Goal: Task Accomplishment & Management: Manage account settings

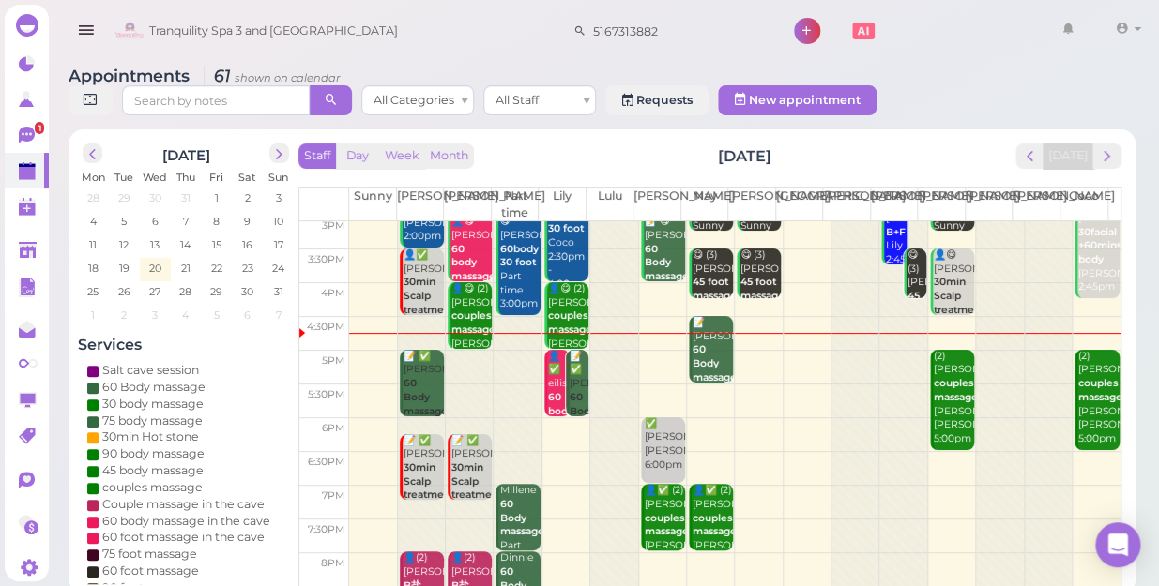
scroll to position [339, 0]
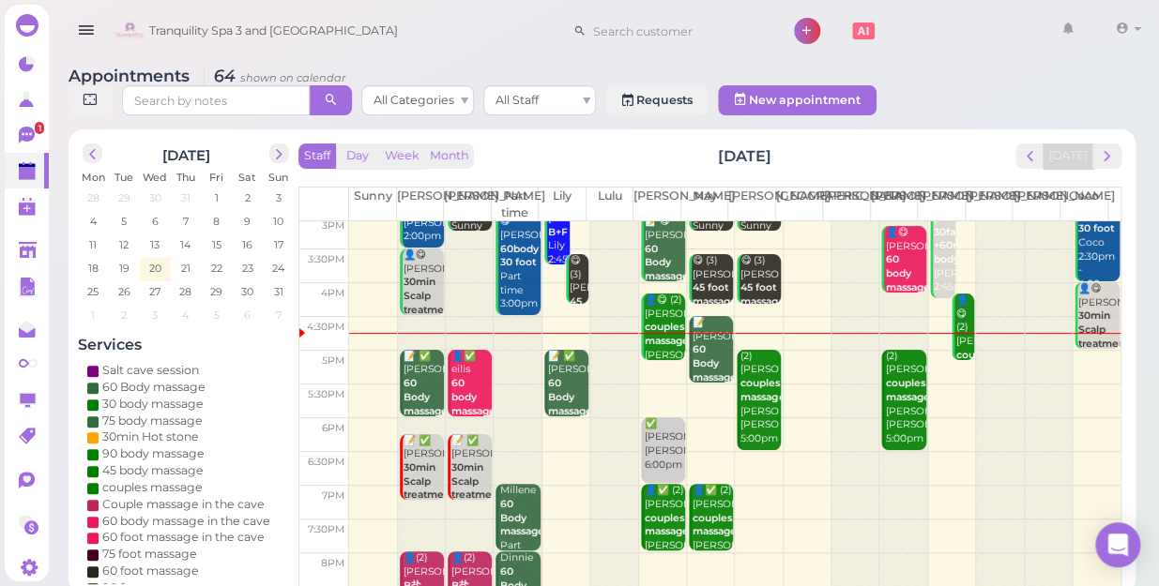
scroll to position [339, 0]
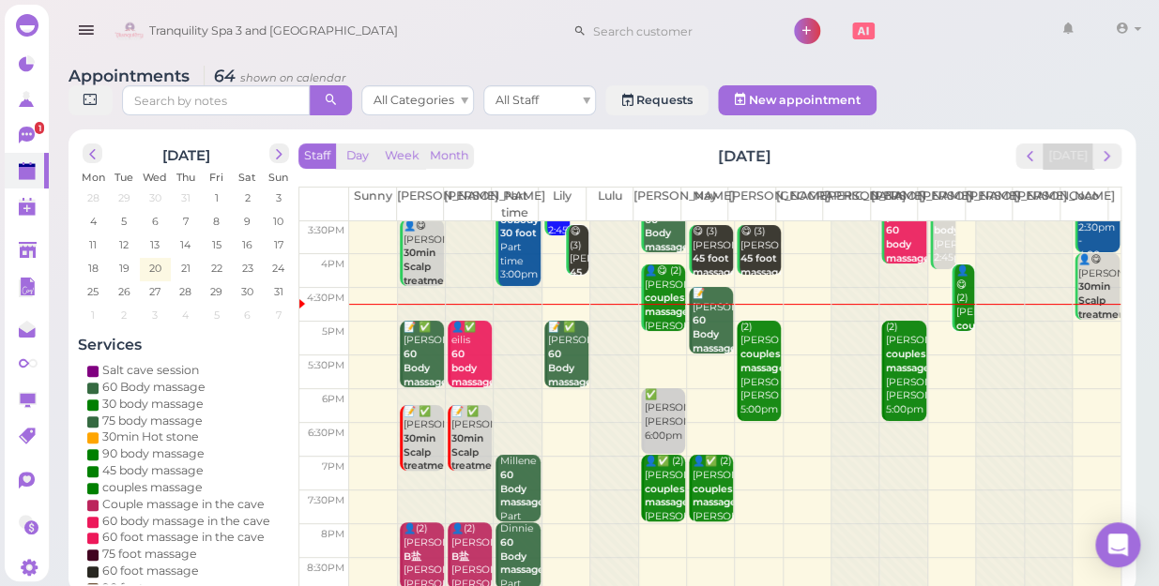
click at [560, 457] on td at bounding box center [734, 474] width 771 height 34
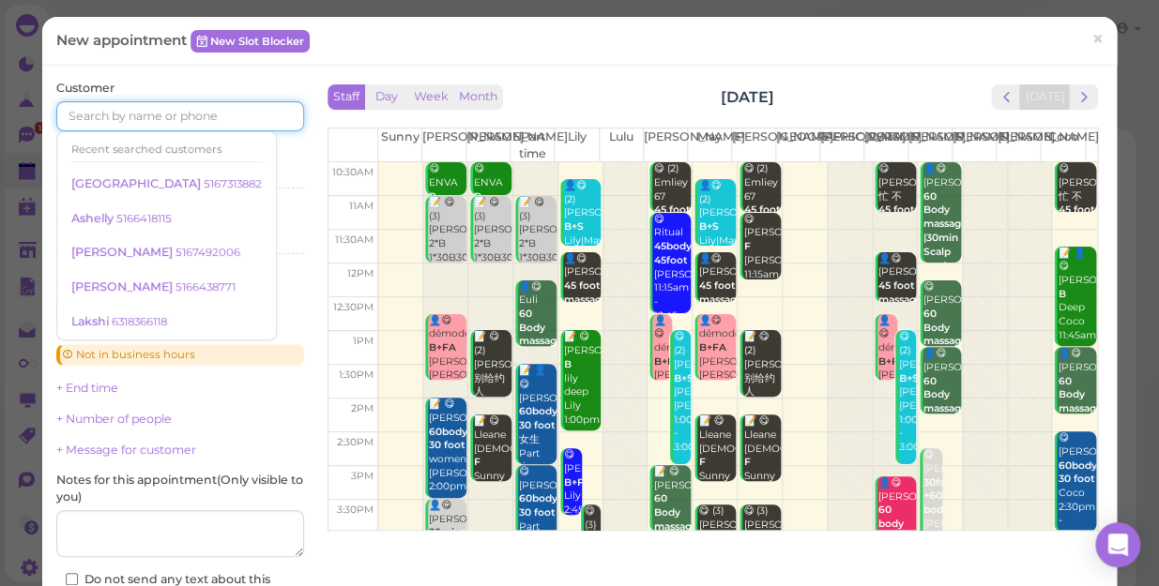
click at [87, 113] on input at bounding box center [180, 116] width 248 height 30
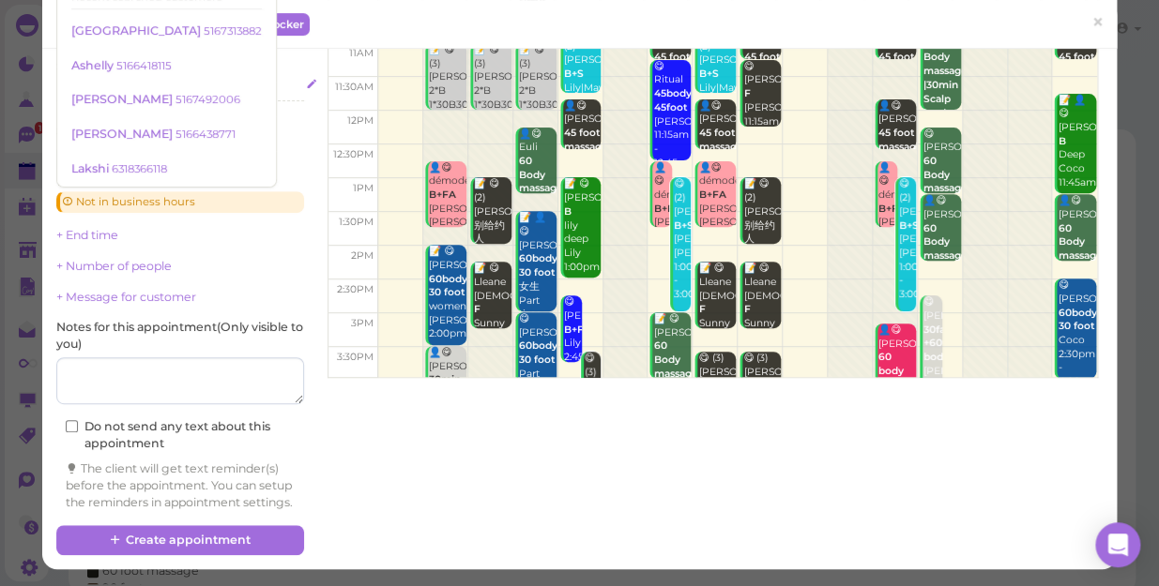
click at [282, 79] on div "Lily" at bounding box center [180, 87] width 248 height 17
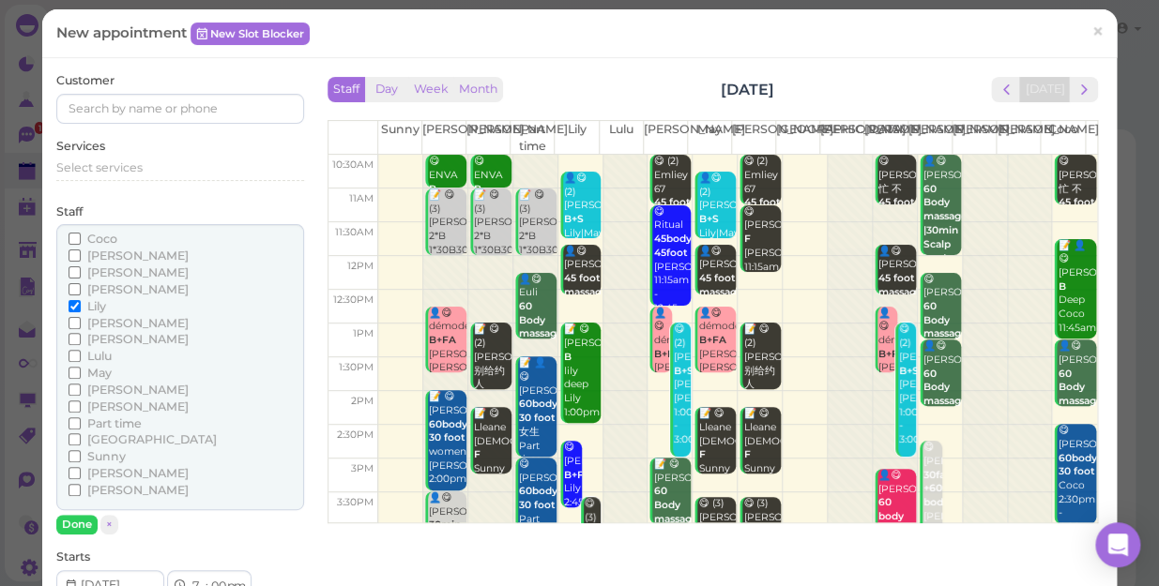
scroll to position [0, 0]
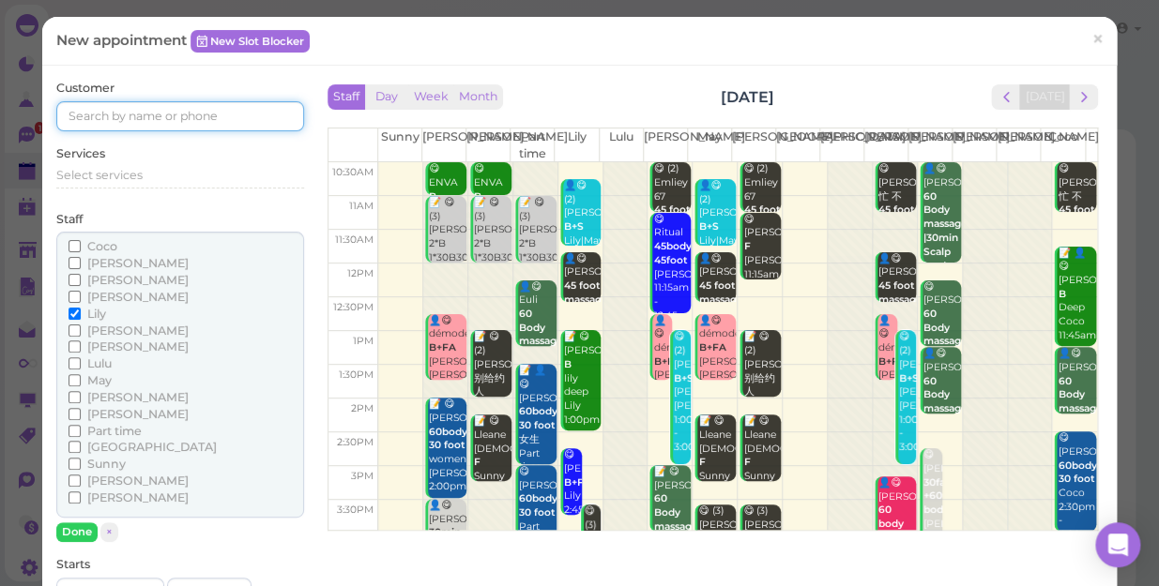
click at [125, 109] on input at bounding box center [180, 116] width 248 height 30
type input "5162387283"
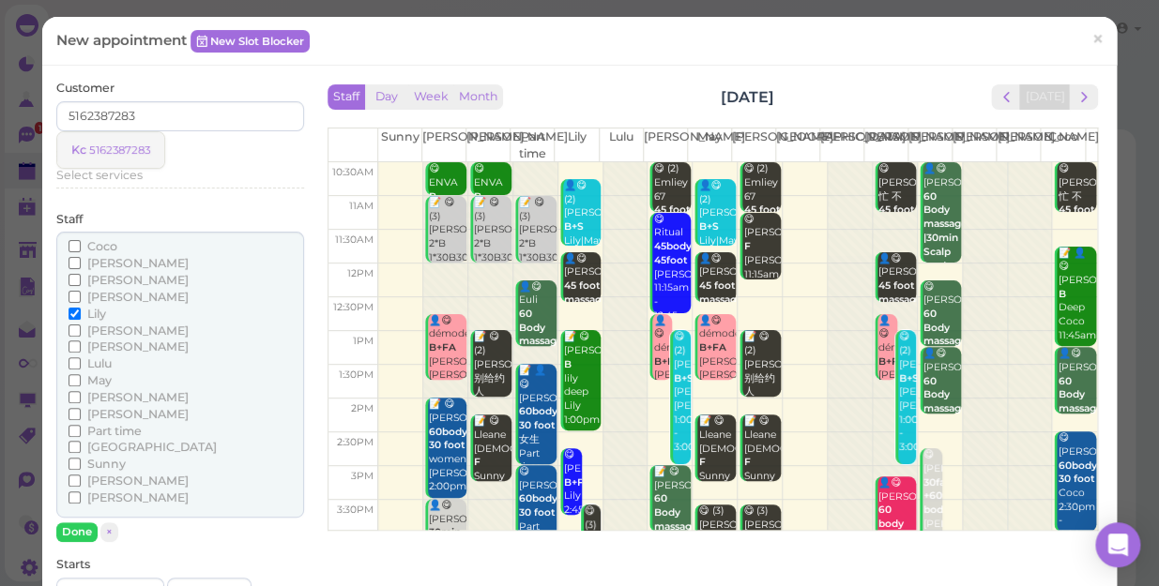
click at [119, 151] on small "5162387283" at bounding box center [119, 150] width 61 height 13
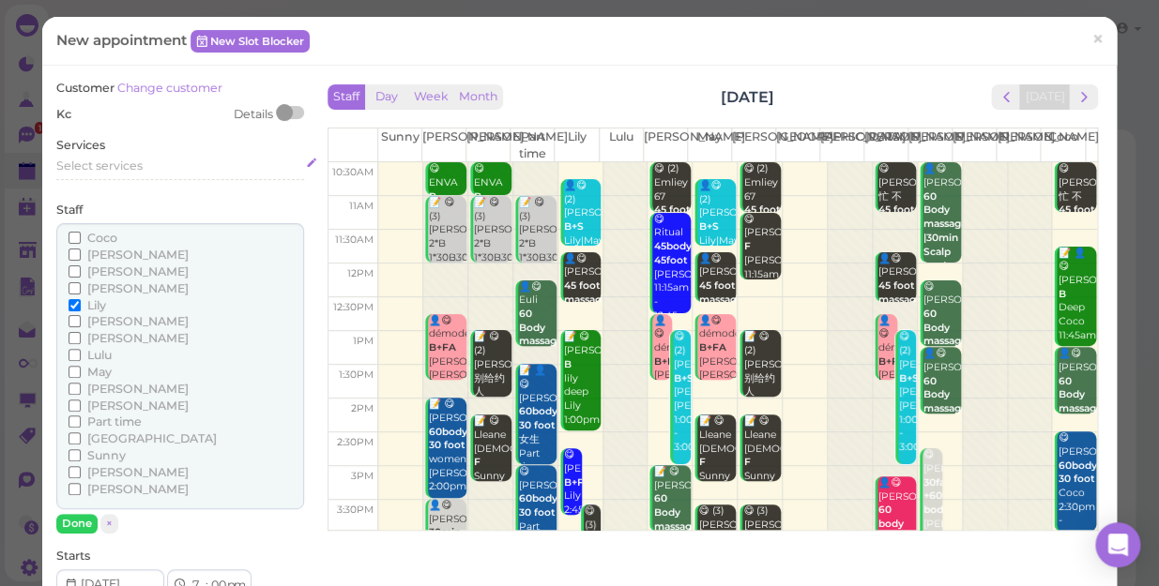
click at [126, 164] on span "Select services" at bounding box center [99, 166] width 86 height 14
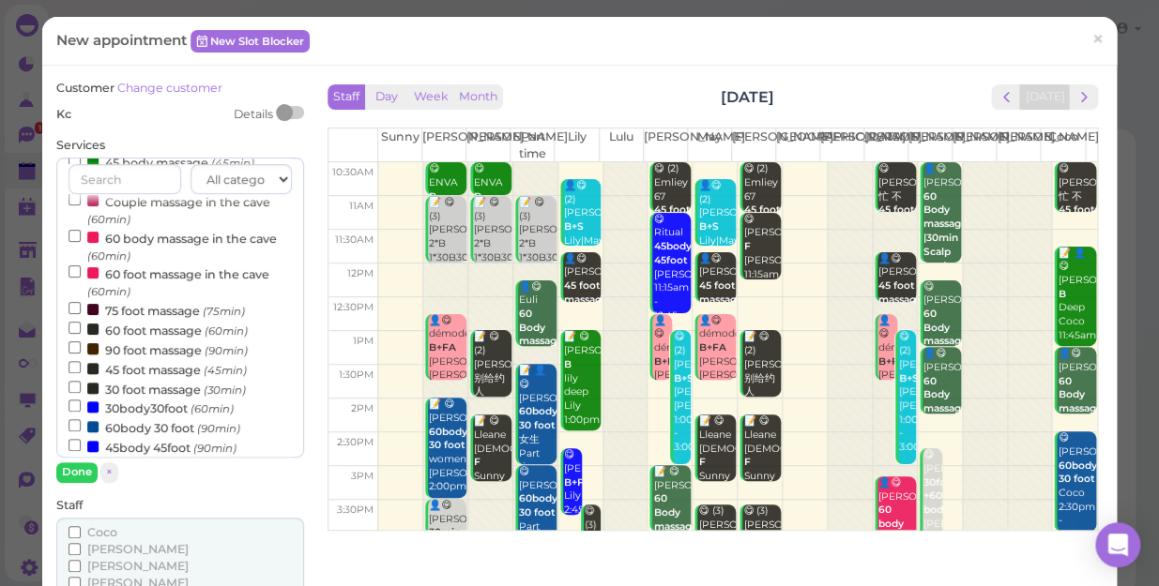
scroll to position [170, 0]
click at [175, 429] on label "60body 30 foot (90min)" at bounding box center [154, 427] width 172 height 20
click at [81, 429] on input "60body 30 foot (90min)" at bounding box center [74, 424] width 12 height 12
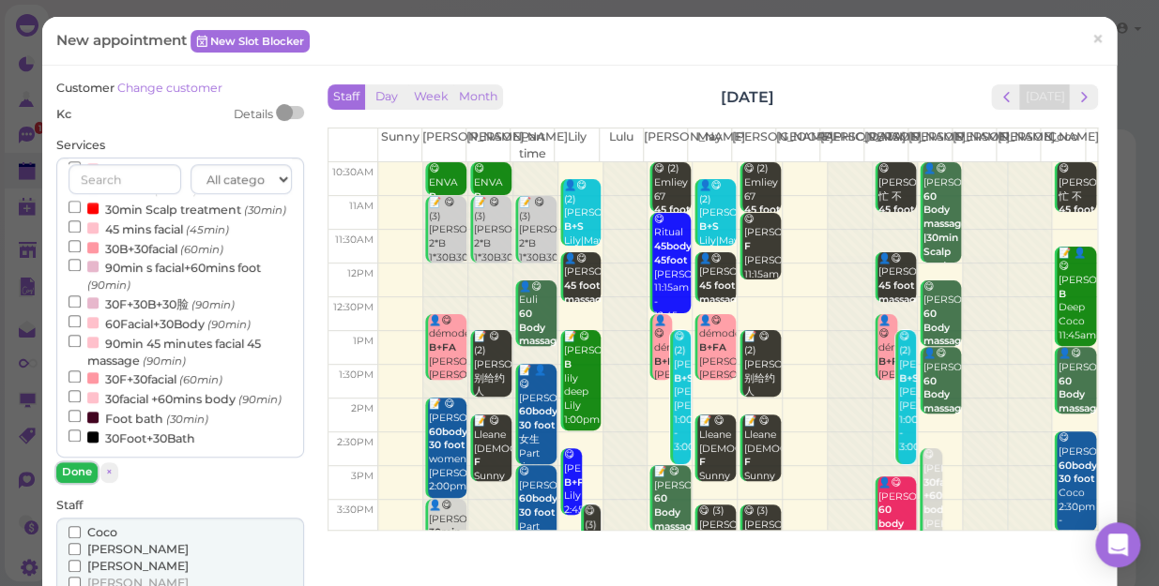
click at [80, 471] on button "Done" at bounding box center [76, 473] width 41 height 20
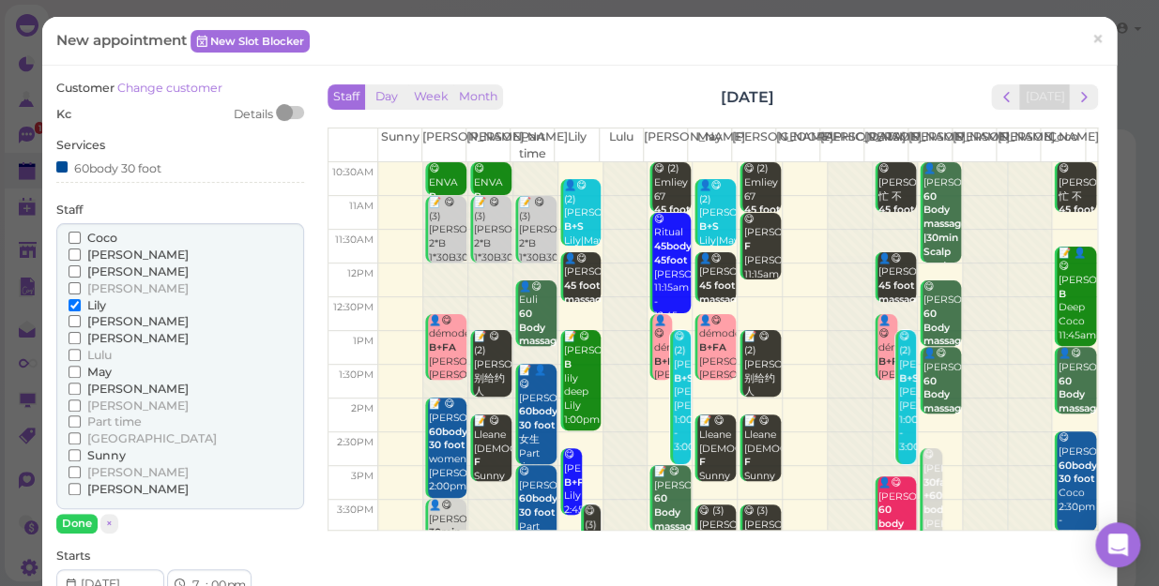
scroll to position [84, 0]
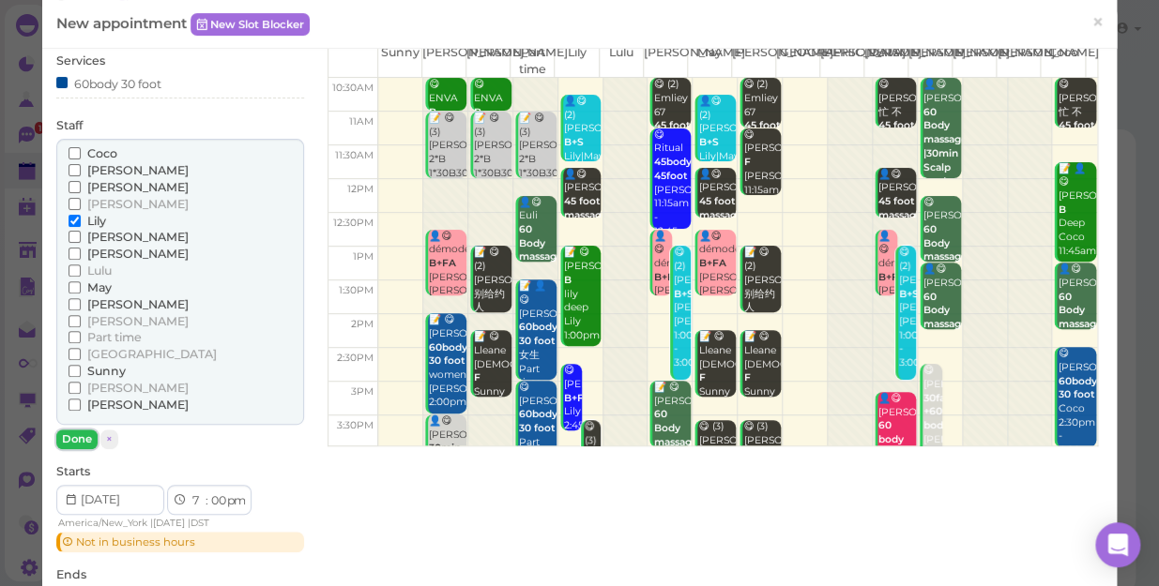
click at [77, 437] on button "Done" at bounding box center [76, 440] width 41 height 20
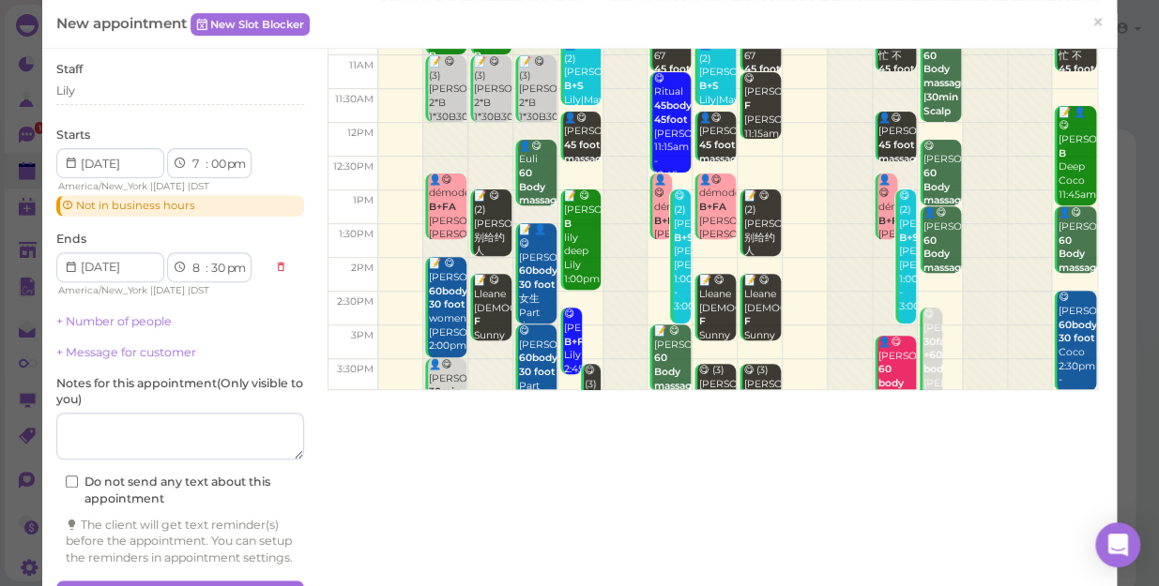
scroll to position [211, 0]
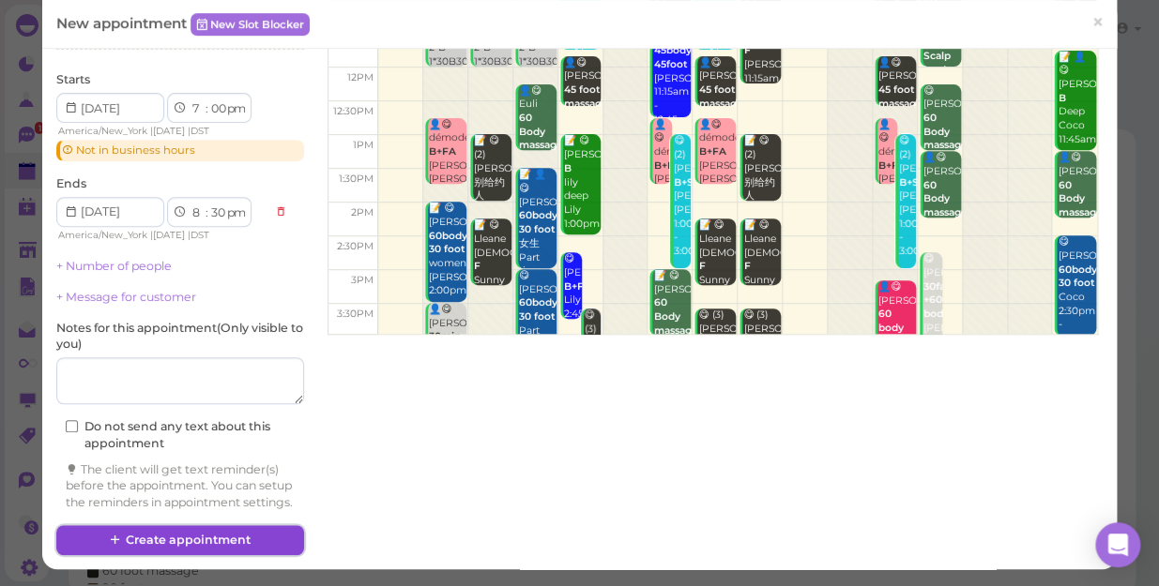
click at [211, 539] on button "Create appointment" at bounding box center [180, 540] width 248 height 30
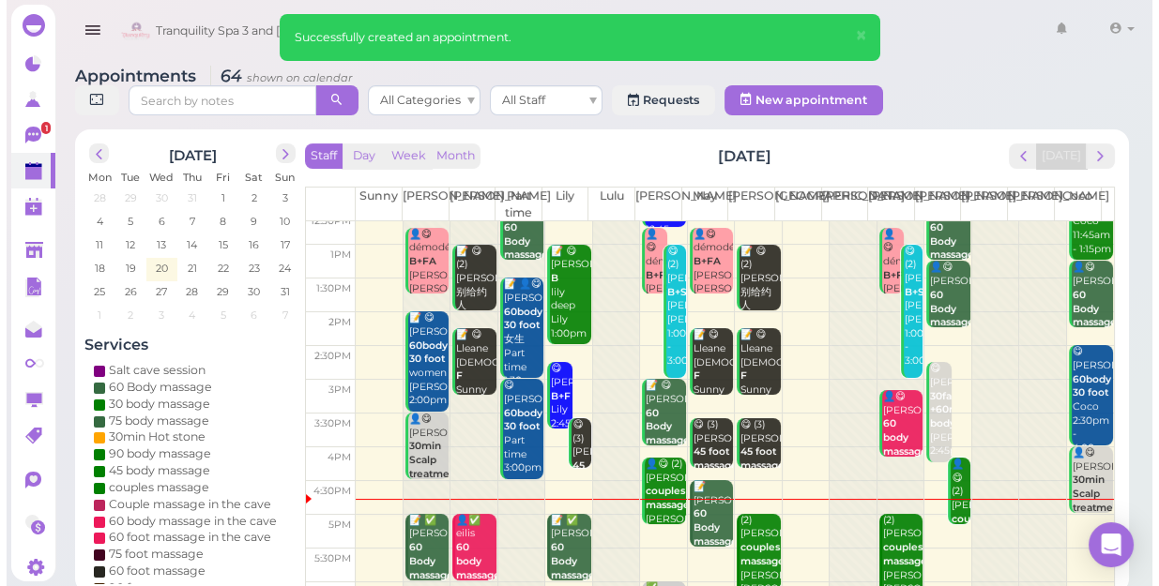
scroll to position [255, 0]
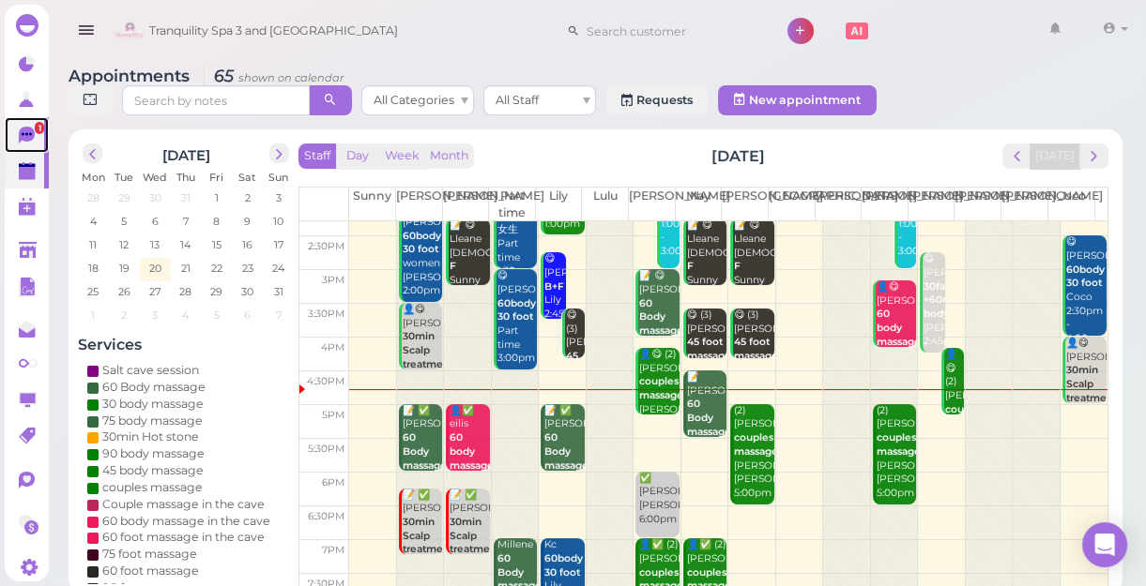
click at [35, 134] on span "1" at bounding box center [39, 128] width 9 height 12
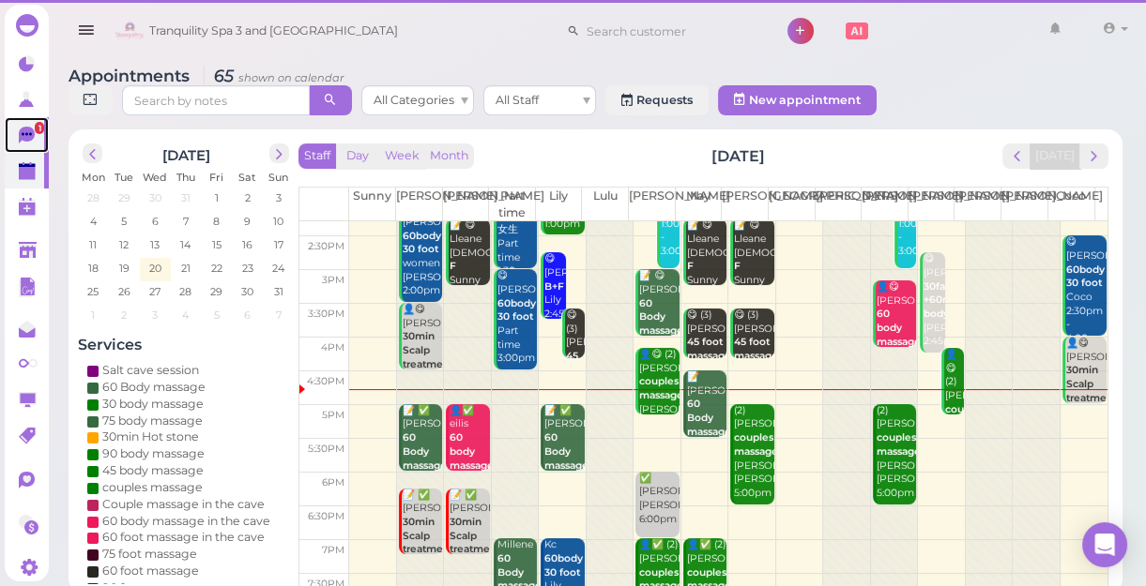
click at [35, 134] on span "1" at bounding box center [39, 128] width 9 height 12
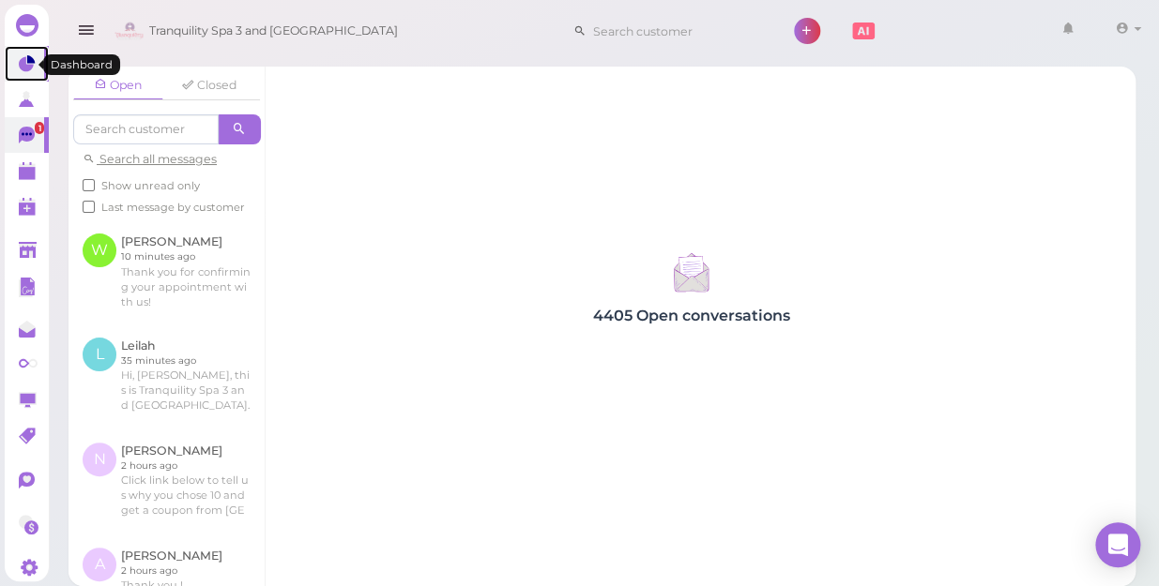
click at [23, 55] on icon at bounding box center [29, 65] width 20 height 20
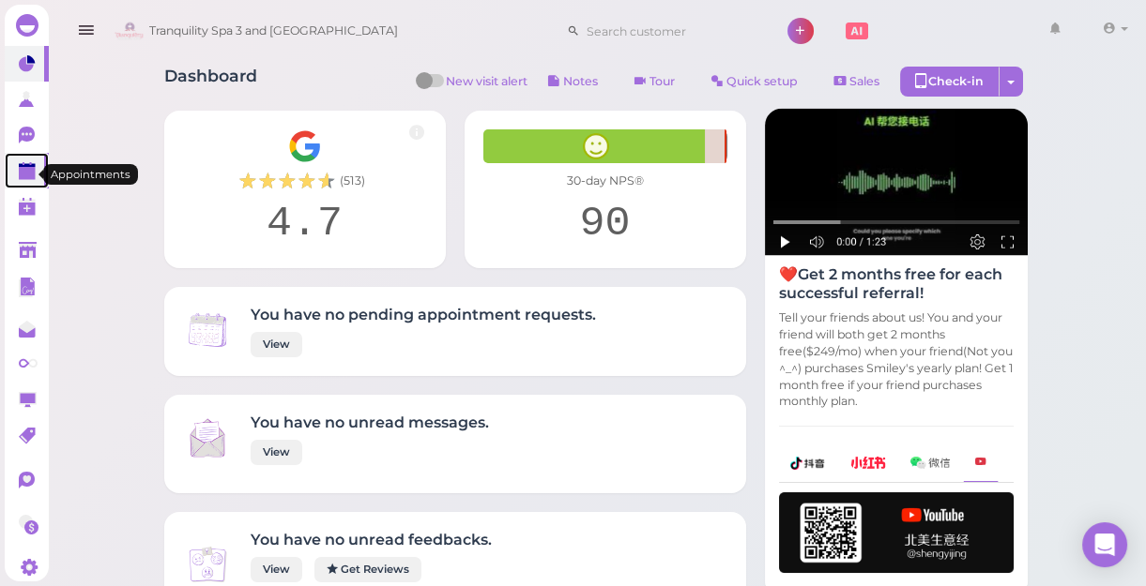
click at [24, 174] on polygon at bounding box center [27, 173] width 17 height 13
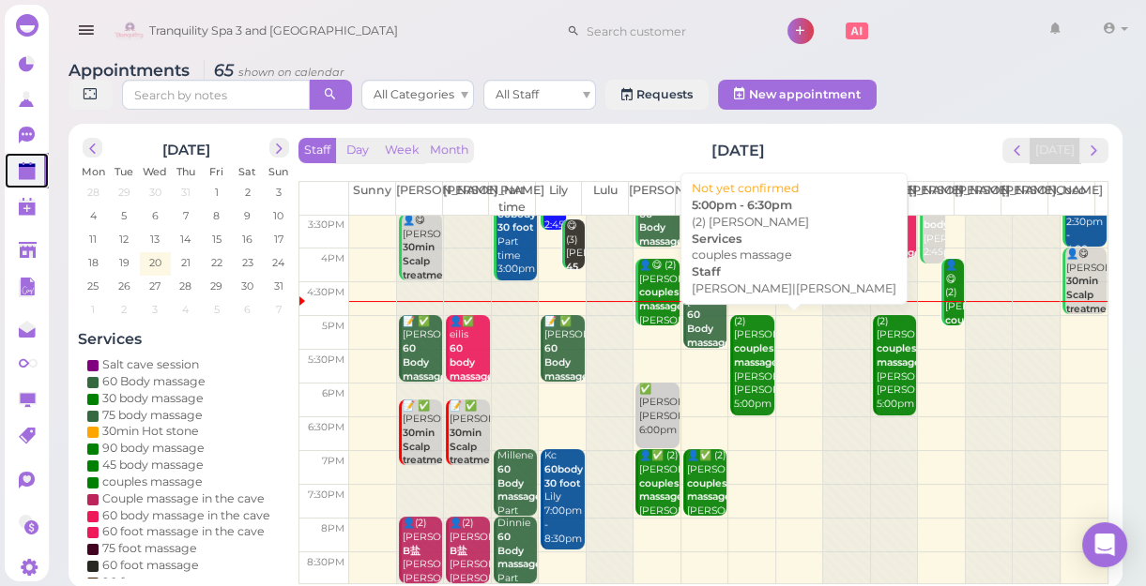
scroll to position [7, 0]
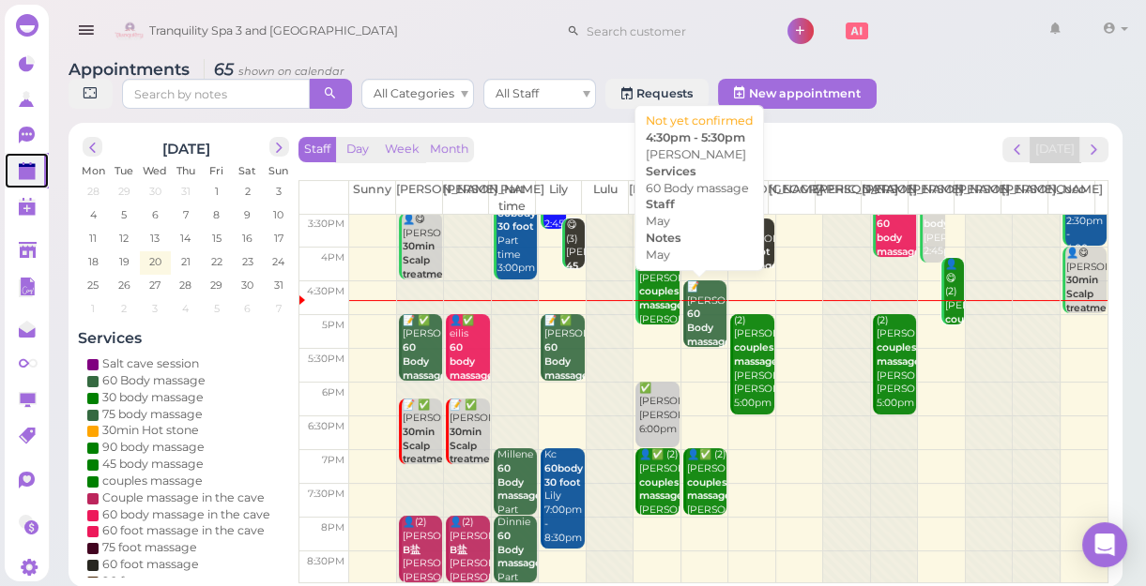
click at [705, 310] on div "📝 [PERSON_NAME] 60 Body massage May May 4:30pm - 5:30pm" at bounding box center [706, 350] width 40 height 138
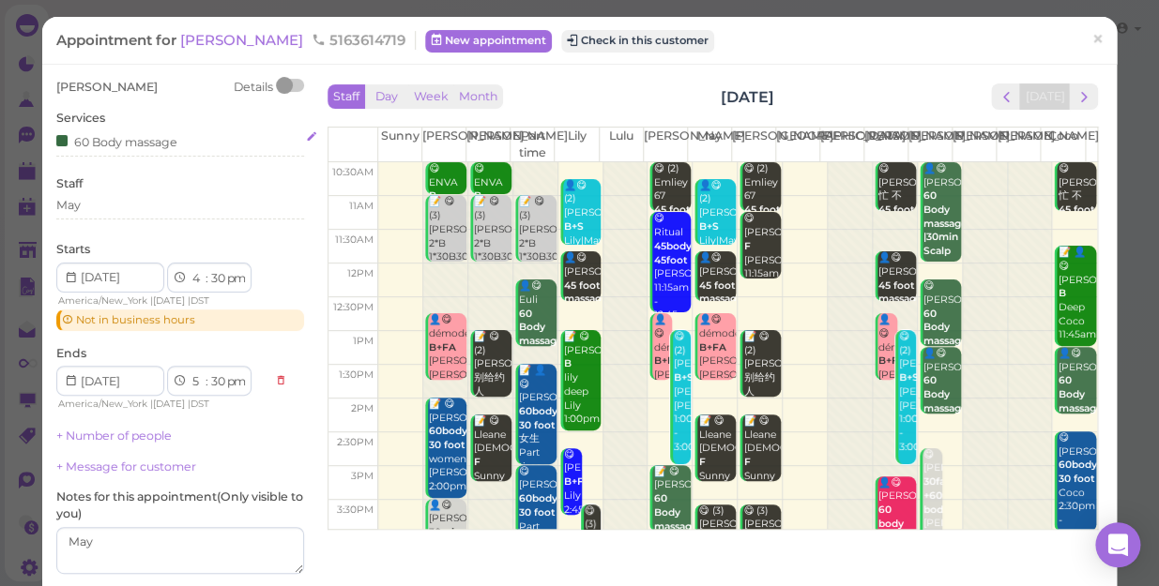
click at [145, 138] on div "60 Body massage" at bounding box center [116, 141] width 121 height 20
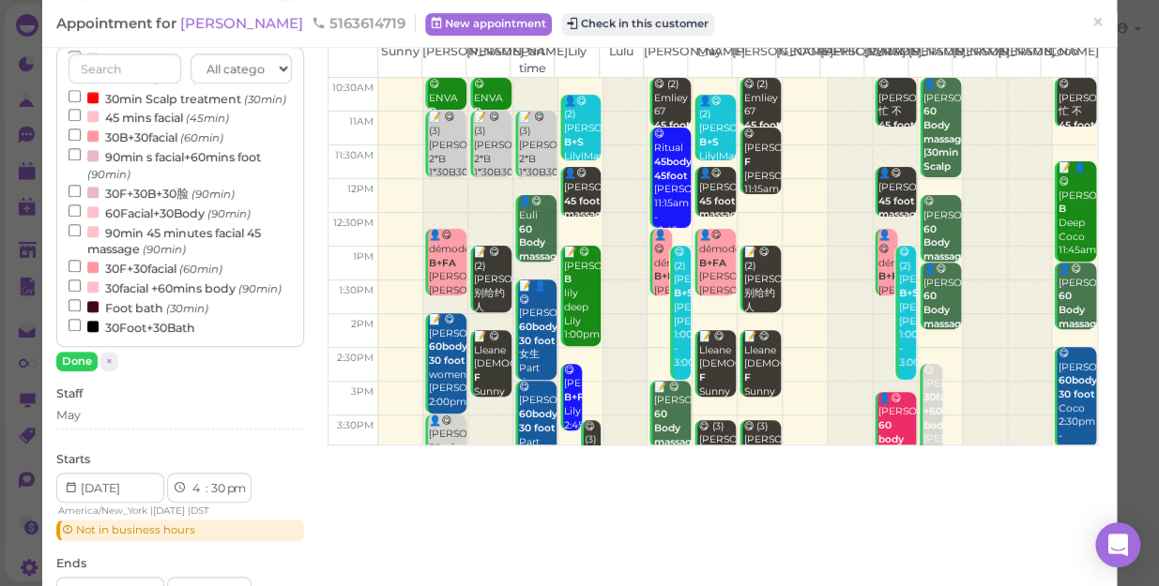
scroll to position [603, 0]
click at [181, 278] on label "30facial +60mins body (90min)" at bounding box center [174, 288] width 213 height 20
click at [81, 280] on input "30facial +60mins body (90min)" at bounding box center [74, 286] width 12 height 12
select select "7"
select select "00"
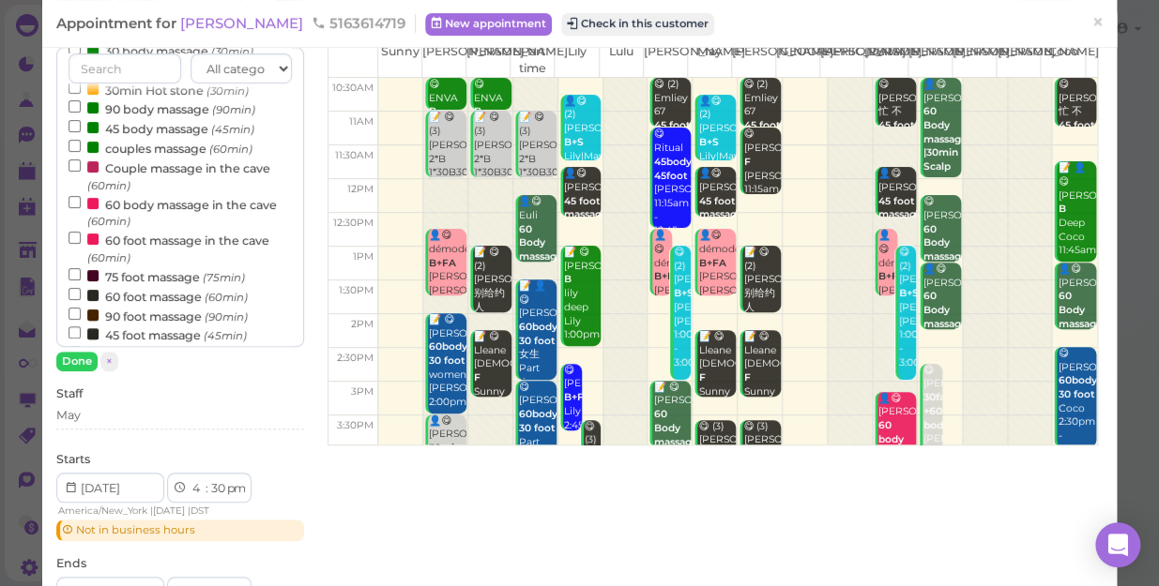
scroll to position [0, 0]
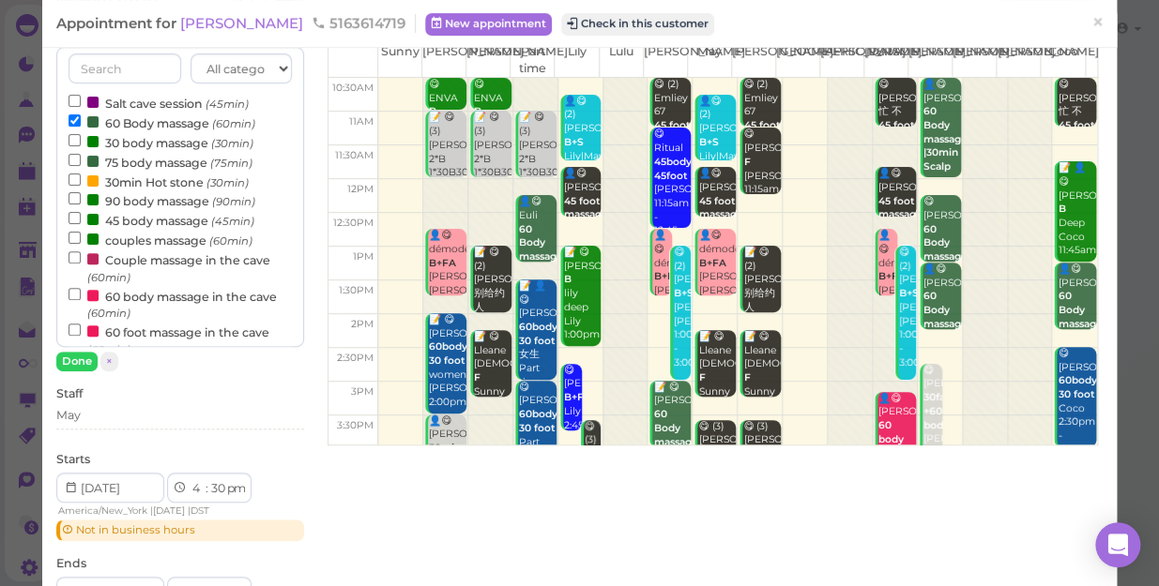
click at [143, 122] on label "60 Body massage (60min)" at bounding box center [161, 123] width 187 height 20
click at [81, 122] on input "60 Body massage (60min)" at bounding box center [74, 120] width 12 height 12
select select "6"
click at [73, 360] on button "Done" at bounding box center [76, 362] width 41 height 20
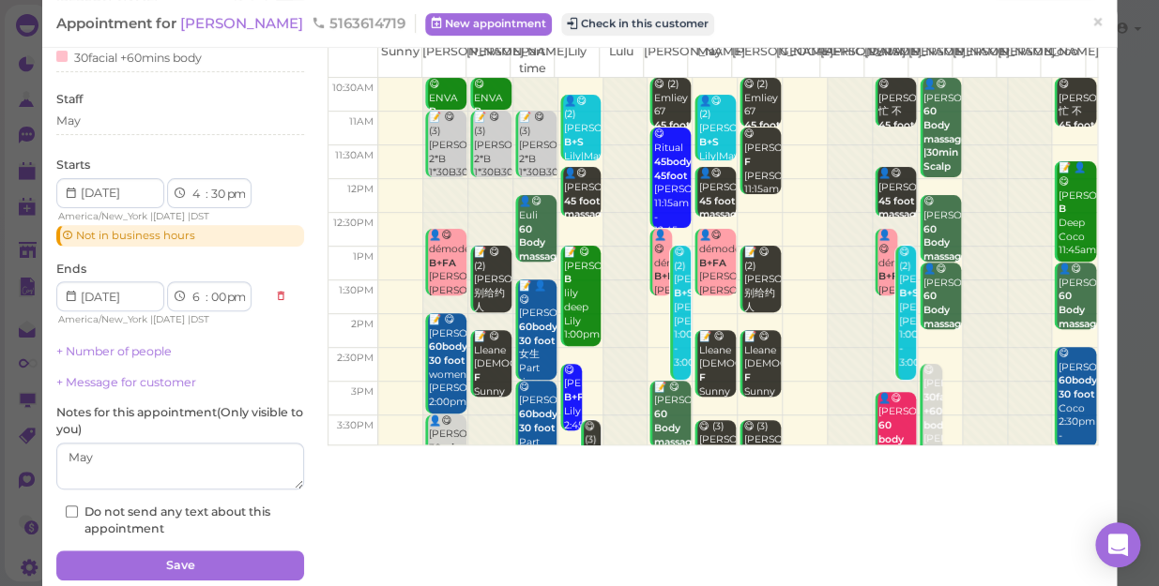
scroll to position [158, 0]
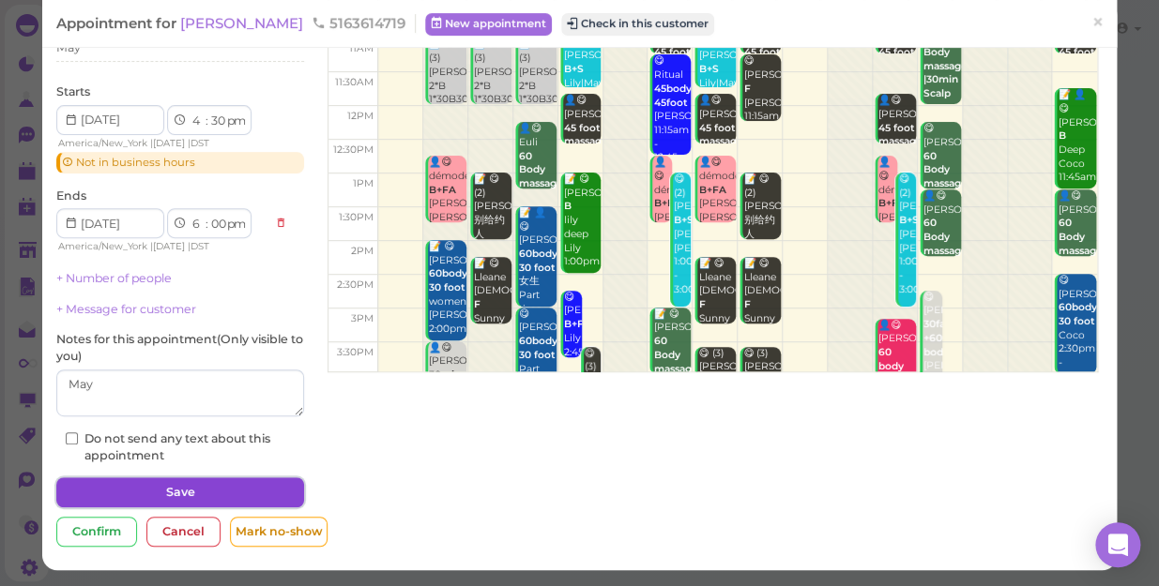
click at [241, 491] on button "Save" at bounding box center [180, 493] width 248 height 30
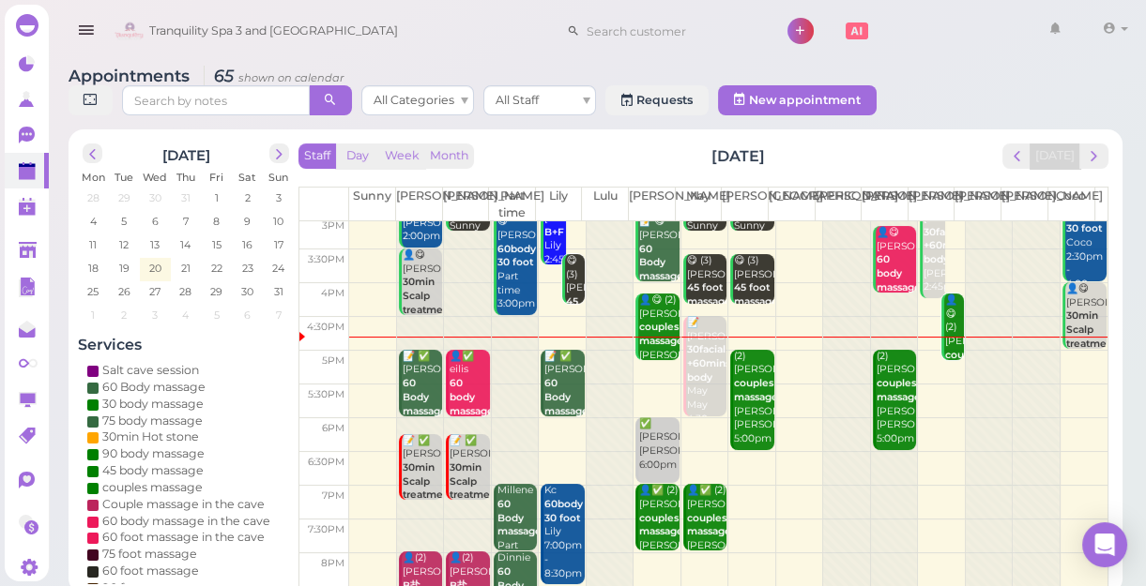
scroll to position [339, 0]
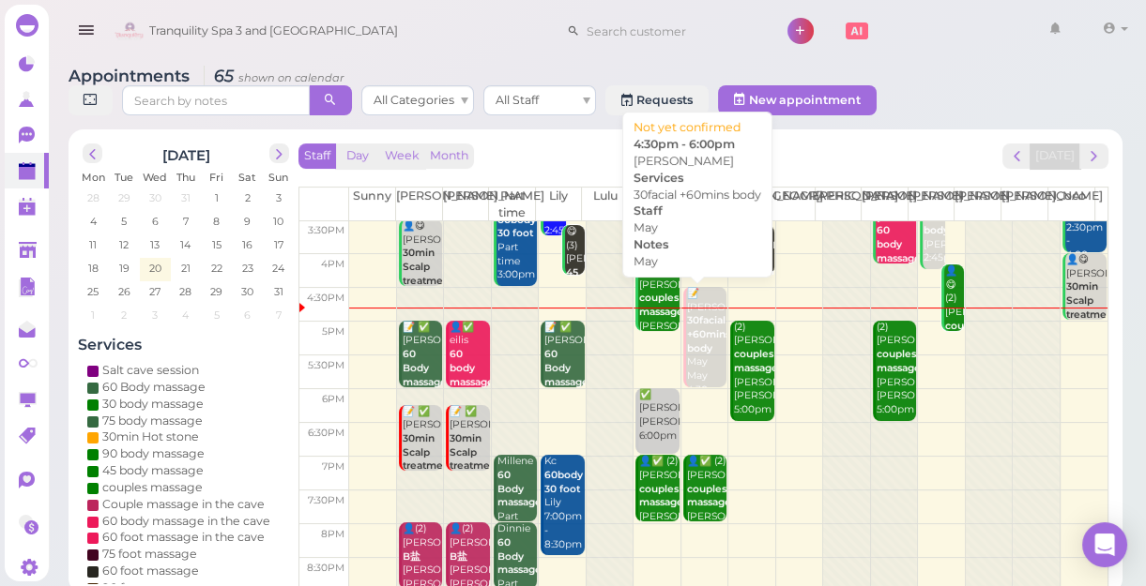
click at [695, 367] on div "📝 [PERSON_NAME] 30facial +60mins body May May 4:30pm - 6:00pm" at bounding box center [706, 356] width 40 height 138
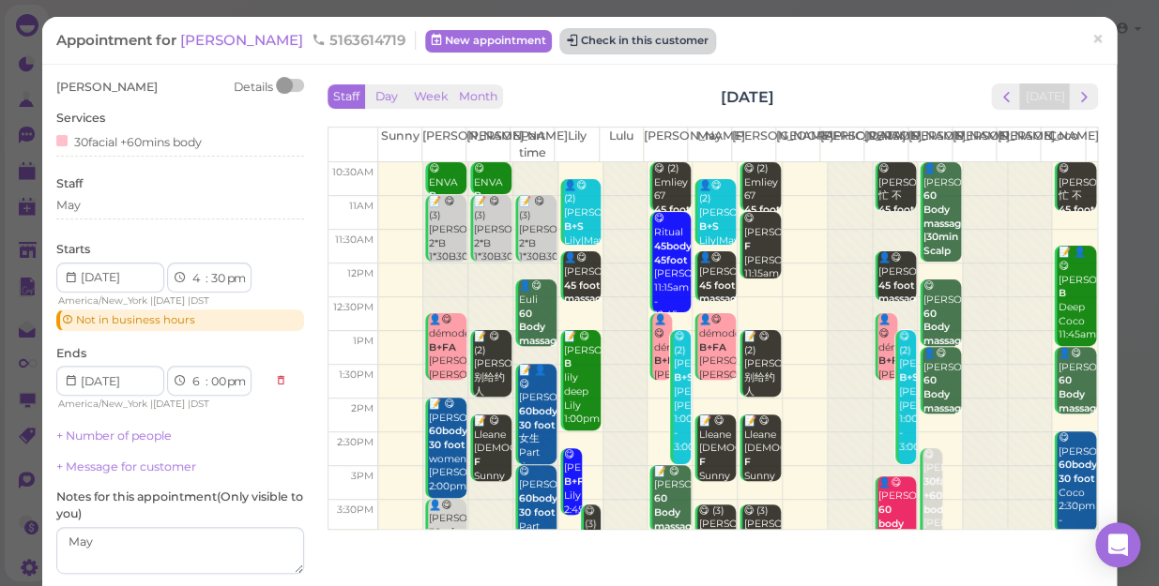
click at [561, 36] on button "Check in this customer" at bounding box center [637, 41] width 153 height 23
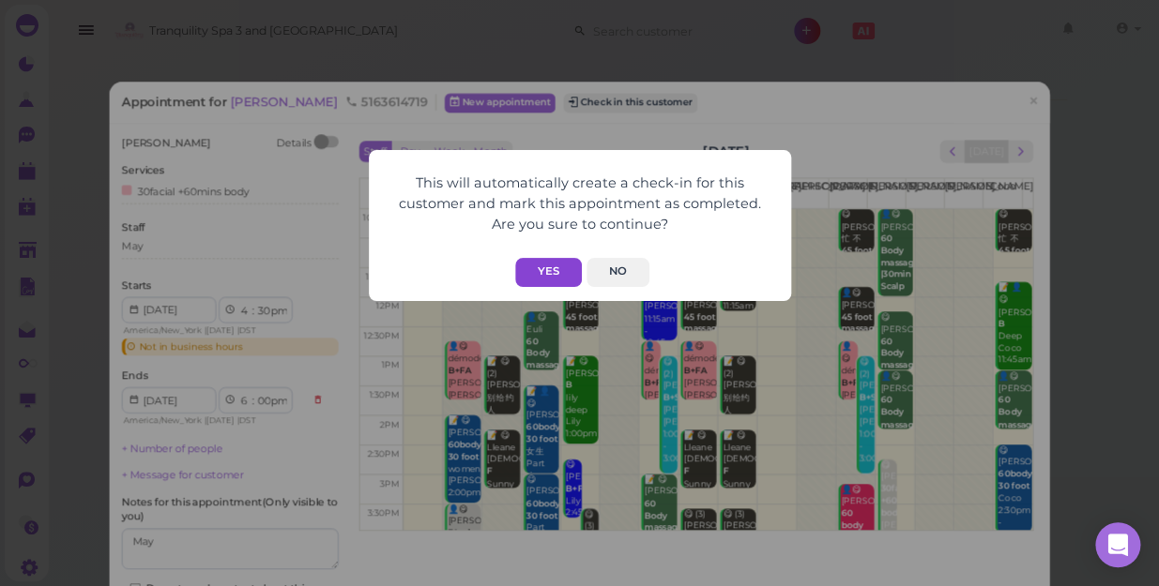
click at [543, 267] on button "Yes" at bounding box center [548, 272] width 67 height 29
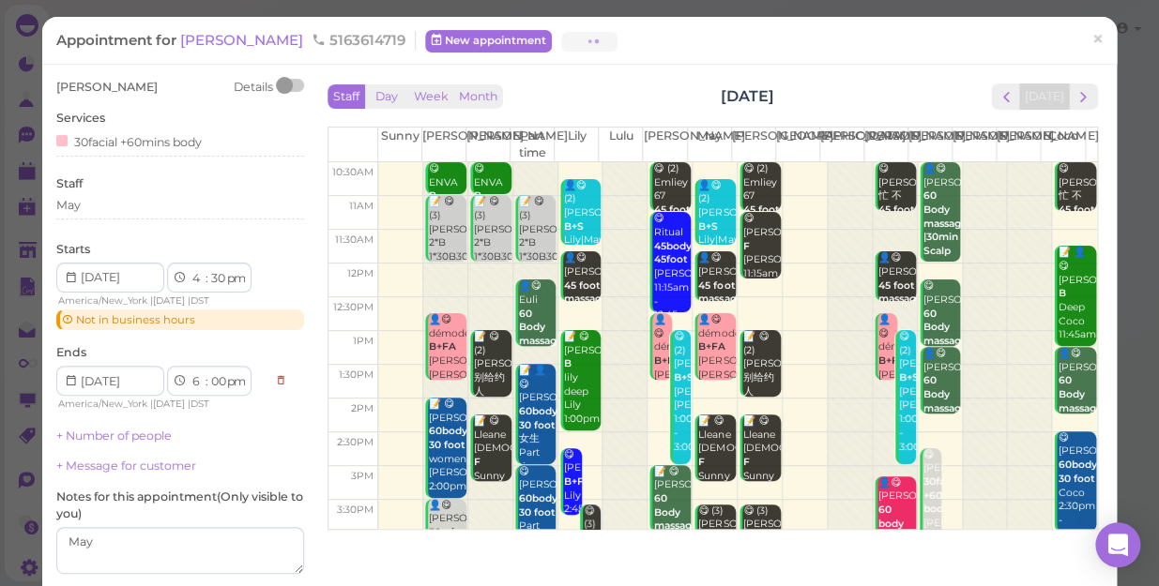
click at [543, 250] on button "Yes" at bounding box center [548, 234] width 67 height 29
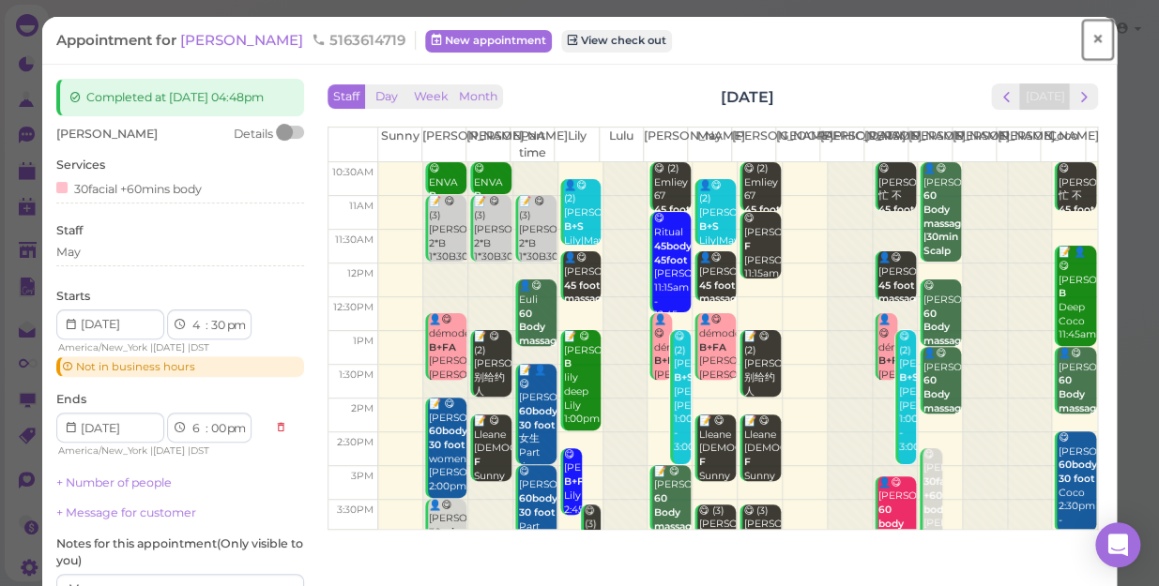
click at [1091, 37] on span "×" at bounding box center [1097, 39] width 12 height 26
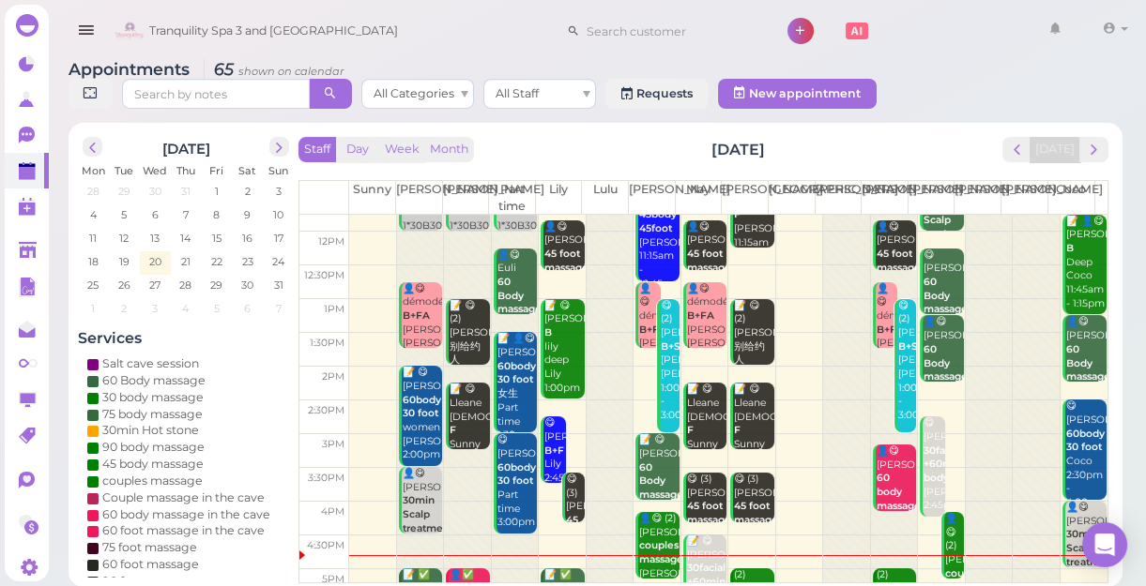
scroll to position [339, 0]
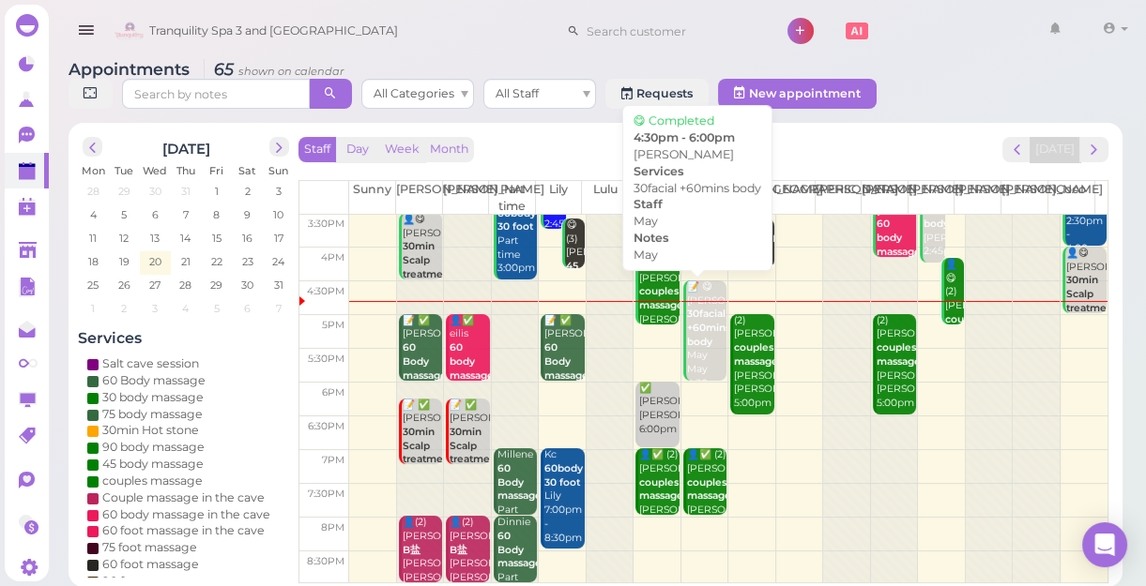
click at [700, 354] on div "📝 😋 [PERSON_NAME] 30facial +60mins body May May 4:30pm - 6:00pm" at bounding box center [706, 350] width 40 height 138
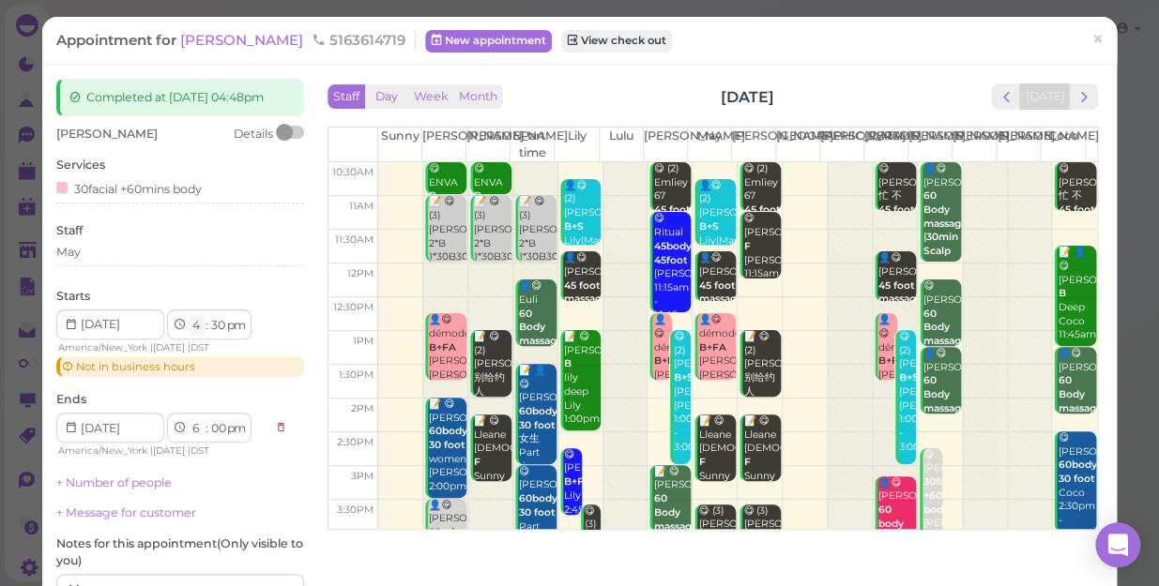
click at [191, 336] on select "1 2 3 4 5 6 7 8 9 10 11 12" at bounding box center [198, 326] width 16 height 20
select select "5"
click at [190, 332] on select "1 2 3 4 5 6 7 8 9 10 11 12" at bounding box center [198, 326] width 16 height 20
select select "7"
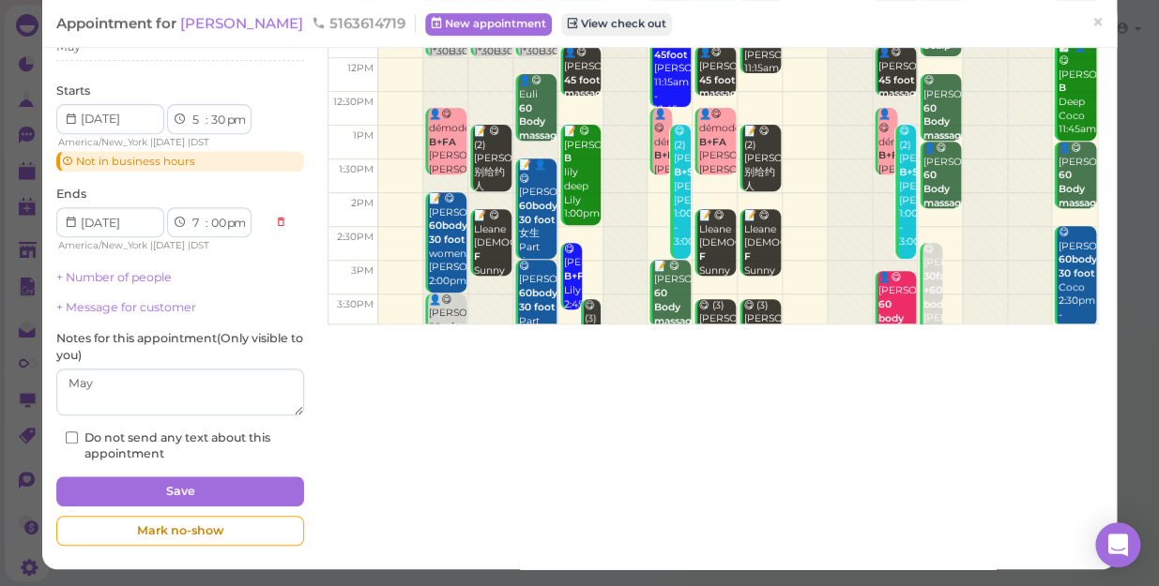
scroll to position [220, 0]
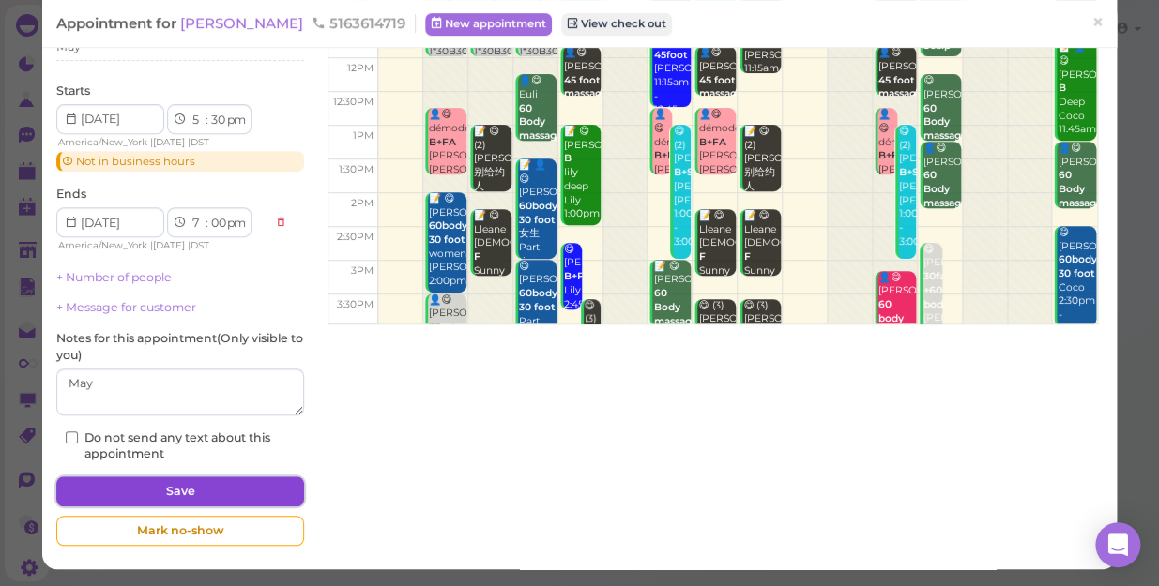
click at [245, 495] on button "Save" at bounding box center [180, 492] width 248 height 30
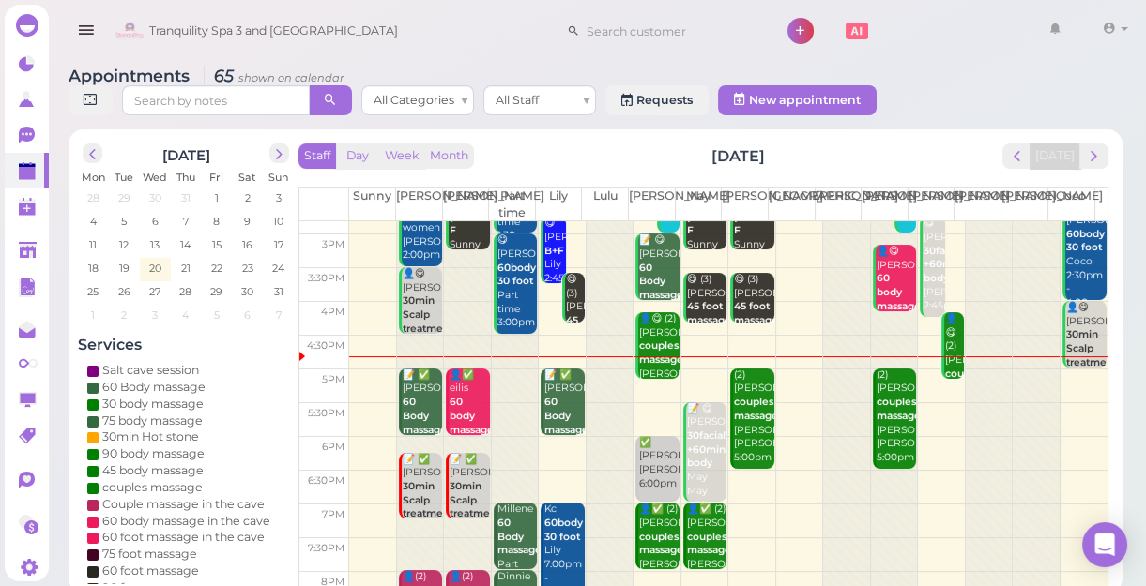
scroll to position [339, 0]
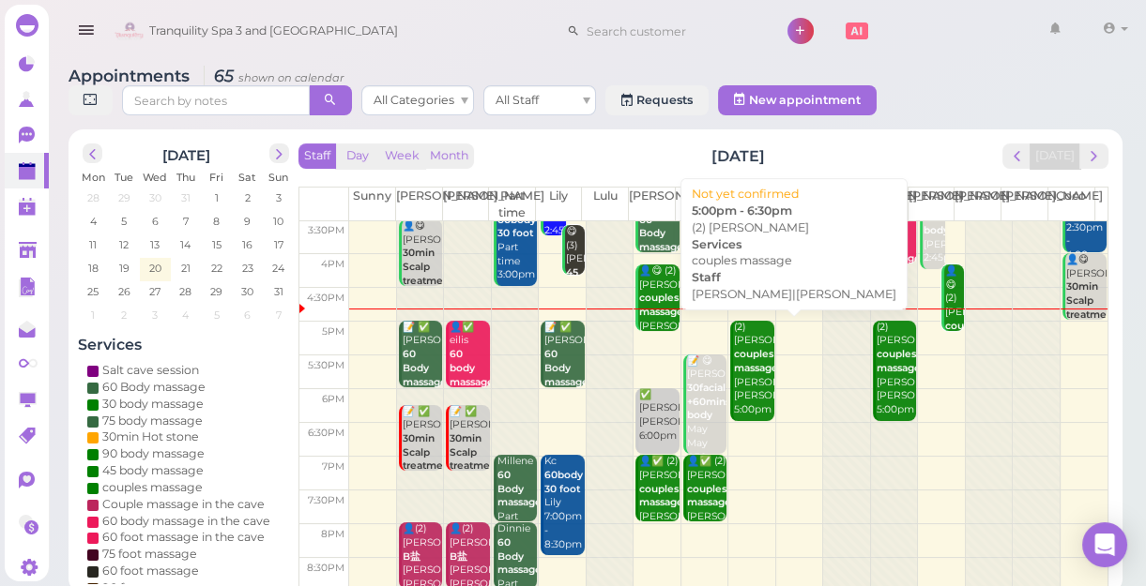
click at [747, 363] on b "couples massage" at bounding box center [756, 361] width 44 height 26
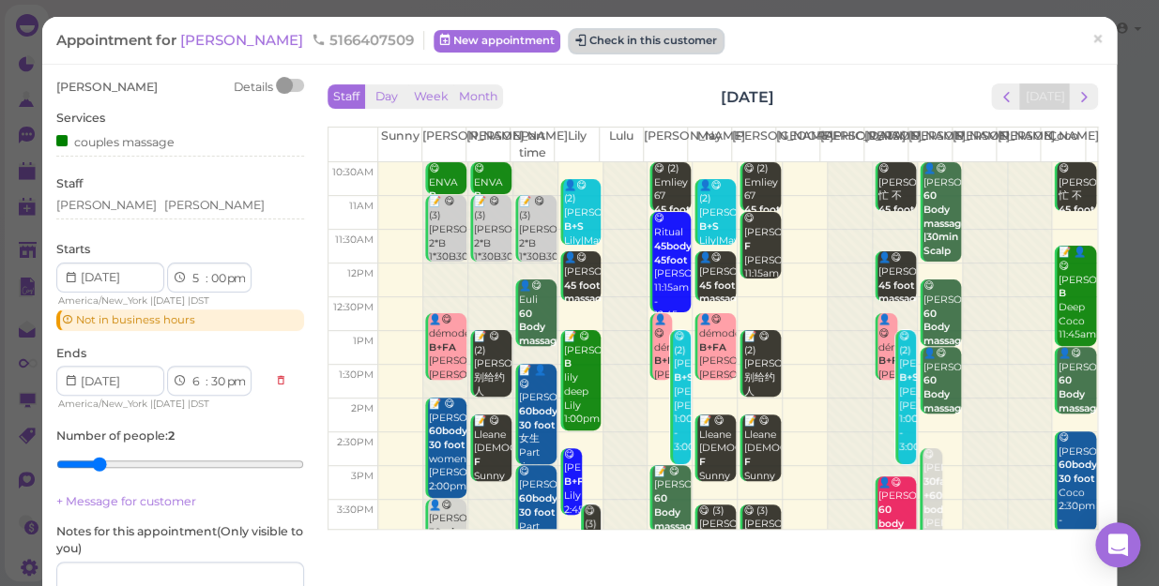
click at [573, 47] on button "Check in this customer" at bounding box center [646, 41] width 153 height 23
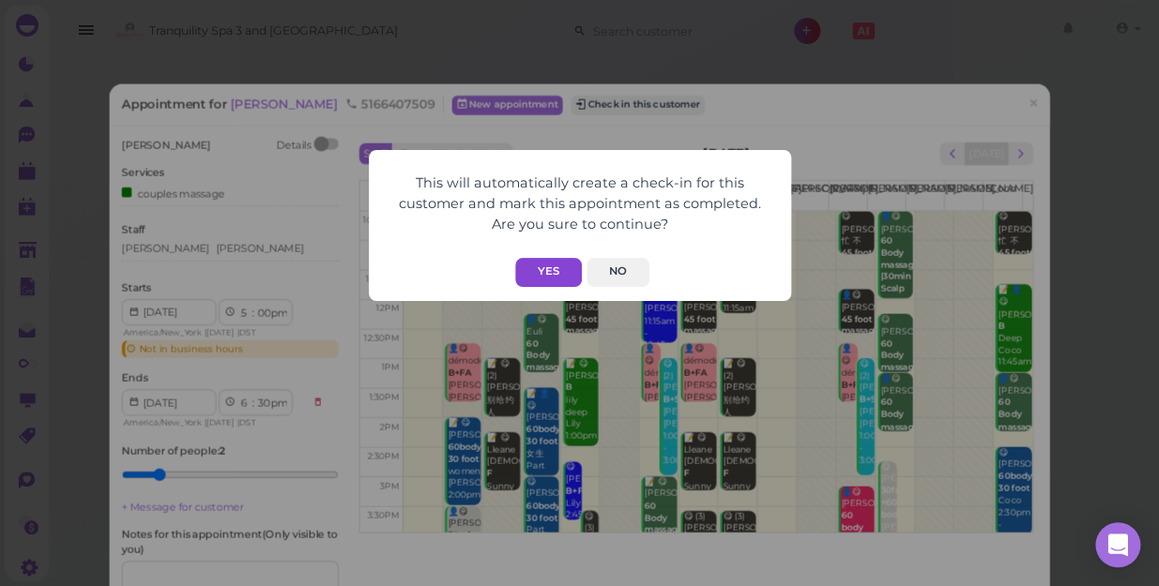
click at [544, 267] on button "Yes" at bounding box center [548, 272] width 67 height 29
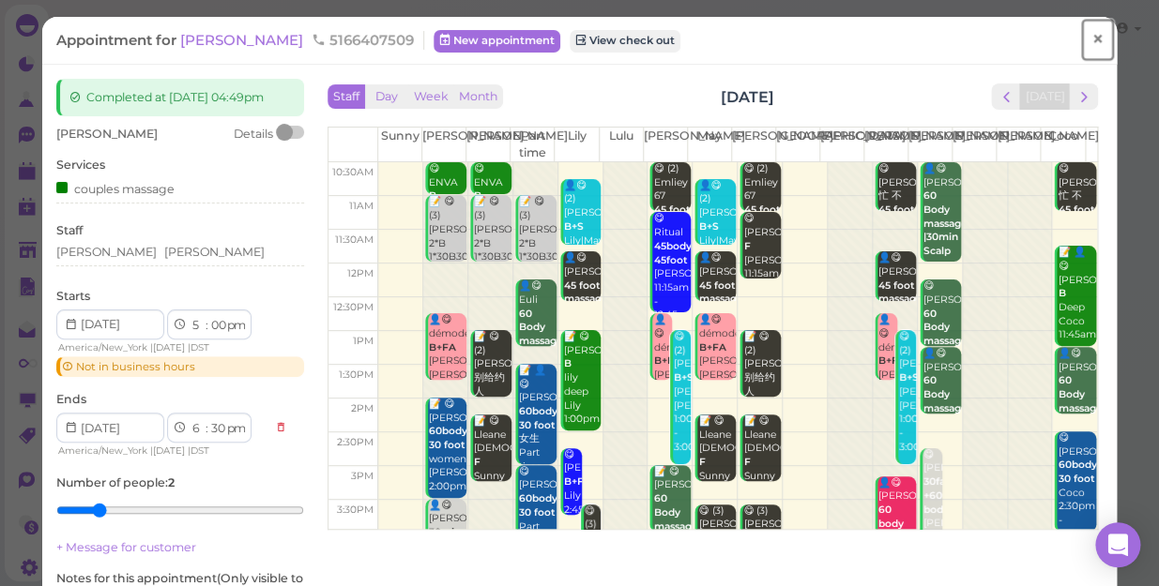
click at [1091, 41] on span "×" at bounding box center [1097, 39] width 12 height 26
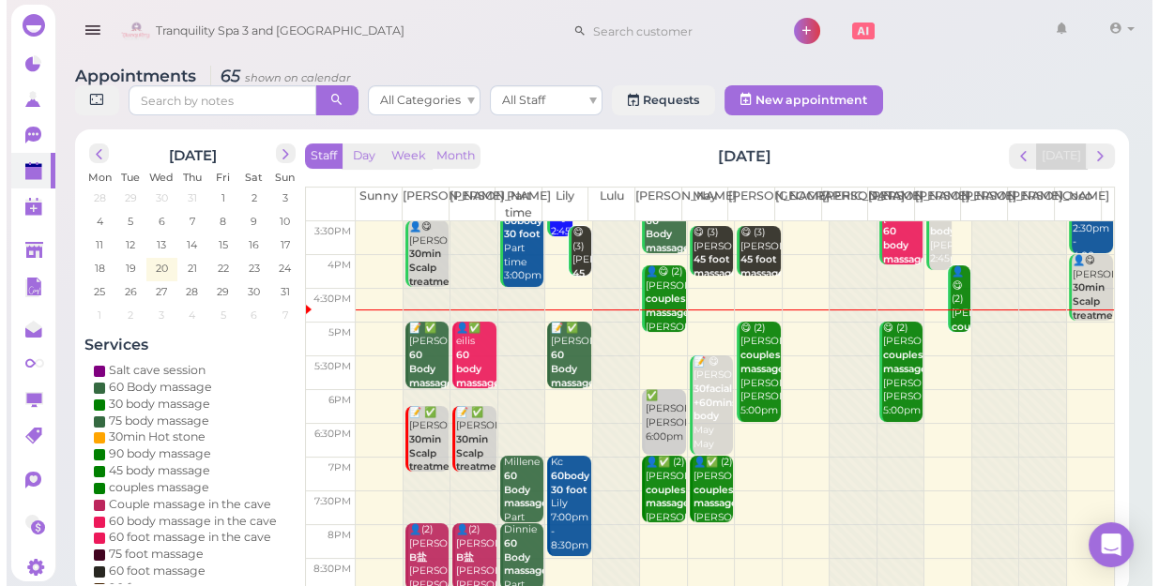
scroll to position [339, 0]
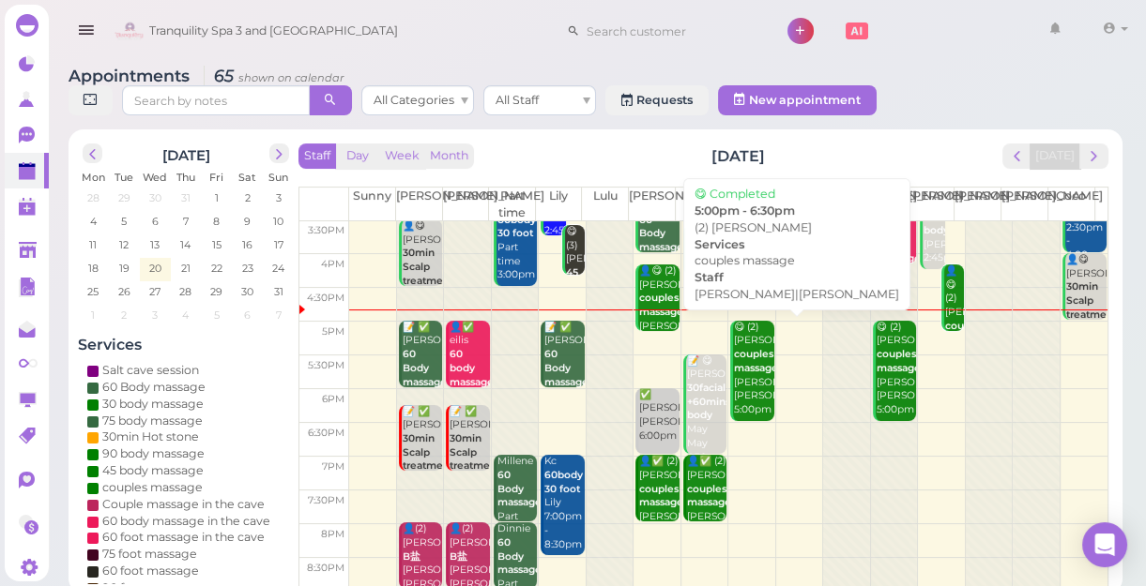
click at [742, 387] on div "😋 (2) [PERSON_NAME] couples massage [PERSON_NAME]|[PERSON_NAME] 5:00pm - 6:30pm" at bounding box center [753, 383] width 40 height 124
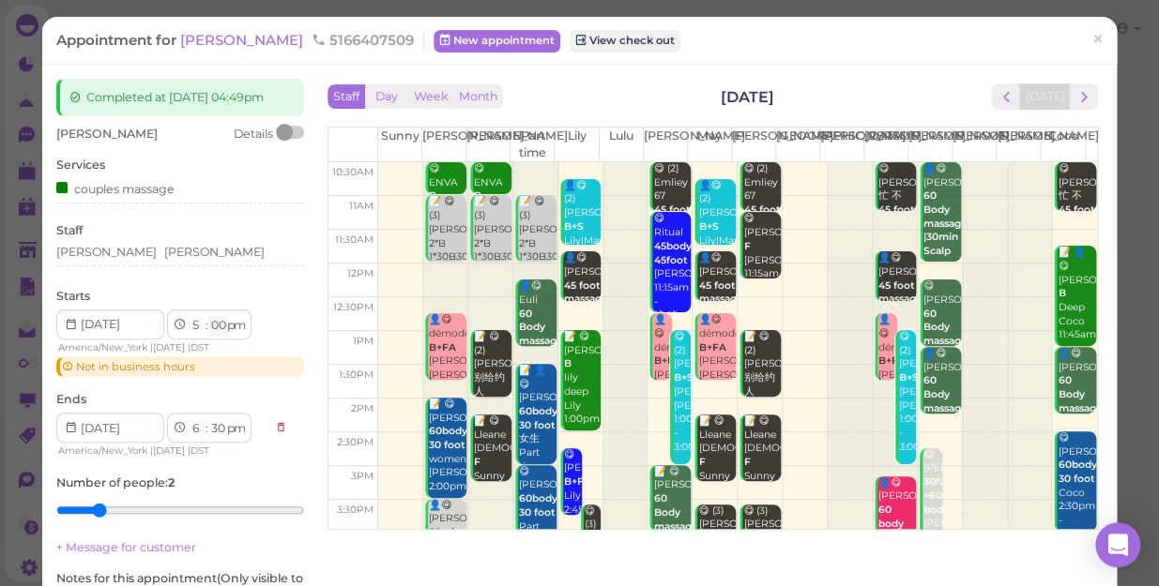
click at [218, 336] on select "00 05 10 15 20 25 30 35 40 45 50 55" at bounding box center [217, 326] width 19 height 20
select select "40"
click at [208, 332] on select "00 05 10 15 20 25 30 35 40 45 50 55" at bounding box center [217, 326] width 19 height 20
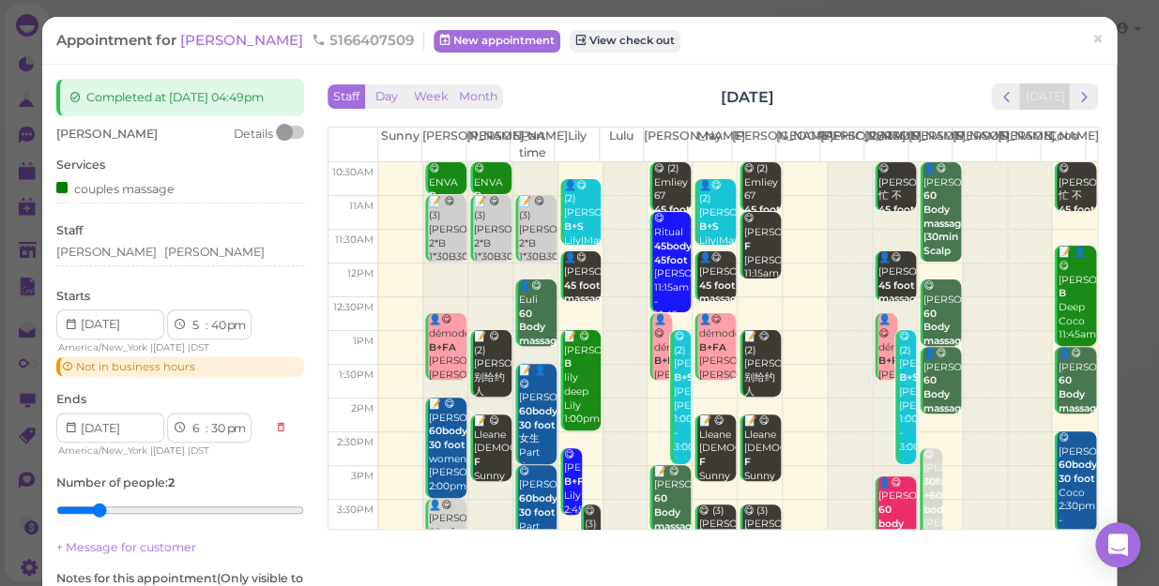
select select "40"
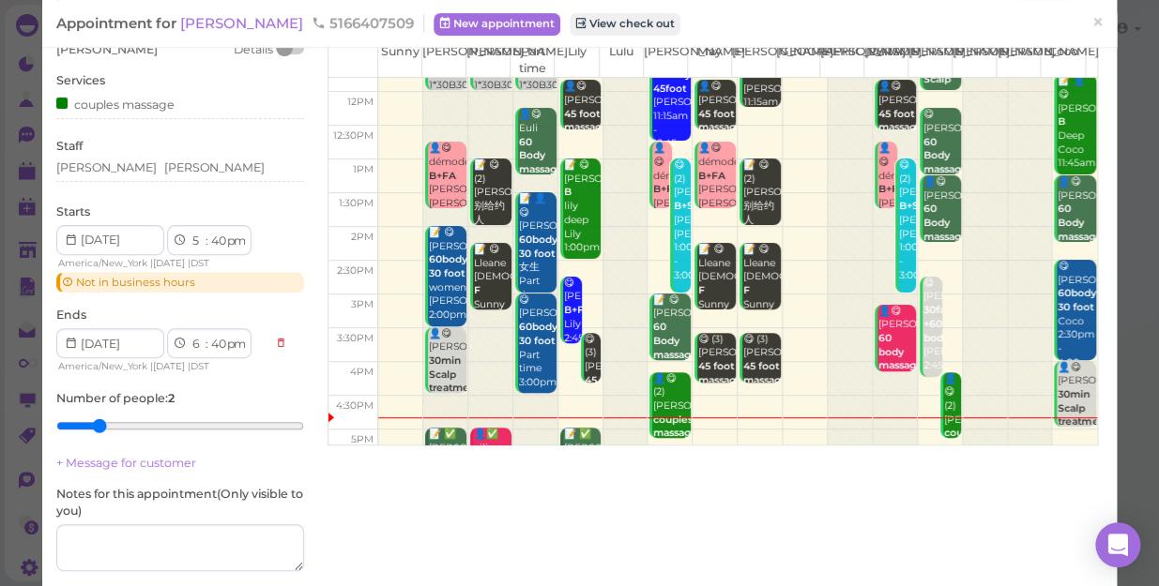
scroll to position [102, 0]
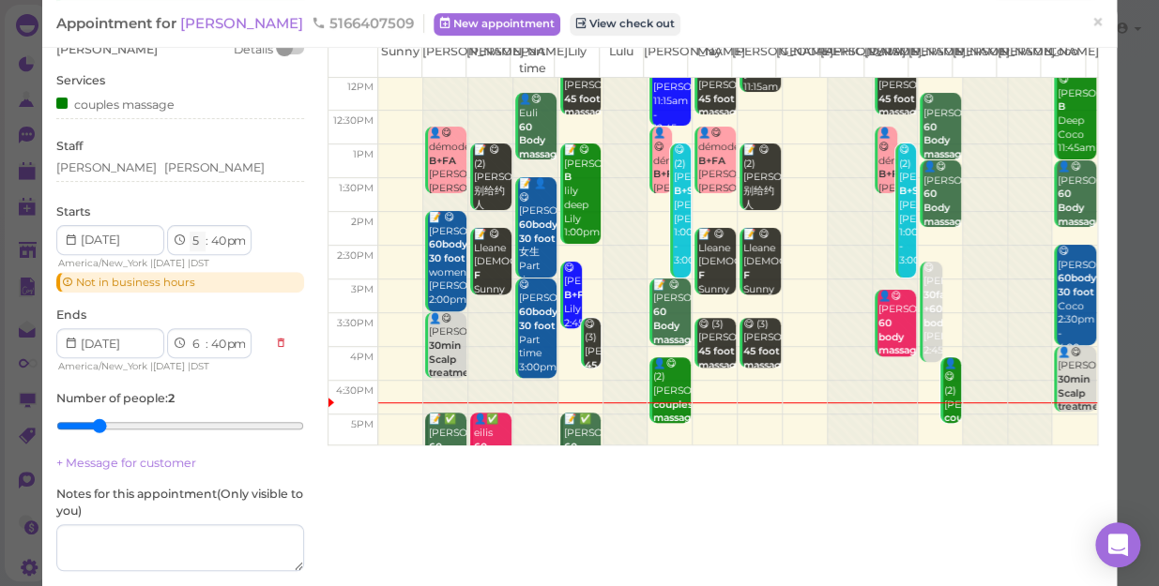
click at [192, 251] on select "1 2 3 4 5 6 7 8 9 10 11 12" at bounding box center [198, 242] width 16 height 20
select select "4"
click at [190, 247] on select "1 2 3 4 5 6 7 8 9 10 11 12" at bounding box center [198, 242] width 16 height 20
select select "5"
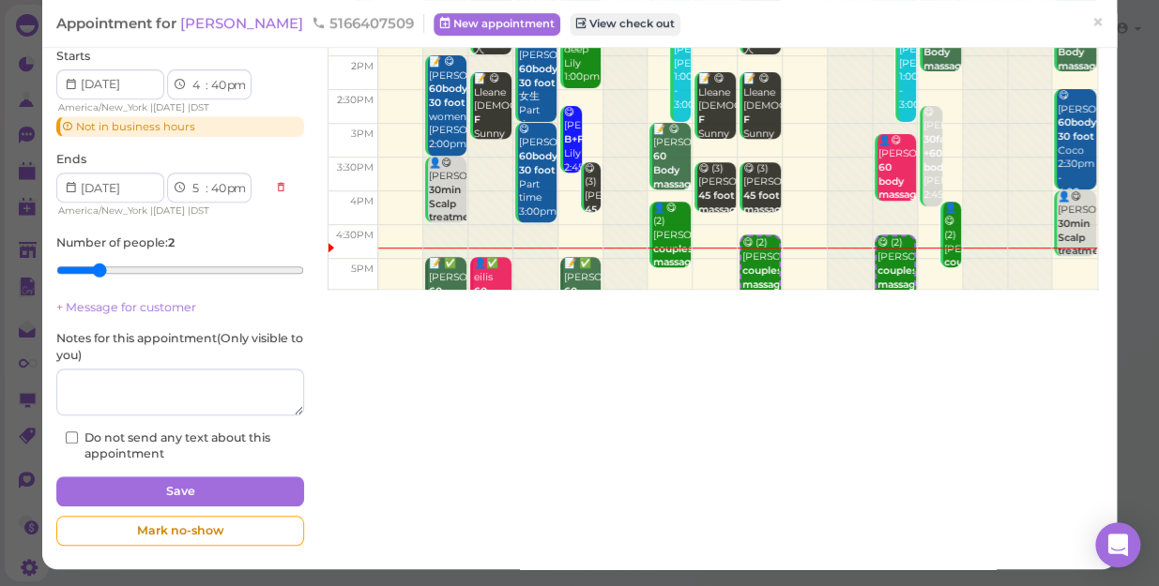
scroll to position [255, 0]
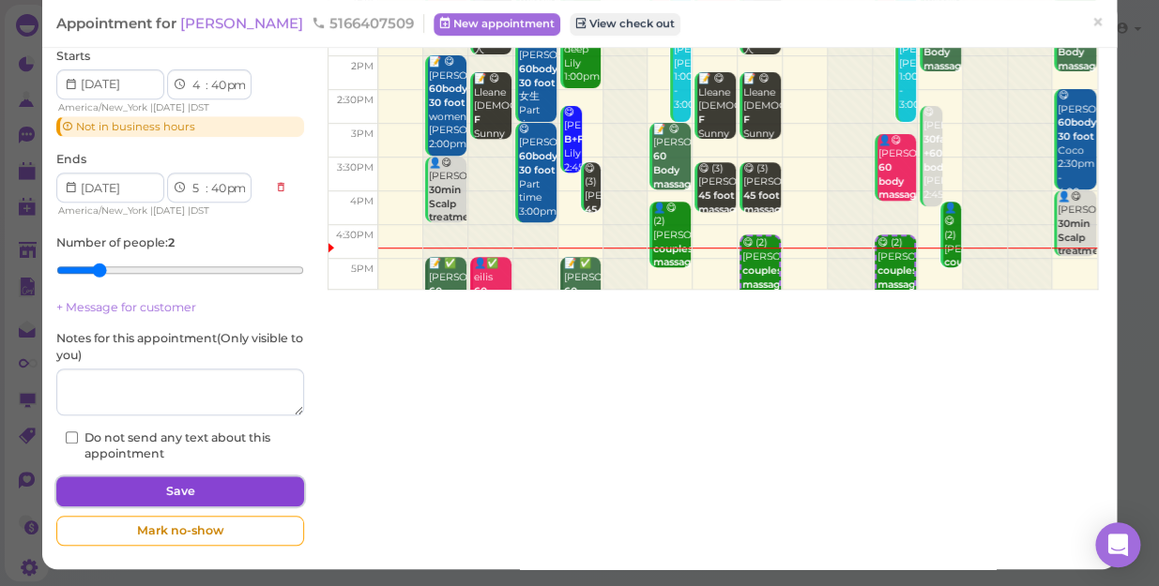
click at [227, 486] on button "Save" at bounding box center [180, 492] width 248 height 30
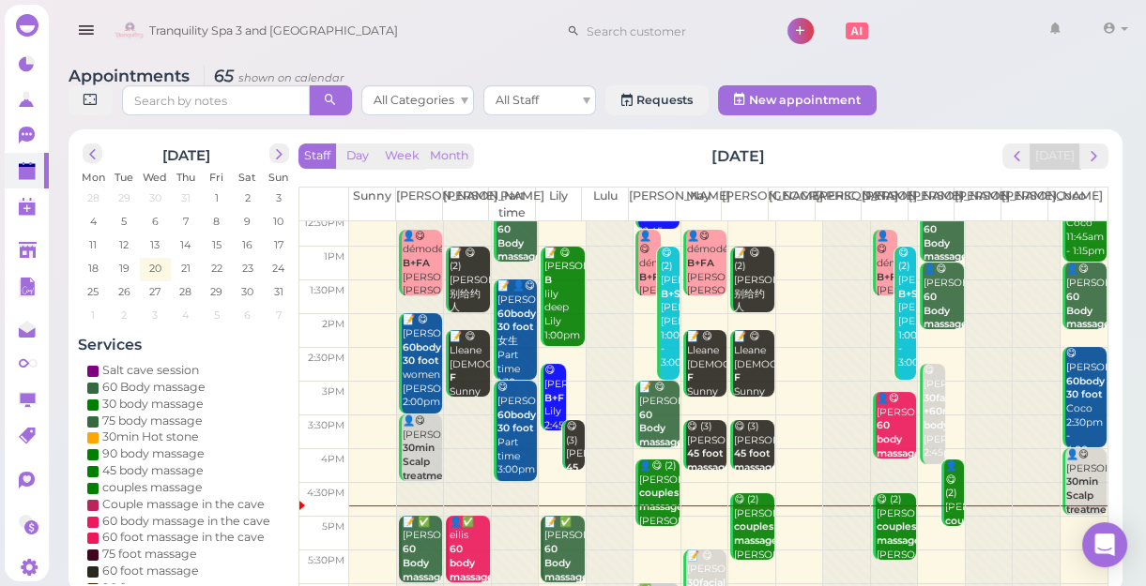
scroll to position [255, 0]
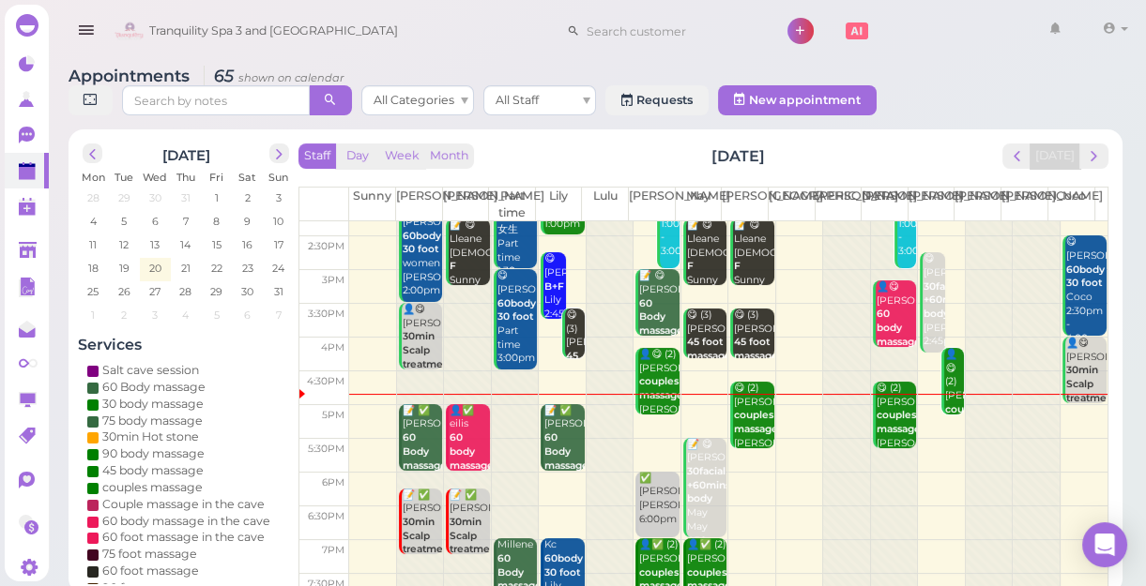
click at [543, 478] on td at bounding box center [728, 490] width 758 height 34
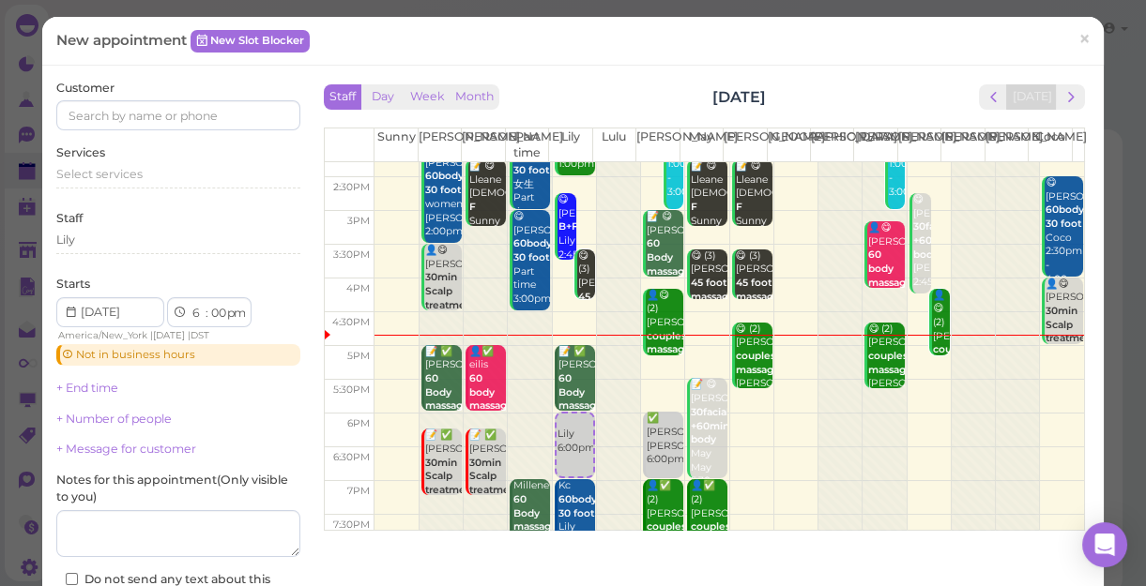
scroll to position [7, 0]
click at [169, 111] on input at bounding box center [178, 115] width 244 height 30
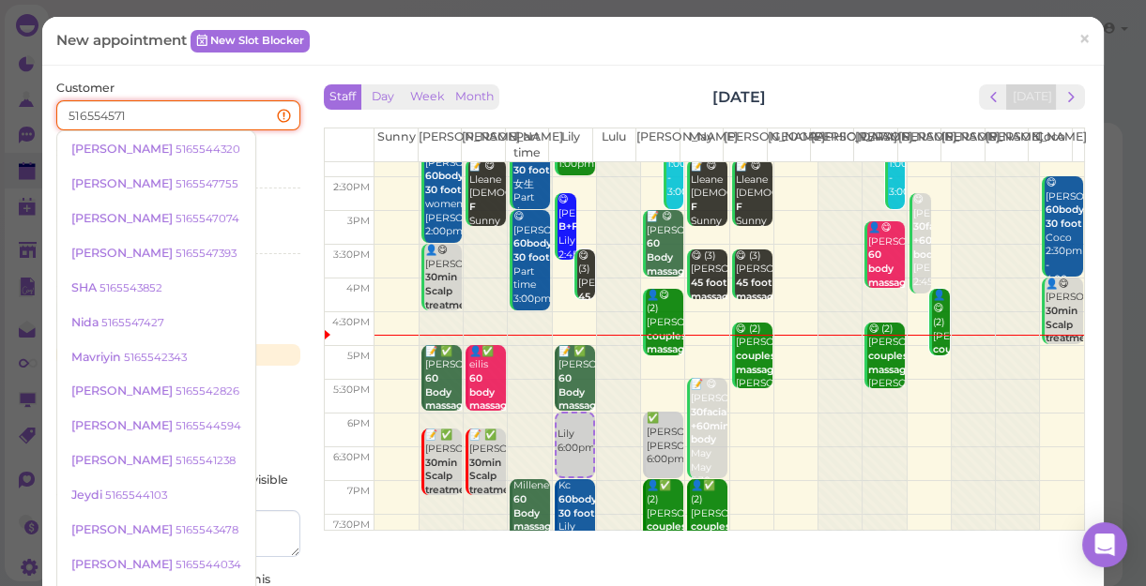
type input "5165545710"
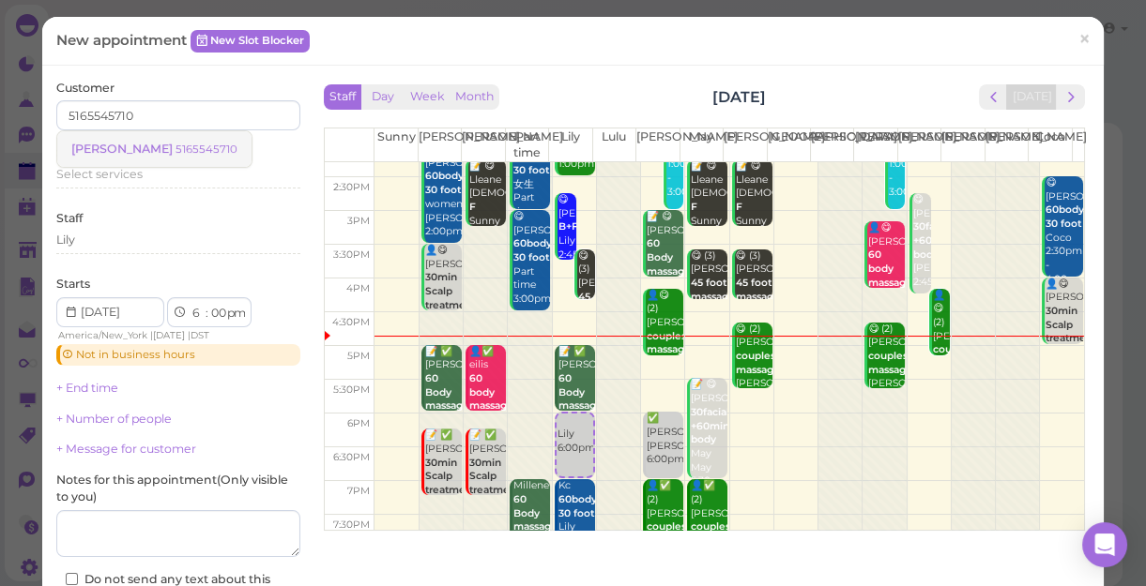
click at [175, 143] on small "5165545710" at bounding box center [206, 149] width 62 height 13
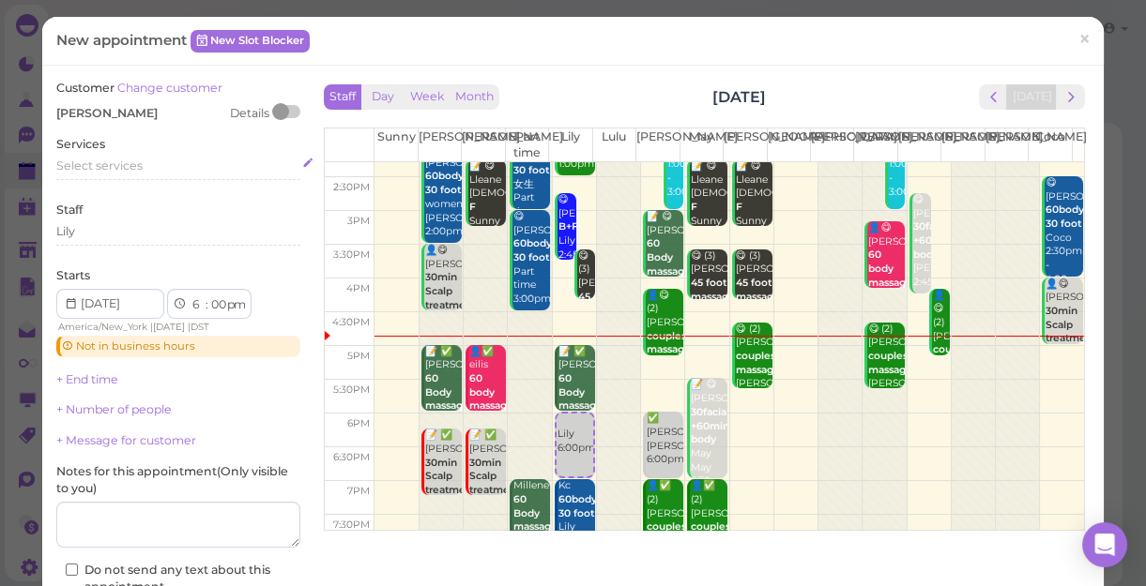
click at [111, 161] on span "Select services" at bounding box center [99, 166] width 86 height 14
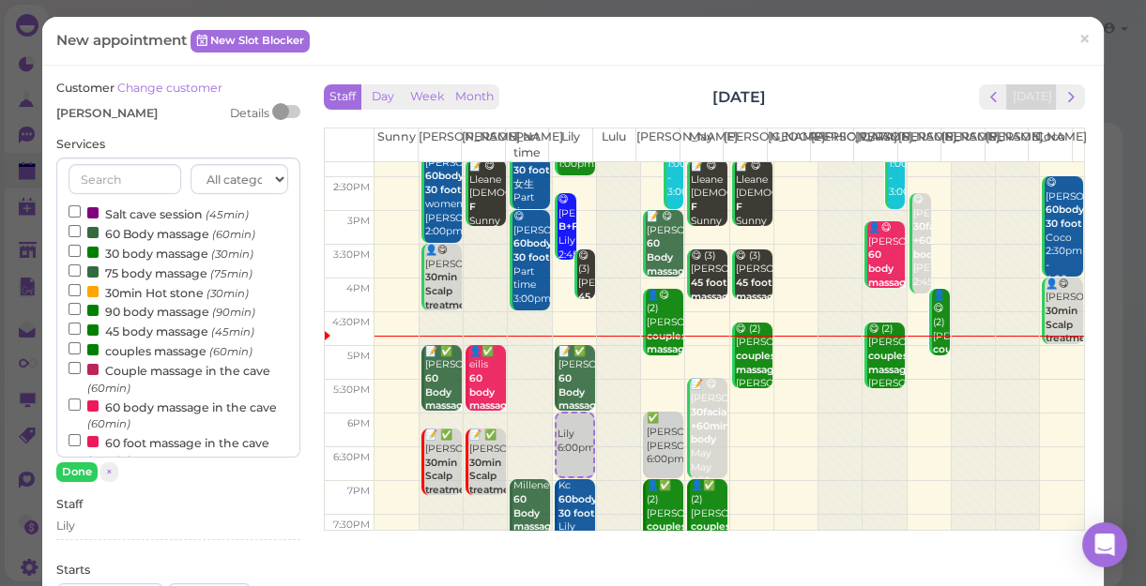
click at [144, 234] on label "60 Body massage (60min)" at bounding box center [161, 233] width 187 height 20
click at [81, 234] on input "60 Body massage (60min)" at bounding box center [74, 231] width 12 height 12
click at [80, 472] on button "Done" at bounding box center [76, 473] width 41 height 20
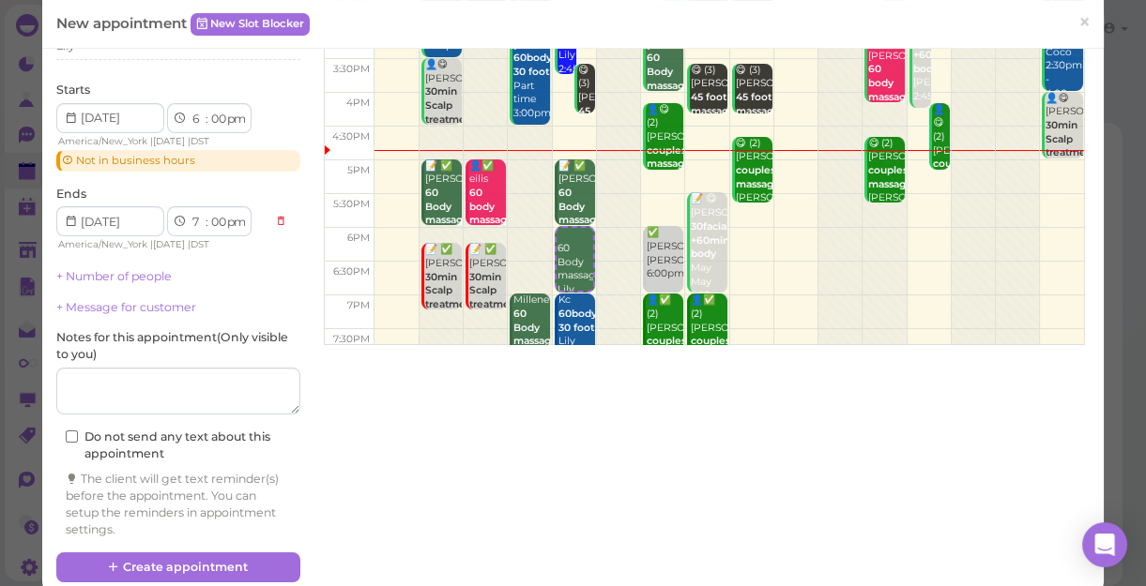
scroll to position [211, 0]
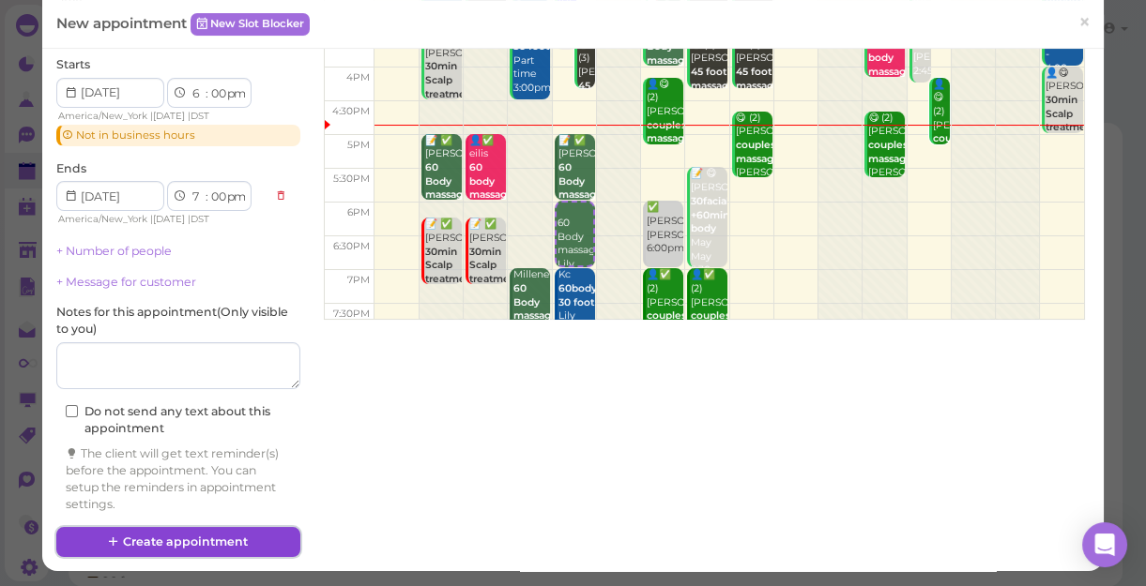
click at [216, 540] on button "Create appointment" at bounding box center [178, 542] width 244 height 30
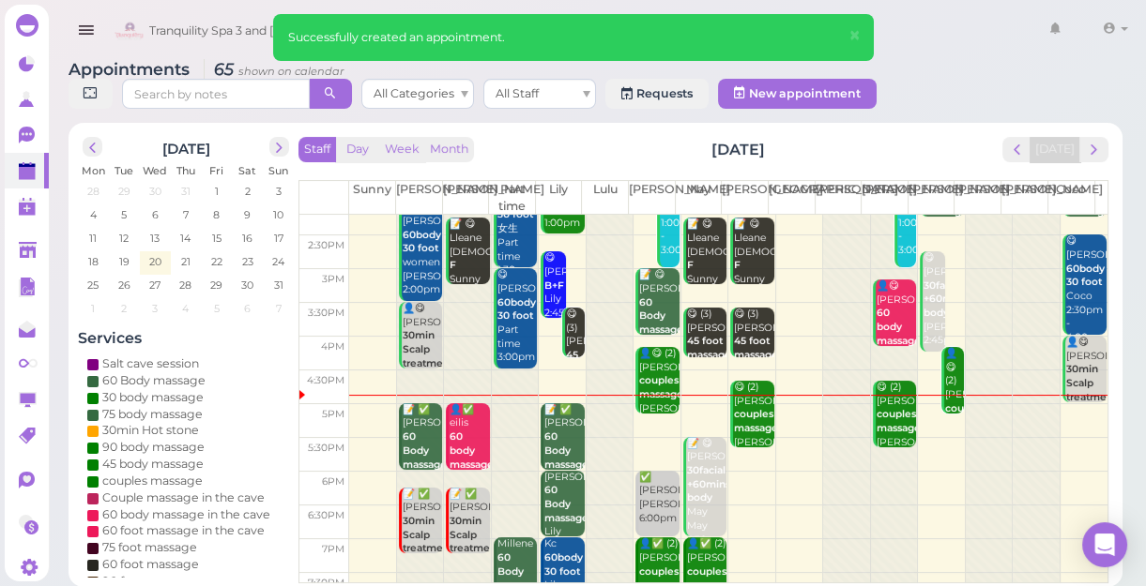
scroll to position [255, 0]
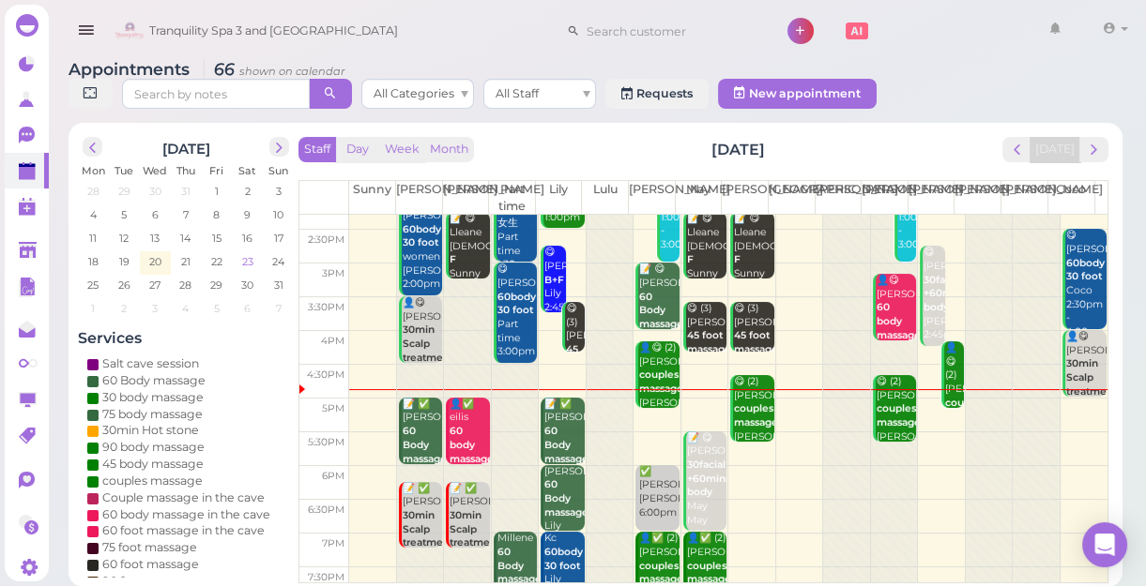
click at [247, 257] on span "23" at bounding box center [247, 261] width 15 height 17
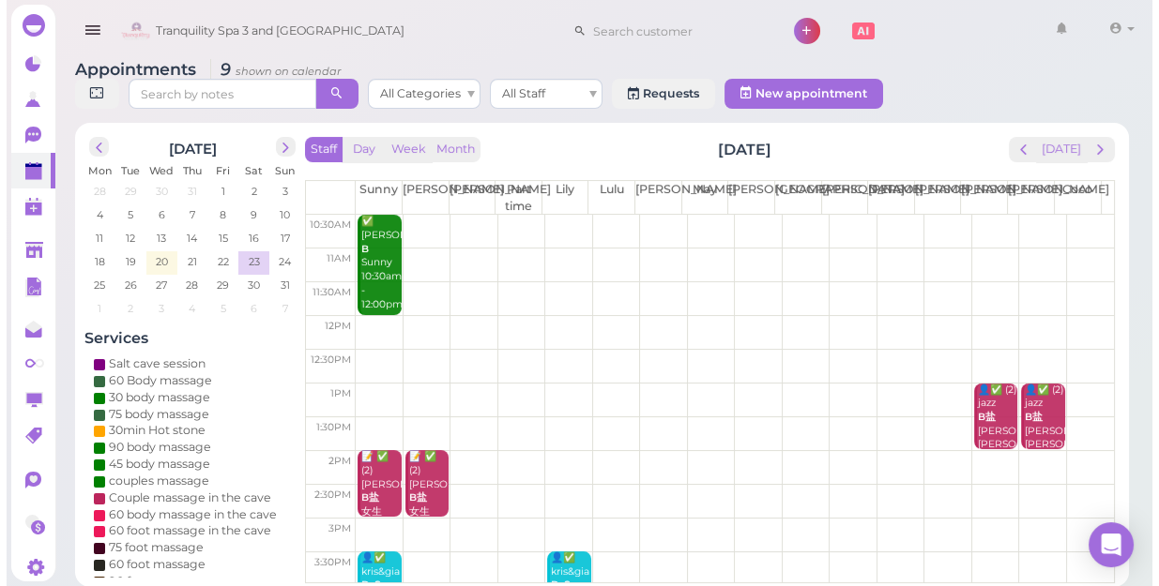
scroll to position [0, 0]
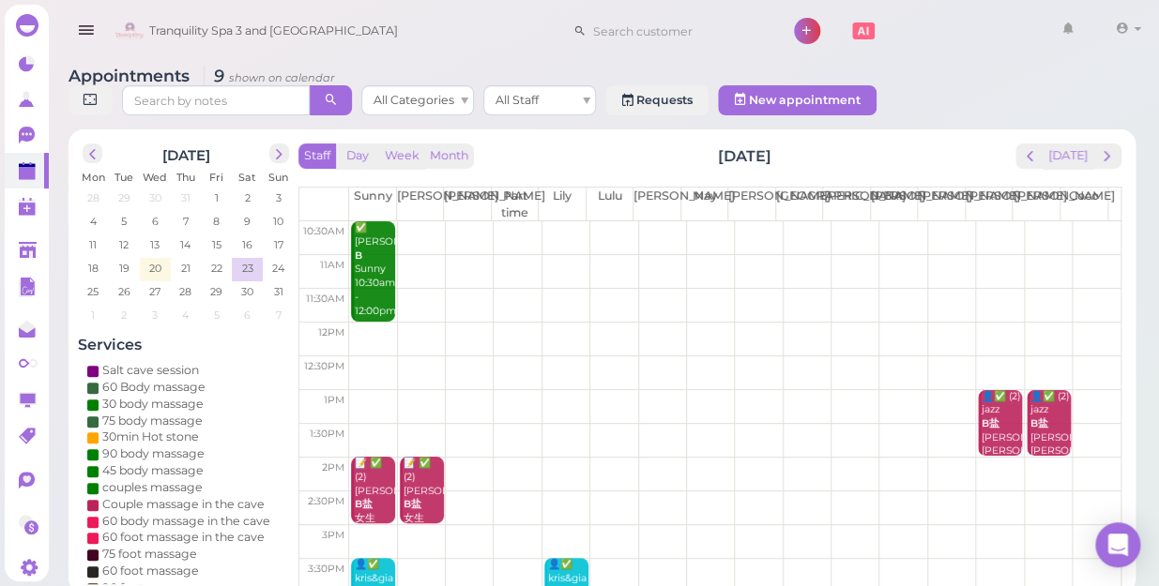
click at [417, 289] on td at bounding box center [734, 306] width 771 height 34
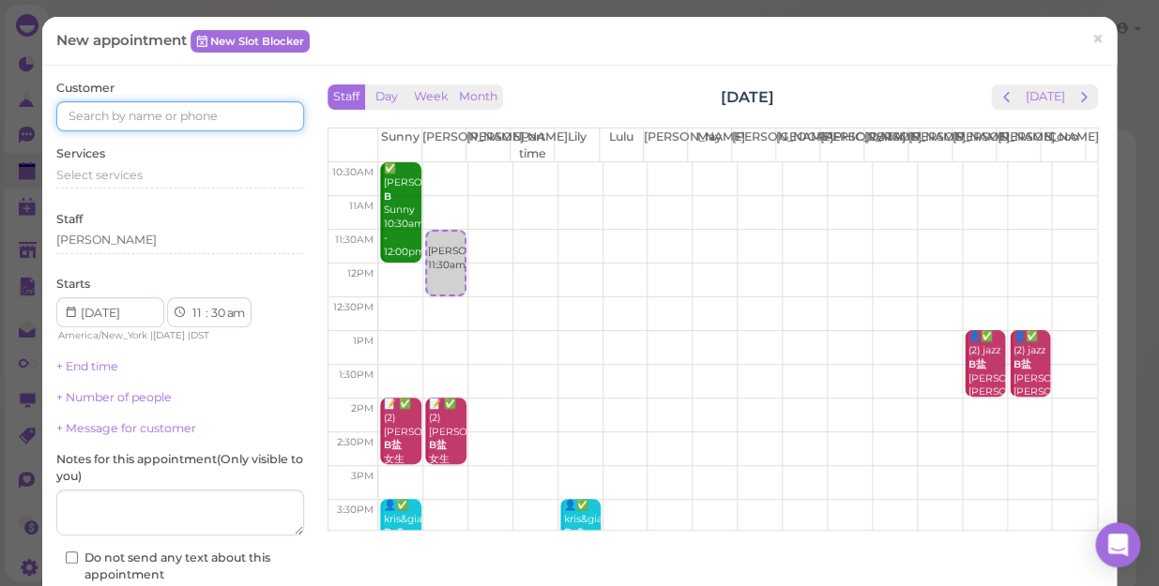
click at [174, 114] on input at bounding box center [180, 116] width 248 height 30
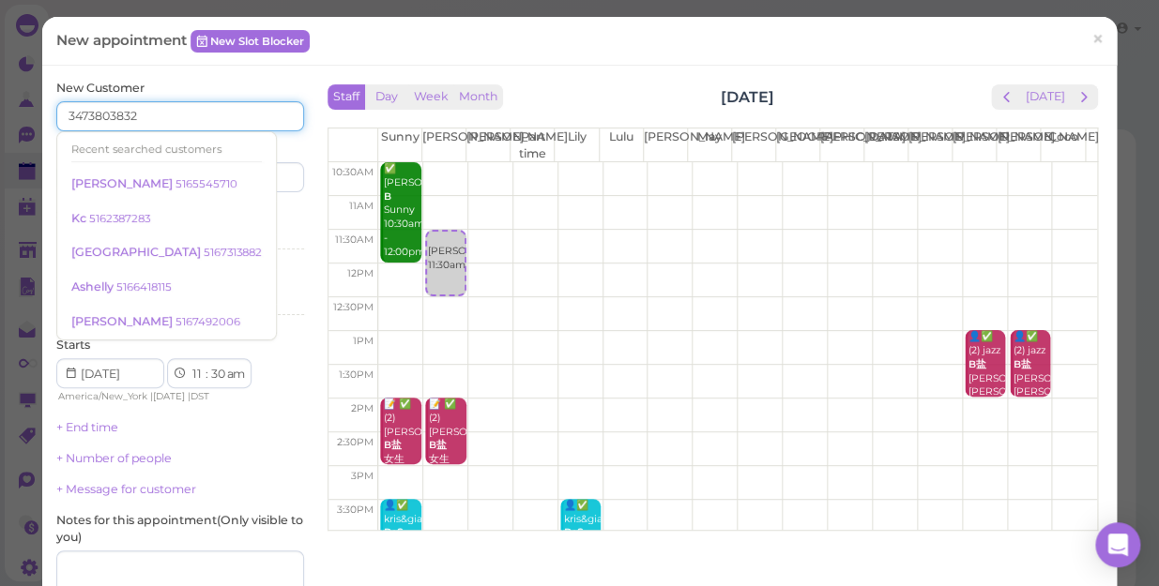
type input "3473803832"
click at [238, 172] on input at bounding box center [244, 177] width 119 height 30
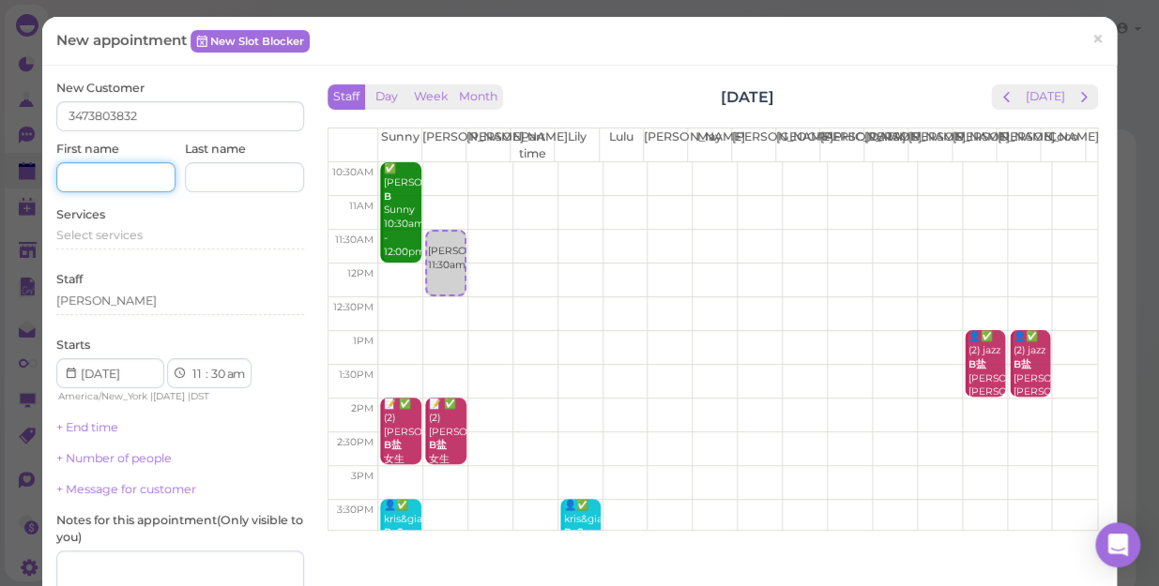
click at [129, 180] on input at bounding box center [115, 177] width 119 height 30
type input "[PERSON_NAME]"
click at [123, 231] on div "Services Select services" at bounding box center [180, 232] width 248 height 52
click at [129, 232] on span "Select services" at bounding box center [99, 235] width 86 height 14
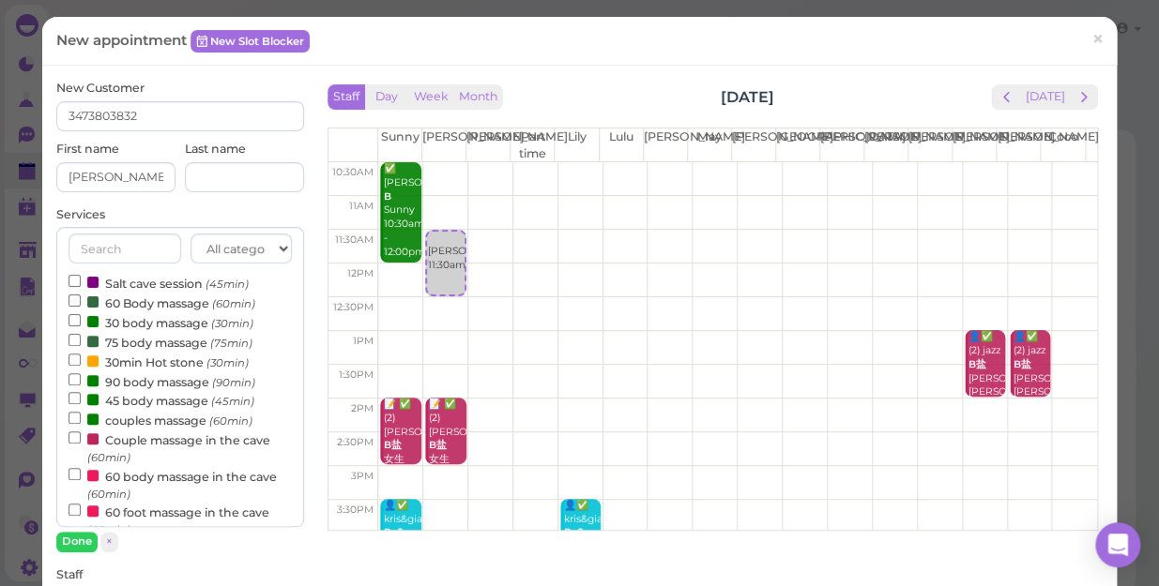
click at [168, 423] on label "couples massage (60min)" at bounding box center [160, 420] width 184 height 20
click at [81, 423] on input "couples massage (60min)" at bounding box center [74, 418] width 12 height 12
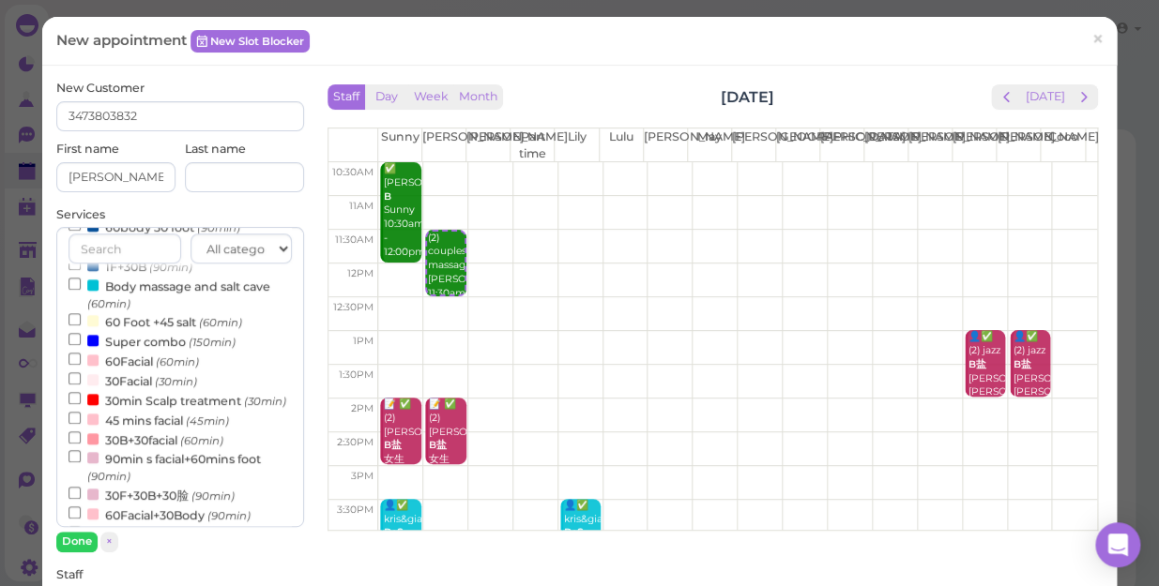
scroll to position [597, 0]
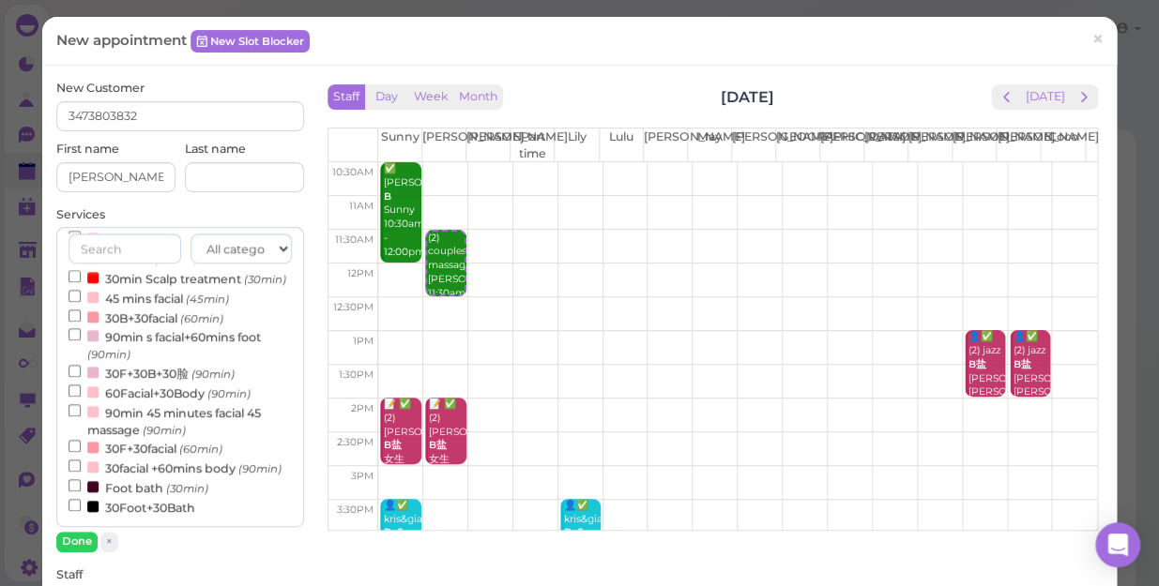
click at [144, 288] on label "45 mins facial (45min)" at bounding box center [148, 298] width 160 height 20
click at [81, 290] on input "45 mins facial (45min)" at bounding box center [74, 296] width 12 height 12
select select "1"
select select "15"
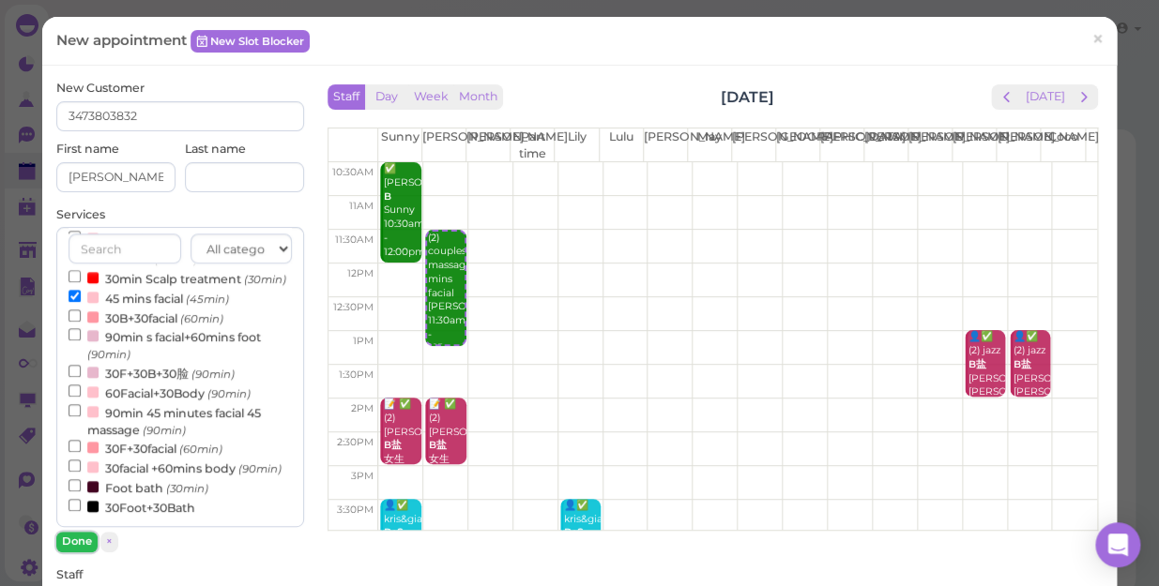
click at [75, 536] on button "Done" at bounding box center [76, 542] width 41 height 20
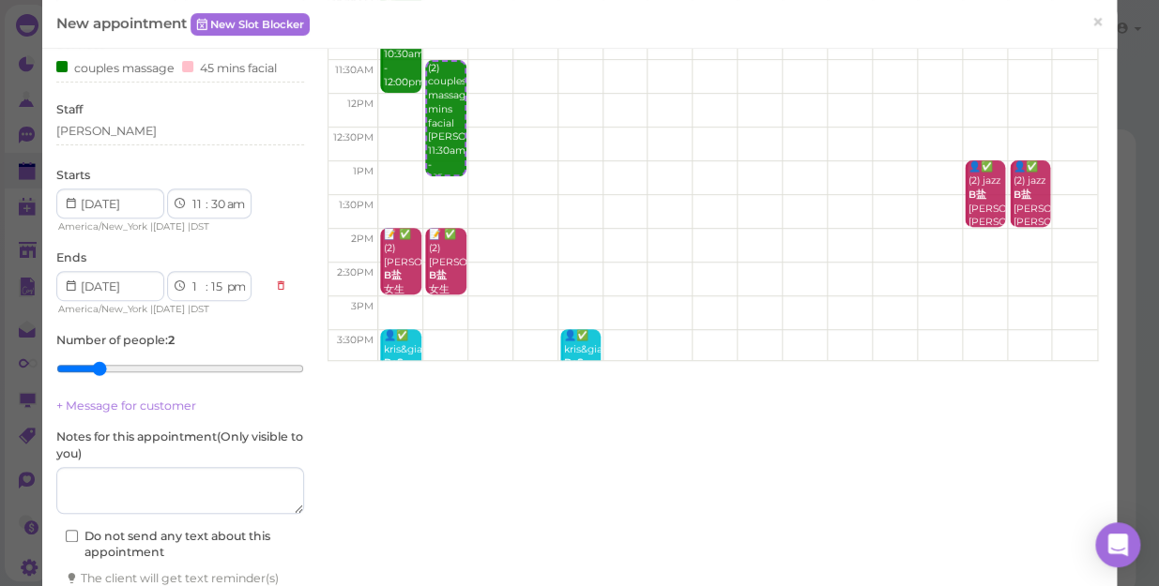
scroll to position [0, 0]
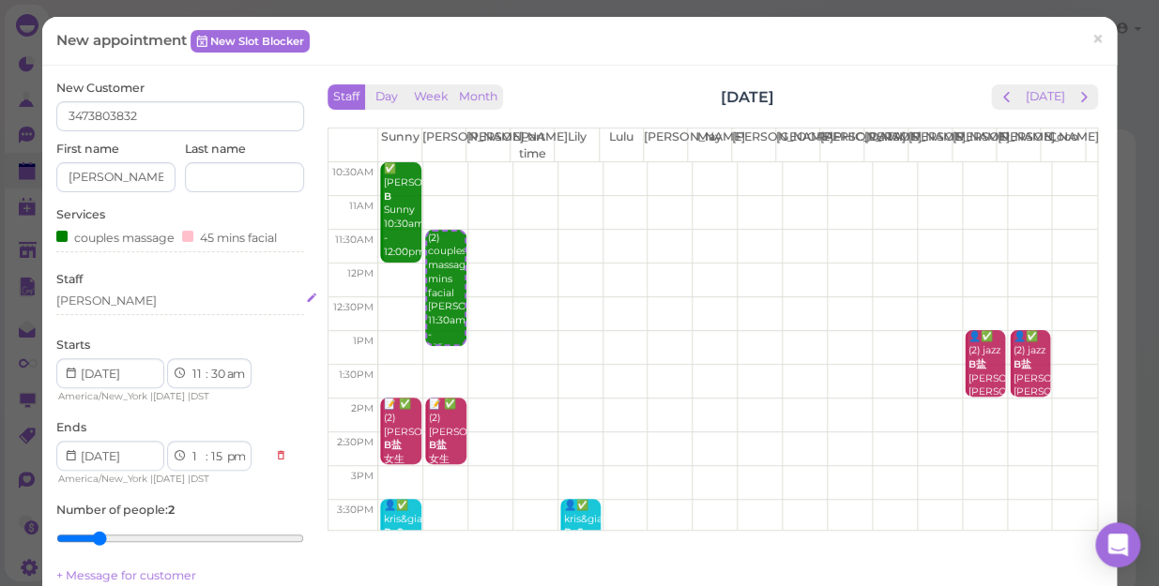
click at [113, 296] on div "[PERSON_NAME]" at bounding box center [180, 301] width 248 height 17
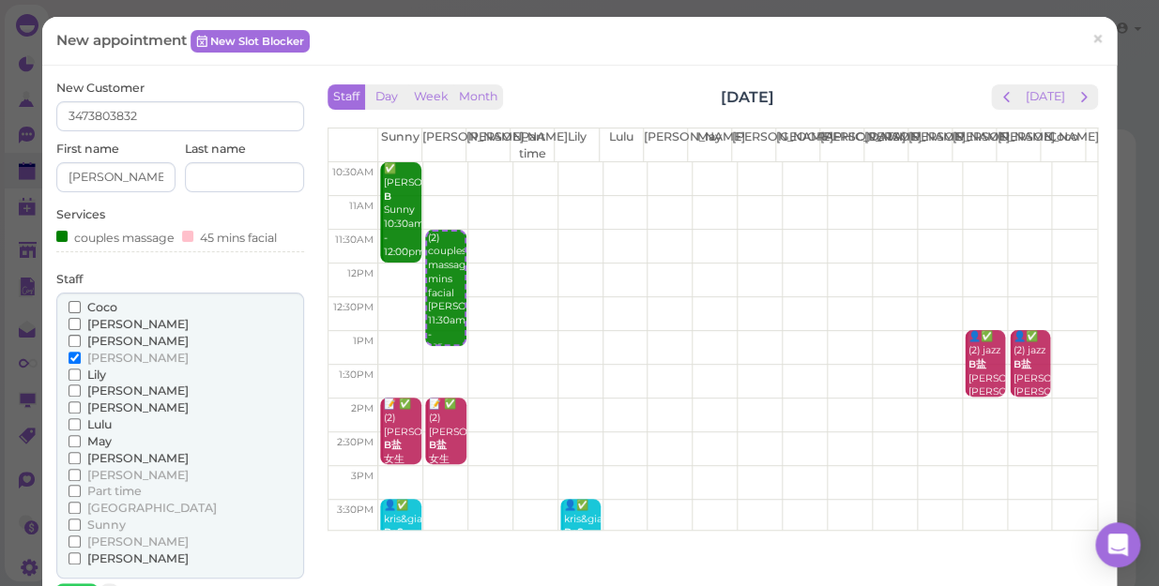
click at [87, 374] on span "Lily" at bounding box center [96, 375] width 19 height 14
click at [81, 374] on input "Lily" at bounding box center [74, 375] width 12 height 12
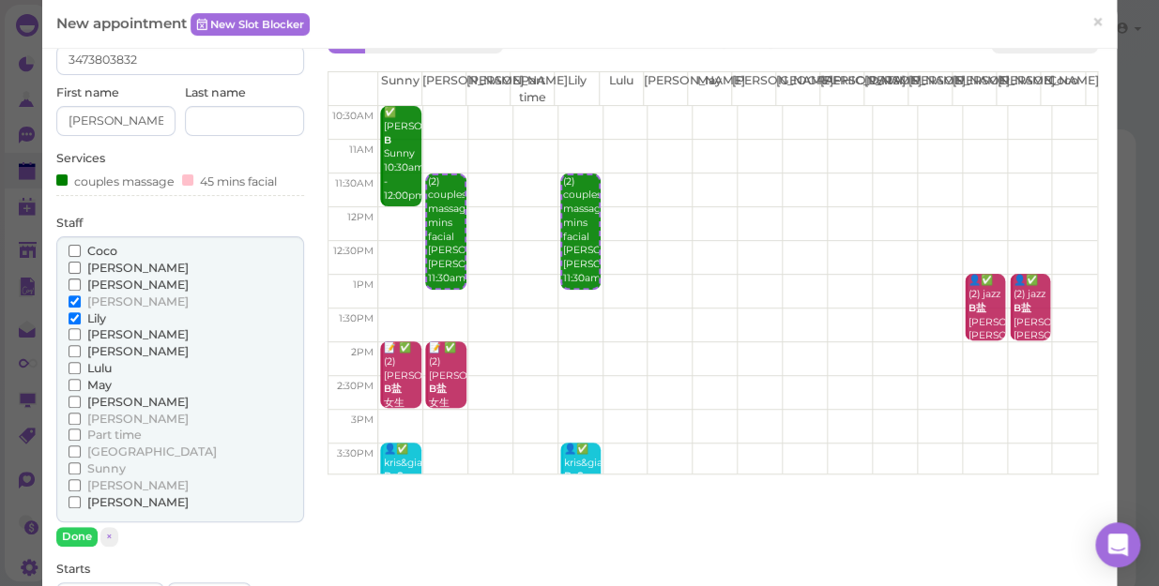
scroll to position [170, 0]
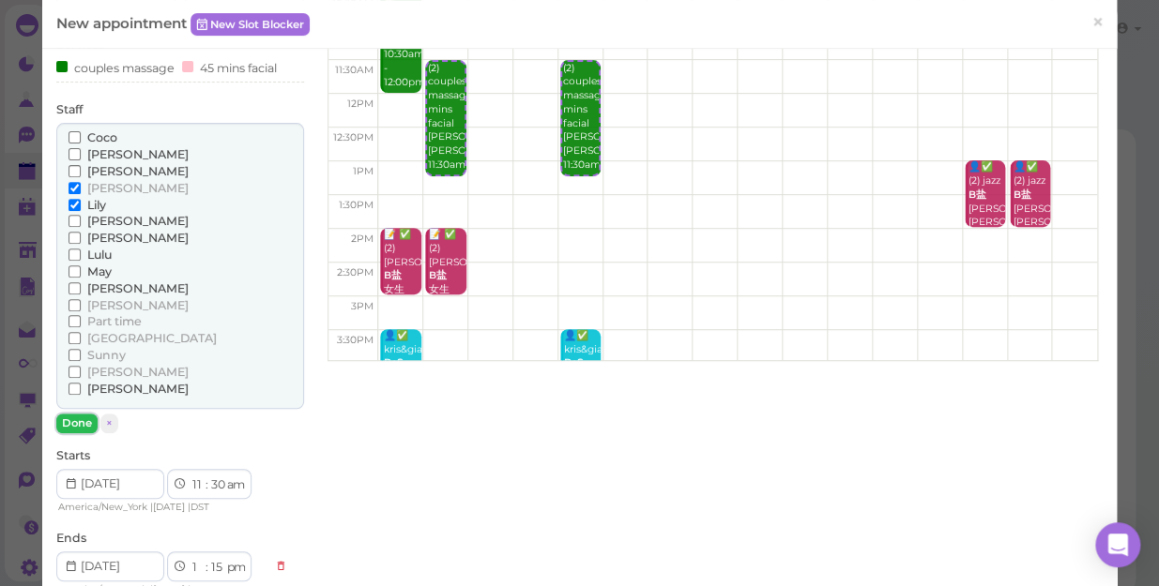
click at [73, 421] on button "Done" at bounding box center [76, 424] width 41 height 20
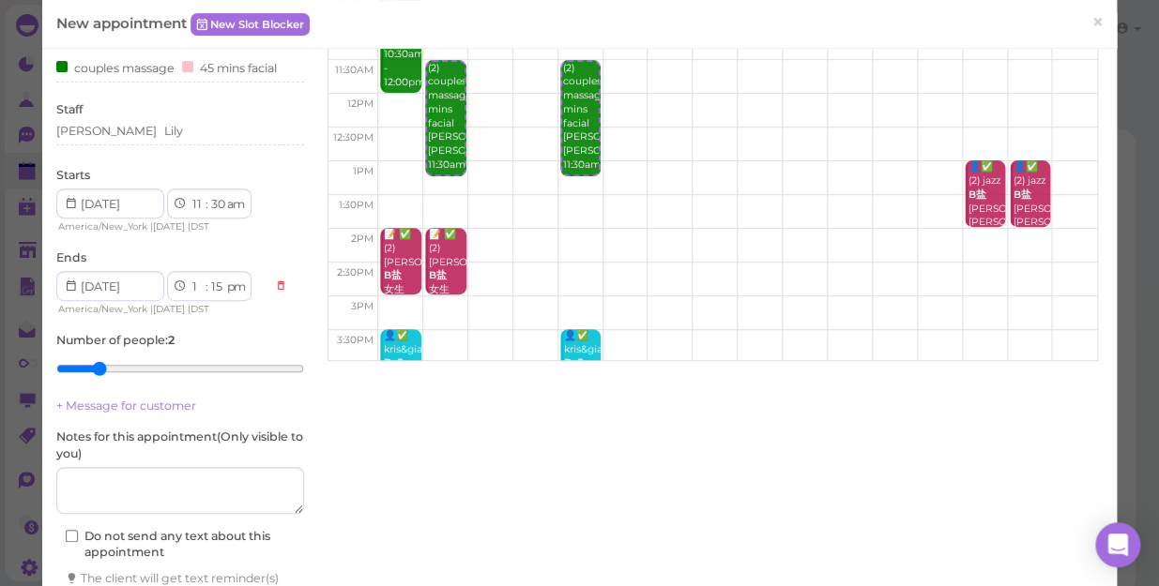
scroll to position [295, 0]
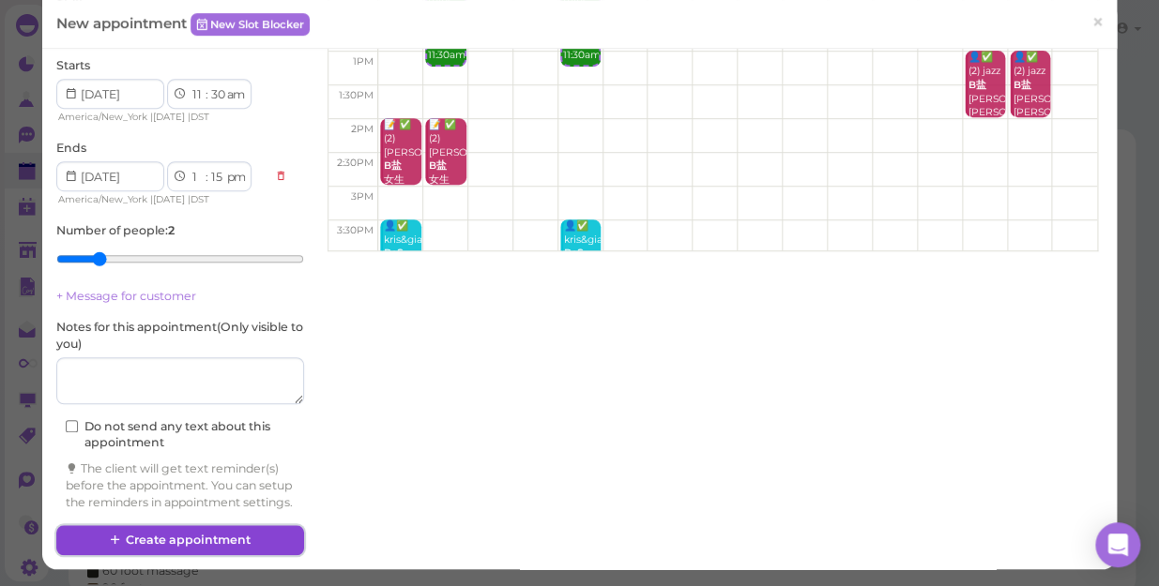
click at [192, 537] on button "Create appointment" at bounding box center [180, 540] width 248 height 30
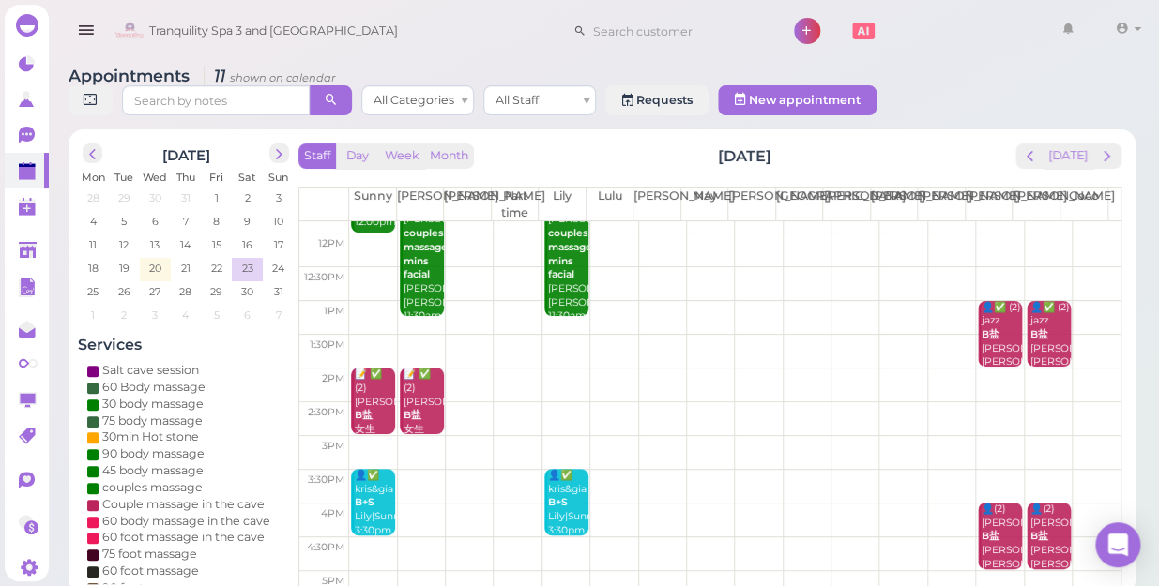
scroll to position [255, 0]
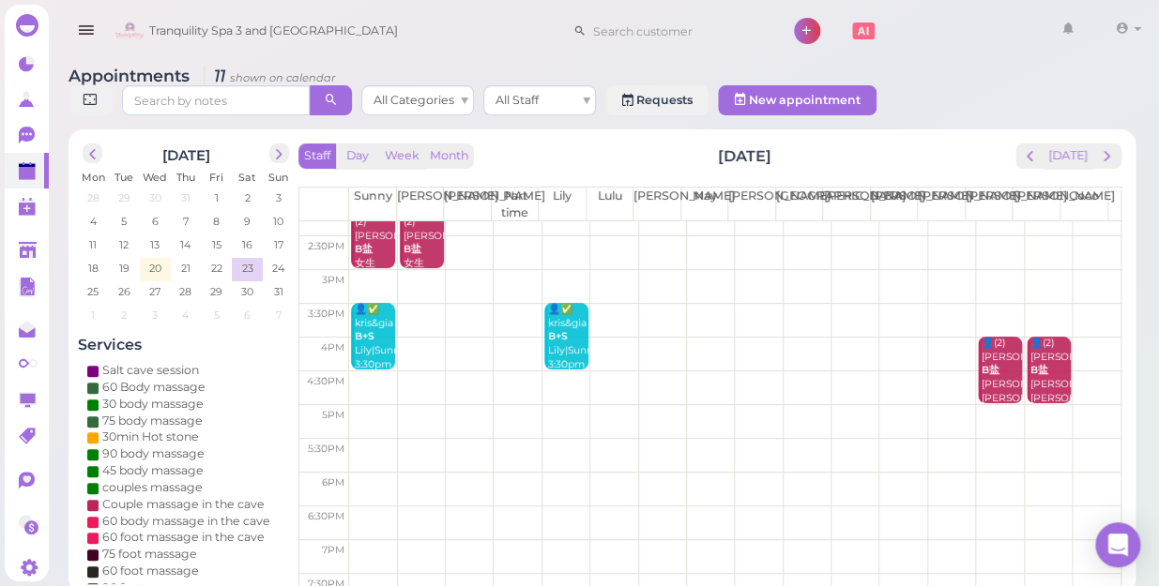
click at [420, 304] on td at bounding box center [734, 321] width 771 height 34
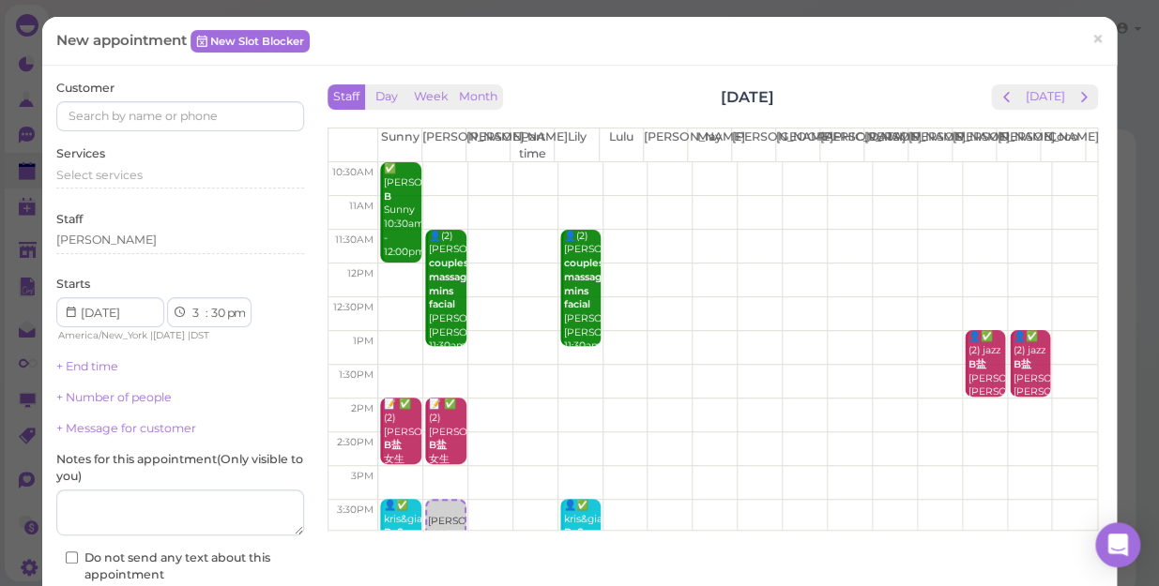
scroll to position [84, 0]
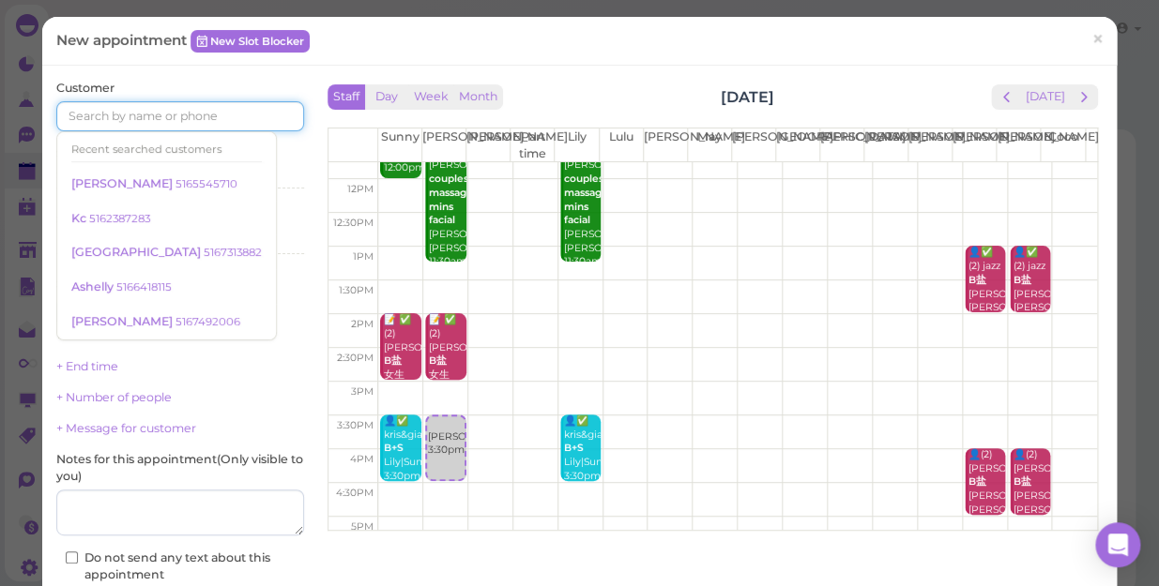
click at [200, 109] on input at bounding box center [180, 116] width 248 height 30
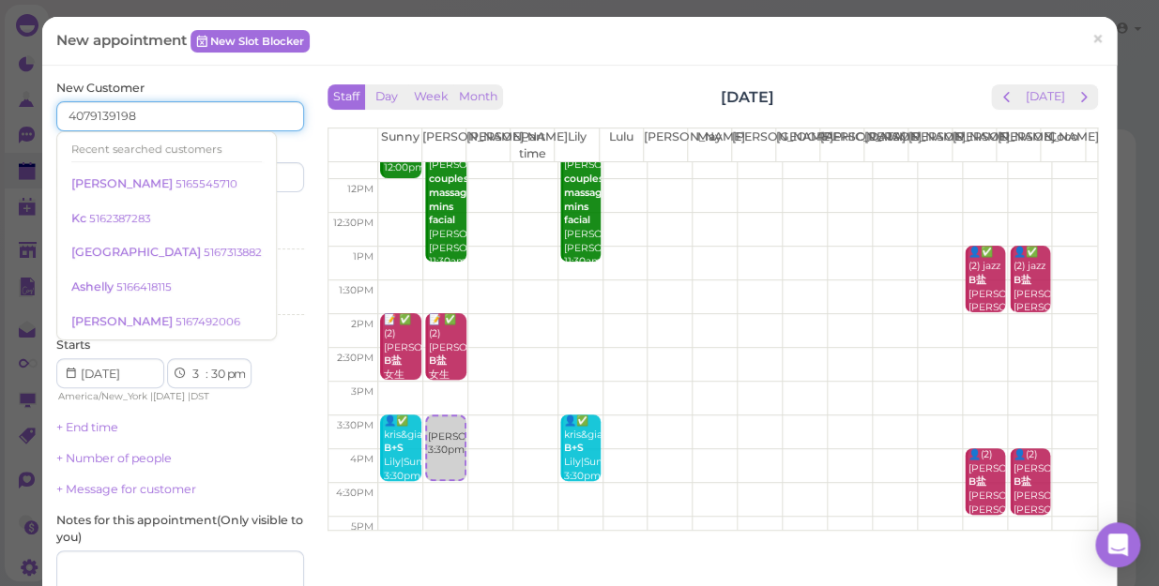
type input "4079139198"
click at [260, 180] on input at bounding box center [244, 177] width 119 height 30
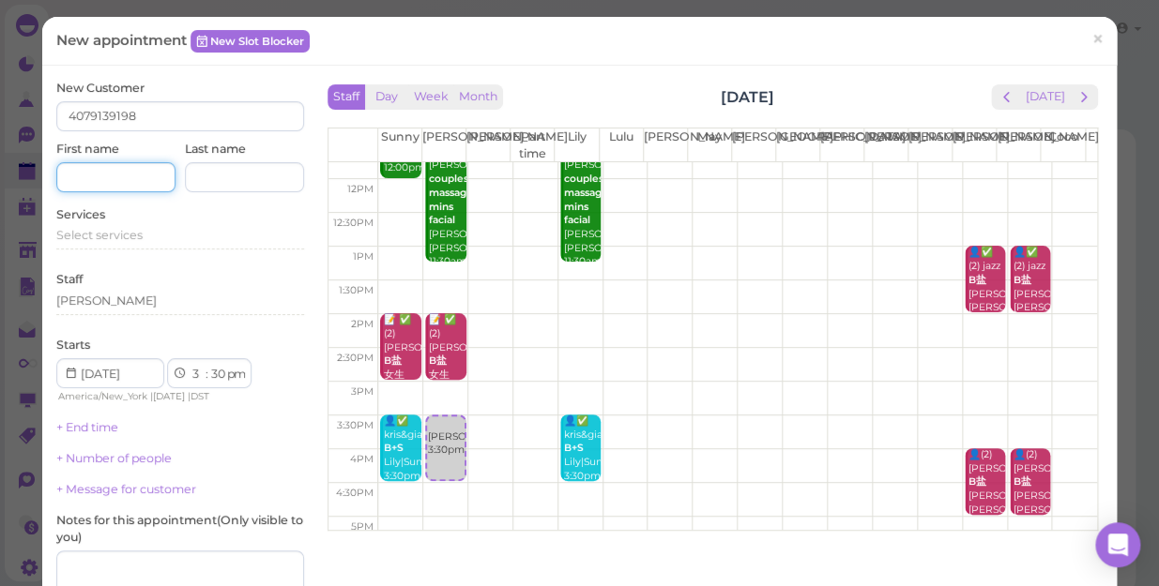
click at [100, 163] on input at bounding box center [115, 177] width 119 height 30
type input "safeia"
click at [138, 234] on span "Select services" at bounding box center [99, 235] width 86 height 14
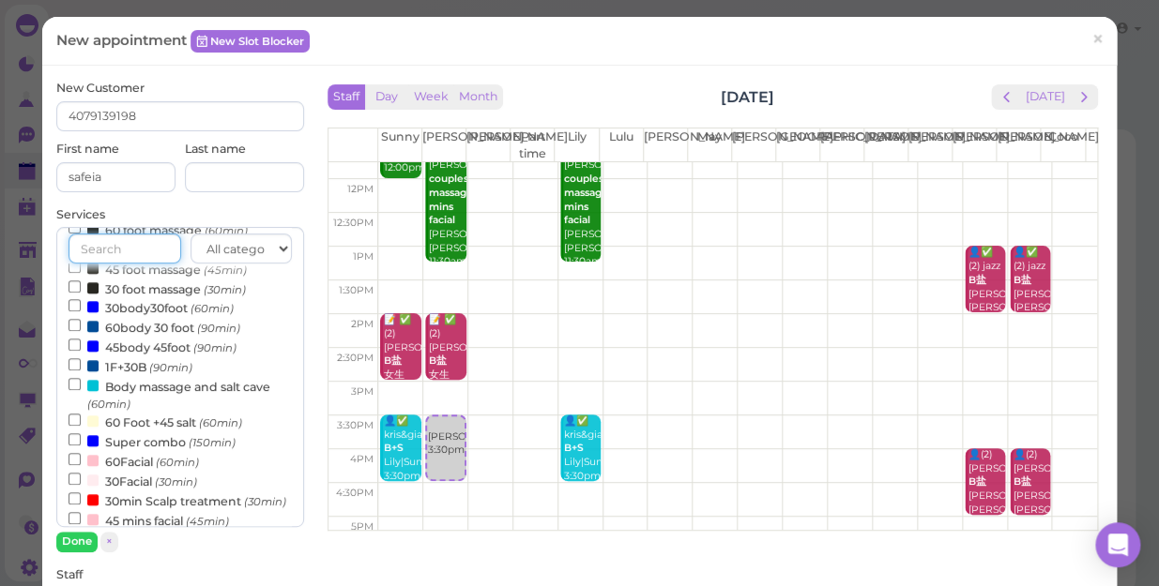
scroll to position [341, 0]
click at [188, 390] on label "Body massage and salt cave (60min)" at bounding box center [179, 392] width 223 height 37
click at [81, 388] on input "Body massage and salt cave (60min)" at bounding box center [74, 382] width 12 height 12
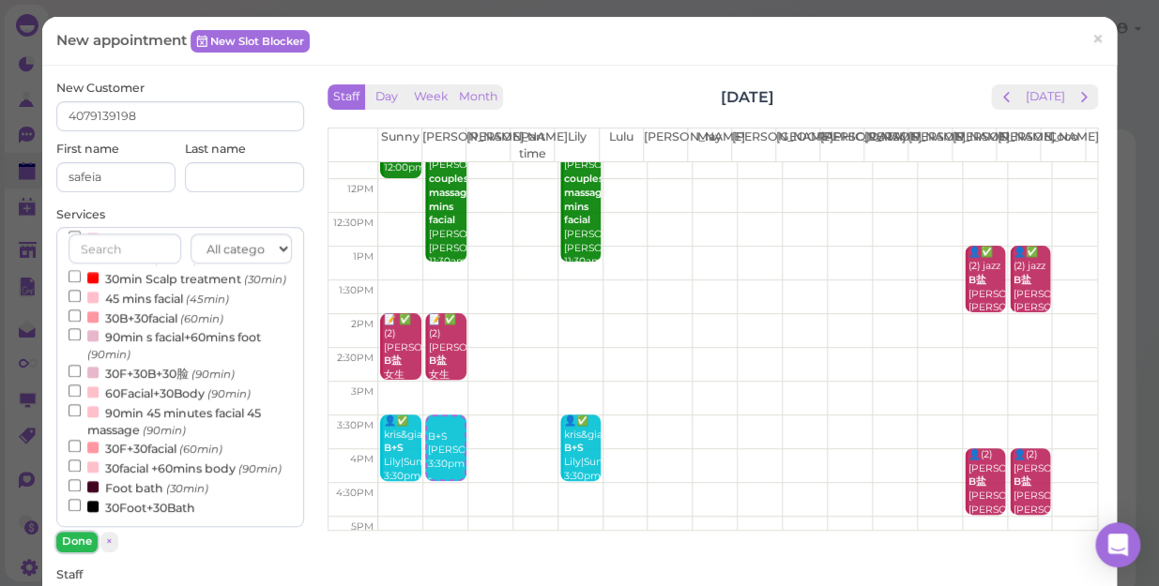
click at [79, 540] on button "Done" at bounding box center [76, 542] width 41 height 20
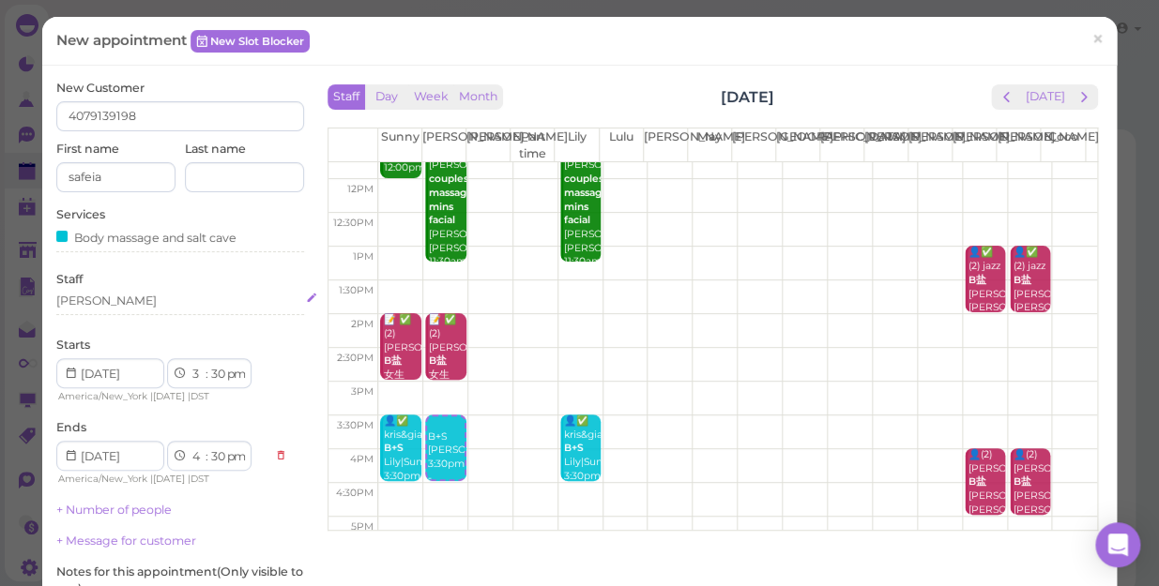
click at [109, 298] on div "[PERSON_NAME]" at bounding box center [180, 301] width 248 height 17
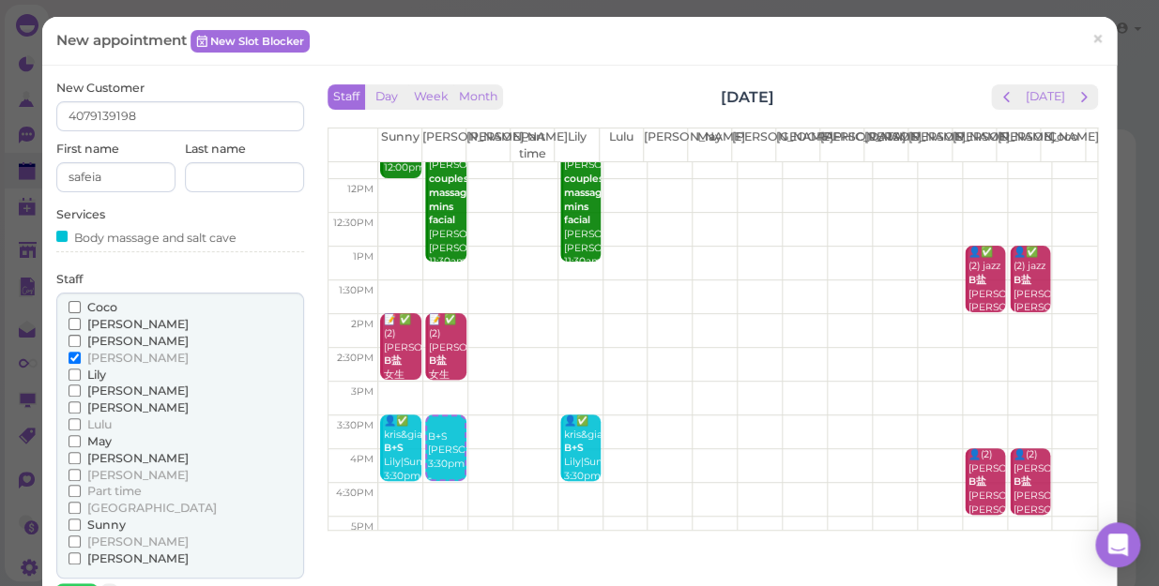
click at [109, 475] on span "[PERSON_NAME]" at bounding box center [137, 475] width 101 height 14
click at [81, 475] on input "[PERSON_NAME]" at bounding box center [74, 475] width 12 height 12
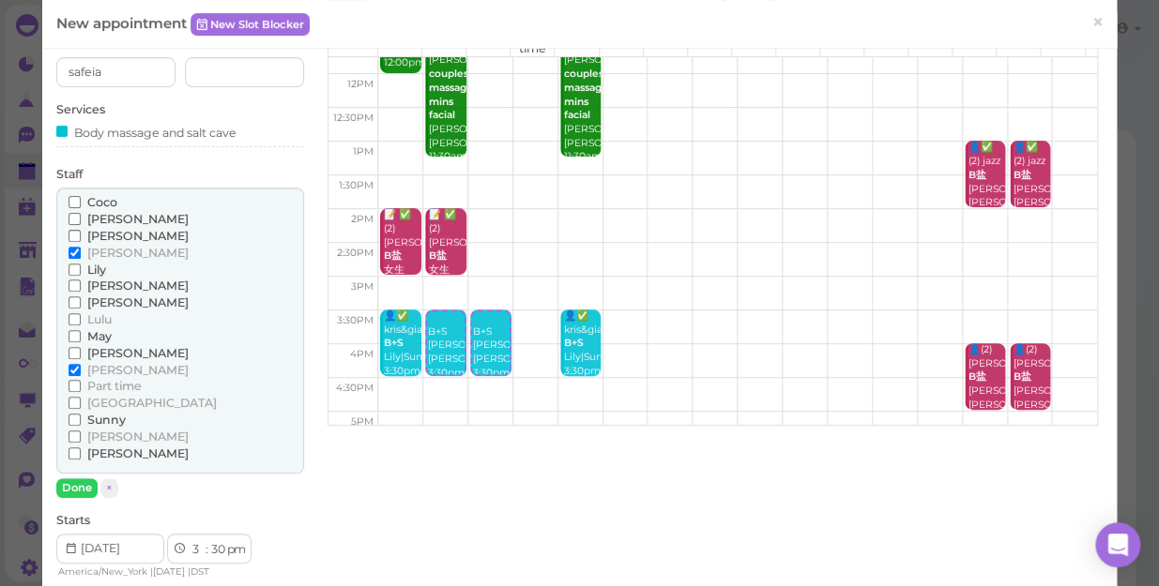
scroll to position [255, 0]
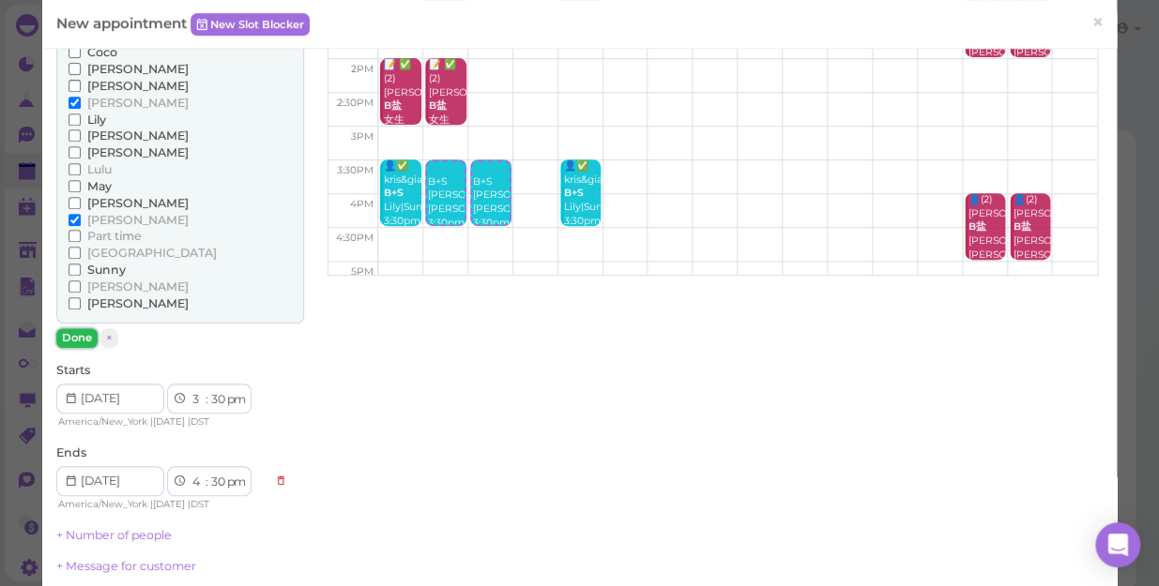
click at [83, 336] on button "Done" at bounding box center [76, 338] width 41 height 20
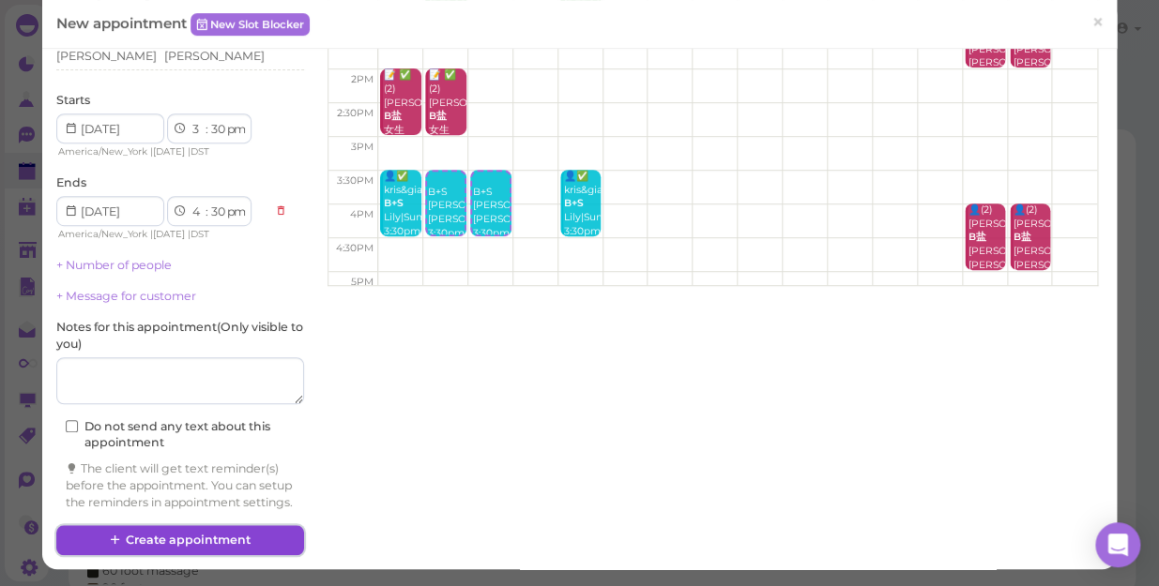
click at [138, 539] on button "Create appointment" at bounding box center [180, 540] width 248 height 30
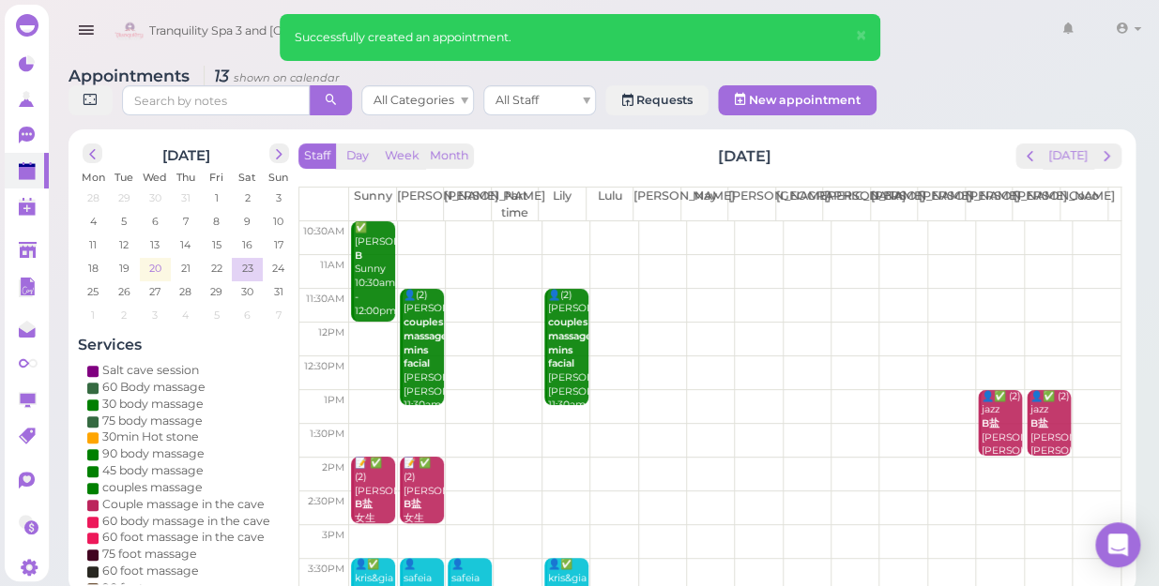
click at [152, 260] on span "20" at bounding box center [155, 268] width 16 height 17
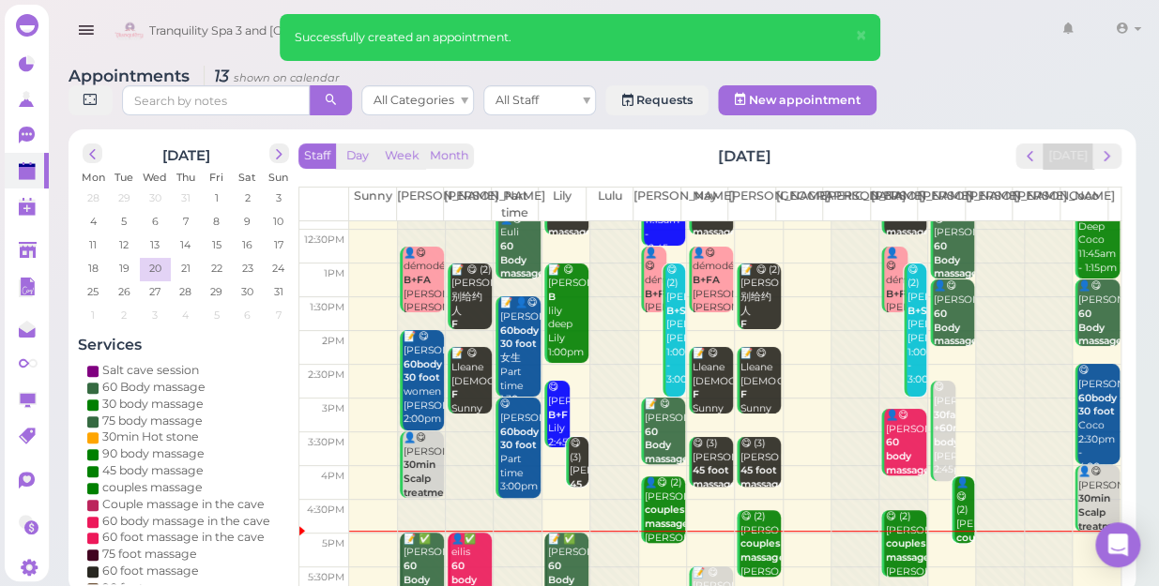
scroll to position [170, 0]
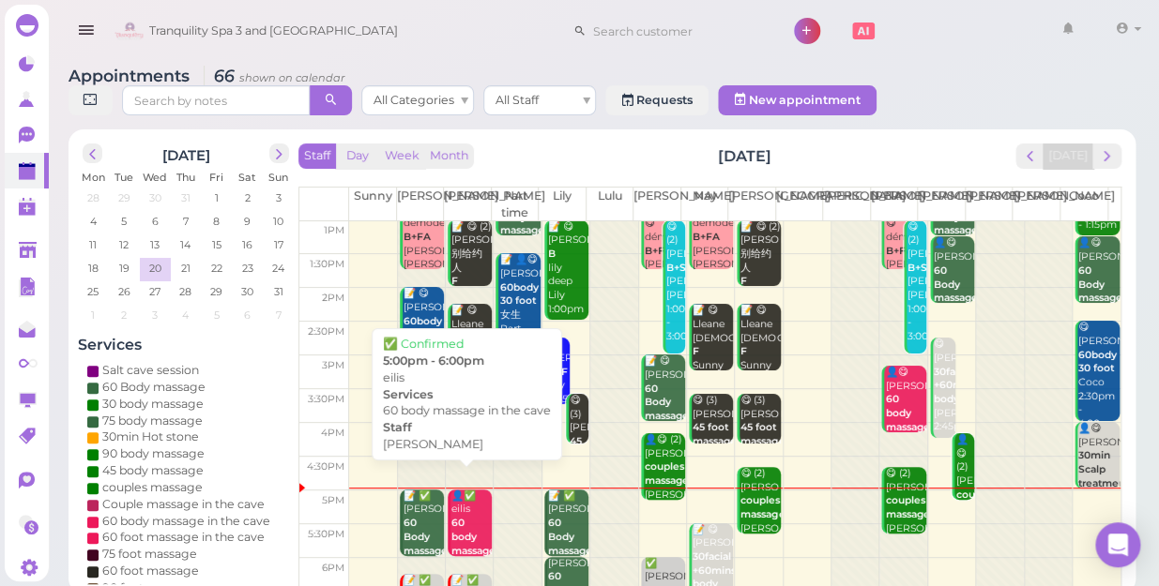
click at [465, 504] on div "👤✅ eilis 60 body massage in the [PERSON_NAME] 5:00pm - 6:00pm" at bounding box center [470, 566] width 41 height 152
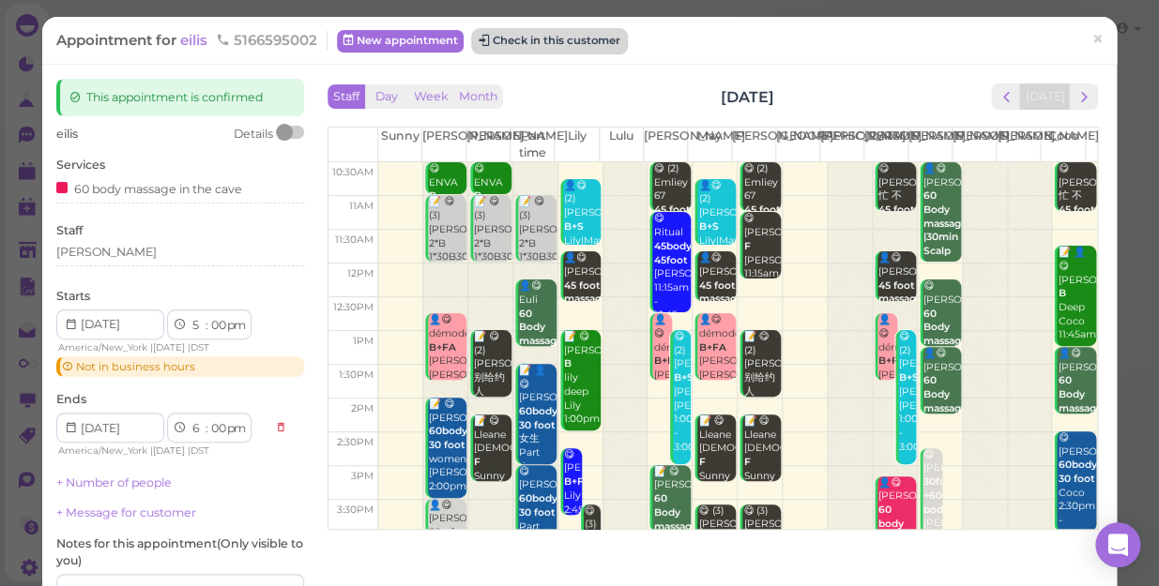
click at [561, 40] on button "Check in this customer" at bounding box center [549, 41] width 153 height 23
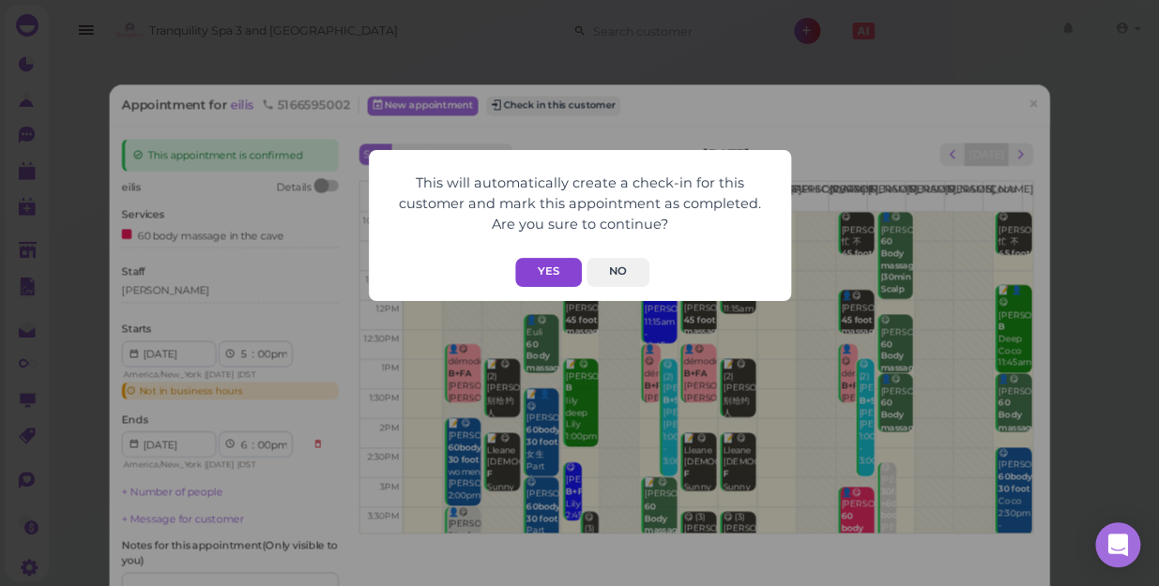
click at [551, 266] on button "Yes" at bounding box center [548, 272] width 67 height 29
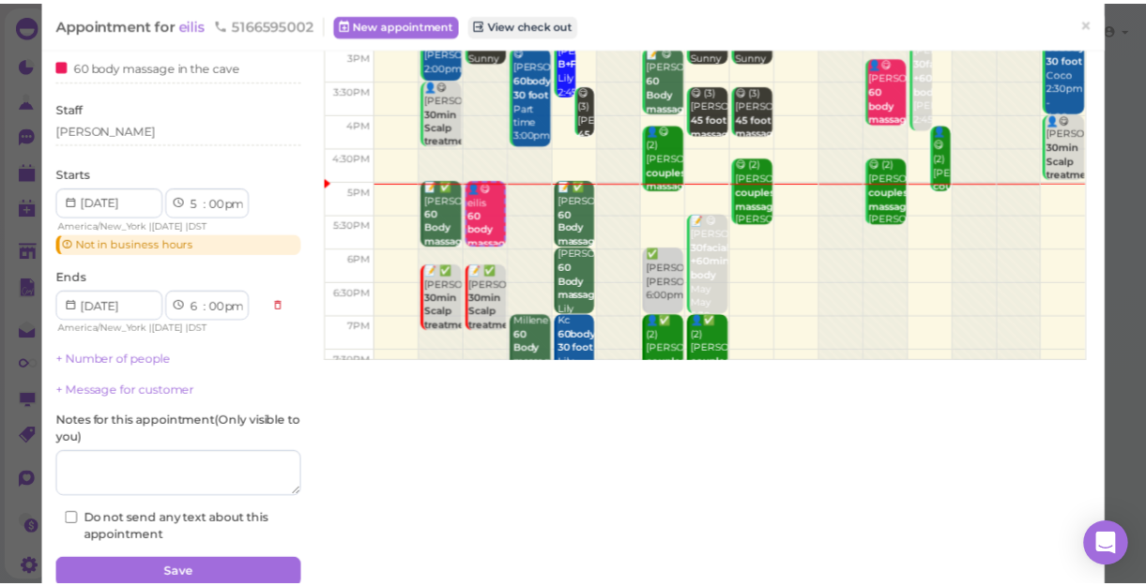
scroll to position [307, 0]
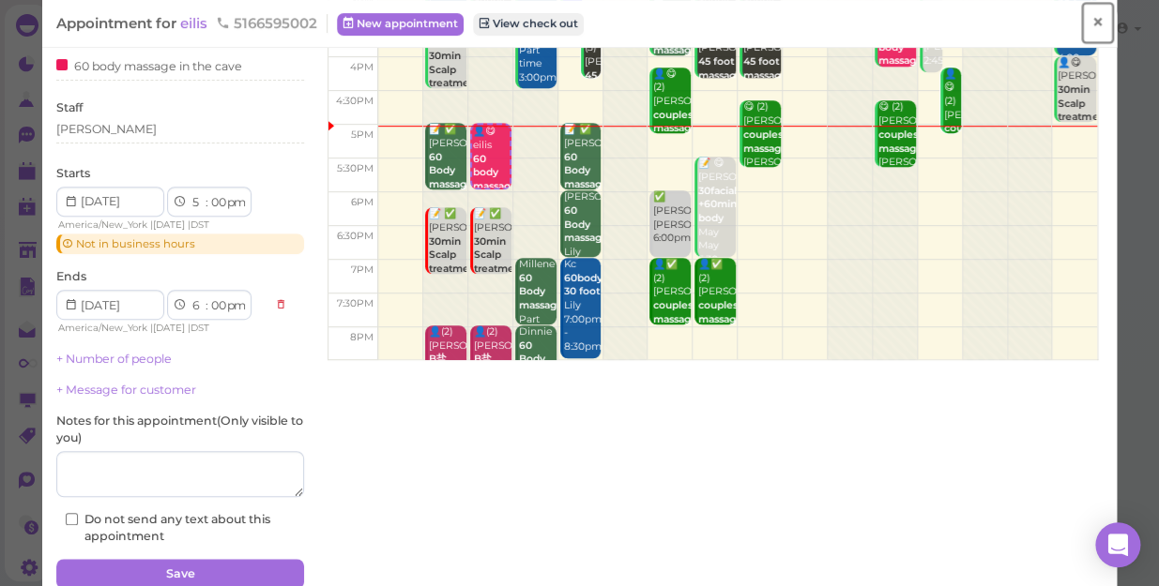
click at [1091, 23] on span "×" at bounding box center [1097, 22] width 12 height 26
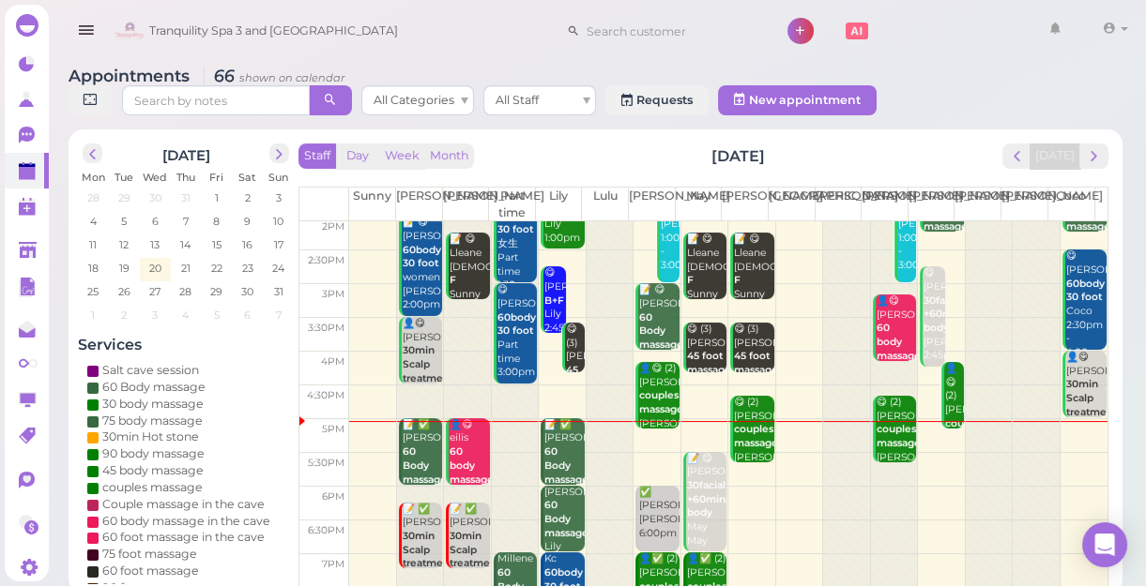
scroll to position [339, 0]
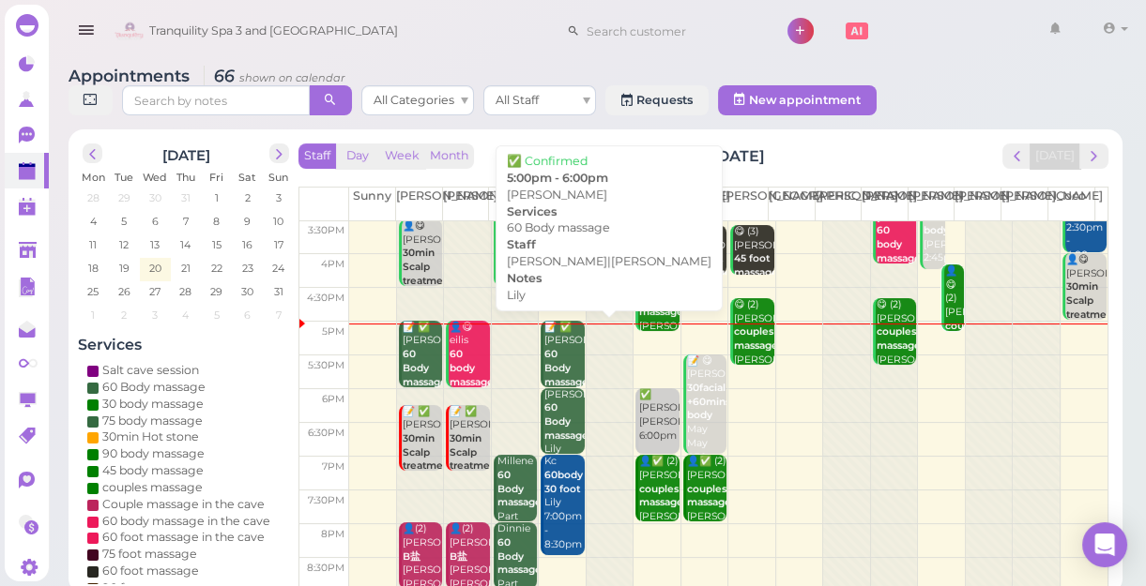
click at [569, 357] on div "📝 ✅ [PERSON_NAME] 60 Body massage [PERSON_NAME]|[PERSON_NAME] 5:00pm - 6:00pm" at bounding box center [563, 397] width 40 height 152
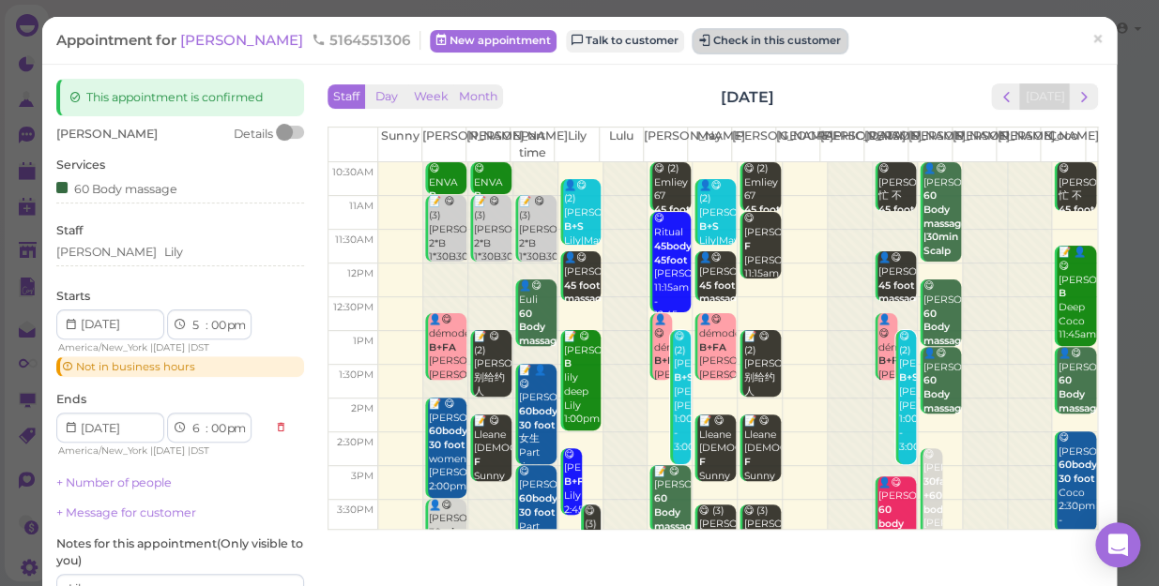
click at [719, 40] on button "Check in this customer" at bounding box center [769, 41] width 153 height 23
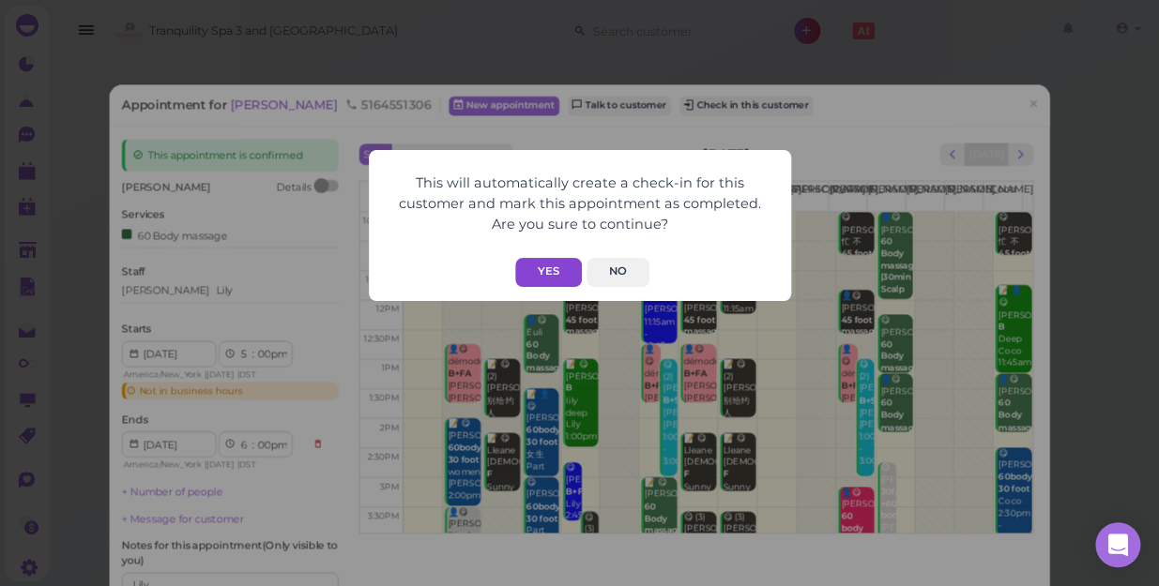
click at [553, 271] on button "Yes" at bounding box center [548, 272] width 67 height 29
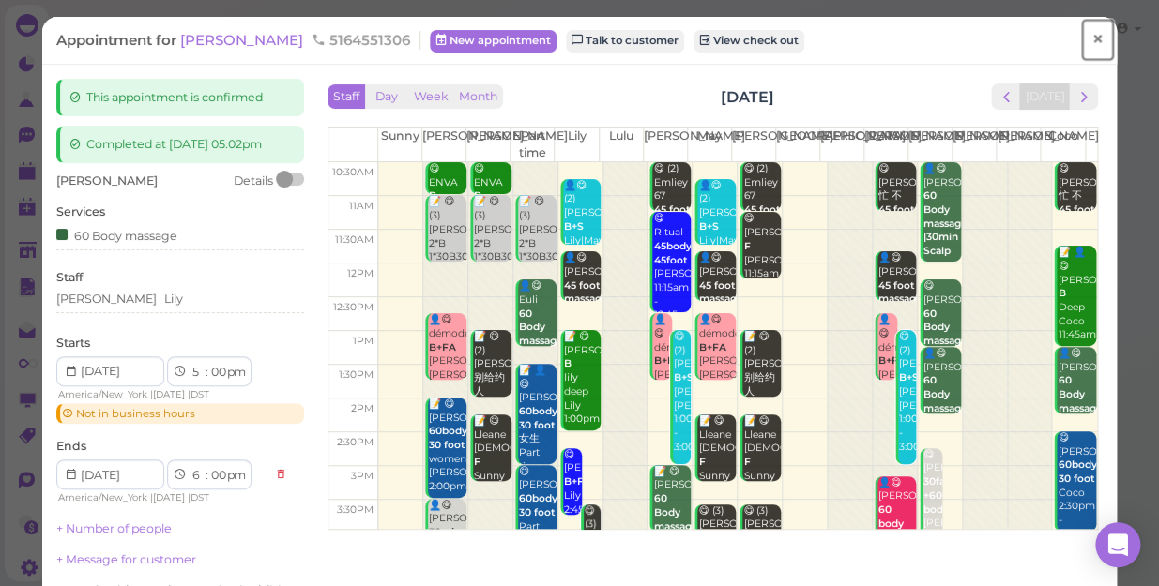
click at [1091, 38] on span "×" at bounding box center [1097, 39] width 12 height 26
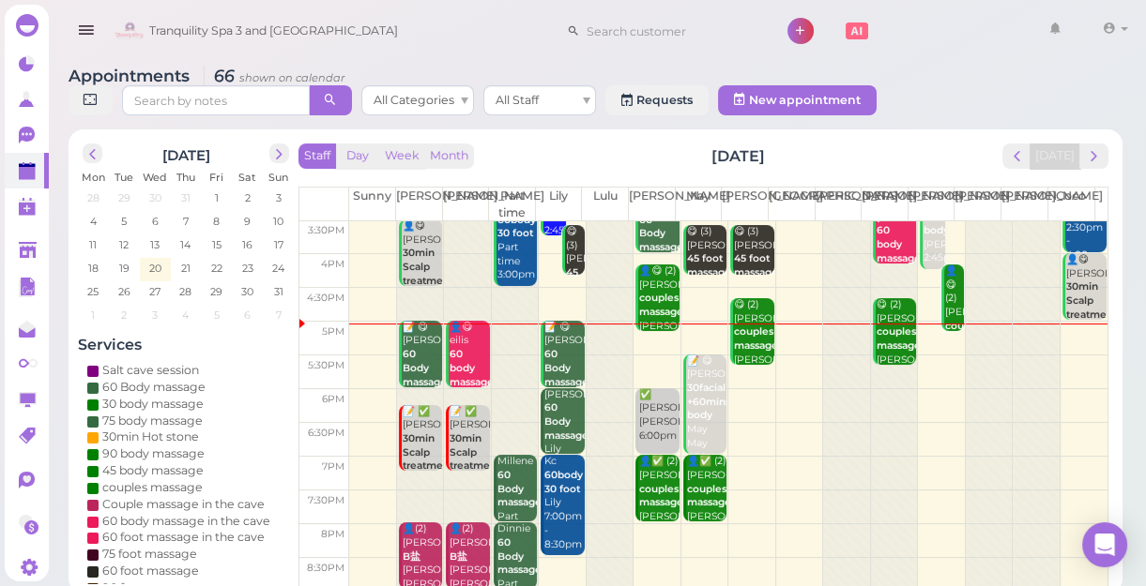
scroll to position [7, 0]
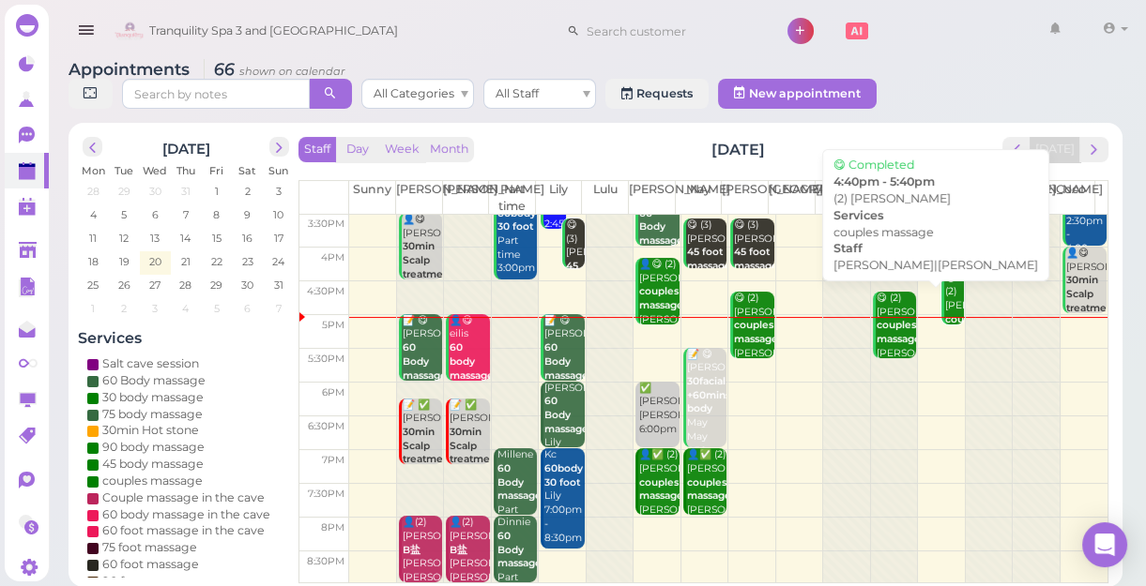
click at [887, 341] on b "couples massage" at bounding box center [898, 332] width 44 height 26
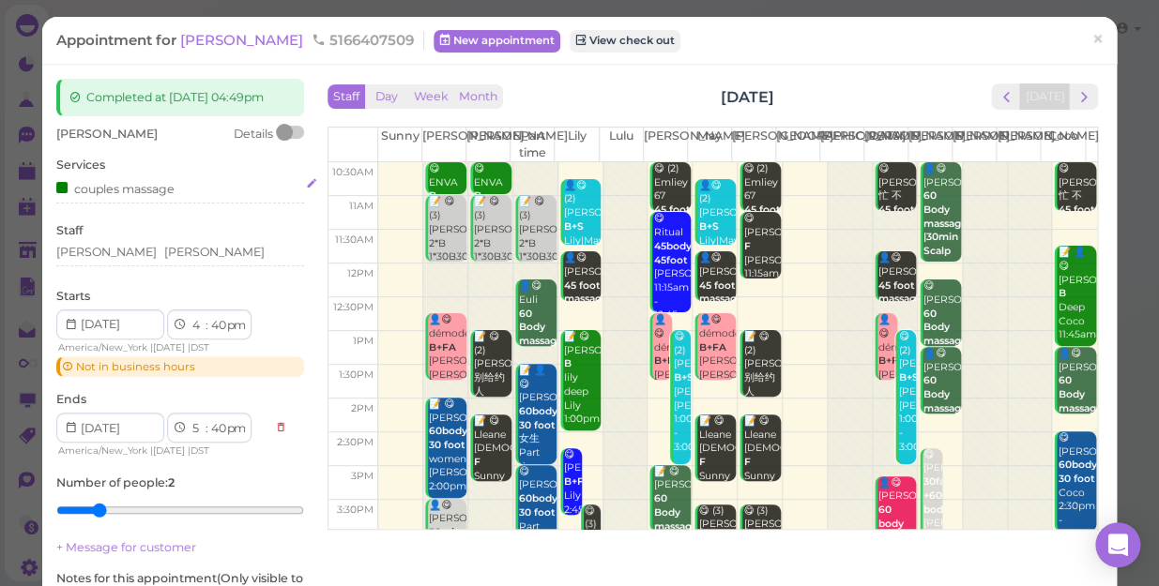
click at [215, 198] on div "couples massage" at bounding box center [180, 188] width 248 height 20
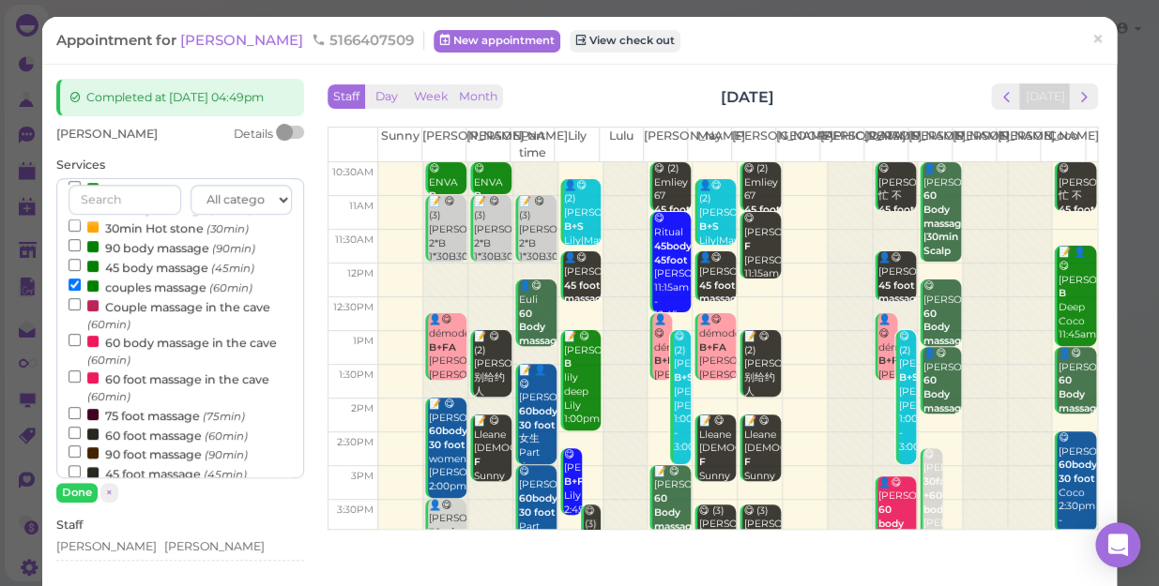
scroll to position [170, 0]
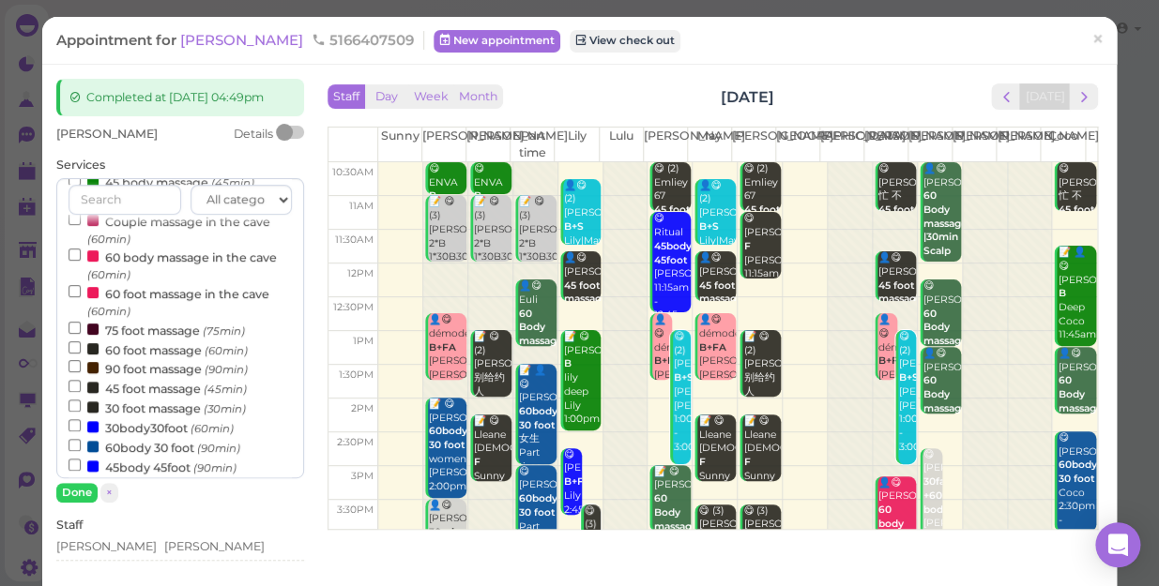
click at [195, 418] on label "30 foot massage (30min)" at bounding box center [156, 408] width 177 height 20
click at [81, 412] on input "30 foot massage (30min)" at bounding box center [74, 406] width 12 height 12
select select "6"
select select "10"
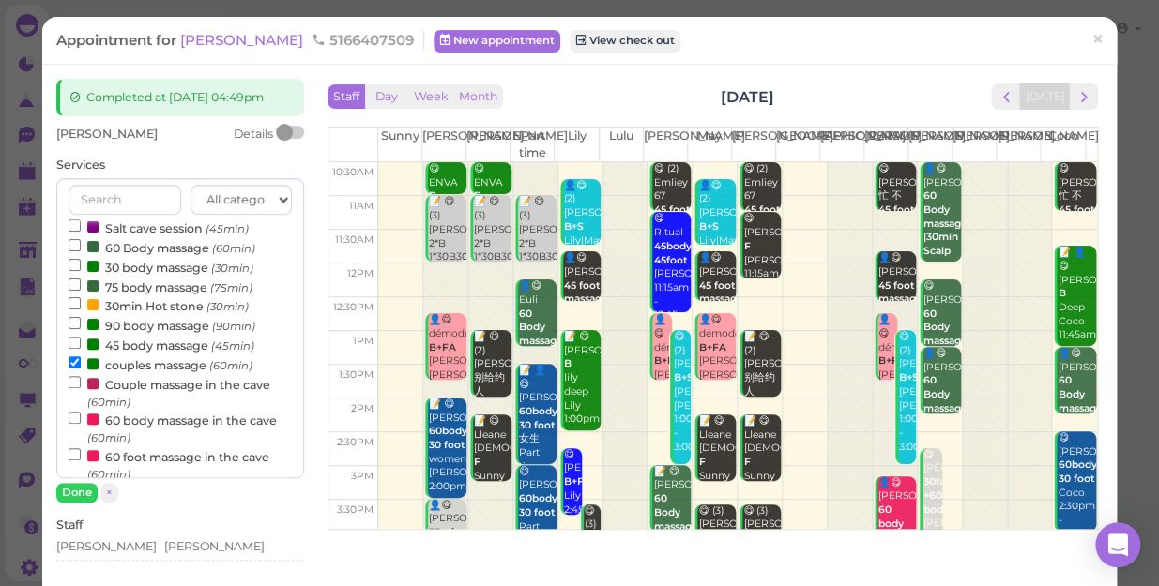
scroll to position [177, 0]
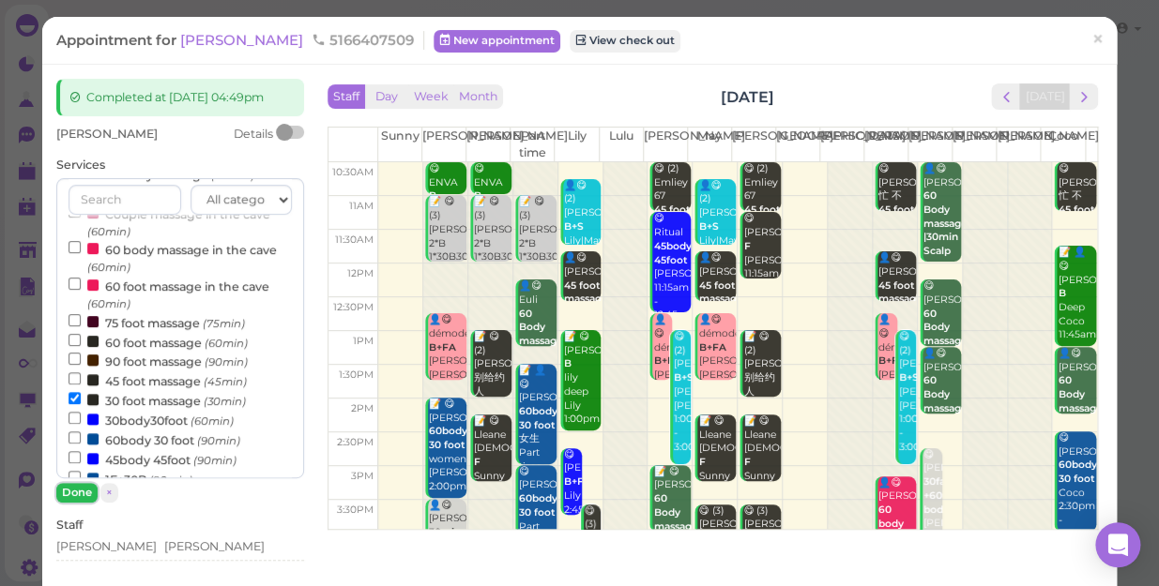
click at [71, 503] on button "Done" at bounding box center [76, 493] width 41 height 20
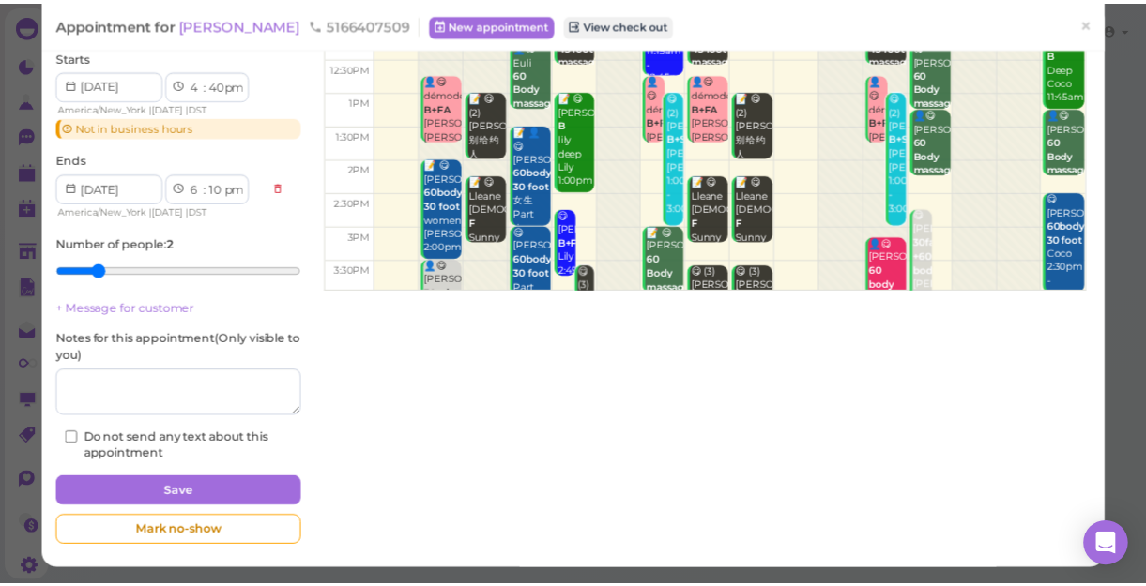
scroll to position [255, 0]
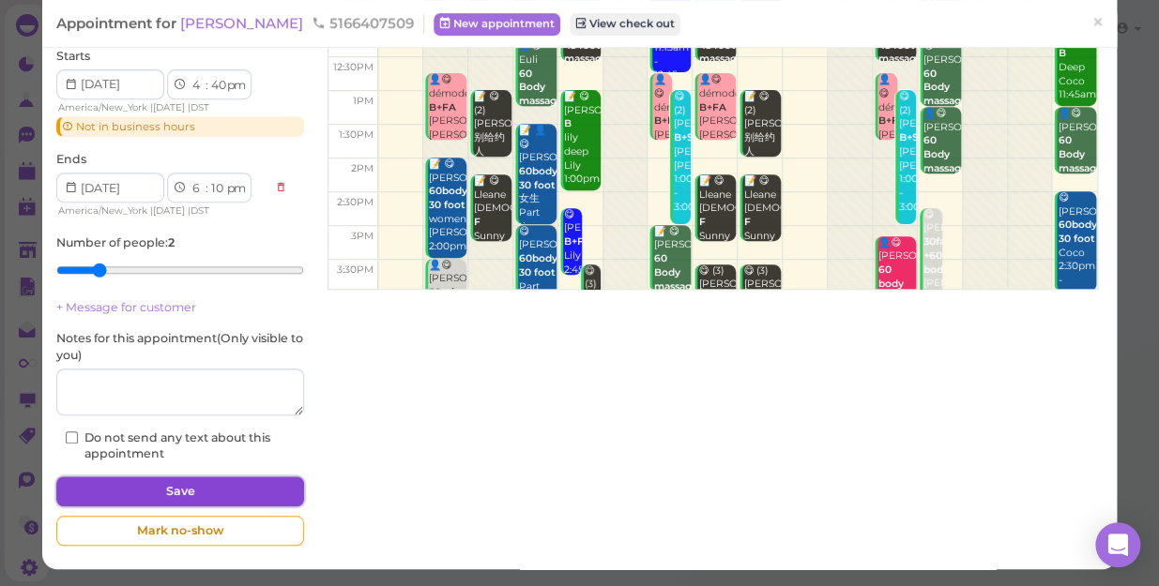
click at [193, 507] on button "Save" at bounding box center [180, 492] width 248 height 30
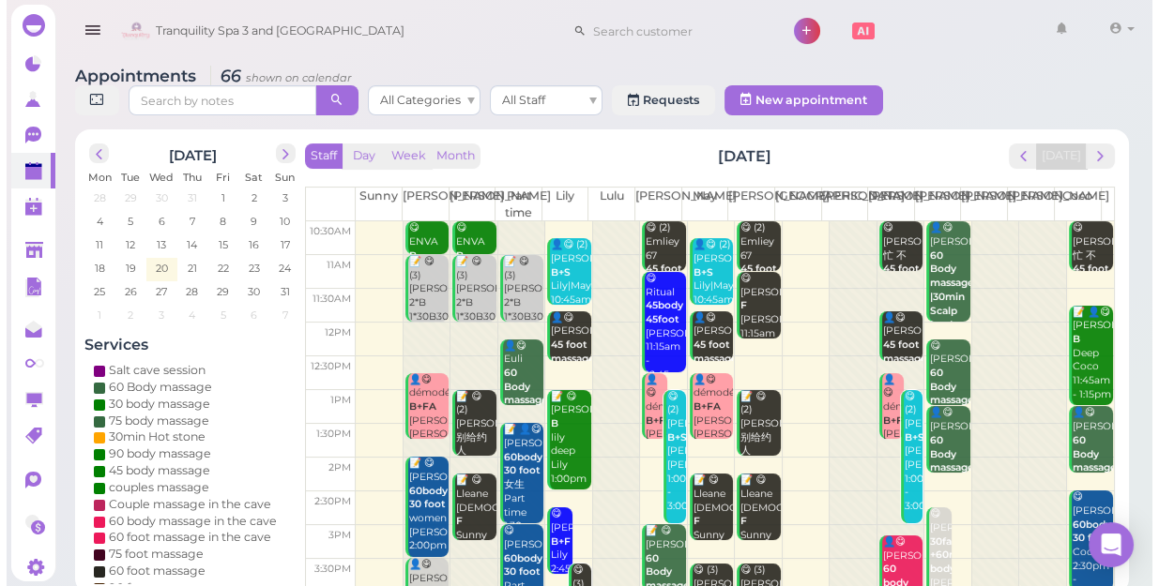
scroll to position [339, 0]
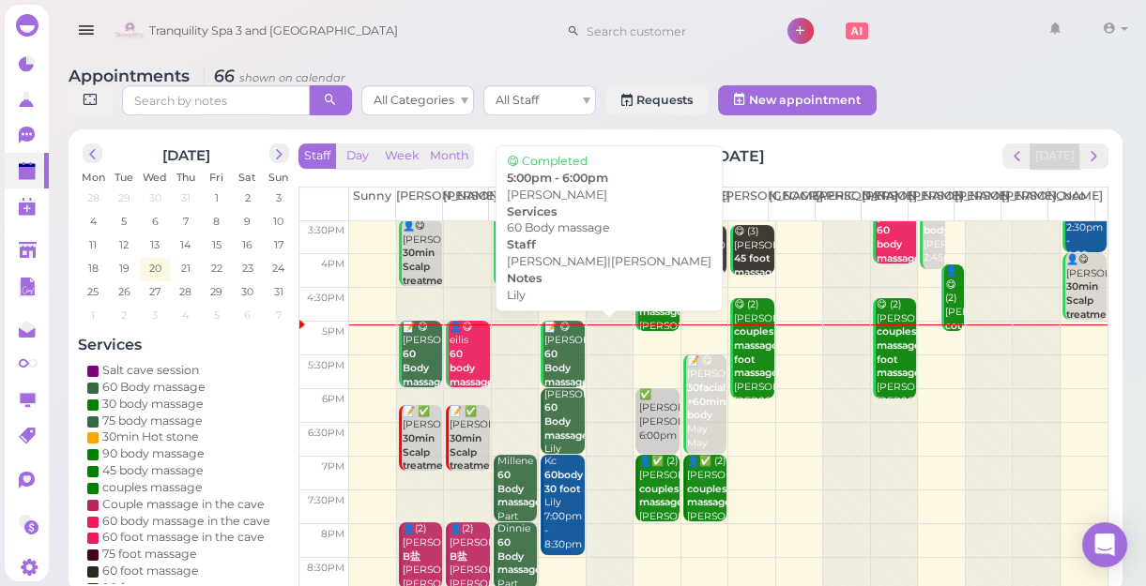
click at [566, 357] on div "📝 😋 [PERSON_NAME] 60 Body massage [PERSON_NAME]|[PERSON_NAME] 5:00pm - 6:00pm" at bounding box center [563, 397] width 40 height 152
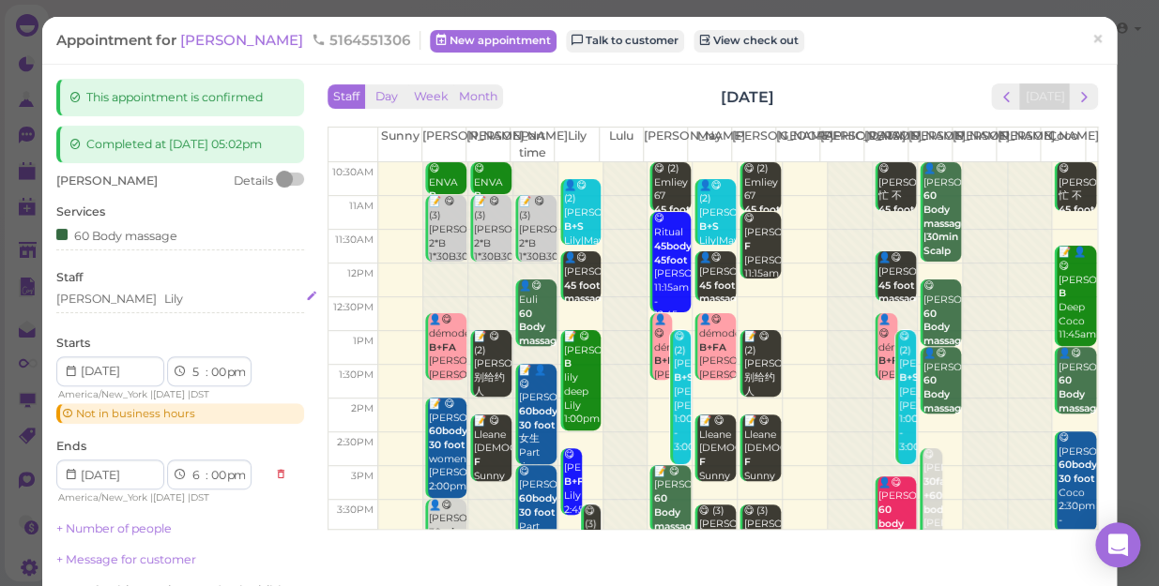
click at [149, 308] on div "[PERSON_NAME]" at bounding box center [180, 299] width 248 height 17
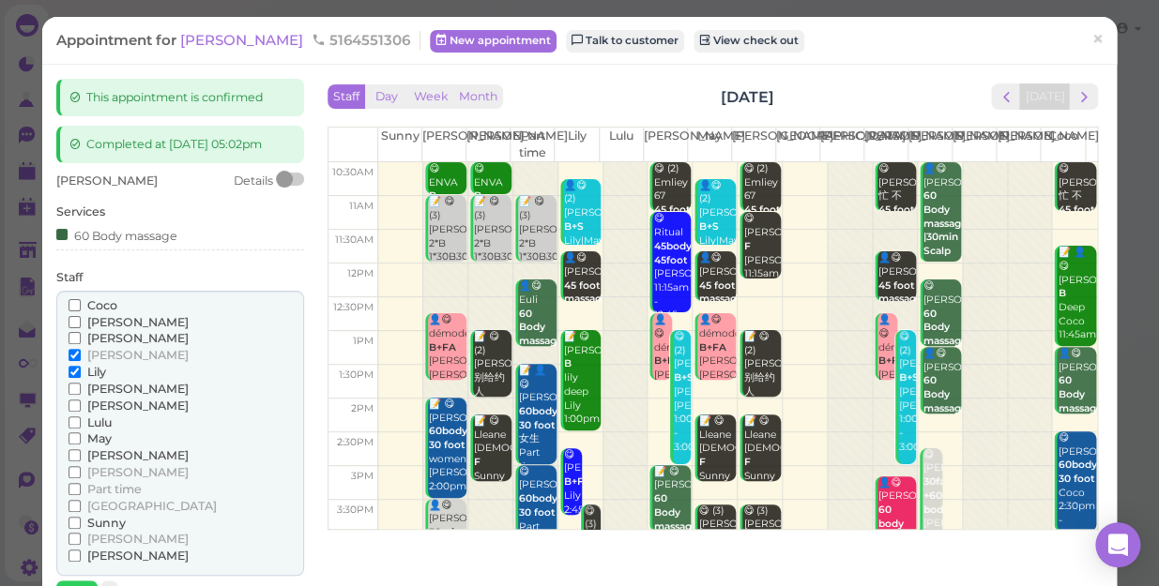
scroll to position [84, 0]
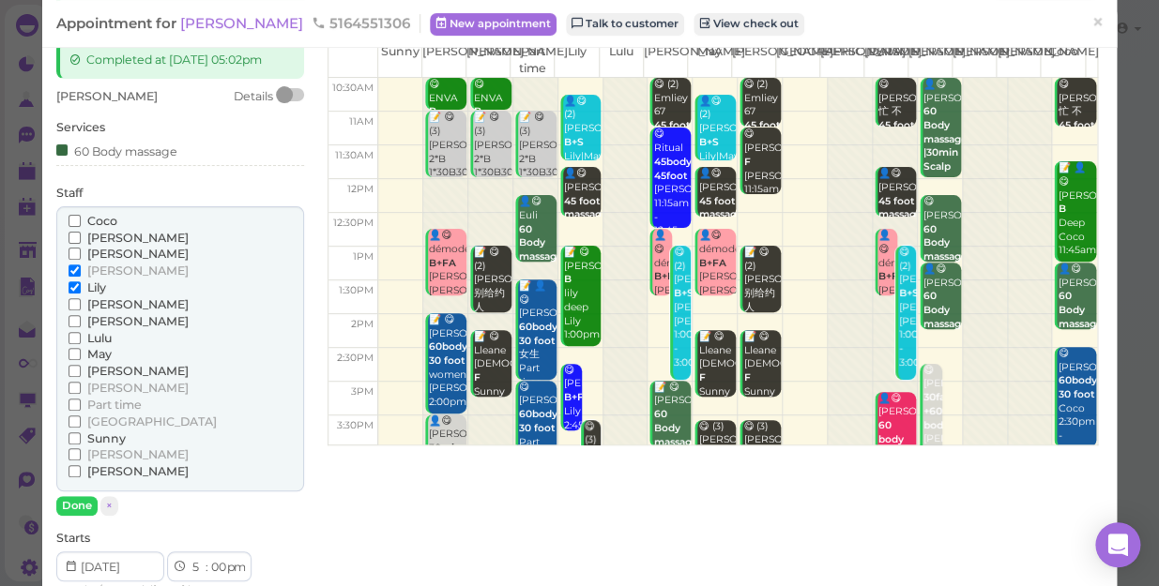
click at [100, 278] on span "[PERSON_NAME]" at bounding box center [137, 271] width 101 height 14
click at [81, 277] on input "[PERSON_NAME]" at bounding box center [74, 271] width 12 height 12
click at [135, 412] on span "Part time" at bounding box center [114, 405] width 54 height 14
click at [81, 411] on input "Part time" at bounding box center [74, 405] width 12 height 12
click at [83, 516] on button "Done" at bounding box center [76, 506] width 41 height 20
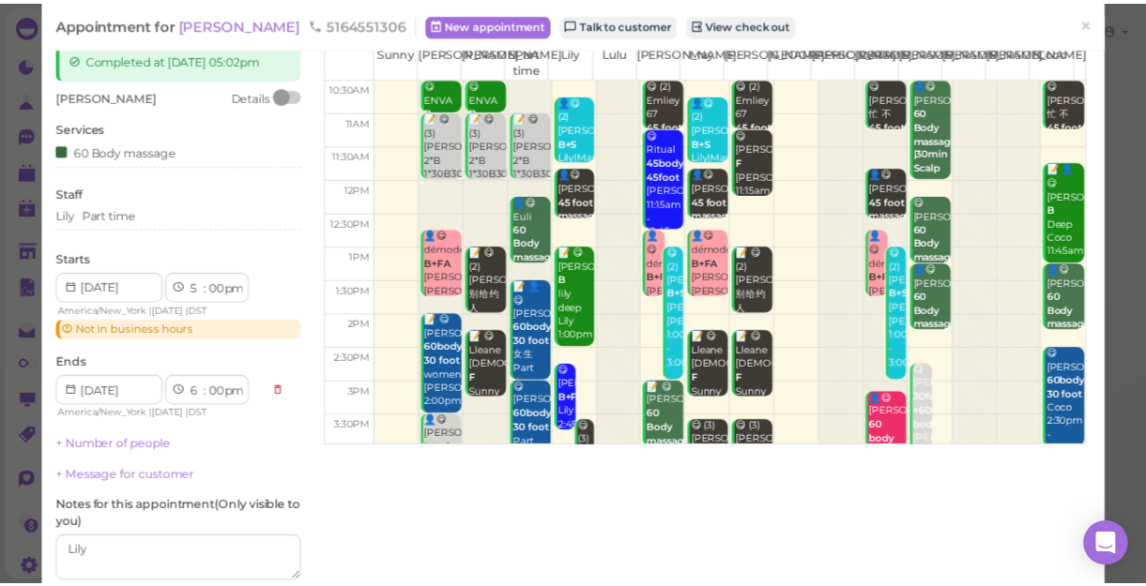
scroll to position [255, 0]
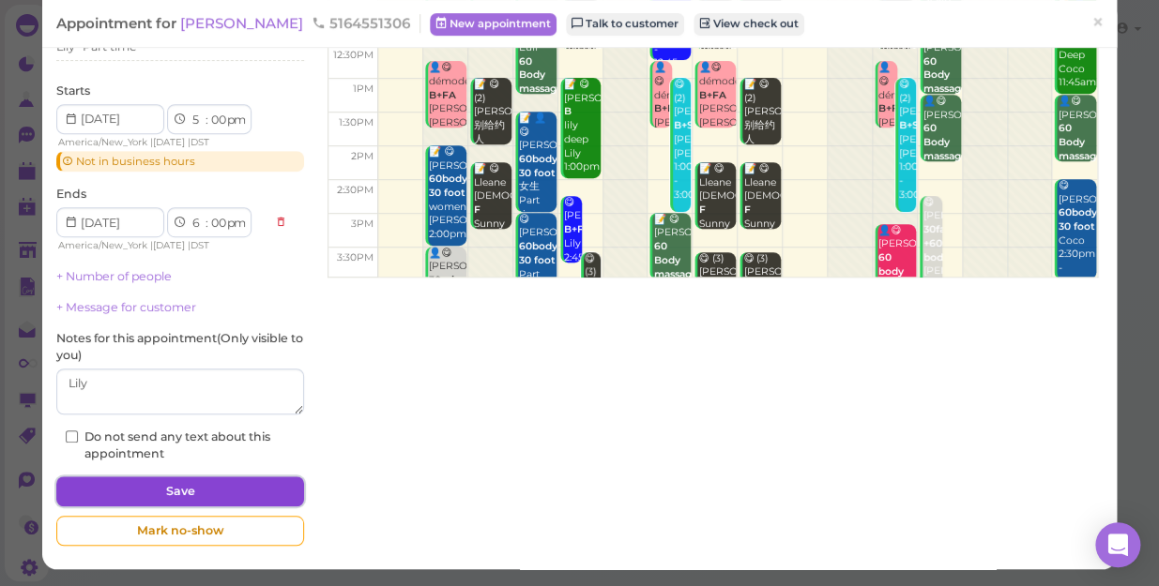
click at [232, 497] on button "Save" at bounding box center [180, 492] width 248 height 30
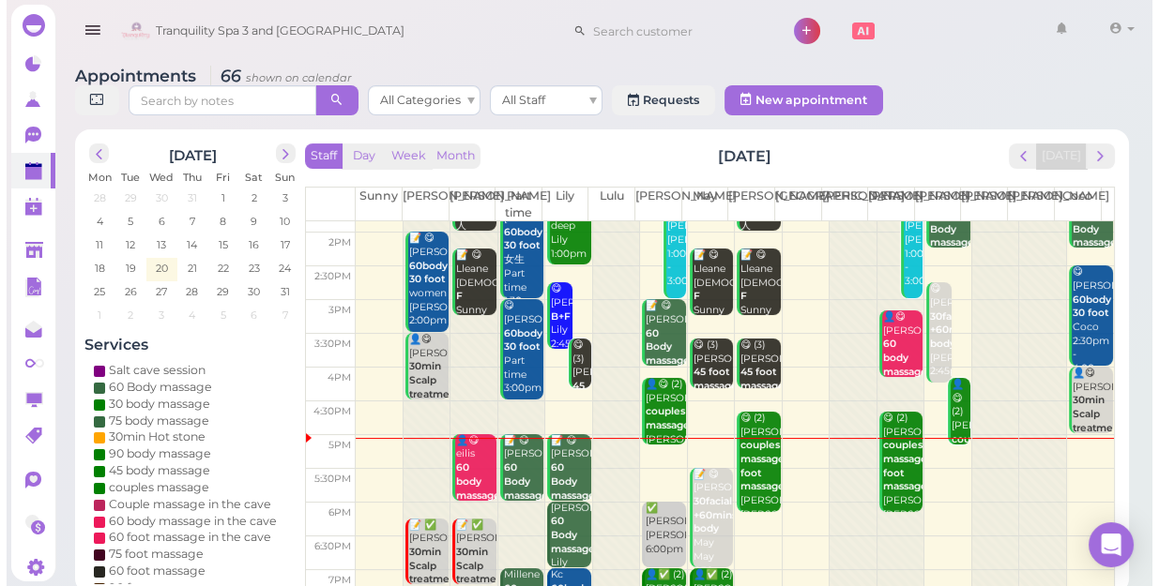
scroll to position [255, 0]
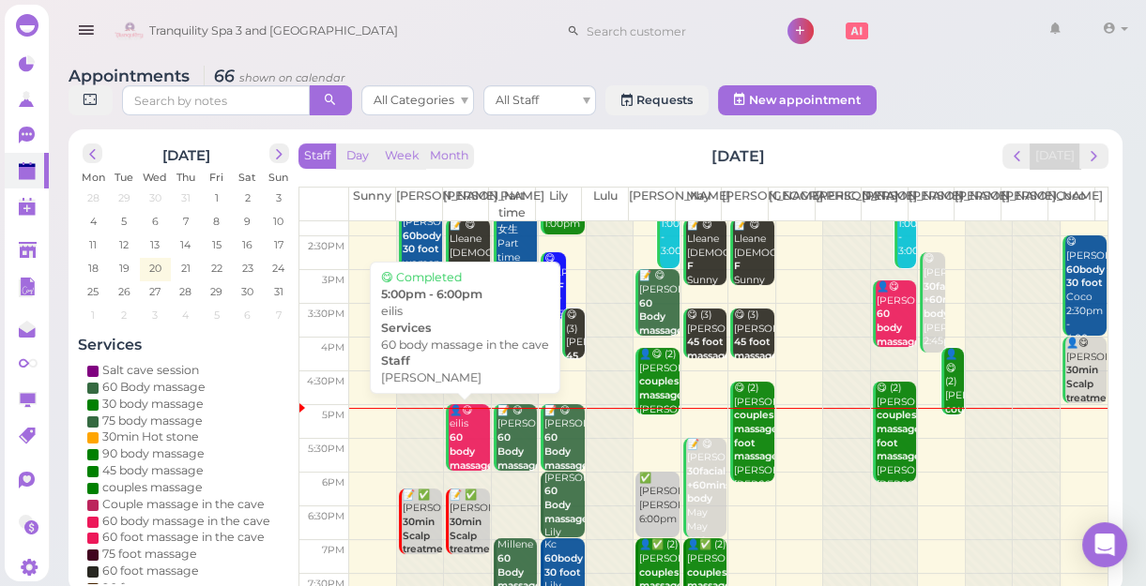
click at [464, 433] on div "👤😋 eilis 60 body massage in the [PERSON_NAME] 5:00pm - 6:00pm" at bounding box center [468, 480] width 40 height 152
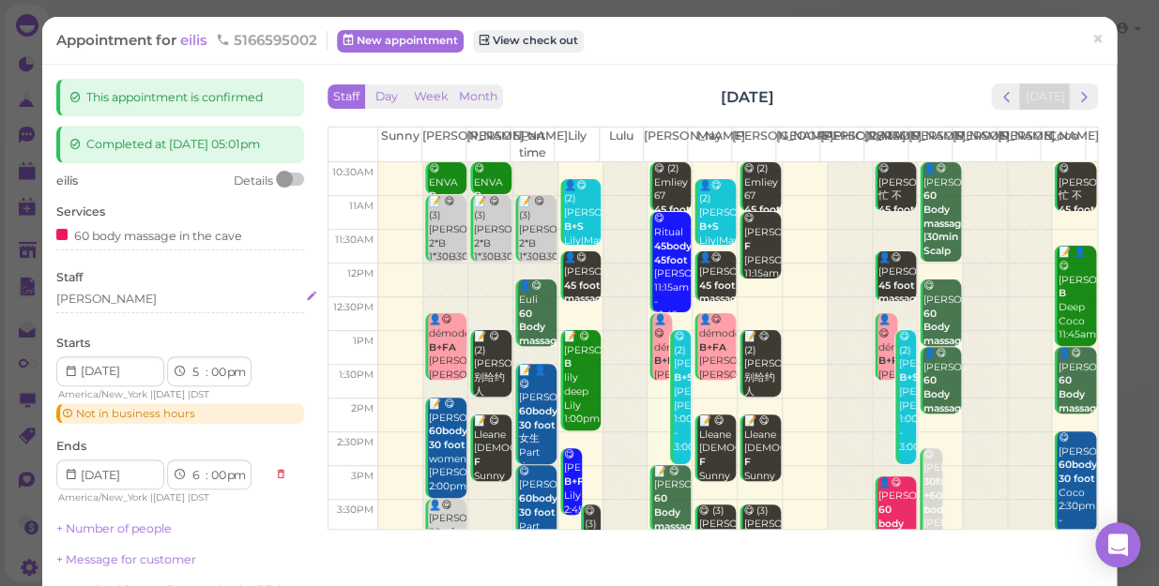
click at [115, 300] on div "[PERSON_NAME]" at bounding box center [180, 299] width 248 height 17
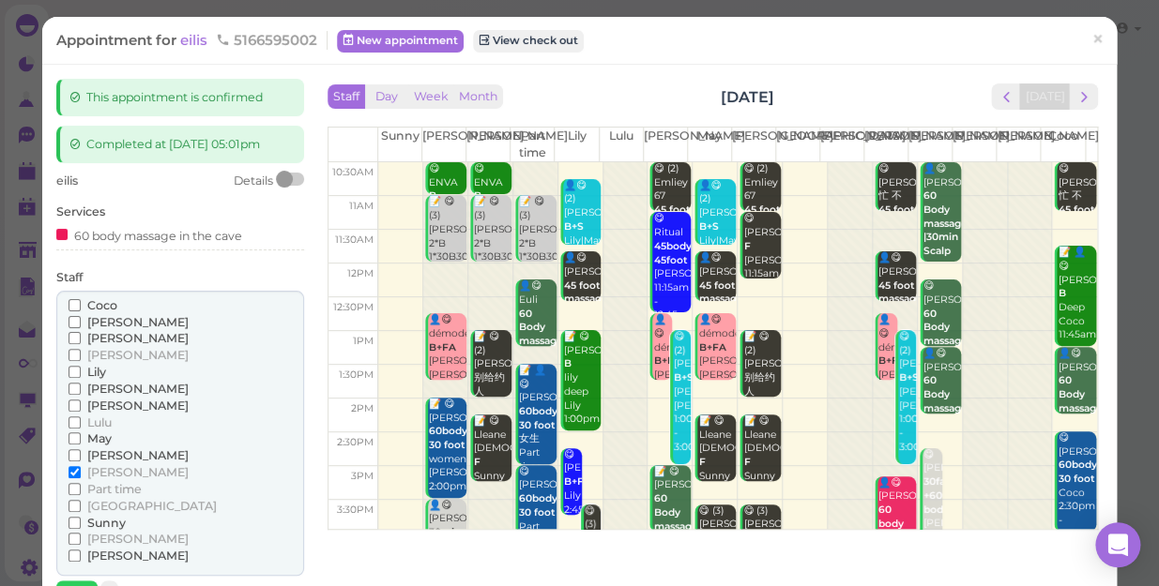
click at [115, 300] on span "Coco" at bounding box center [102, 305] width 30 height 14
click at [81, 300] on input "Coco" at bounding box center [74, 305] width 12 height 12
click at [100, 467] on span "[PERSON_NAME]" at bounding box center [137, 472] width 101 height 14
drag, startPoint x: 100, startPoint y: 467, endPoint x: 91, endPoint y: 478, distance: 13.9
click at [91, 478] on span "[PERSON_NAME]" at bounding box center [137, 472] width 101 height 14
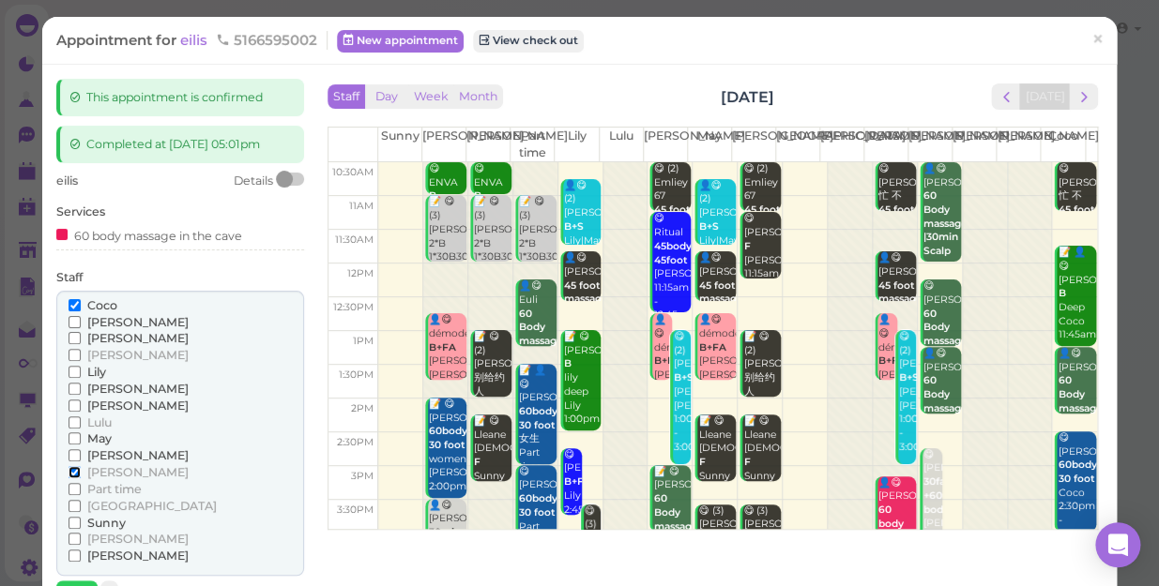
click at [81, 478] on input "[PERSON_NAME]" at bounding box center [74, 472] width 12 height 12
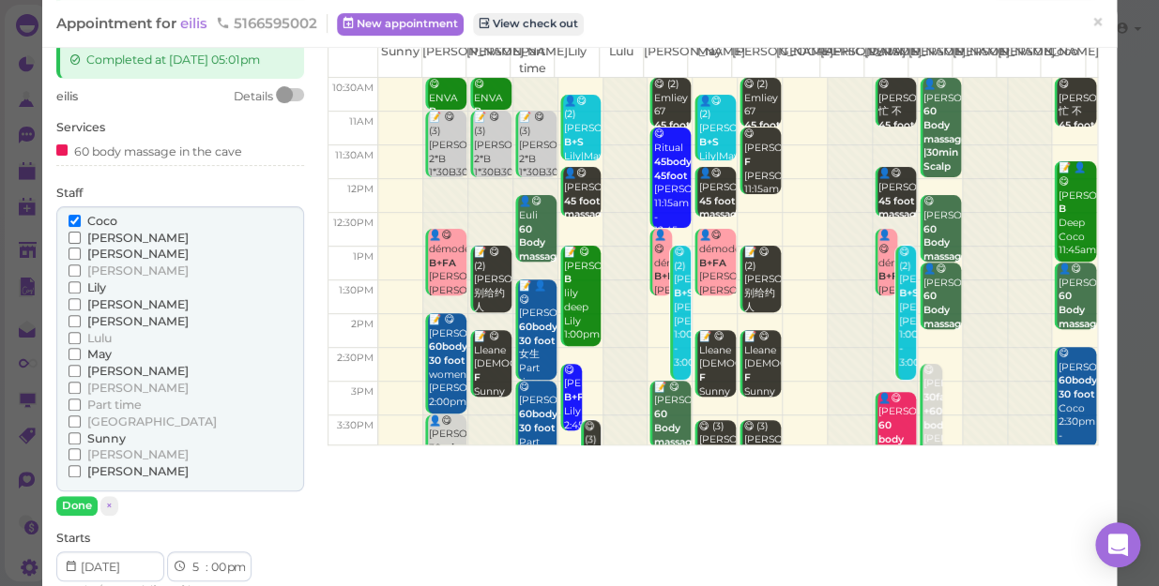
scroll to position [84, 0]
click at [87, 504] on button "Done" at bounding box center [76, 506] width 41 height 20
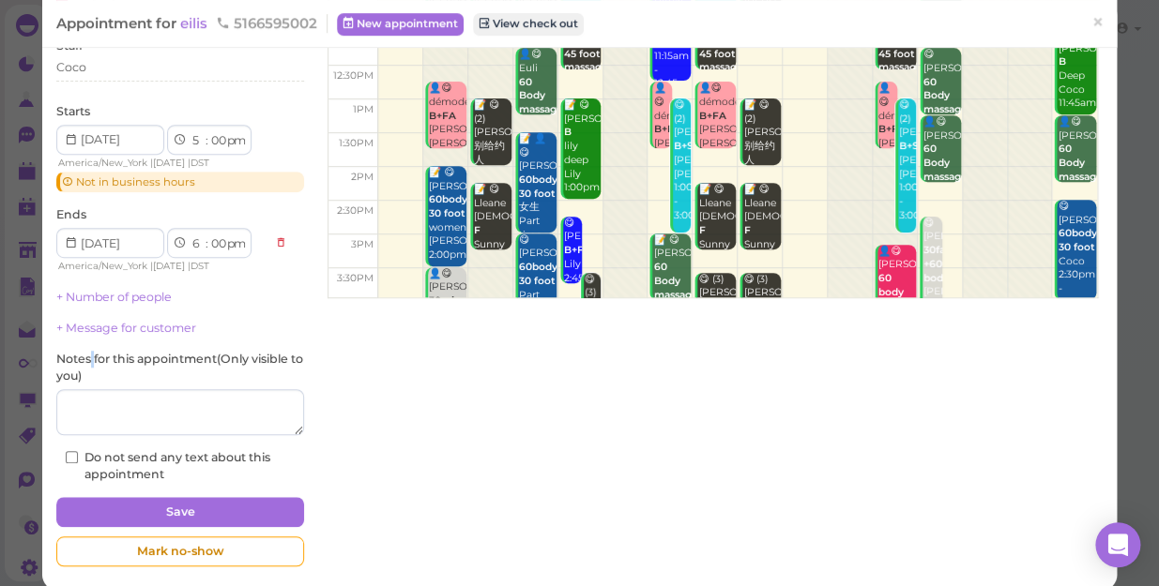
scroll to position [251, 0]
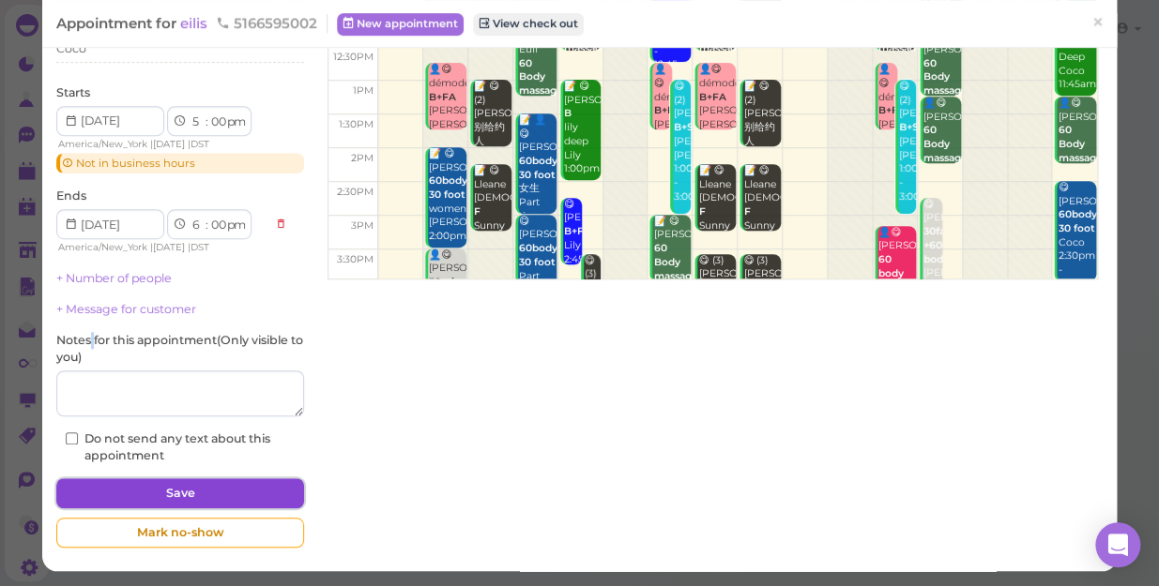
click at [220, 488] on button "Save" at bounding box center [180, 494] width 248 height 30
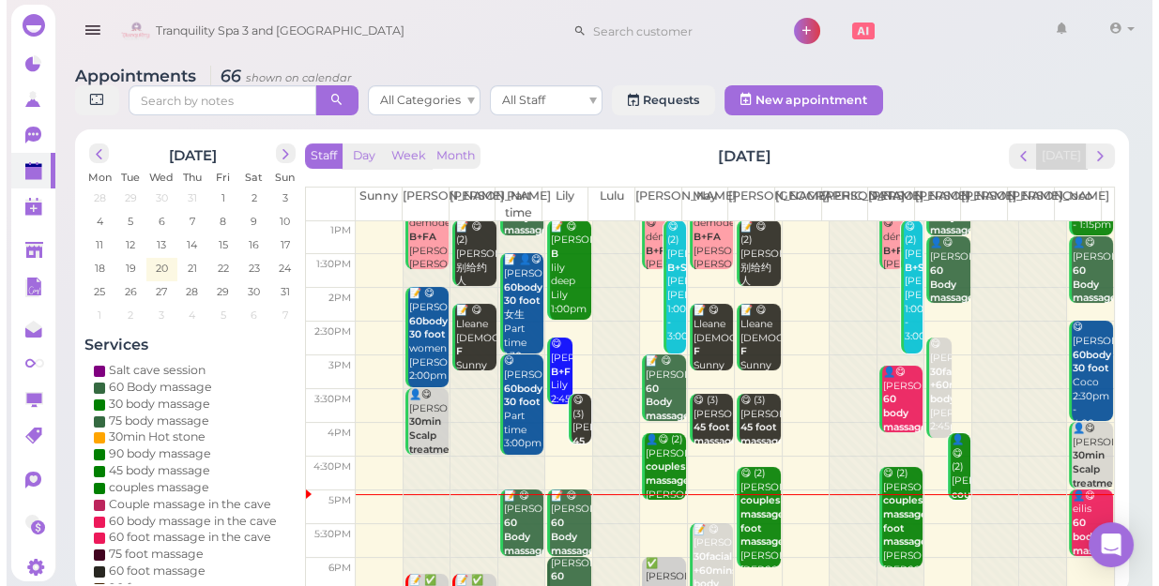
scroll to position [255, 0]
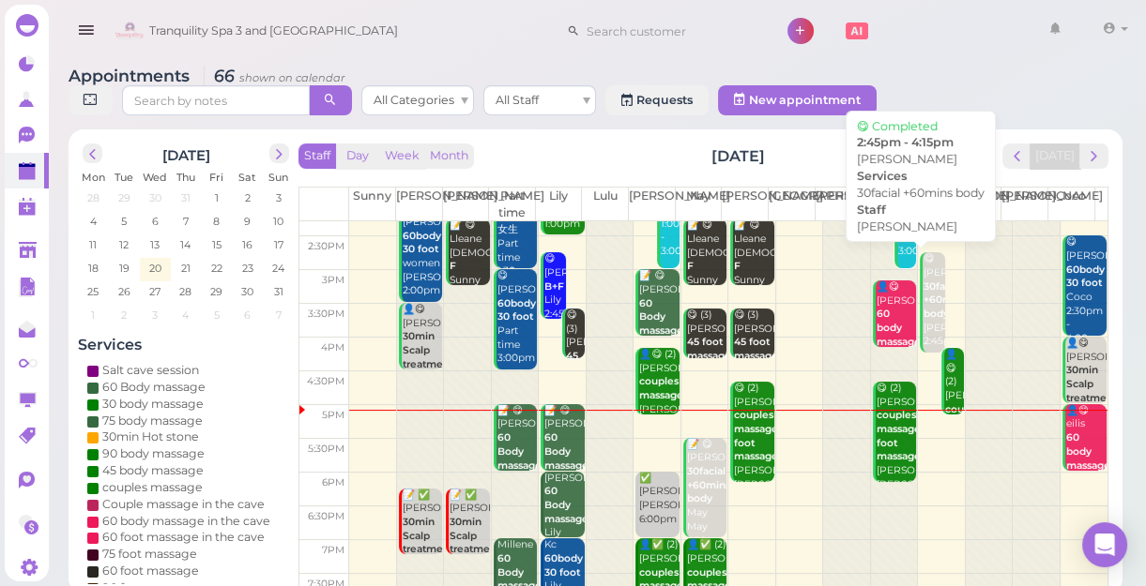
click at [923, 287] on b "30facial +60mins body" at bounding box center [944, 300] width 43 height 39
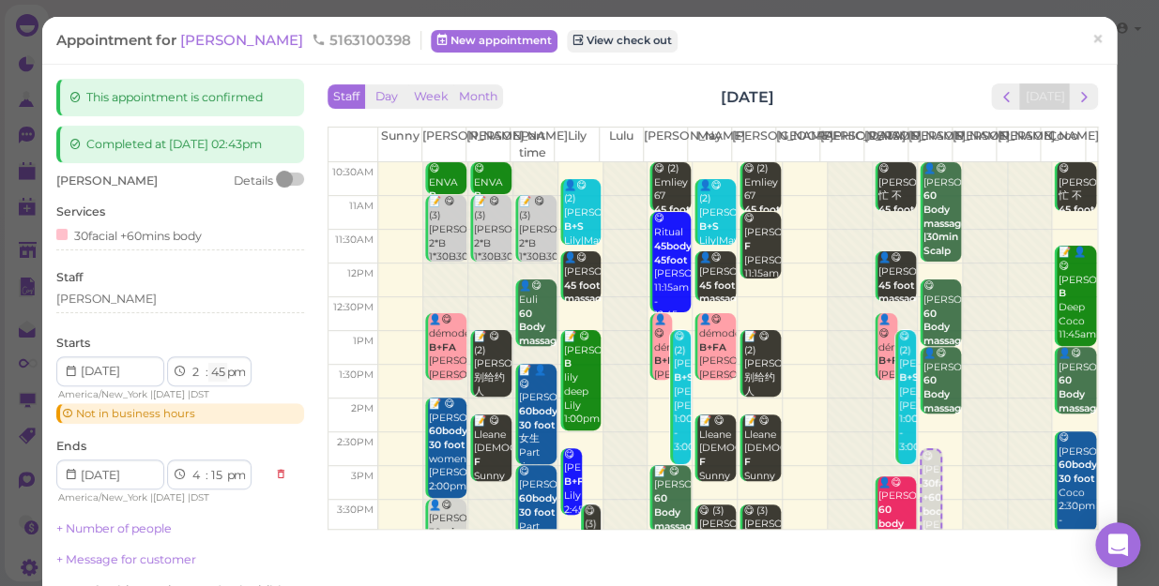
click at [220, 374] on select "00 05 10 15 20 25 30 35 40 45 50 55" at bounding box center [217, 373] width 19 height 20
select select "35"
click at [208, 363] on select "00 05 10 15 20 25 30 35 40 45 50 55" at bounding box center [217, 373] width 19 height 20
click at [215, 261] on div "[PERSON_NAME] Details Services 30facial +60mins body Staff [PERSON_NAME] Starts…" at bounding box center [180, 444] width 248 height 542
select select "05"
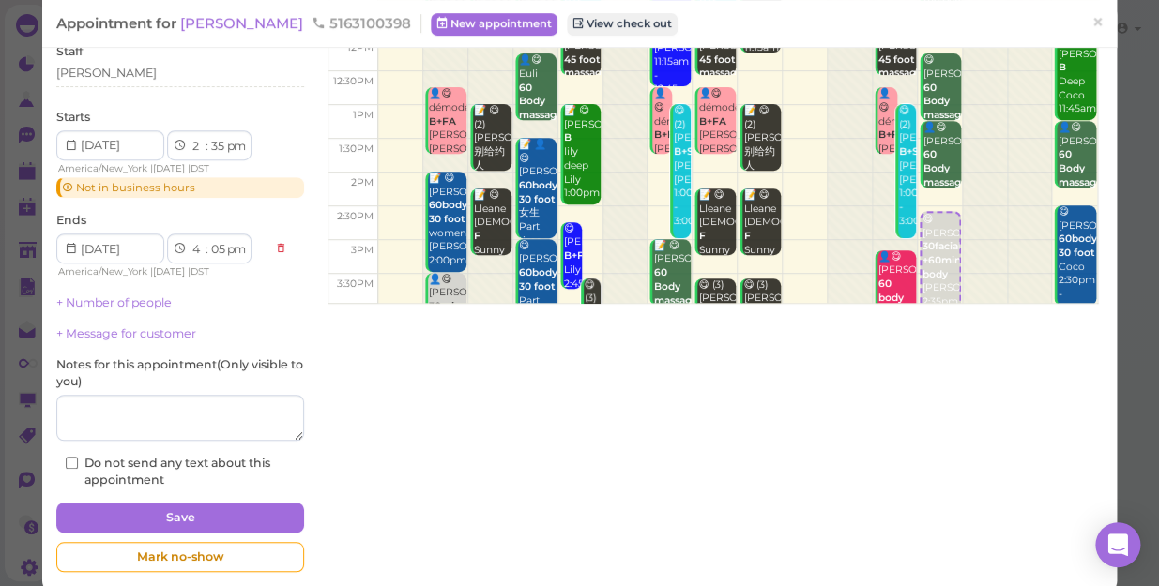
scroll to position [251, 0]
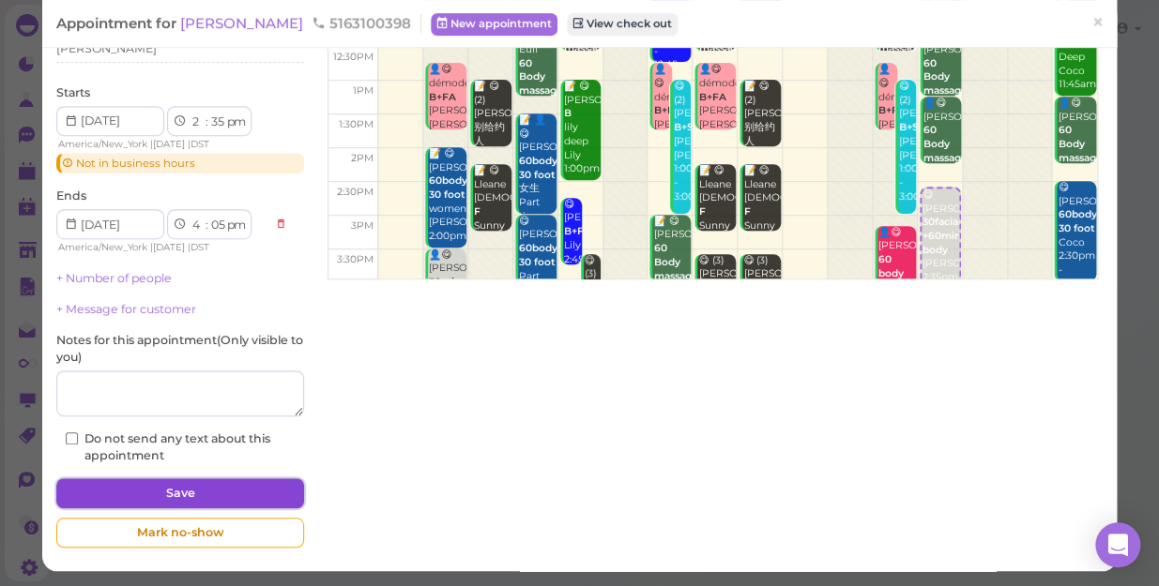
click at [234, 493] on button "Save" at bounding box center [180, 494] width 248 height 30
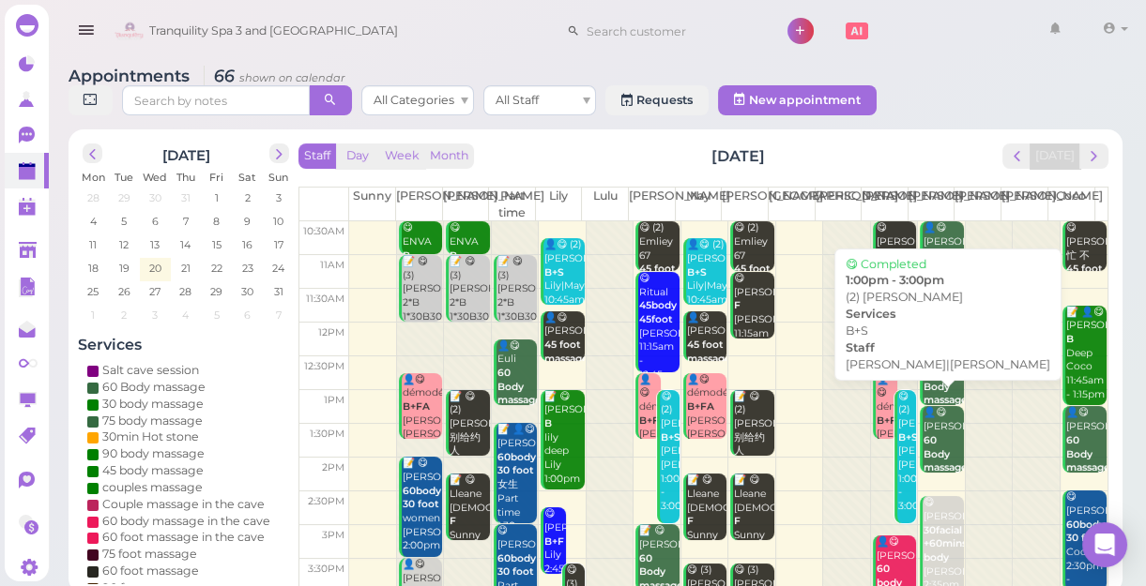
click at [898, 421] on div "😋 (2) [PERSON_NAME]+S [PERSON_NAME]|[PERSON_NAME] 1:00pm - 3:00pm" at bounding box center [906, 452] width 19 height 124
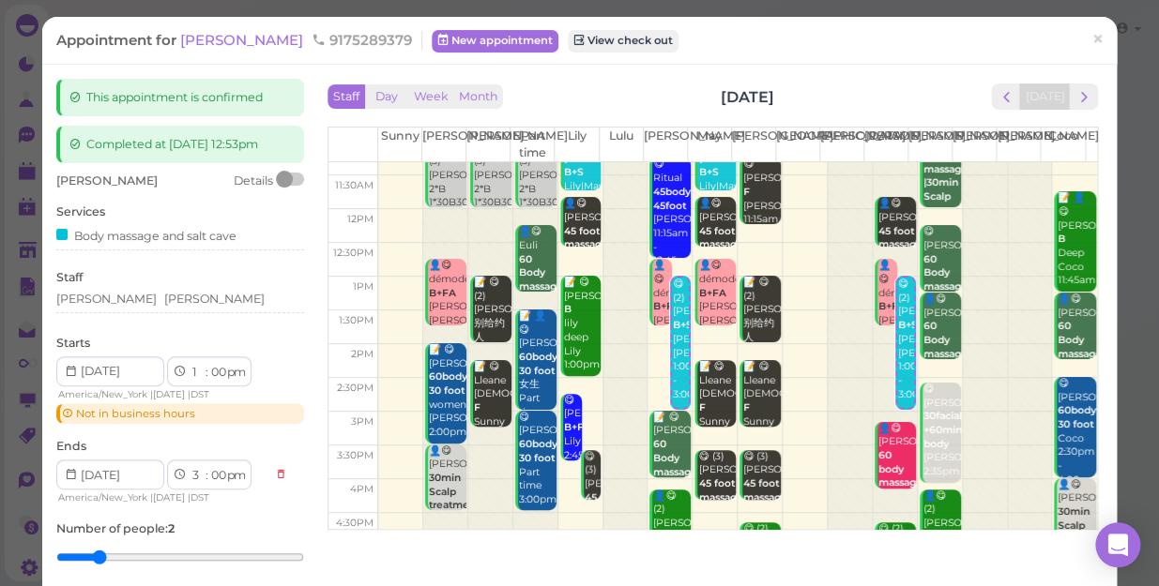
scroll to position [84, 0]
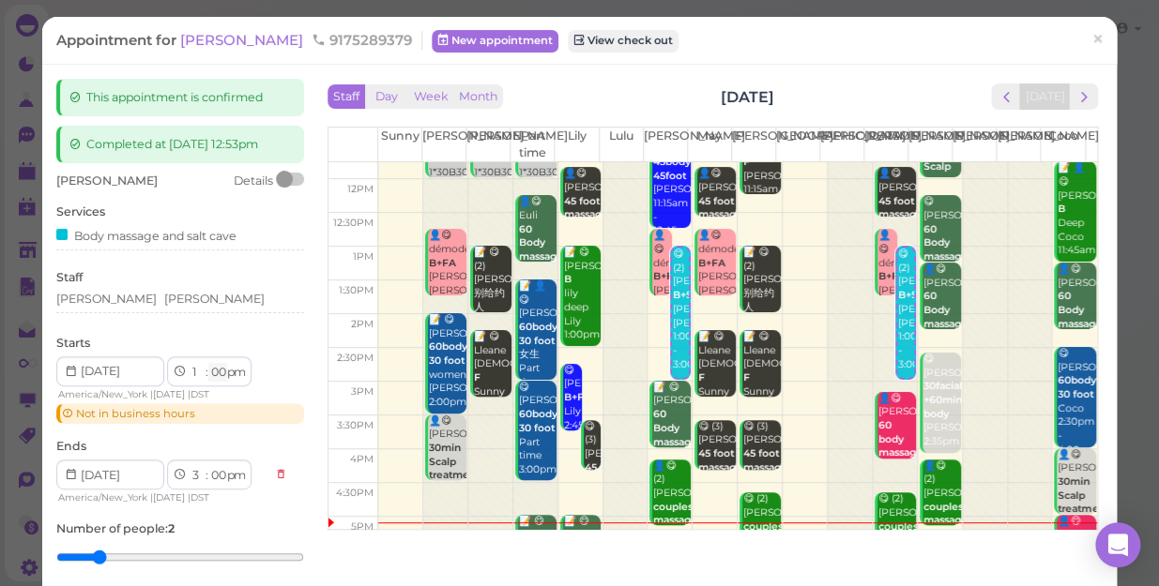
click at [221, 372] on select "00 05 10 15 20 25 30 35 40 45 50 55" at bounding box center [217, 373] width 19 height 20
select select "50"
click at [208, 363] on select "00 05 10 15 20 25 30 35 40 45 50 55" at bounding box center [217, 373] width 19 height 20
select select "2"
select select "50"
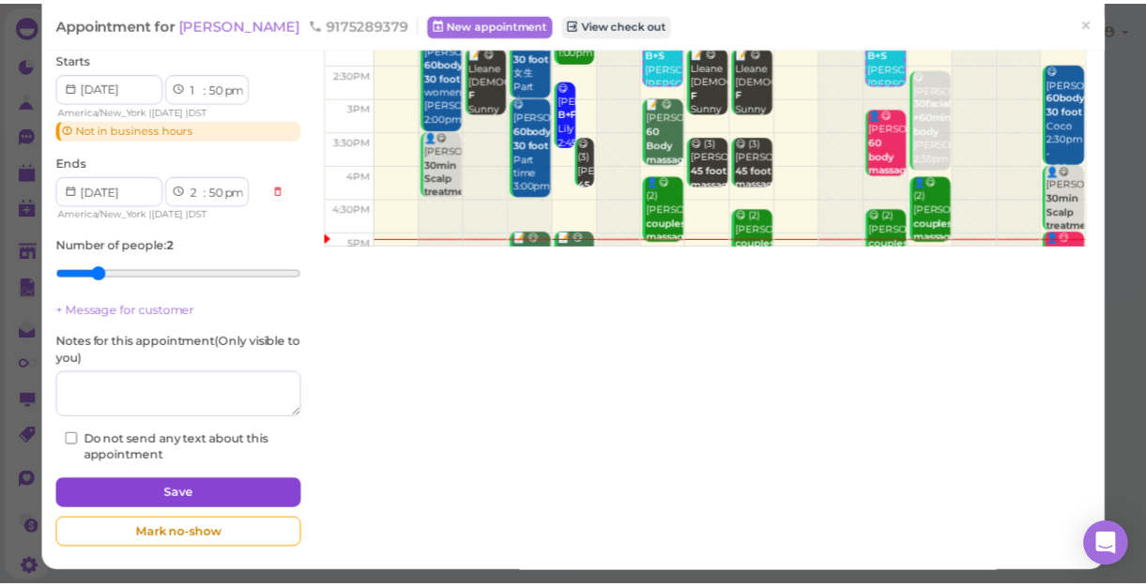
scroll to position [285, 0]
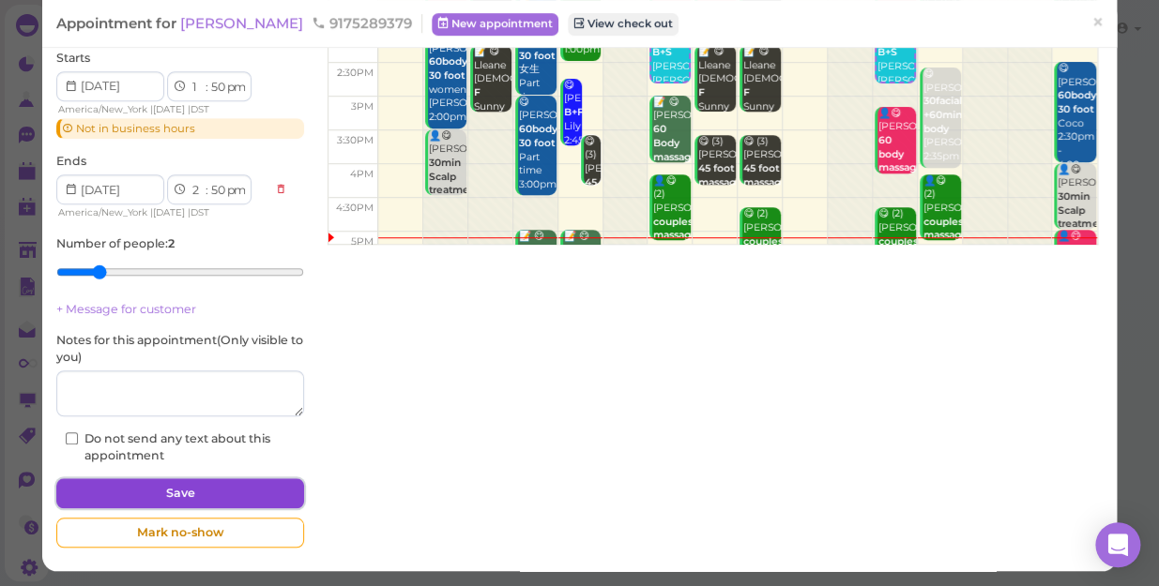
click at [259, 502] on button "Save" at bounding box center [180, 494] width 248 height 30
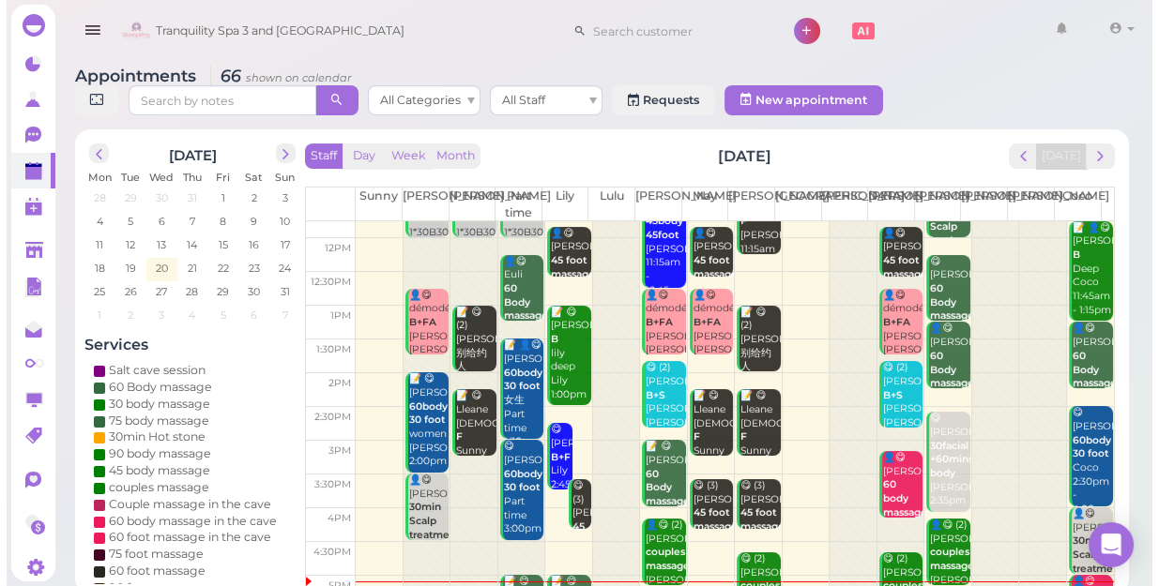
scroll to position [170, 0]
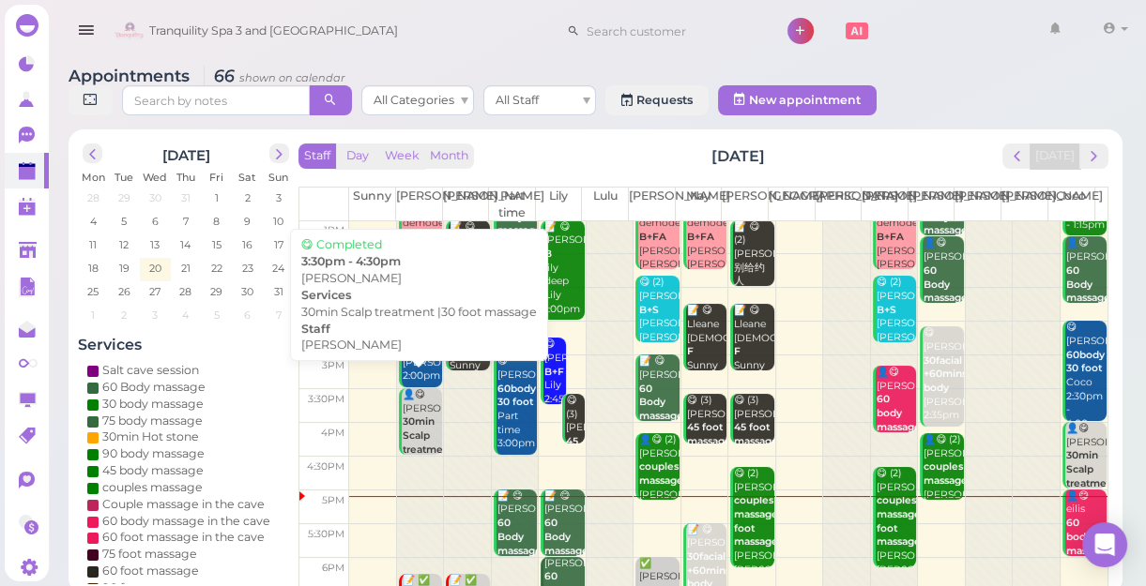
click at [420, 437] on b "30min Scalp treatment |30 foot massage" at bounding box center [428, 450] width 51 height 68
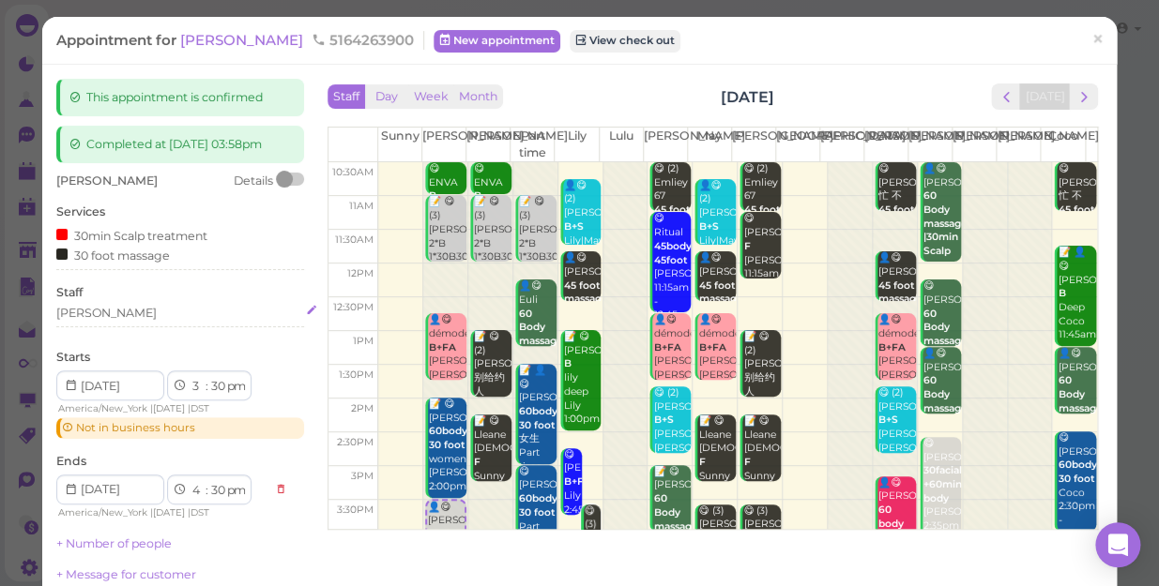
click at [102, 309] on div "[PERSON_NAME]" at bounding box center [180, 313] width 248 height 17
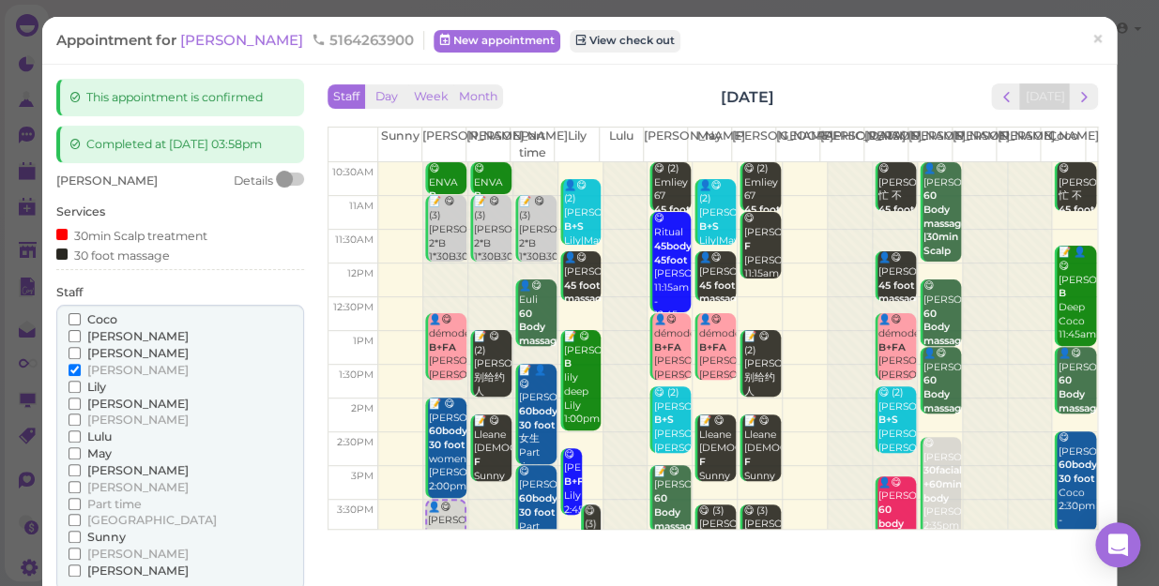
click at [100, 484] on span "[PERSON_NAME]" at bounding box center [137, 487] width 101 height 14
click at [81, 484] on input "[PERSON_NAME]" at bounding box center [74, 487] width 12 height 12
click at [103, 365] on span "[PERSON_NAME]" at bounding box center [137, 370] width 101 height 14
click at [81, 365] on input "[PERSON_NAME]" at bounding box center [74, 370] width 12 height 12
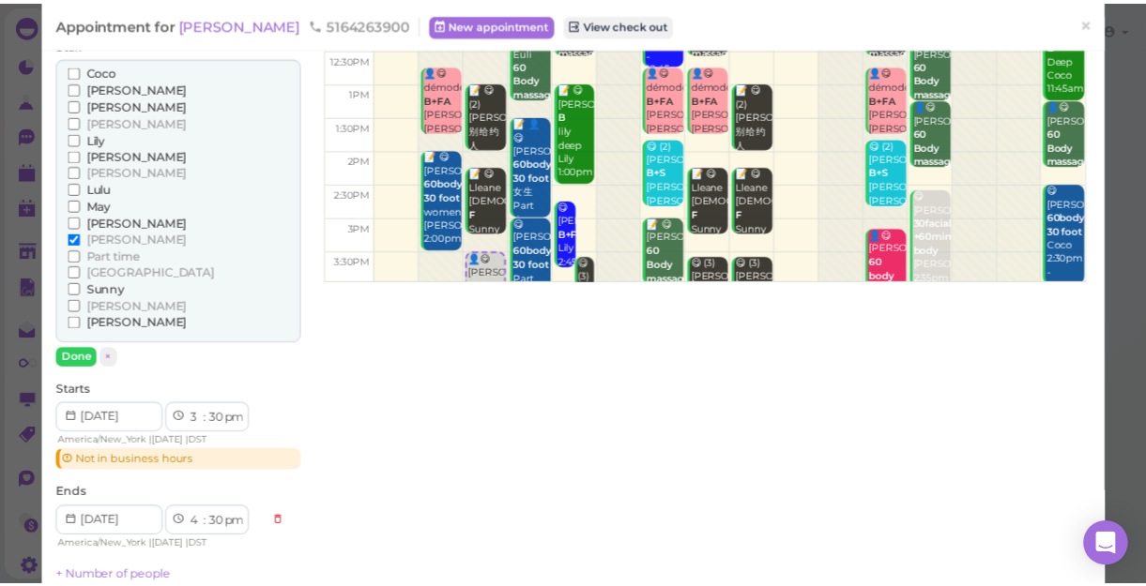
scroll to position [255, 0]
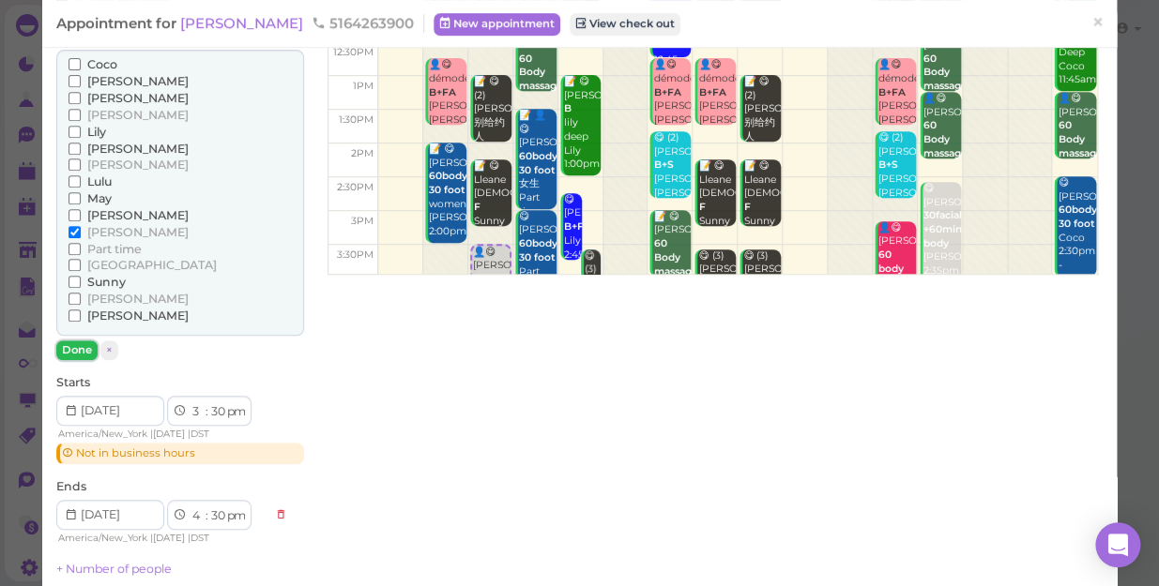
click at [79, 348] on button "Done" at bounding box center [76, 351] width 41 height 20
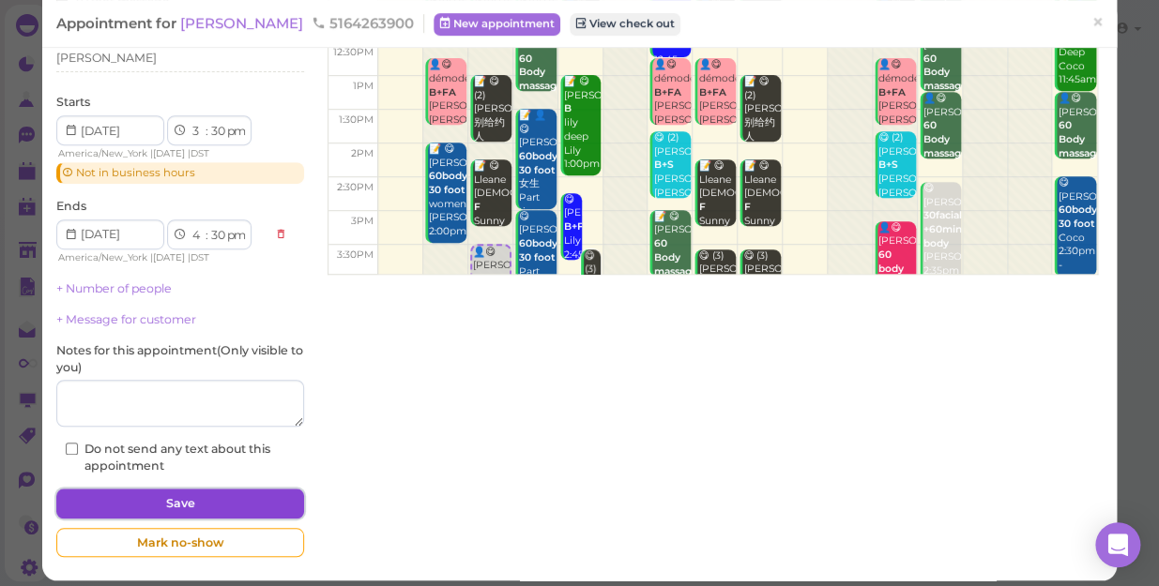
click at [247, 505] on button "Save" at bounding box center [180, 504] width 248 height 30
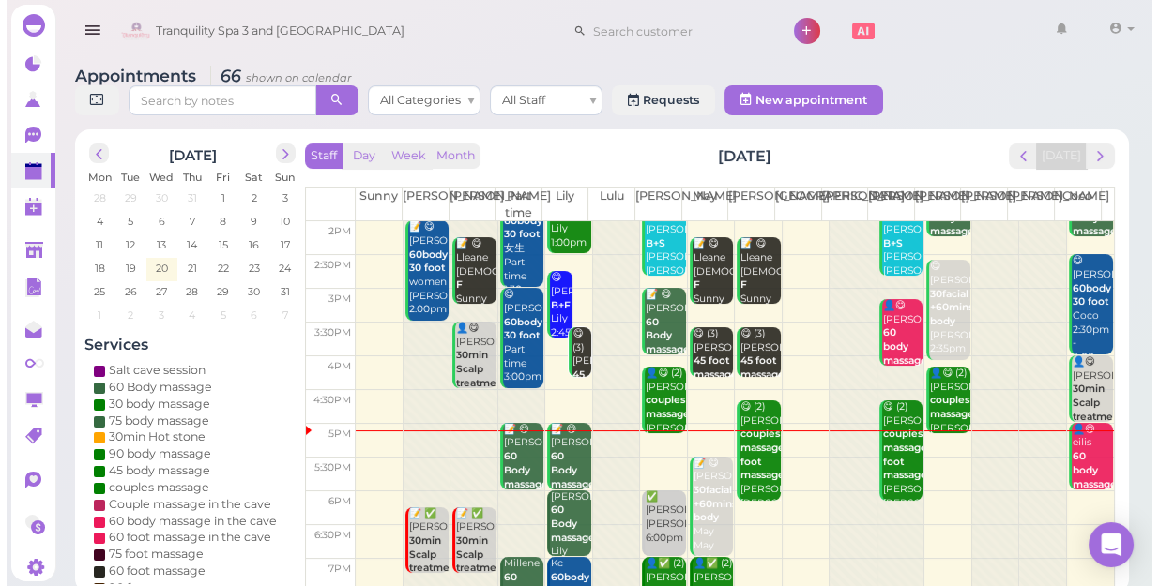
scroll to position [255, 0]
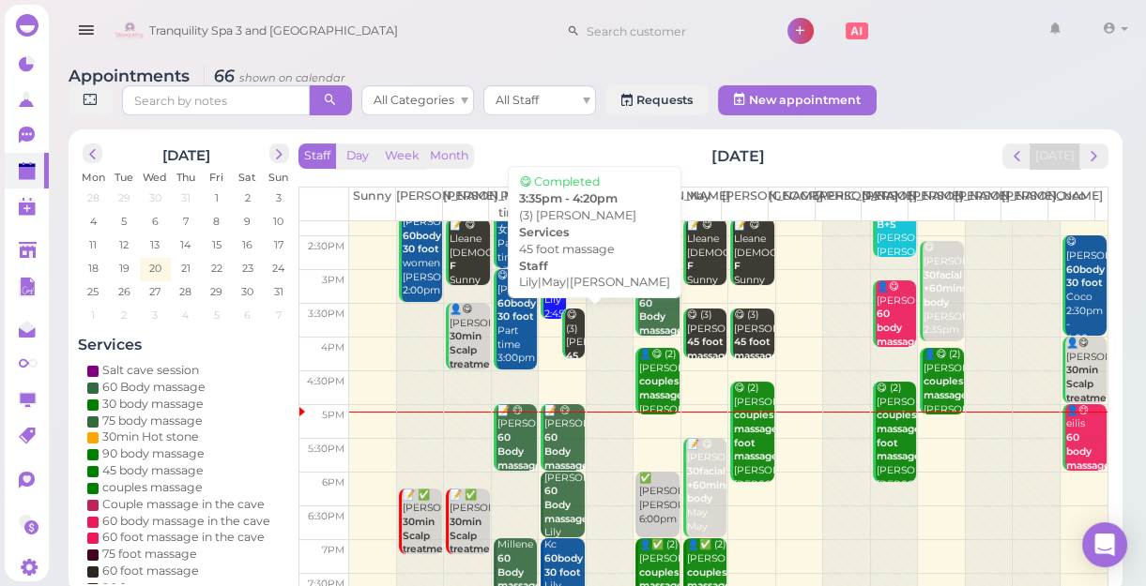
click at [565, 339] on div "😋 (3) [PERSON_NAME] 45 foot massage Lily|May|[PERSON_NAME] 3:35pm - 4:20pm" at bounding box center [574, 385] width 19 height 152
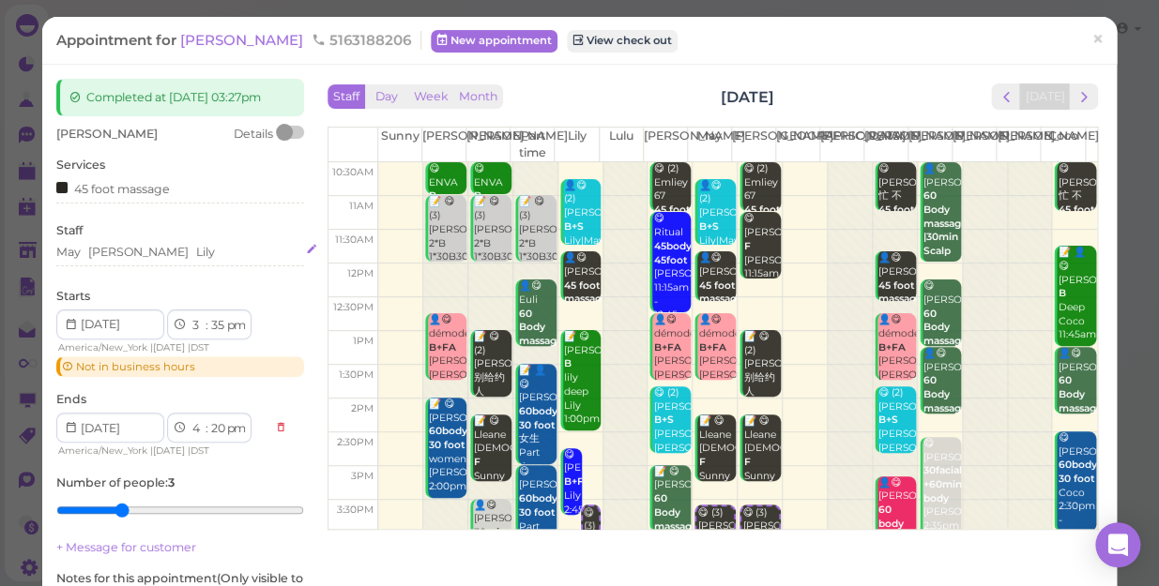
click at [184, 252] on div "May [PERSON_NAME] [PERSON_NAME]" at bounding box center [180, 252] width 248 height 17
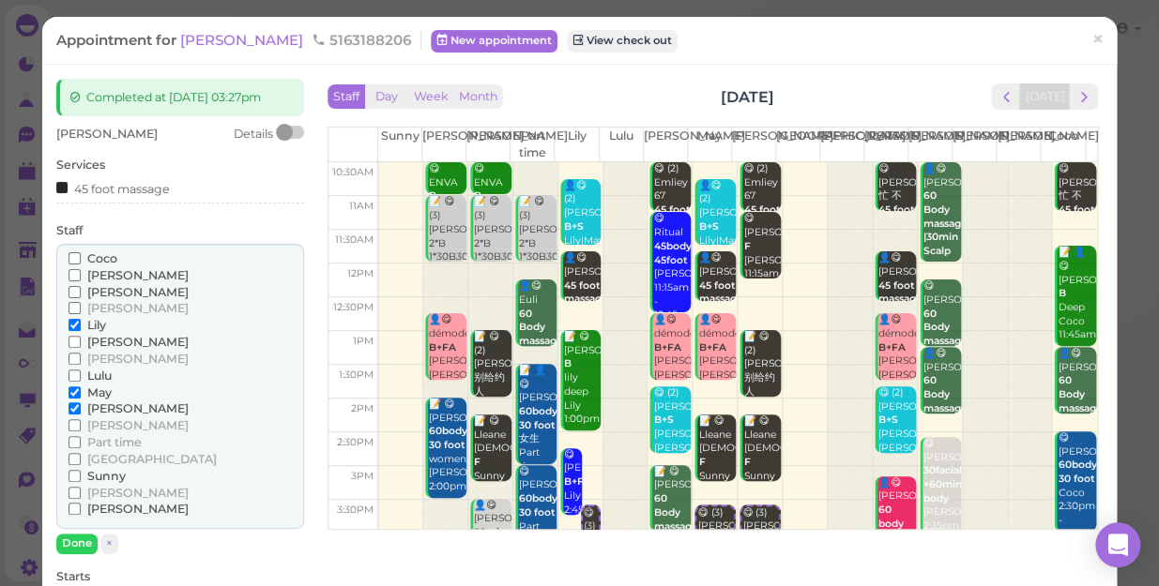
click at [100, 309] on span "[PERSON_NAME]" at bounding box center [137, 308] width 101 height 14
click at [81, 309] on input "[PERSON_NAME]" at bounding box center [74, 308] width 12 height 12
click at [102, 404] on span "[PERSON_NAME]" at bounding box center [137, 409] width 101 height 14
click at [81, 404] on input "[PERSON_NAME]" at bounding box center [74, 409] width 12 height 12
click at [80, 542] on button "Done" at bounding box center [76, 544] width 41 height 20
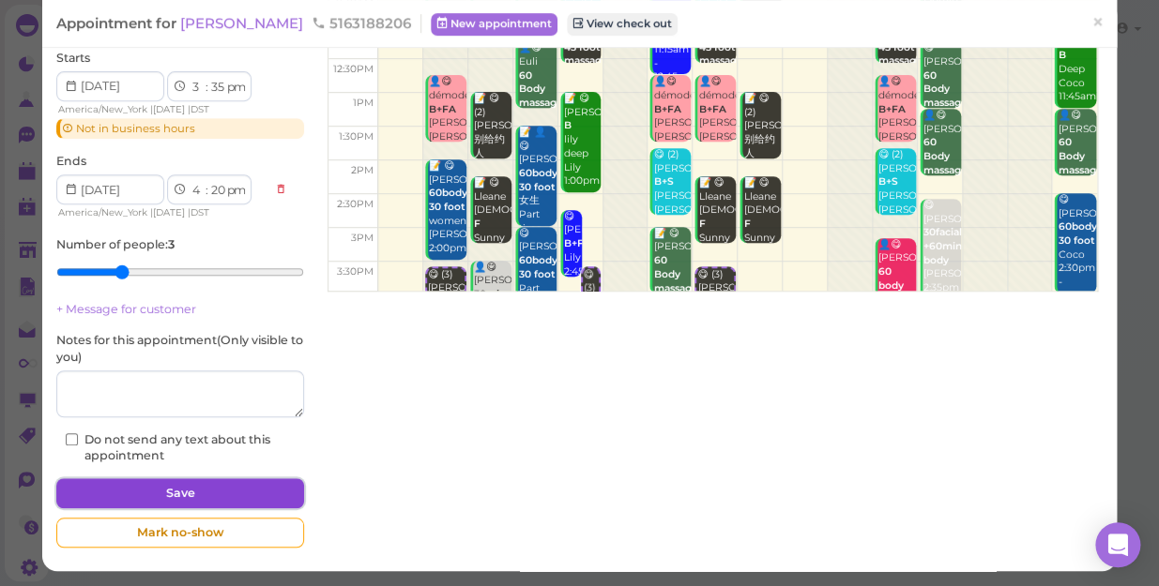
click at [209, 491] on button "Save" at bounding box center [180, 494] width 248 height 30
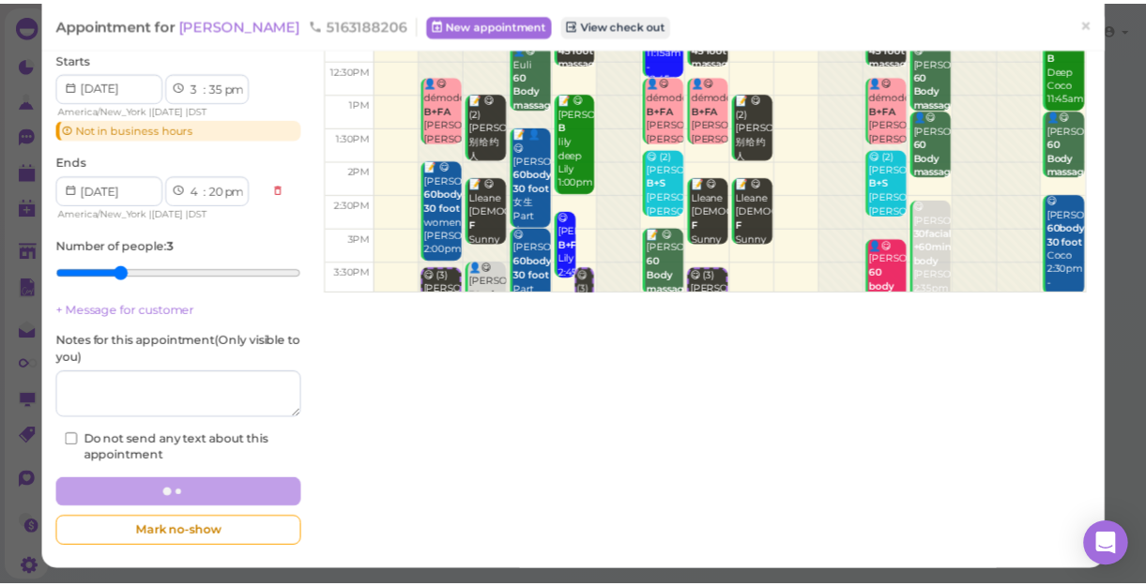
scroll to position [237, 0]
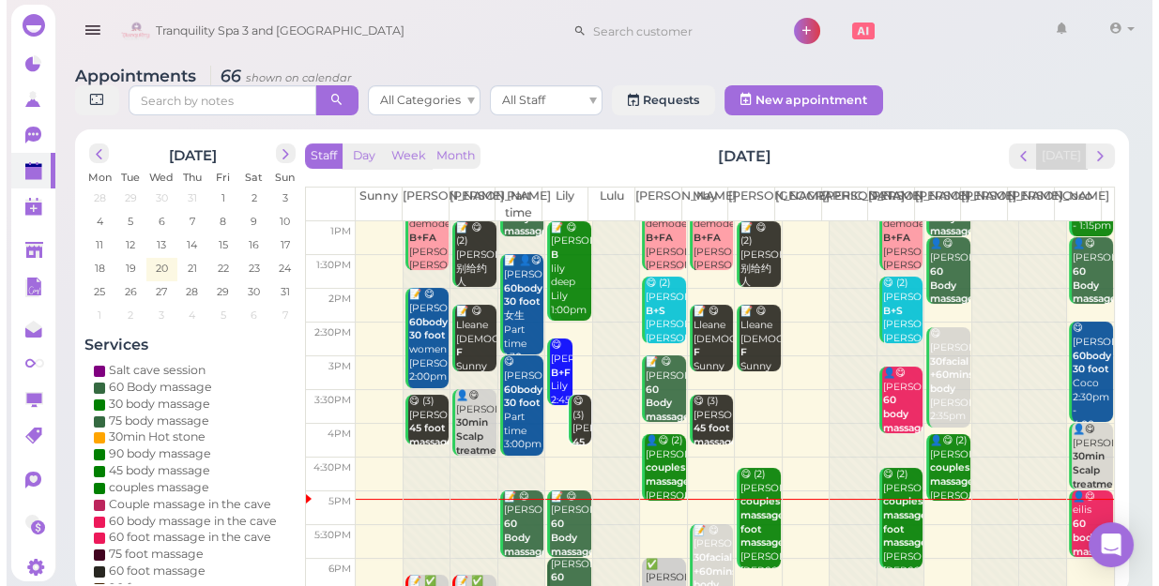
scroll to position [170, 0]
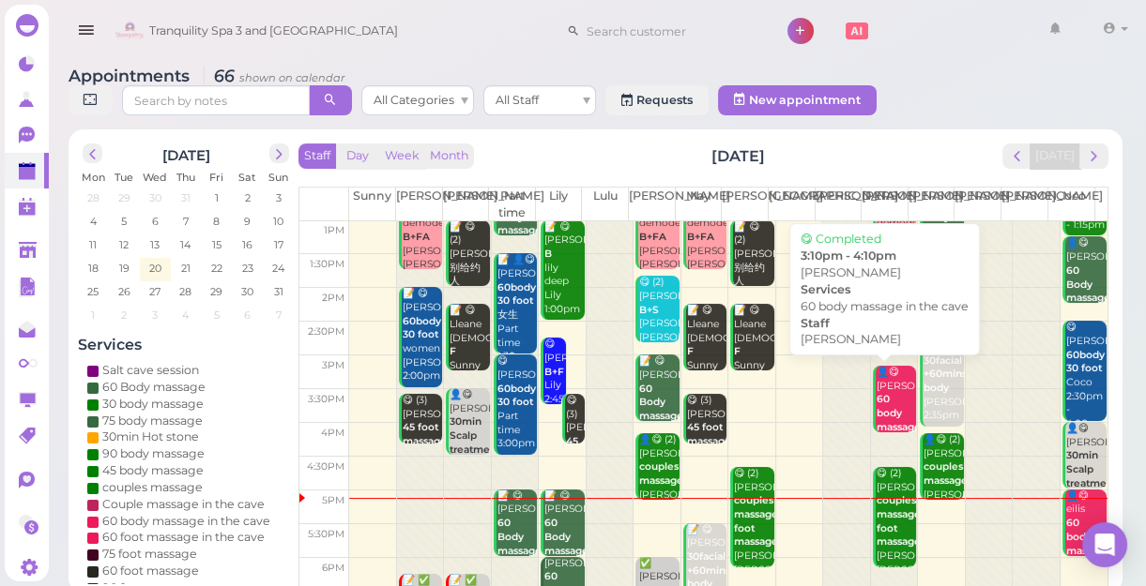
click at [888, 400] on div "👤😋 [PERSON_NAME] 60 body massage in the [PERSON_NAME] 3:10pm - 4:10pm" at bounding box center [895, 442] width 40 height 152
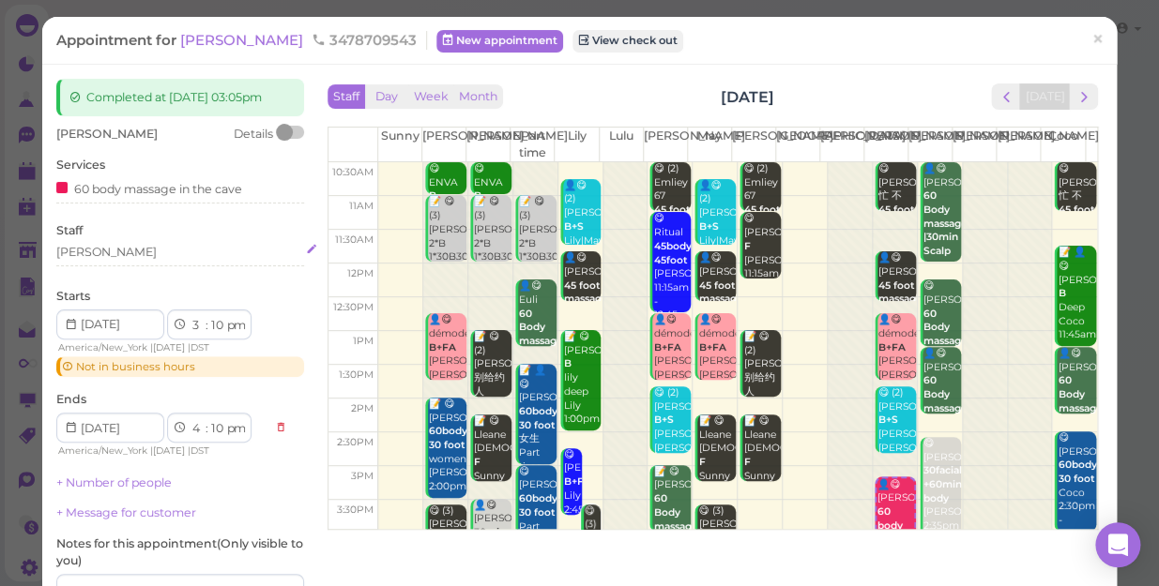
click at [112, 250] on div "[PERSON_NAME]" at bounding box center [180, 252] width 248 height 17
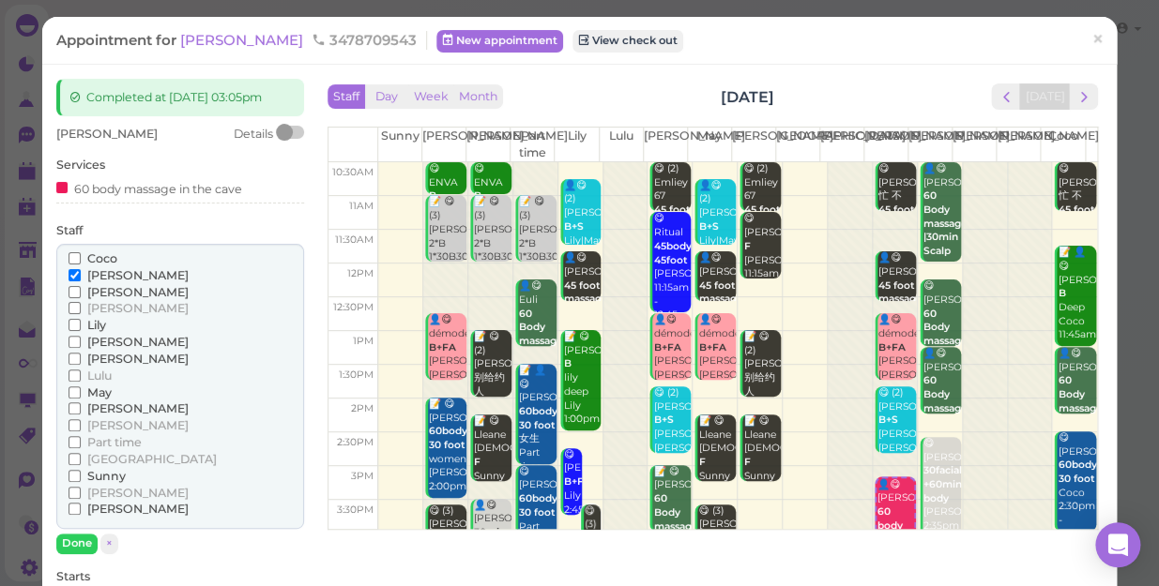
click at [100, 403] on span "[PERSON_NAME]" at bounding box center [137, 409] width 101 height 14
click at [81, 403] on input "[PERSON_NAME]" at bounding box center [74, 409] width 12 height 12
click at [90, 275] on span "[PERSON_NAME]" at bounding box center [137, 275] width 101 height 14
click at [81, 275] on input "[PERSON_NAME]" at bounding box center [74, 275] width 12 height 12
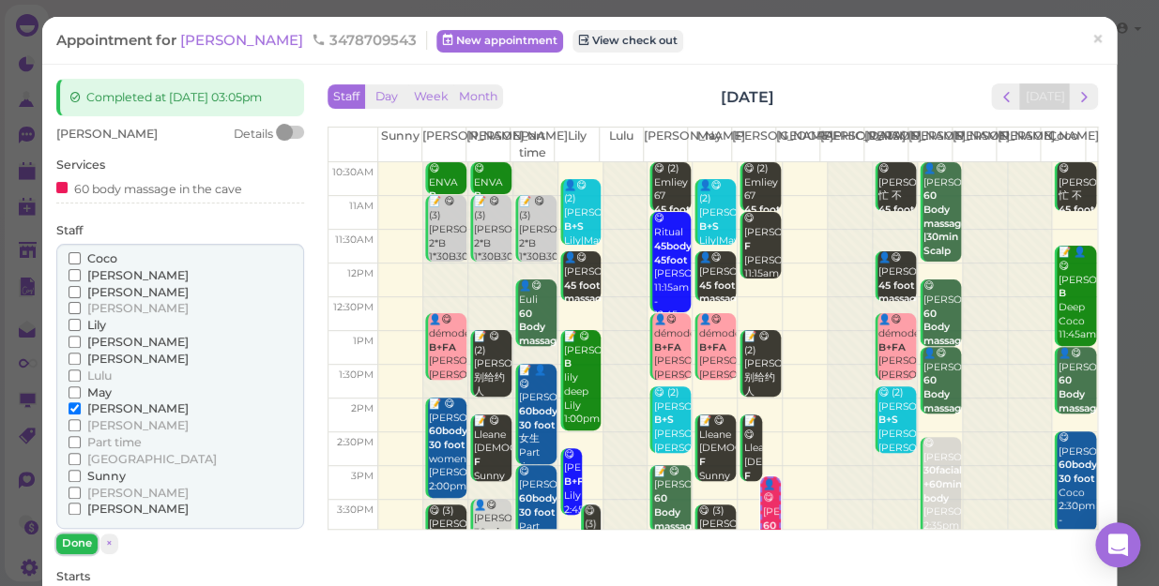
click at [81, 539] on button "Done" at bounding box center [76, 544] width 41 height 20
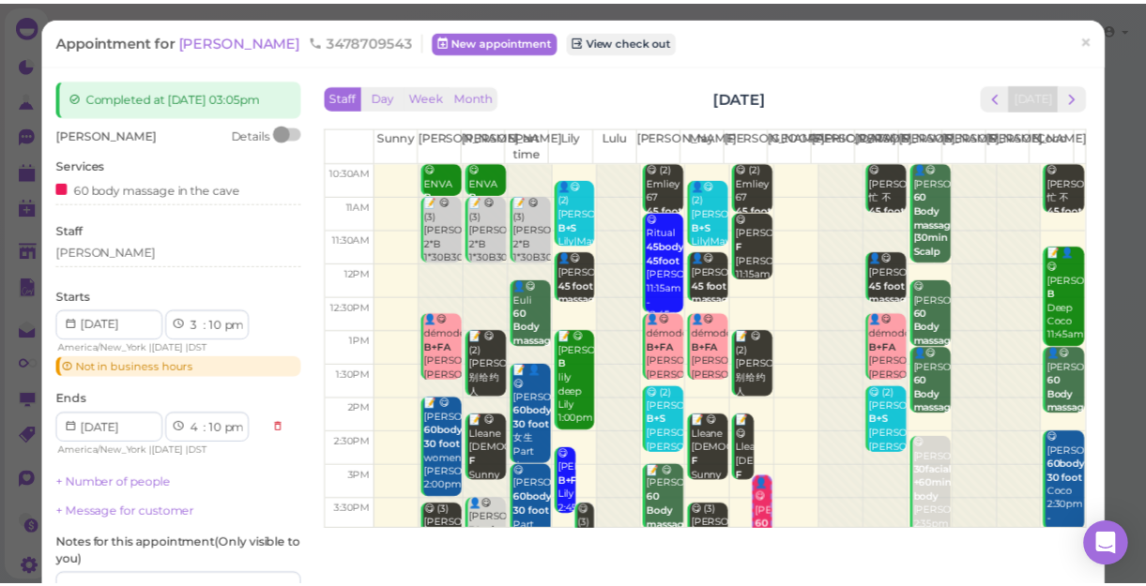
scroll to position [170, 0]
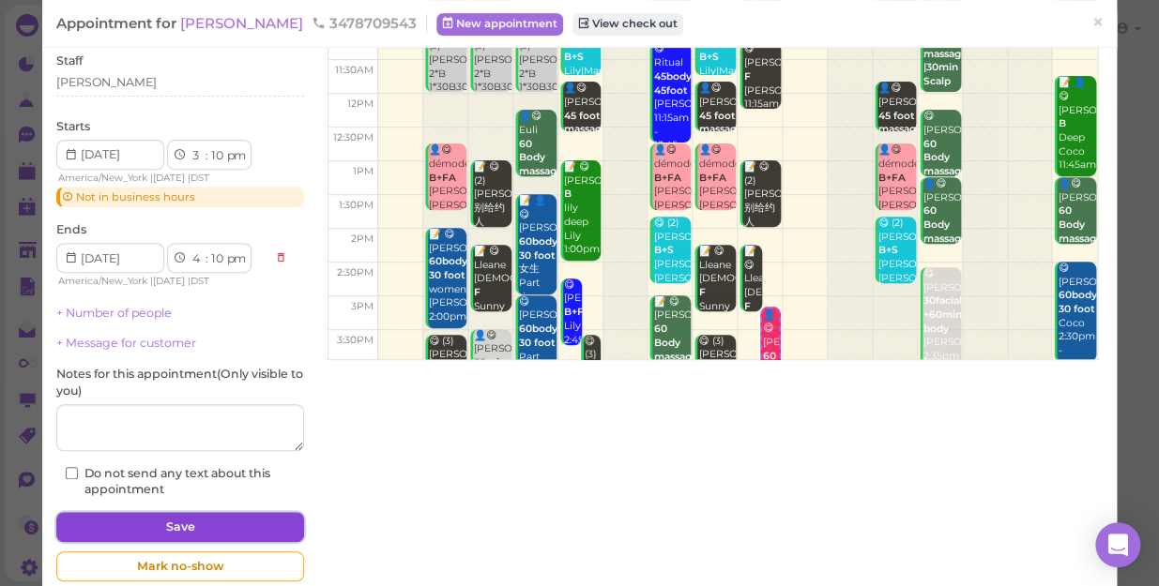
click at [185, 527] on button "Save" at bounding box center [180, 527] width 248 height 30
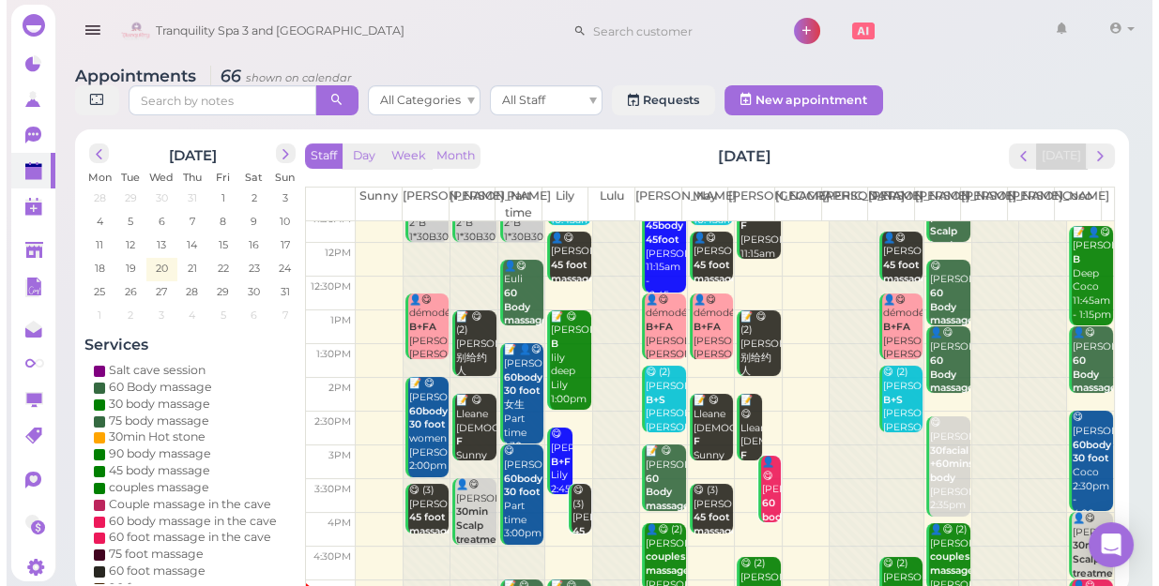
scroll to position [170, 0]
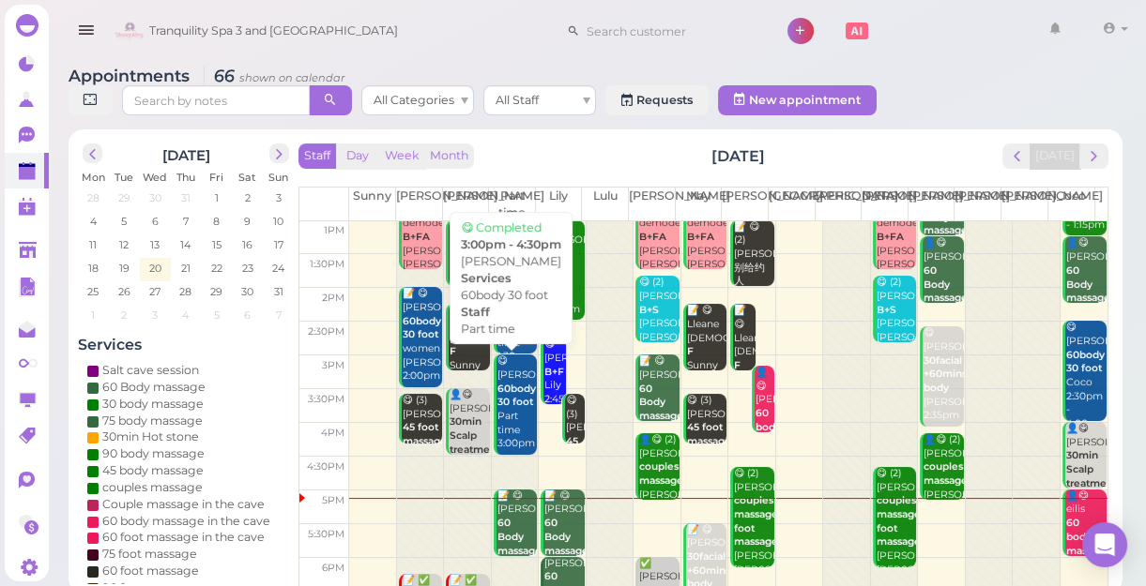
click at [507, 414] on div "😋 [PERSON_NAME] 60body 30 foot Part time 3:00pm - 4:30pm" at bounding box center [516, 417] width 40 height 124
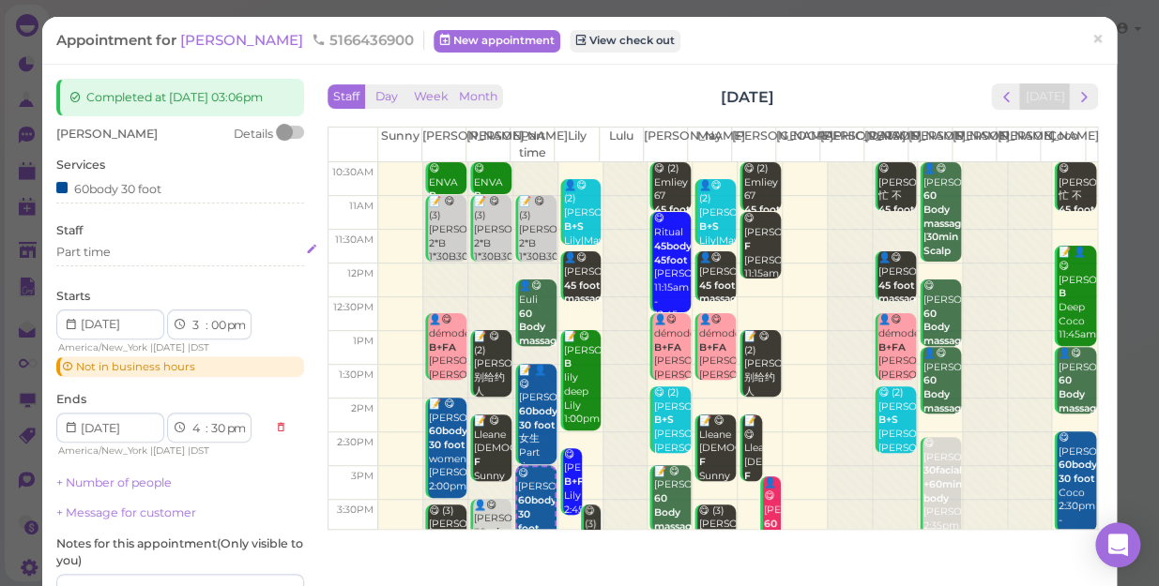
click at [124, 261] on div "Part time" at bounding box center [180, 252] width 248 height 17
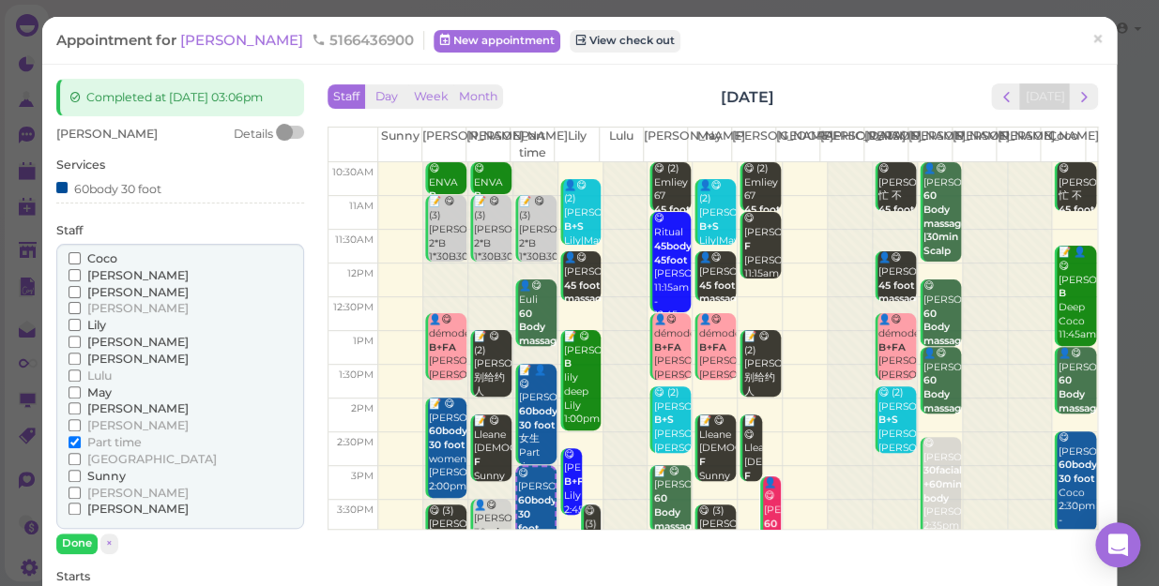
click at [112, 282] on span "[PERSON_NAME]" at bounding box center [137, 275] width 101 height 14
click at [81, 281] on input "[PERSON_NAME]" at bounding box center [74, 275] width 12 height 12
click at [74, 448] on input "Part time" at bounding box center [74, 442] width 12 height 12
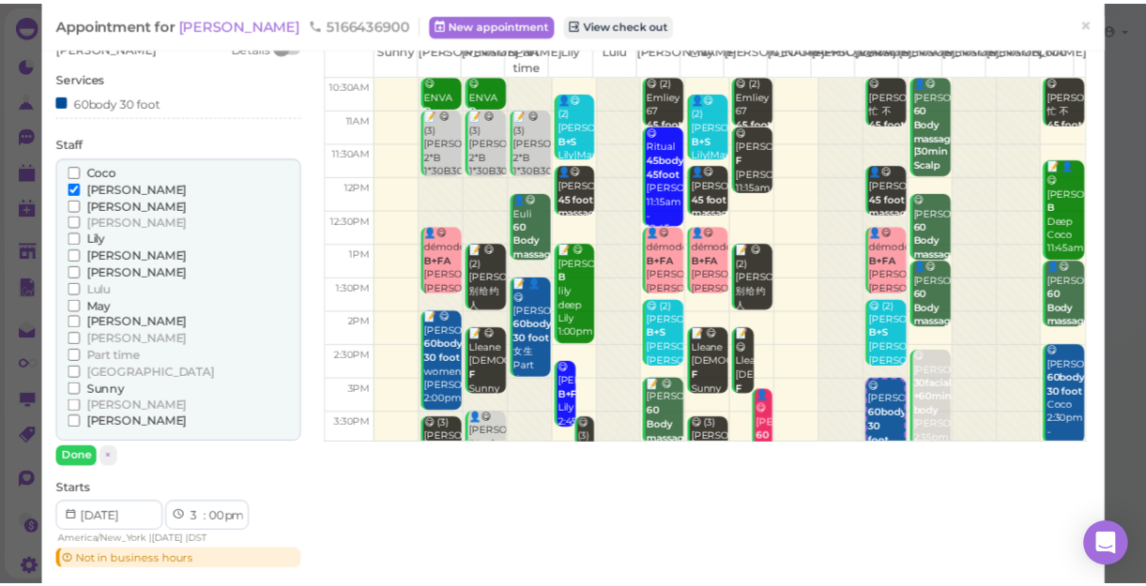
scroll to position [170, 0]
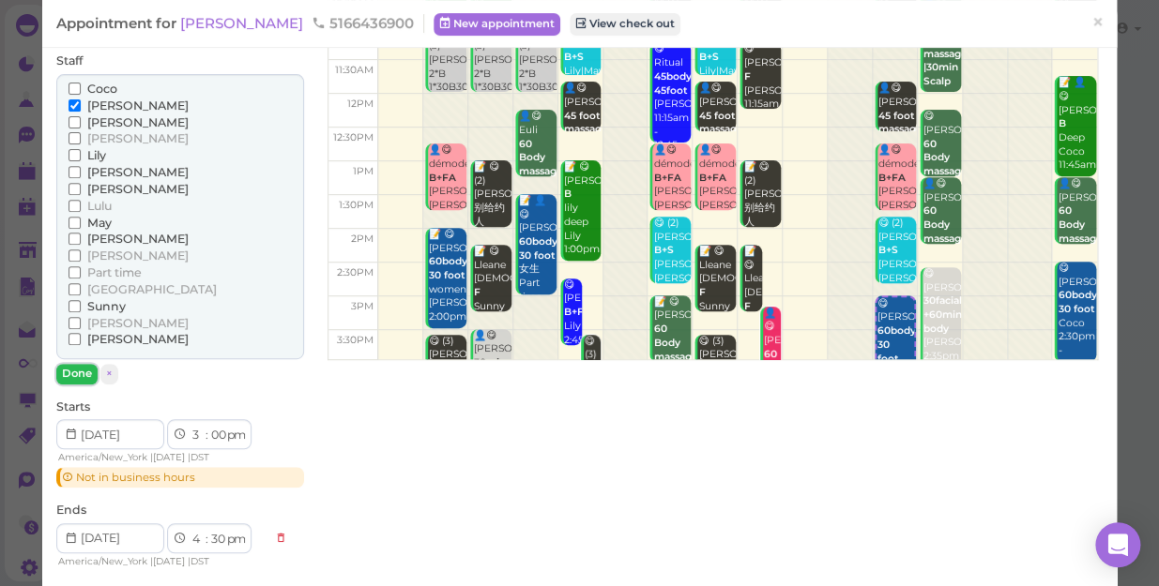
click at [84, 384] on button "Done" at bounding box center [76, 374] width 41 height 20
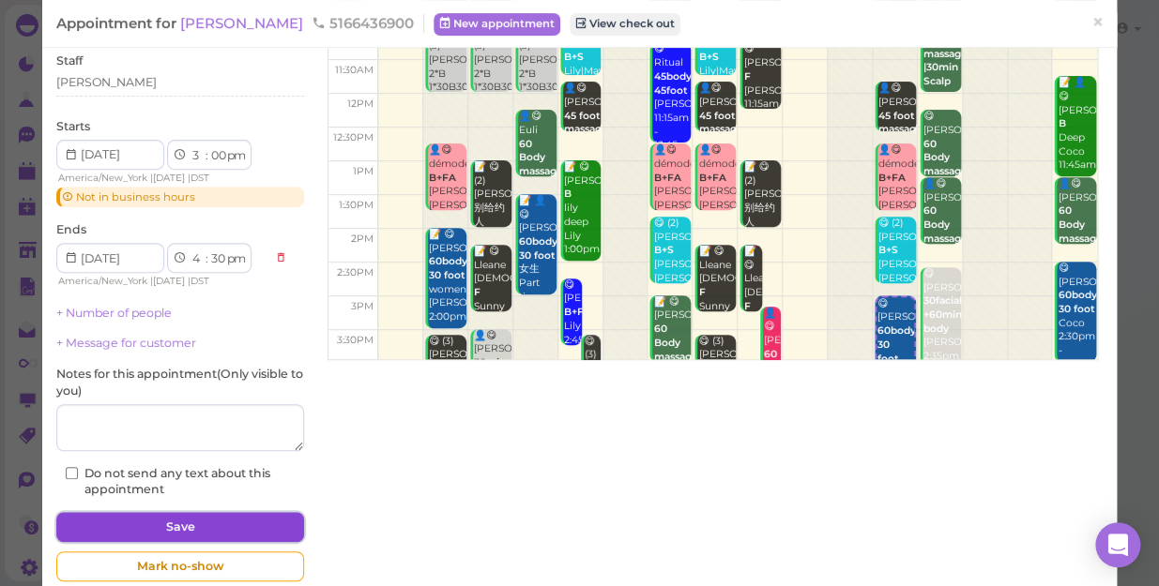
click at [193, 536] on button "Save" at bounding box center [180, 527] width 248 height 30
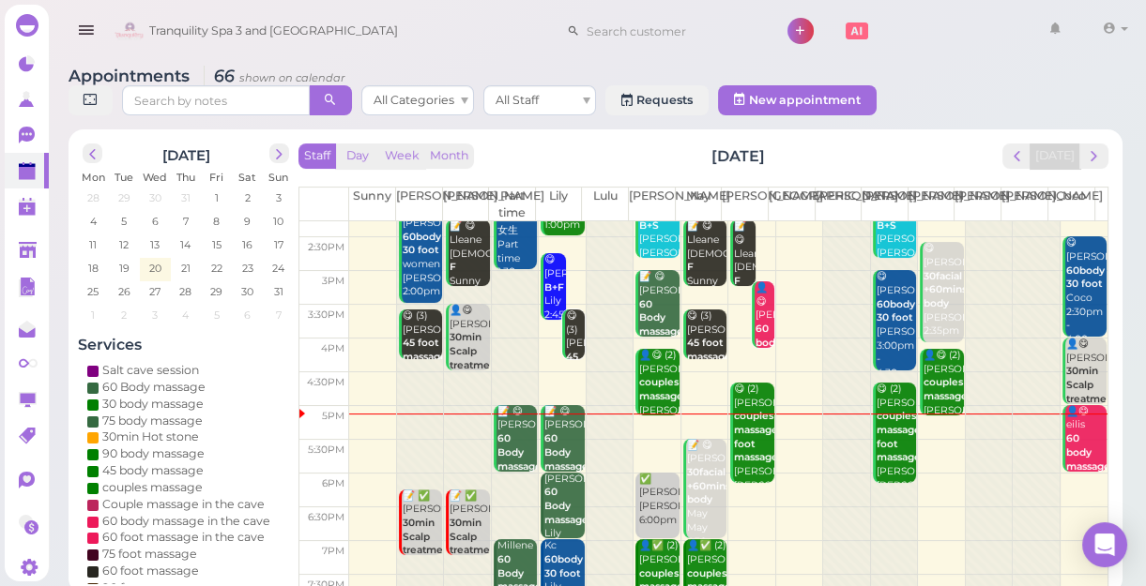
scroll to position [255, 0]
click at [503, 289] on div at bounding box center [515, 319] width 47 height 707
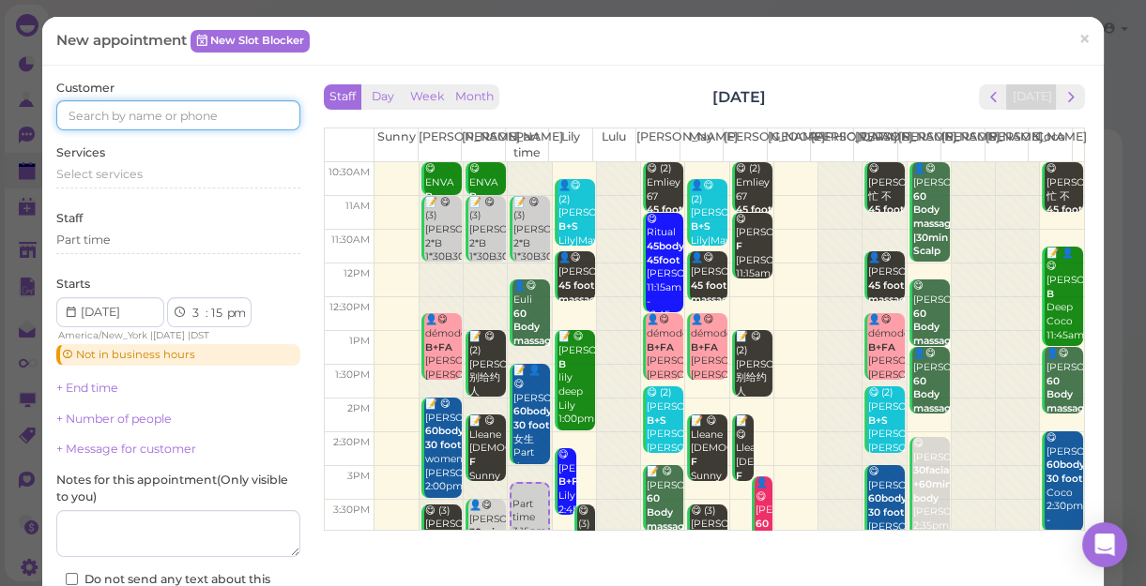
click at [216, 106] on input at bounding box center [178, 115] width 244 height 30
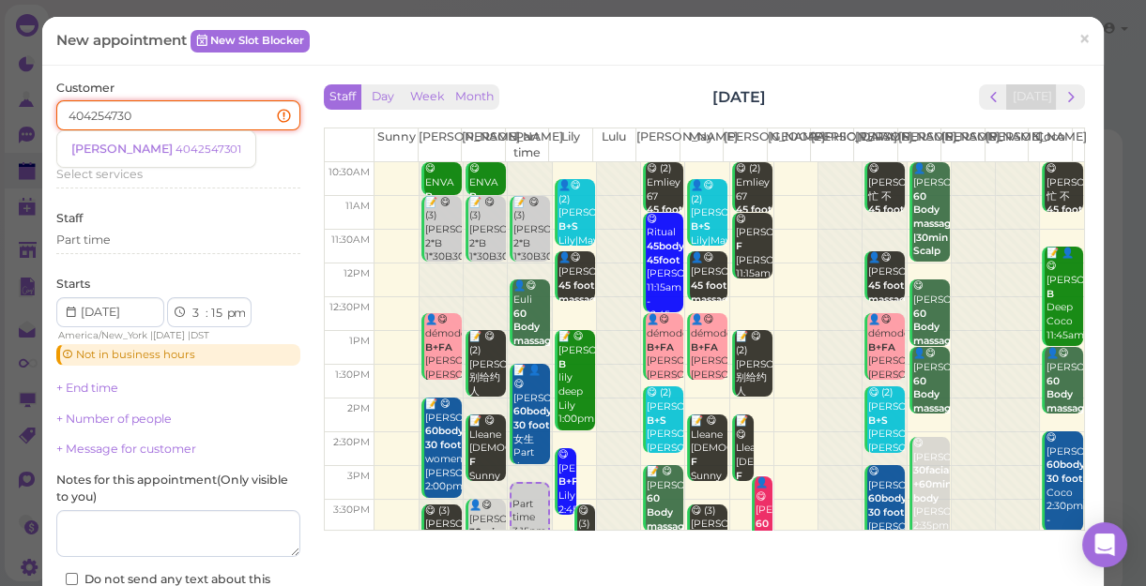
type input "4042547301"
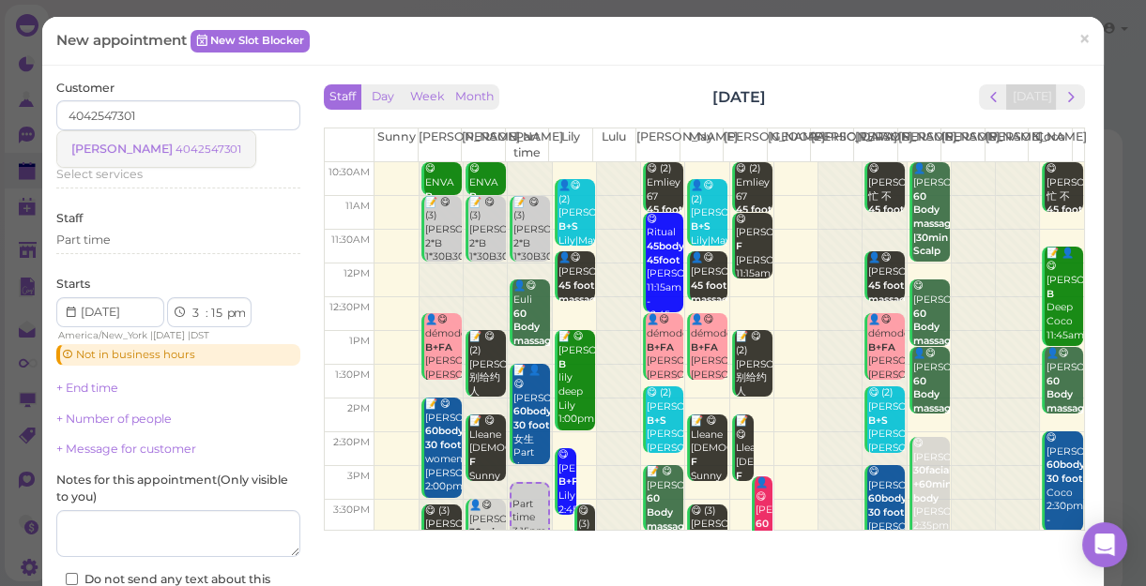
click at [175, 150] on small "4042547301" at bounding box center [208, 149] width 66 height 13
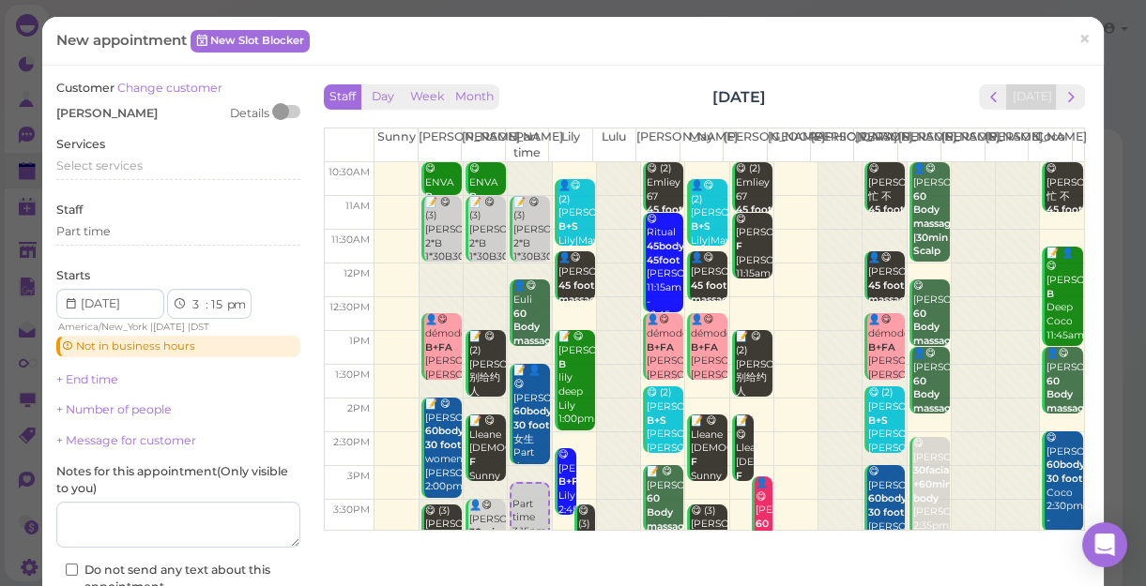
click at [120, 150] on div "Services Select services" at bounding box center [178, 162] width 244 height 52
click at [122, 162] on span "Select services" at bounding box center [99, 166] width 86 height 14
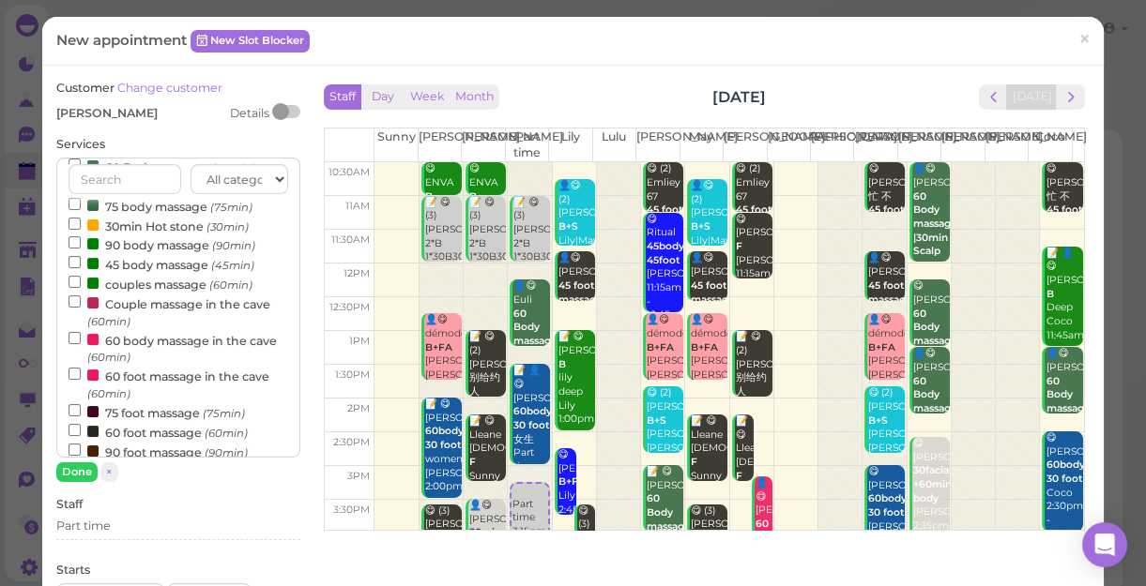
scroll to position [170, 0]
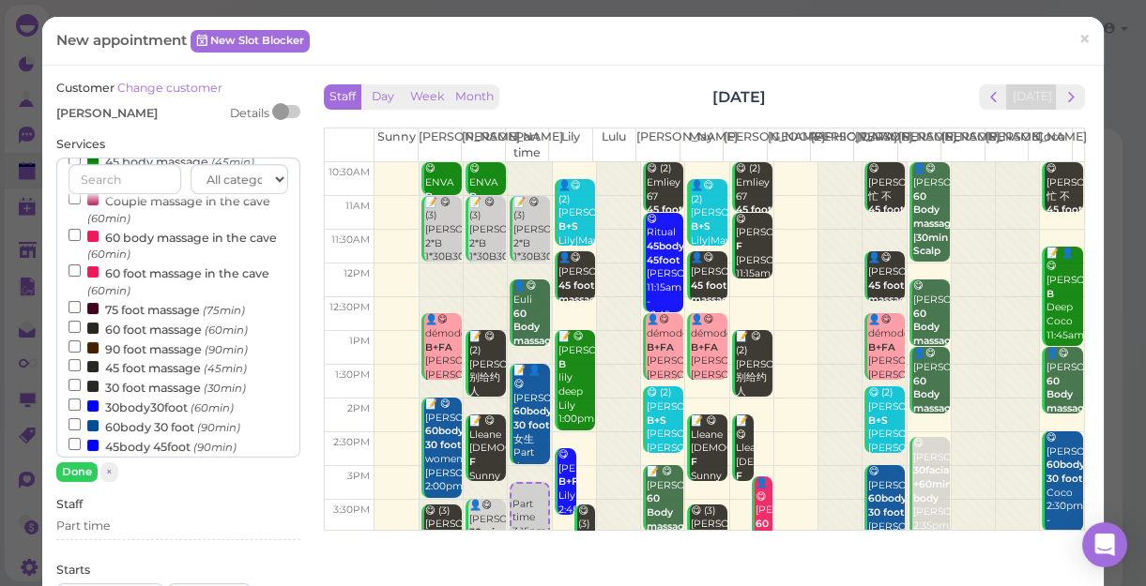
click at [160, 330] on label "60 foot massage (60min)" at bounding box center [157, 329] width 179 height 20
click at [81, 330] on input "60 foot massage (60min)" at bounding box center [74, 327] width 12 height 12
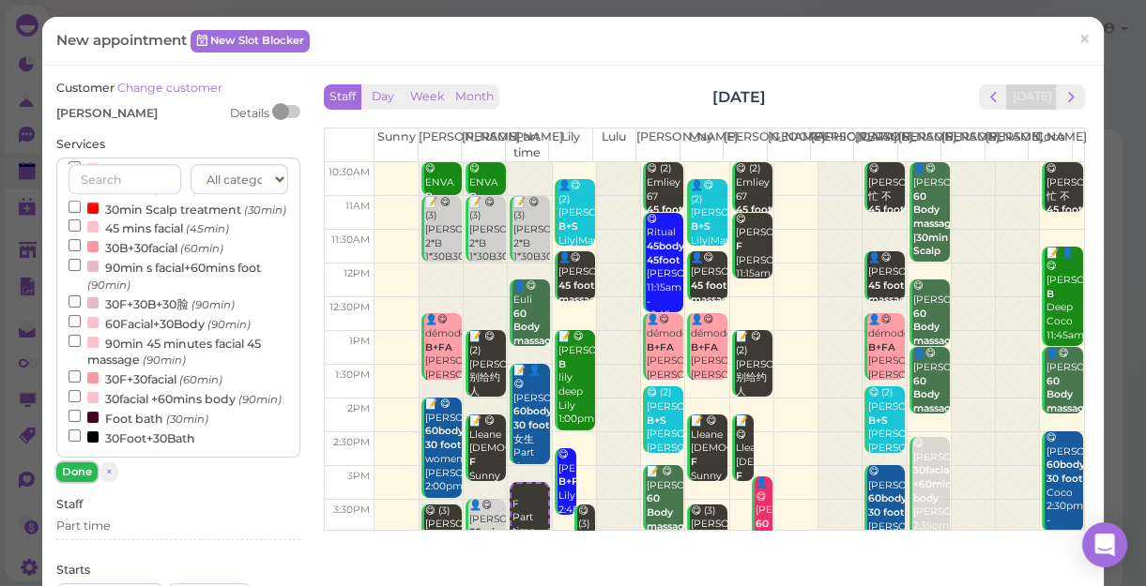
click at [83, 475] on button "Done" at bounding box center [76, 473] width 41 height 20
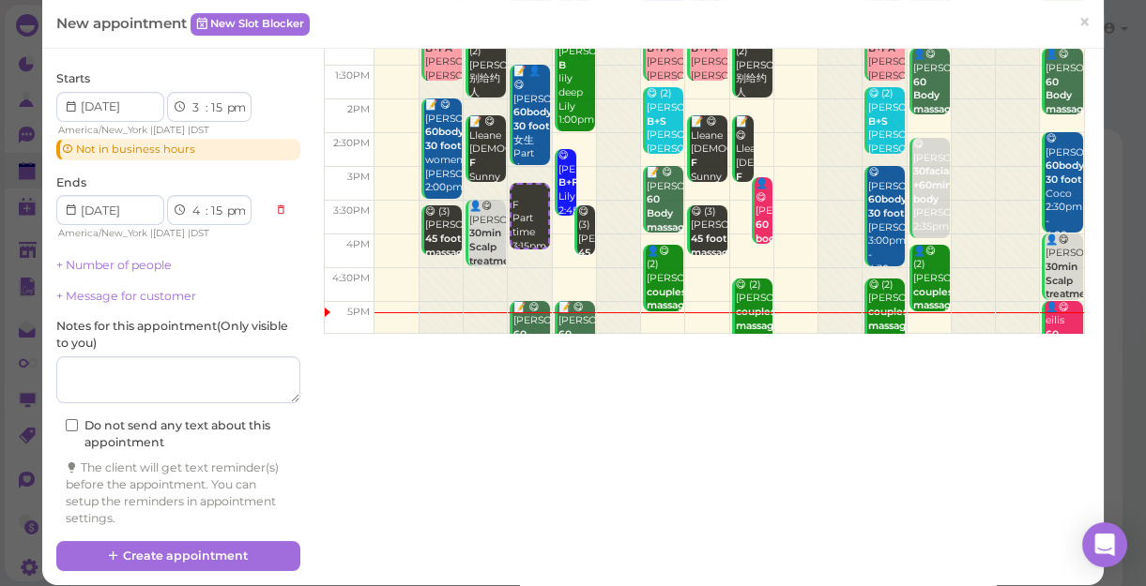
scroll to position [211, 0]
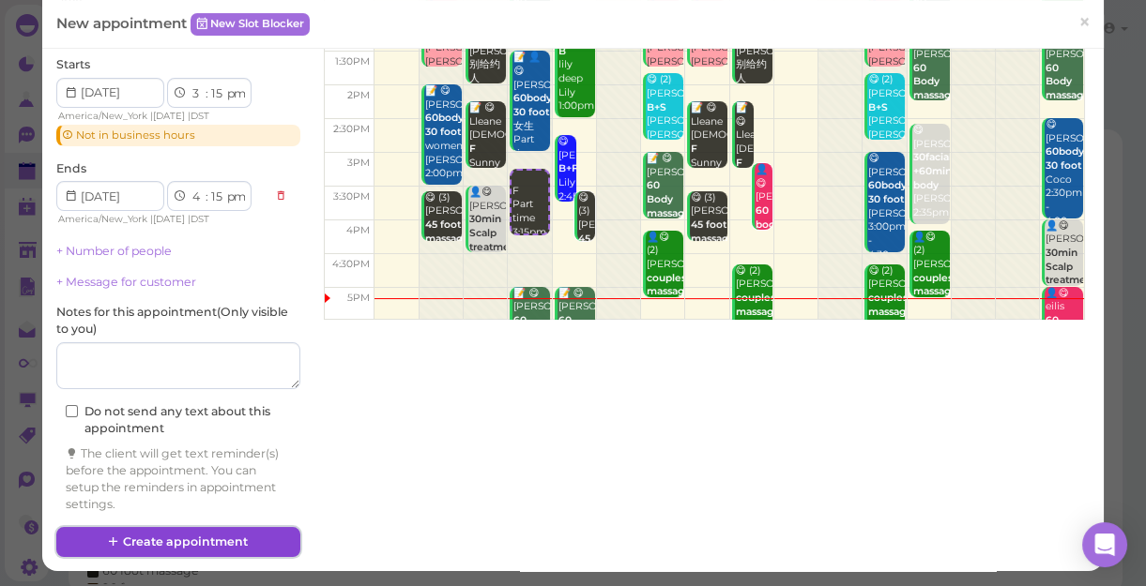
click at [169, 535] on button "Create appointment" at bounding box center [178, 542] width 244 height 30
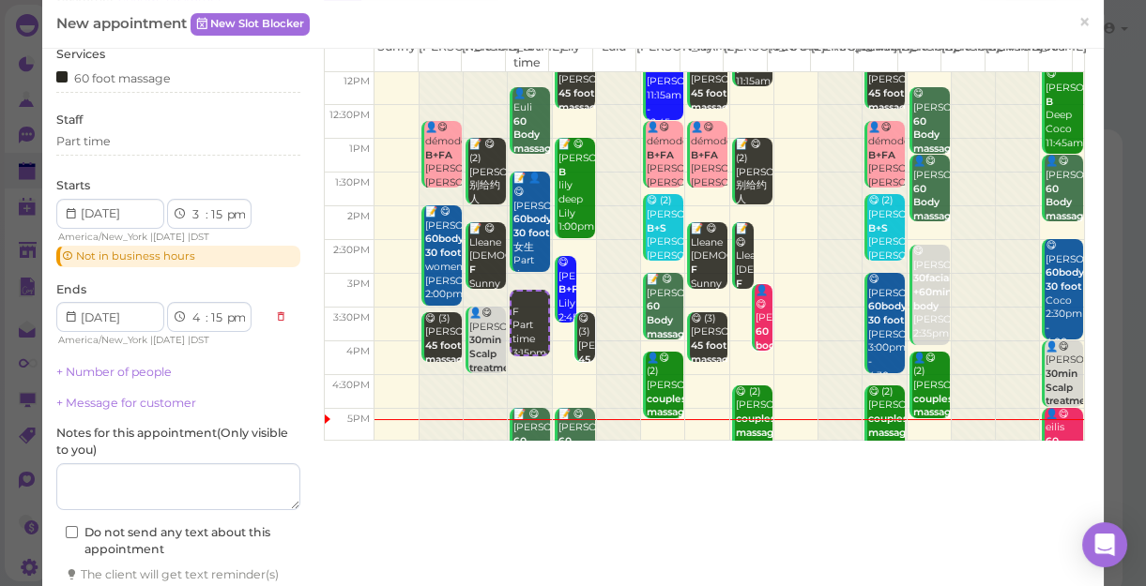
scroll to position [0, 0]
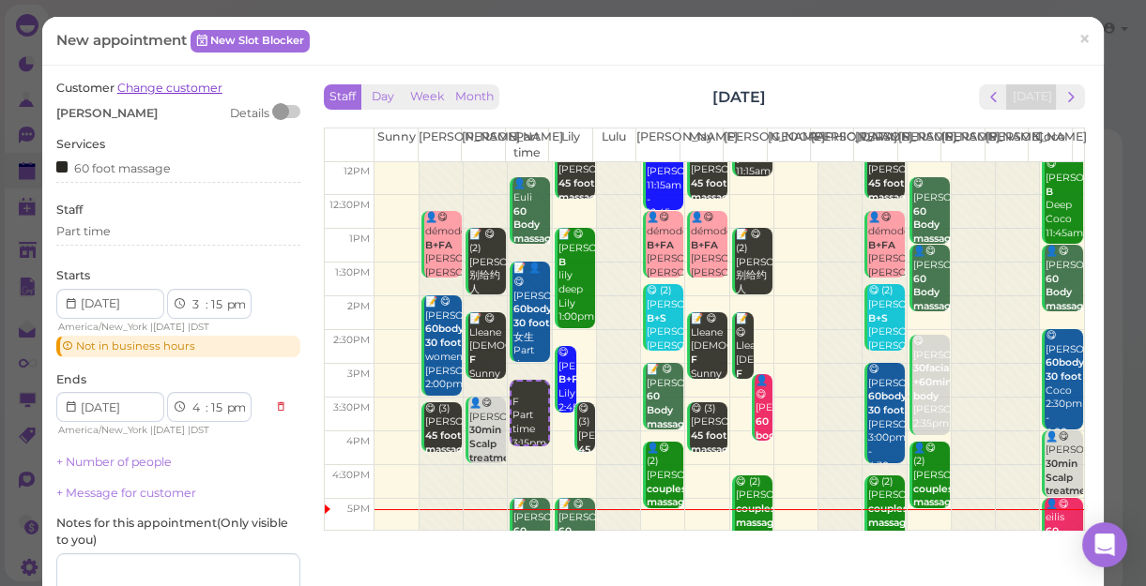
click at [149, 87] on link "Change customer" at bounding box center [169, 88] width 105 height 14
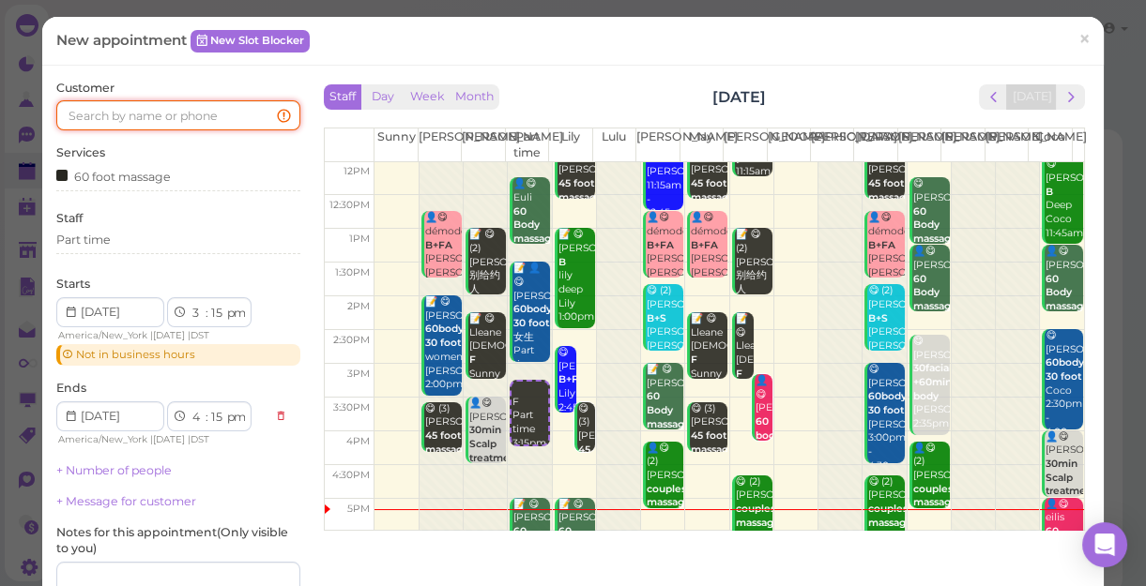
click at [156, 112] on input at bounding box center [178, 115] width 244 height 30
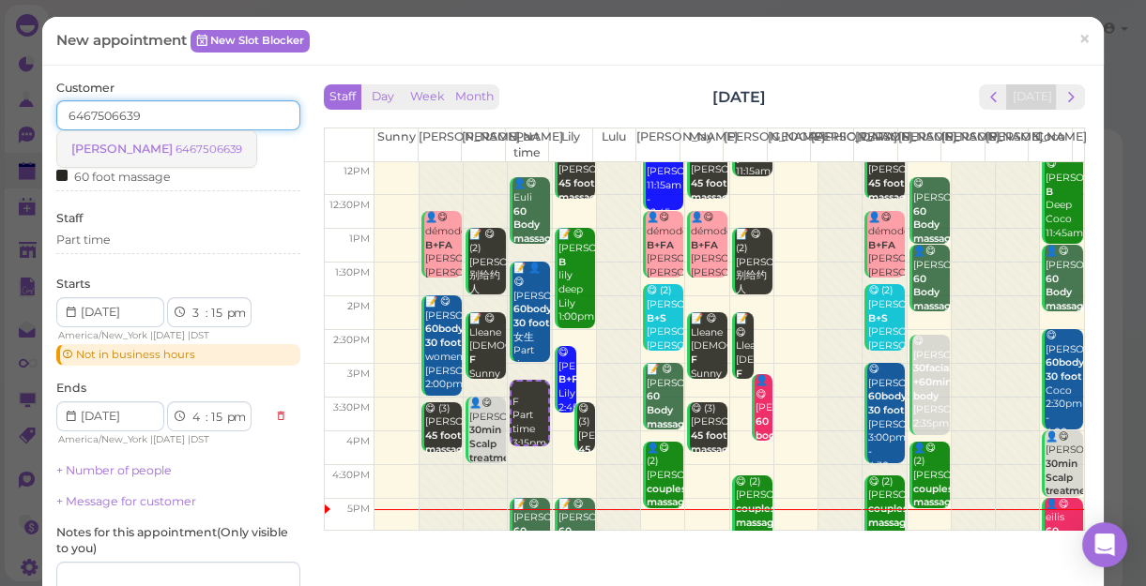
type input "6467506639"
click at [175, 150] on small "6467506639" at bounding box center [208, 149] width 67 height 13
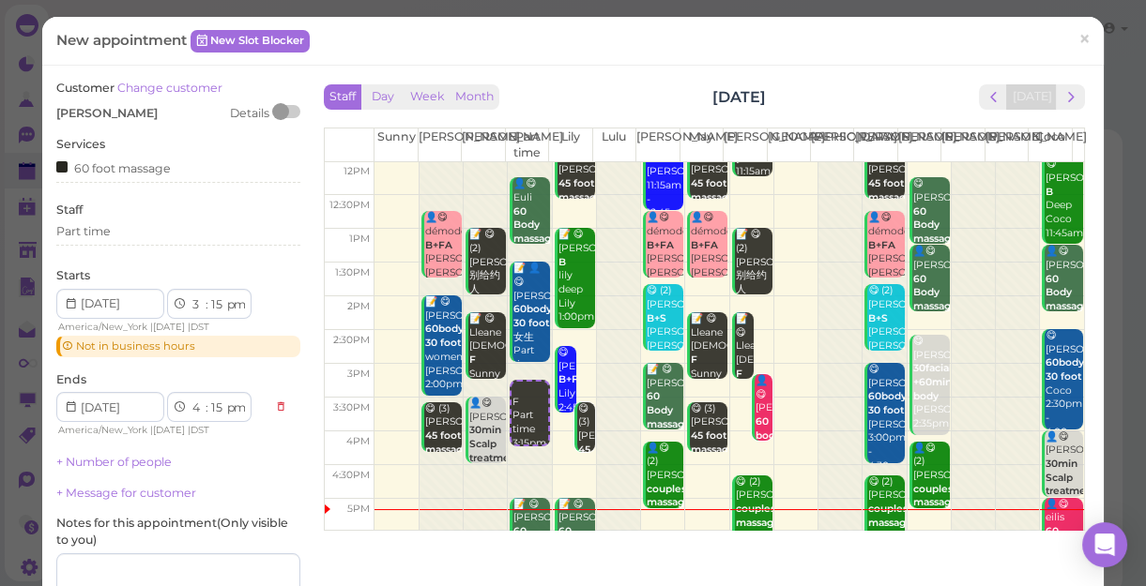
click at [146, 150] on div "Services 60 foot massage" at bounding box center [178, 162] width 244 height 52
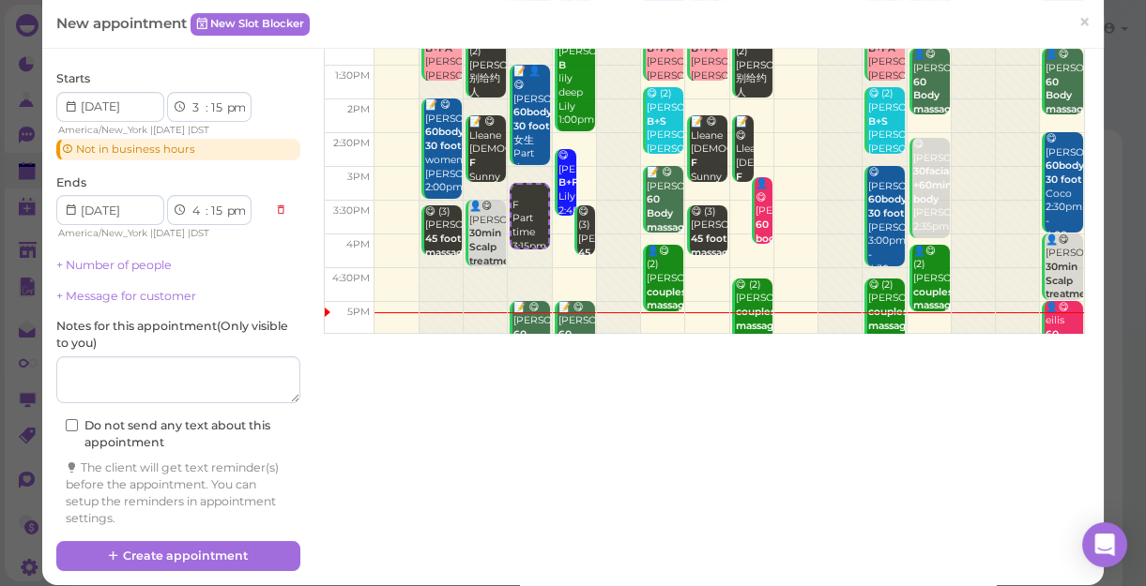
scroll to position [211, 0]
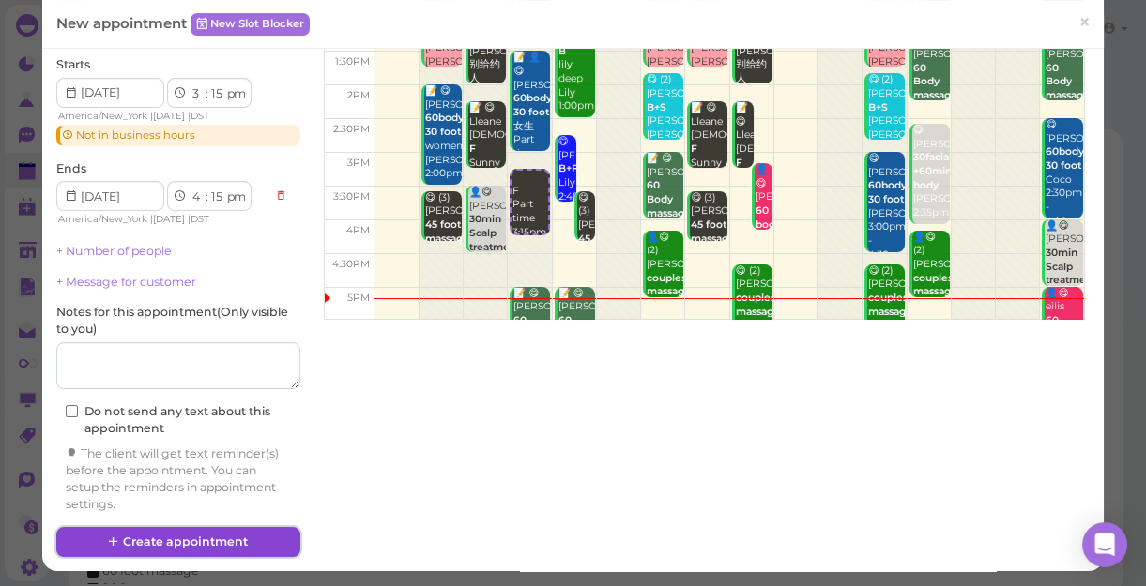
click at [244, 541] on button "Create appointment" at bounding box center [178, 542] width 244 height 30
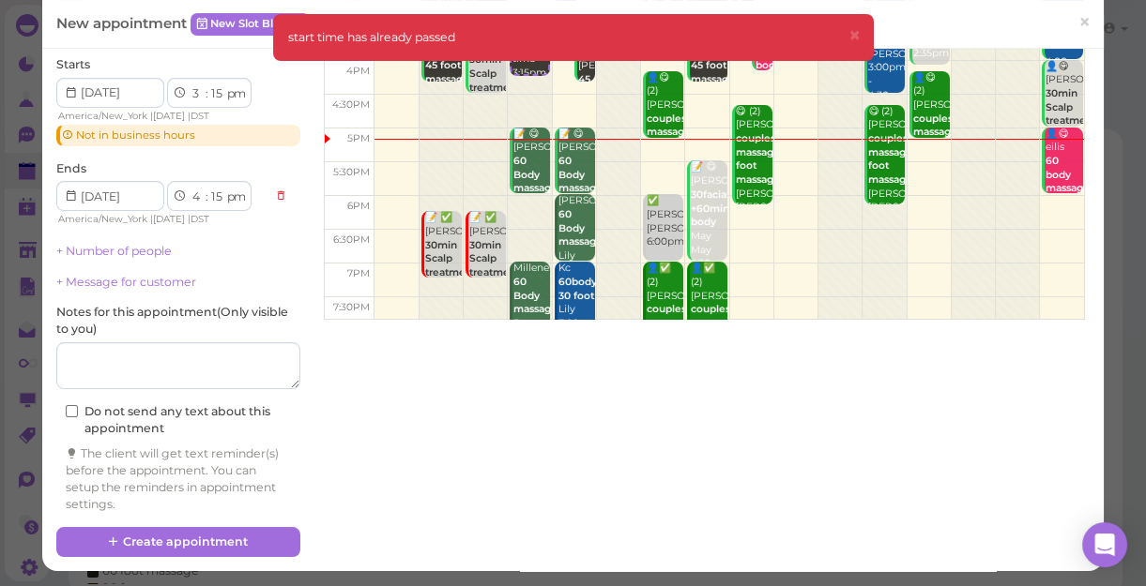
scroll to position [339, 0]
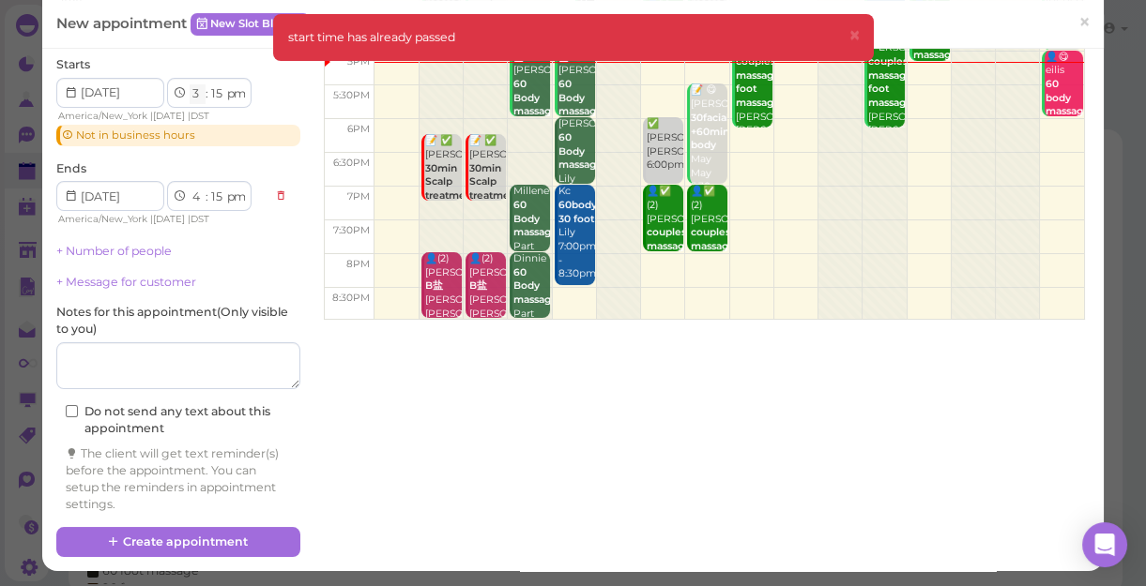
click at [196, 89] on select "1 2 3 4 5 6 7 8 9 10 11 12" at bounding box center [198, 94] width 16 height 20
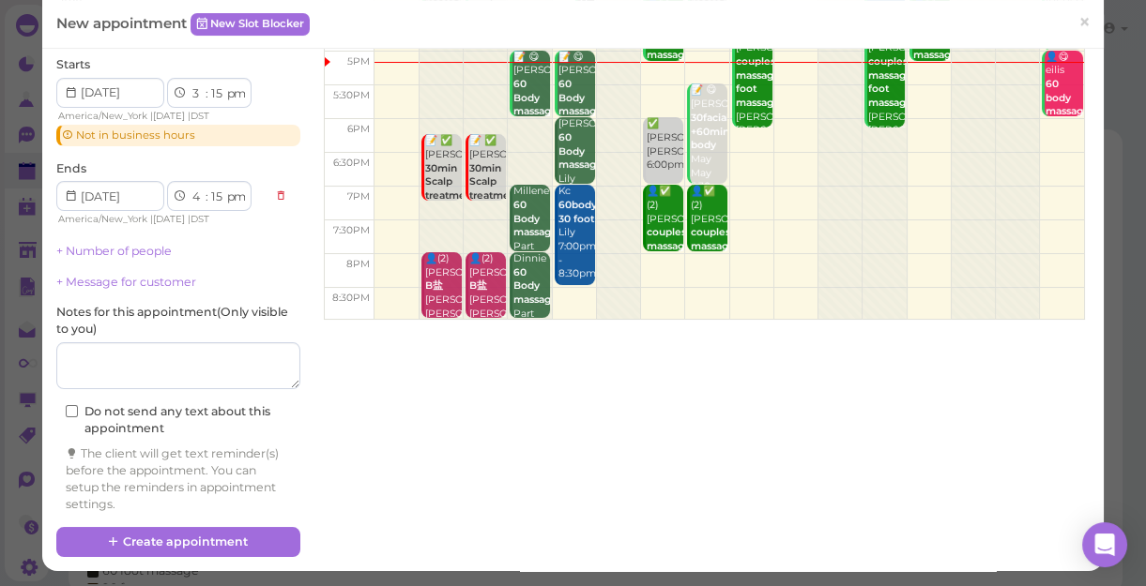
select select "6"
click at [190, 84] on select "1 2 3 4 5 6 7 8 9 10 11 12" at bounding box center [198, 94] width 16 height 20
select select "7"
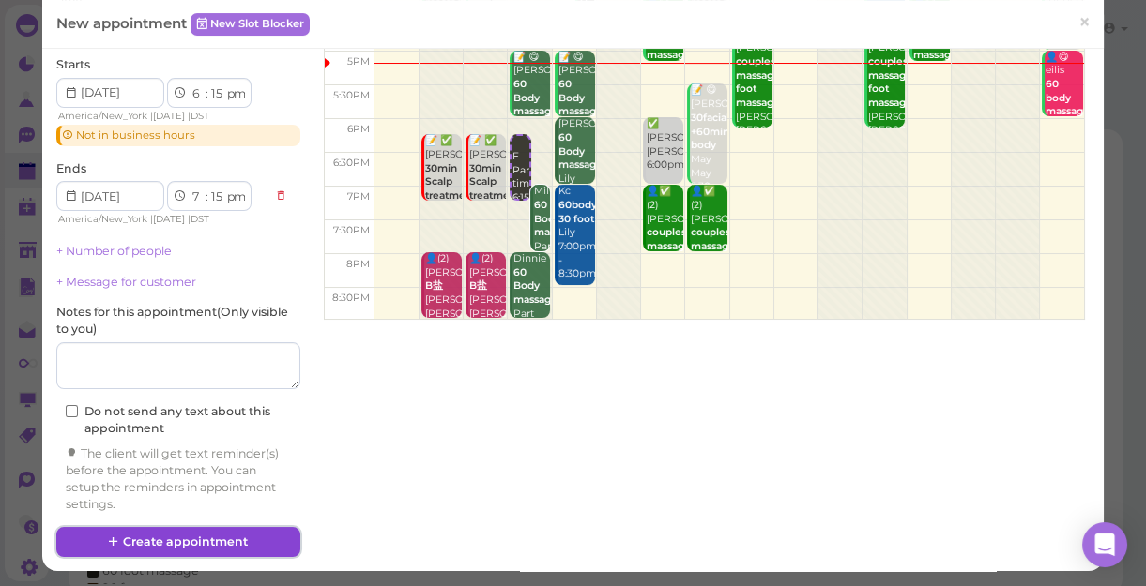
click at [170, 537] on button "Create appointment" at bounding box center [178, 542] width 244 height 30
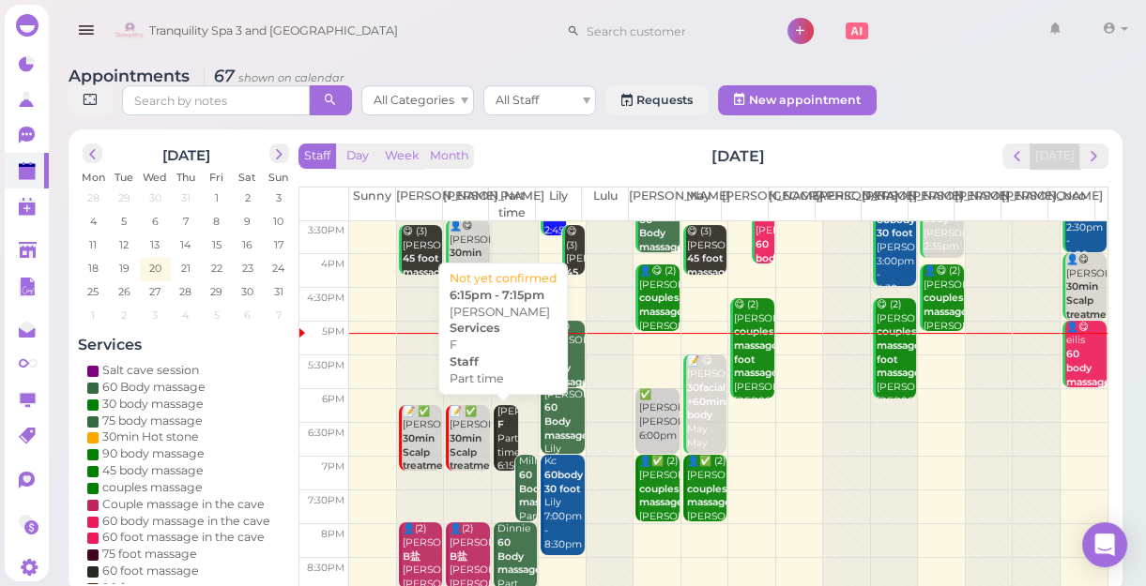
click at [501, 443] on div "[PERSON_NAME] [PERSON_NAME] Part time 6:15pm - 7:15pm" at bounding box center [507, 453] width 22 height 97
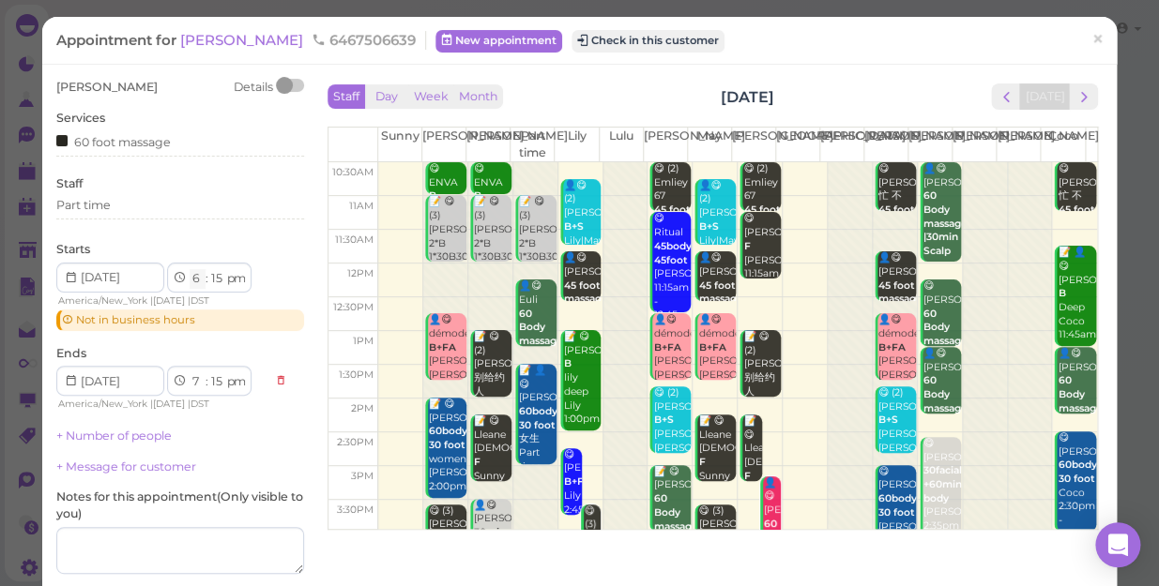
click at [194, 276] on select "1 2 3 4 5 6 7 8 9 10 11 12" at bounding box center [198, 279] width 16 height 20
select select "3"
click at [190, 269] on select "1 2 3 4 5 6 7 8 9 10 11 12" at bounding box center [198, 279] width 16 height 20
select select "4"
click at [201, 365] on div "Ends 1 2 3 4 5 6 7 8 9 10 11 12 : 00 05 10 15 20 25 30 35 40 45 50 55 am pm Ame…" at bounding box center [180, 379] width 248 height 68
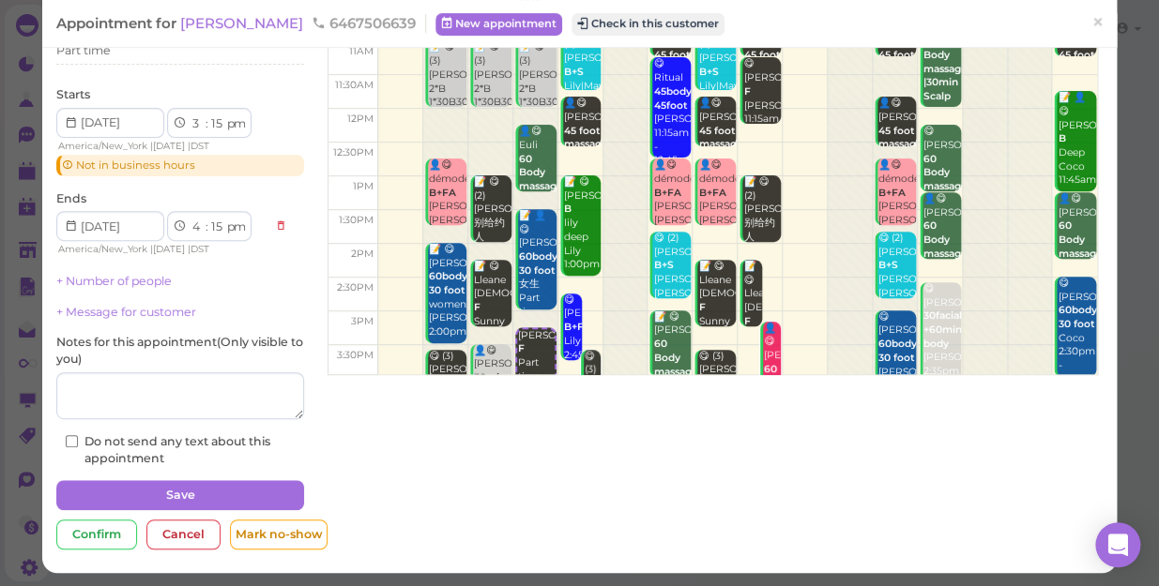
scroll to position [158, 0]
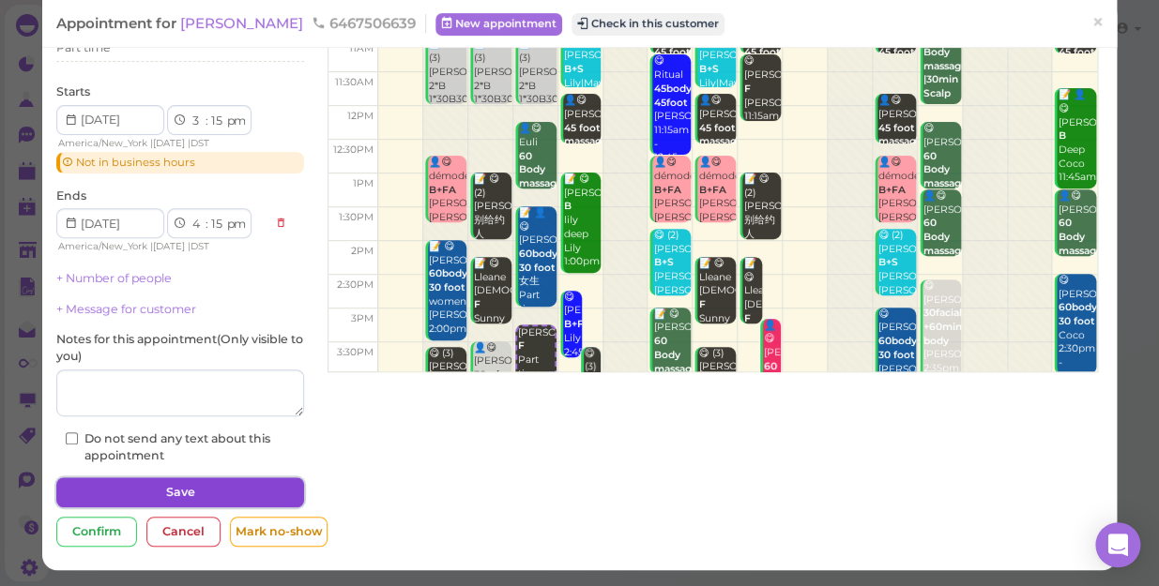
click at [245, 488] on button "Save" at bounding box center [180, 493] width 248 height 30
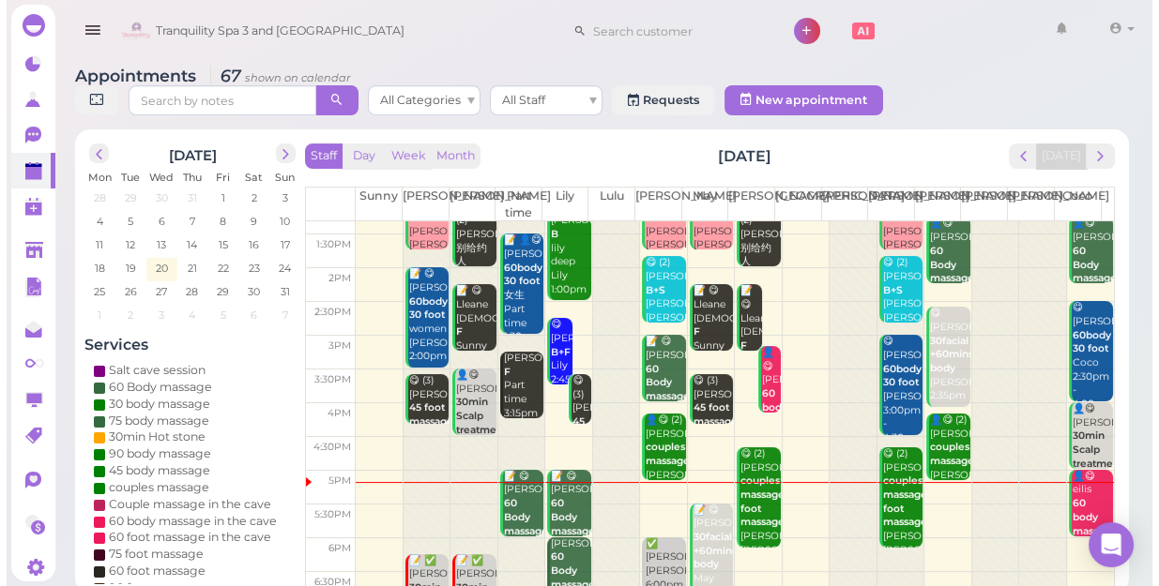
scroll to position [255, 0]
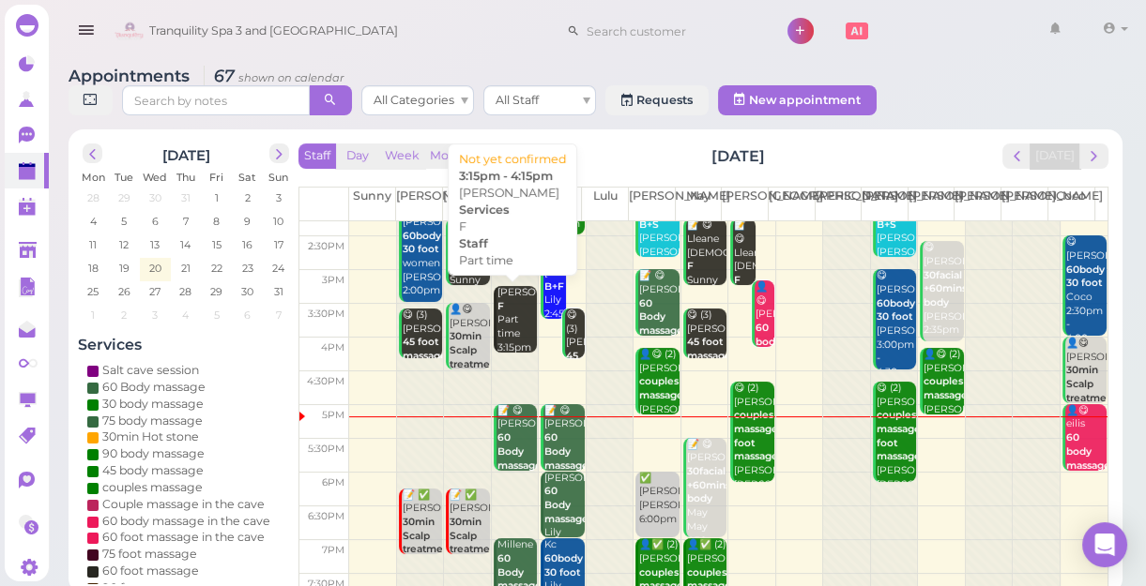
click at [500, 324] on div "[PERSON_NAME] [PERSON_NAME] Part time 3:15pm - 4:15pm" at bounding box center [516, 334] width 40 height 97
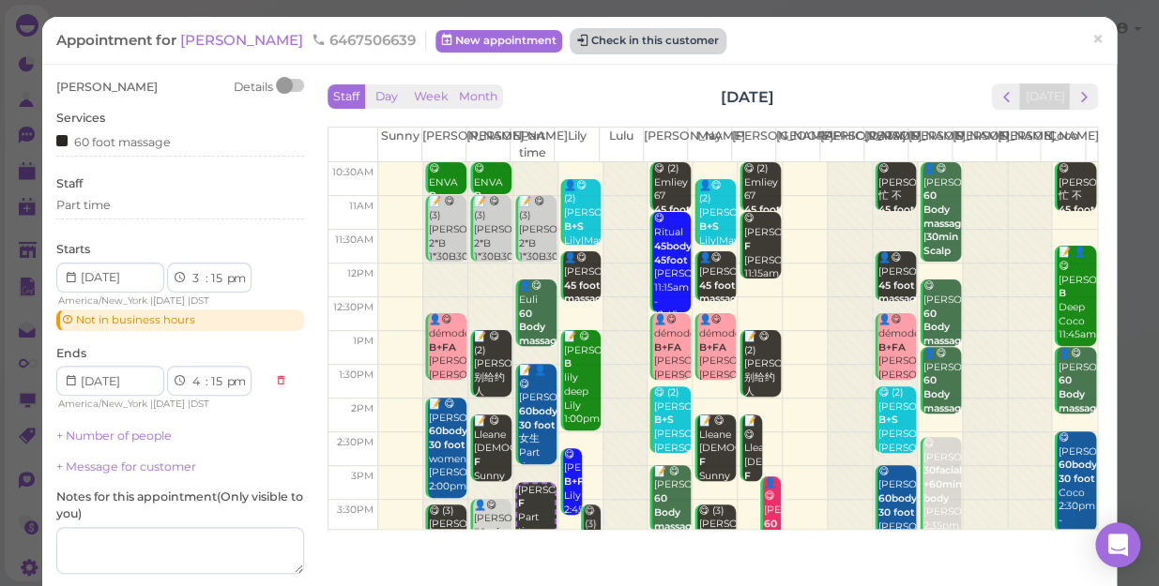
click at [591, 36] on button "Check in this customer" at bounding box center [647, 41] width 153 height 23
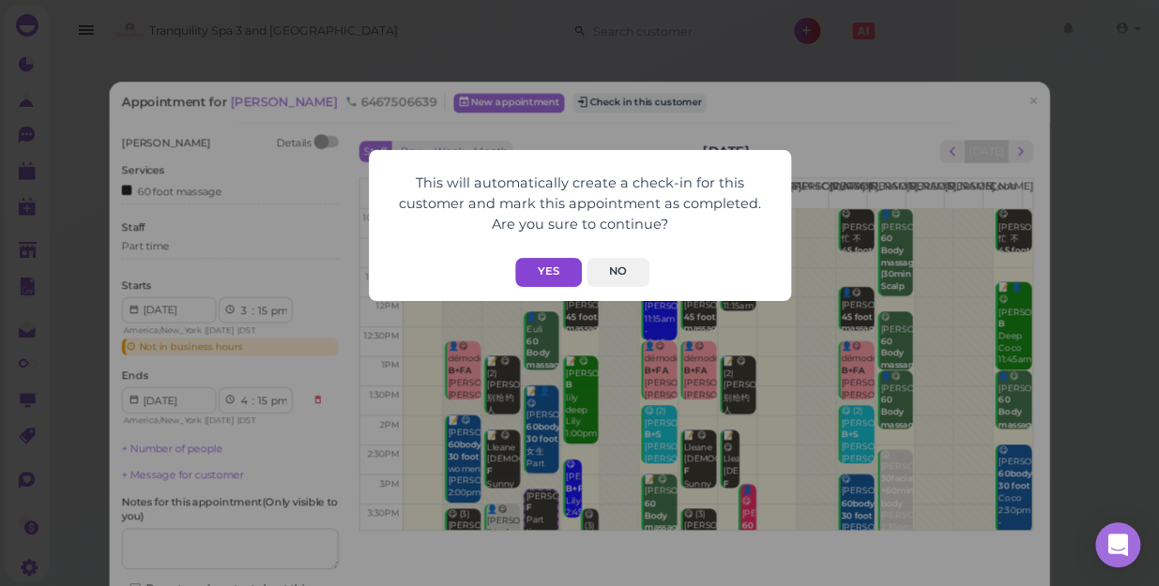
click at [560, 271] on button "Yes" at bounding box center [548, 272] width 67 height 29
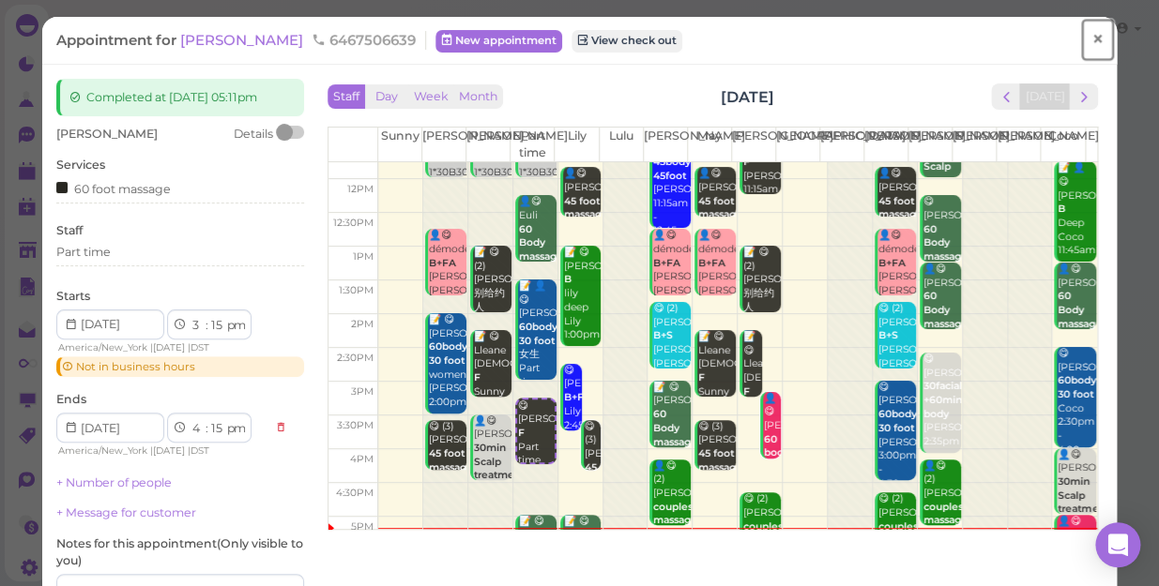
click at [1091, 33] on span "×" at bounding box center [1097, 39] width 12 height 26
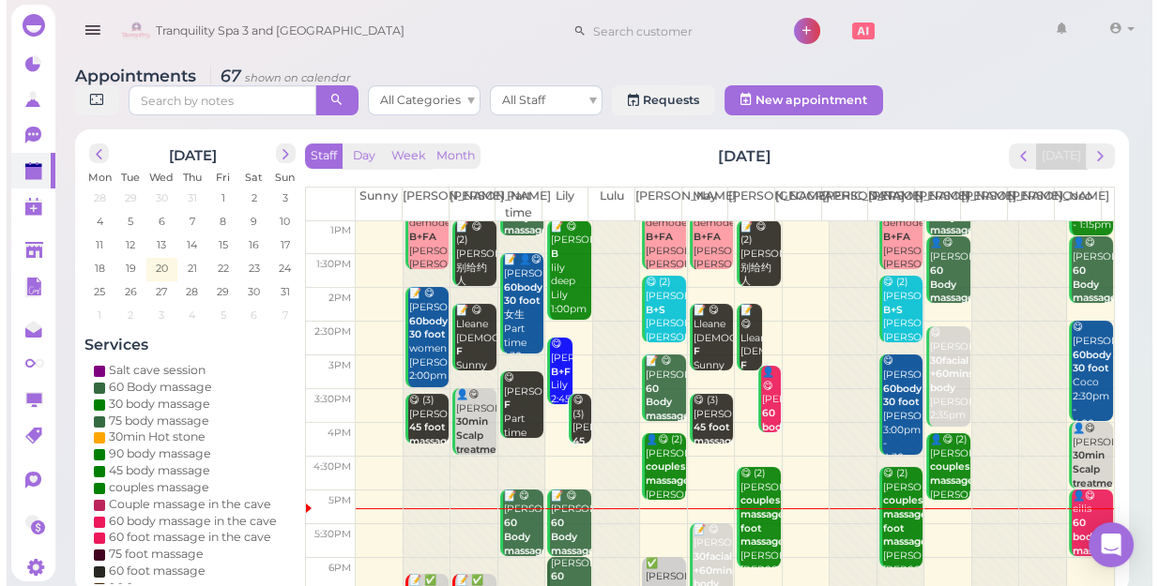
scroll to position [339, 0]
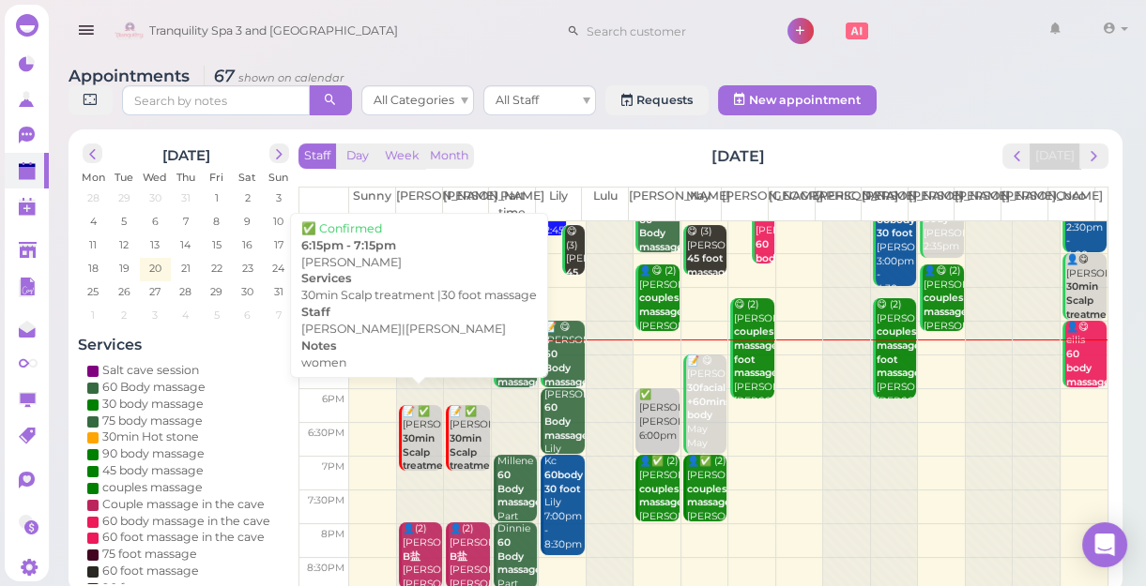
click at [415, 433] on b "30min Scalp treatment |30 foot massage" at bounding box center [428, 467] width 51 height 68
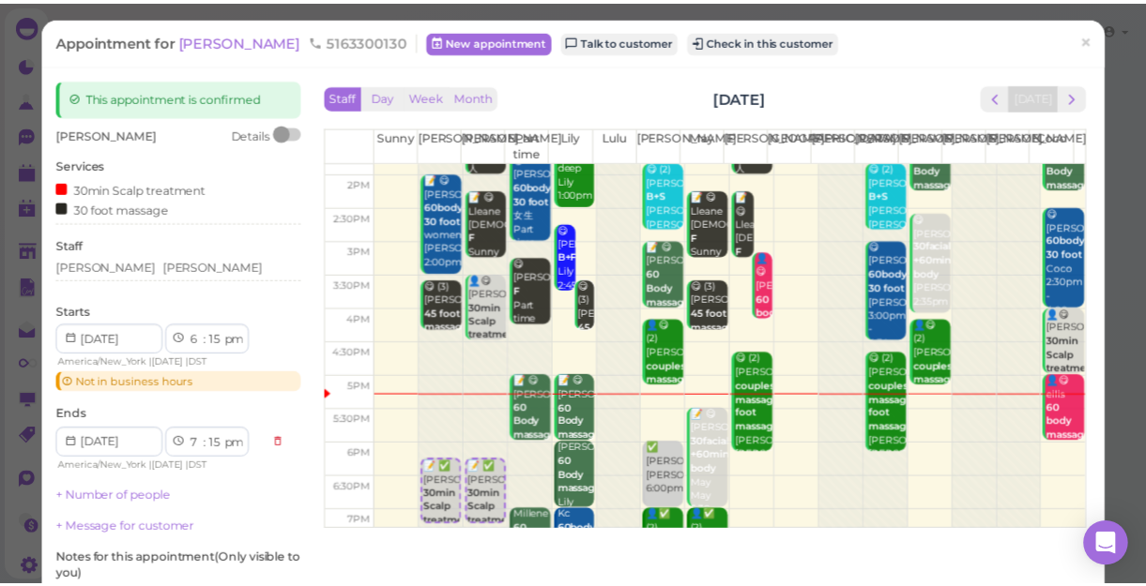
scroll to position [255, 0]
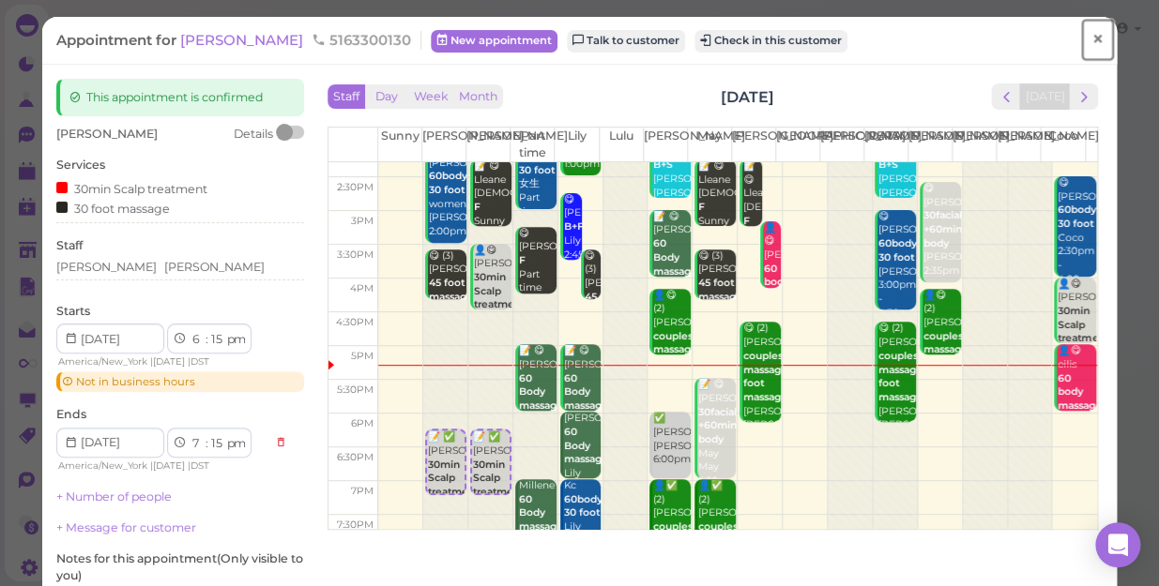
click at [1091, 38] on span "×" at bounding box center [1097, 39] width 12 height 26
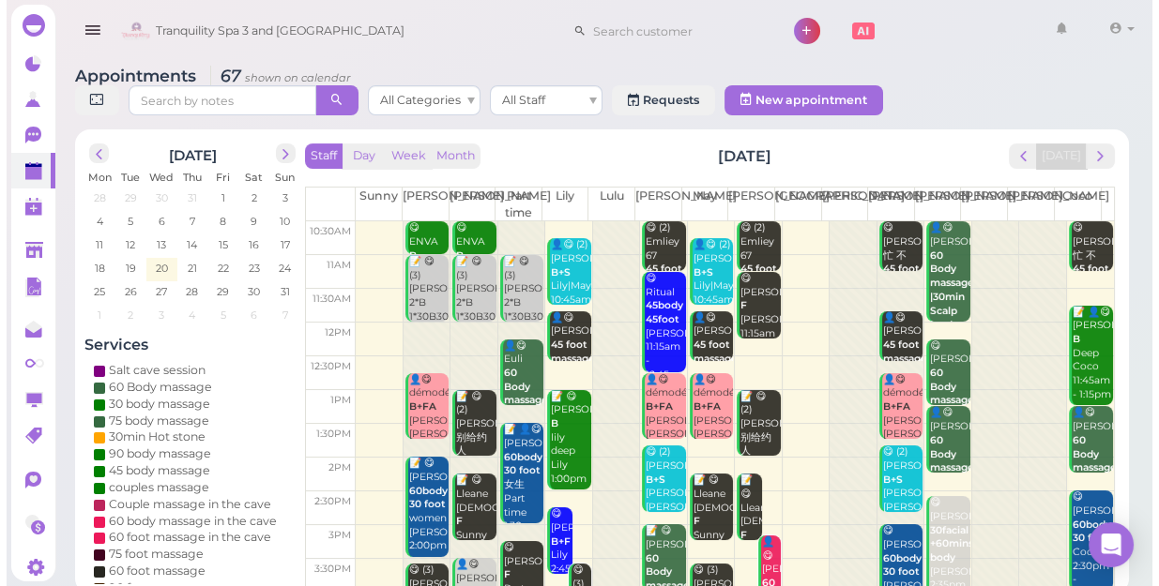
scroll to position [255, 0]
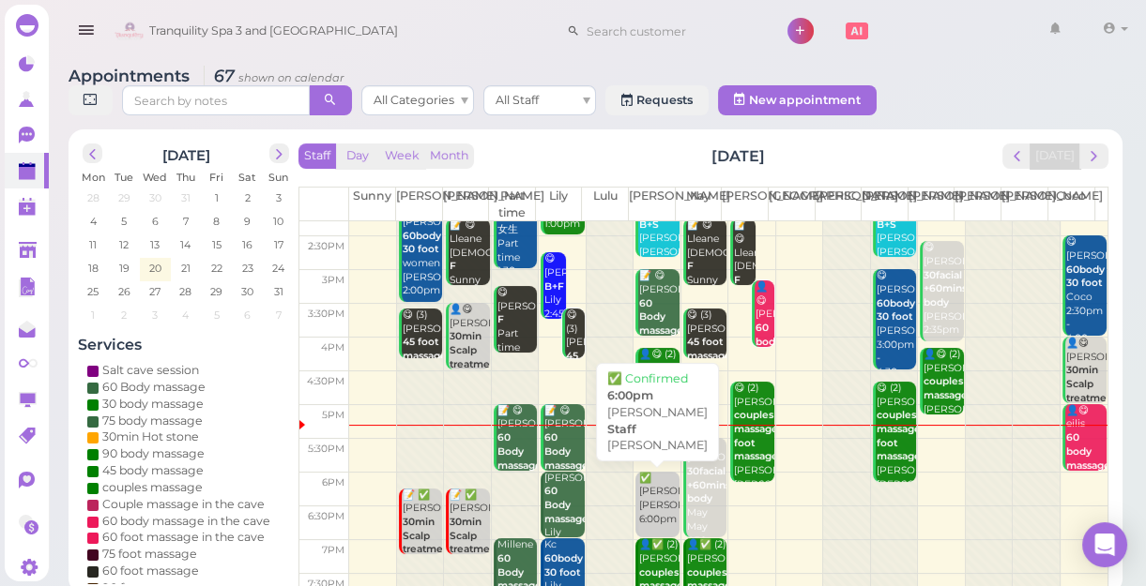
click at [657, 504] on div "✅ [PERSON_NAME] 6:00pm" at bounding box center [658, 499] width 40 height 55
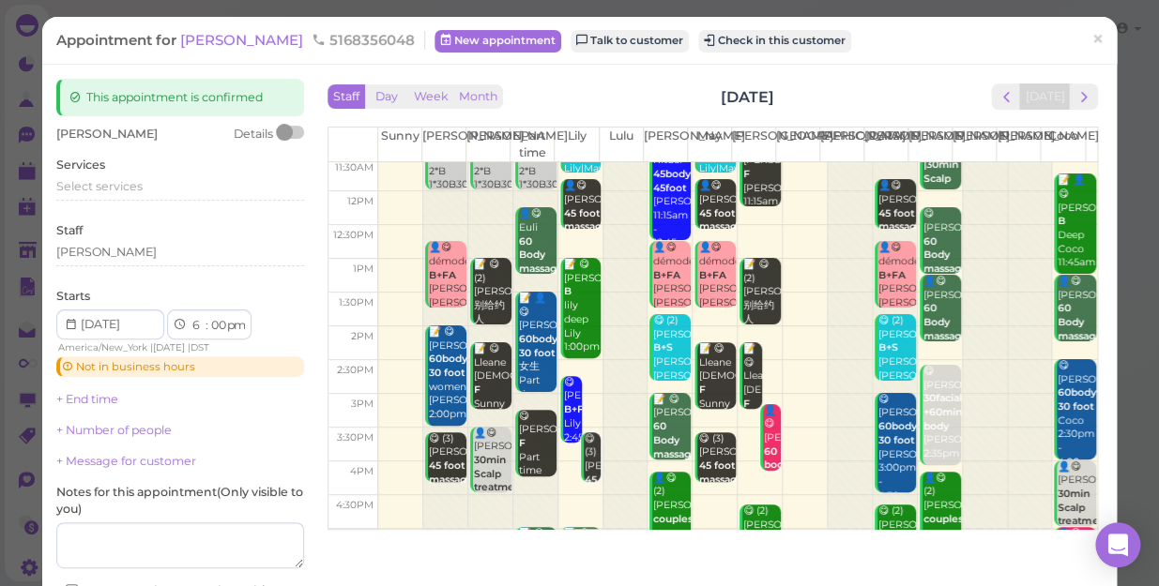
scroll to position [170, 0]
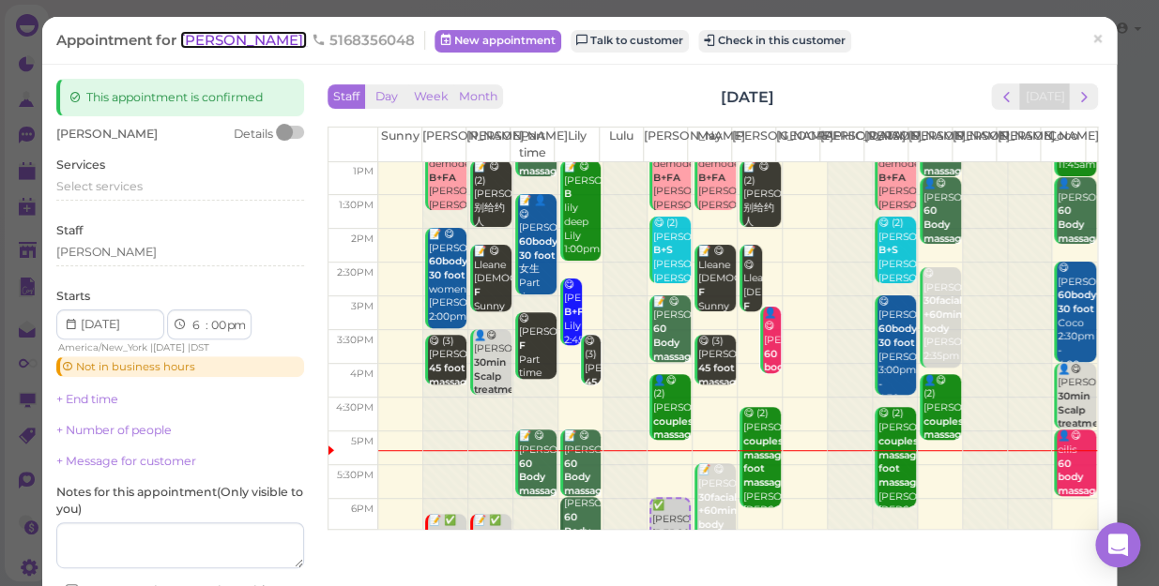
click at [209, 41] on span "[PERSON_NAME]" at bounding box center [243, 40] width 127 height 18
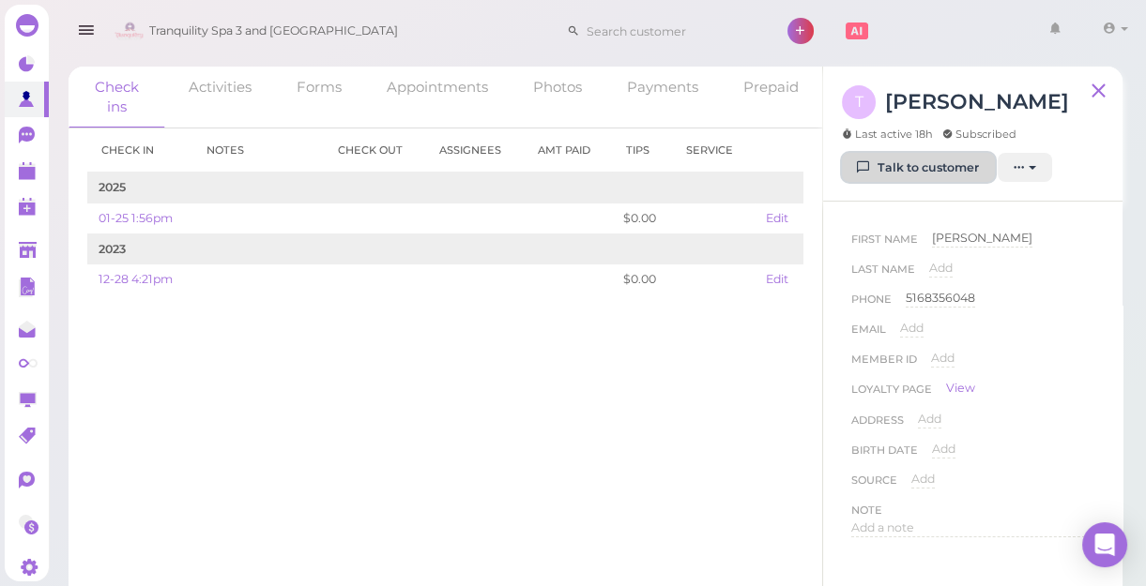
click at [928, 161] on link "Talk to customer" at bounding box center [918, 168] width 153 height 30
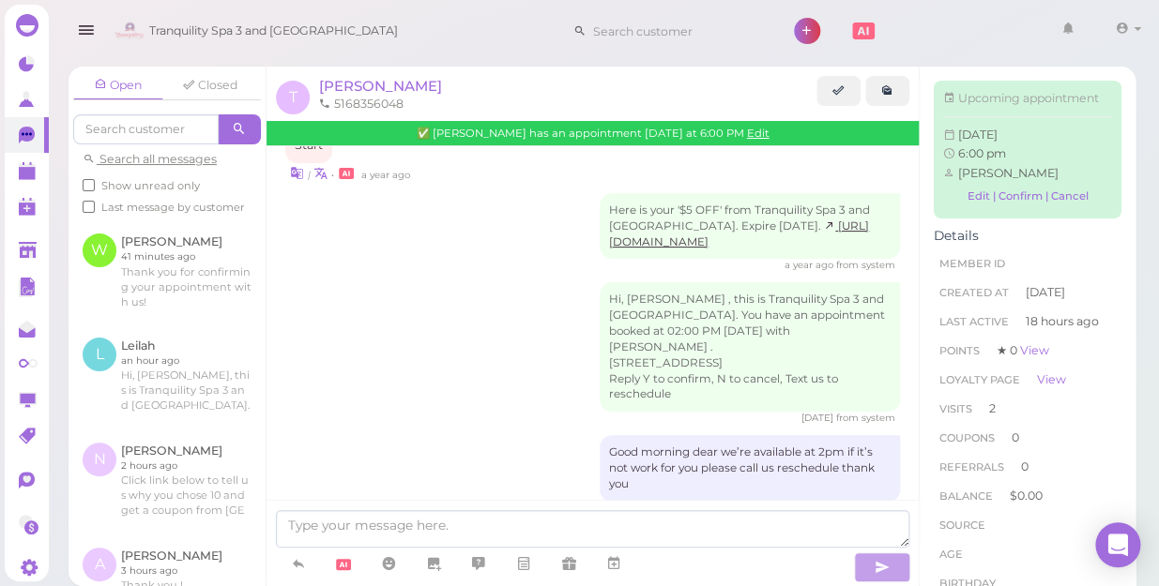
scroll to position [929, 0]
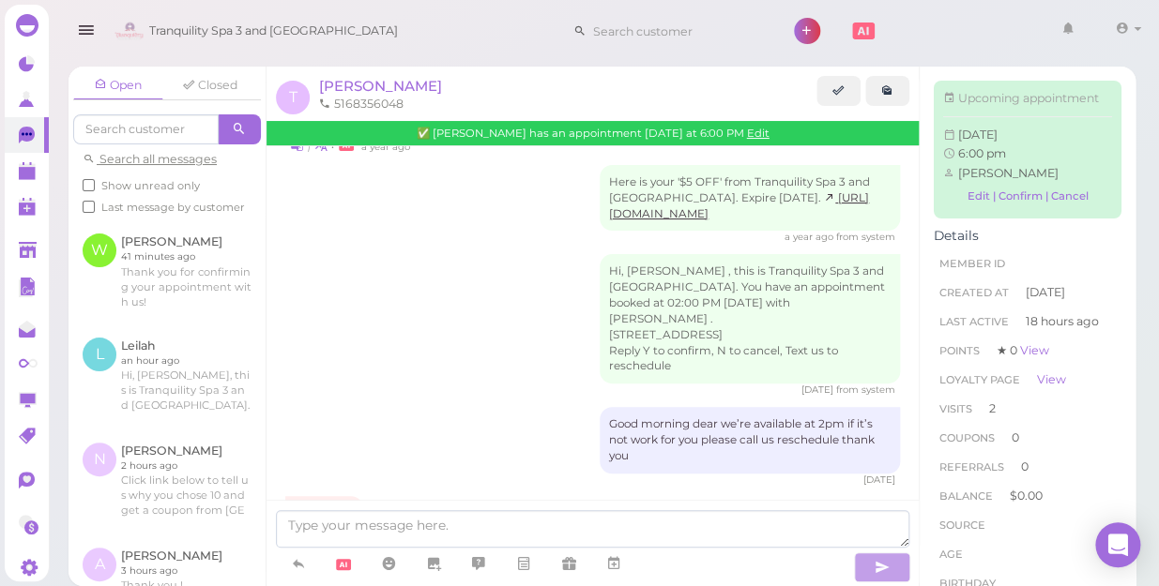
click at [690, 325] on div "Hi, [PERSON_NAME] , this is Tranquility Spa 3 and [GEOGRAPHIC_DATA]. You have a…" at bounding box center [750, 319] width 300 height 130
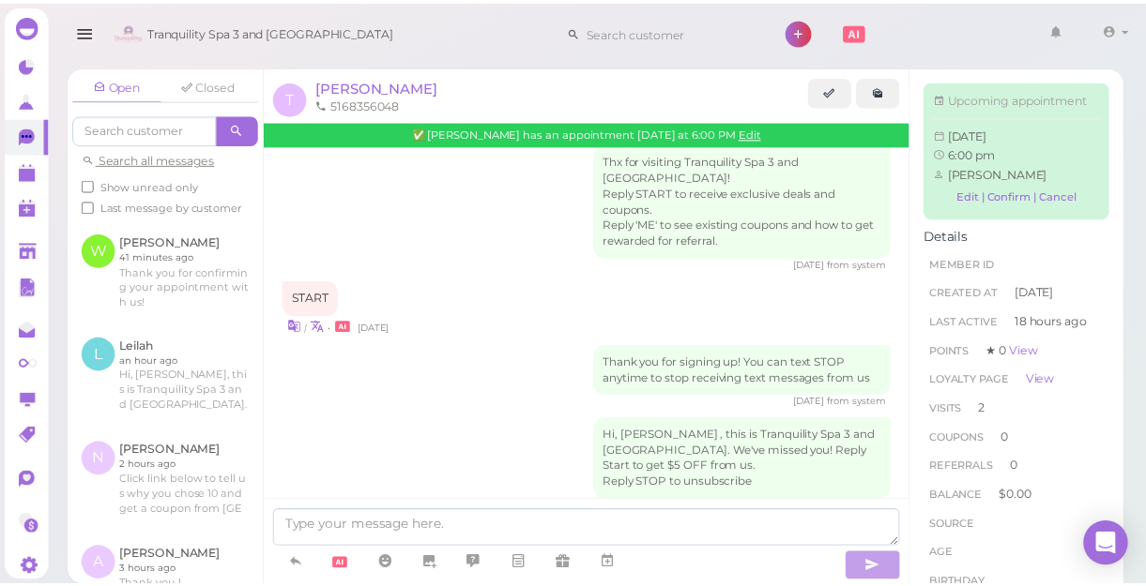
scroll to position [503, 0]
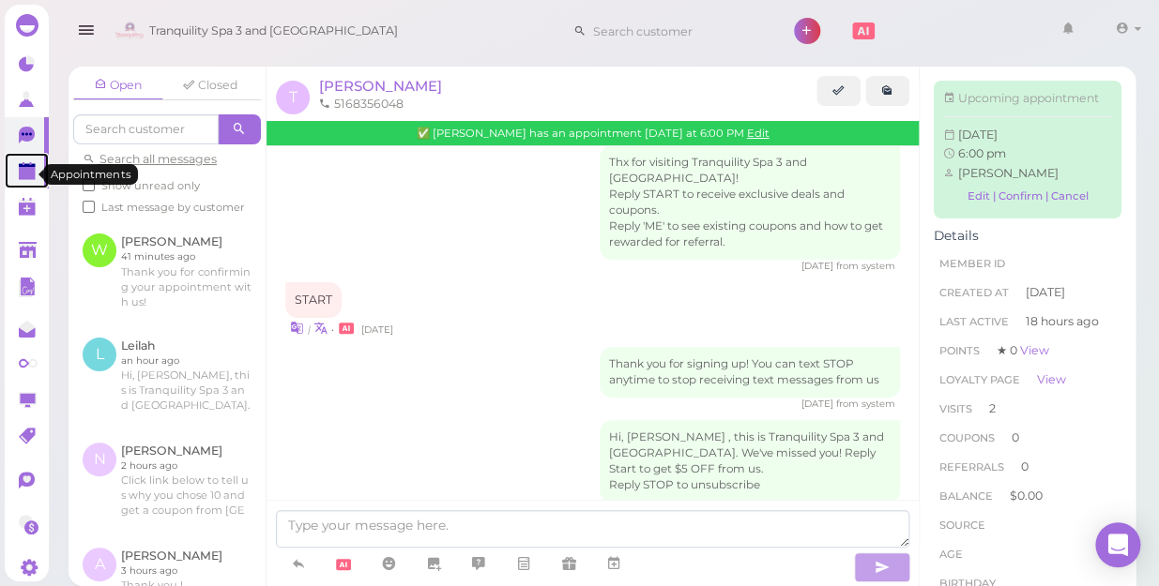
click at [23, 170] on polygon at bounding box center [27, 173] width 17 height 13
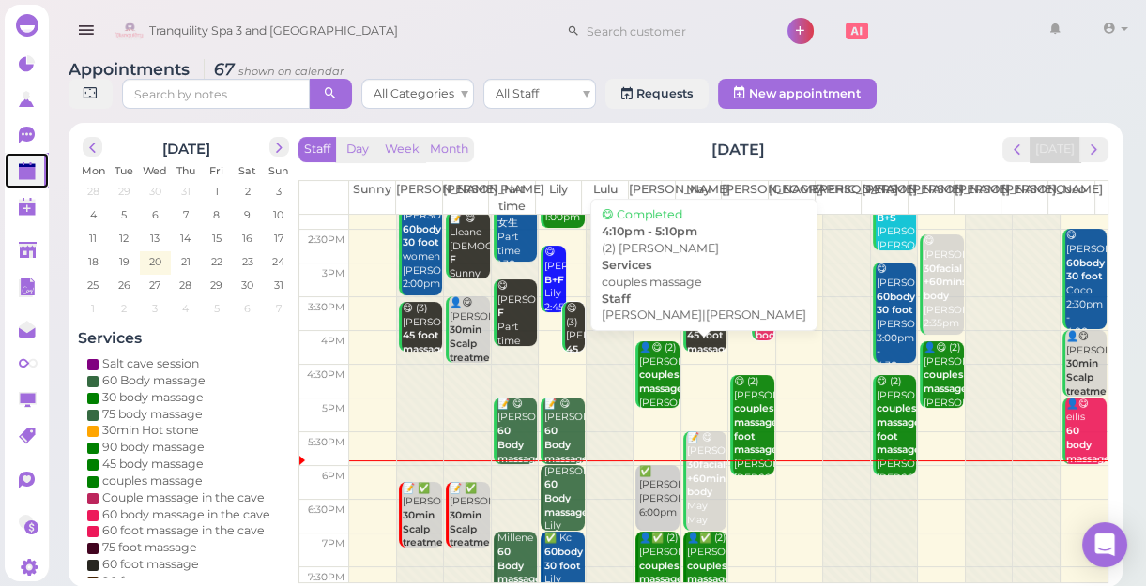
scroll to position [339, 0]
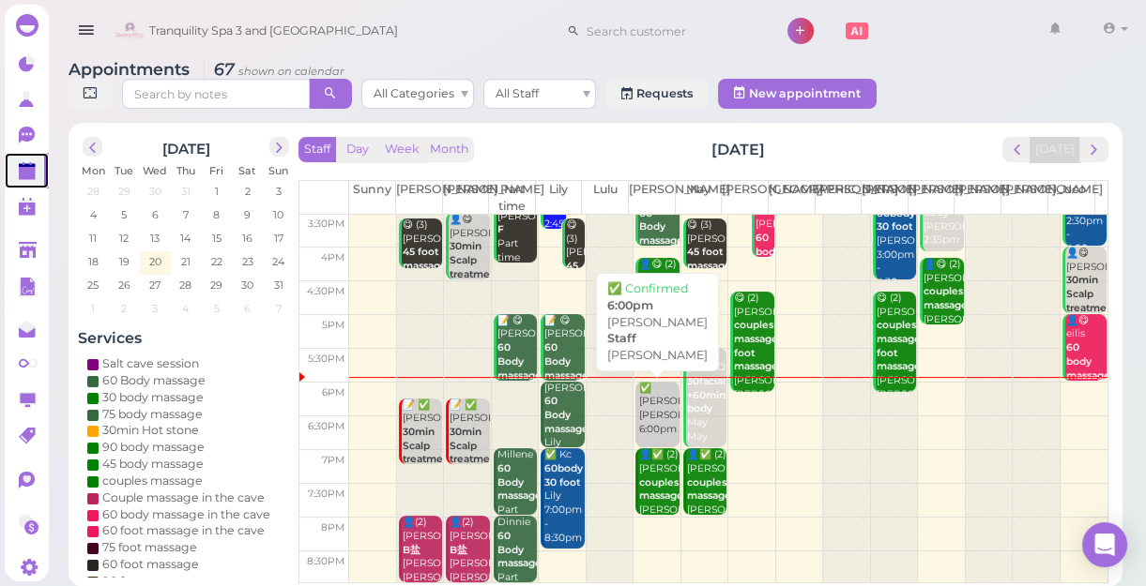
click at [649, 419] on div "✅ [PERSON_NAME] 6:00pm" at bounding box center [658, 409] width 40 height 55
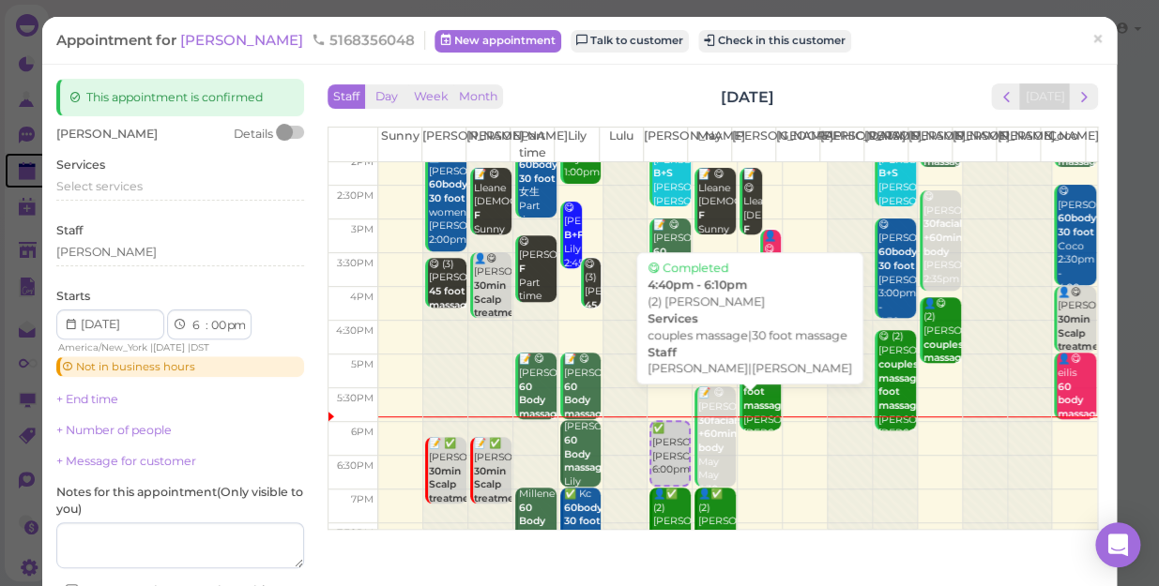
scroll to position [255, 0]
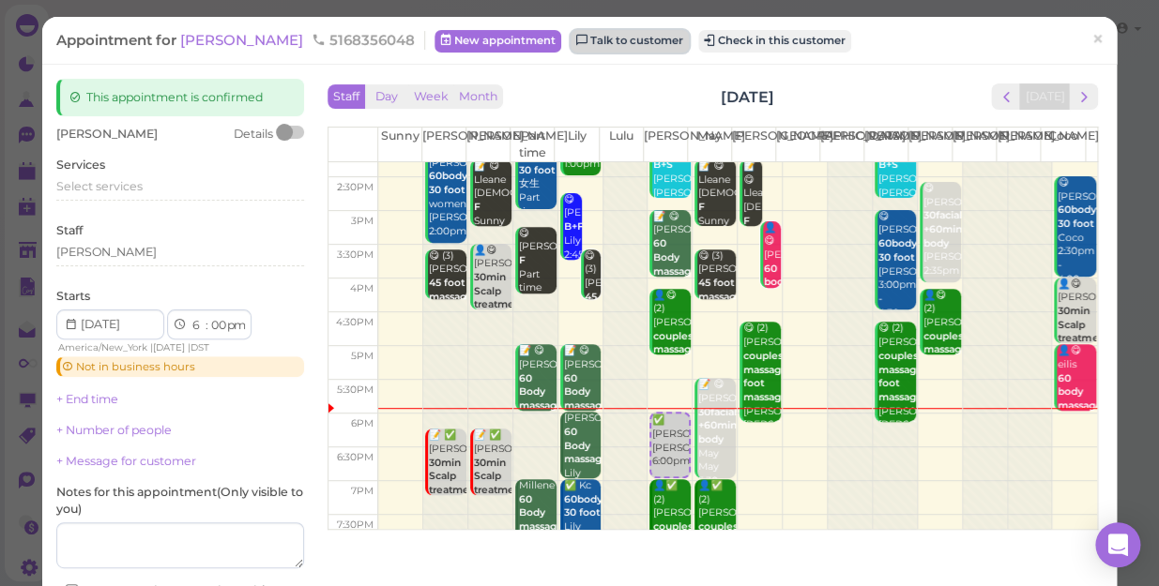
click at [574, 44] on link "Talk to customer" at bounding box center [629, 41] width 118 height 23
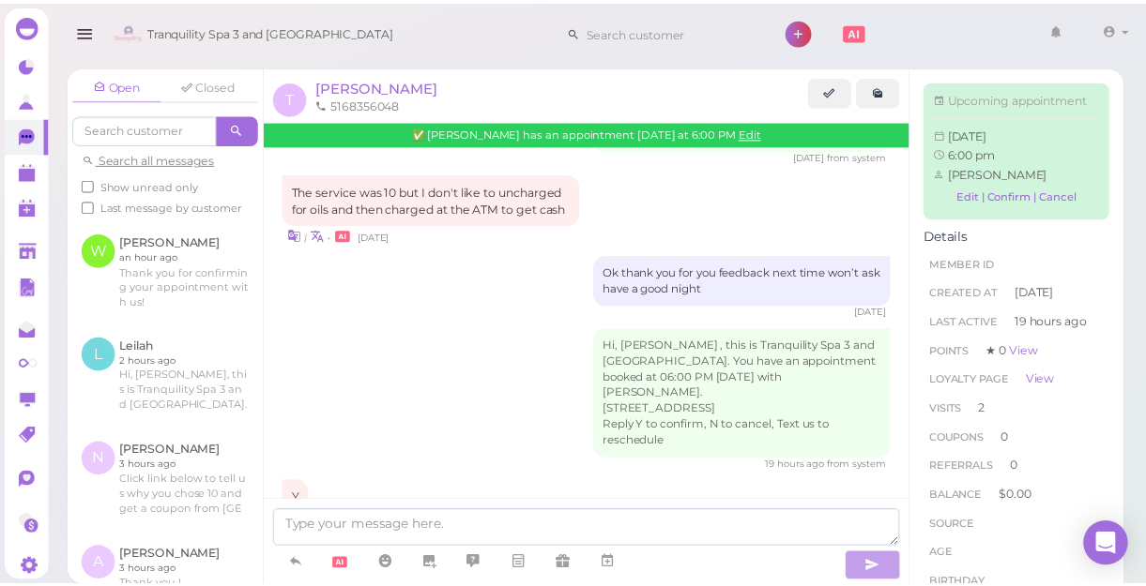
scroll to position [1783, 0]
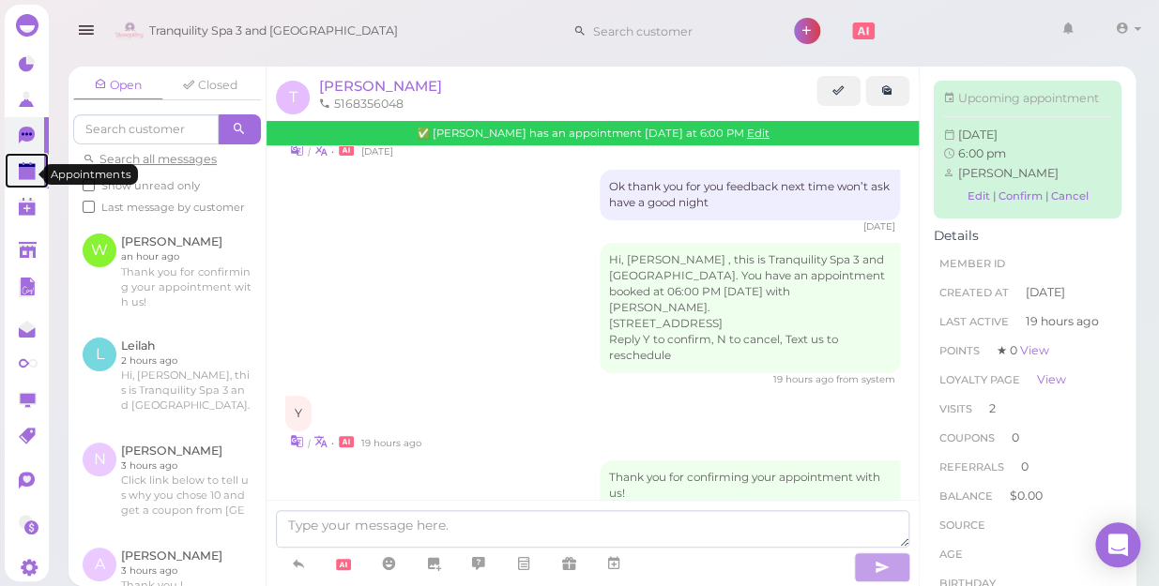
click at [24, 175] on polygon at bounding box center [27, 173] width 17 height 13
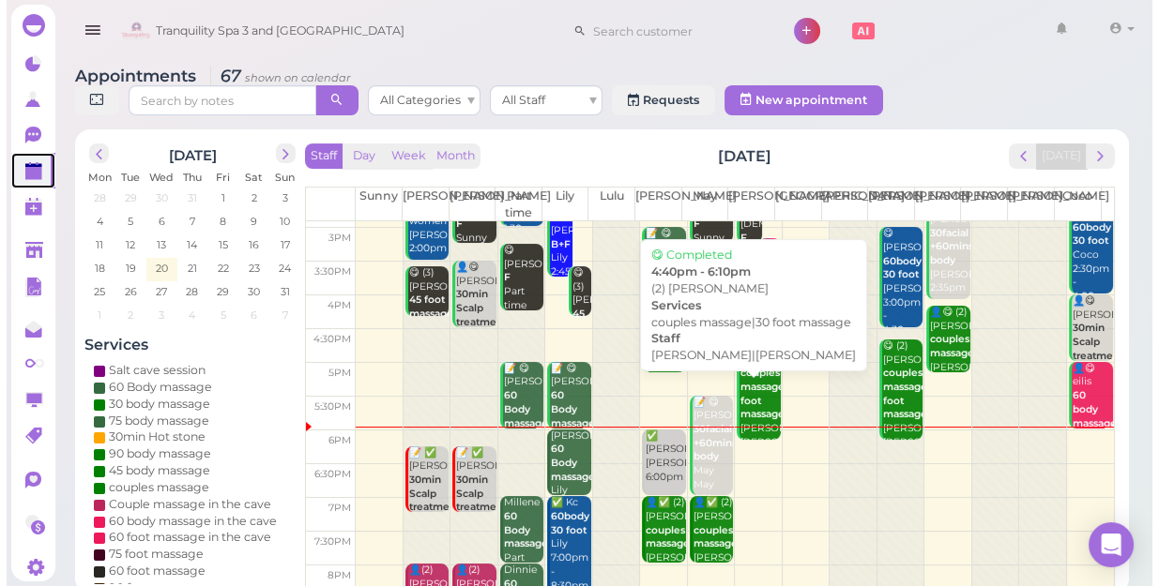
scroll to position [339, 0]
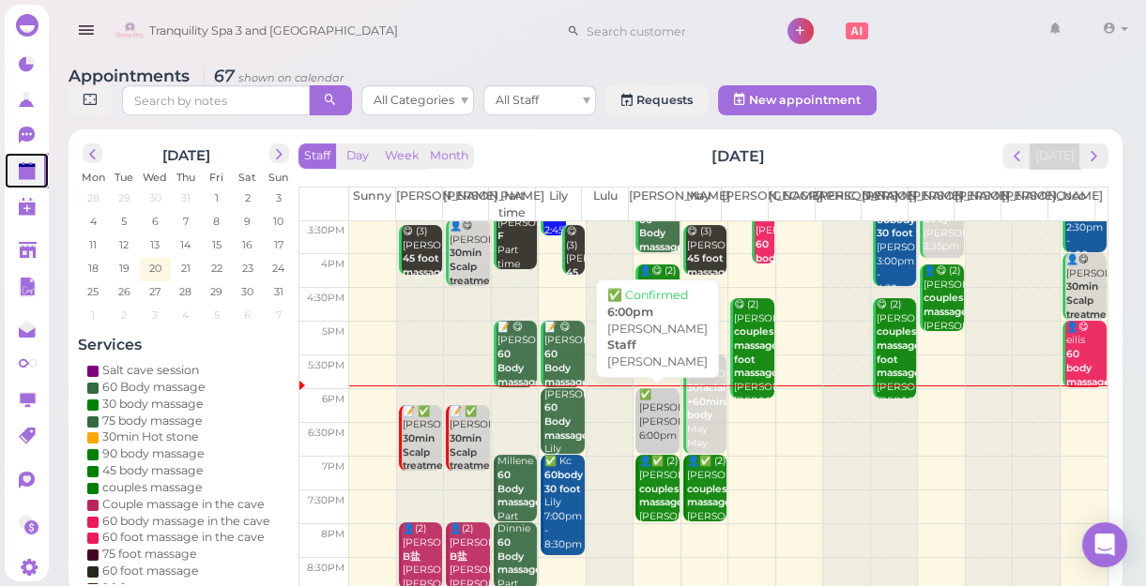
click at [657, 420] on div "✅ [PERSON_NAME] 6:00pm" at bounding box center [658, 415] width 40 height 55
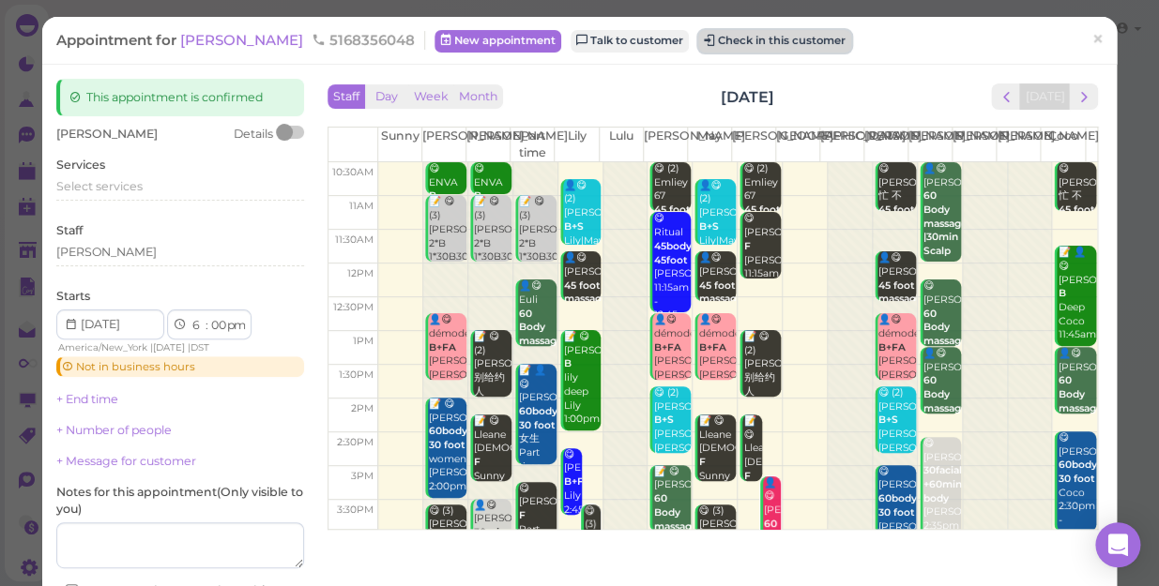
click at [708, 38] on button "Check in this customer" at bounding box center [774, 41] width 153 height 23
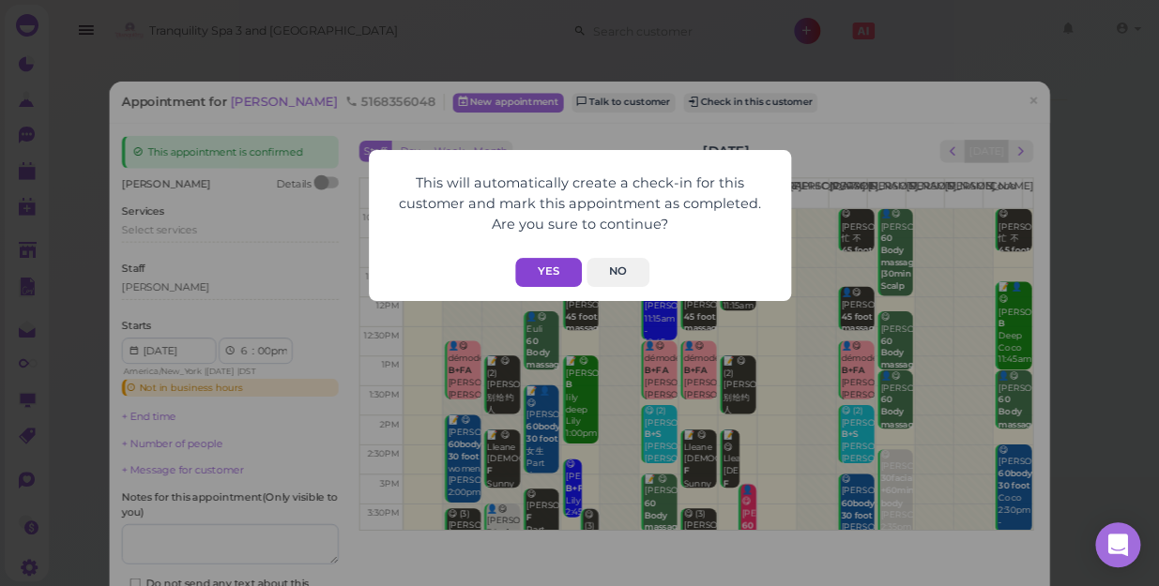
click at [544, 280] on button "Yes" at bounding box center [548, 272] width 67 height 29
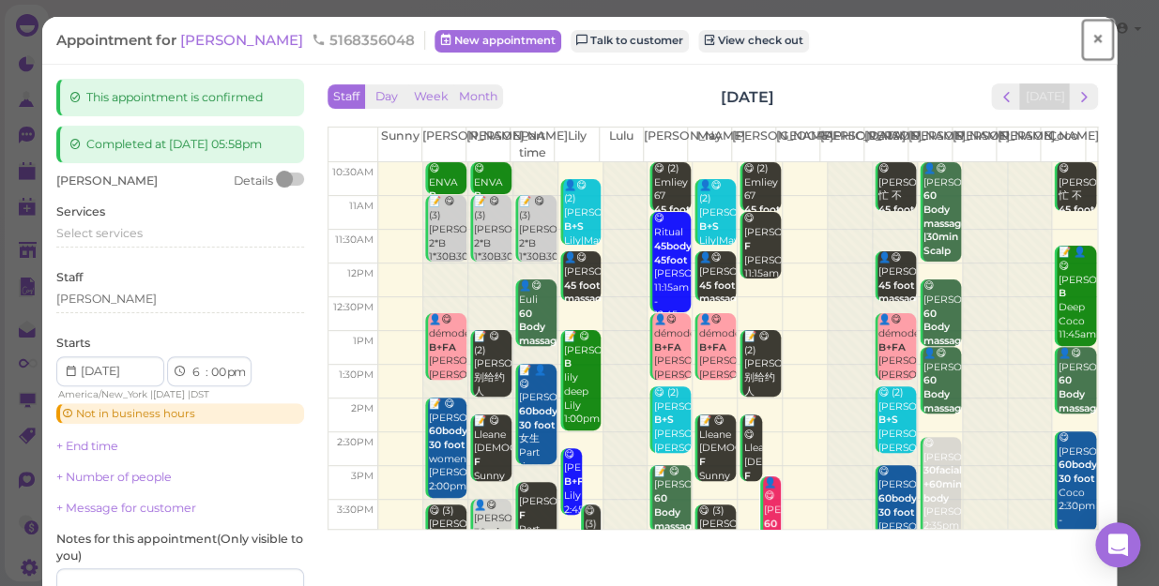
click at [1091, 40] on span "×" at bounding box center [1097, 39] width 12 height 26
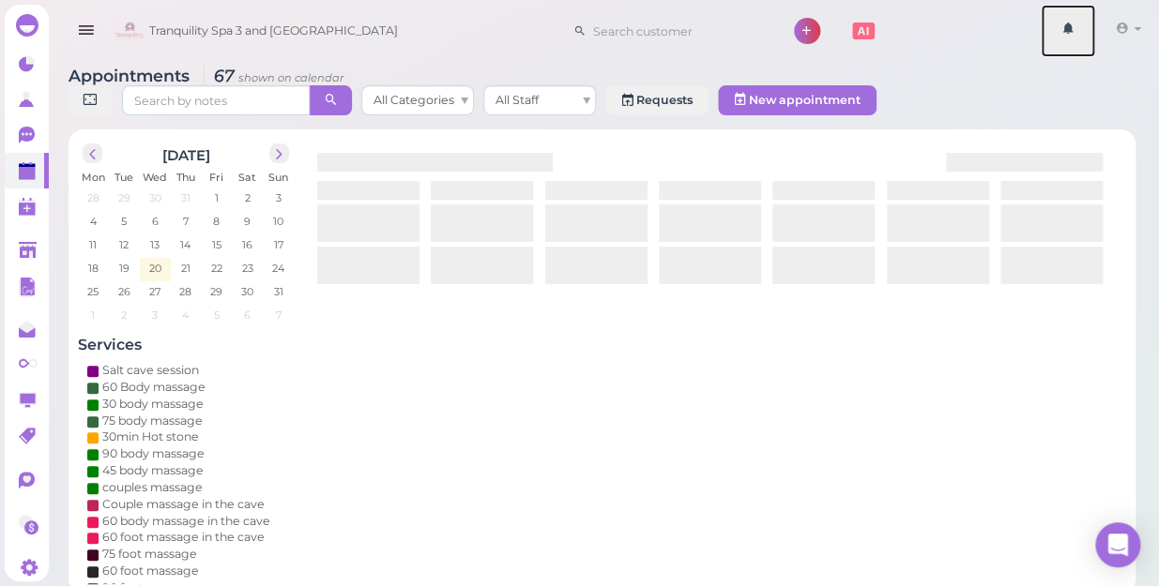
click at [1085, 40] on link at bounding box center [1068, 31] width 54 height 53
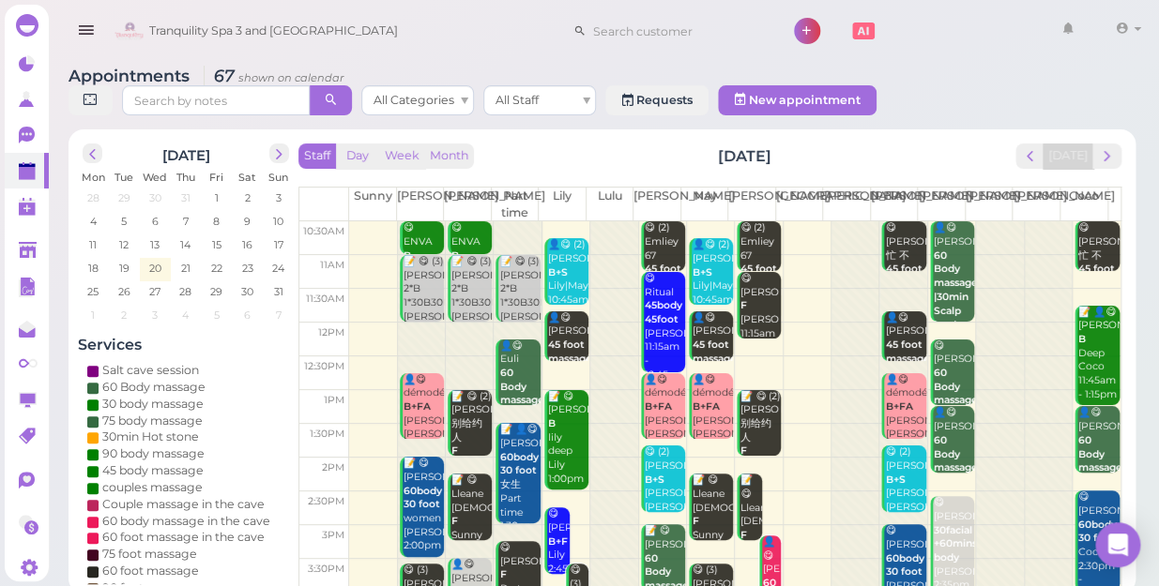
click at [354, 27] on body "Dashboard Reports Customers Conversations 0" at bounding box center [579, 297] width 1159 height 594
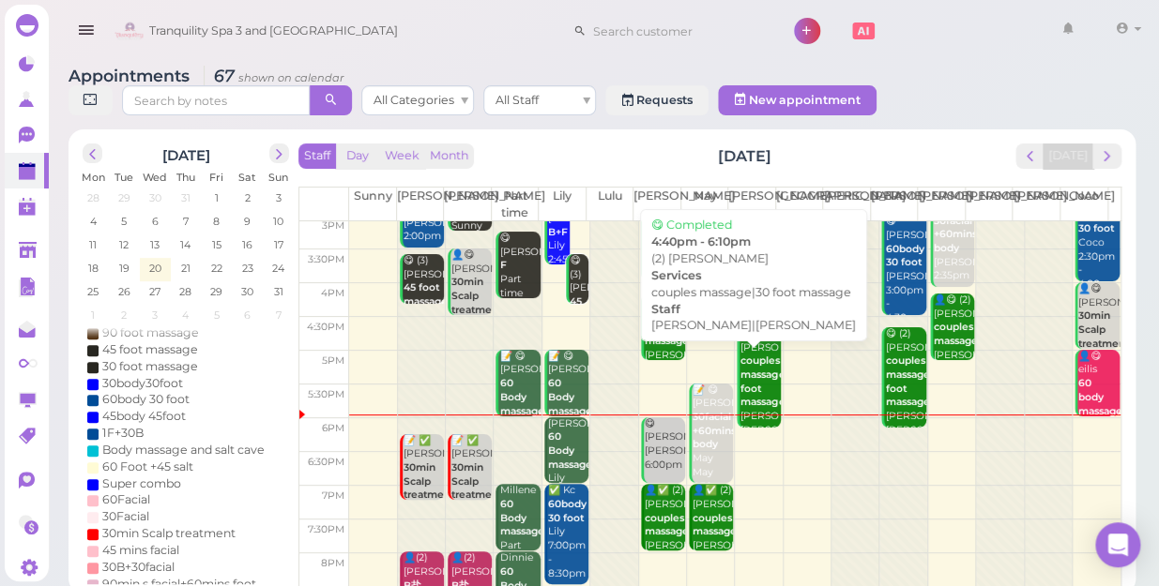
scroll to position [339, 0]
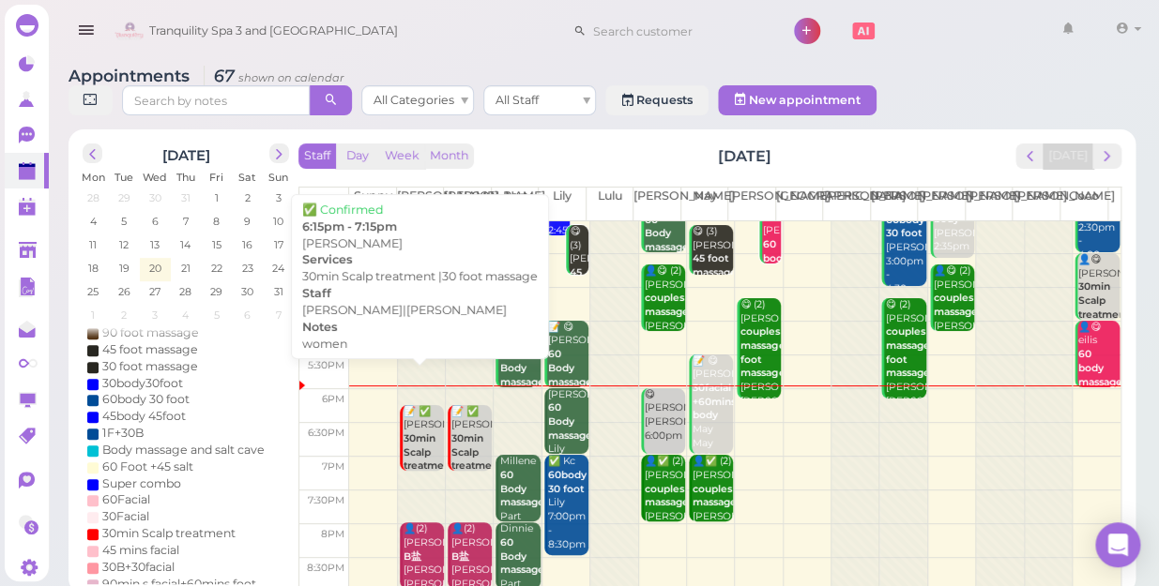
click at [413, 433] on b "30min Scalp treatment |30 foot massage" at bounding box center [428, 467] width 51 height 68
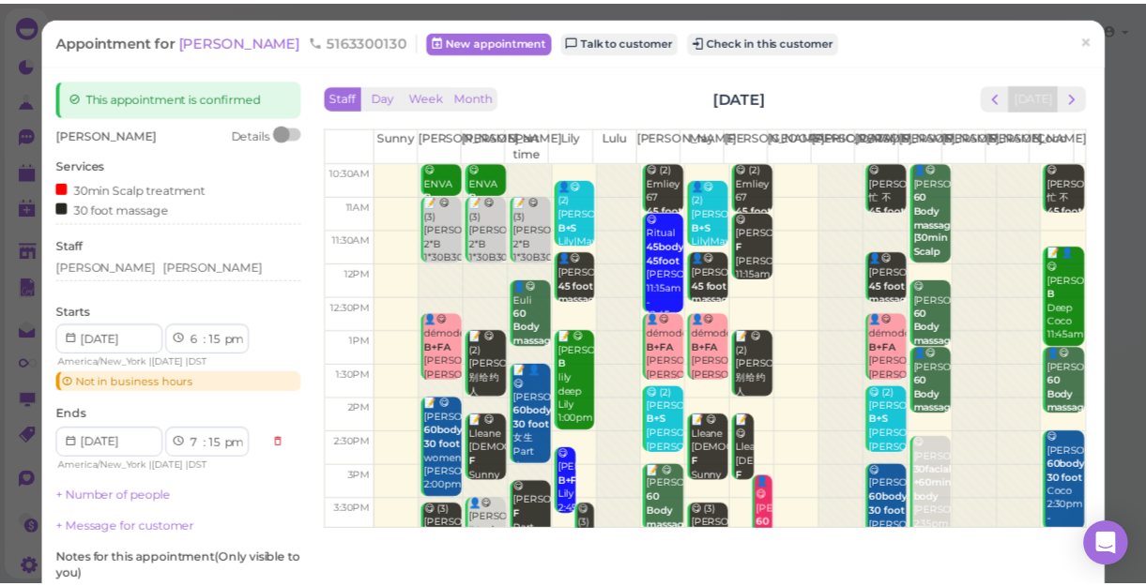
scroll to position [84, 0]
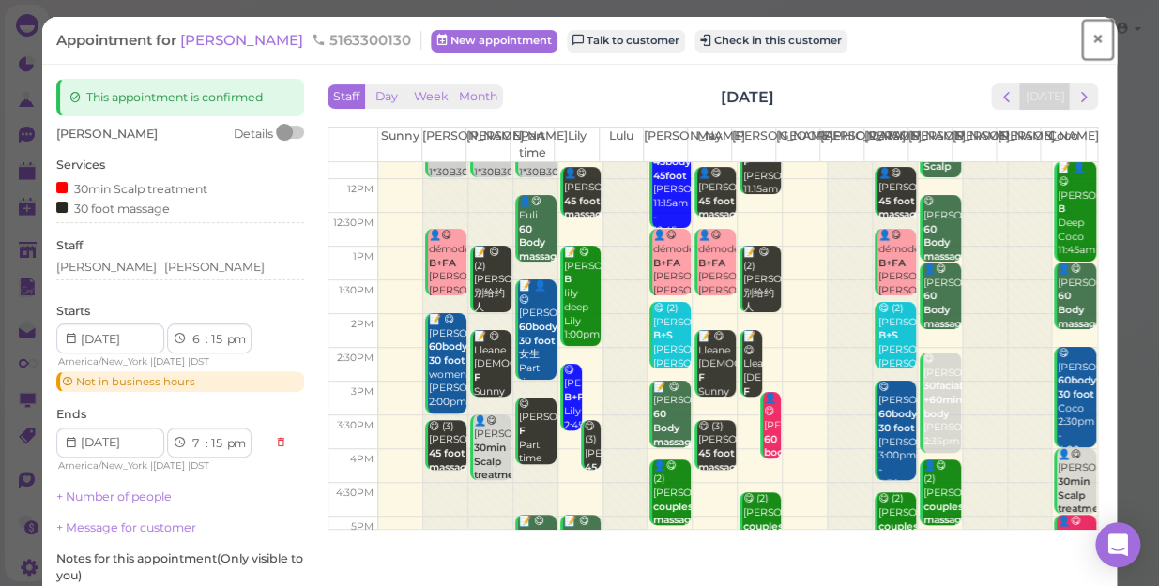
click at [1091, 36] on span "×" at bounding box center [1097, 39] width 12 height 26
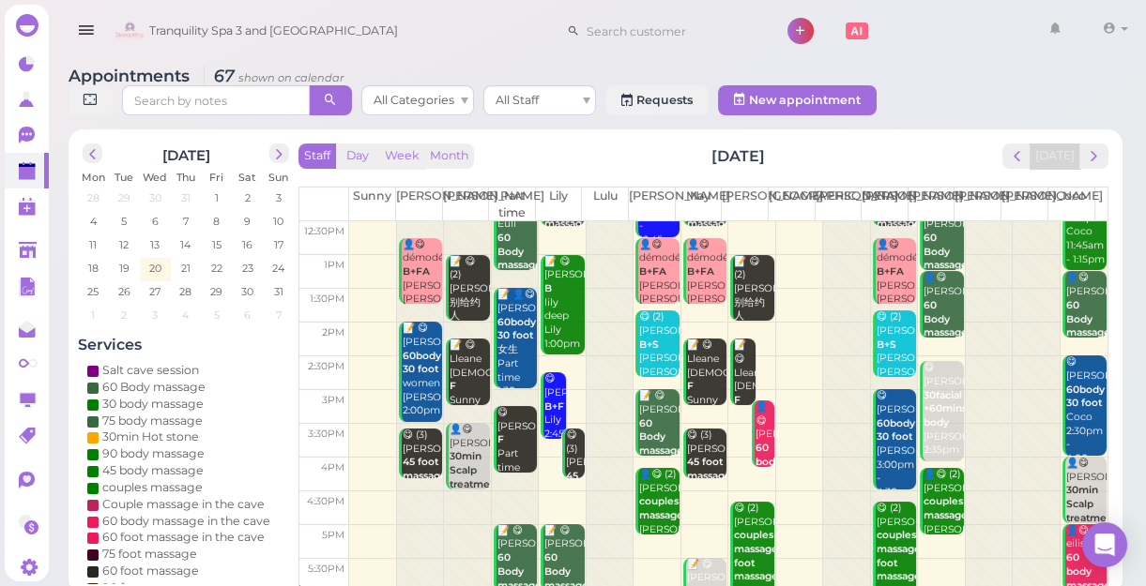
scroll to position [255, 0]
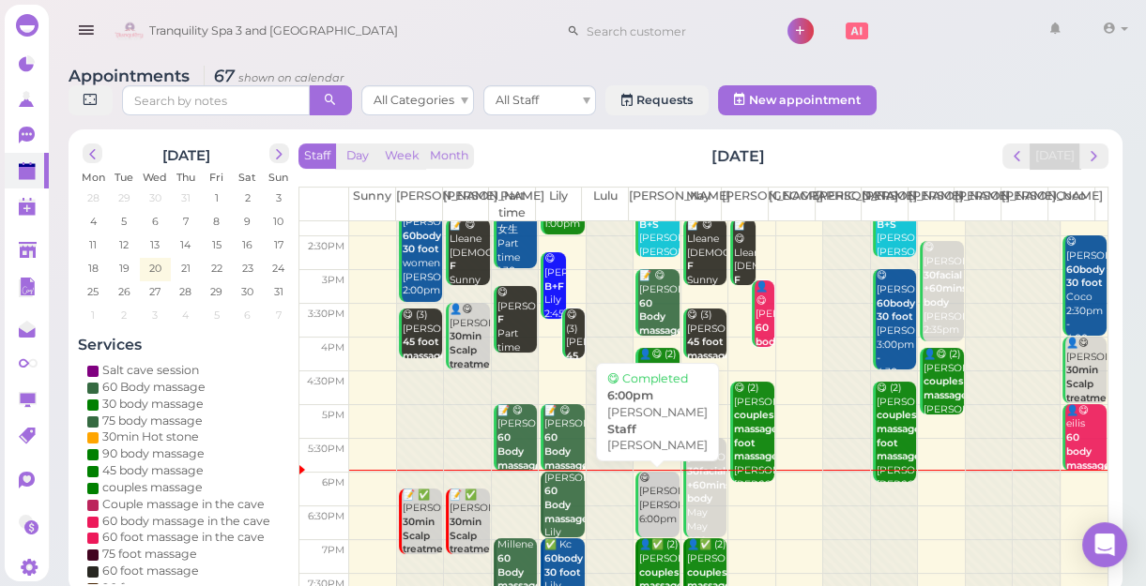
click at [648, 509] on div "😋 [PERSON_NAME] 6:00pm" at bounding box center [658, 499] width 40 height 55
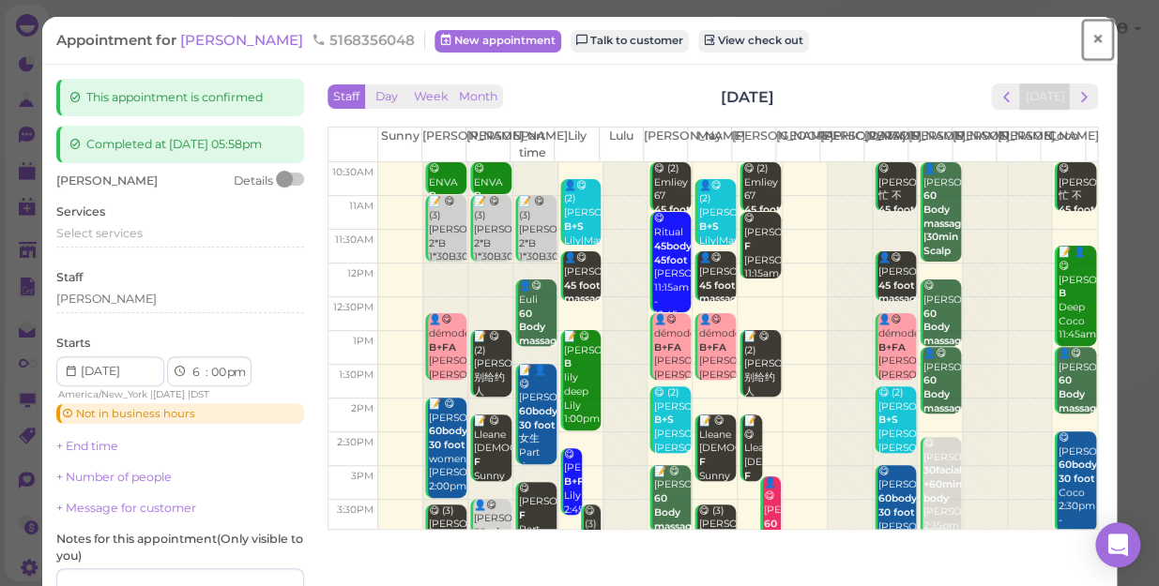
click at [1091, 38] on span "×" at bounding box center [1097, 39] width 12 height 26
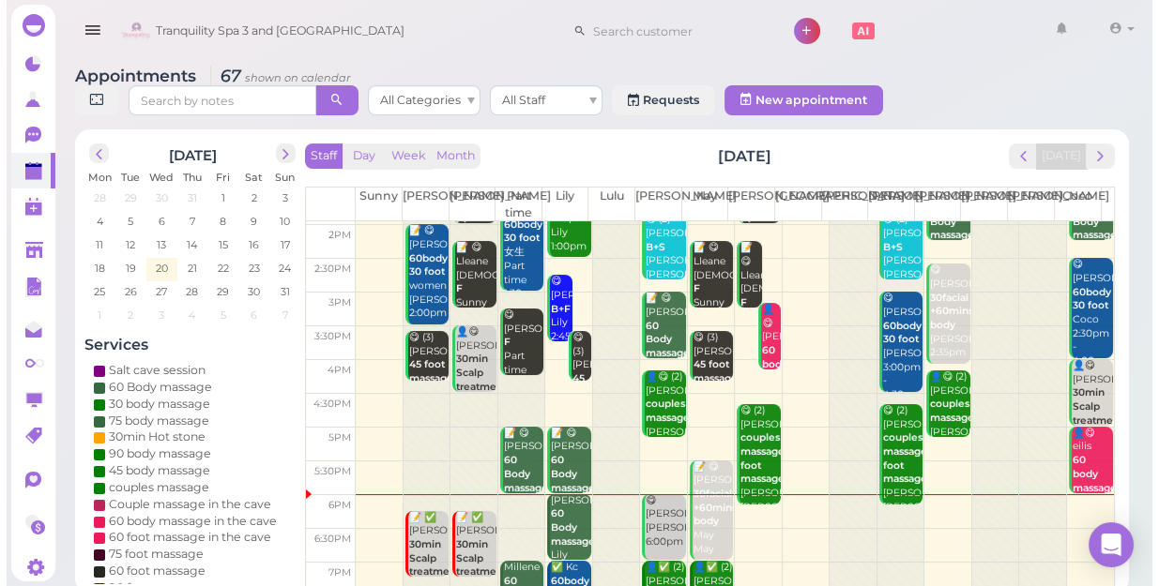
scroll to position [339, 0]
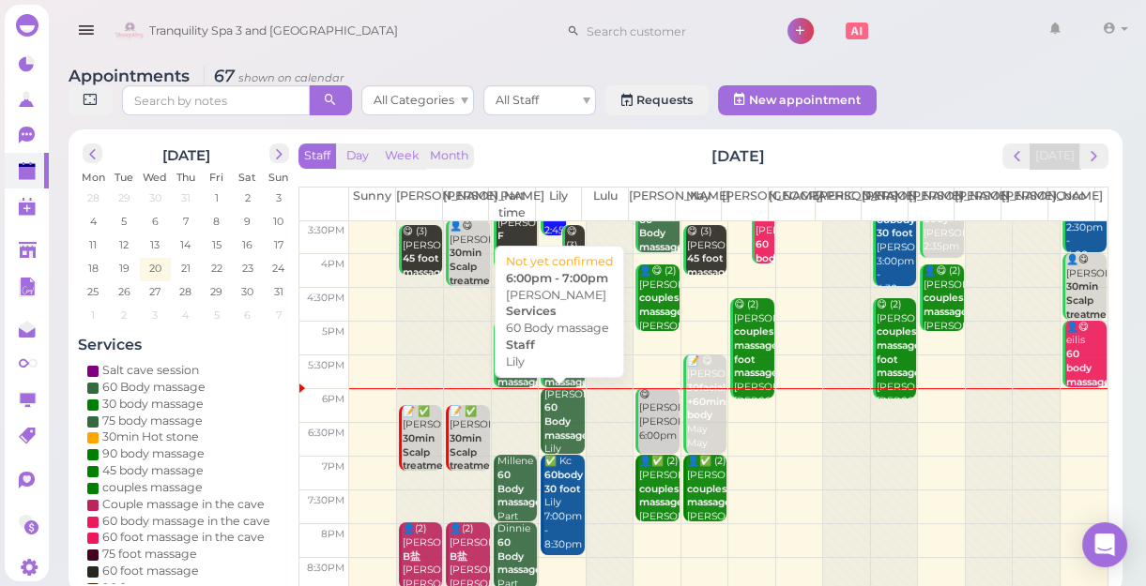
click at [561, 426] on div "[PERSON_NAME]丽 60 Body massage Lily 6:00pm - 7:00pm" at bounding box center [563, 443] width 40 height 111
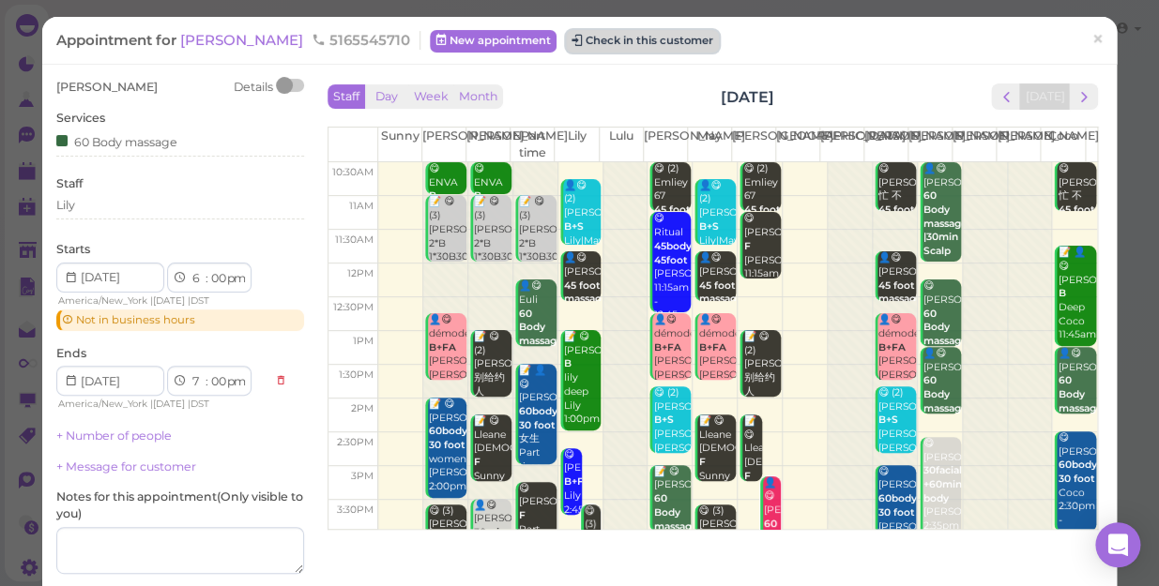
click at [641, 46] on button "Check in this customer" at bounding box center [642, 41] width 153 height 23
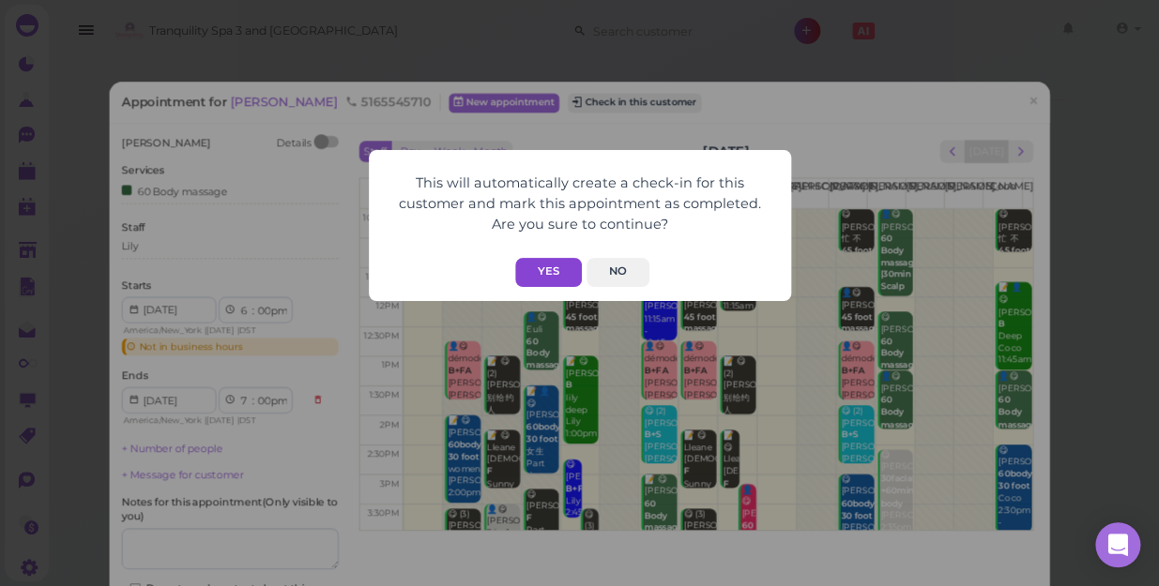
click at [558, 270] on button "Yes" at bounding box center [548, 272] width 67 height 29
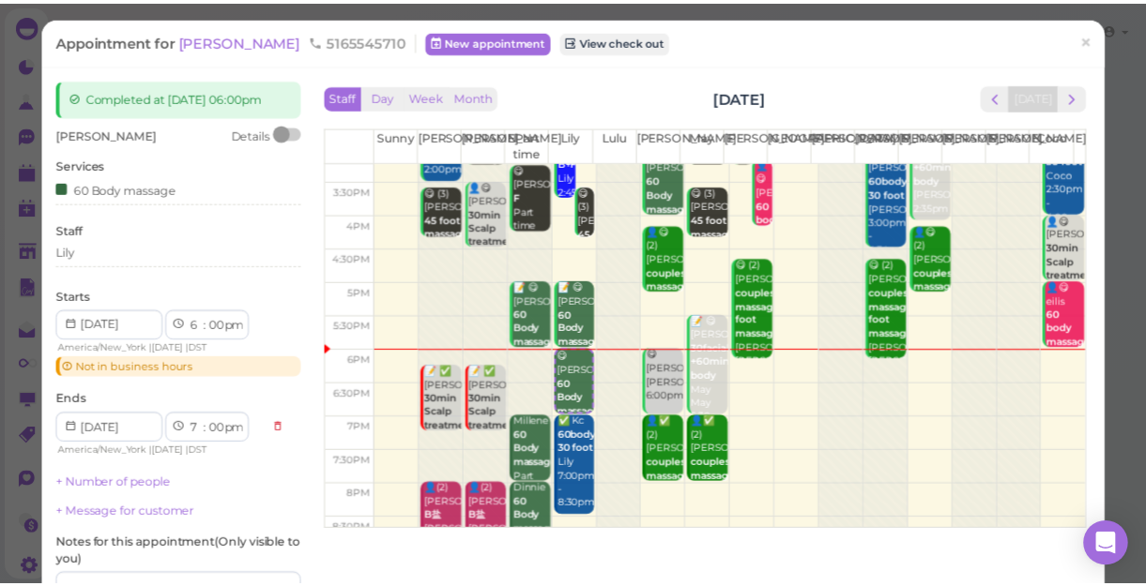
scroll to position [339, 0]
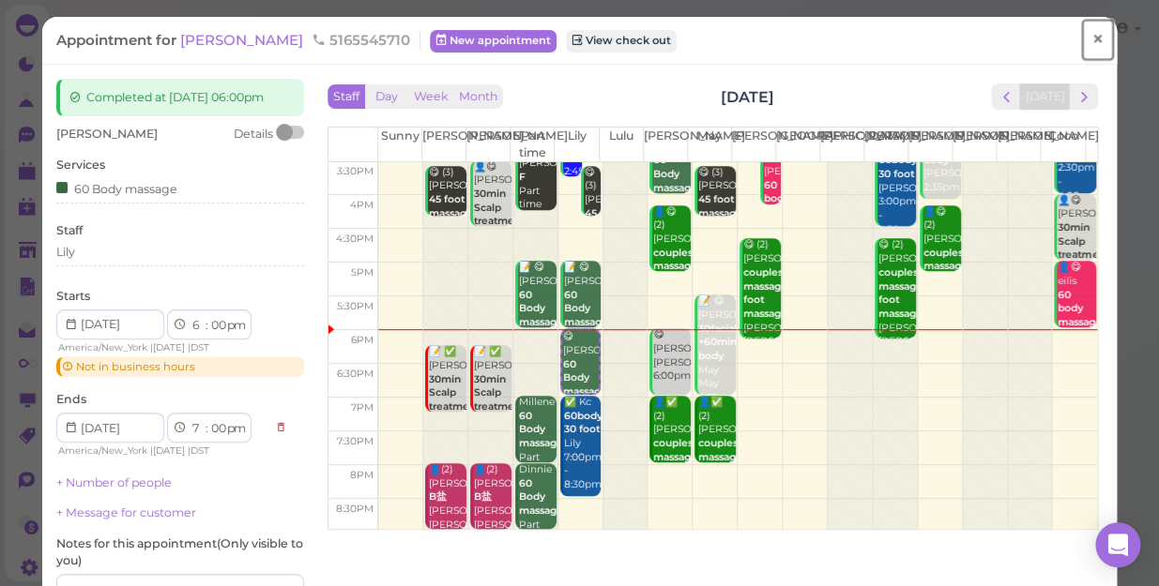
click at [1091, 39] on span "×" at bounding box center [1097, 39] width 12 height 26
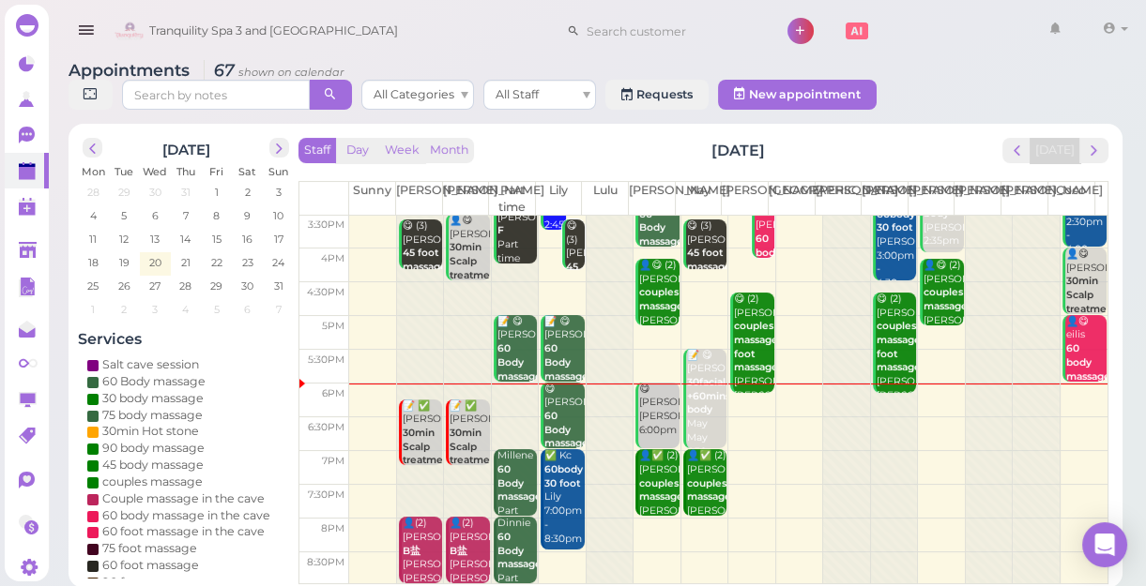
scroll to position [7, 0]
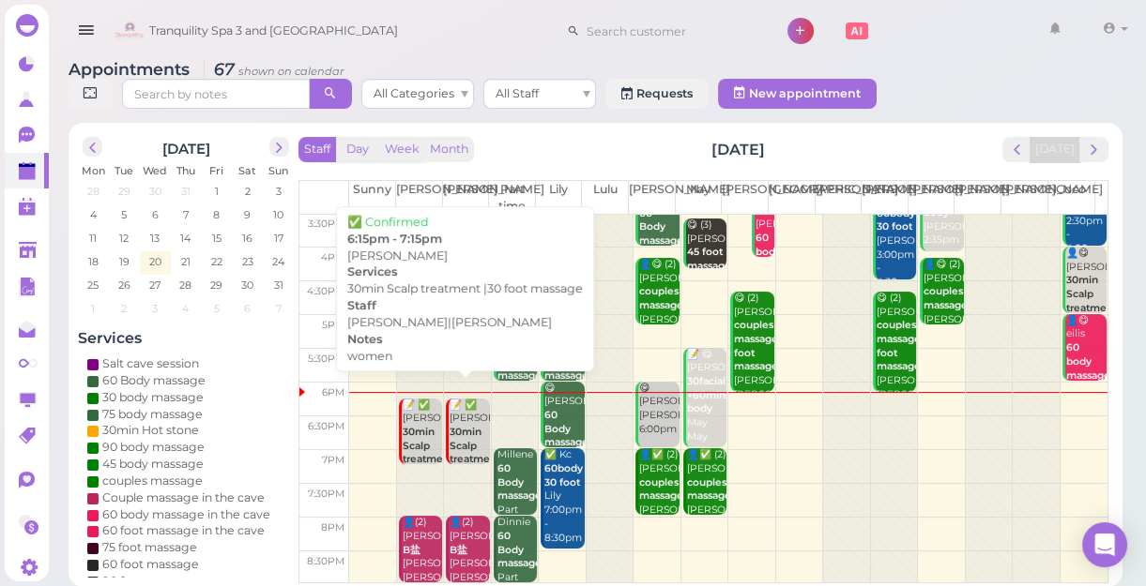
click at [466, 440] on b "30min Scalp treatment |30 foot massage" at bounding box center [474, 460] width 51 height 68
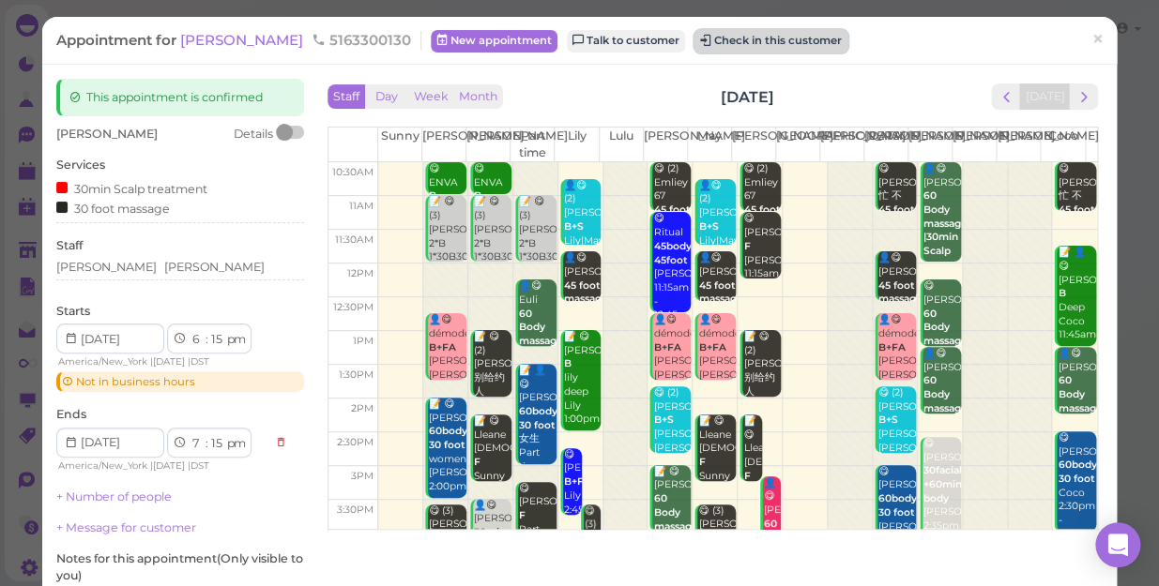
click at [711, 39] on button "Check in this customer" at bounding box center [770, 41] width 153 height 23
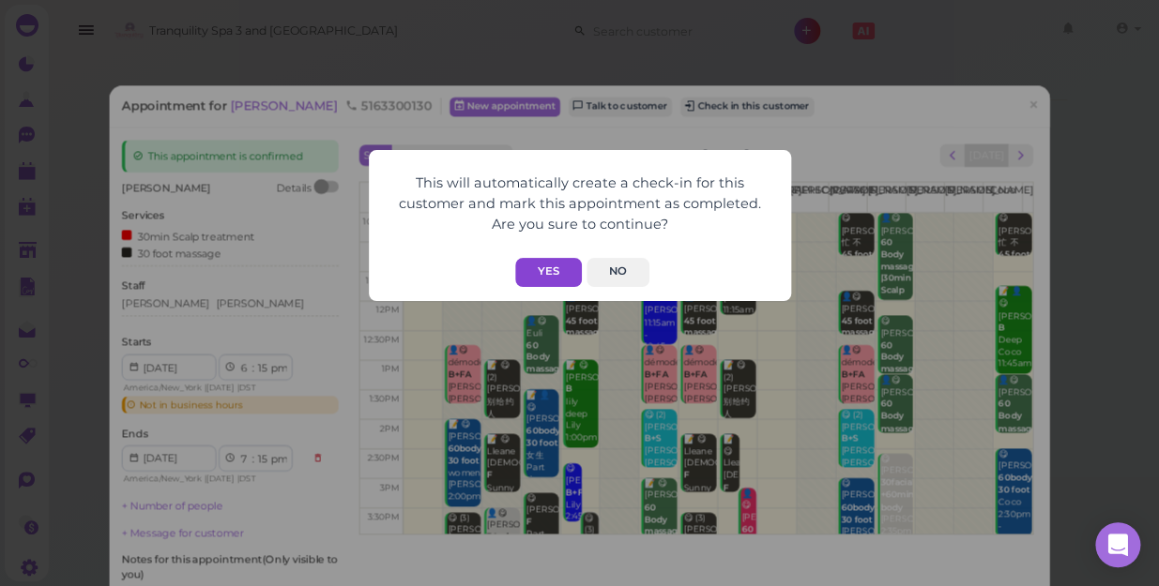
click at [542, 275] on button "Yes" at bounding box center [548, 272] width 67 height 29
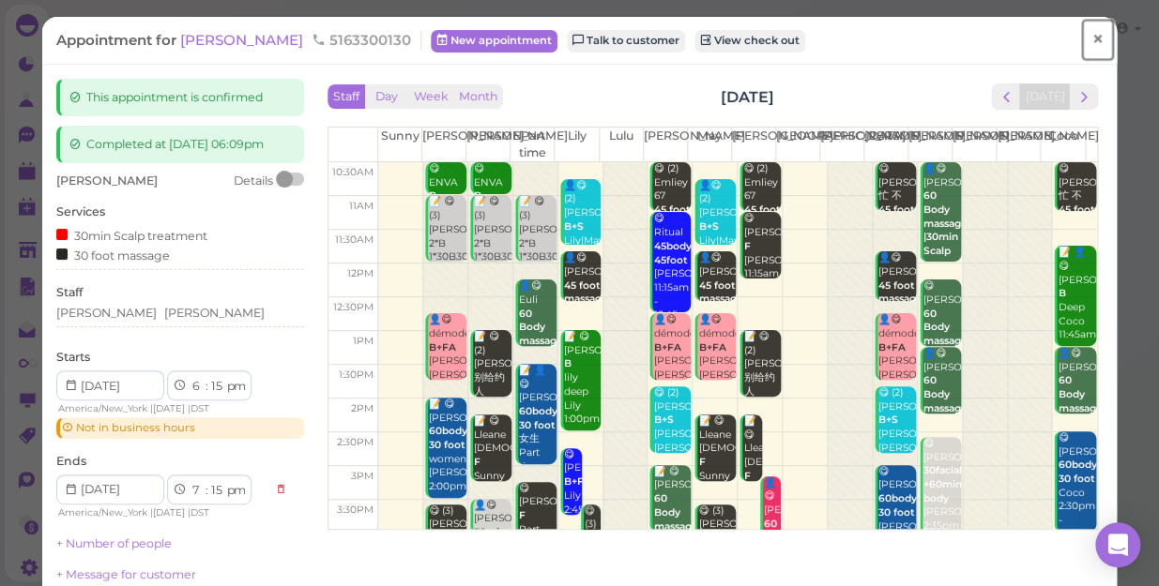
click at [1091, 38] on span "×" at bounding box center [1097, 39] width 12 height 26
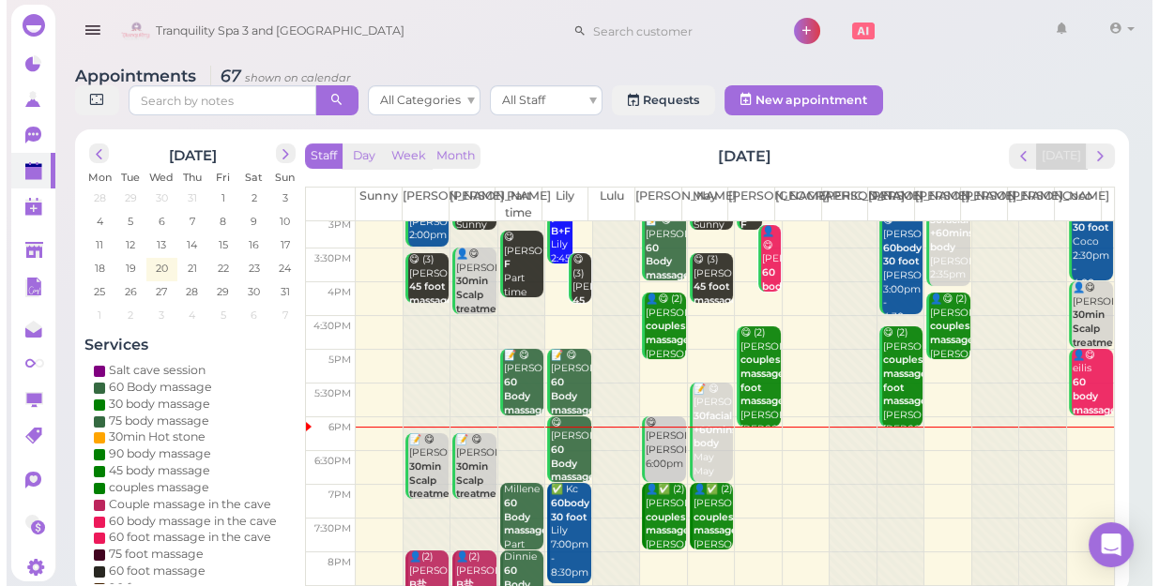
scroll to position [339, 0]
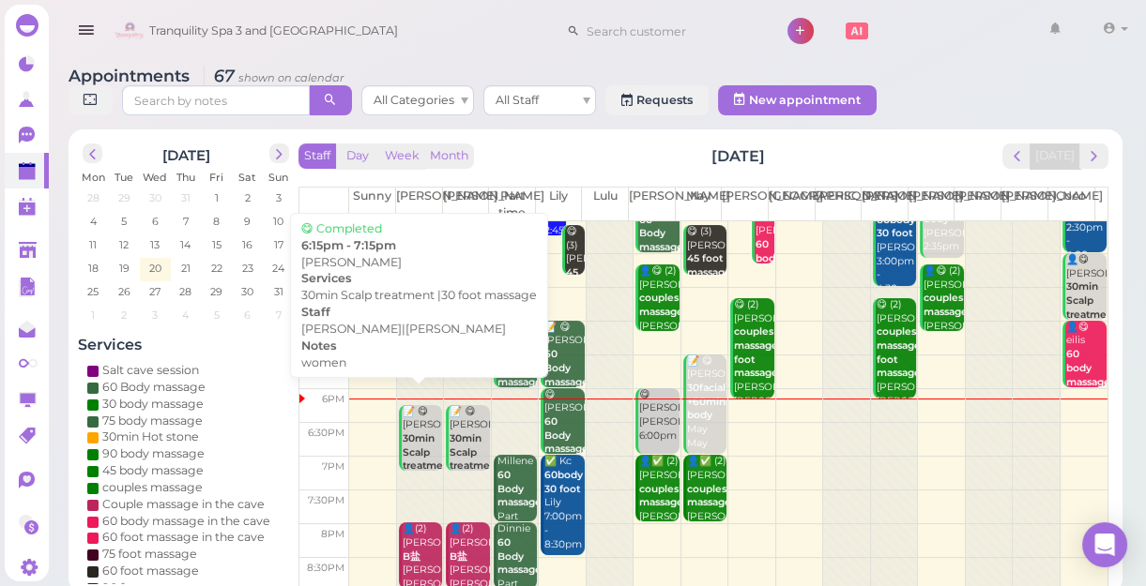
click at [423, 463] on b "30min Scalp treatment |30 foot massage" at bounding box center [428, 467] width 51 height 68
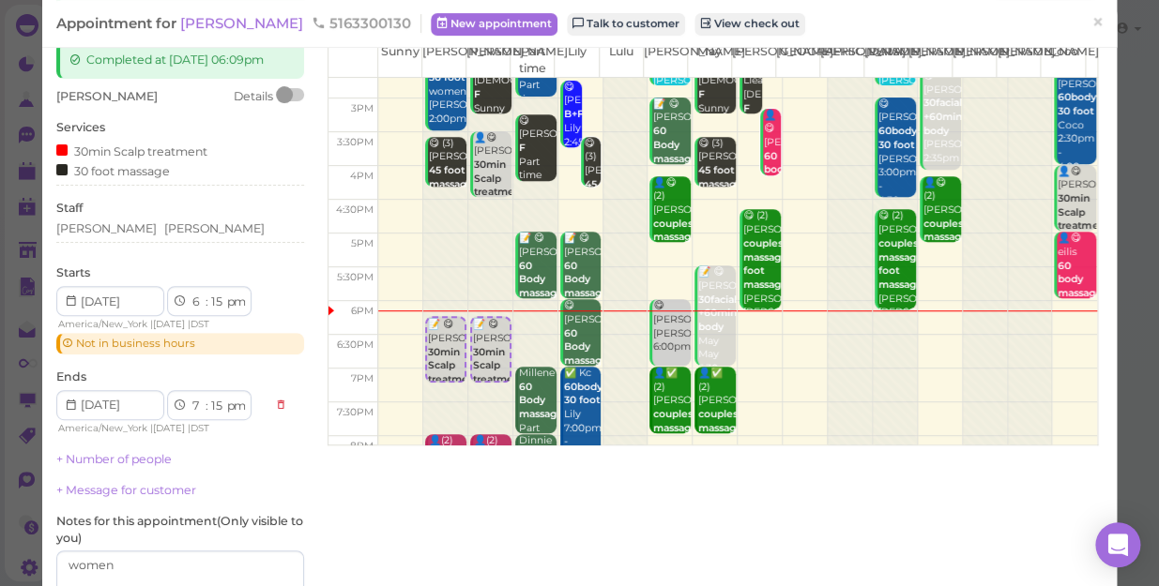
scroll to position [339, 0]
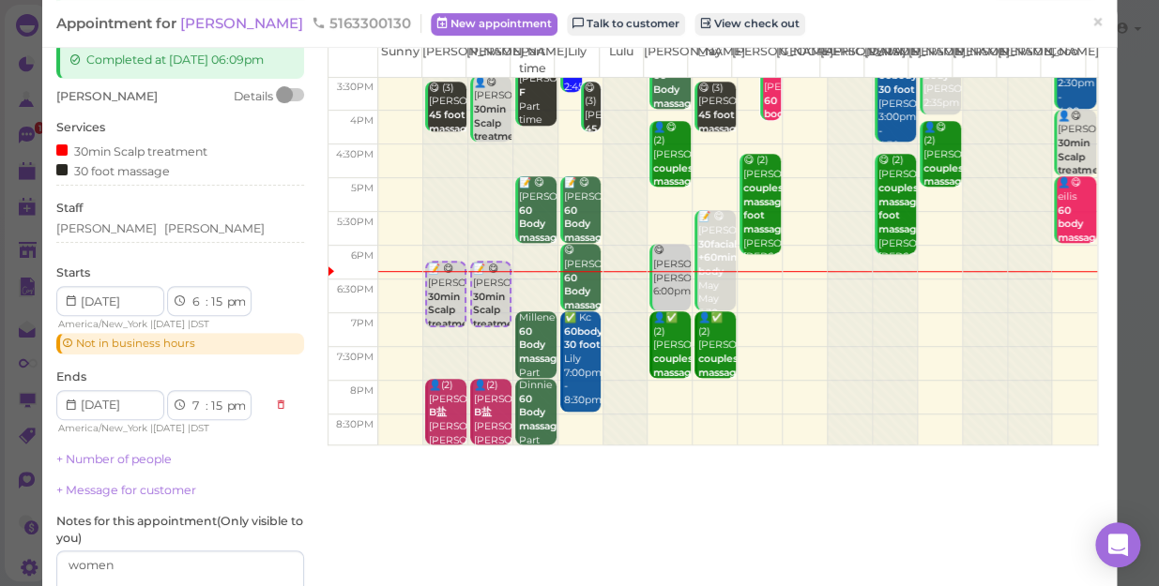
click at [987, 585] on html "Dashboard Reports Customers Conversations 1" at bounding box center [579, 293] width 1159 height 586
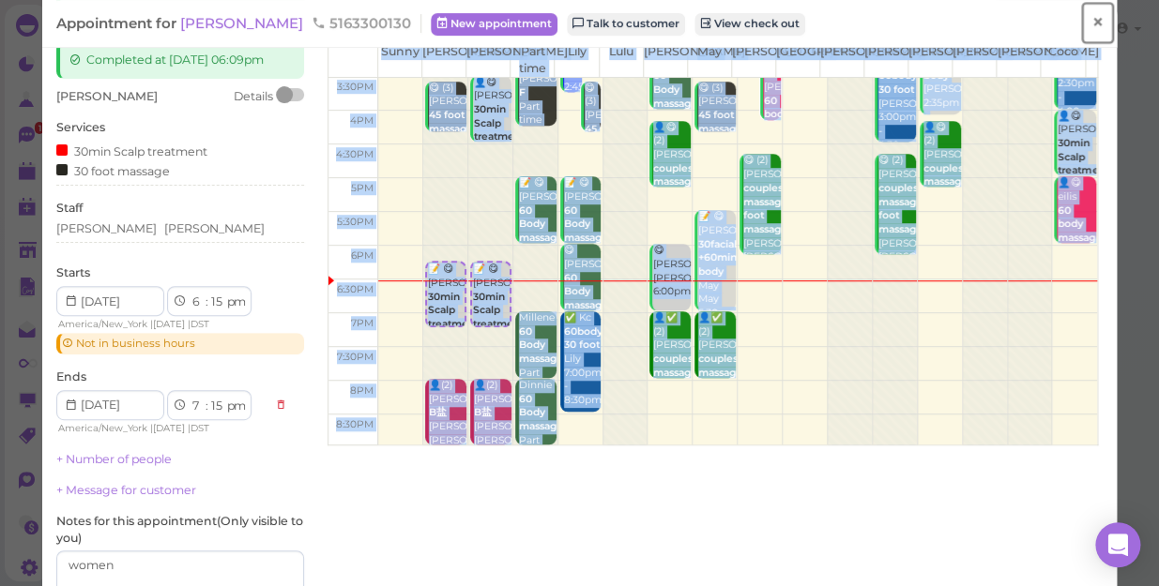
click at [1091, 20] on span "×" at bounding box center [1097, 22] width 12 height 26
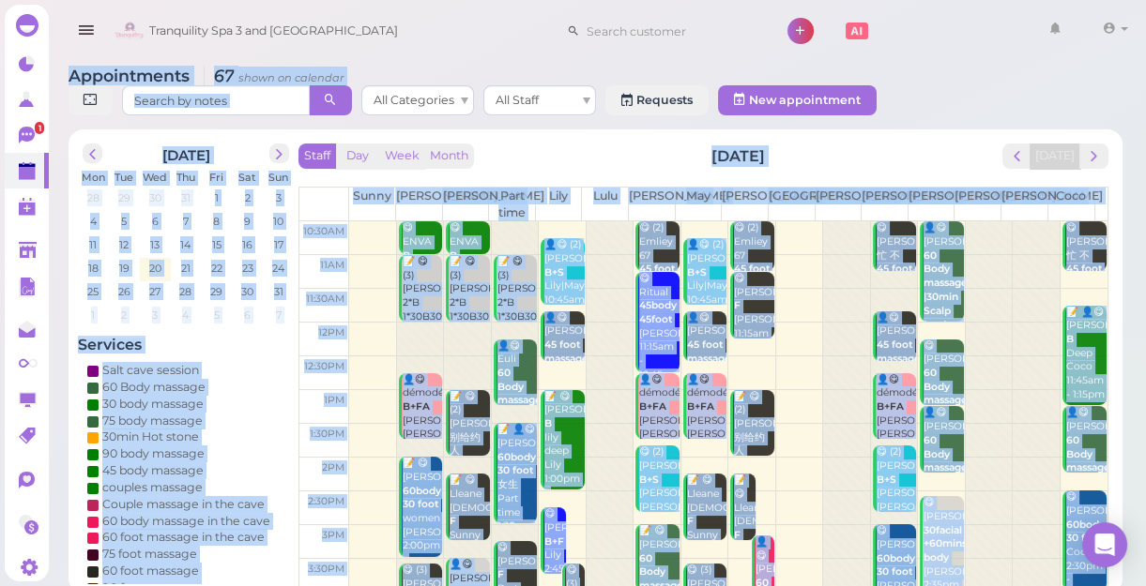
click at [624, 72] on div "Appointments 67 shown on calendar All Categories All Staff Requests New appoint…" at bounding box center [595, 93] width 1054 height 53
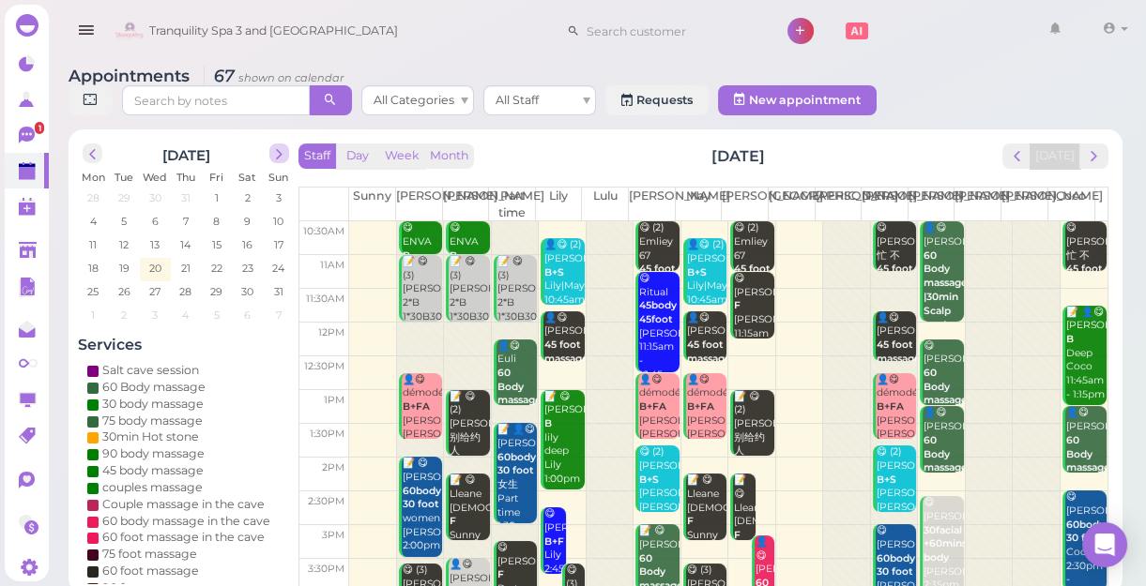
click at [281, 151] on span "next" at bounding box center [279, 154] width 18 height 18
click at [98, 243] on span "15" at bounding box center [92, 244] width 13 height 17
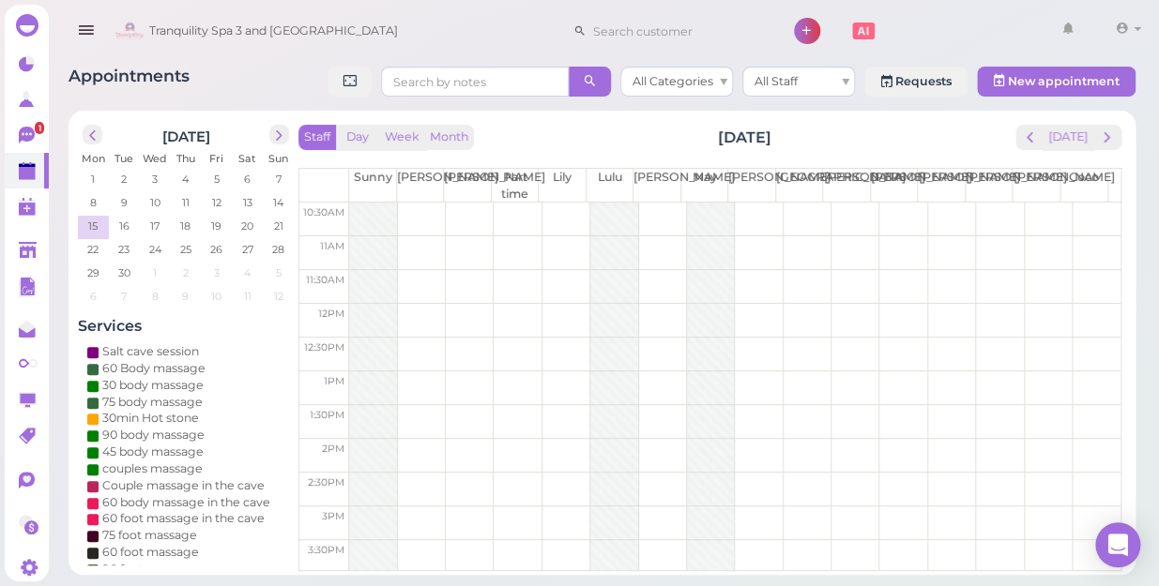
click at [545, 239] on td at bounding box center [734, 253] width 771 height 34
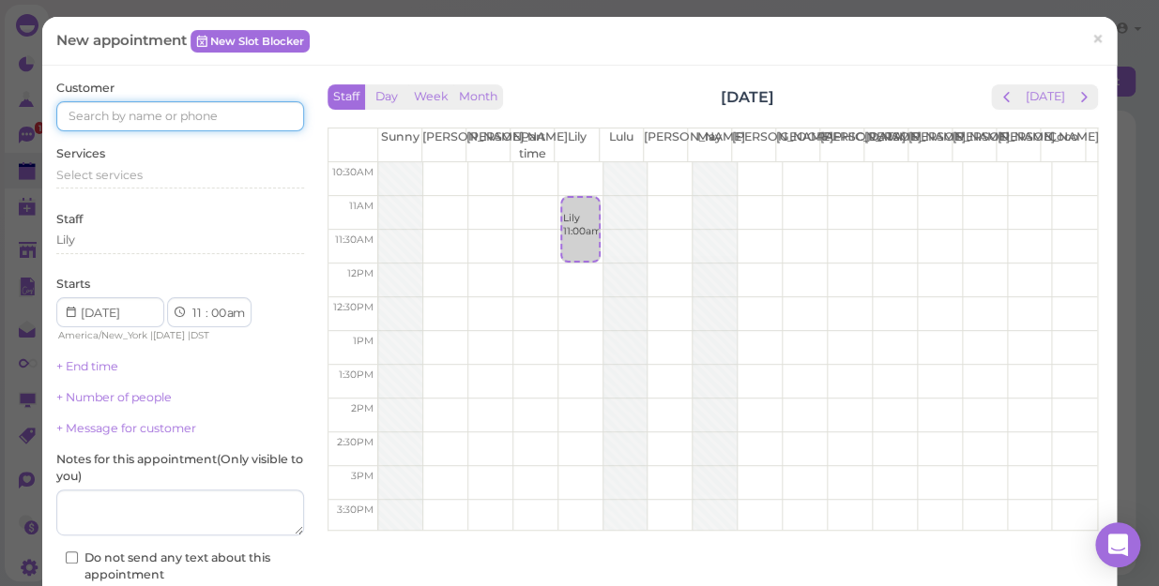
click at [230, 112] on input at bounding box center [180, 116] width 248 height 30
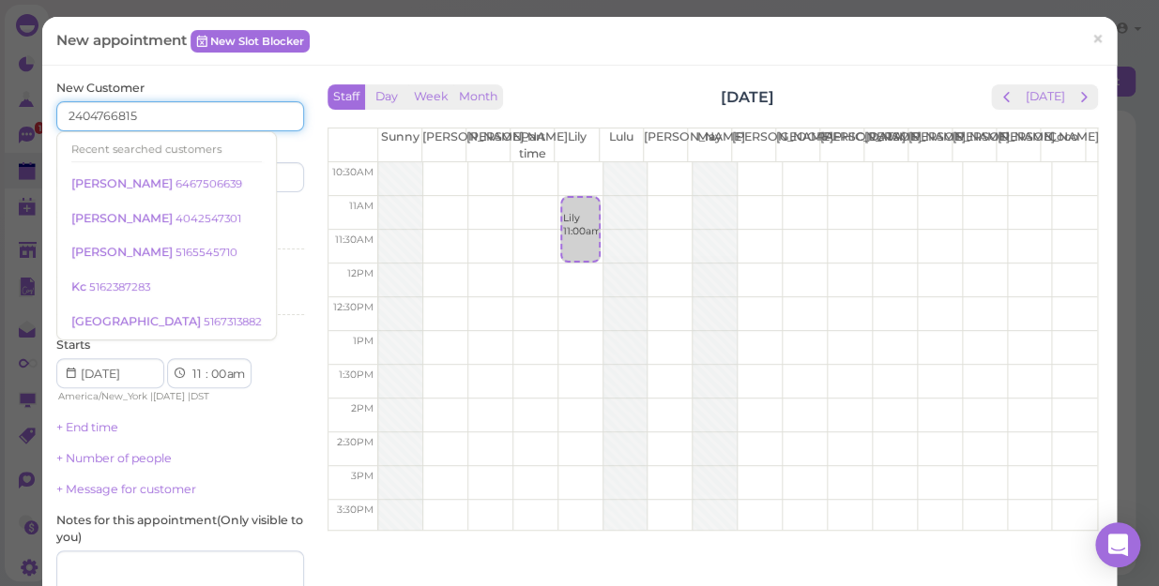
type input "2404766815"
click at [266, 175] on input at bounding box center [244, 177] width 119 height 30
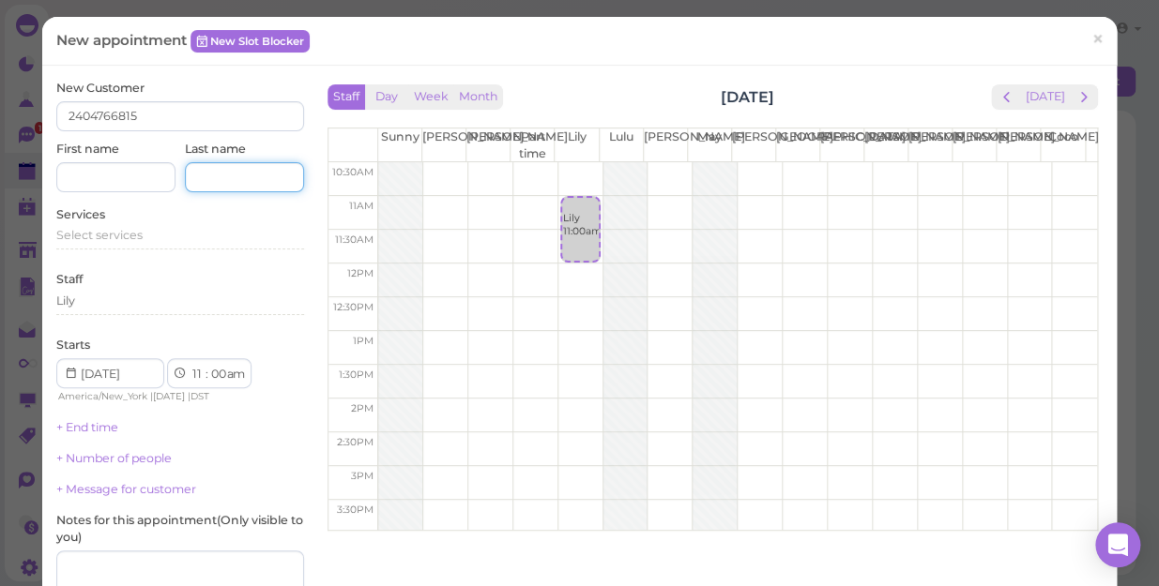
click at [266, 175] on input at bounding box center [244, 177] width 119 height 30
click at [88, 170] on input at bounding box center [115, 177] width 119 height 30
type input "sue"
click at [119, 234] on span "Select services" at bounding box center [99, 235] width 86 height 14
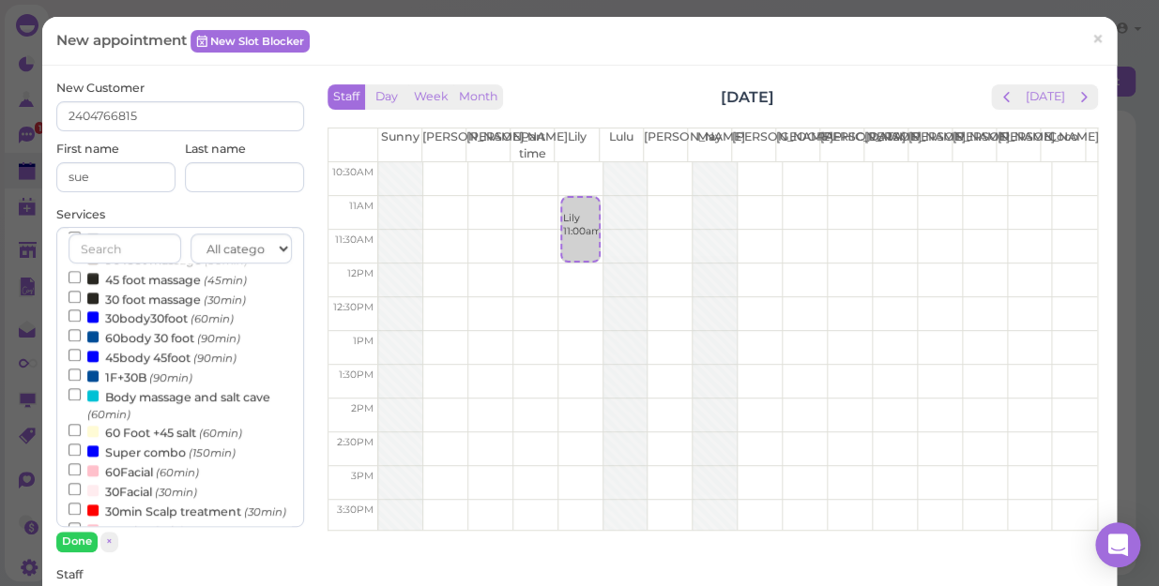
scroll to position [341, 0]
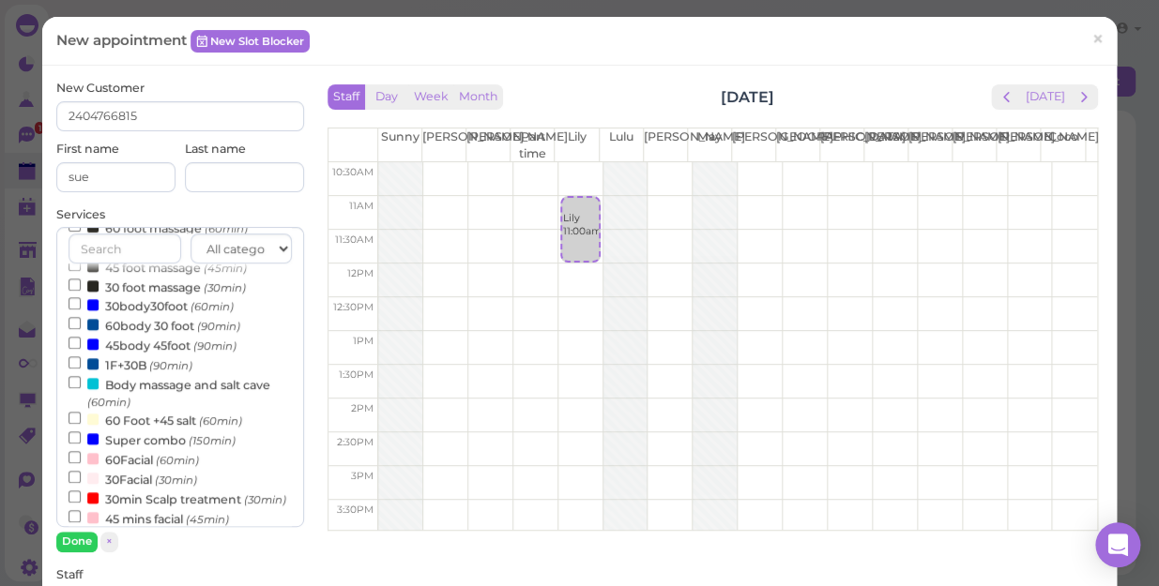
click at [171, 393] on label "Body massage and salt cave (60min)" at bounding box center [179, 392] width 223 height 37
click at [81, 388] on input "Body massage and salt cave (60min)" at bounding box center [74, 382] width 12 height 12
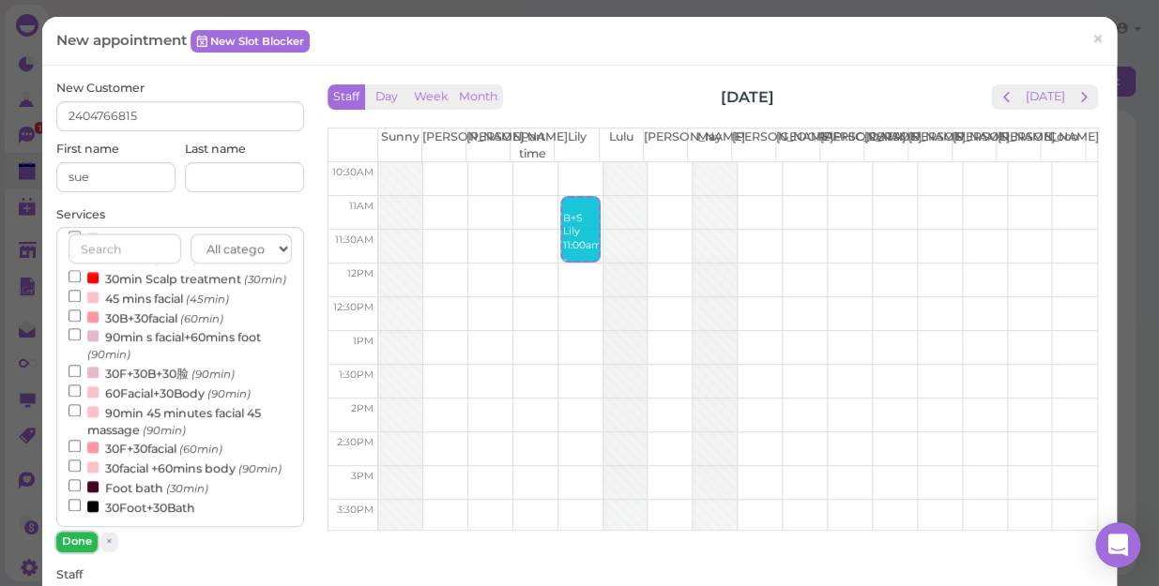
click at [83, 539] on button "Done" at bounding box center [76, 542] width 41 height 20
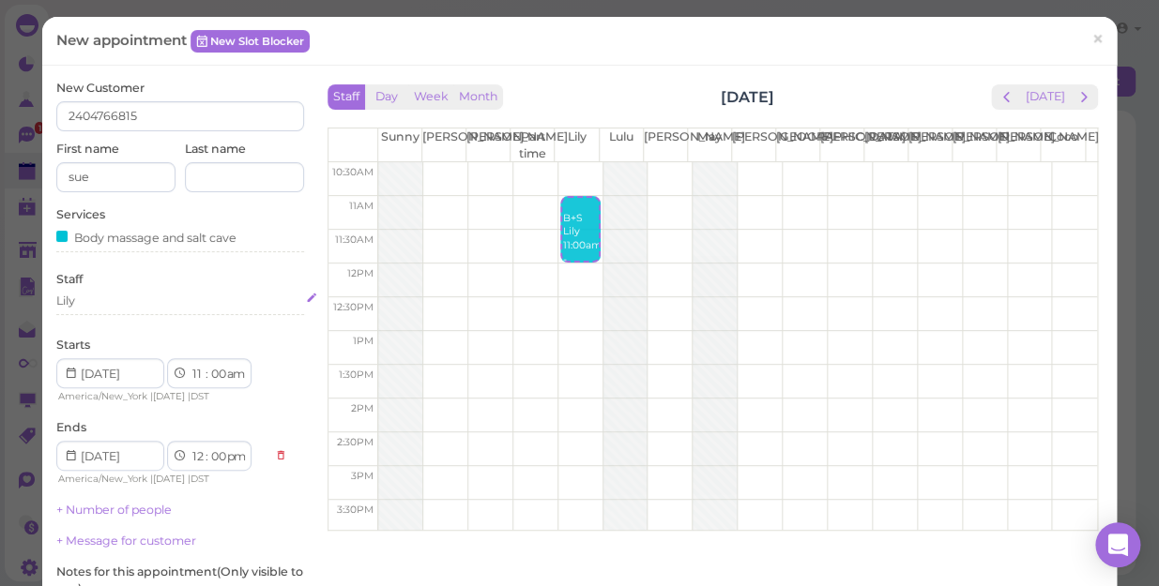
click at [91, 299] on div "Lily" at bounding box center [180, 301] width 248 height 17
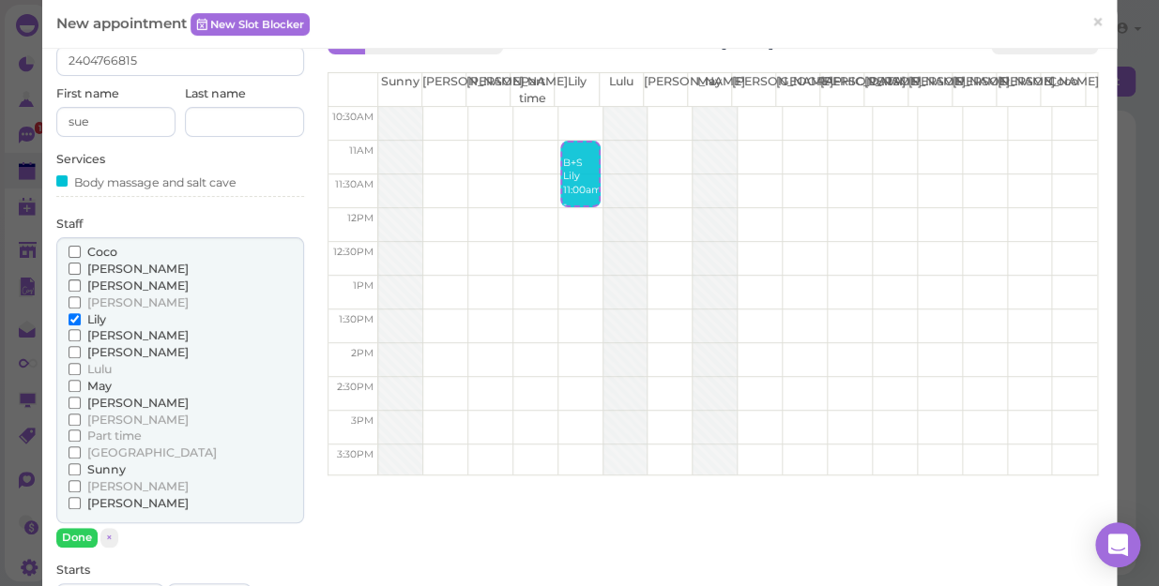
scroll to position [84, 0]
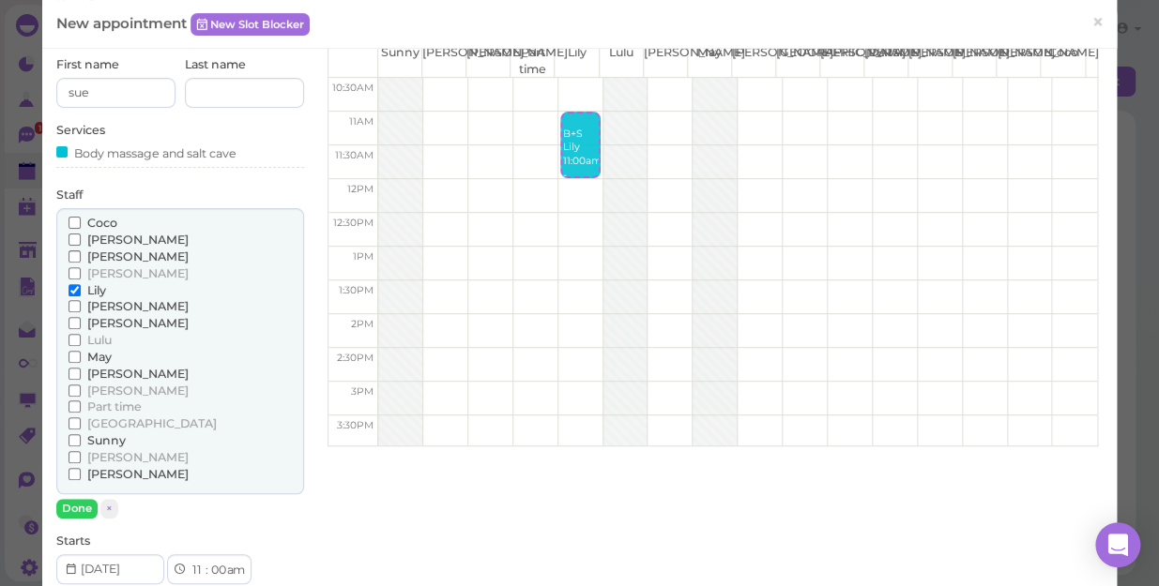
click at [98, 323] on span "[PERSON_NAME]" at bounding box center [137, 323] width 101 height 14
click at [81, 323] on input "[PERSON_NAME]" at bounding box center [74, 323] width 12 height 12
click at [78, 507] on button "Done" at bounding box center [76, 509] width 41 height 20
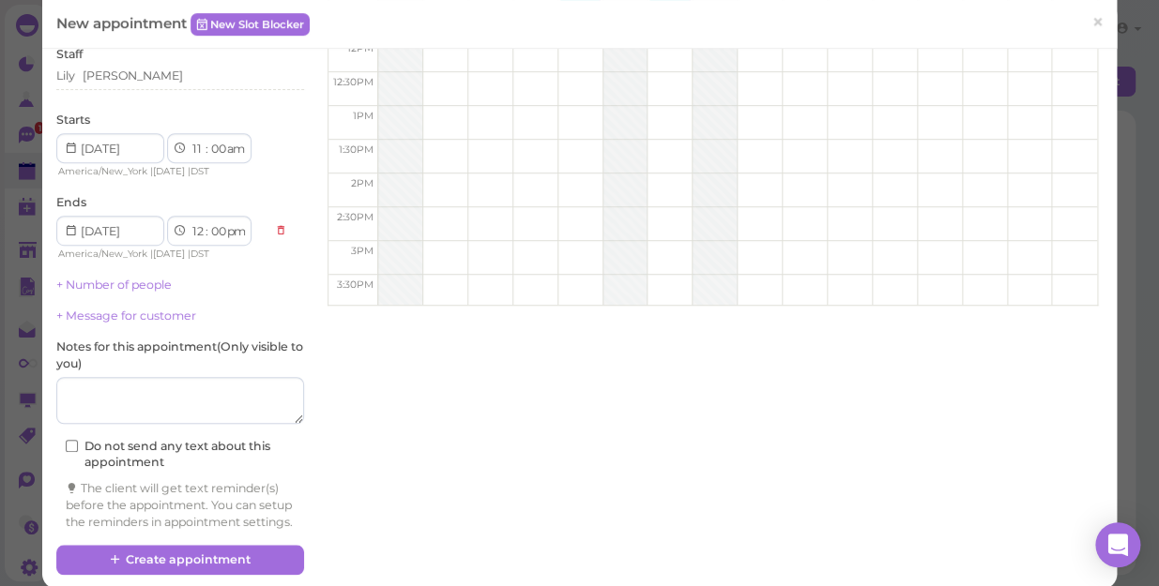
scroll to position [255, 0]
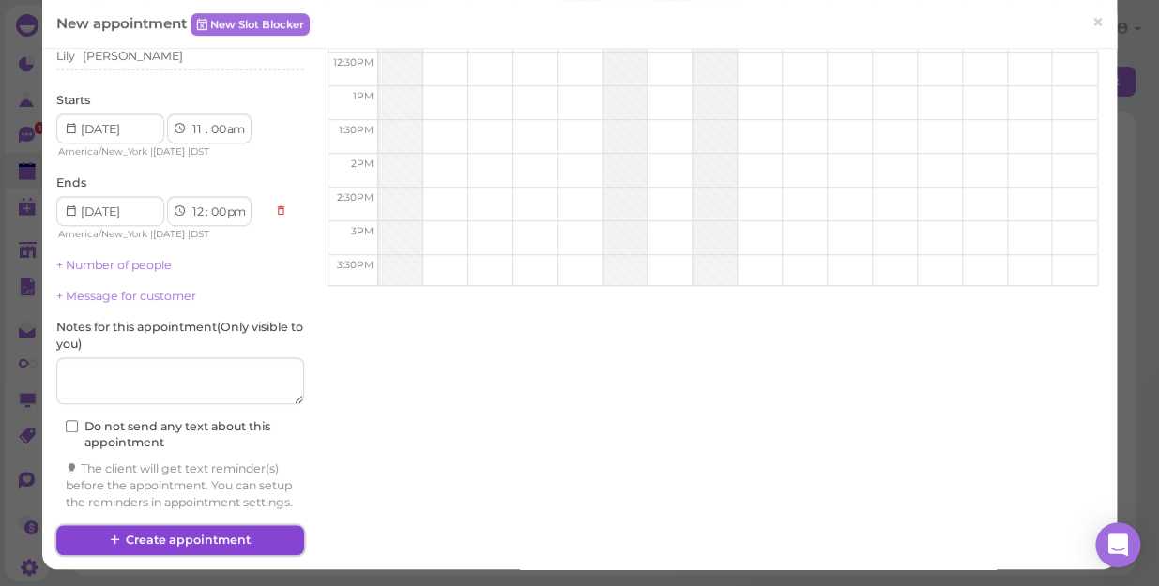
click at [186, 542] on button "Create appointment" at bounding box center [180, 540] width 248 height 30
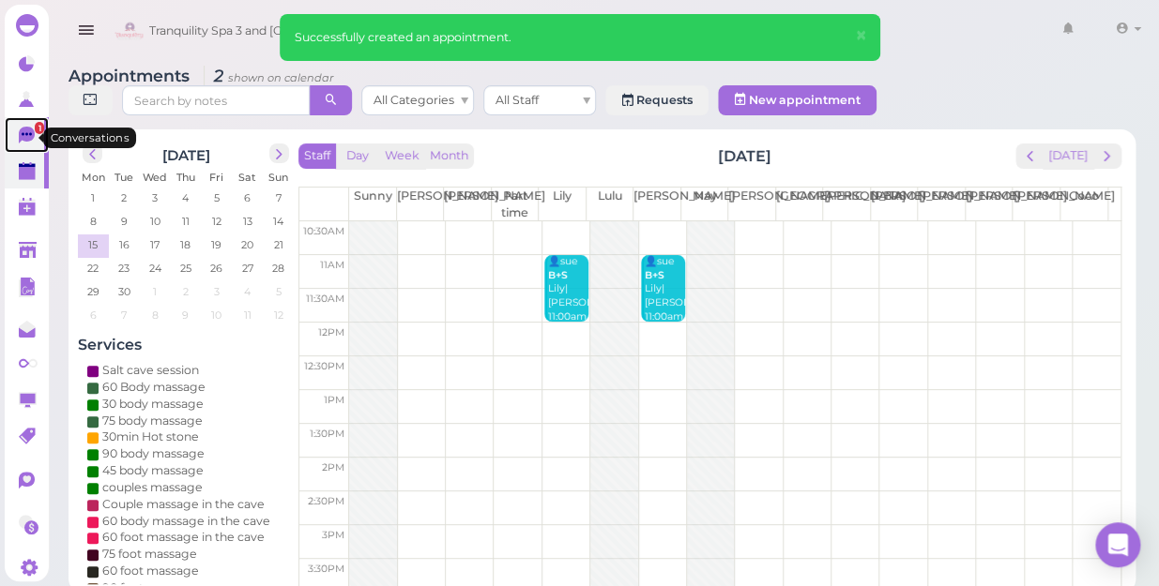
click at [35, 134] on span "1" at bounding box center [39, 128] width 9 height 12
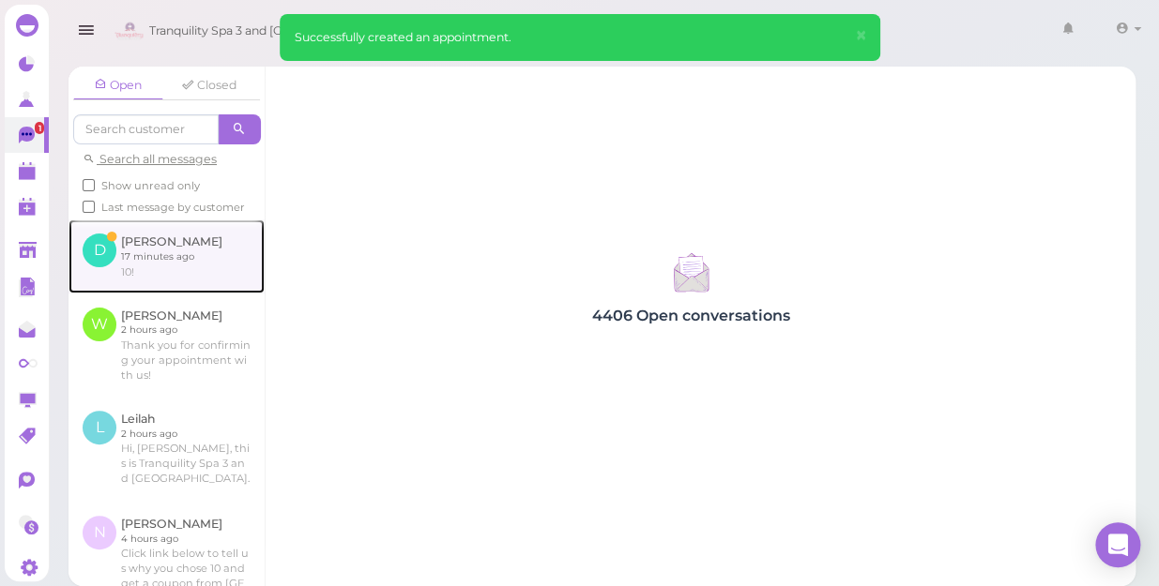
click at [149, 272] on link at bounding box center [166, 256] width 196 height 73
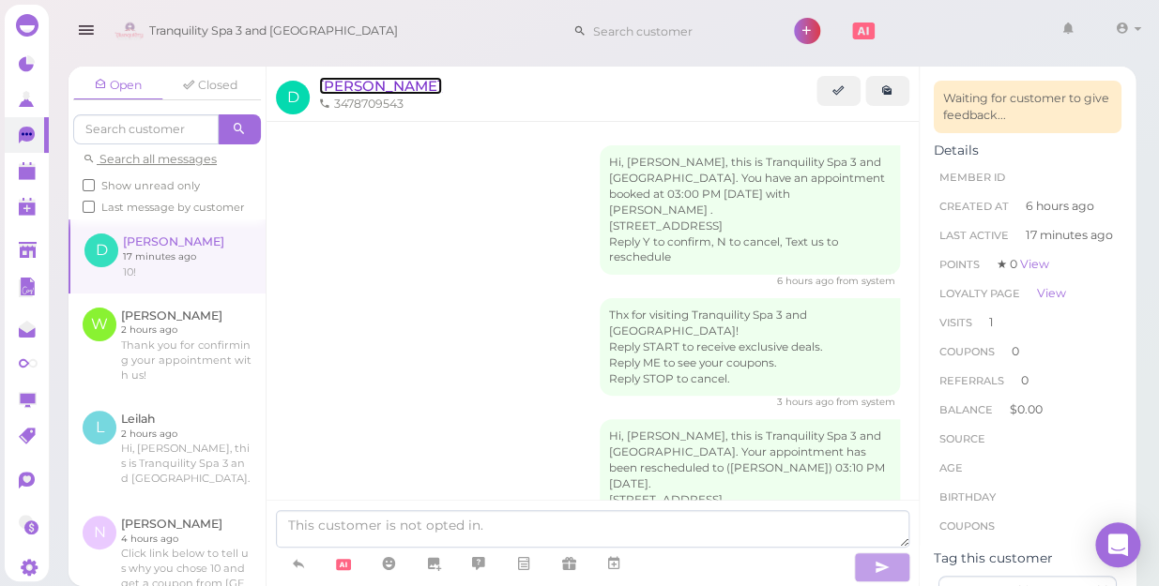
click at [342, 87] on span "[PERSON_NAME]" at bounding box center [380, 86] width 123 height 18
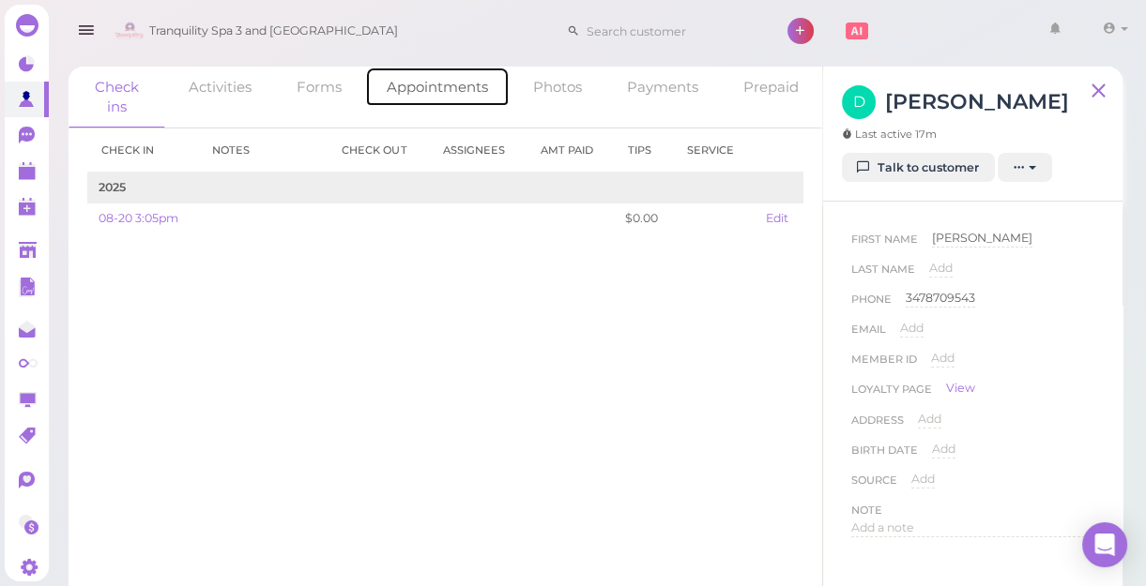
click at [424, 86] on link "Appointments" at bounding box center [437, 87] width 144 height 40
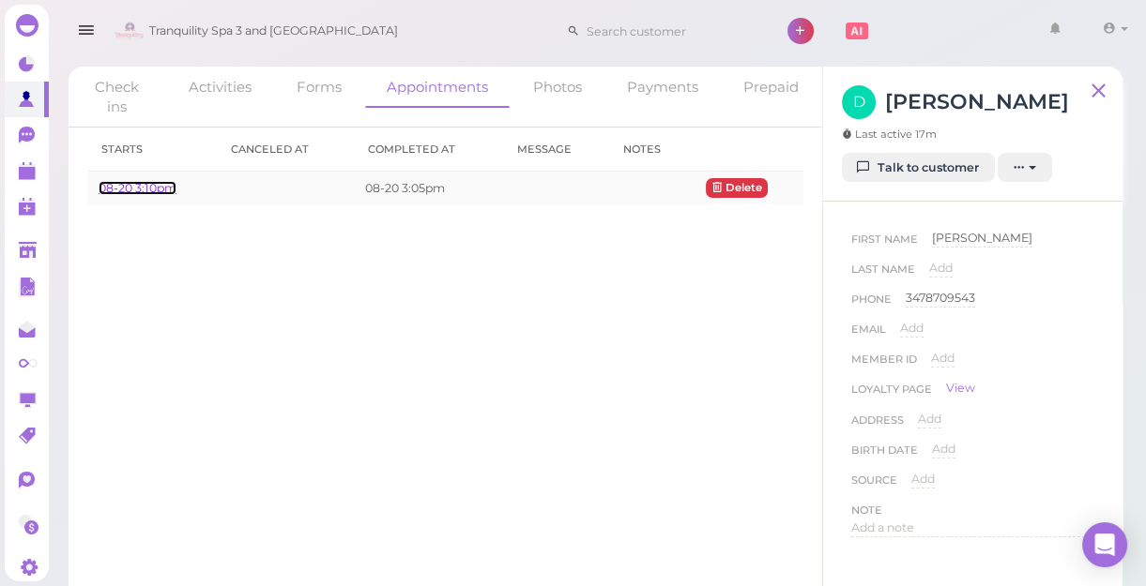
click at [153, 190] on link "08-20 3:10pm" at bounding box center [138, 188] width 78 height 14
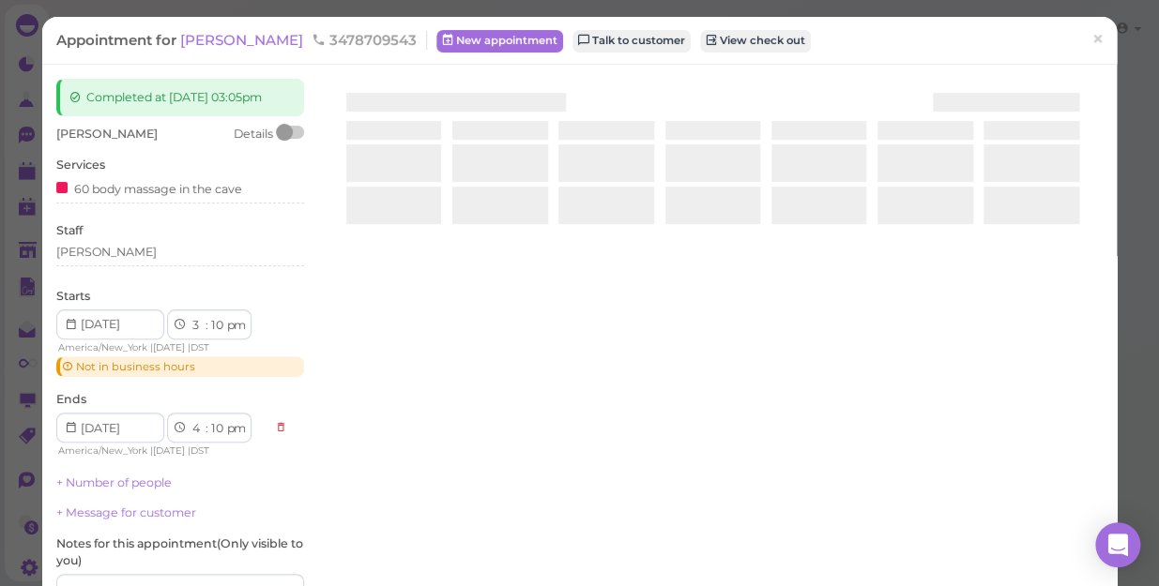
click at [153, 190] on div "60 body massage in the cave" at bounding box center [149, 188] width 186 height 20
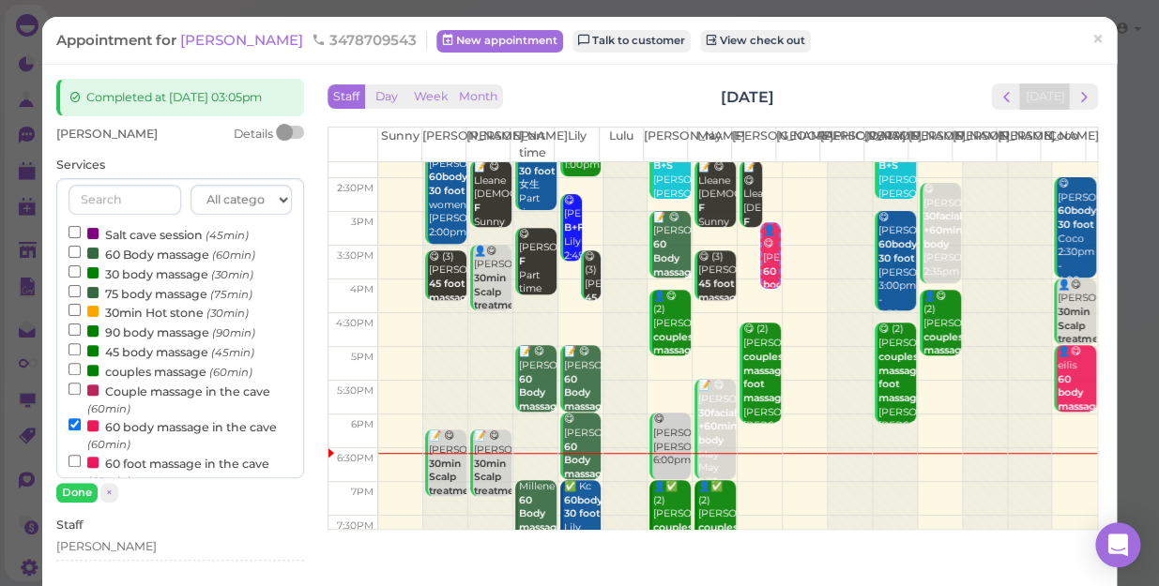
scroll to position [255, 0]
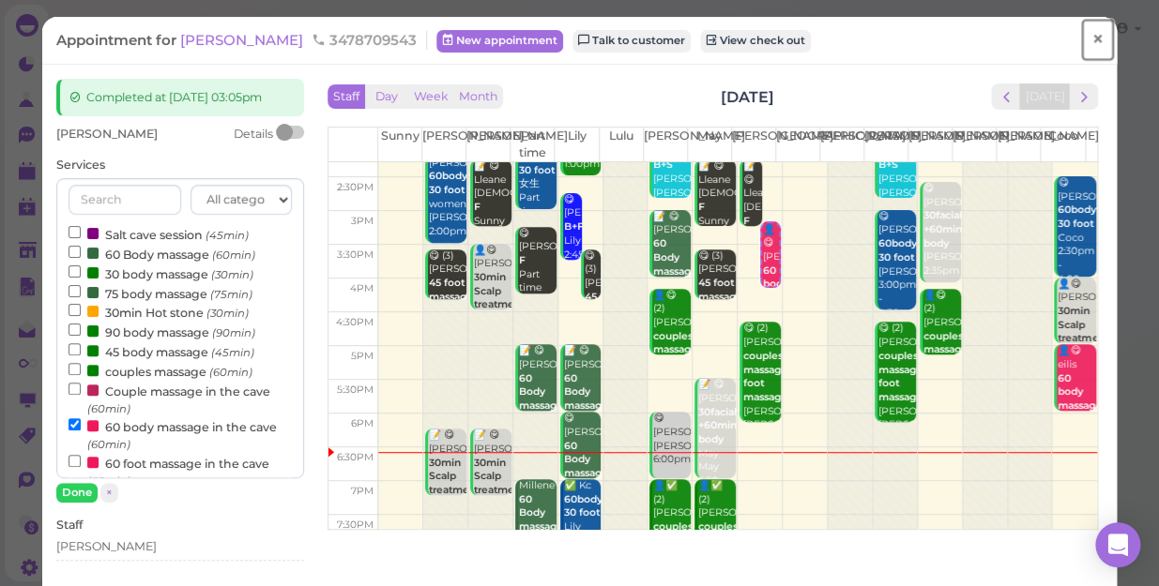
click at [1091, 38] on span "×" at bounding box center [1097, 39] width 12 height 26
click at [1084, 38] on link at bounding box center [1068, 31] width 54 height 53
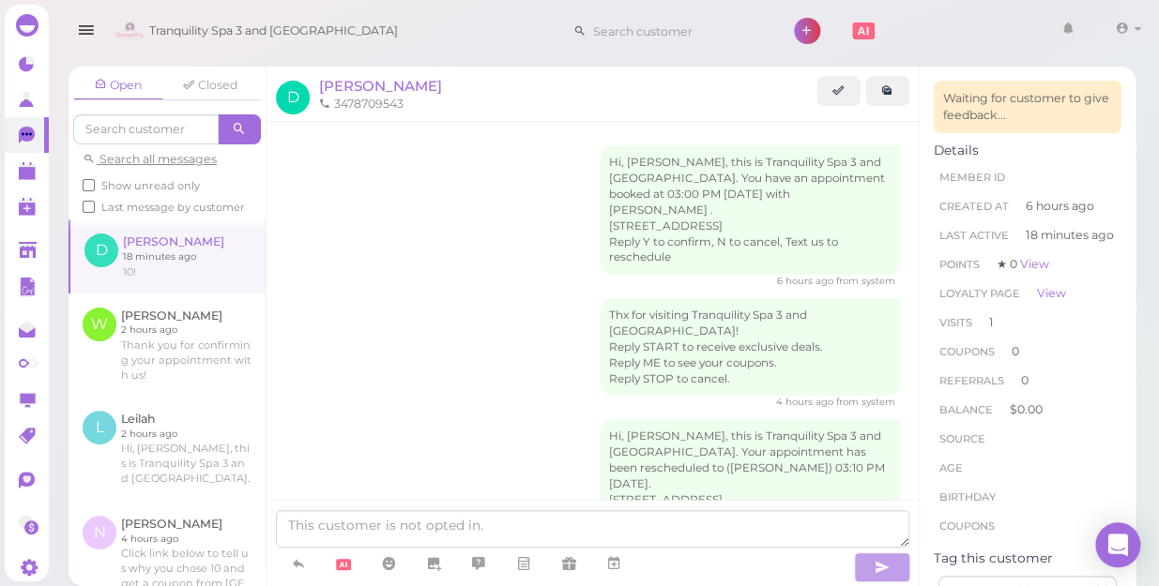
scroll to position [225, 0]
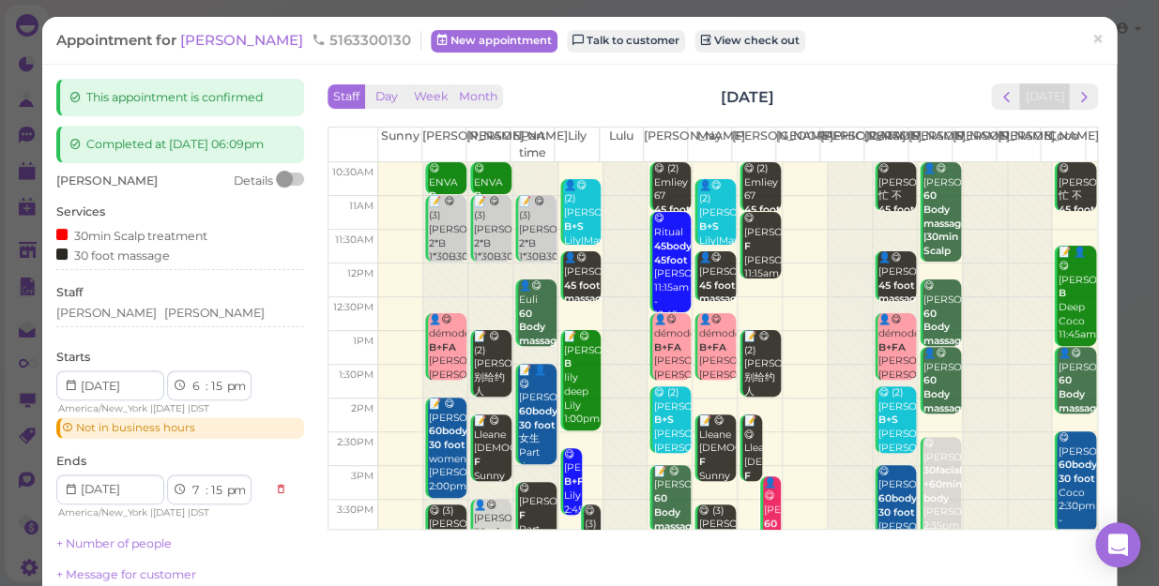
click at [1113, 45] on div "Appointment for [PERSON_NAME] 5163300130 New appointment Talk to customer View …" at bounding box center [579, 293] width 1159 height 586
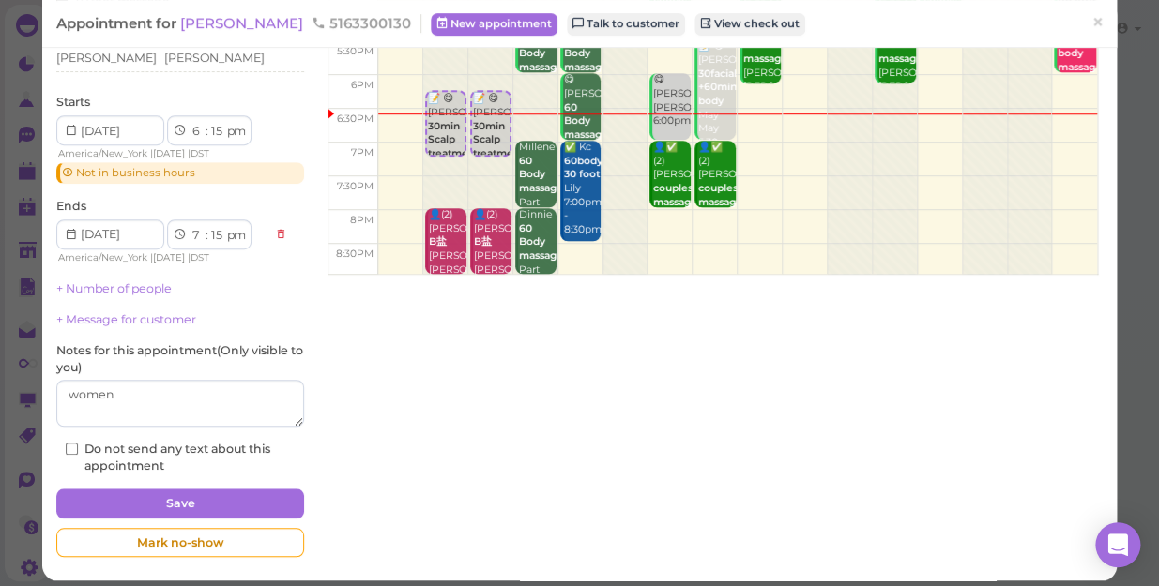
scroll to position [84, 0]
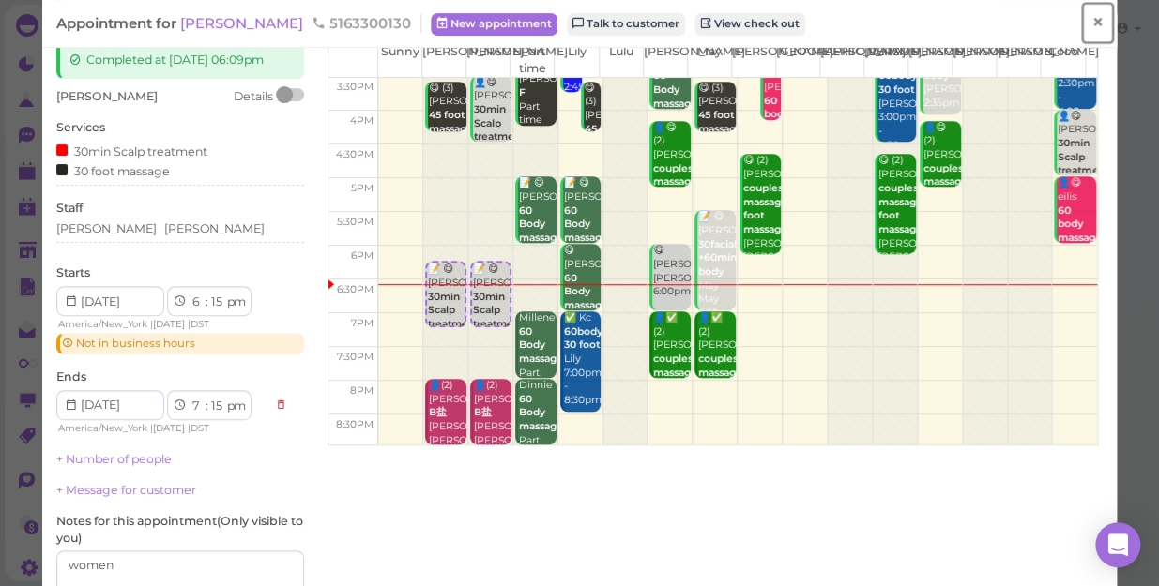
click at [1091, 22] on span "×" at bounding box center [1097, 22] width 12 height 26
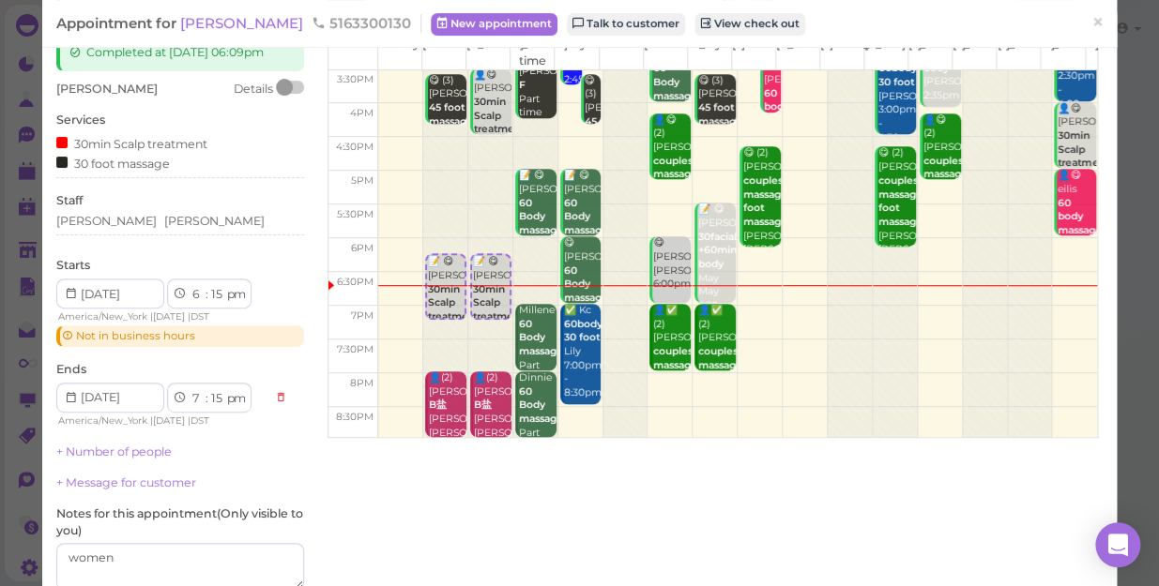
scroll to position [170, 0]
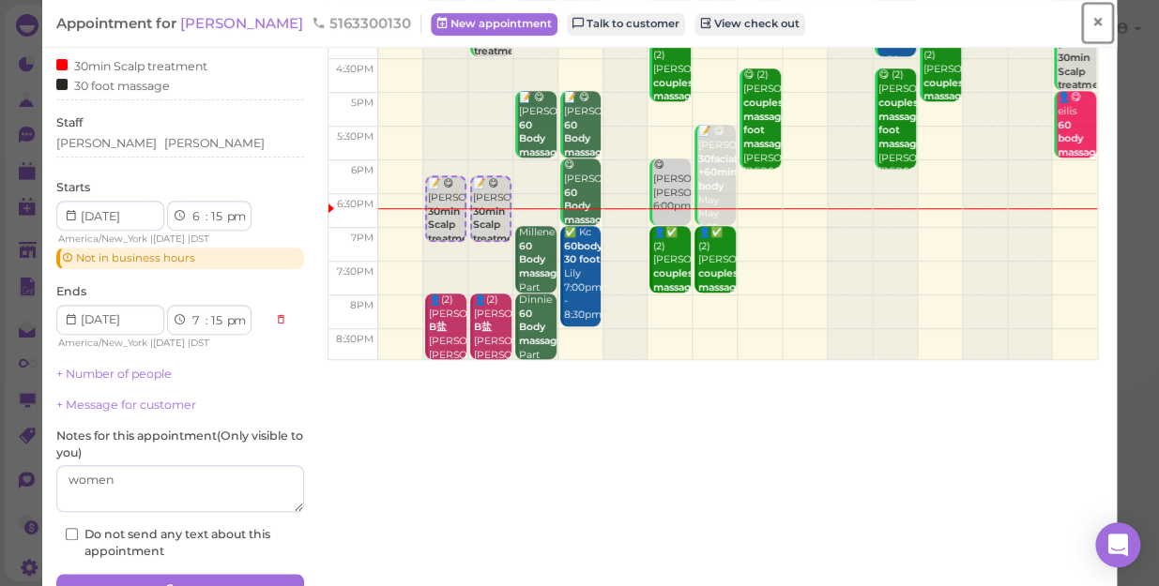
click at [1091, 21] on span "×" at bounding box center [1097, 22] width 12 height 26
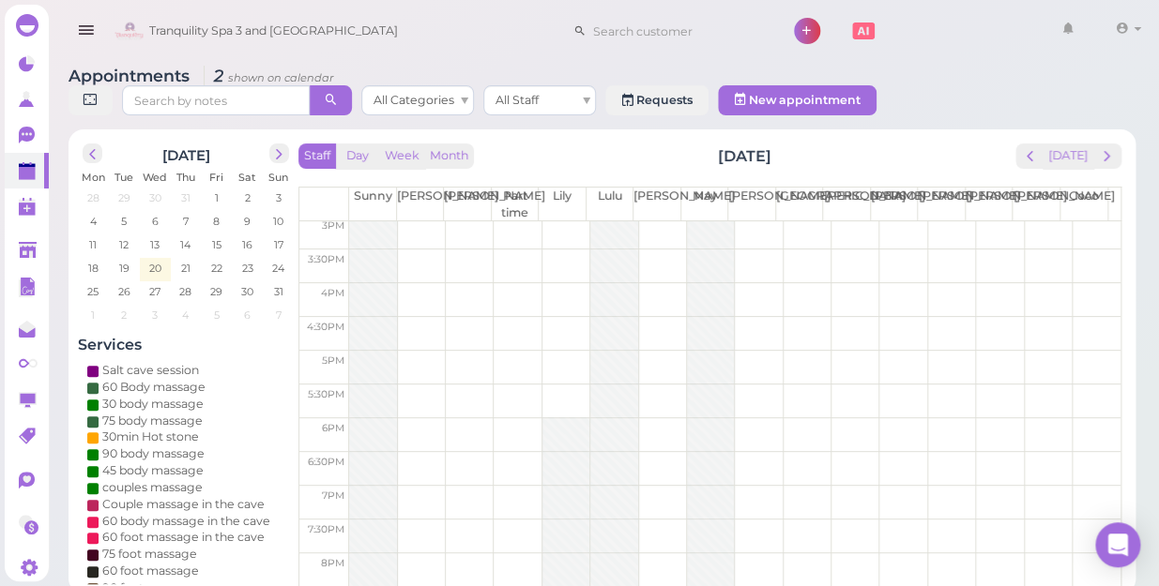
scroll to position [339, 0]
click at [27, 176] on polygon at bounding box center [27, 173] width 17 height 13
click at [27, 175] on polygon at bounding box center [27, 173] width 17 height 13
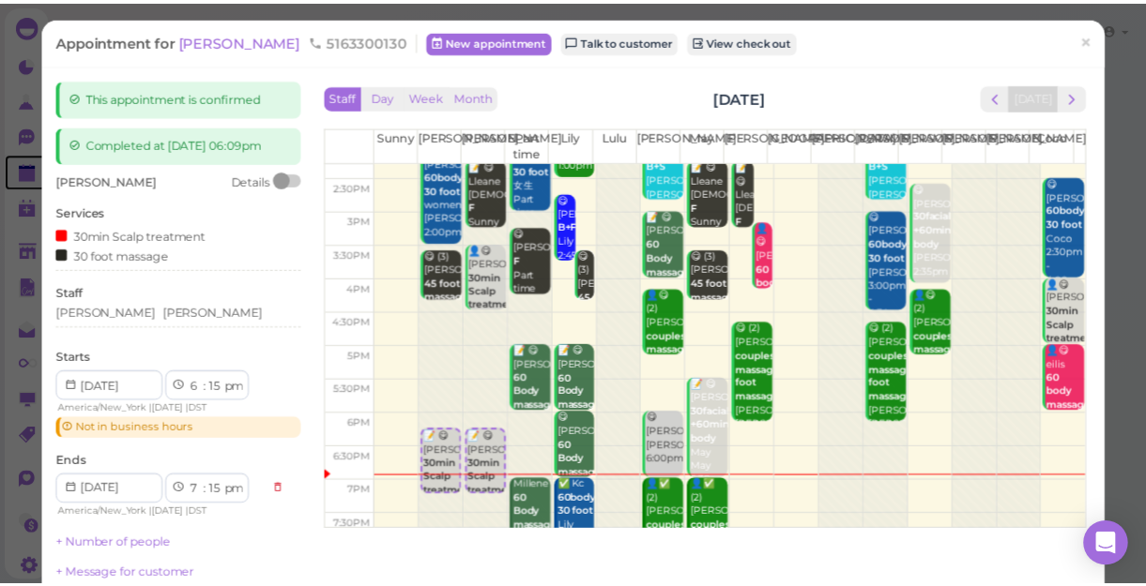
scroll to position [339, 0]
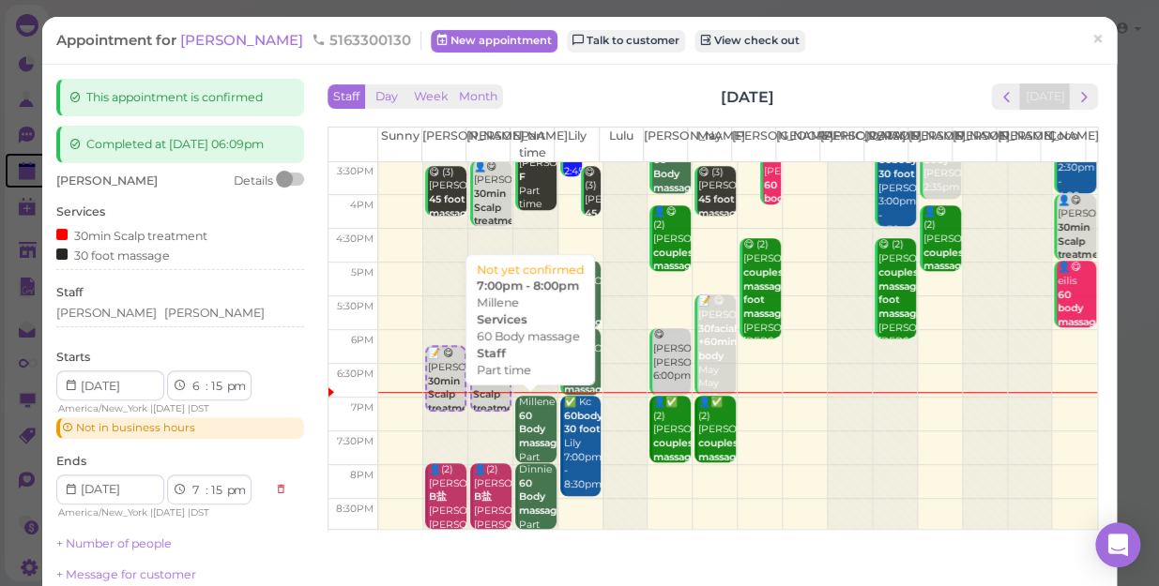
click at [533, 416] on div "Millene 60 Body massage Part time 7:00pm - 8:00pm" at bounding box center [537, 458] width 38 height 124
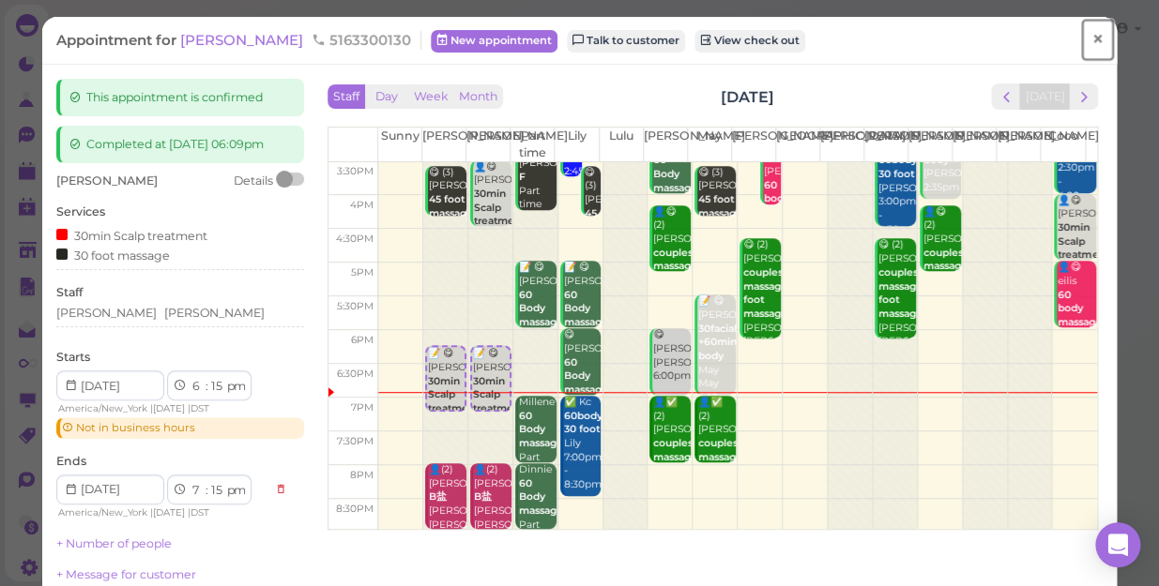
click at [1091, 36] on span "×" at bounding box center [1097, 39] width 12 height 26
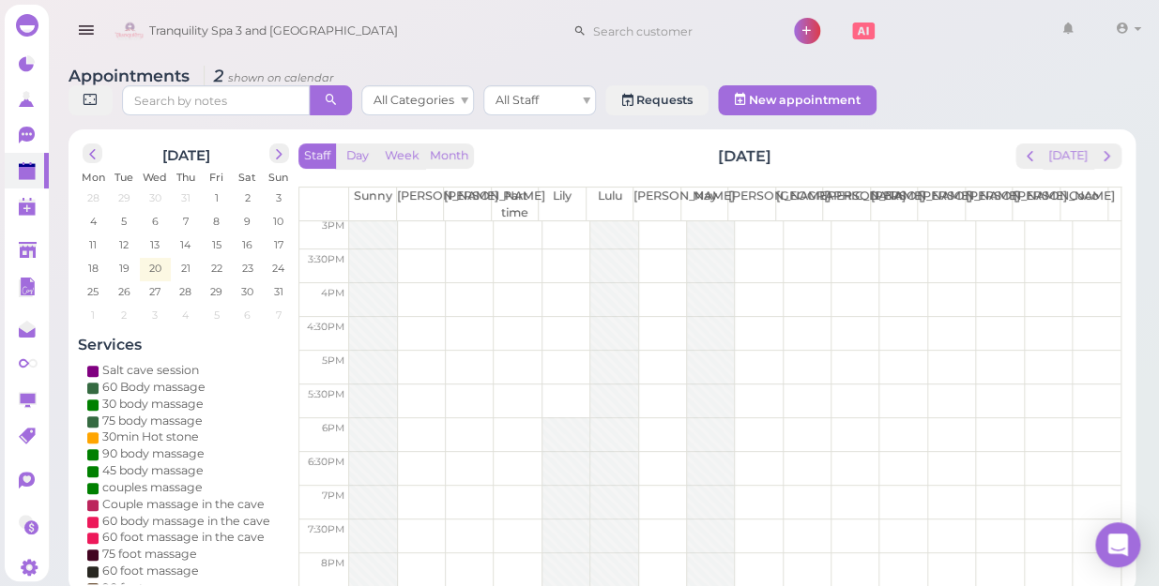
scroll to position [339, 0]
click at [22, 168] on polygon at bounding box center [27, 166] width 17 height 4
click at [21, 180] on polygon at bounding box center [27, 173] width 17 height 13
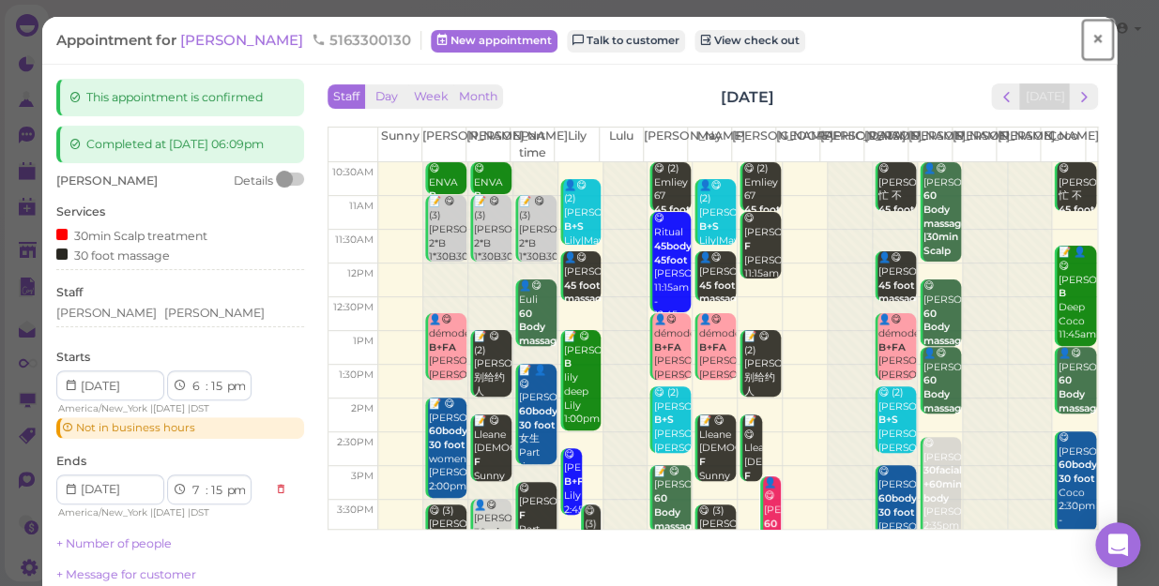
click at [1091, 38] on span "×" at bounding box center [1097, 39] width 12 height 26
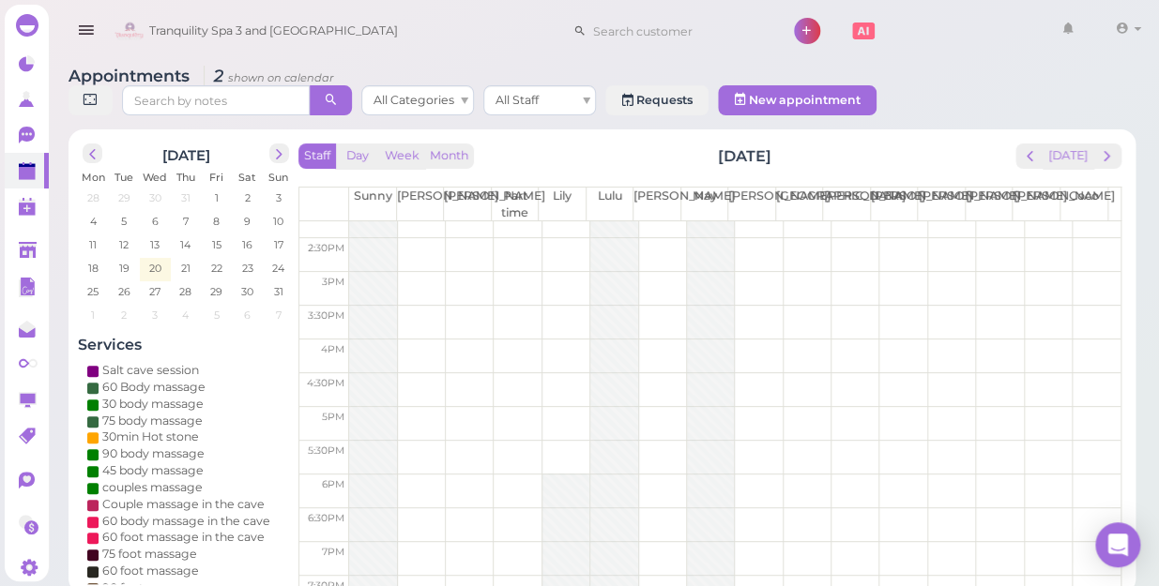
scroll to position [255, 0]
click at [152, 260] on span "20" at bounding box center [155, 268] width 16 height 17
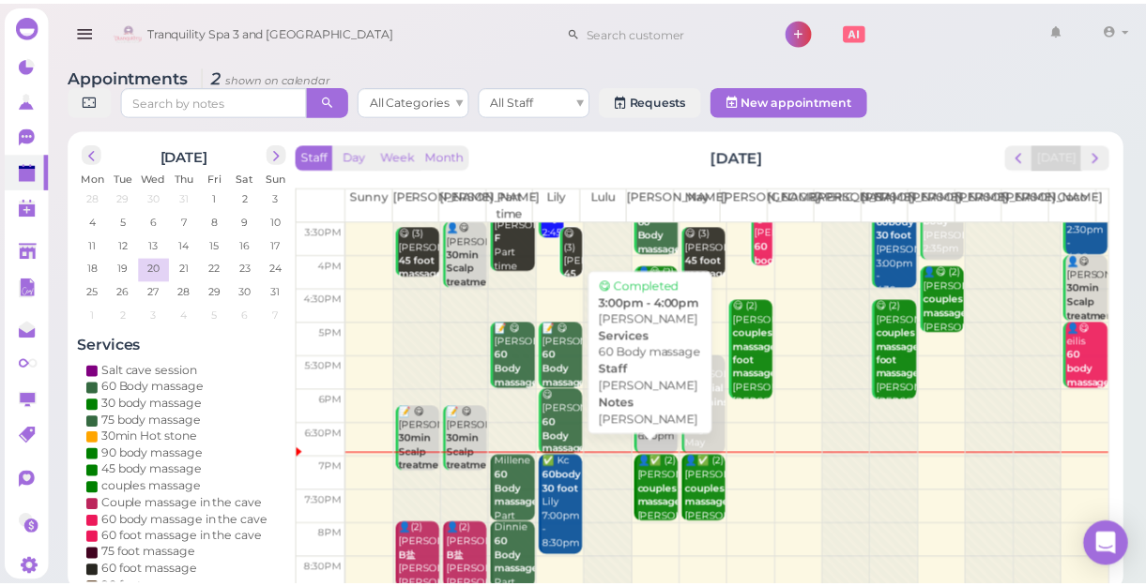
scroll to position [339, 0]
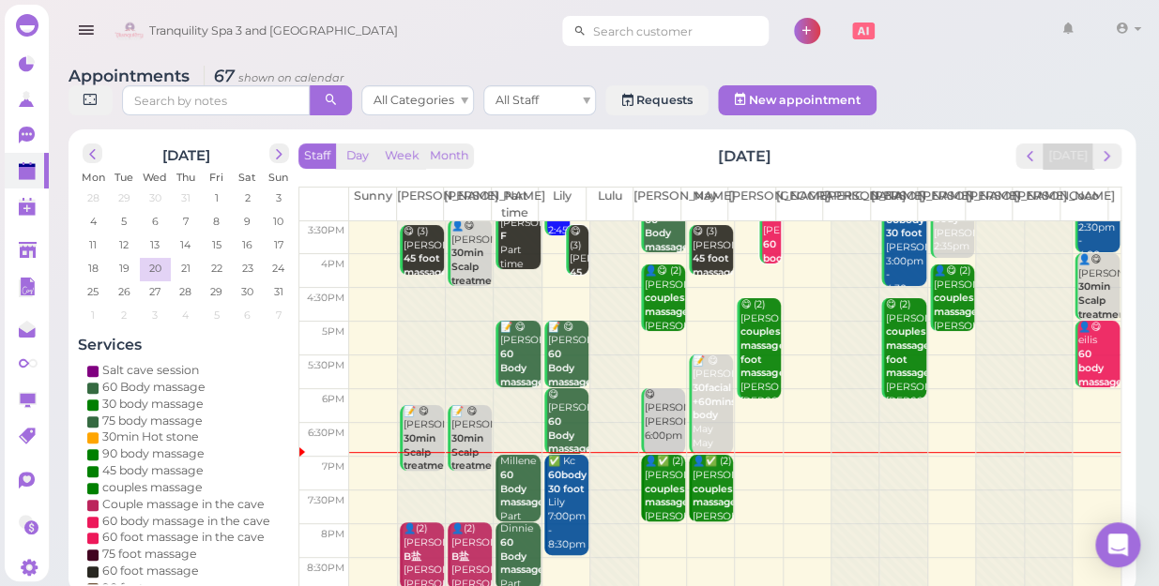
click at [634, 34] on input at bounding box center [677, 31] width 182 height 30
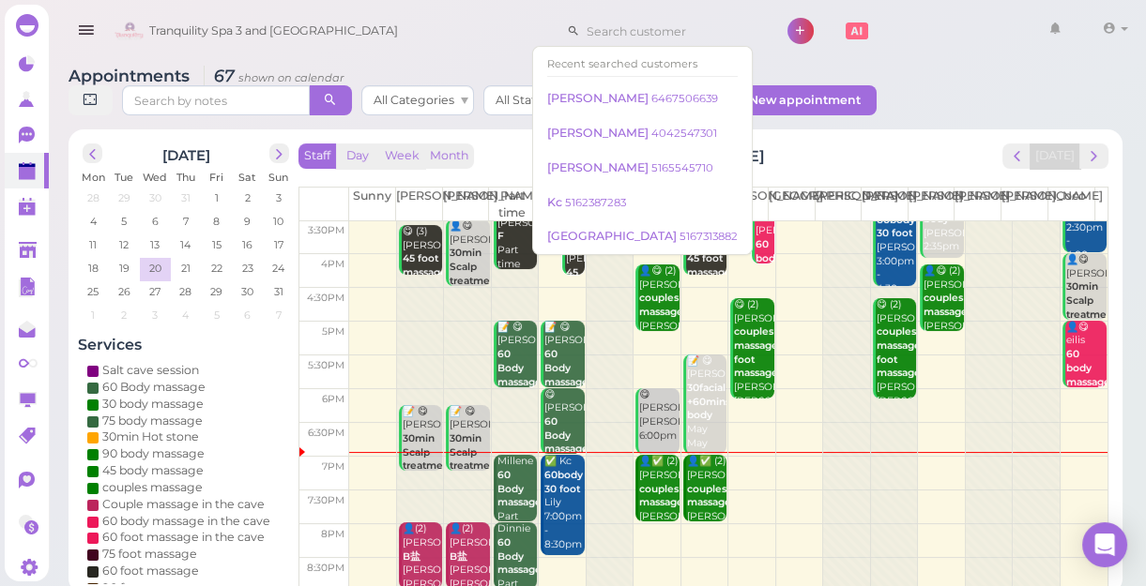
type input "6"
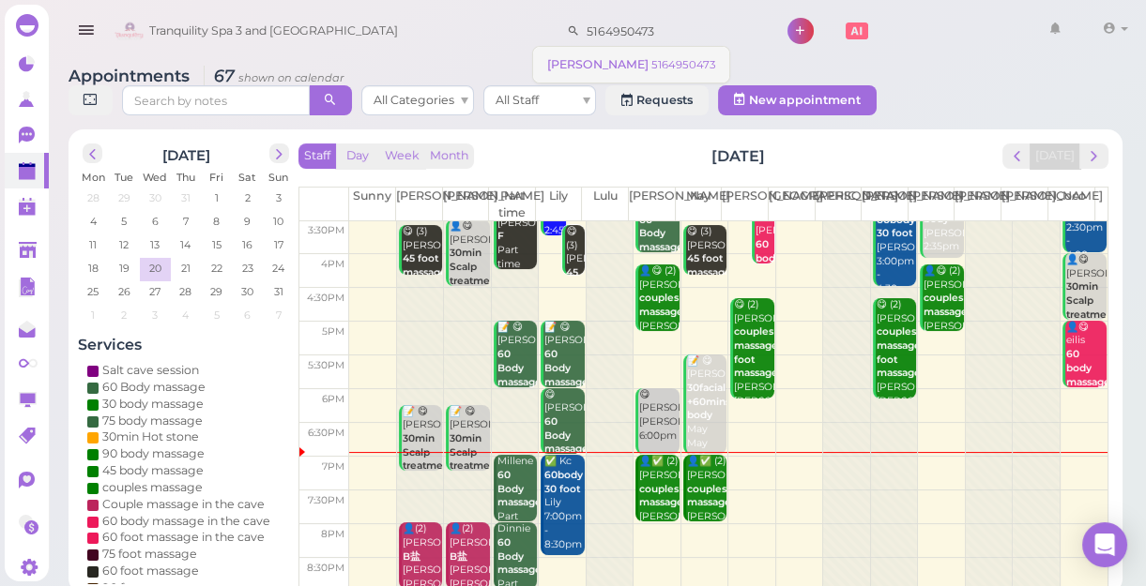
click at [657, 60] on small "5164950473" at bounding box center [683, 64] width 64 height 13
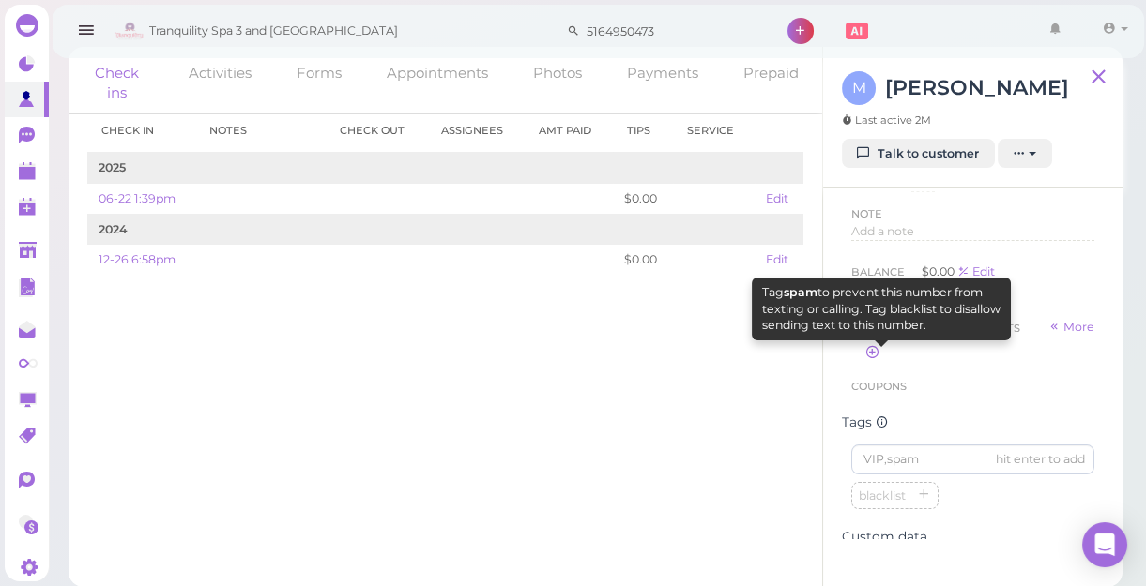
scroll to position [341, 0]
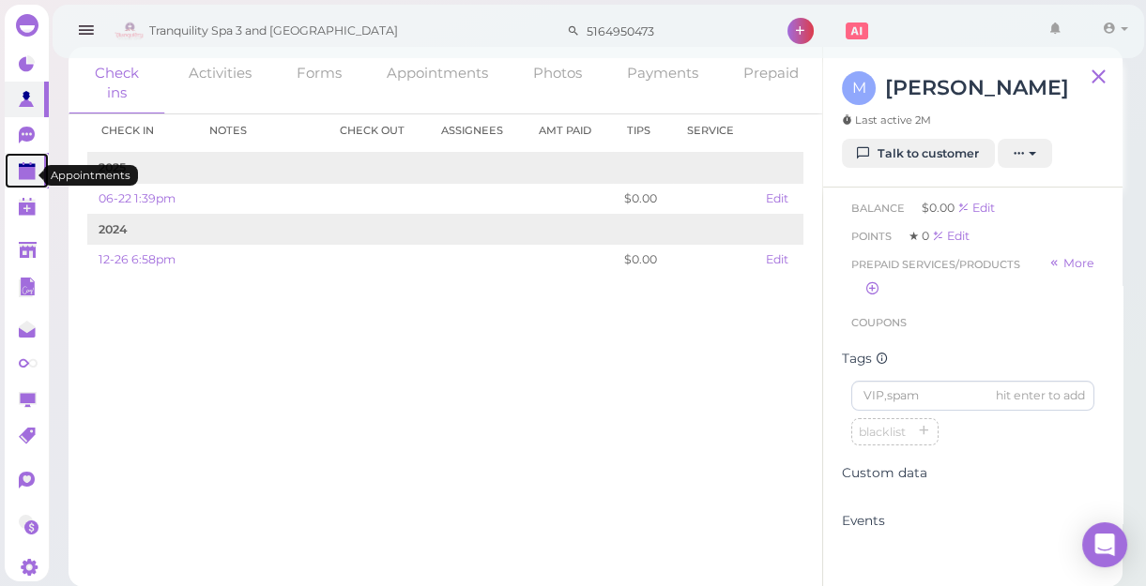
click at [25, 168] on polygon at bounding box center [27, 166] width 17 height 4
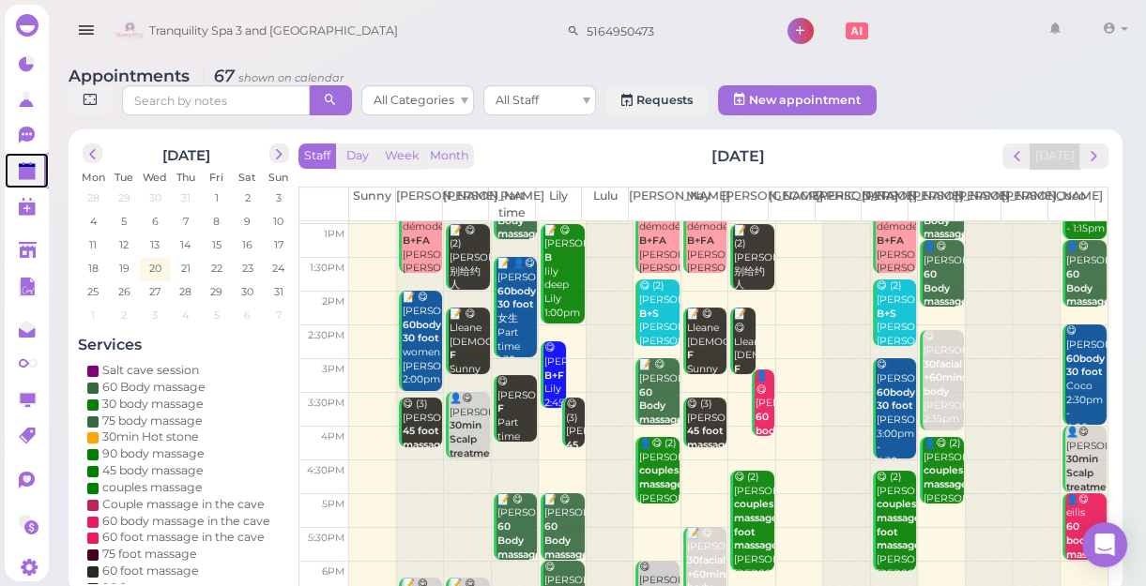
scroll to position [339, 0]
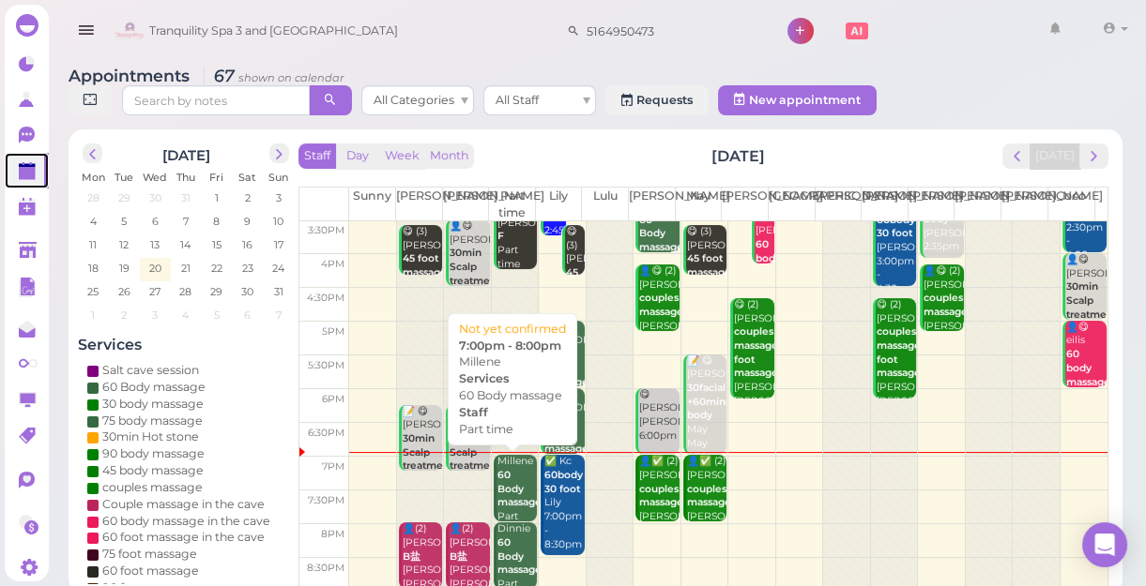
click at [501, 486] on b "60 Body massage" at bounding box center [519, 488] width 44 height 39
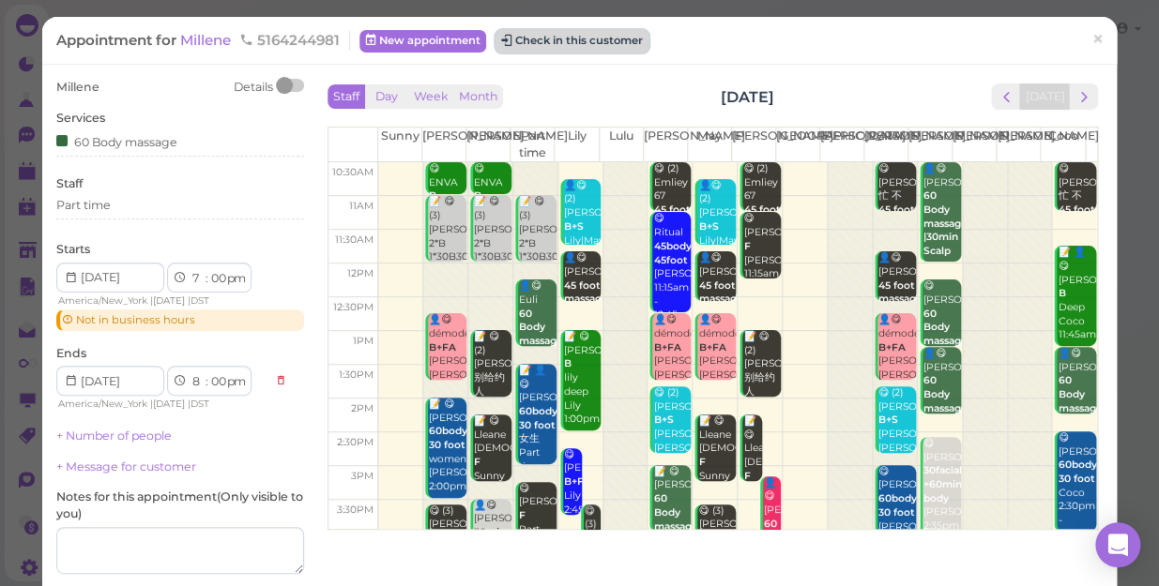
click at [603, 38] on button "Check in this customer" at bounding box center [571, 41] width 153 height 23
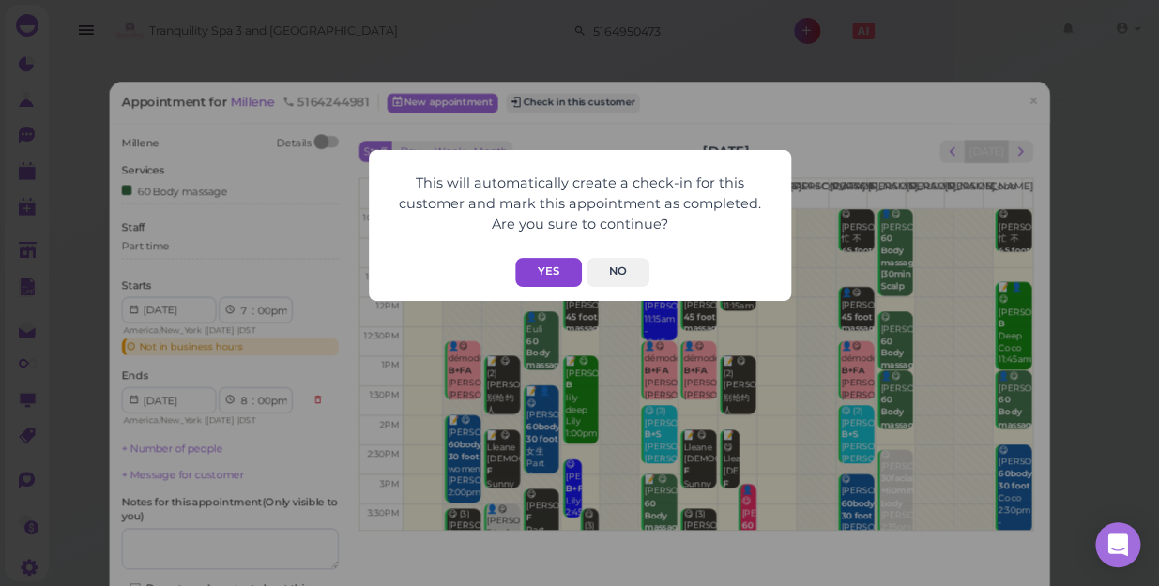
click at [549, 265] on button "Yes" at bounding box center [548, 272] width 67 height 29
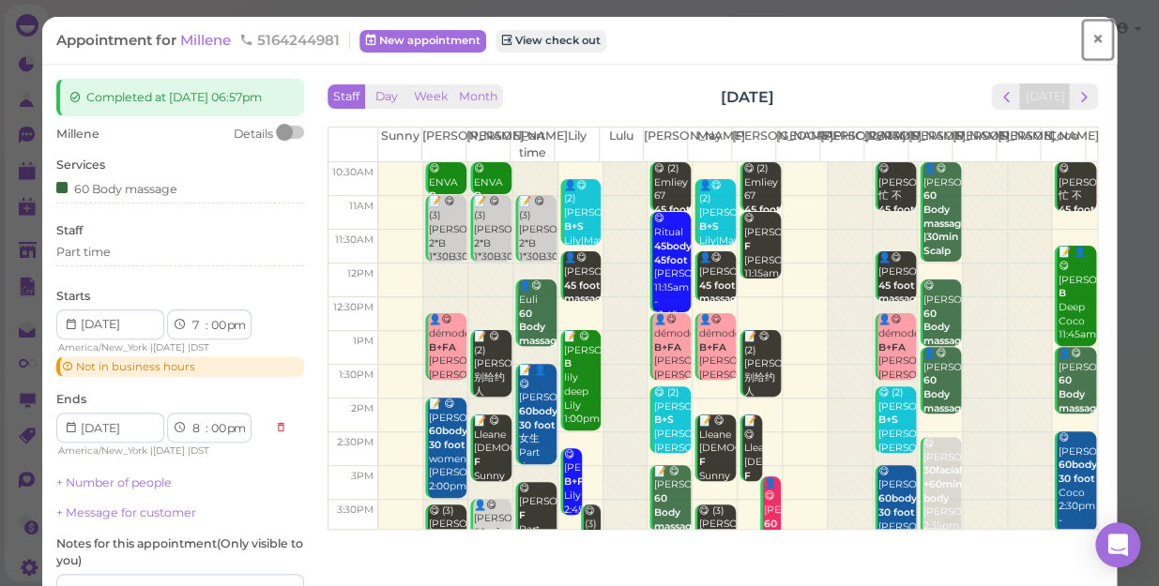
click at [1091, 38] on span "×" at bounding box center [1097, 39] width 12 height 26
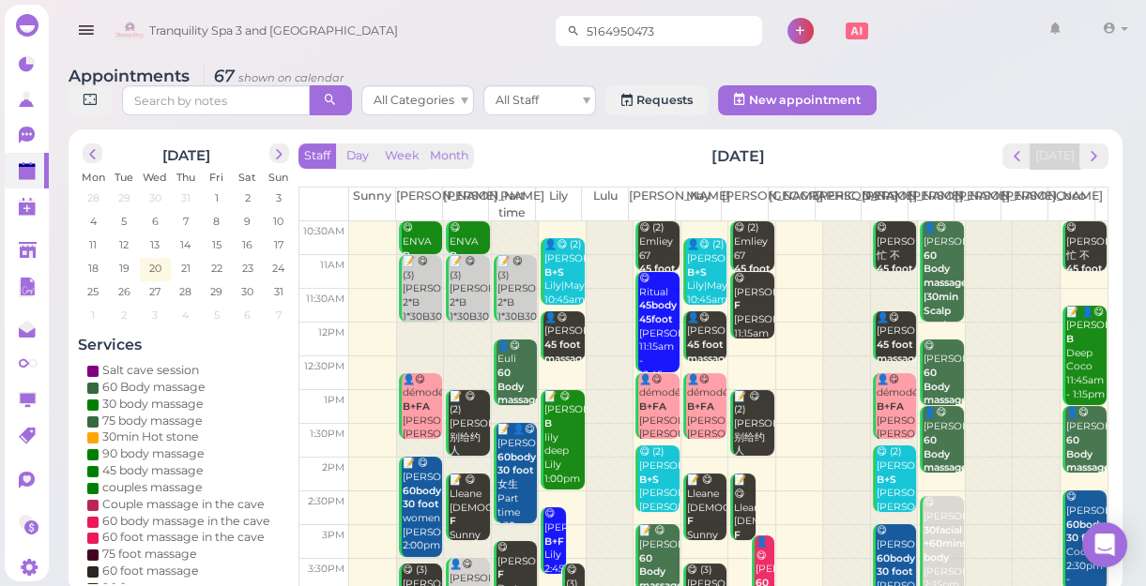
click at [646, 23] on input "5164950473" at bounding box center [671, 31] width 182 height 30
type input "5"
type input "5164244981"
click at [639, 66] on small "5164244981" at bounding box center [624, 64] width 63 height 13
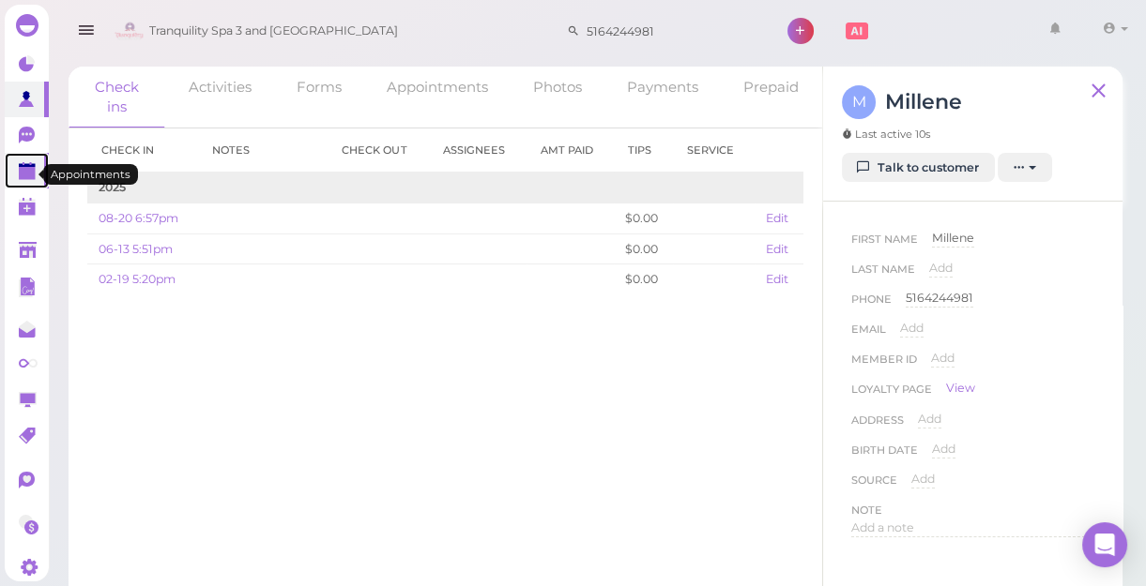
click at [30, 178] on polygon at bounding box center [27, 173] width 17 height 13
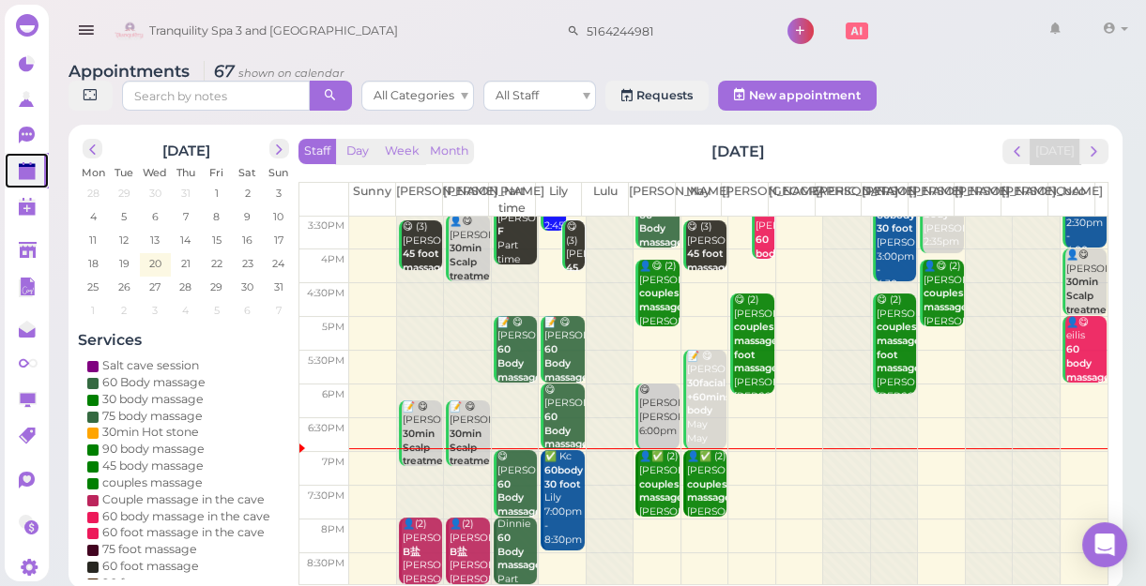
scroll to position [7, 0]
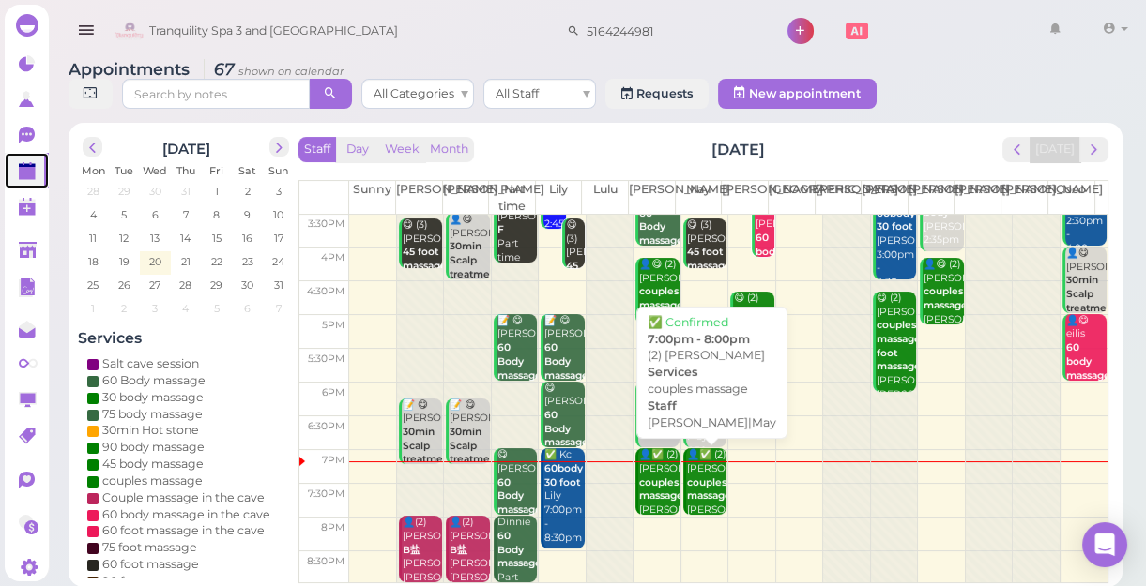
click at [698, 494] on b "couples massage" at bounding box center [709, 490] width 44 height 26
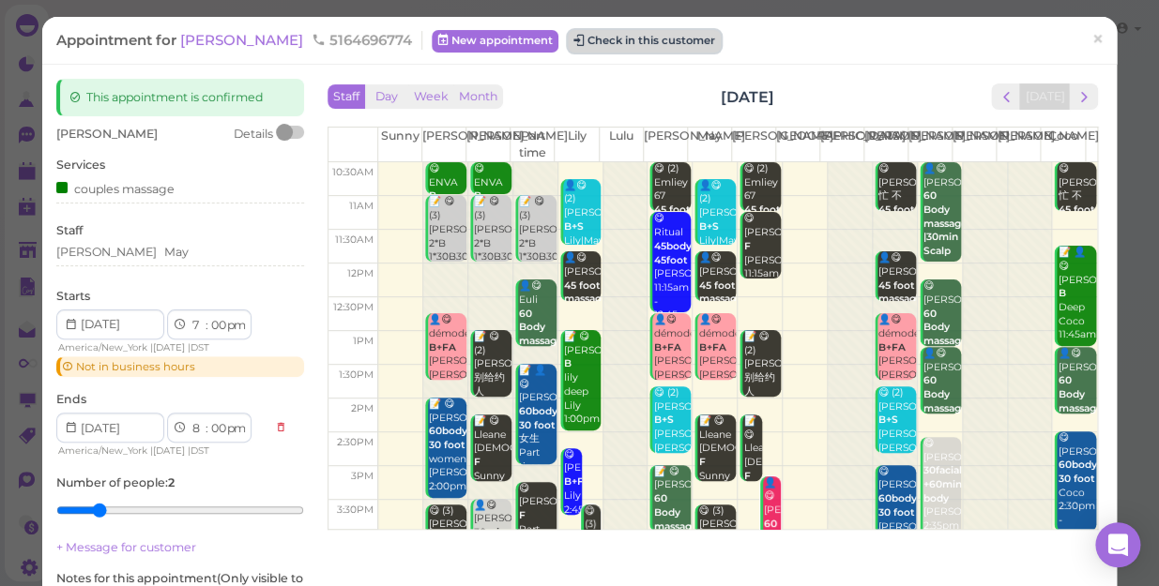
click at [636, 38] on button "Check in this customer" at bounding box center [644, 41] width 153 height 23
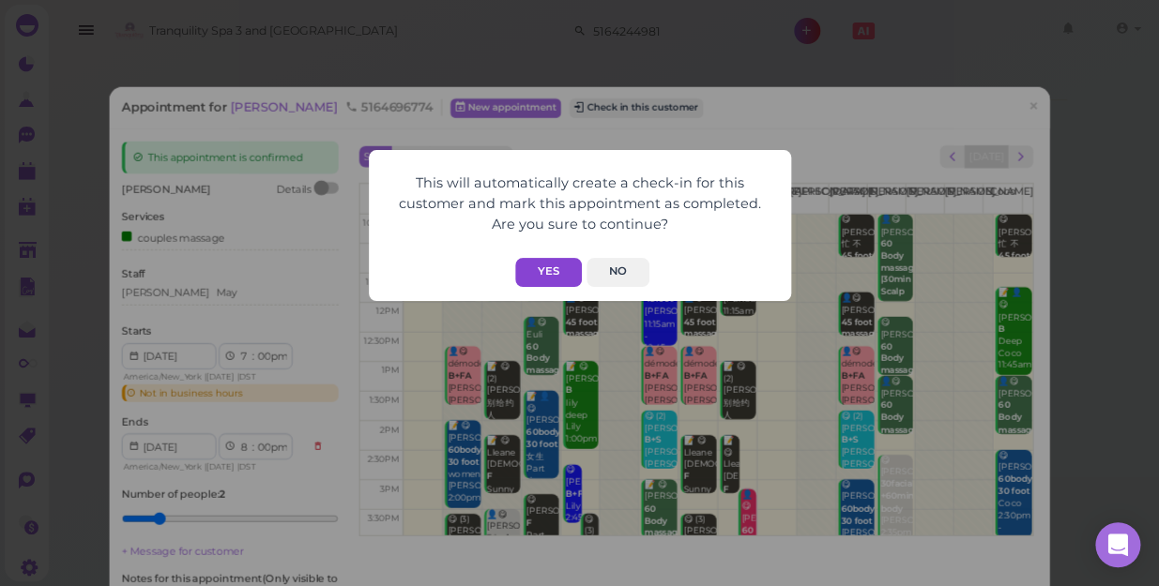
click at [550, 272] on button "Yes" at bounding box center [548, 272] width 67 height 29
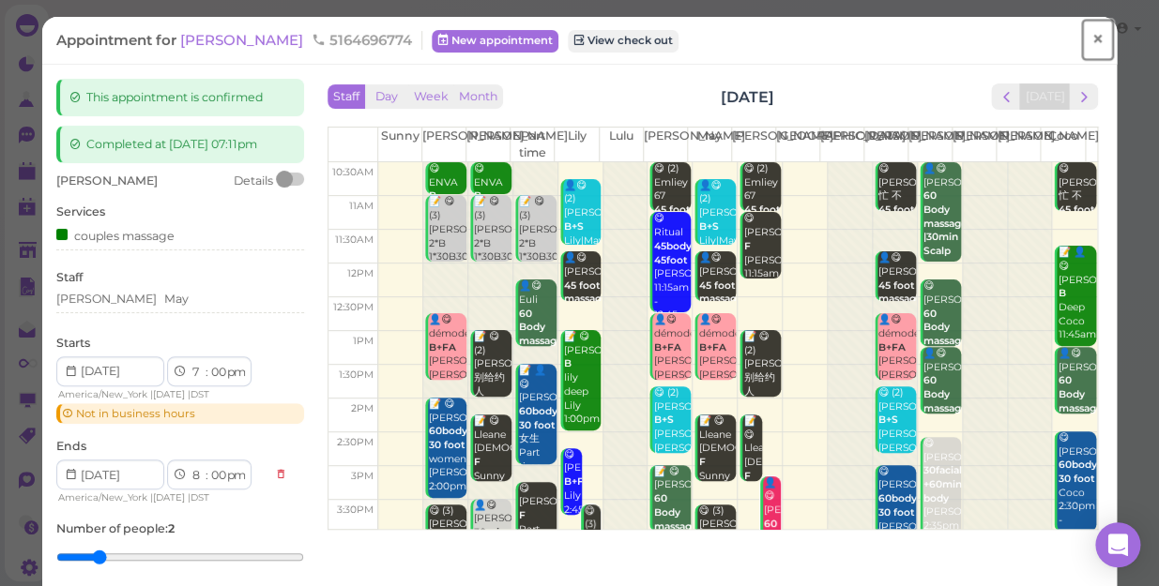
click at [1091, 38] on span "×" at bounding box center [1097, 39] width 12 height 26
click at [1082, 38] on link at bounding box center [1068, 31] width 54 height 53
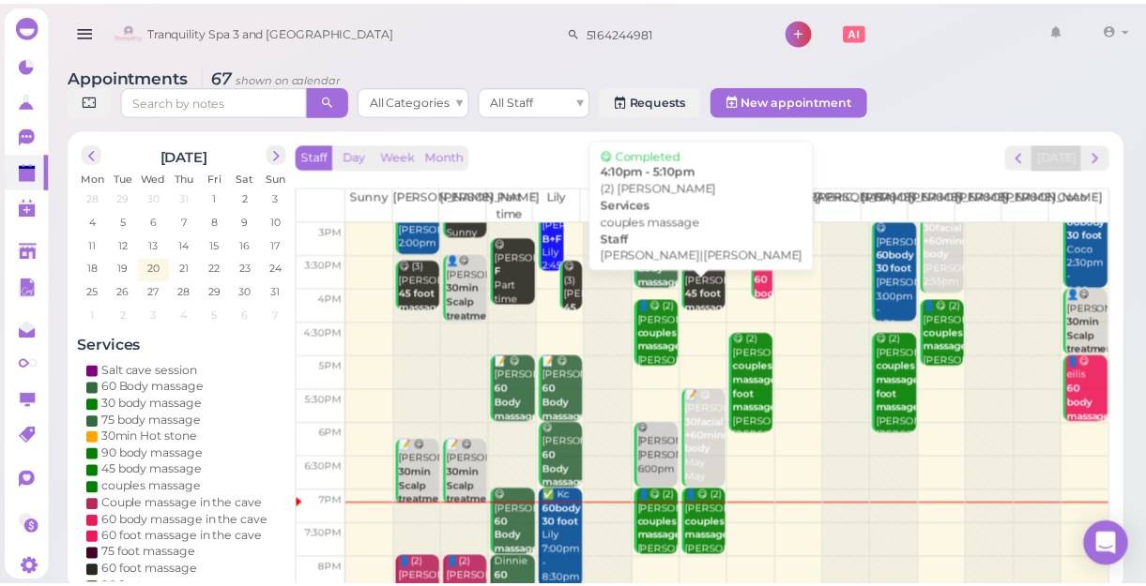
scroll to position [339, 0]
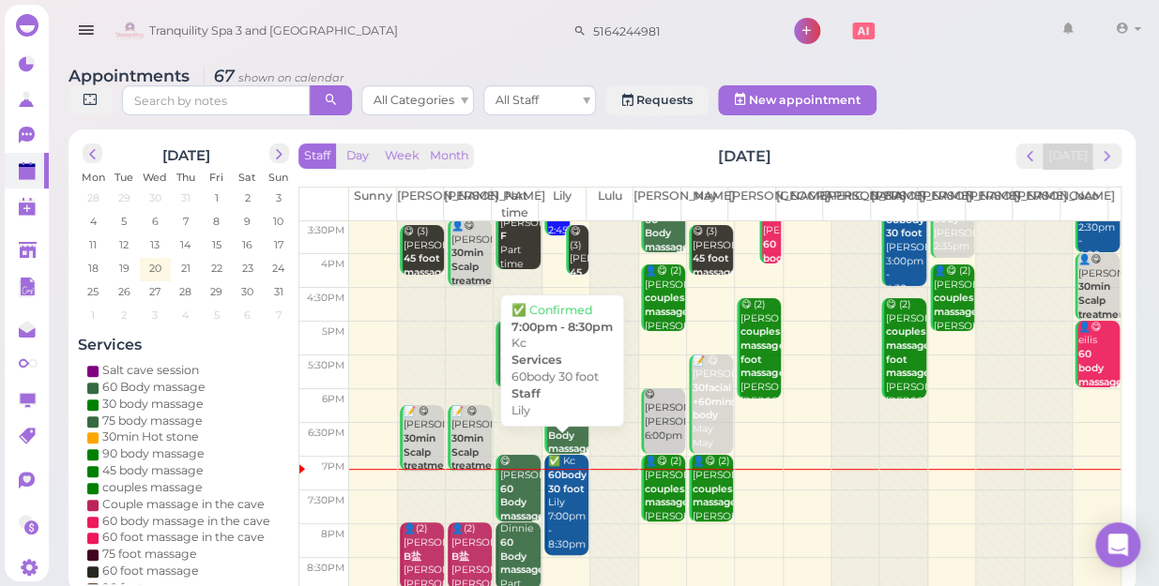
click at [559, 478] on div "✅ Kc 60body 30 foot Lily 7:00pm - 8:30pm" at bounding box center [567, 503] width 41 height 97
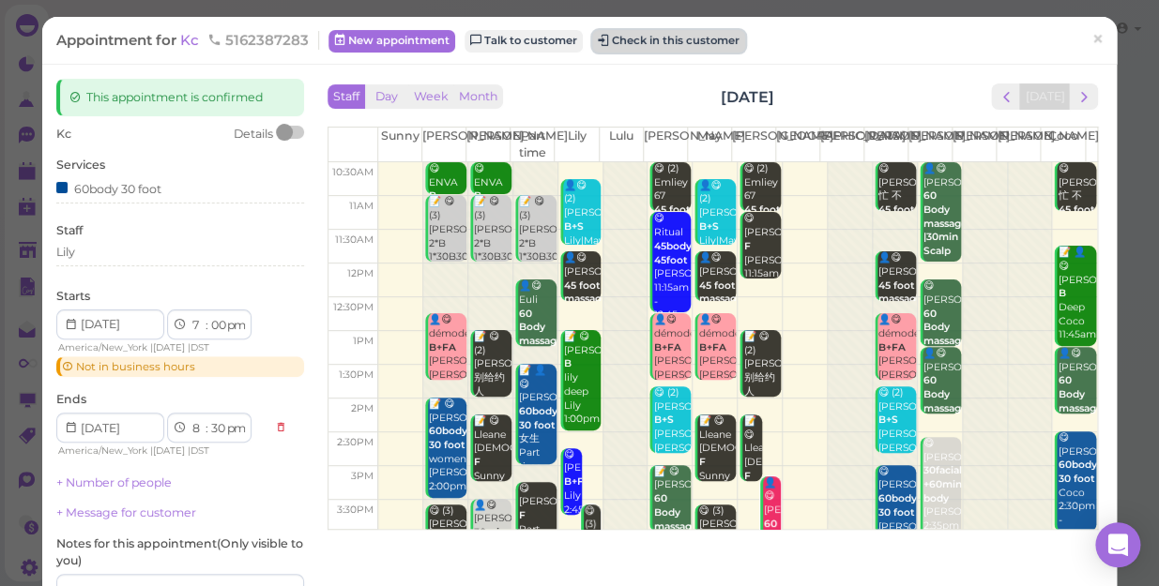
click at [682, 45] on button "Check in this customer" at bounding box center [668, 41] width 153 height 23
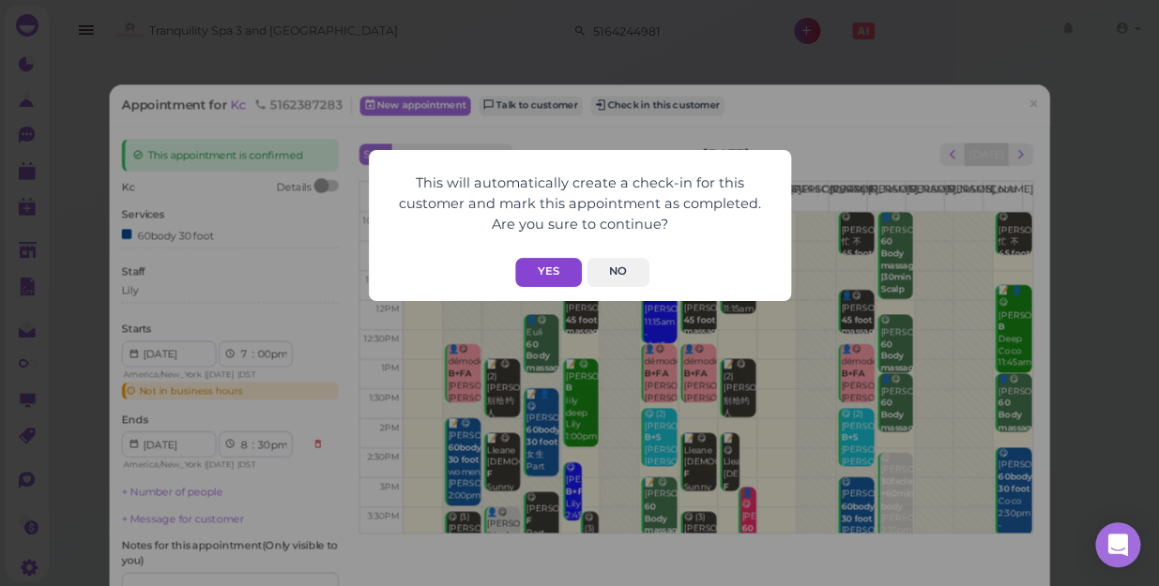
click at [563, 268] on button "Yes" at bounding box center [548, 272] width 67 height 29
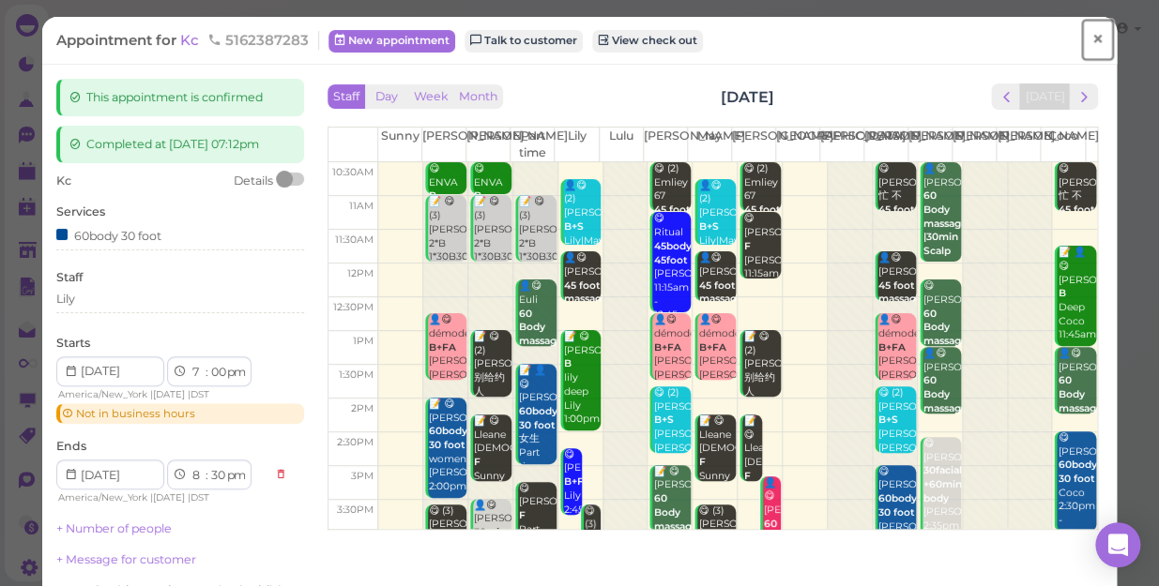
click at [1091, 33] on span "×" at bounding box center [1097, 39] width 12 height 26
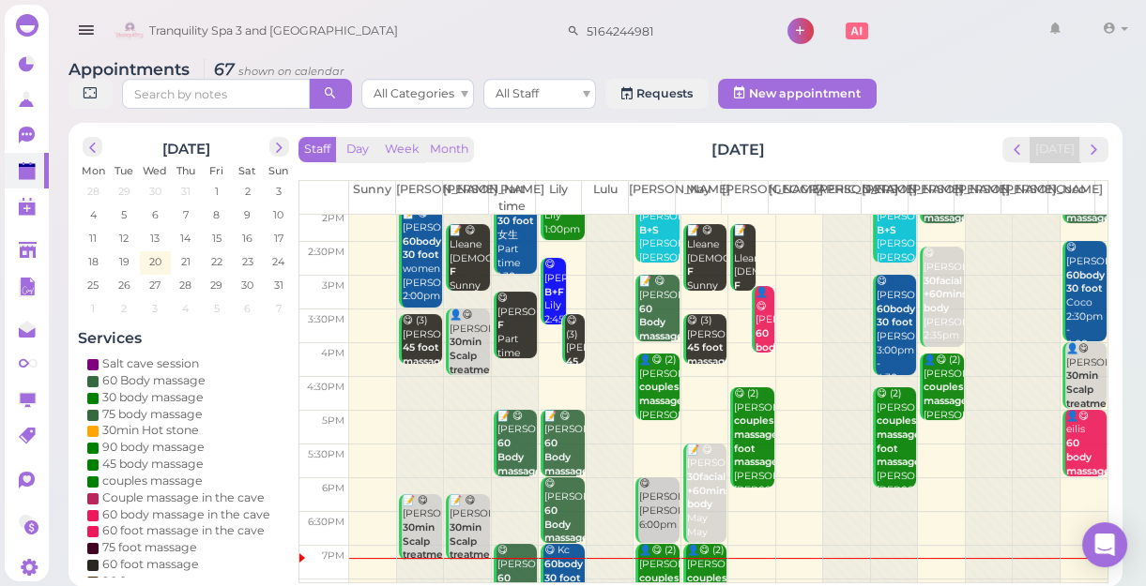
scroll to position [339, 0]
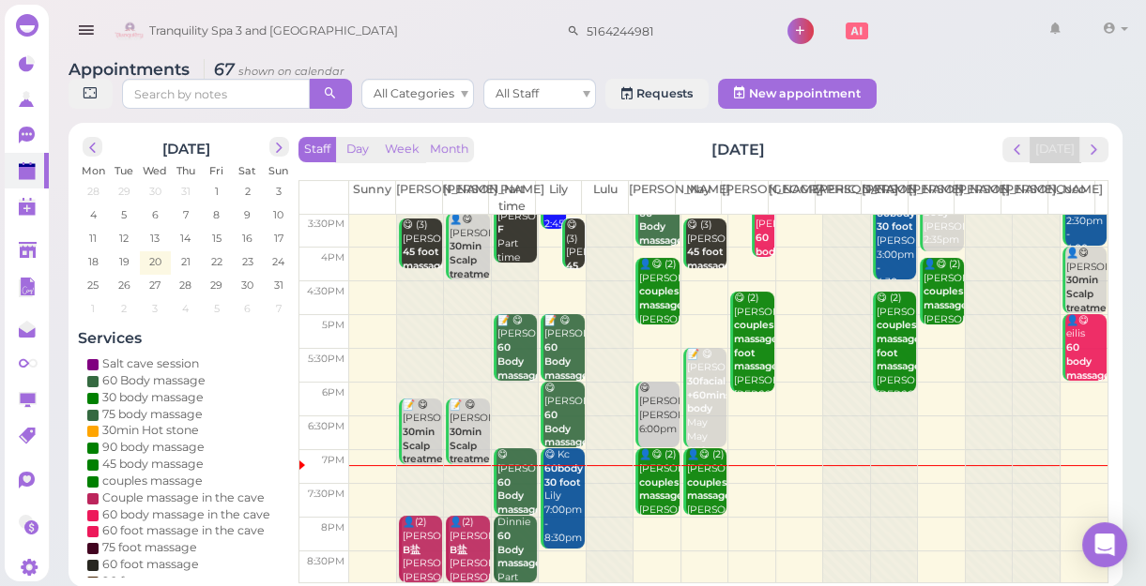
click at [418, 478] on div at bounding box center [420, 229] width 47 height 707
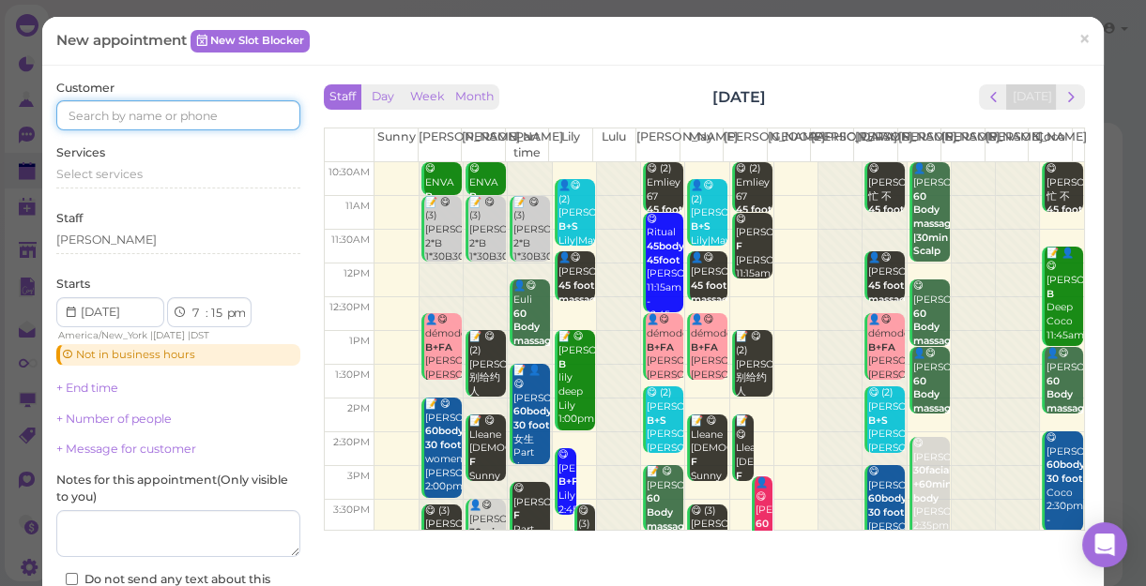
click at [219, 108] on input at bounding box center [178, 115] width 244 height 30
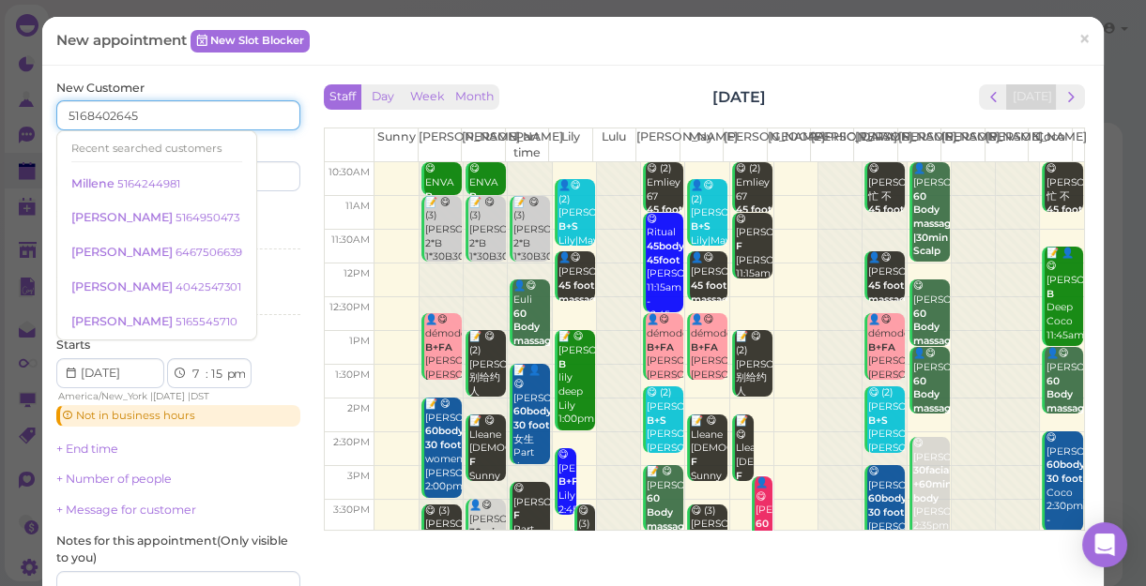
type input "5168402645"
click at [256, 175] on input at bounding box center [241, 176] width 117 height 30
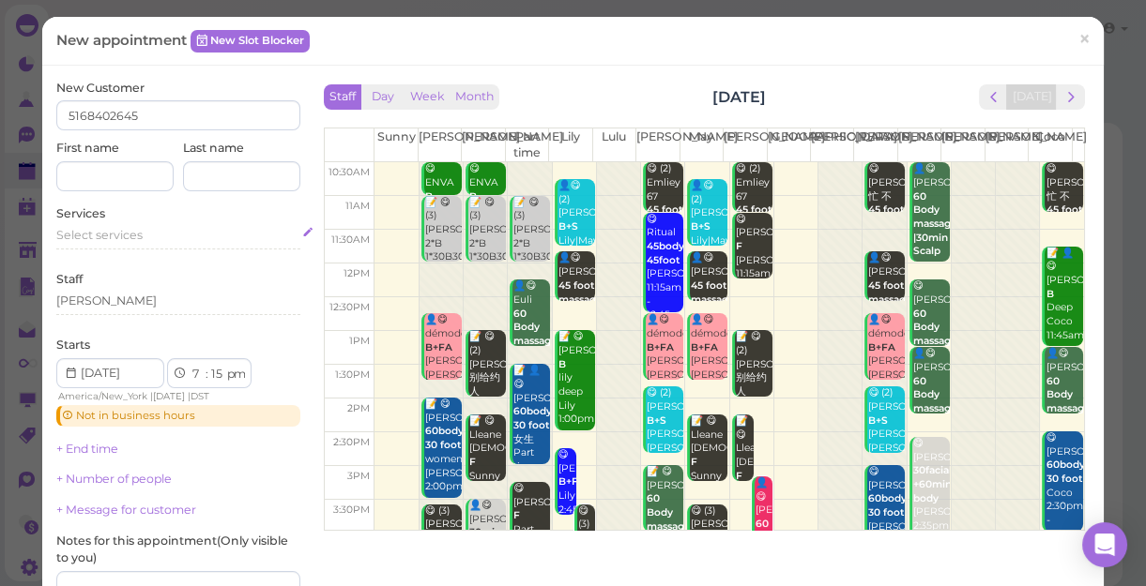
click at [113, 234] on span "Select services" at bounding box center [99, 235] width 86 height 14
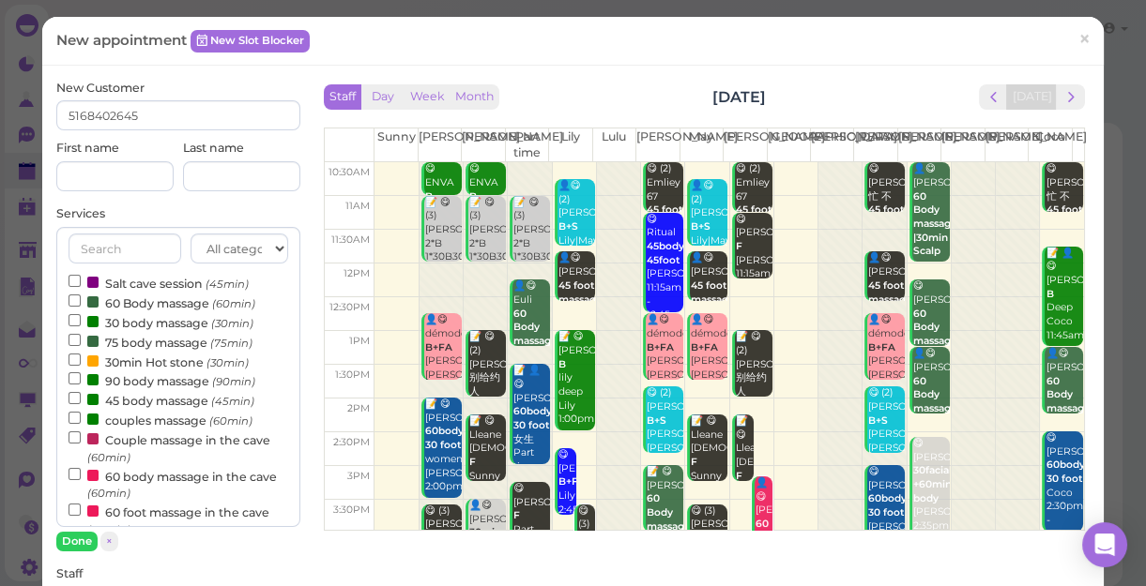
click at [124, 305] on label "60 Body massage (60min)" at bounding box center [161, 303] width 187 height 20
click at [81, 305] on input "60 Body massage (60min)" at bounding box center [74, 301] width 12 height 12
click at [75, 546] on button "Done" at bounding box center [76, 542] width 41 height 20
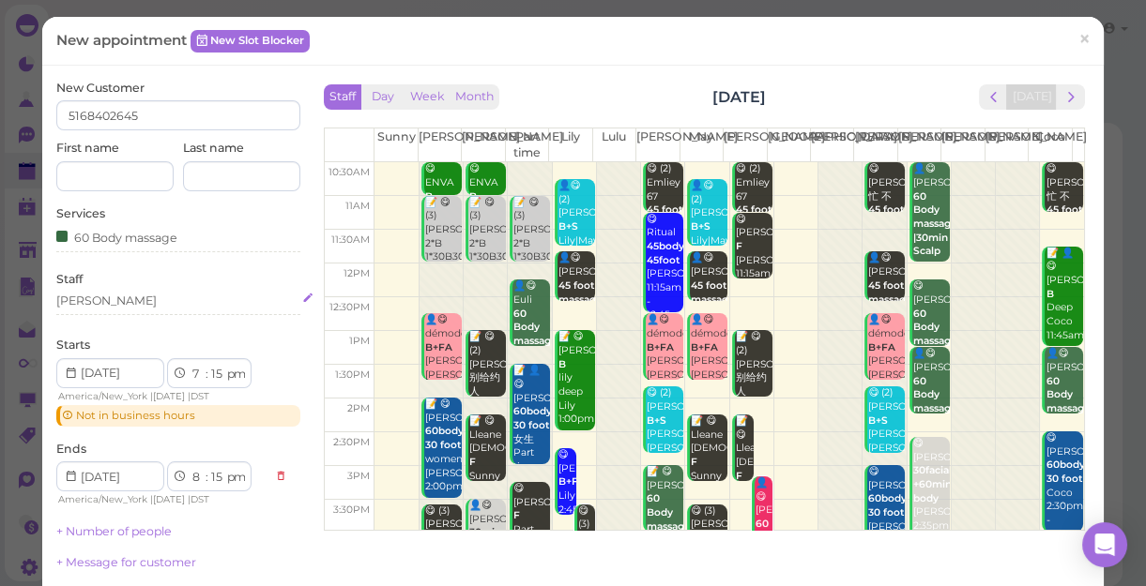
click at [102, 304] on div "[PERSON_NAME]" at bounding box center [178, 301] width 244 height 17
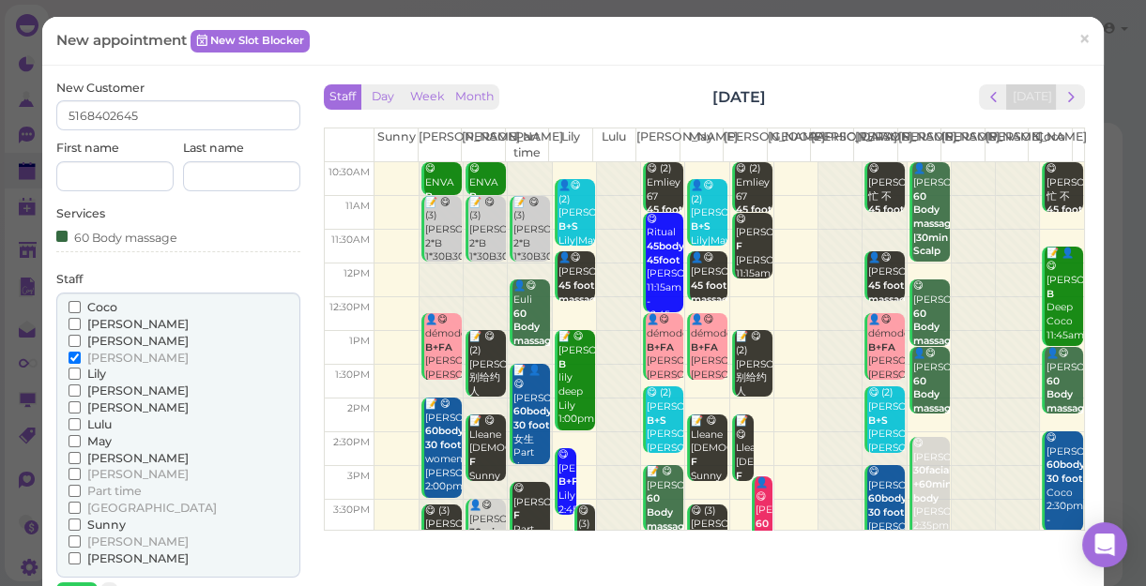
click at [103, 407] on span "[PERSON_NAME]" at bounding box center [137, 408] width 101 height 14
click at [81, 407] on input "[PERSON_NAME]" at bounding box center [74, 408] width 12 height 12
click at [94, 357] on span "[PERSON_NAME]" at bounding box center [137, 358] width 101 height 14
click at [81, 357] on input "[PERSON_NAME]" at bounding box center [74, 358] width 12 height 12
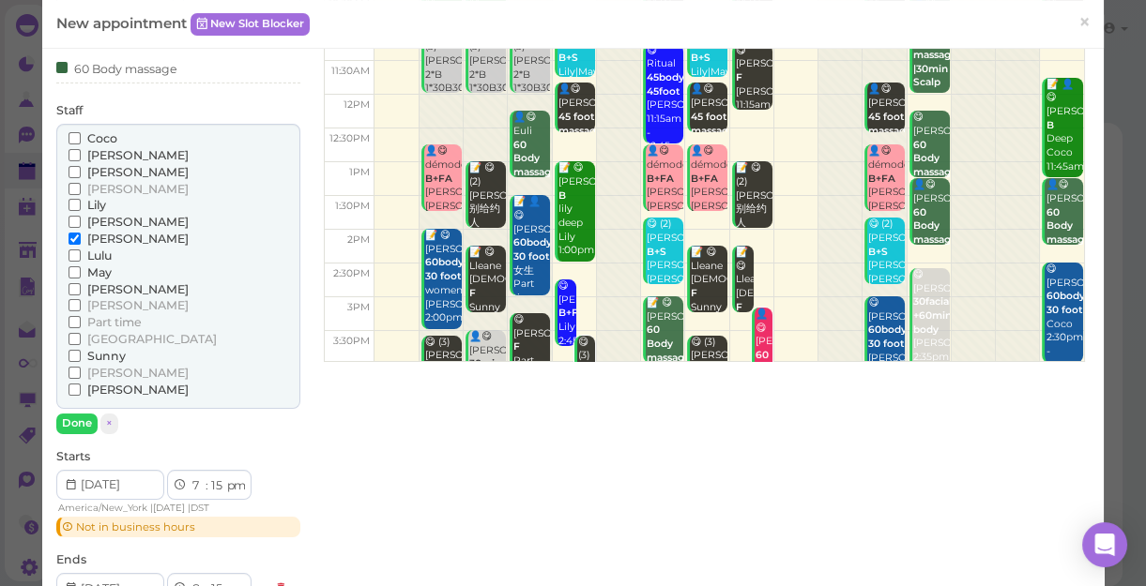
scroll to position [170, 0]
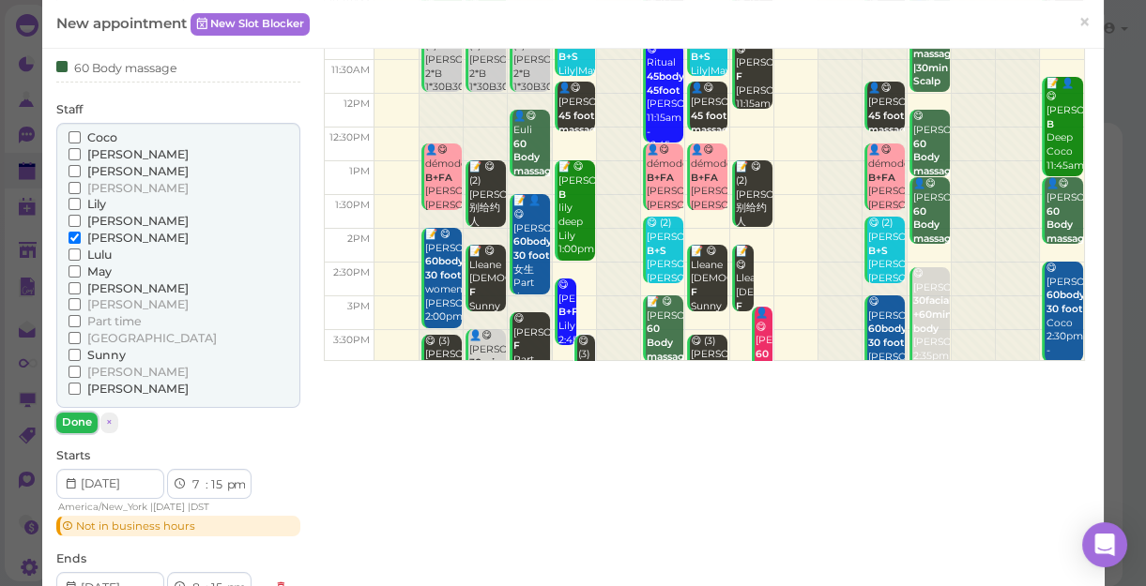
click at [78, 421] on button "Done" at bounding box center [76, 423] width 41 height 20
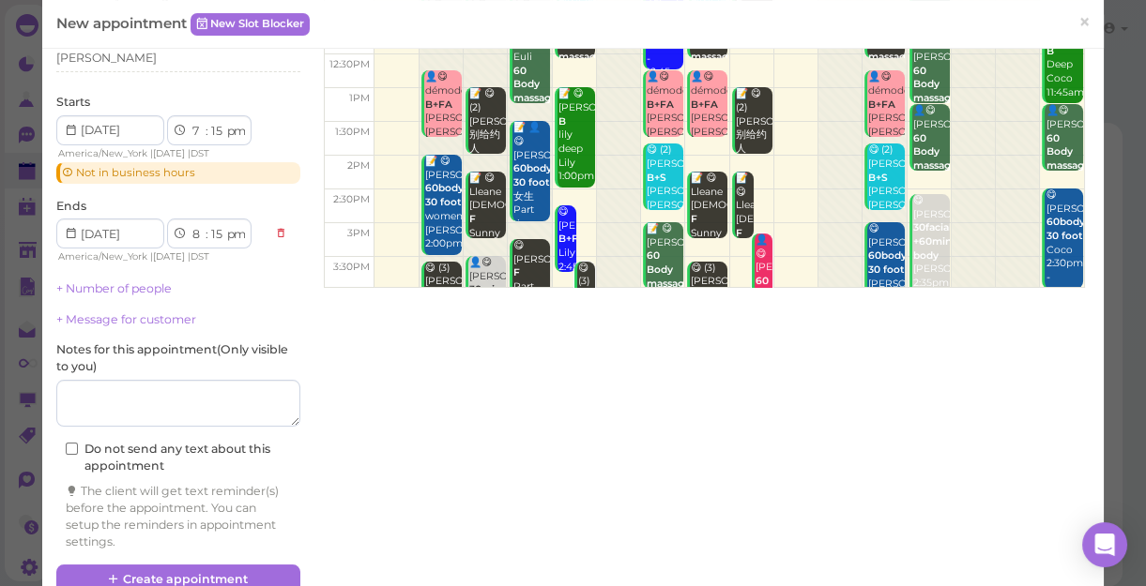
scroll to position [281, 0]
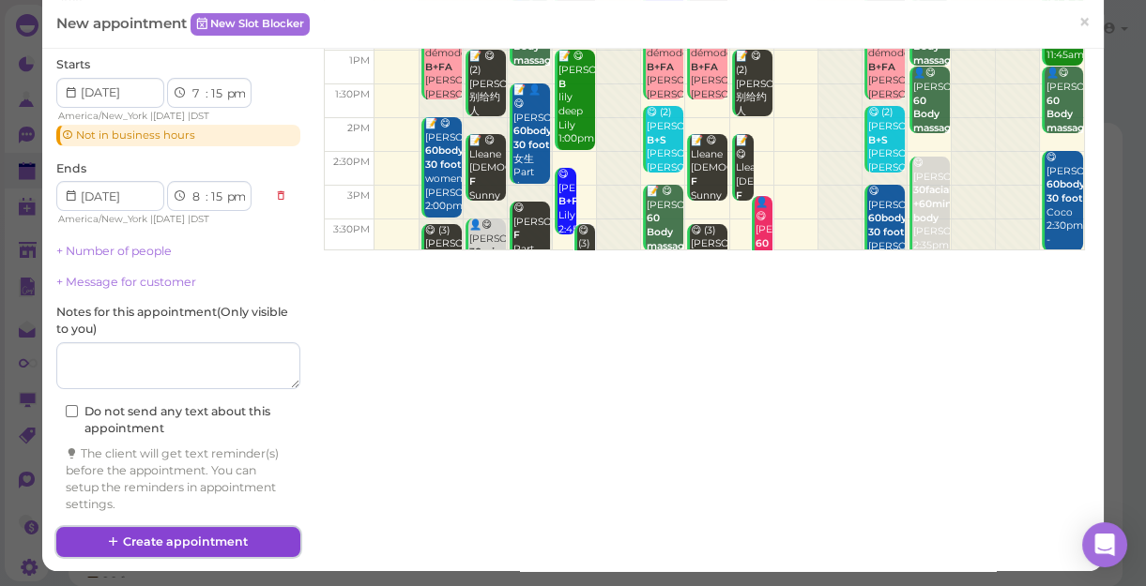
click at [166, 537] on button "Create appointment" at bounding box center [178, 542] width 244 height 30
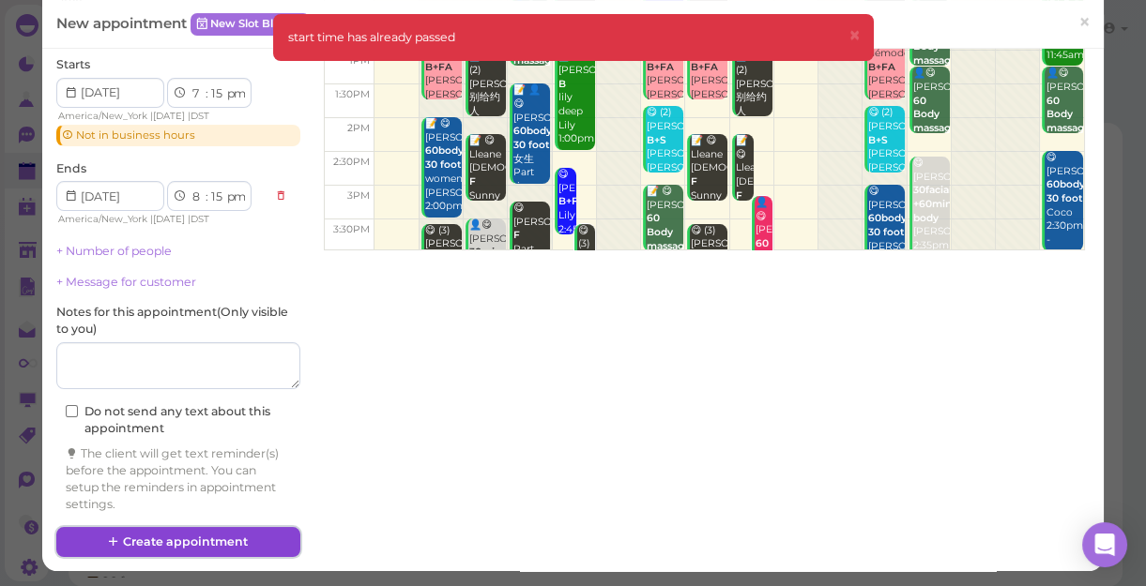
click at [176, 540] on button "Create appointment" at bounding box center [178, 542] width 244 height 30
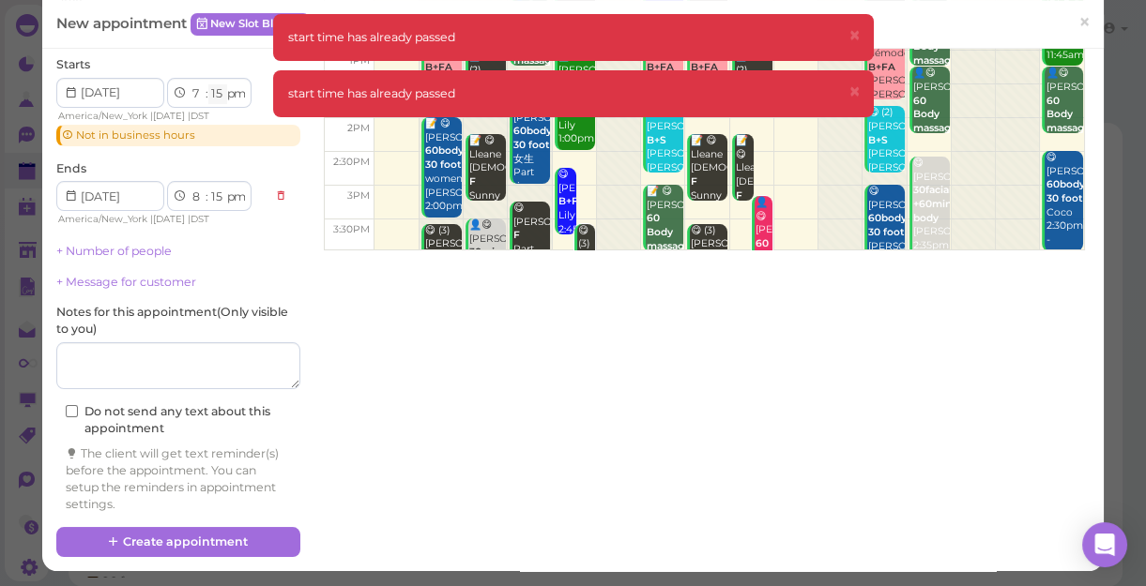
click at [213, 96] on select "00 05 10 15 20 25 30 35 40 45 50 55" at bounding box center [217, 94] width 19 height 20
select select "20"
click at [208, 84] on select "00 05 10 15 20 25 30 35 40 45 50 55" at bounding box center [217, 94] width 19 height 20
select select "20"
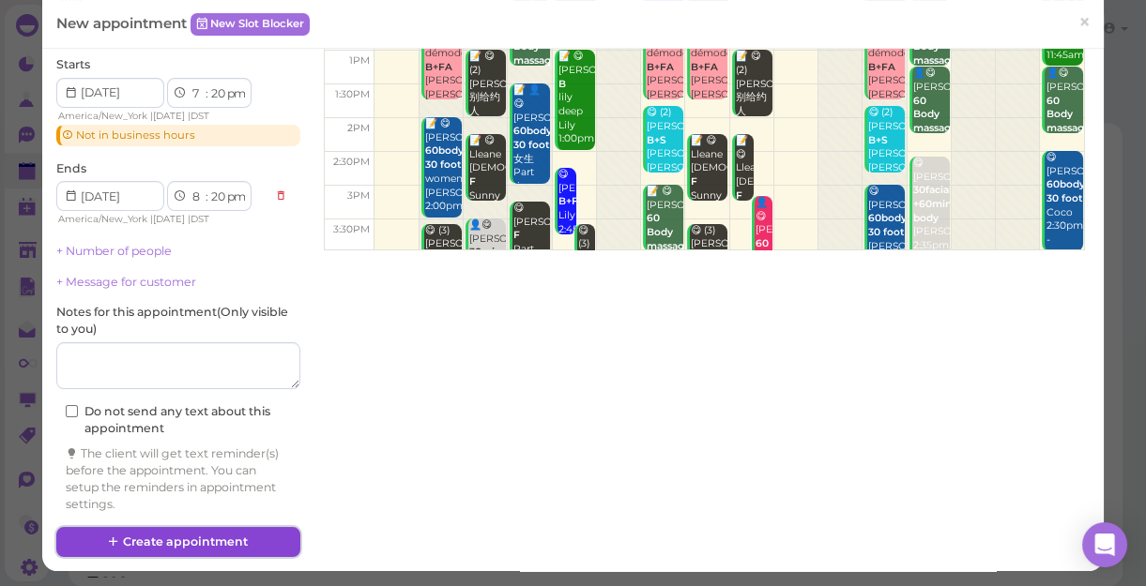
click at [234, 542] on button "Create appointment" at bounding box center [178, 542] width 244 height 30
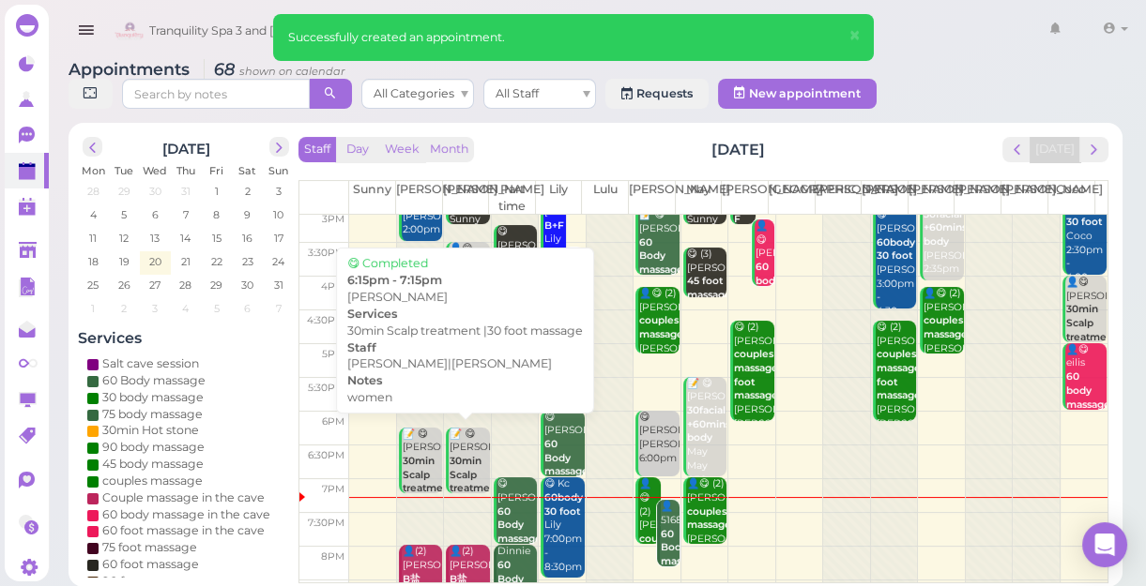
scroll to position [339, 0]
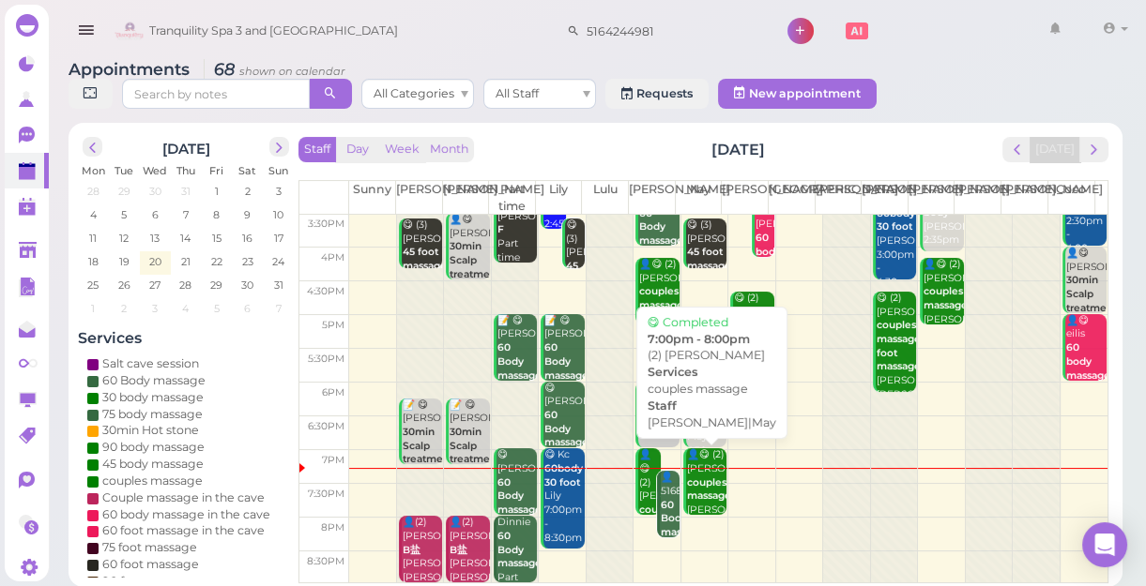
click at [702, 486] on div "👤😋 (2) [PERSON_NAME] couples massage [PERSON_NAME]|May 7:00pm - 8:00pm" at bounding box center [706, 503] width 40 height 111
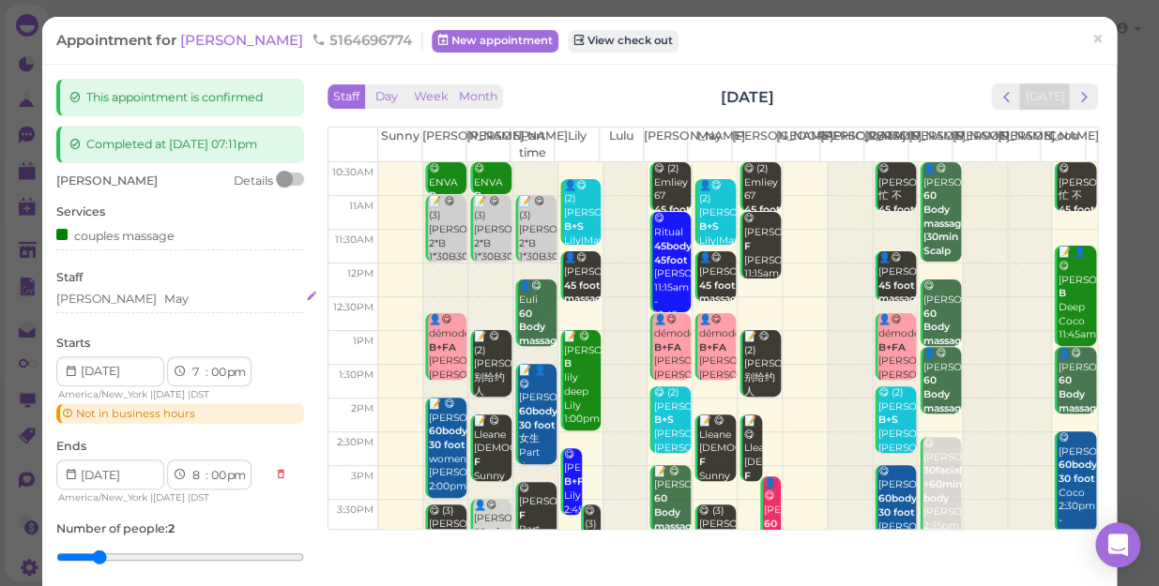
click at [124, 294] on div "[PERSON_NAME]" at bounding box center [180, 299] width 248 height 17
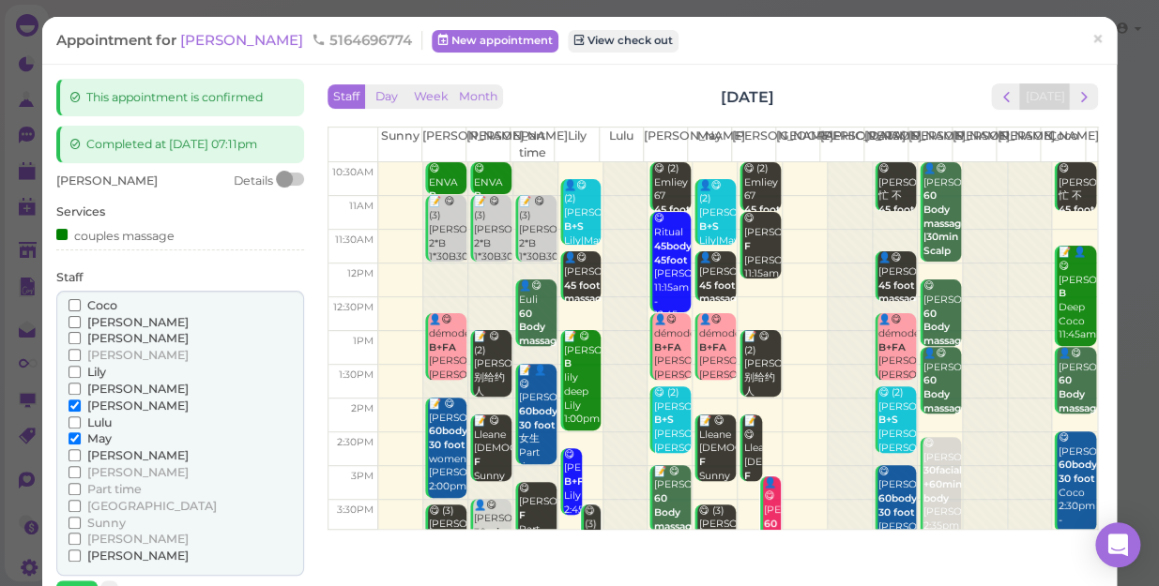
click at [99, 404] on span "[PERSON_NAME]" at bounding box center [137, 406] width 101 height 14
click at [81, 404] on input "[PERSON_NAME]" at bounding box center [74, 406] width 12 height 12
click at [113, 469] on span "[PERSON_NAME]" at bounding box center [137, 472] width 101 height 14
click at [81, 469] on input "[PERSON_NAME]" at bounding box center [74, 472] width 12 height 12
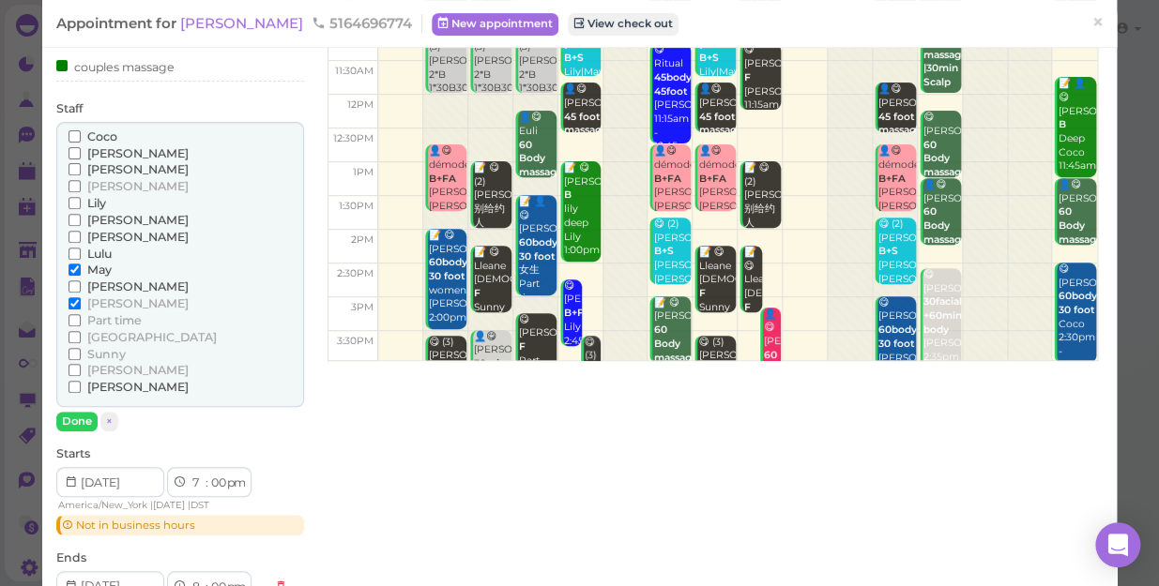
scroll to position [170, 0]
click at [62, 421] on button "Done" at bounding box center [76, 421] width 41 height 20
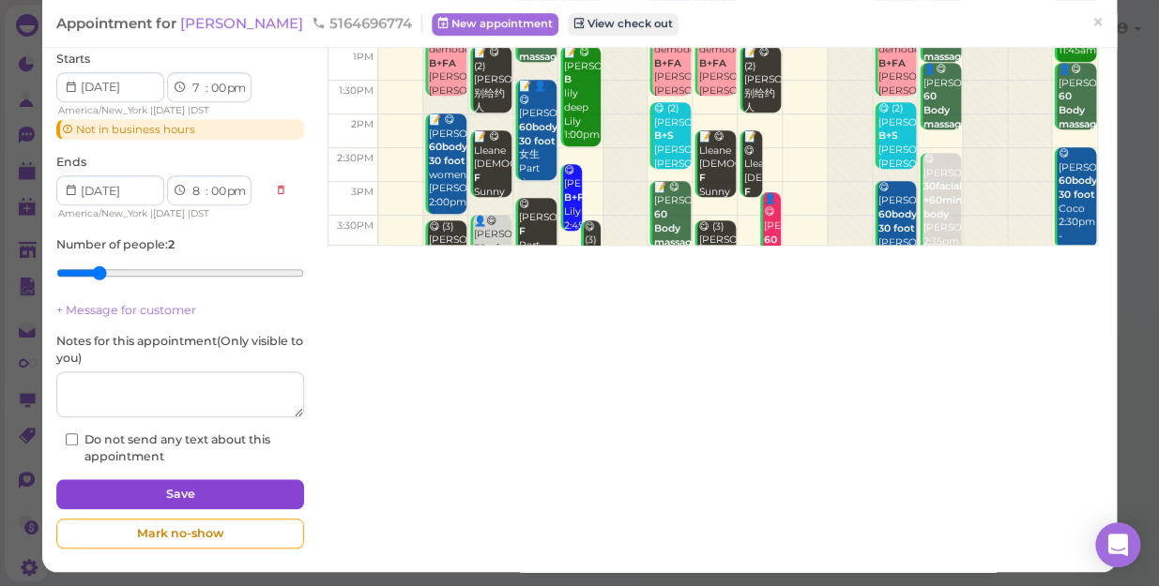
scroll to position [285, 0]
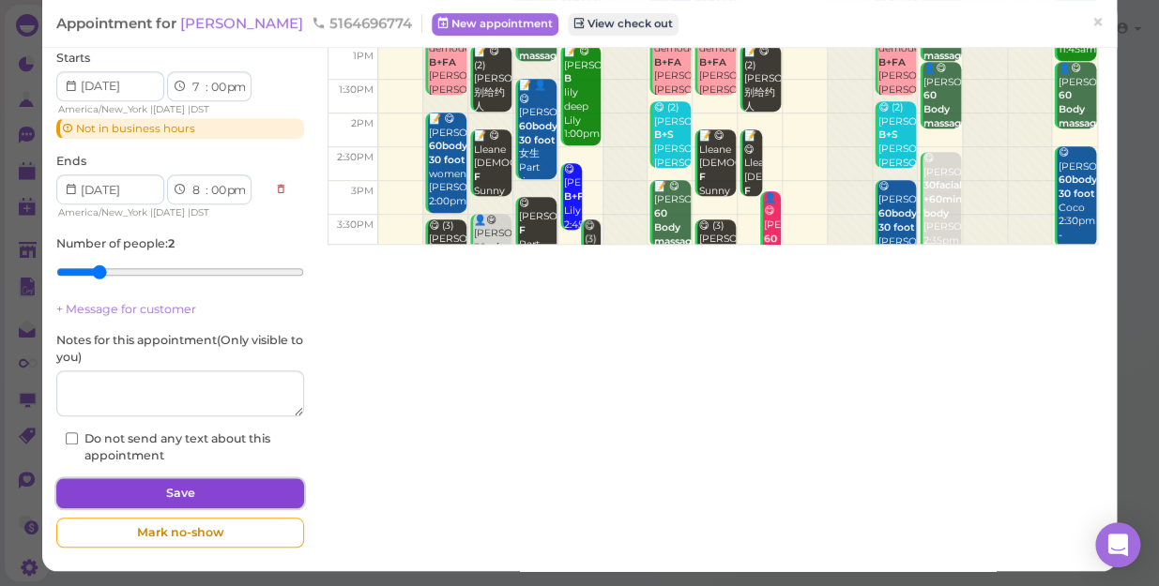
click at [207, 488] on button "Save" at bounding box center [180, 494] width 248 height 30
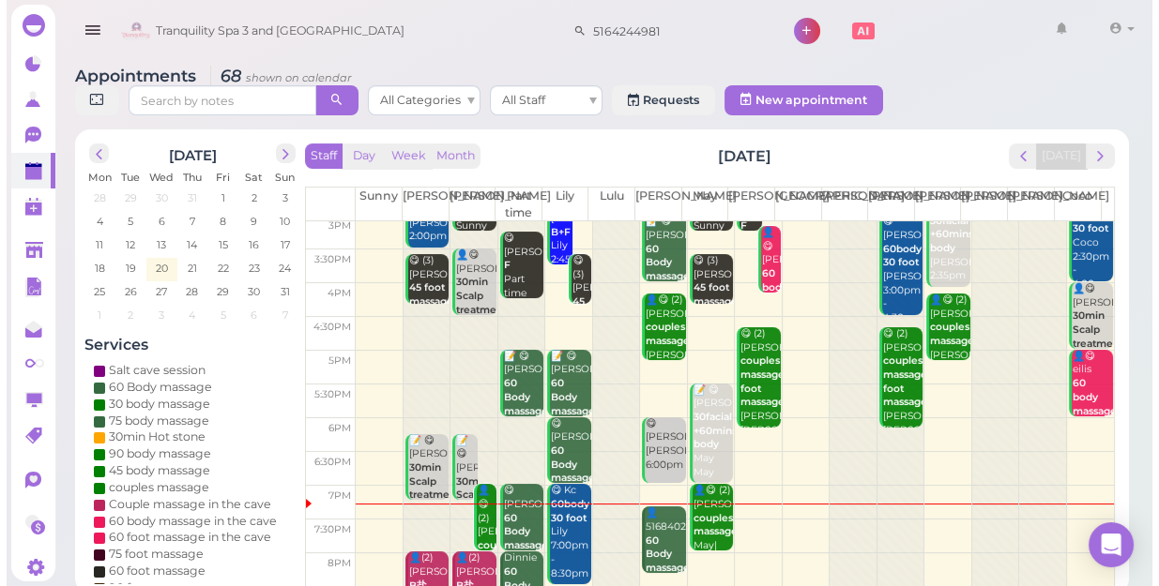
scroll to position [339, 0]
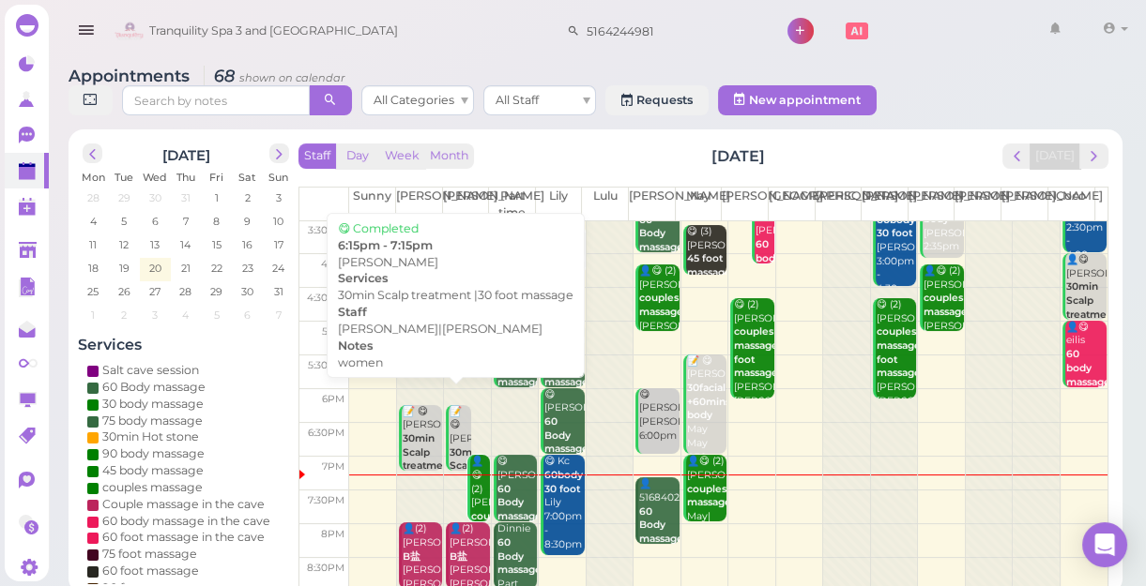
click at [455, 435] on div "📝 😋 [PERSON_NAME] 30min Scalp treatment |30 foot massage women [PERSON_NAME]|[P…" at bounding box center [459, 508] width 22 height 206
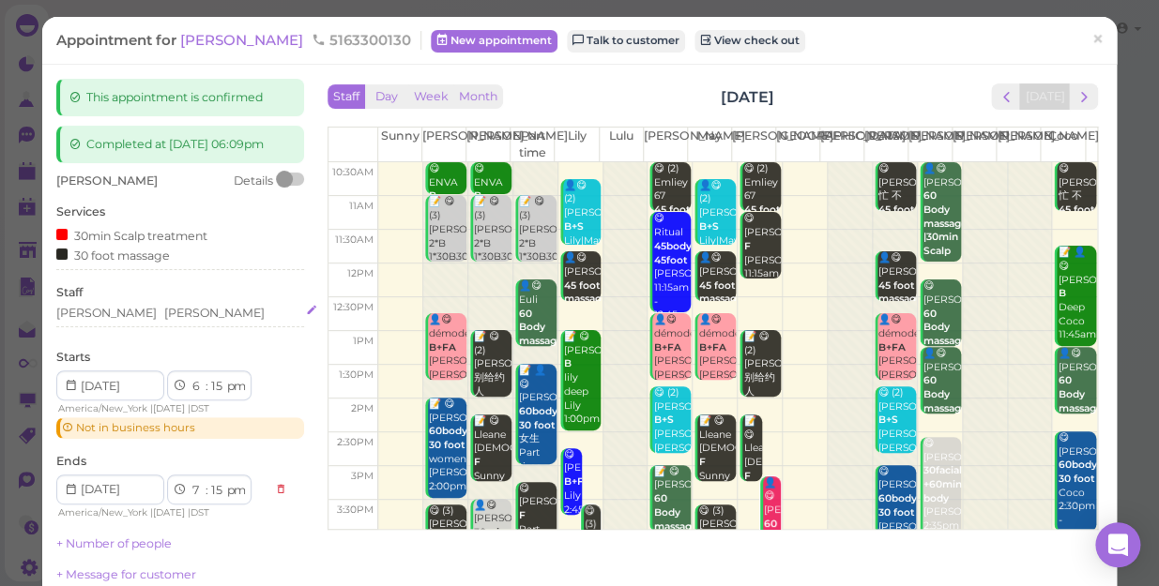
click at [145, 322] on div "[PERSON_NAME][GEOGRAPHIC_DATA]" at bounding box center [180, 313] width 248 height 17
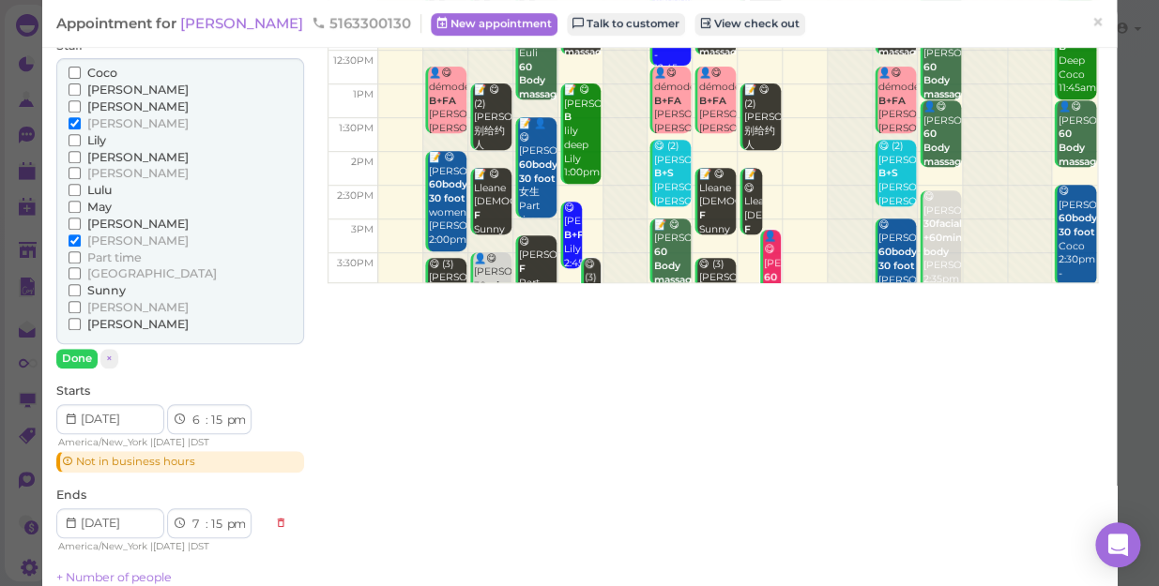
scroll to position [255, 0]
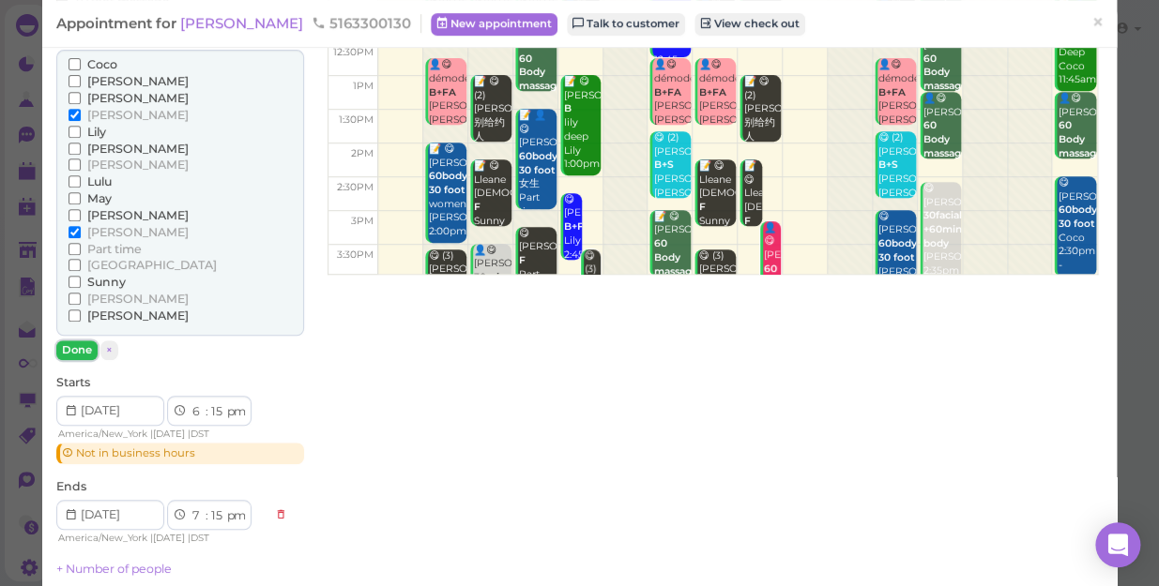
click at [75, 360] on button "Done" at bounding box center [76, 351] width 41 height 20
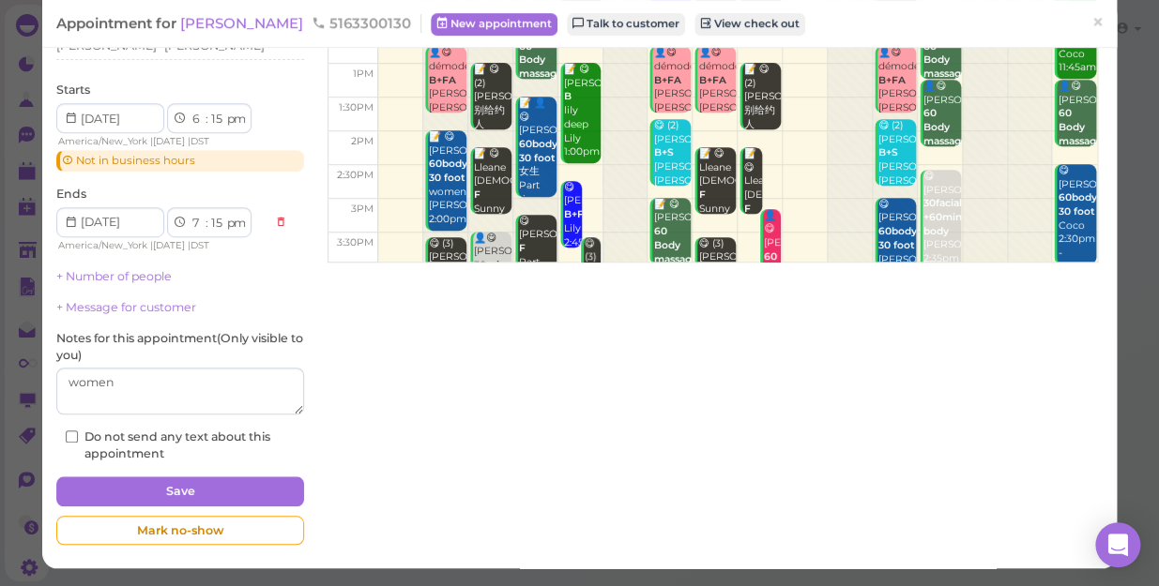
scroll to position [281, 0]
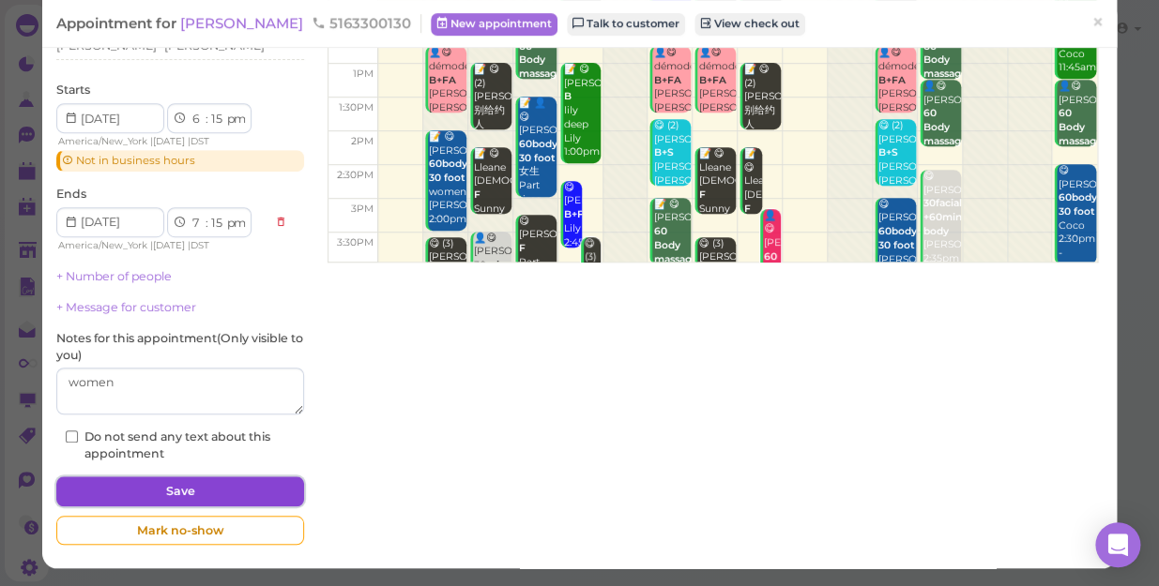
click at [197, 489] on button "Save" at bounding box center [180, 492] width 248 height 30
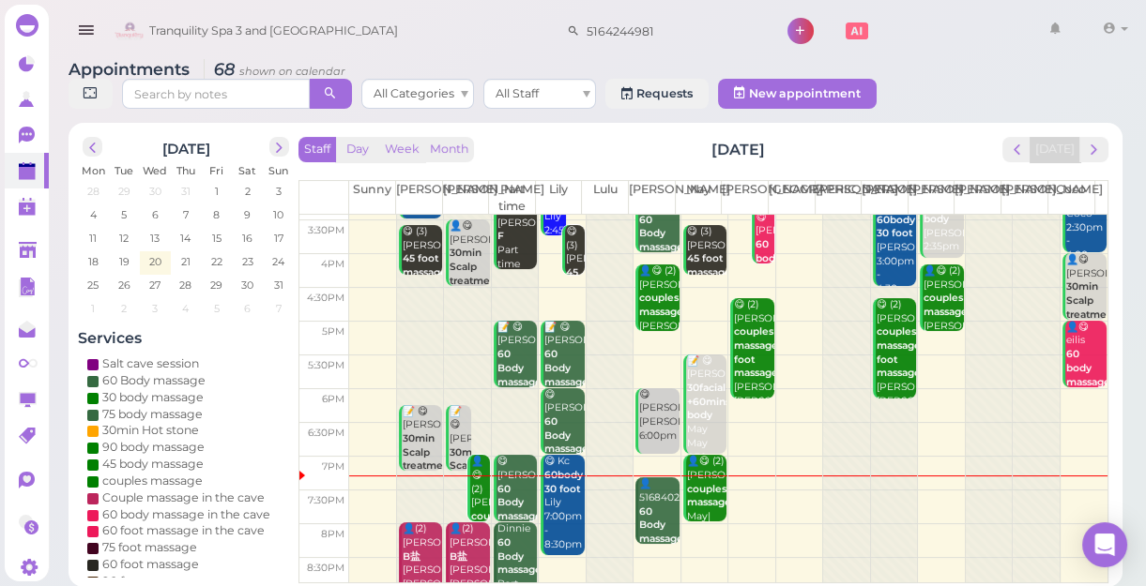
scroll to position [339, 0]
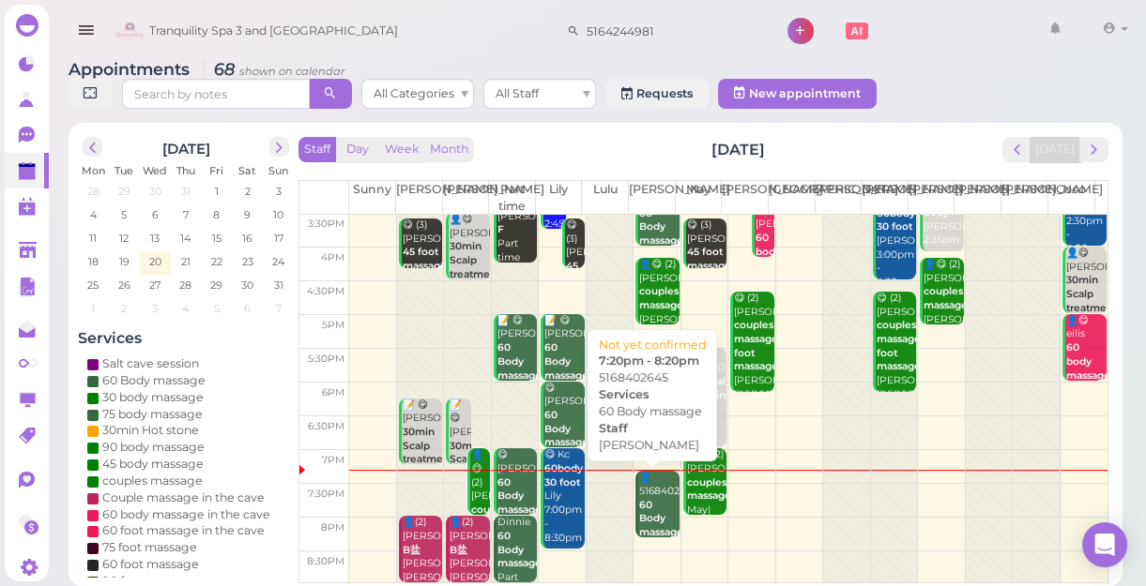
click at [646, 508] on b "60 Body massage" at bounding box center [661, 518] width 44 height 39
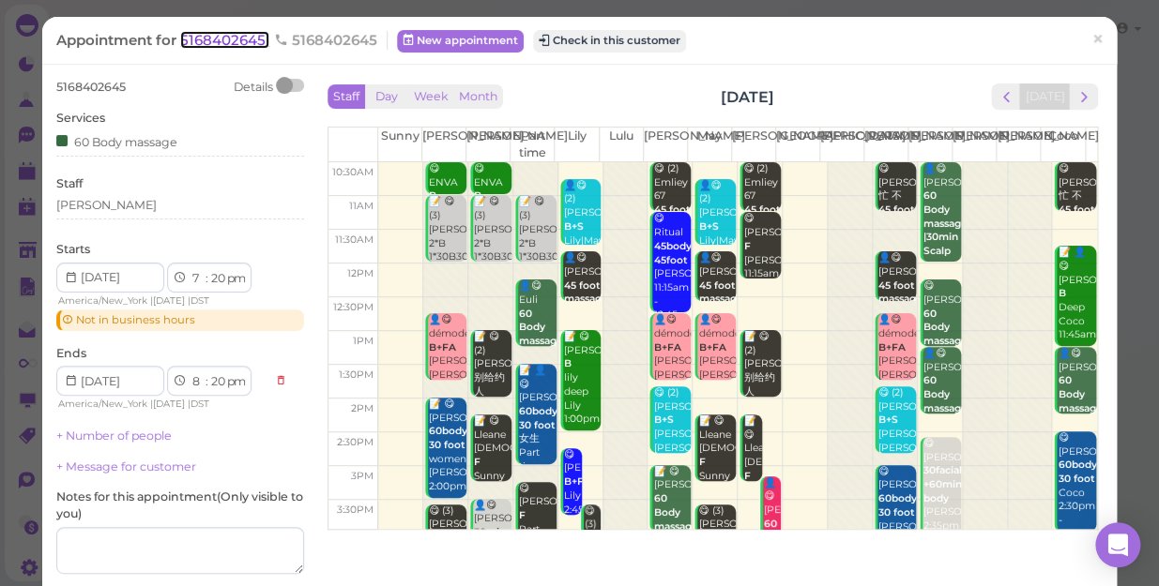
click at [208, 40] on span "5168402645" at bounding box center [224, 40] width 89 height 18
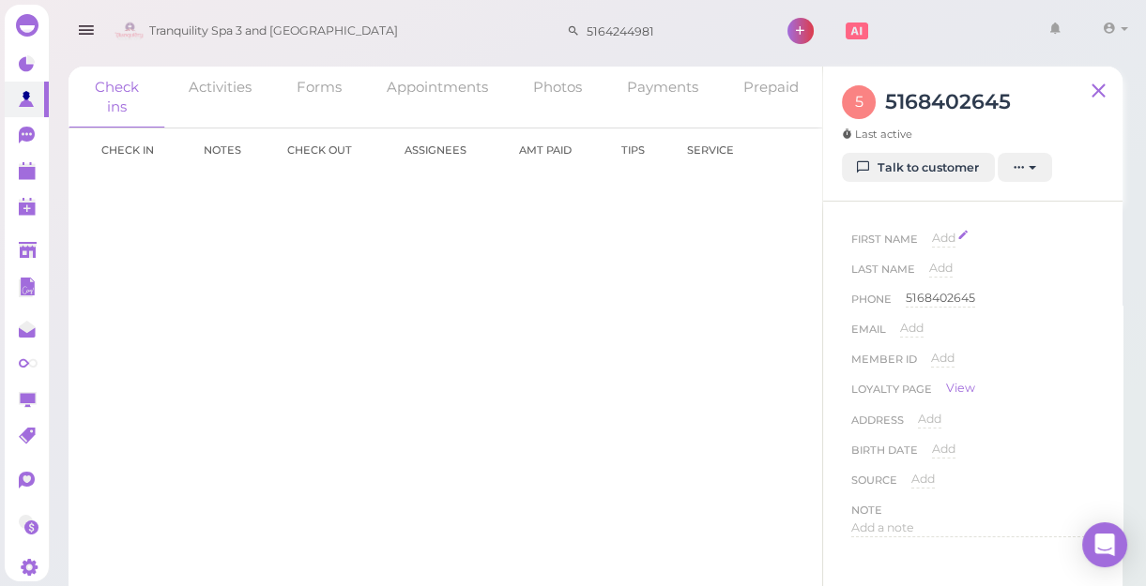
click at [935, 239] on span "Add" at bounding box center [943, 238] width 23 height 14
click at [987, 231] on input at bounding box center [1013, 244] width 162 height 28
type input "mahdiya"
click at [958, 270] on button "Done" at bounding box center [954, 272] width 41 height 20
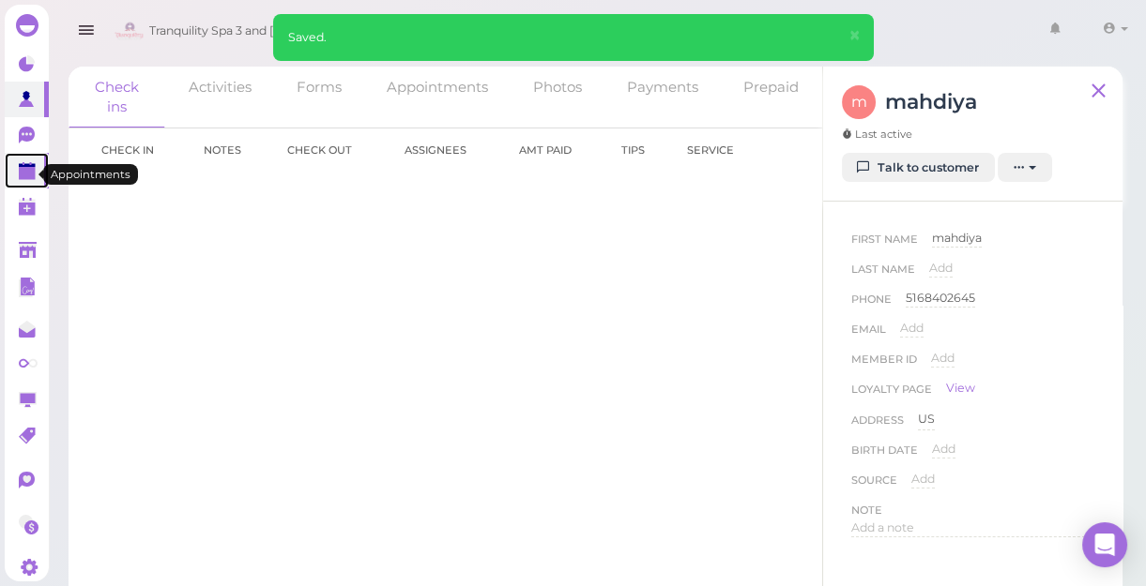
click at [23, 177] on polygon at bounding box center [27, 173] width 17 height 13
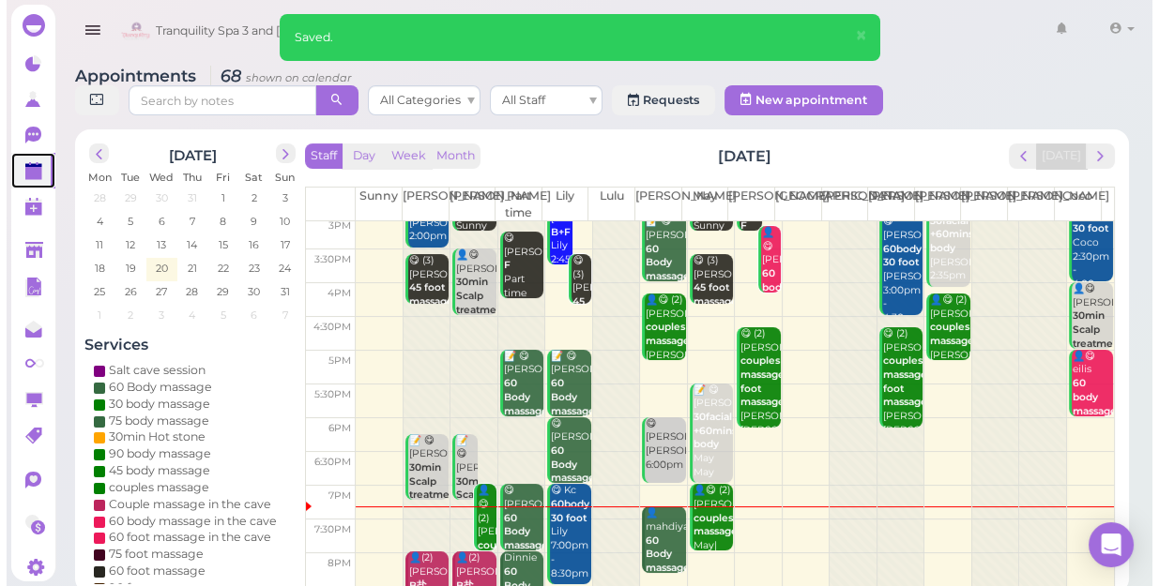
scroll to position [339, 0]
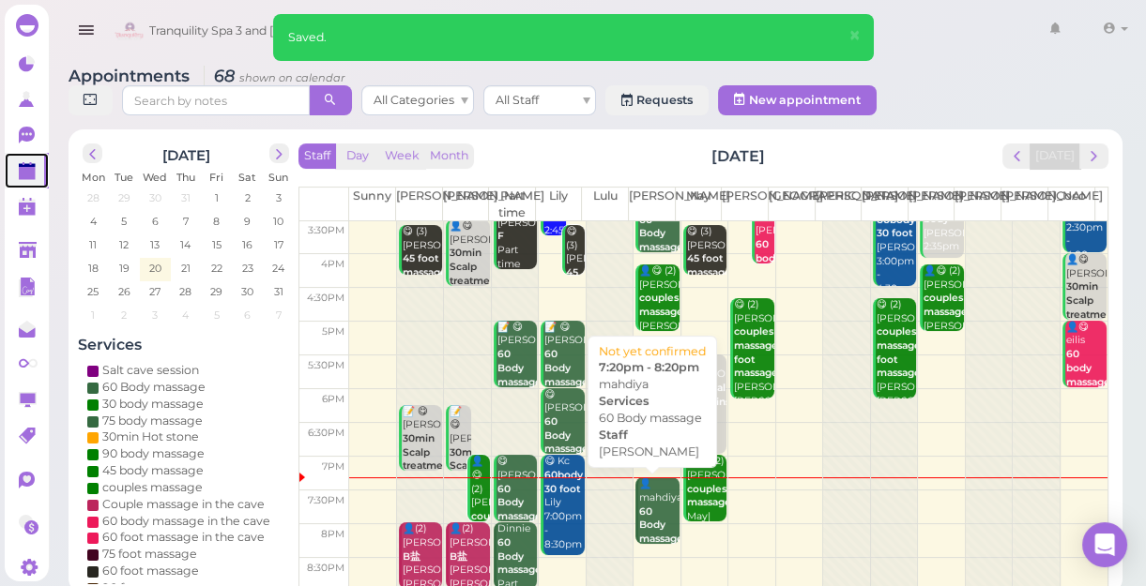
click at [647, 511] on div "👤mahdiya 60 Body massage [PERSON_NAME] 7:20pm - 8:20pm" at bounding box center [658, 540] width 40 height 124
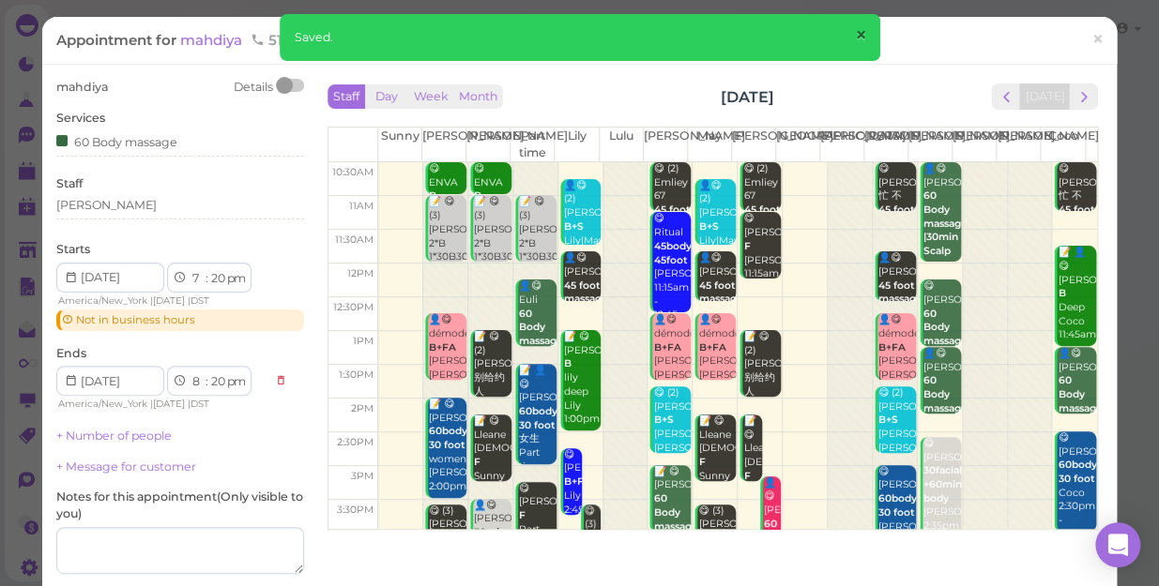
click at [858, 28] on span "×" at bounding box center [860, 36] width 12 height 26
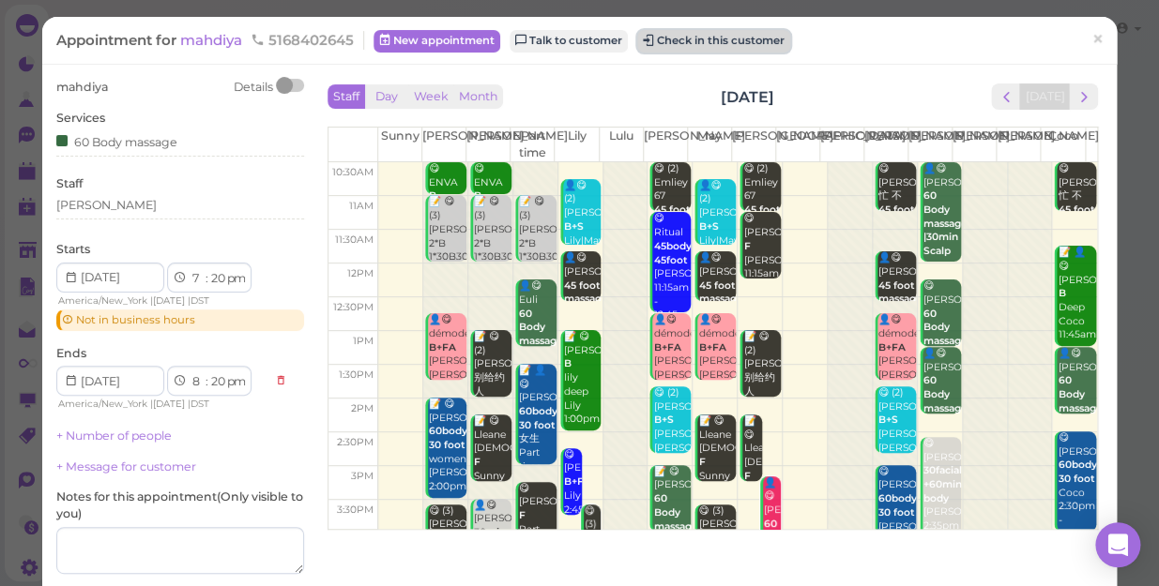
click at [732, 38] on button "Check in this customer" at bounding box center [713, 41] width 153 height 23
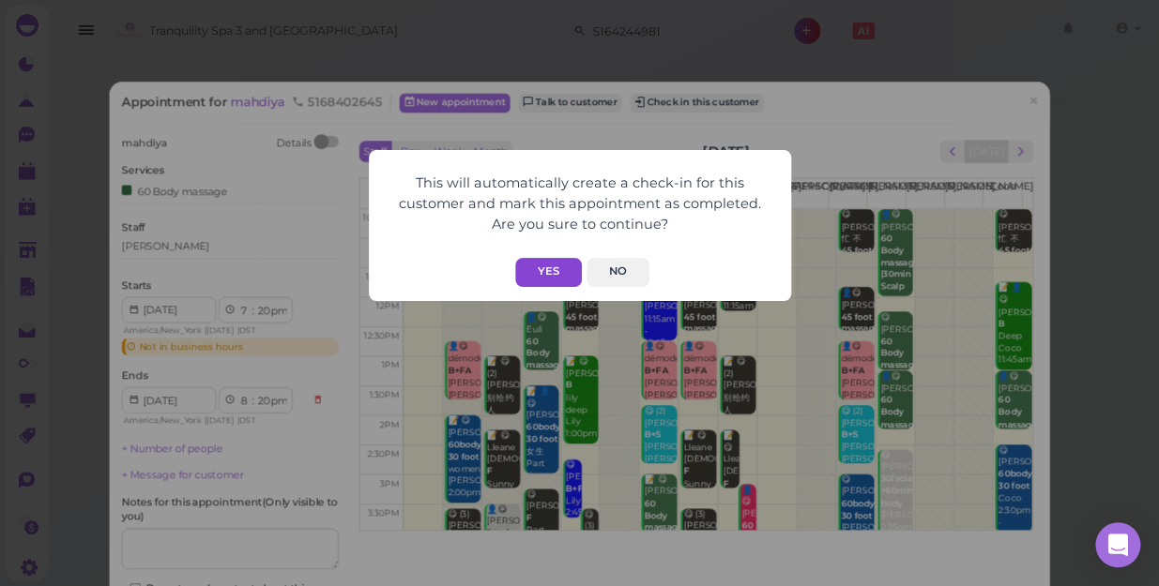
click at [540, 277] on button "Yes" at bounding box center [548, 272] width 67 height 29
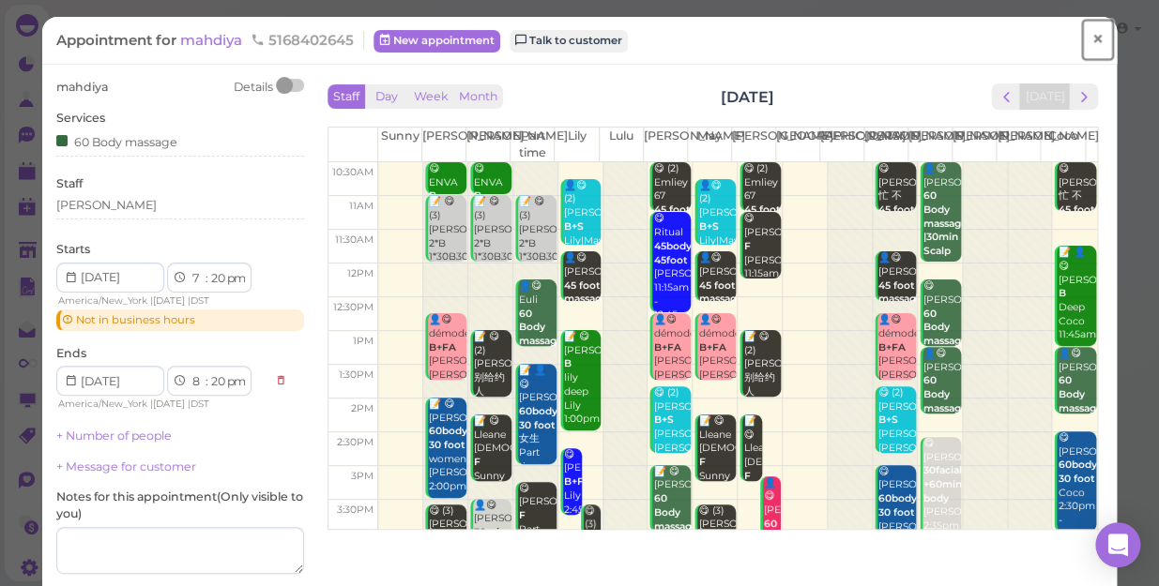
click at [1091, 38] on span "×" at bounding box center [1097, 39] width 12 height 26
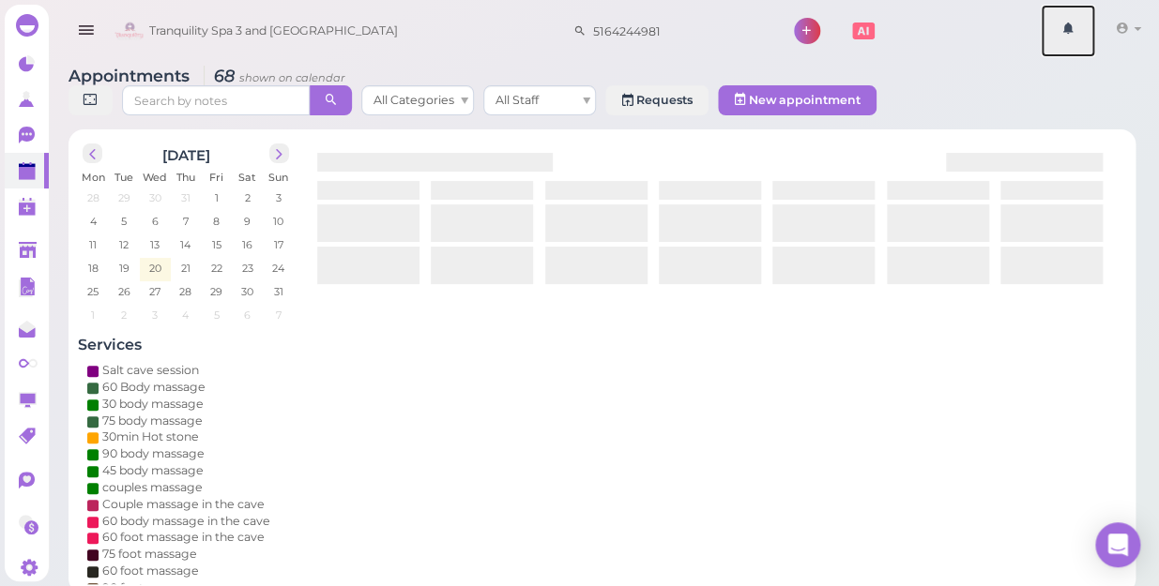
click at [1084, 38] on link at bounding box center [1068, 31] width 54 height 53
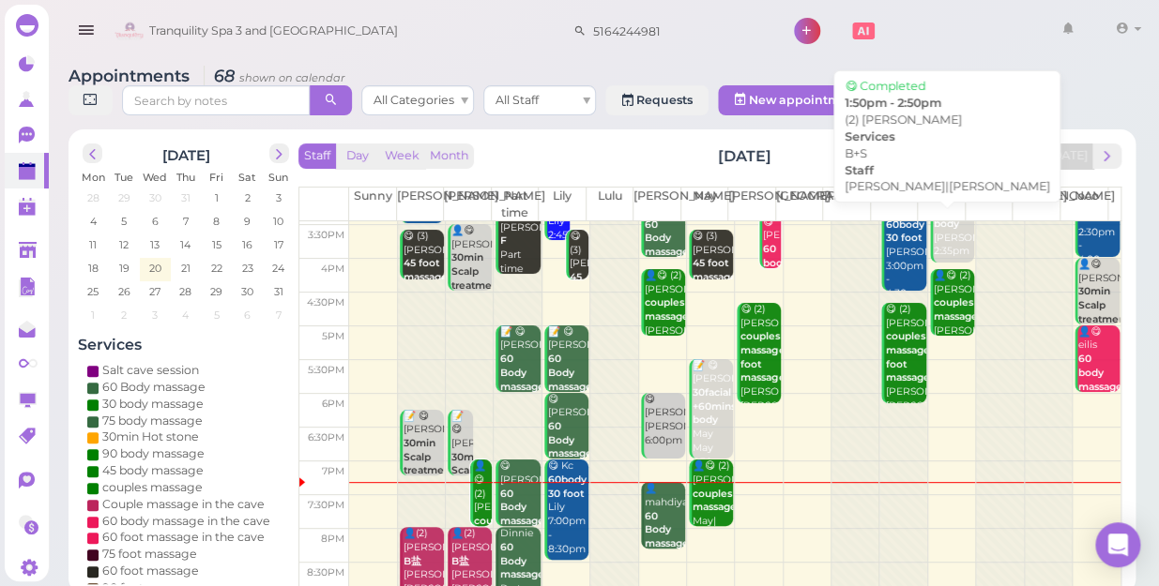
scroll to position [339, 0]
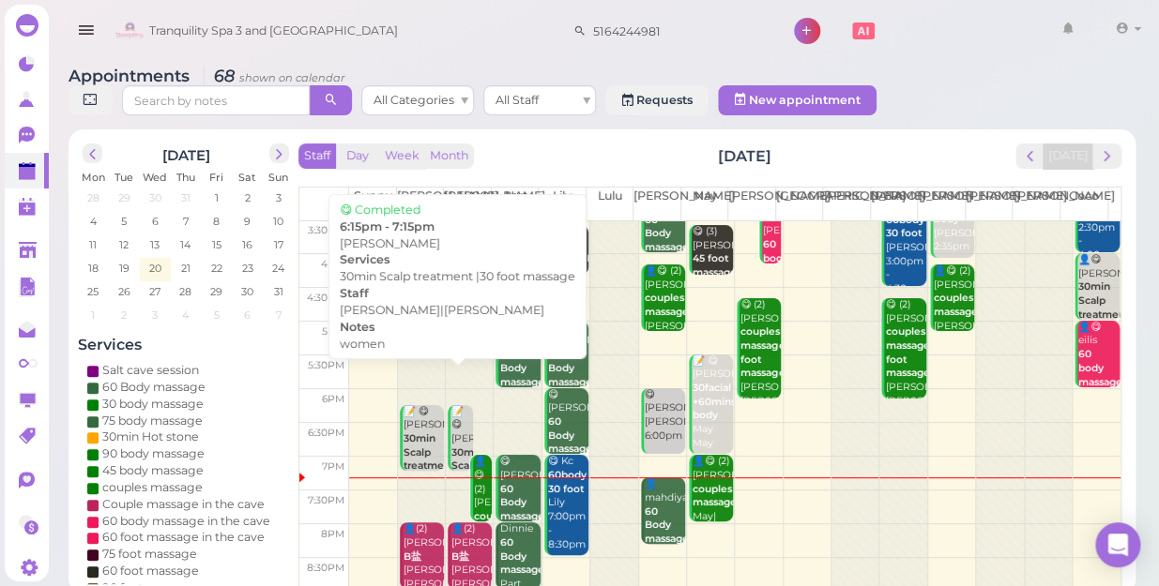
click at [457, 411] on div "📝 😋 [PERSON_NAME] 30min Scalp treatment |30 foot massage women [PERSON_NAME]|[P…" at bounding box center [461, 508] width 23 height 206
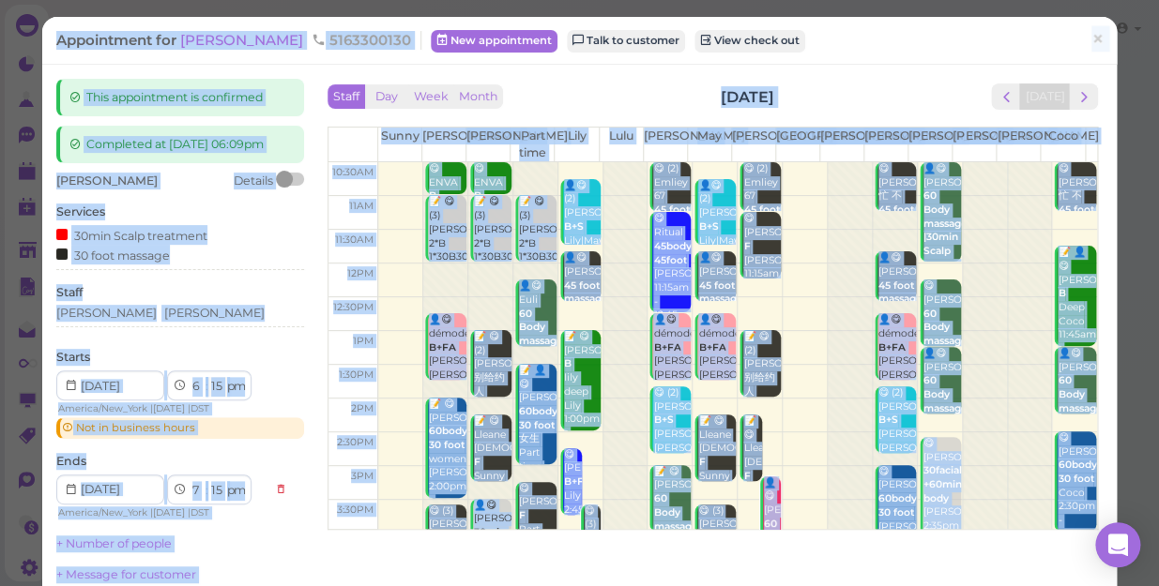
click at [218, 397] on select "00 05 10 15 20 25 30 35 40 45 50 55" at bounding box center [217, 387] width 19 height 20
select select "10"
click at [208, 394] on select "00 05 10 15 20 25 30 35 40 45 50 55" at bounding box center [217, 387] width 19 height 20
click at [221, 163] on div "Completed at [DATE] 06:09pm" at bounding box center [180, 145] width 248 height 38
select select "10"
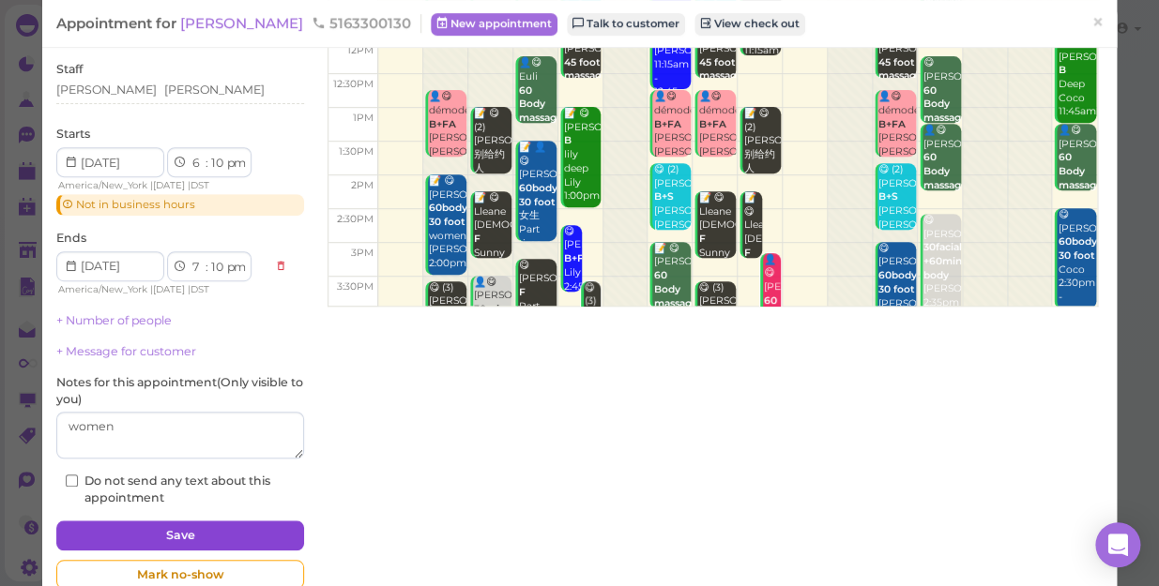
scroll to position [281, 0]
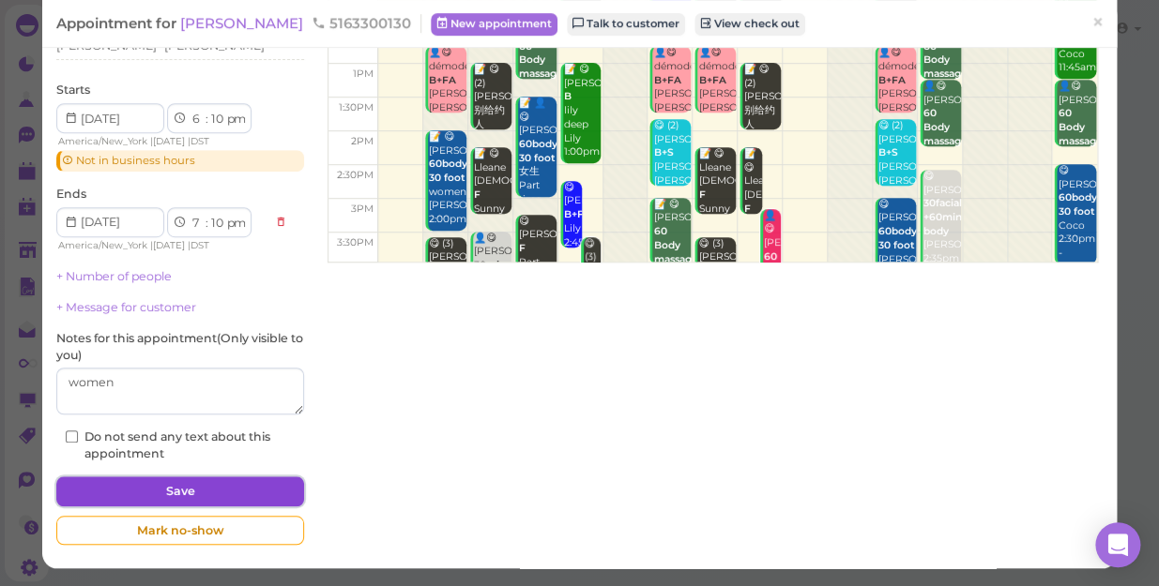
click at [254, 494] on button "Save" at bounding box center [180, 492] width 248 height 30
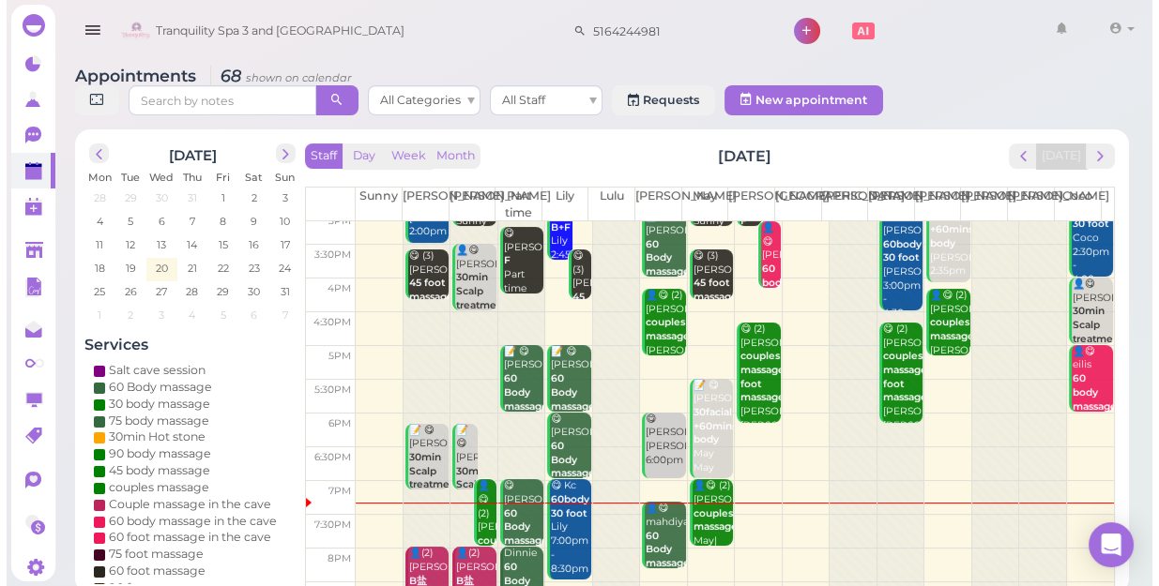
scroll to position [339, 0]
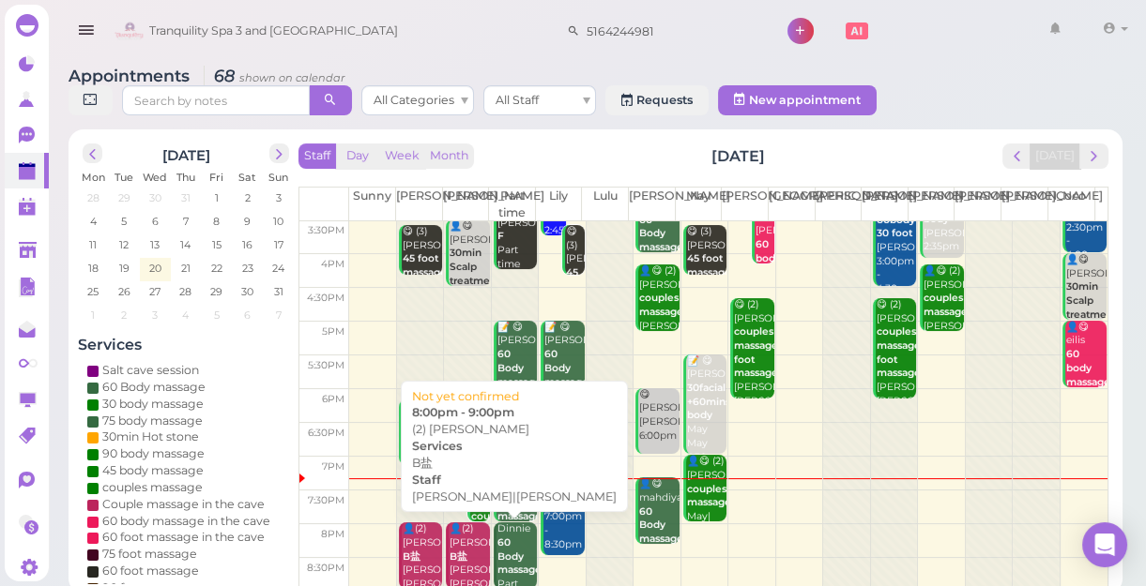
click at [472, 544] on div "👤(2) [PERSON_NAME] B盐 [PERSON_NAME]|[PERSON_NAME] 8:00pm - 9:00pm" at bounding box center [468, 578] width 40 height 111
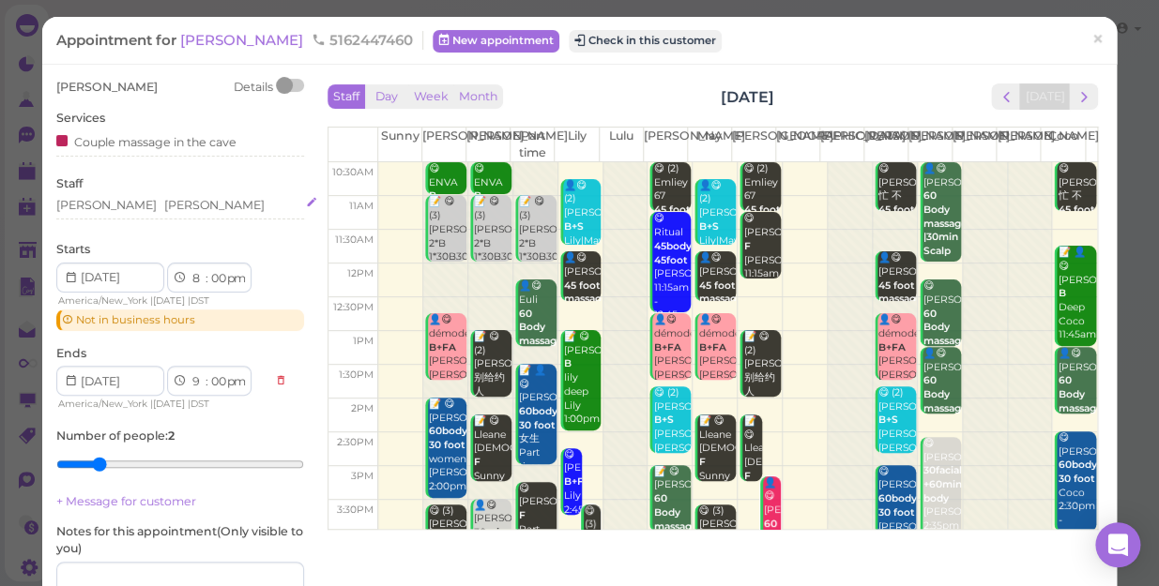
click at [166, 198] on div "[PERSON_NAME][GEOGRAPHIC_DATA]" at bounding box center [180, 205] width 248 height 17
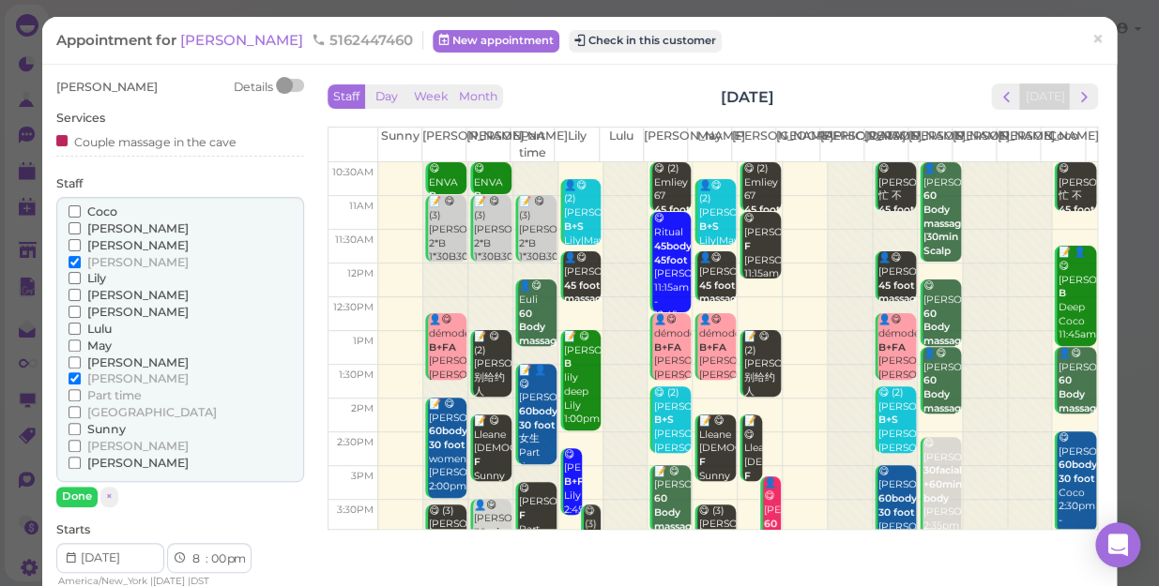
click at [91, 273] on span "Lily" at bounding box center [96, 278] width 19 height 14
click at [81, 273] on input "Lily" at bounding box center [74, 278] width 12 height 12
click at [92, 275] on span "Lily" at bounding box center [96, 278] width 19 height 14
click at [81, 275] on input "Lily" at bounding box center [74, 278] width 12 height 12
click at [99, 259] on span "[PERSON_NAME]" at bounding box center [137, 262] width 101 height 14
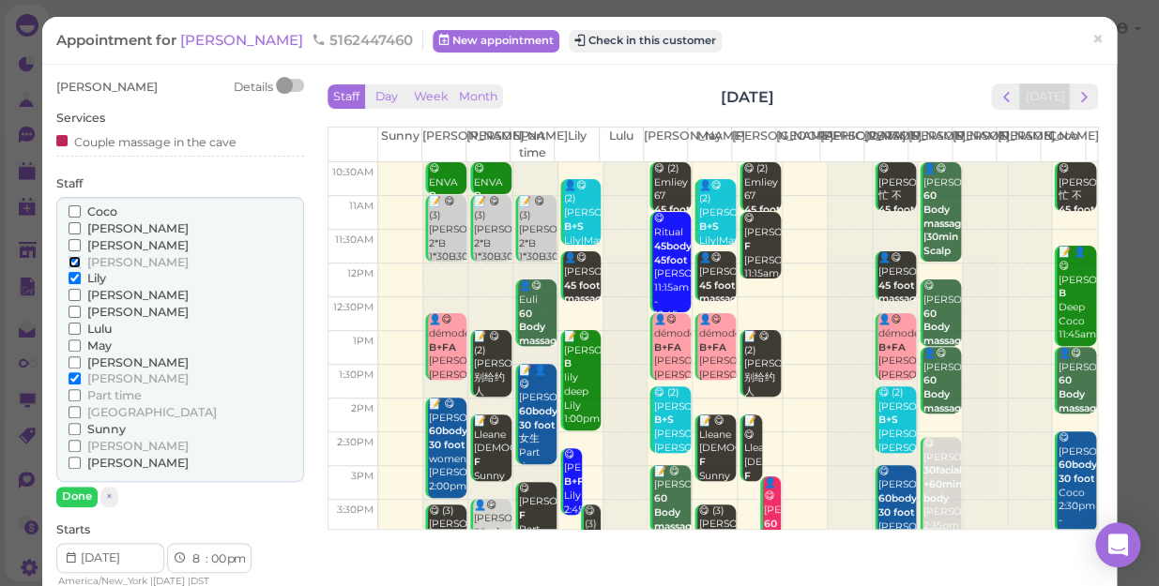
click at [81, 259] on input "[PERSON_NAME]" at bounding box center [74, 262] width 12 height 12
click at [98, 262] on span "[PERSON_NAME]" at bounding box center [137, 262] width 101 height 14
click at [81, 262] on input "[PERSON_NAME]" at bounding box center [74, 262] width 12 height 12
click at [80, 379] on input "[PERSON_NAME]" at bounding box center [74, 378] width 12 height 12
click at [113, 377] on span "[PERSON_NAME]" at bounding box center [137, 379] width 101 height 14
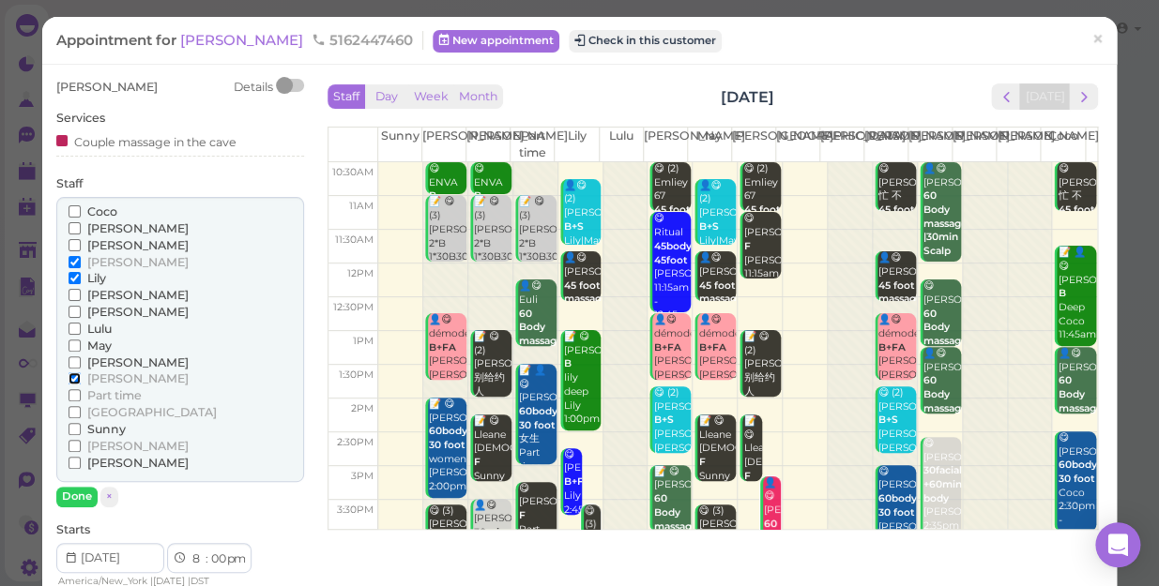
click at [81, 377] on input "[PERSON_NAME]" at bounding box center [74, 378] width 12 height 12
click at [80, 494] on button "Done" at bounding box center [76, 497] width 41 height 20
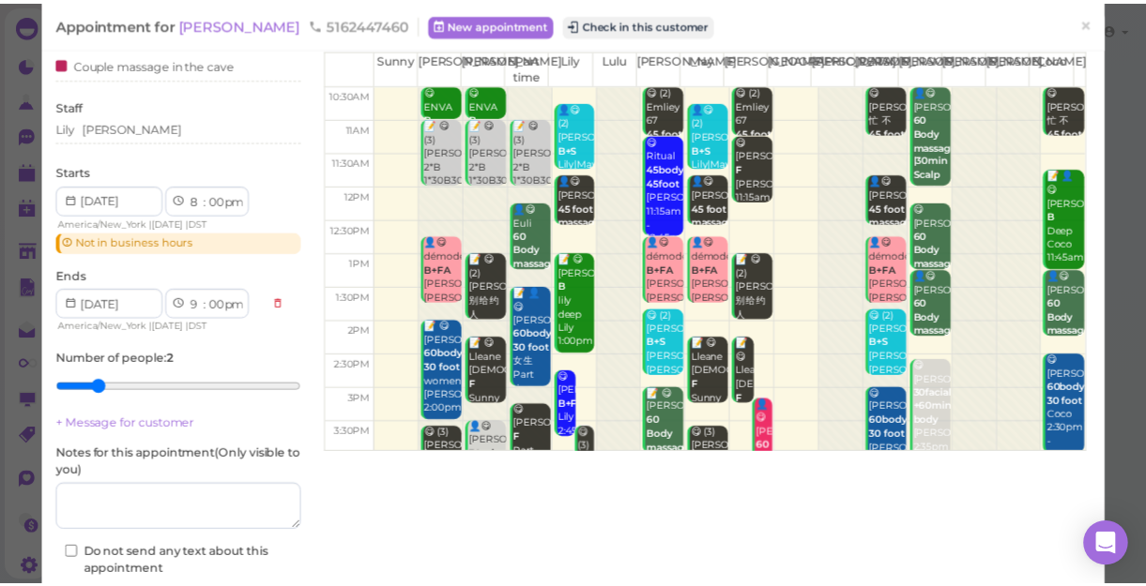
scroll to position [170, 0]
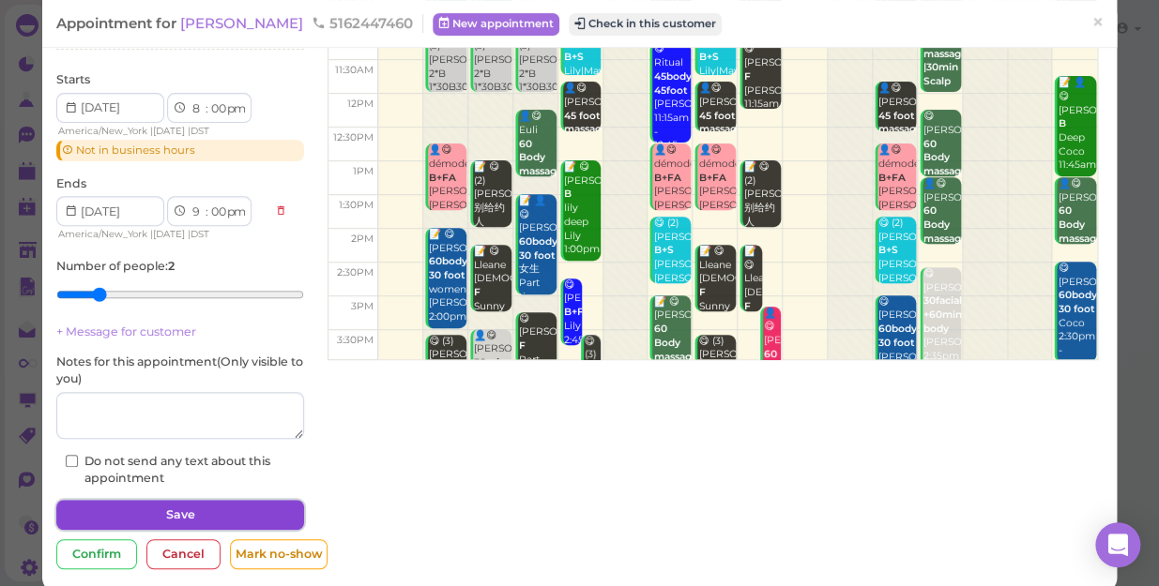
click at [150, 509] on button "Save" at bounding box center [180, 515] width 248 height 30
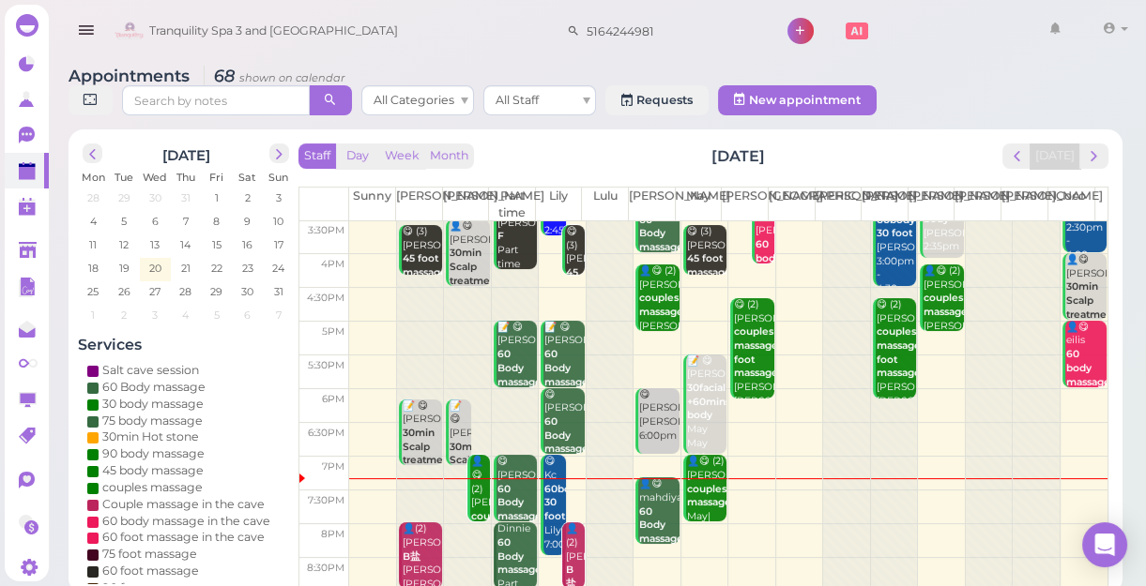
scroll to position [7, 0]
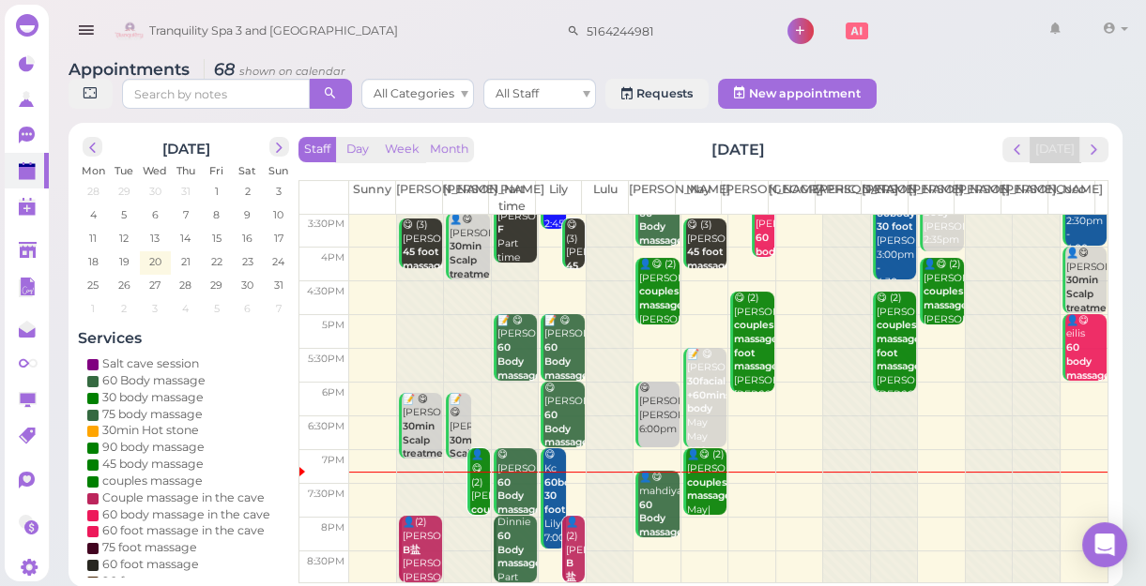
click at [550, 483] on b "60body 30 foot" at bounding box center [563, 496] width 38 height 39
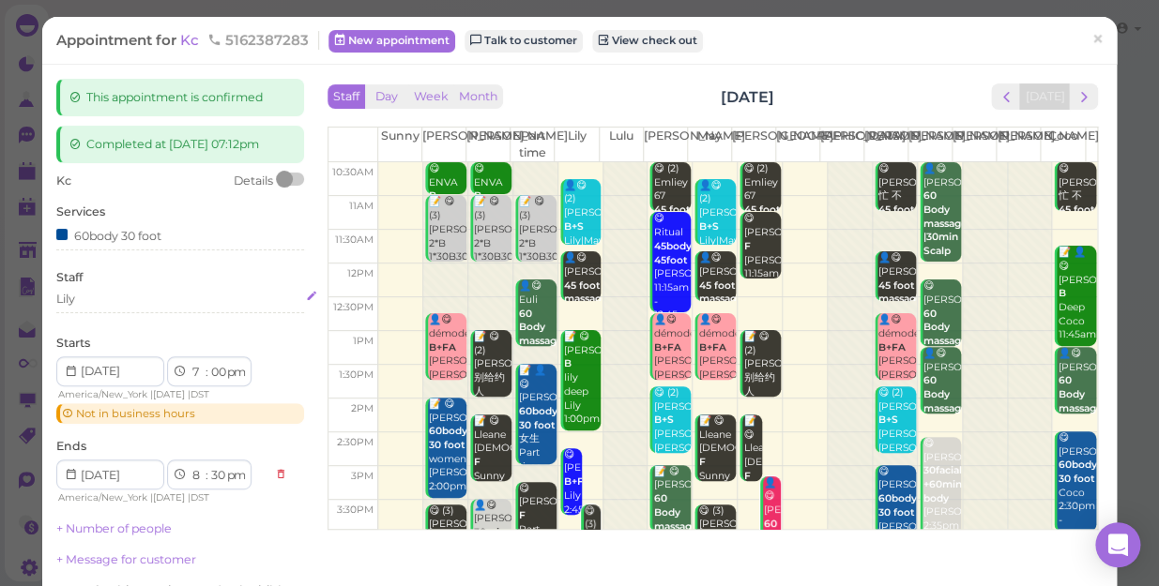
click at [94, 299] on div "Lily" at bounding box center [180, 299] width 248 height 17
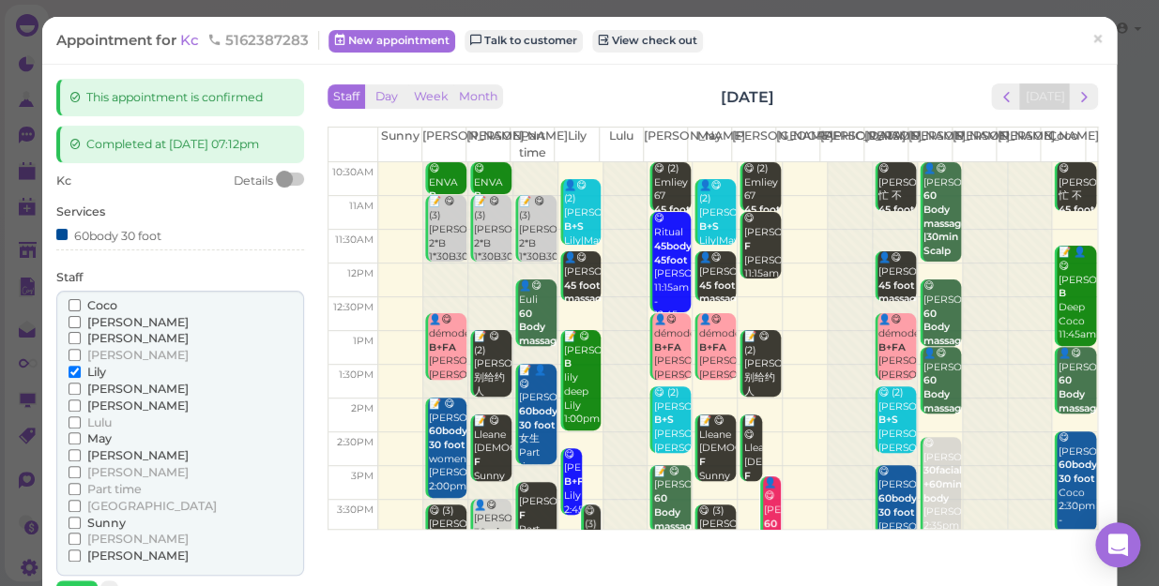
click at [110, 319] on span "[PERSON_NAME]" at bounding box center [137, 322] width 101 height 14
click at [81, 319] on input "[PERSON_NAME]" at bounding box center [74, 322] width 12 height 12
click at [95, 372] on span "Lily" at bounding box center [96, 372] width 19 height 14
click at [81, 372] on input "Lily" at bounding box center [74, 372] width 12 height 12
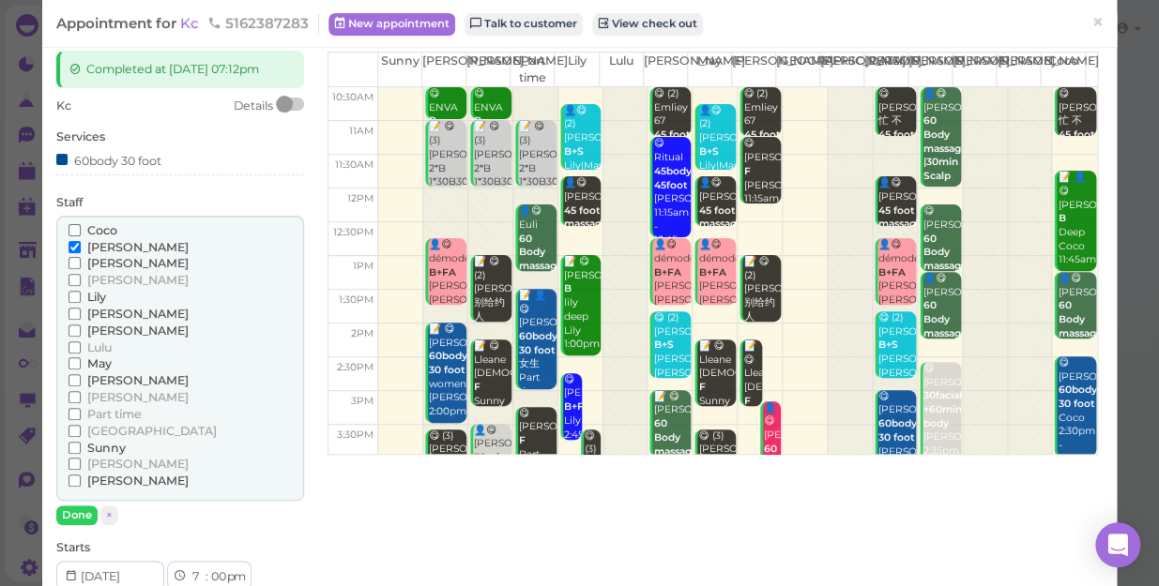
scroll to position [84, 0]
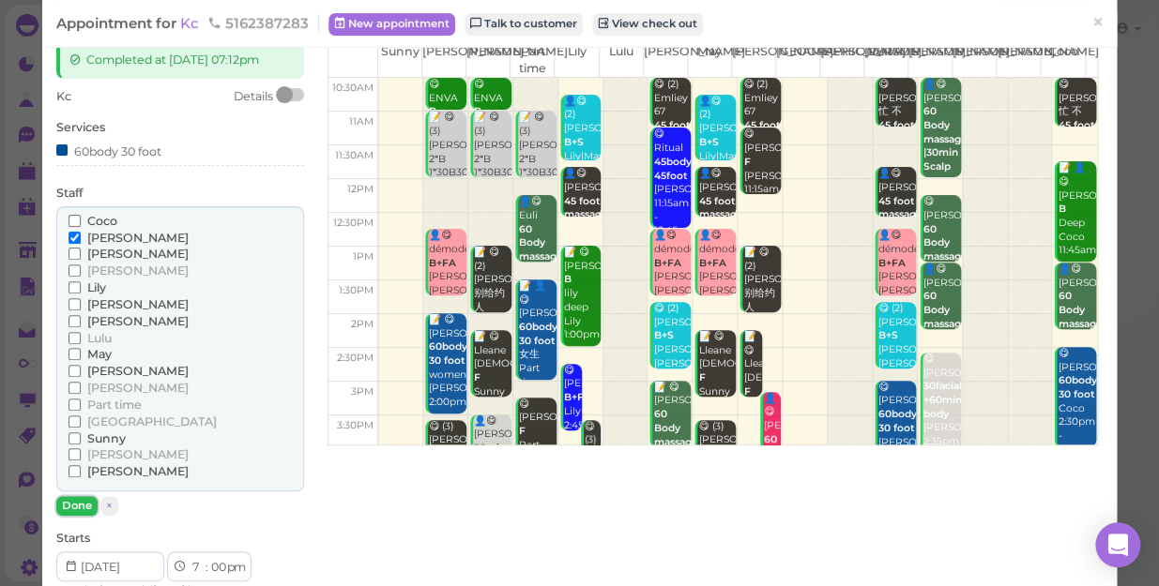
click at [74, 500] on button "Done" at bounding box center [76, 506] width 41 height 20
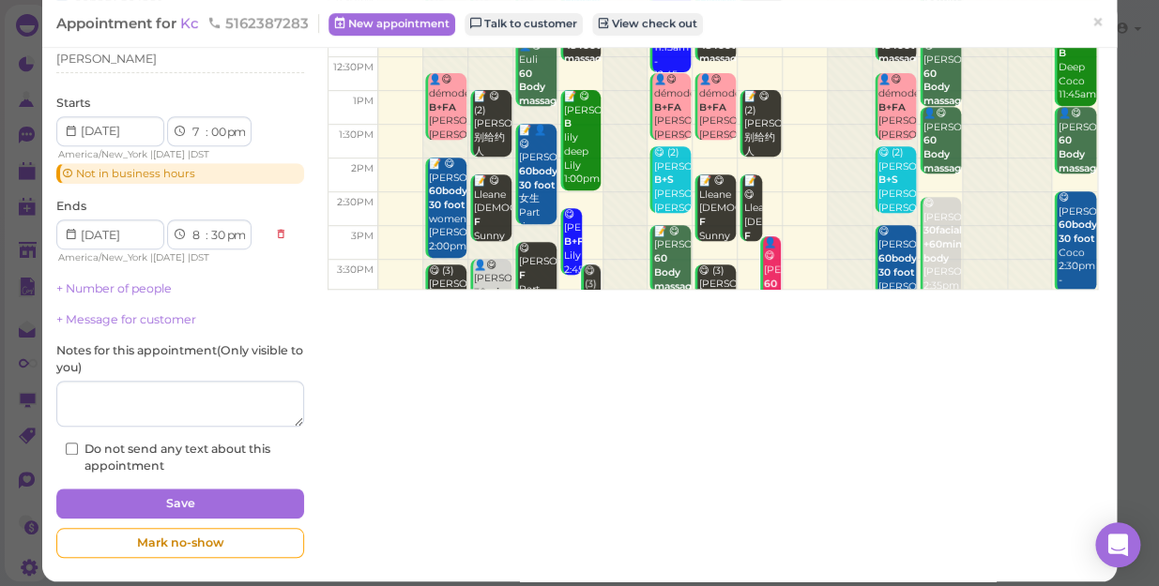
scroll to position [251, 0]
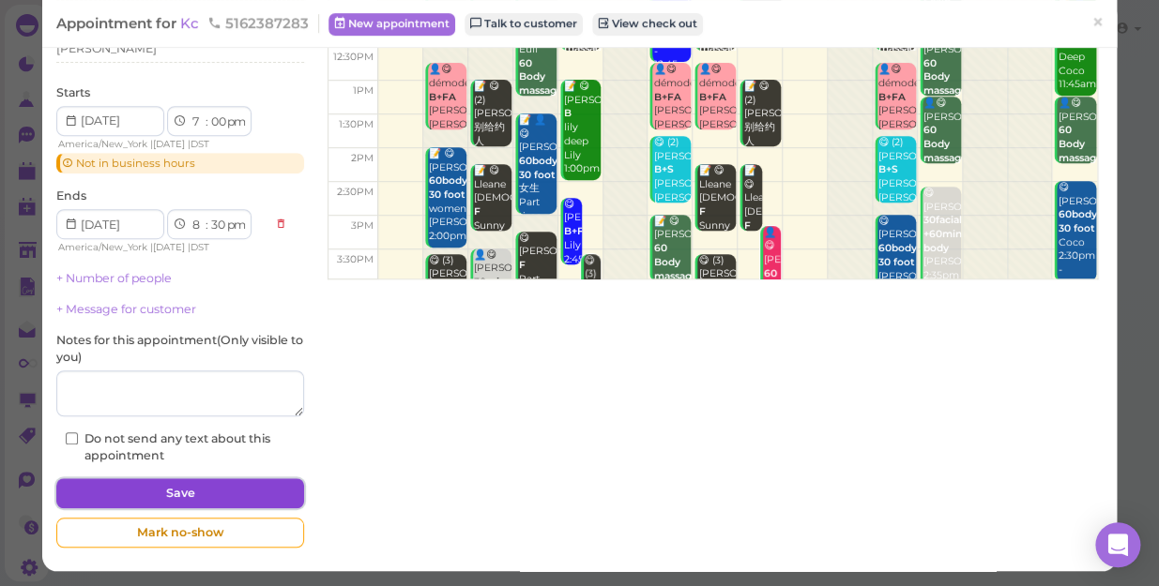
click at [129, 491] on button "Save" at bounding box center [180, 494] width 248 height 30
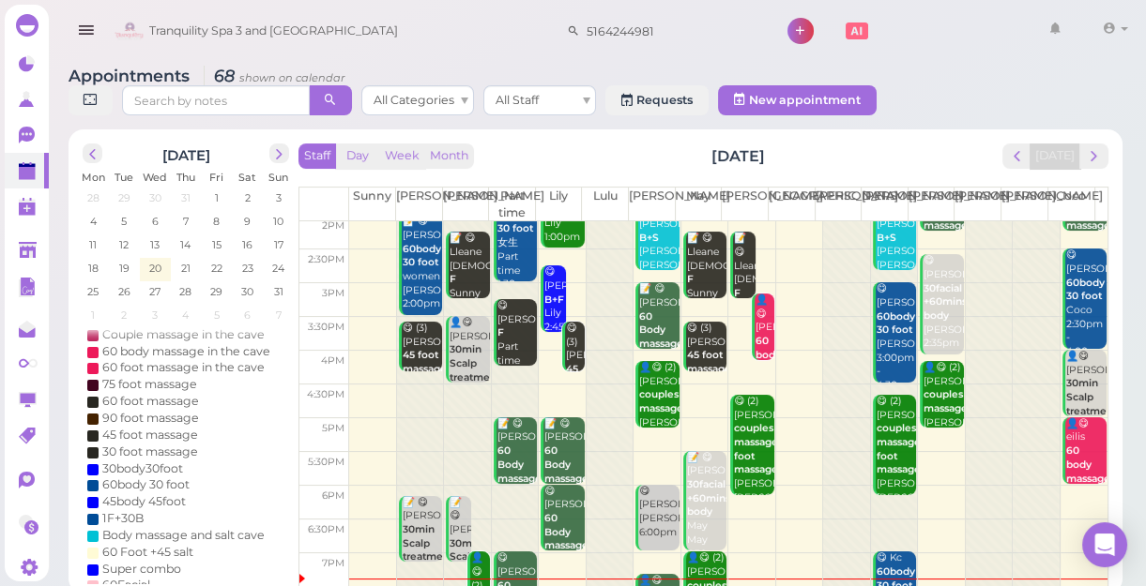
scroll to position [339, 0]
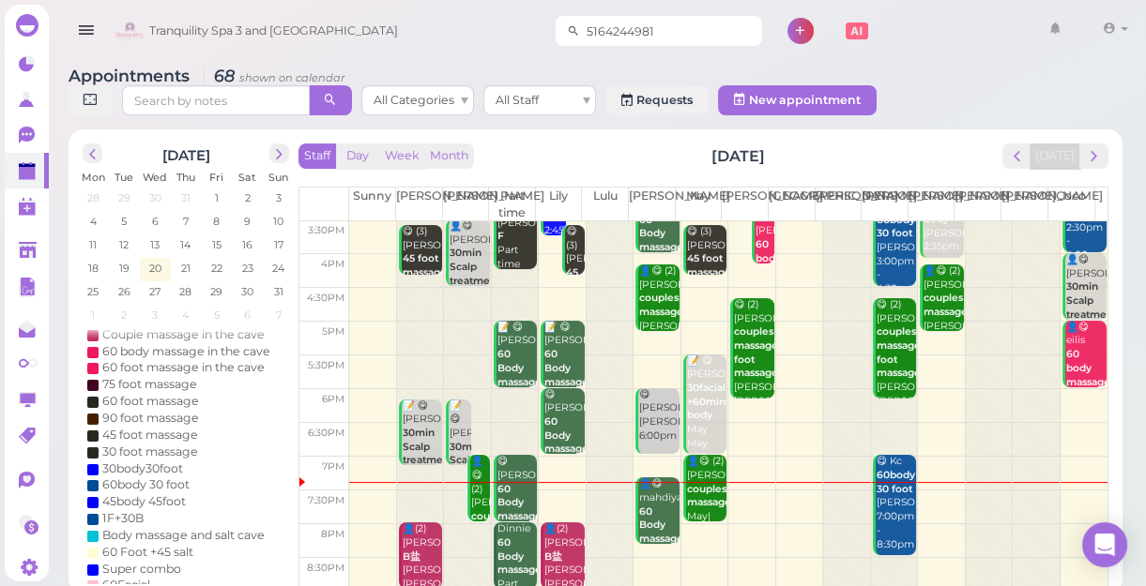
click at [666, 32] on input "5164244981" at bounding box center [671, 31] width 182 height 30
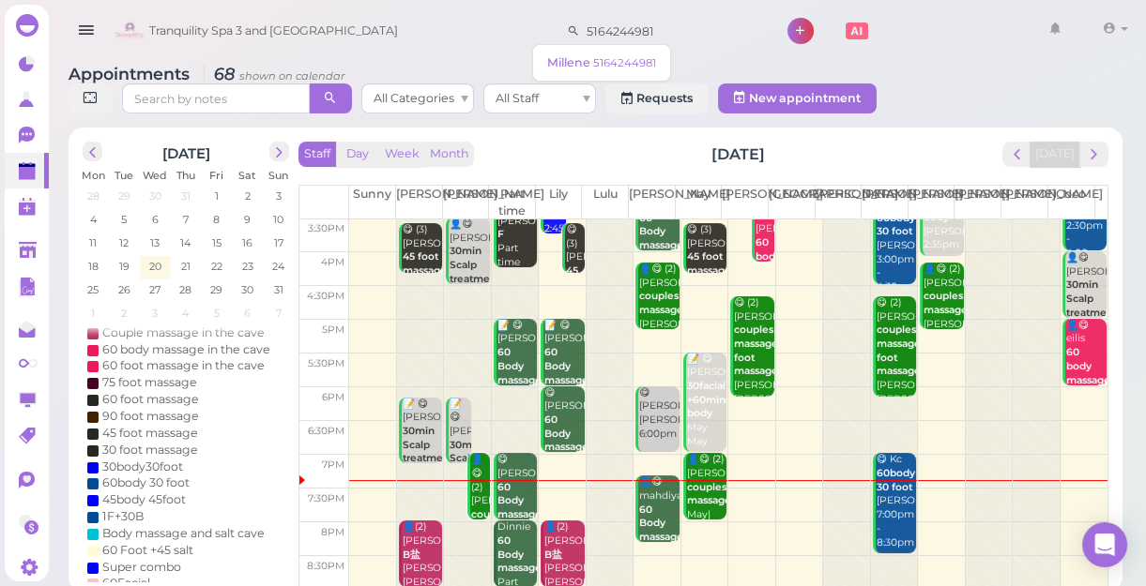
scroll to position [7, 0]
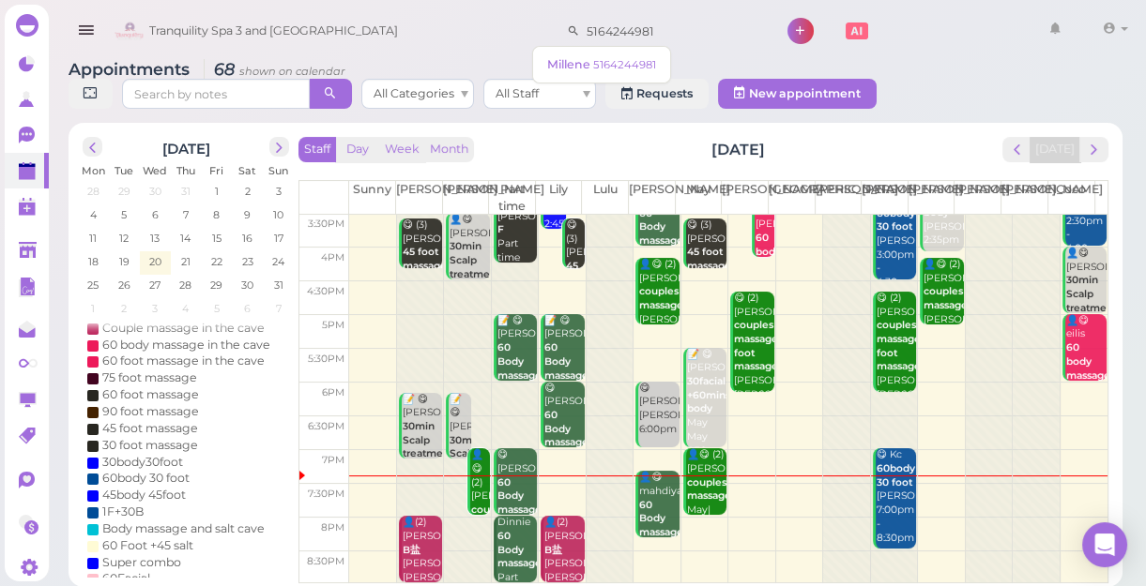
click at [1012, 481] on div at bounding box center [1035, 229] width 47 height 707
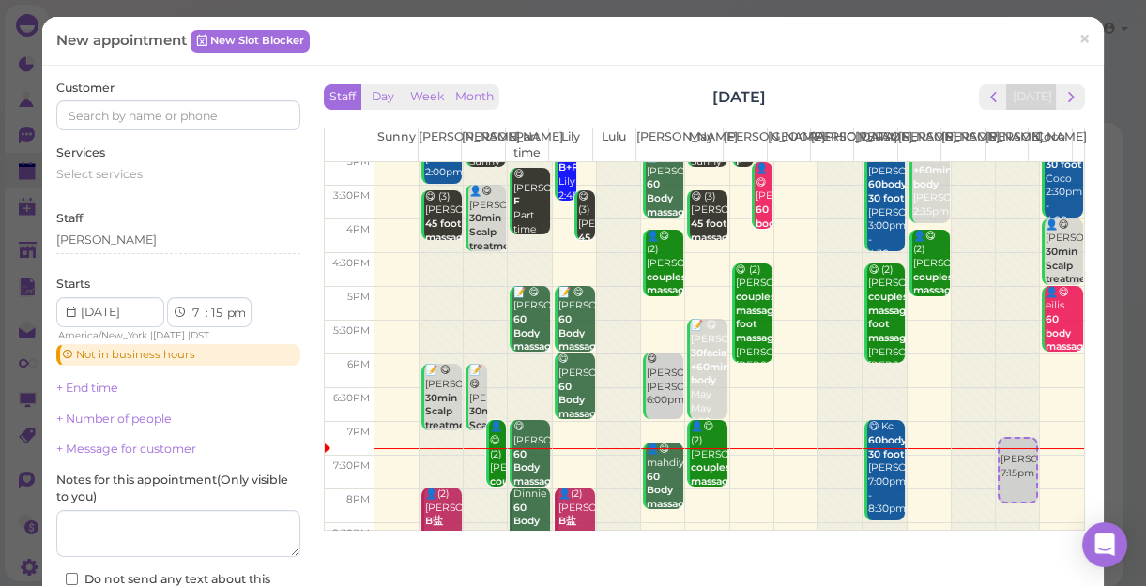
scroll to position [339, 0]
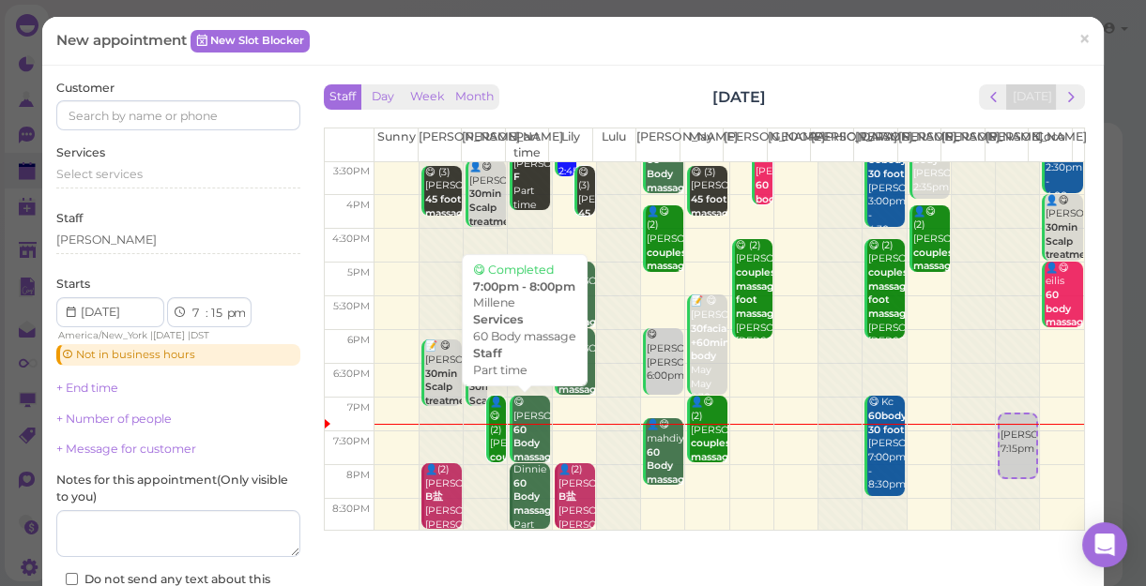
click at [513, 435] on b "60 Body massage" at bounding box center [535, 443] width 44 height 39
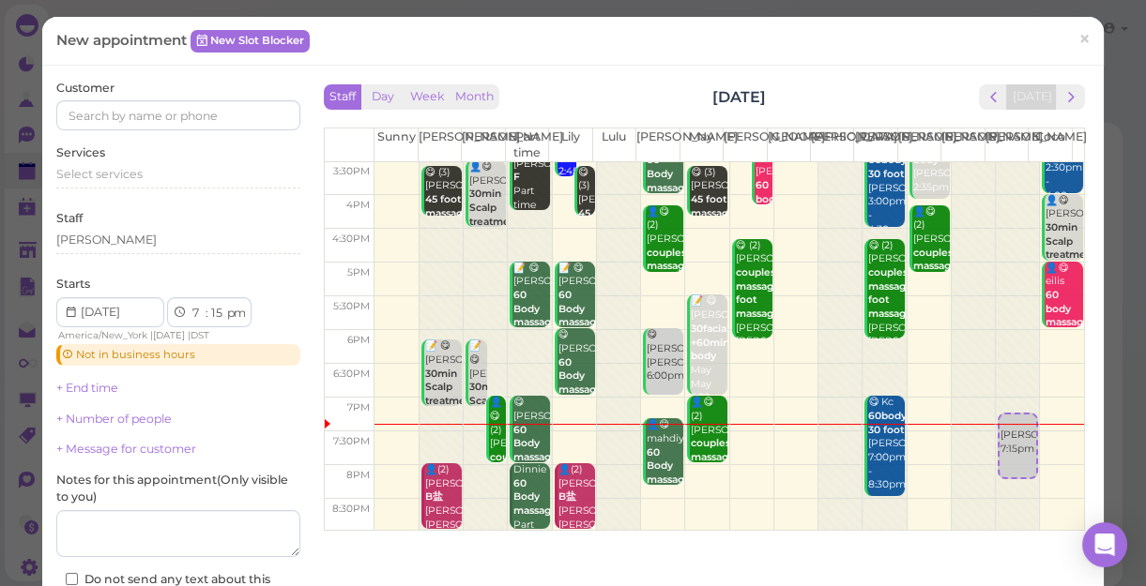
click at [524, 439] on b "60 Body massage" at bounding box center [535, 443] width 44 height 39
click at [1078, 35] on span "×" at bounding box center [1084, 38] width 12 height 26
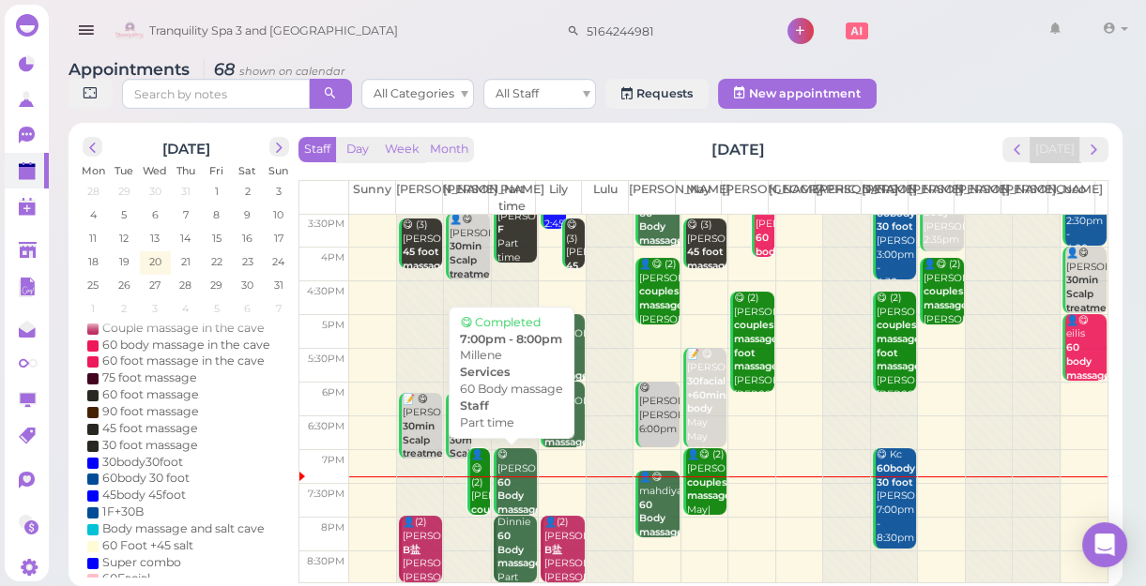
click at [511, 482] on div "😋 [PERSON_NAME] 60 Body massage Part time 7:00pm - 8:00pm" at bounding box center [516, 517] width 40 height 138
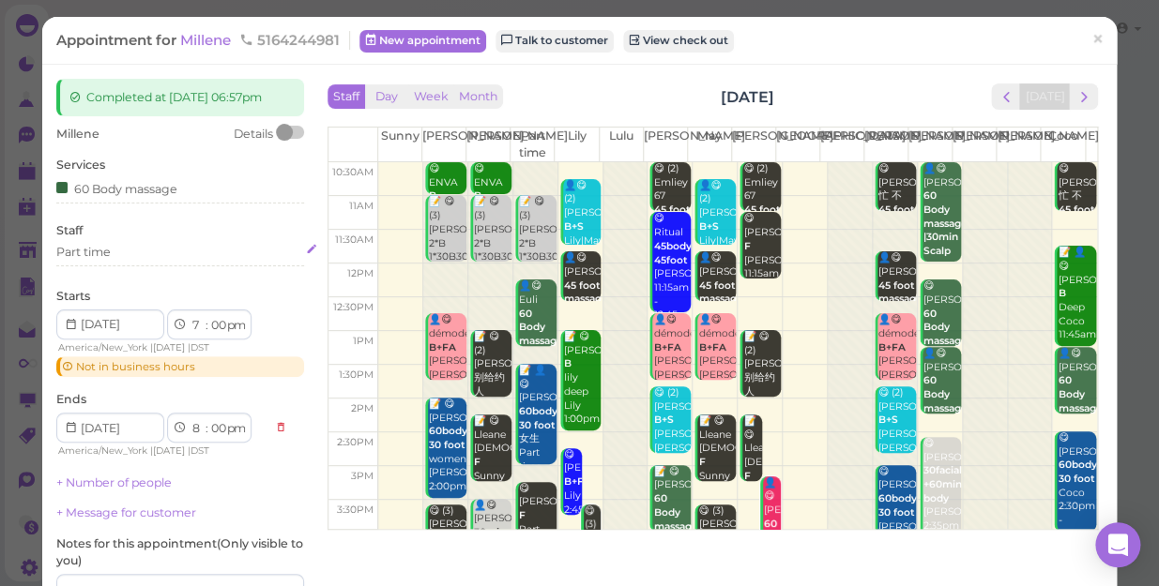
click at [199, 253] on div "Part time" at bounding box center [180, 252] width 248 height 17
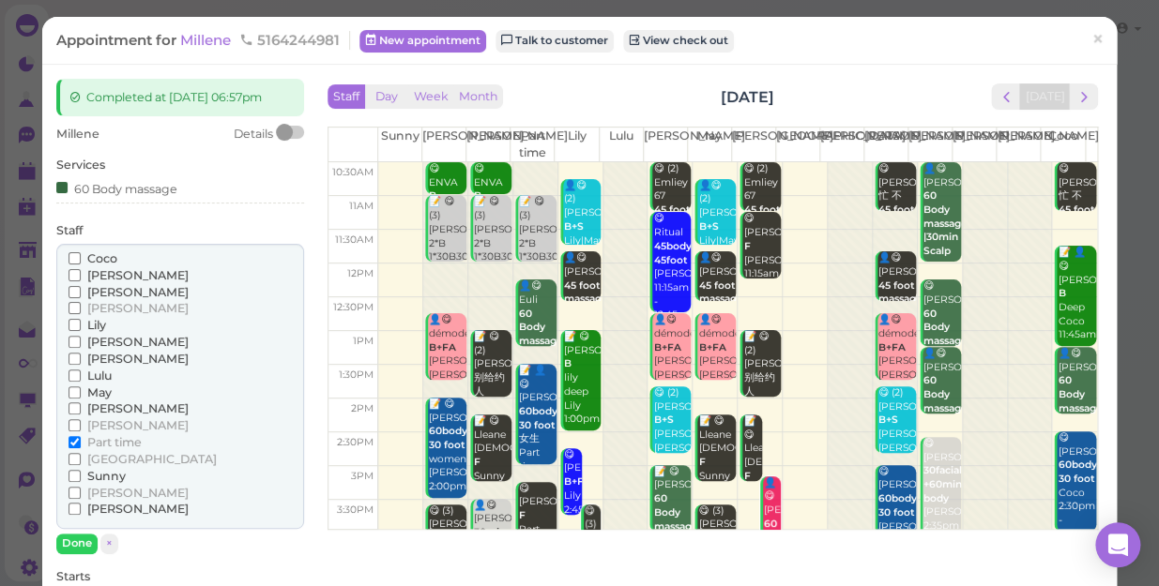
click at [94, 509] on span "[PERSON_NAME]" at bounding box center [137, 509] width 101 height 14
click at [81, 509] on input "[PERSON_NAME]" at bounding box center [74, 509] width 12 height 12
click at [107, 441] on span "Part time" at bounding box center [114, 442] width 54 height 14
click at [81, 441] on input "Part time" at bounding box center [74, 442] width 12 height 12
click at [82, 543] on button "Done" at bounding box center [76, 544] width 41 height 20
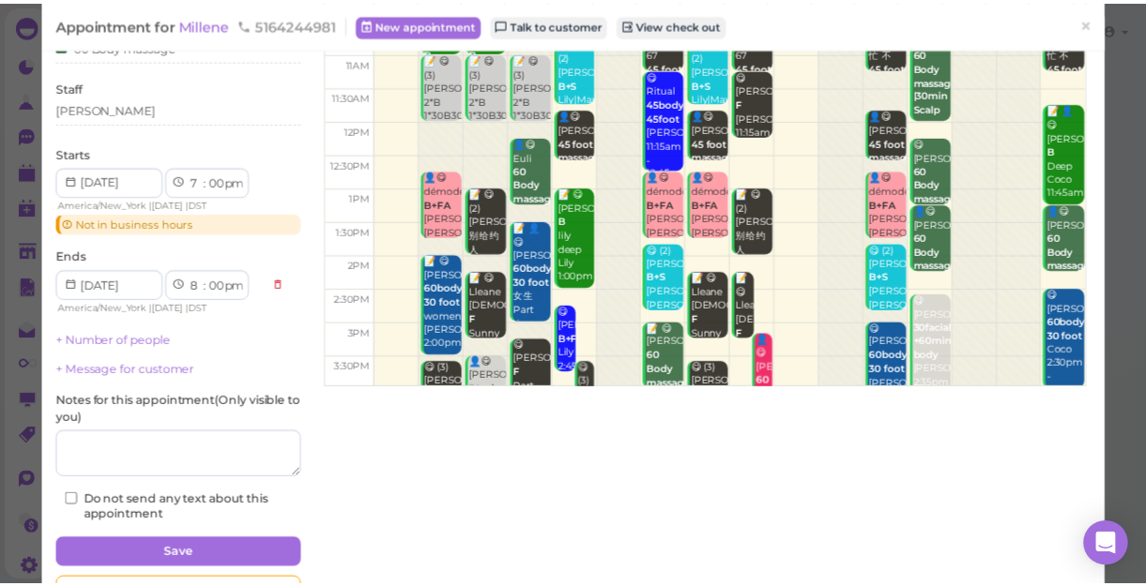
scroll to position [170, 0]
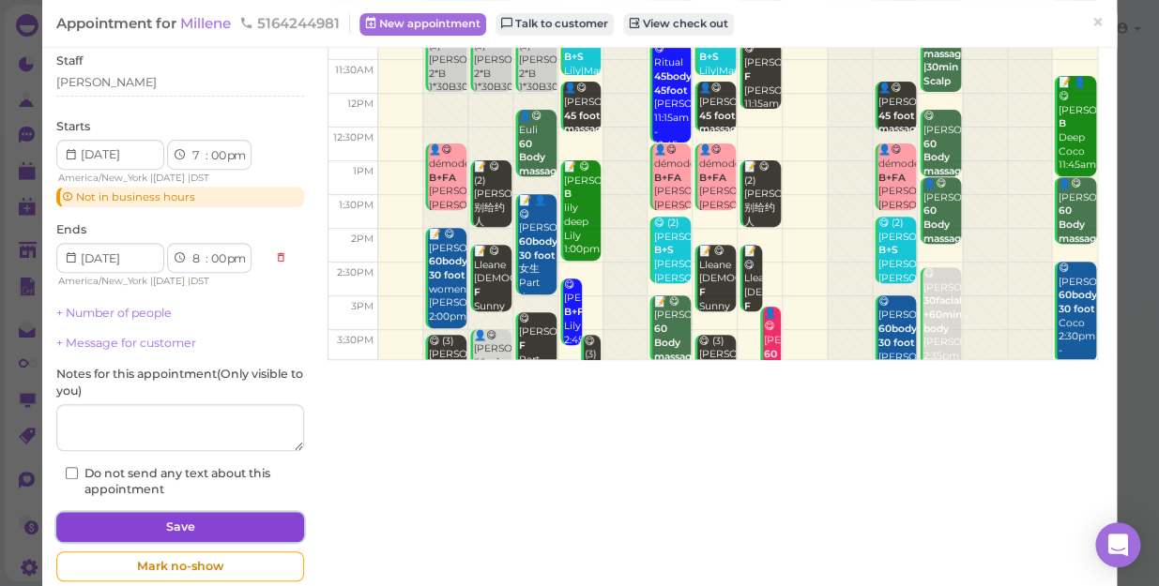
click at [150, 526] on button "Save" at bounding box center [180, 527] width 248 height 30
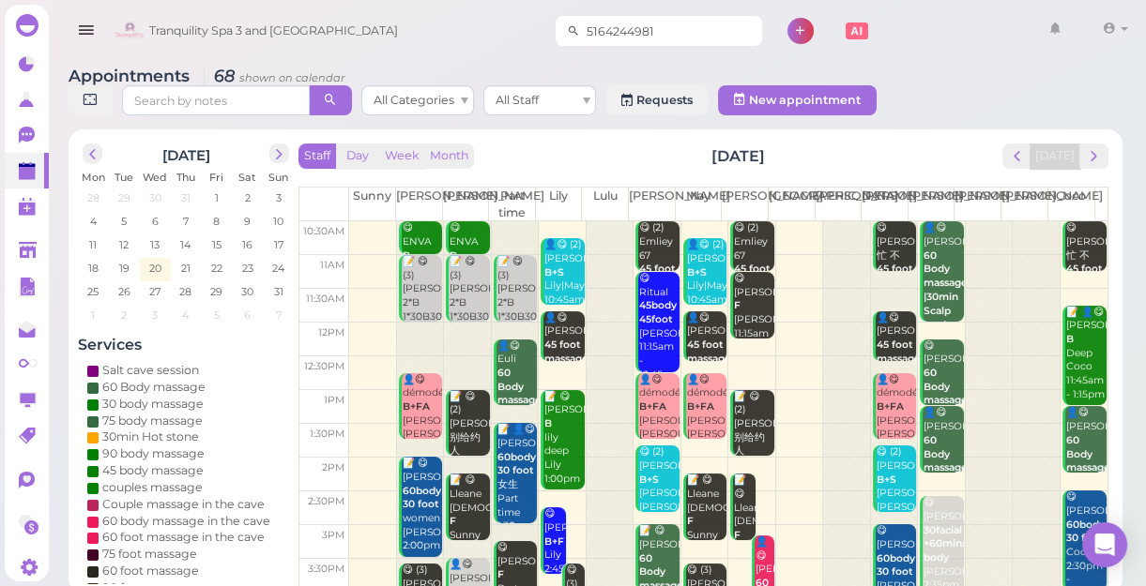
click at [670, 31] on input "5164244981" at bounding box center [671, 31] width 182 height 30
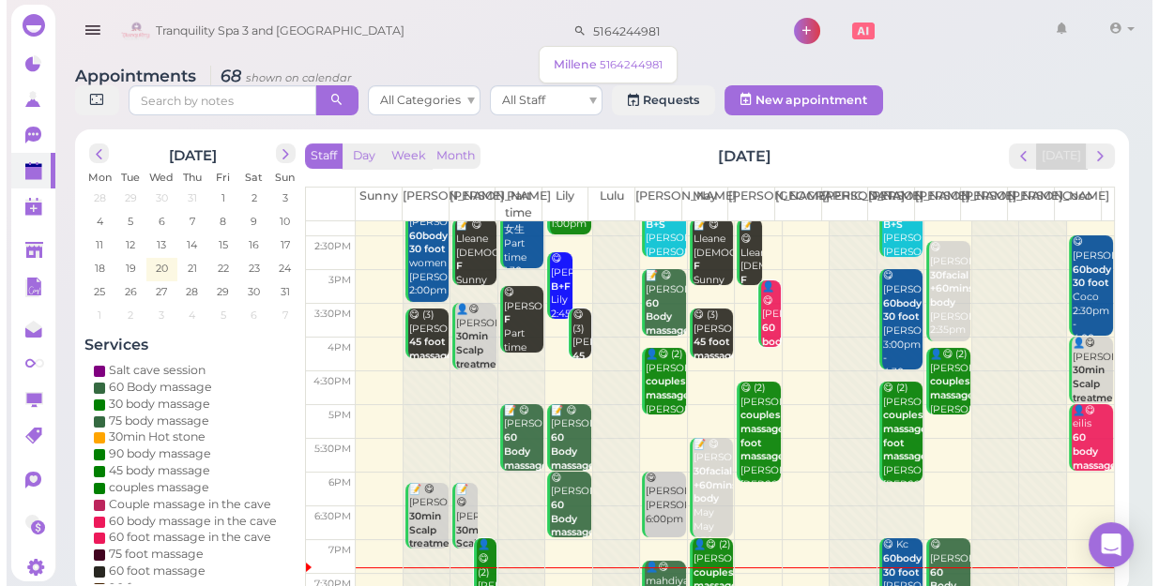
scroll to position [339, 0]
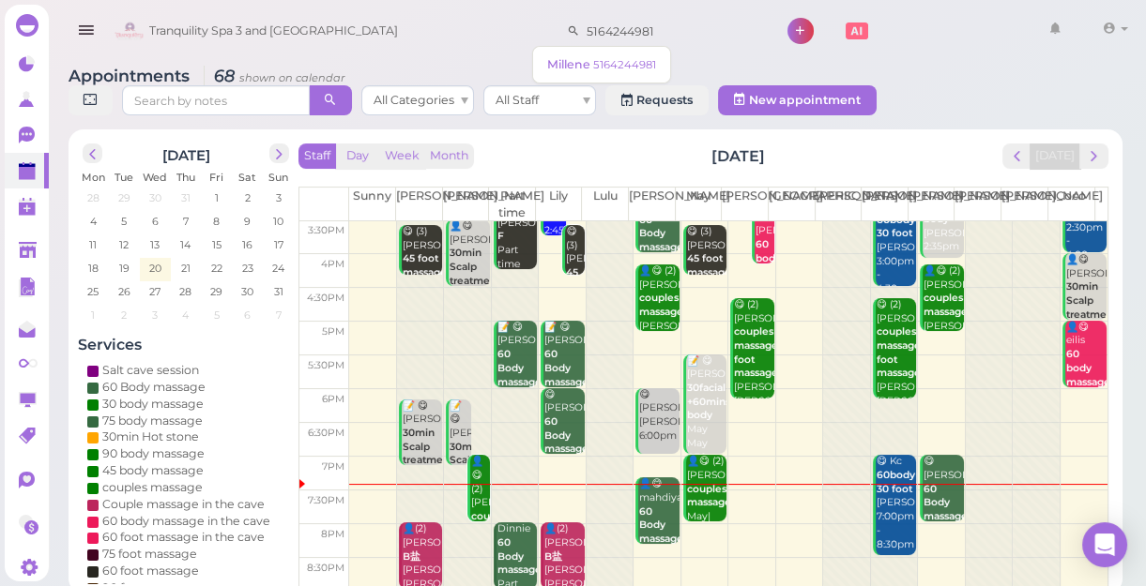
click at [470, 490] on div "👤😋 (2) [PERSON_NAME] couples massage May|[PERSON_NAME] 7:00pm - 8:00pm" at bounding box center [479, 531] width 19 height 152
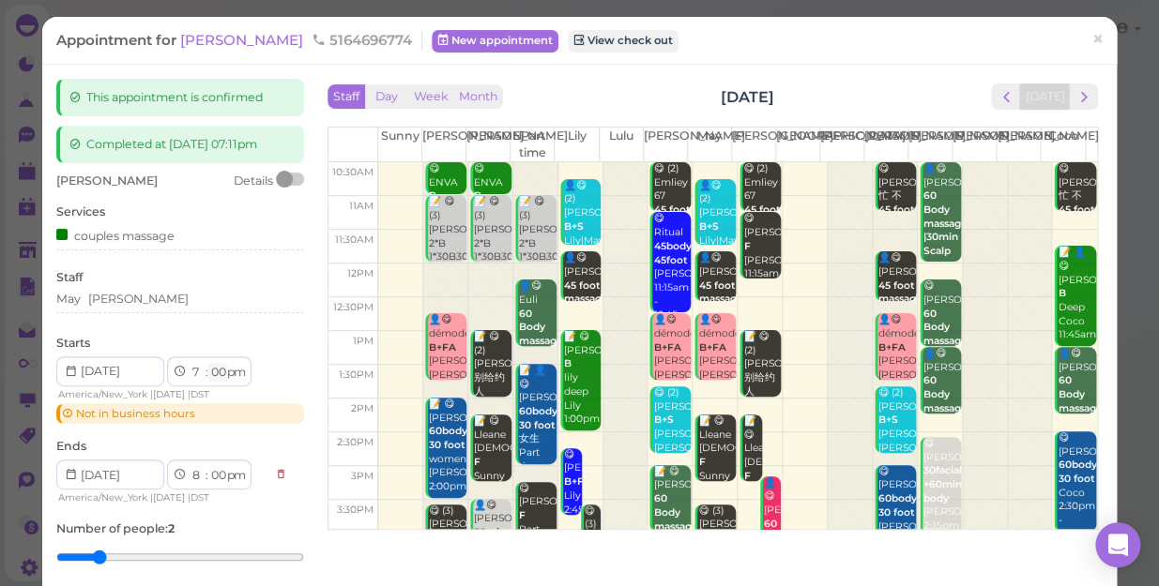
click at [220, 372] on select "00 05 10 15 20 25 30 35 40 45 50 55" at bounding box center [217, 373] width 19 height 20
select select "10"
click at [208, 363] on select "00 05 10 15 20 25 30 35 40 45 50 55" at bounding box center [217, 373] width 19 height 20
select select "10"
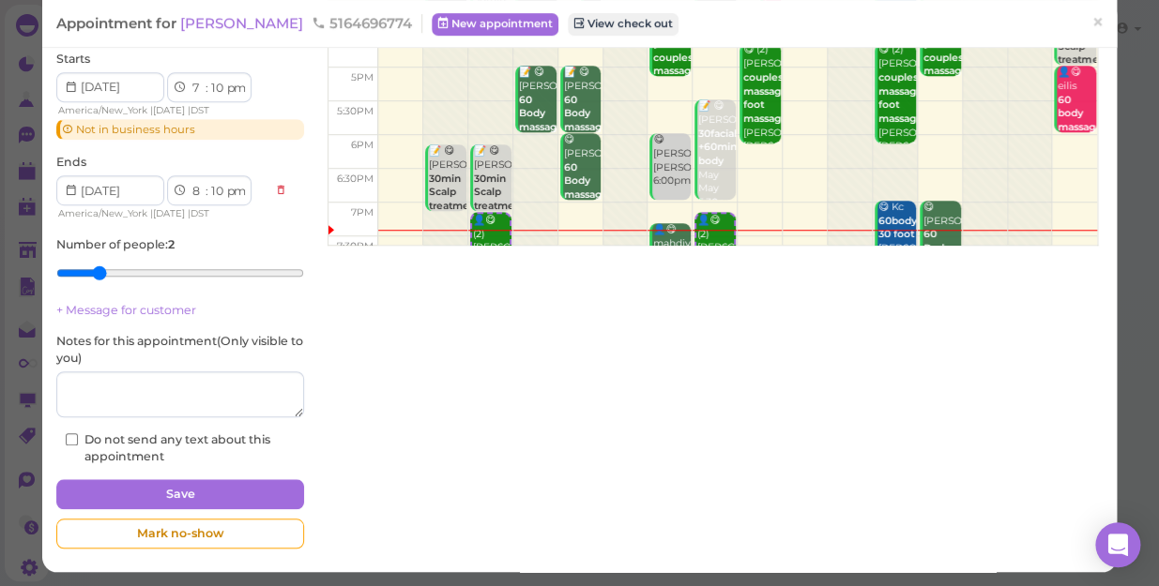
scroll to position [285, 0]
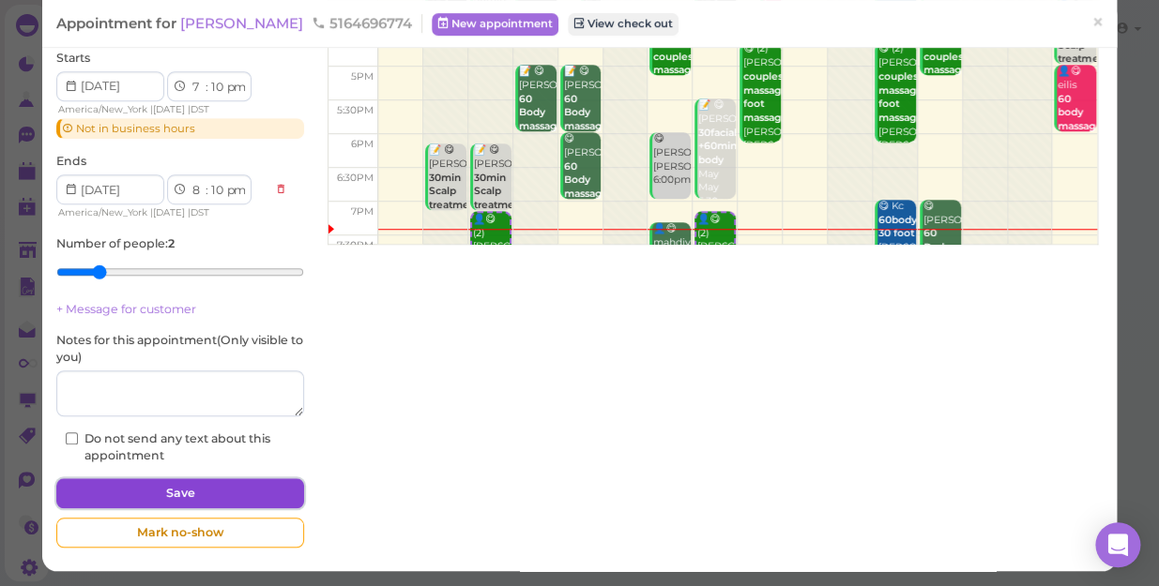
click at [226, 490] on button "Save" at bounding box center [180, 494] width 248 height 30
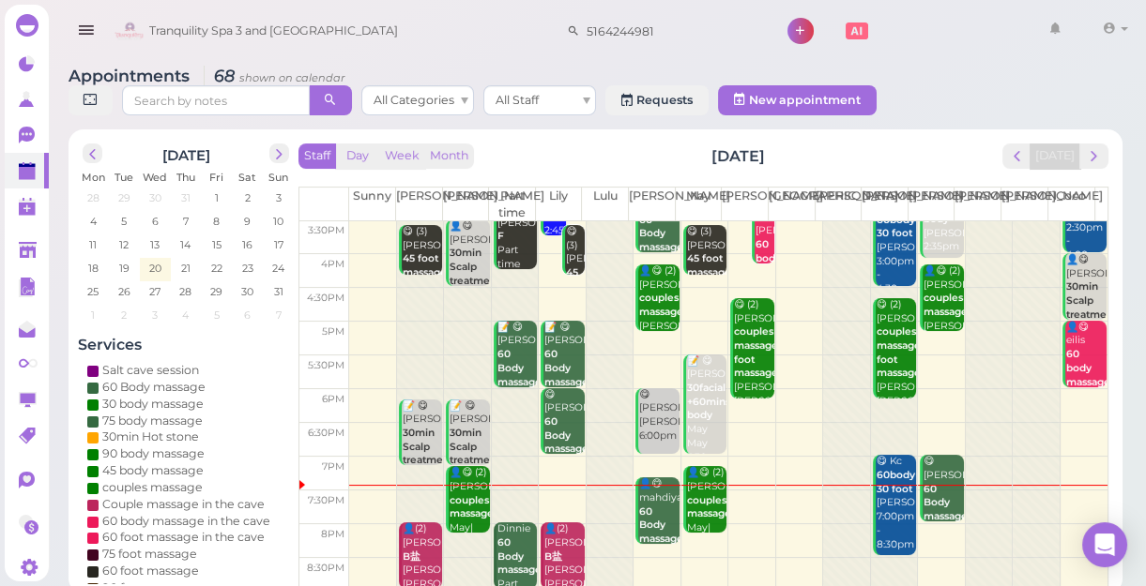
scroll to position [7, 0]
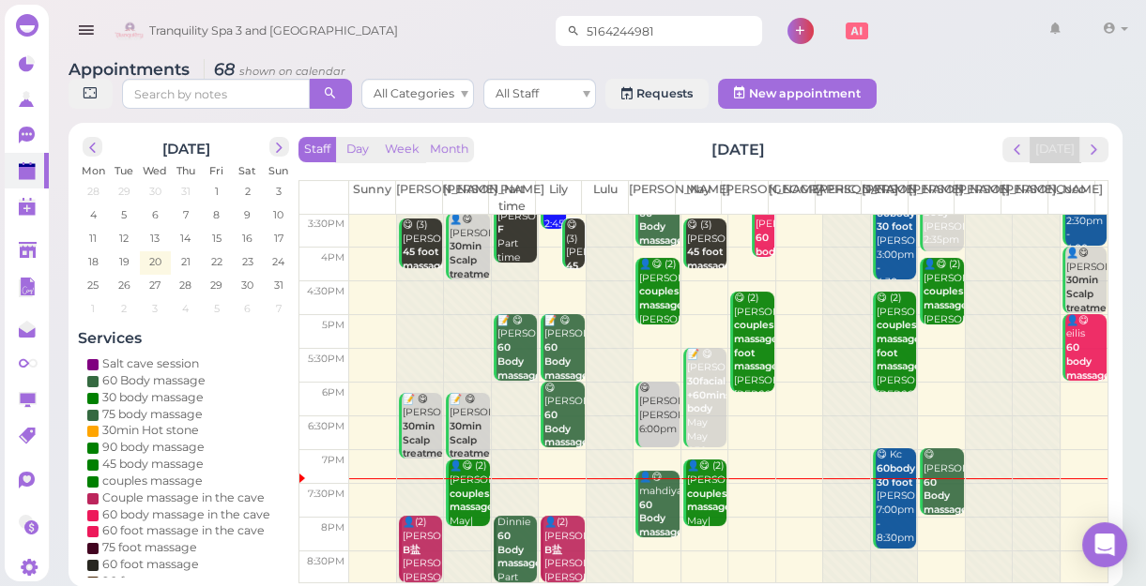
click at [567, 31] on icon at bounding box center [573, 31] width 13 height 17
click at [657, 37] on input "5164244981" at bounding box center [671, 31] width 182 height 30
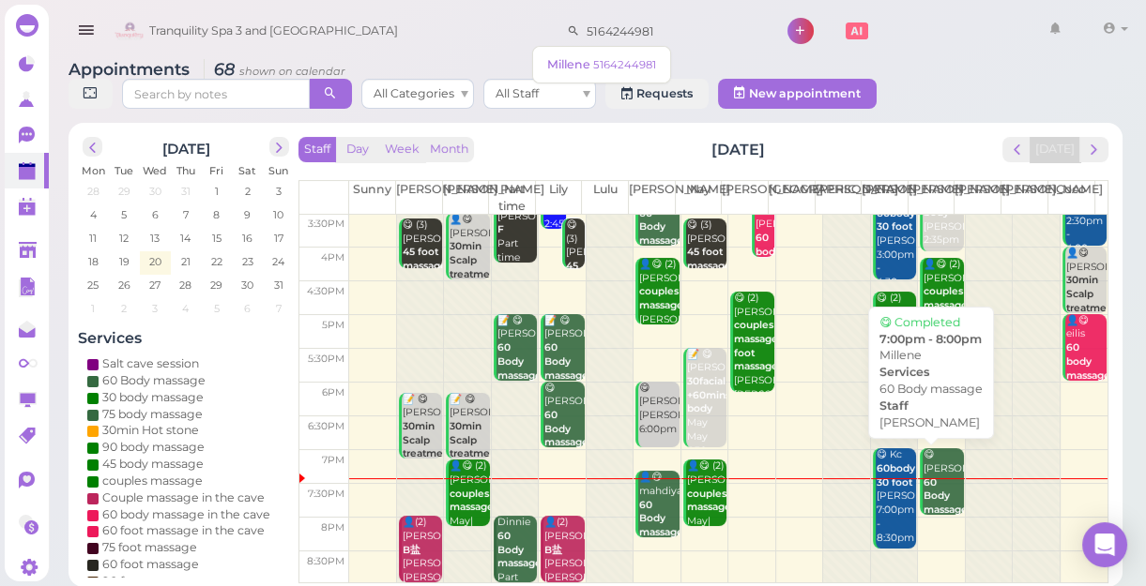
click at [934, 488] on div "😋 [PERSON_NAME] 60 Body massage [PERSON_NAME] 7:00pm - 8:00pm" at bounding box center [942, 510] width 40 height 124
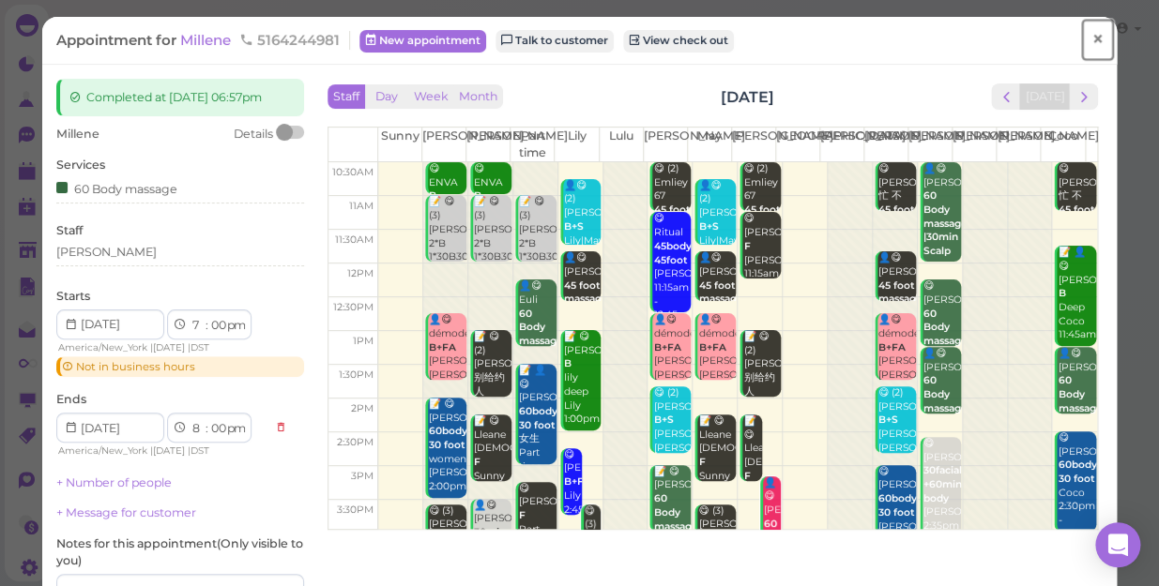
click at [1091, 38] on span "×" at bounding box center [1097, 39] width 12 height 26
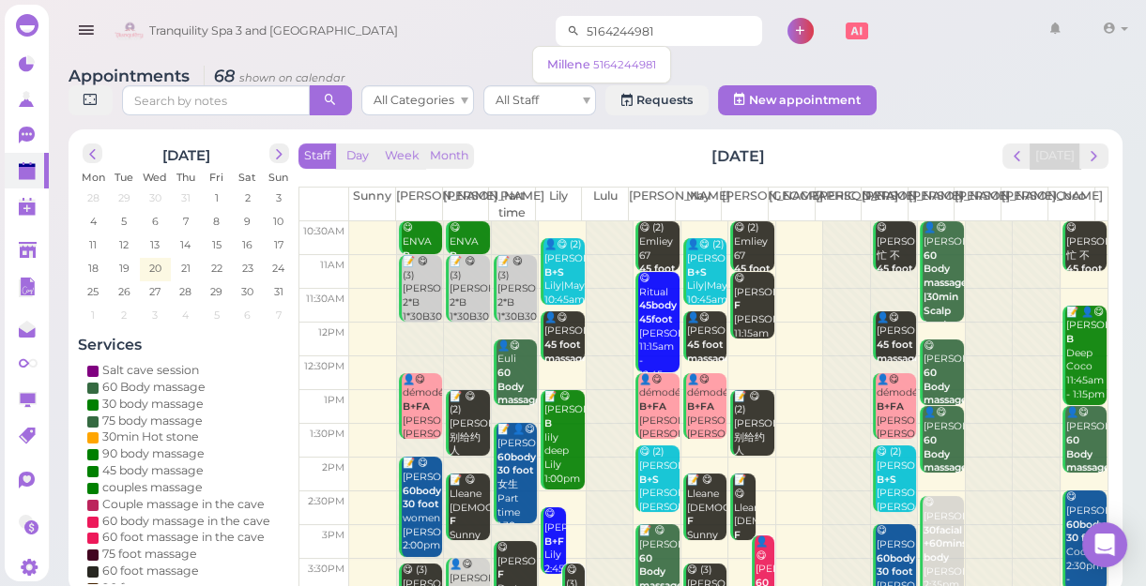
click at [657, 28] on input "5164244981" at bounding box center [671, 31] width 182 height 30
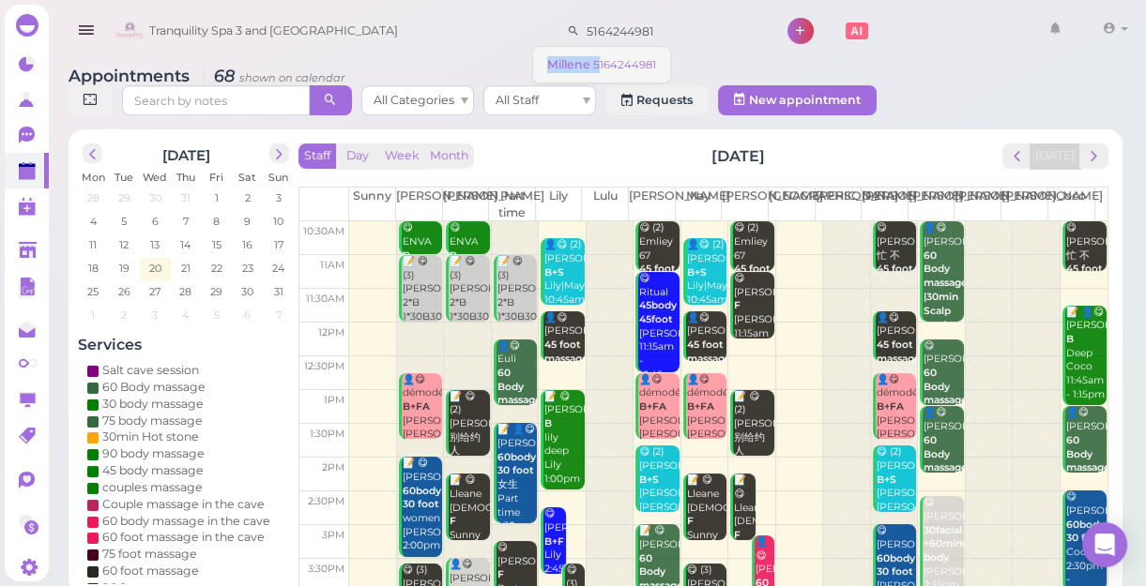
drag, startPoint x: 549, startPoint y: 62, endPoint x: 597, endPoint y: 67, distance: 48.1
click at [597, 67] on div "Millene 5164244981" at bounding box center [601, 64] width 109 height 14
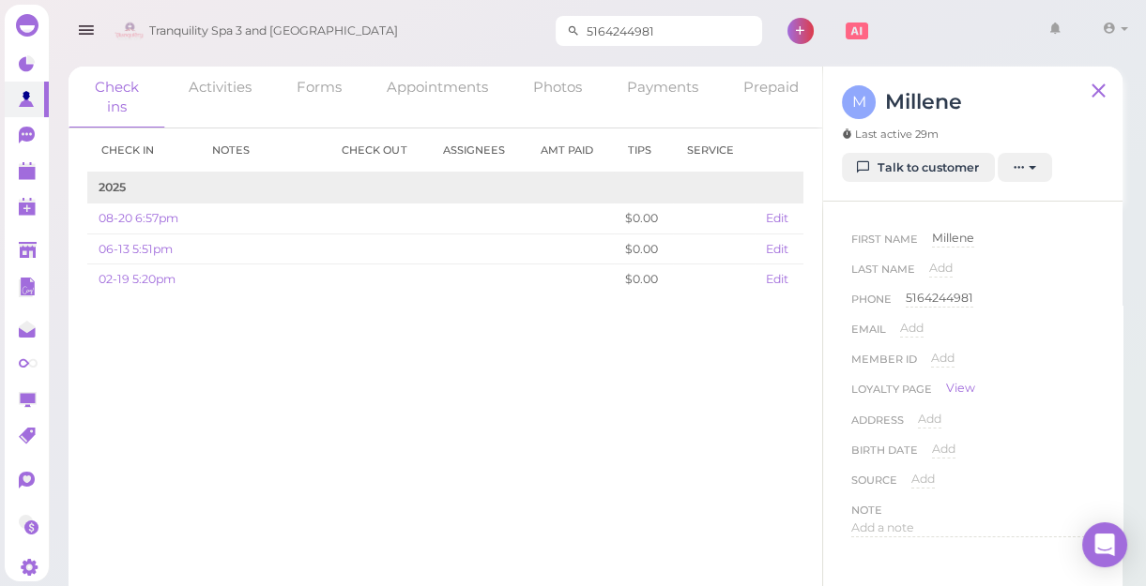
click at [667, 25] on input "5164244981" at bounding box center [671, 31] width 182 height 30
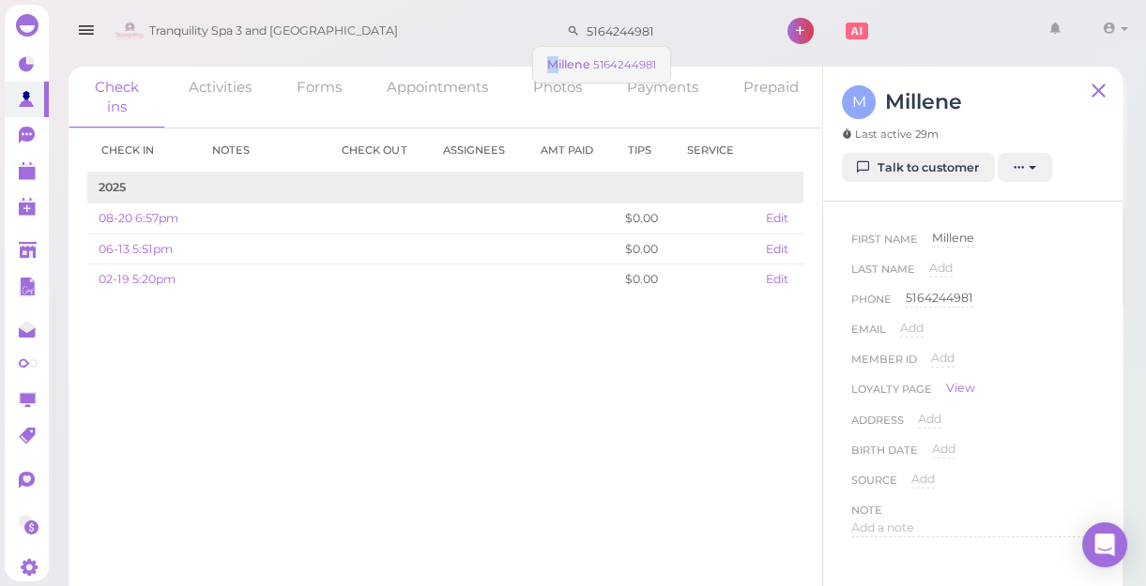
drag, startPoint x: 543, startPoint y: 61, endPoint x: 558, endPoint y: 61, distance: 15.0
click at [558, 61] on link "Millene 5164244981" at bounding box center [601, 65] width 137 height 36
click at [515, 41] on div "Tranquility Spa 3 and [GEOGRAPHIC_DATA] 5164244981 1 Account Refer Friends" at bounding box center [622, 31] width 1025 height 53
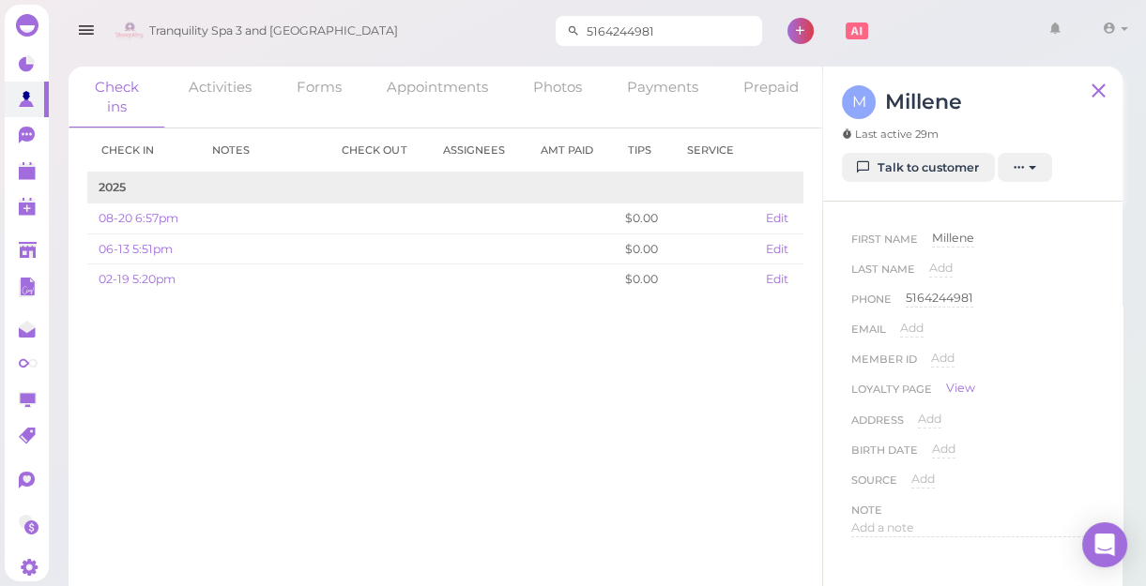
click at [580, 29] on input "5164244981" at bounding box center [671, 31] width 182 height 30
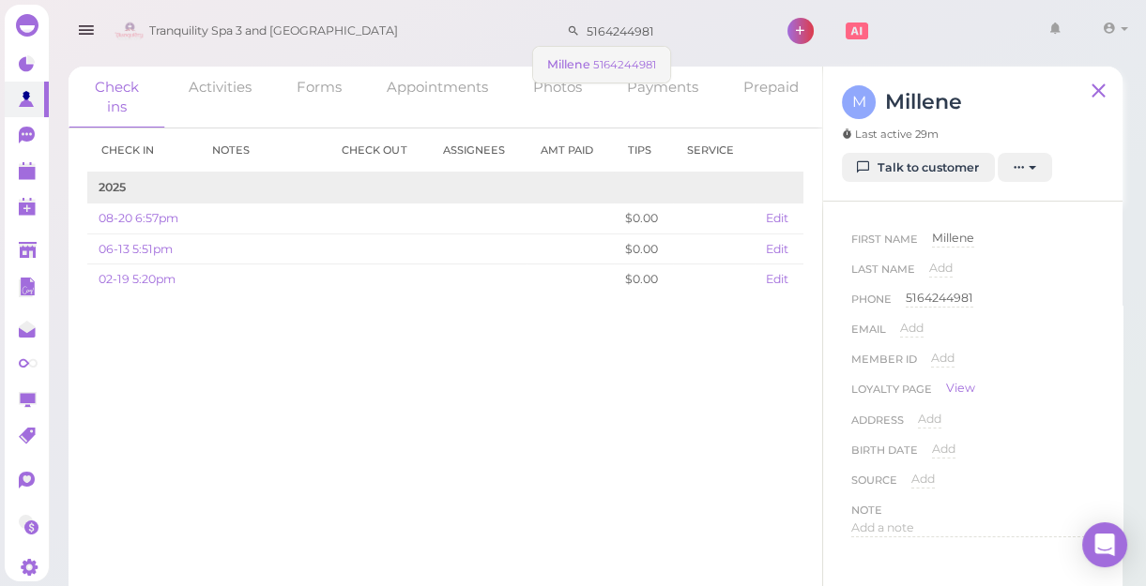
click at [588, 60] on span "Millene" at bounding box center [570, 64] width 46 height 14
click at [588, 60] on div "Check ins Activities Forms Appointments Photos Payments Prepaid Check in Notes …" at bounding box center [595, 330] width 1101 height 555
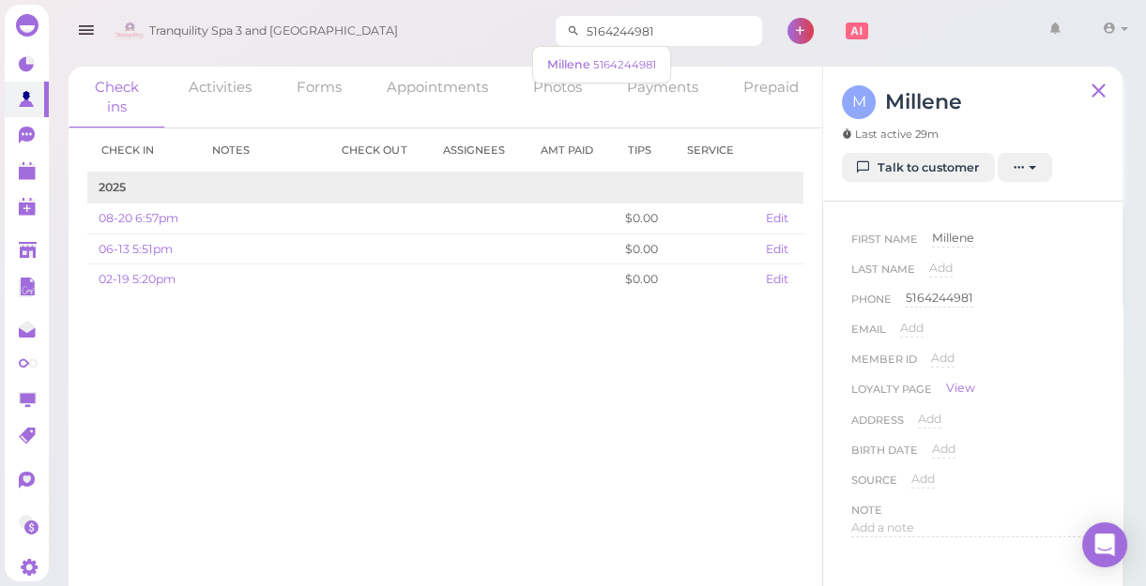
drag, startPoint x: 588, startPoint y: 60, endPoint x: 648, endPoint y: 35, distance: 65.2
click at [659, 28] on input "5164244981" at bounding box center [671, 31] width 182 height 30
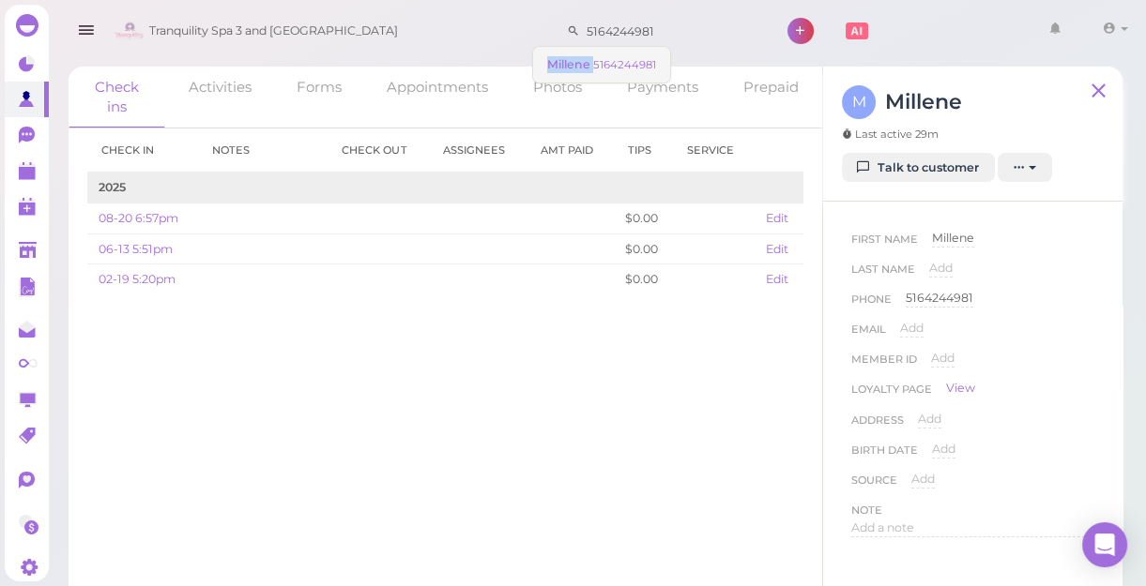
drag, startPoint x: 548, startPoint y: 61, endPoint x: 596, endPoint y: 75, distance: 49.9
click at [596, 75] on link "Millene 5164244981" at bounding box center [601, 65] width 137 height 36
drag, startPoint x: 932, startPoint y: 233, endPoint x: 980, endPoint y: 235, distance: 48.8
click at [974, 235] on div "Millene" at bounding box center [953, 239] width 42 height 18
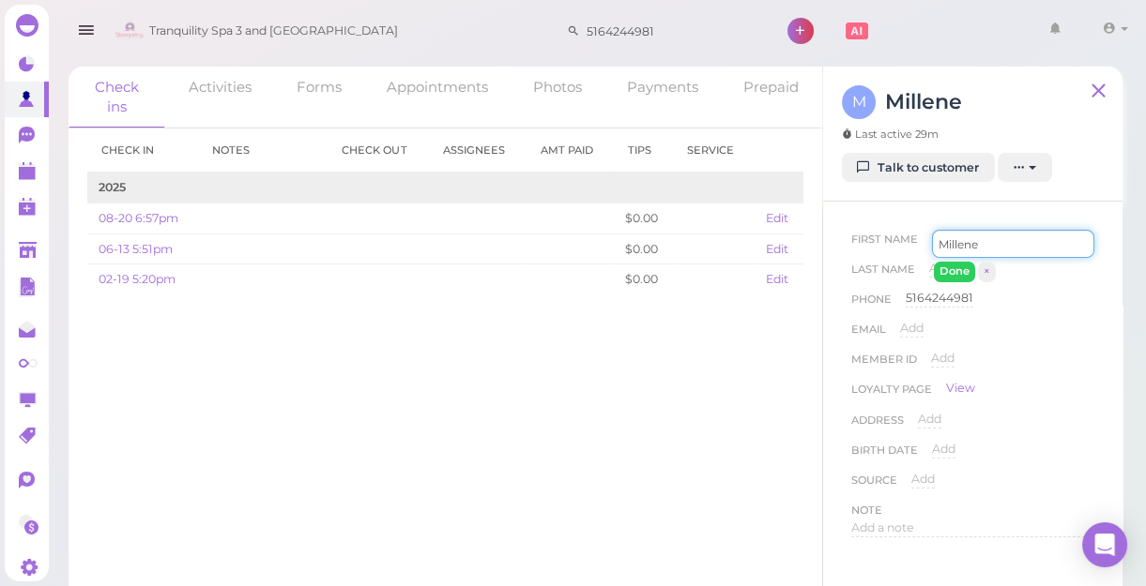
drag, startPoint x: 937, startPoint y: 242, endPoint x: 992, endPoint y: 251, distance: 55.1
click at [992, 251] on input "Millene" at bounding box center [1013, 244] width 162 height 28
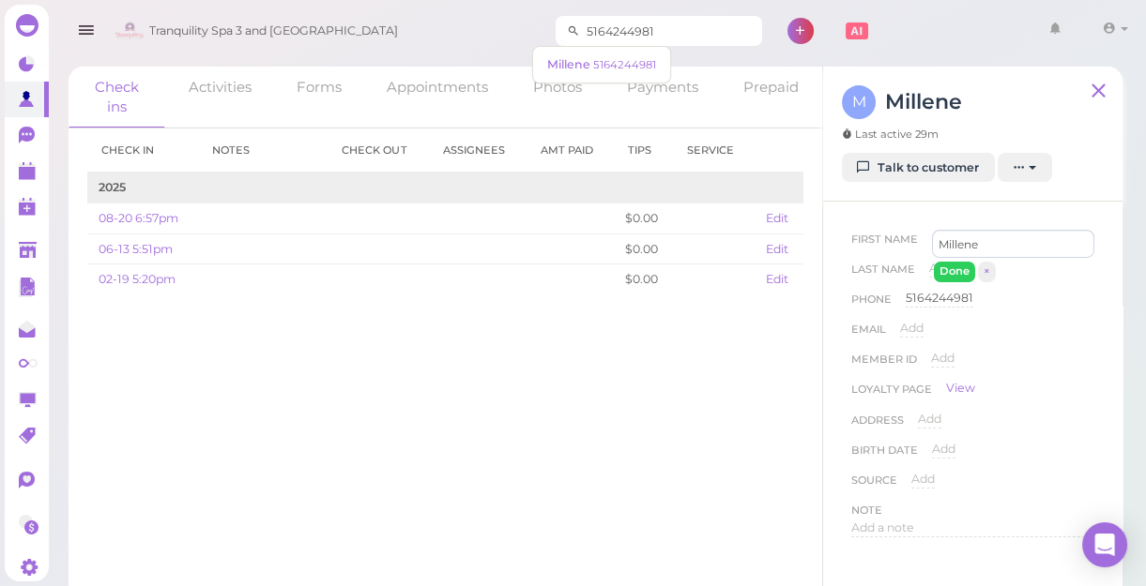
click at [679, 24] on input "5164244981" at bounding box center [671, 31] width 182 height 30
type input "5"
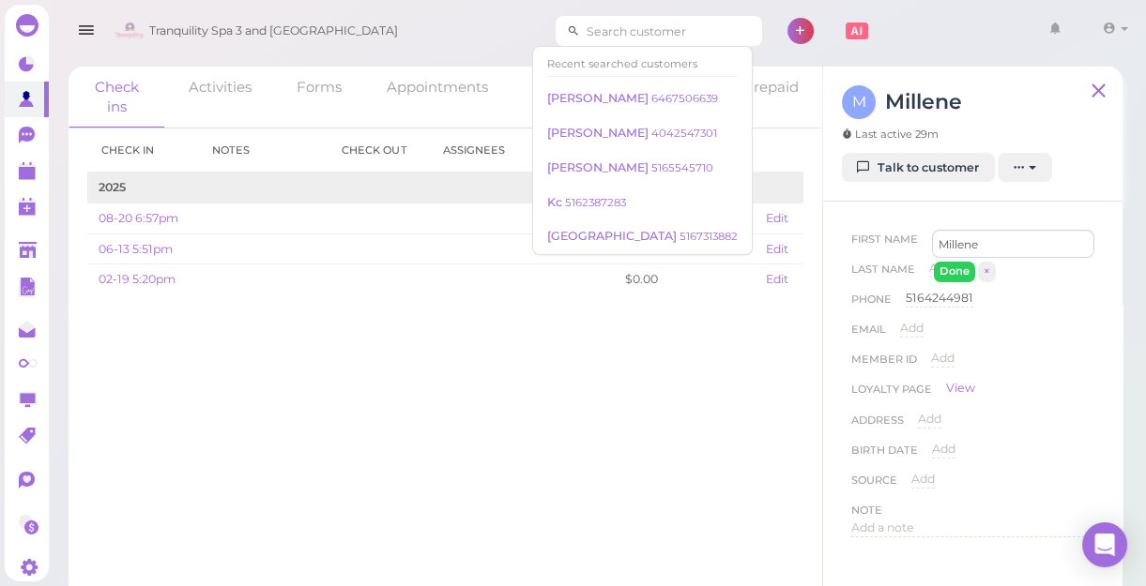
paste input "Millene"
type input "Milline"
click at [611, 63] on div "Recent searched customers" at bounding box center [642, 64] width 190 height 24
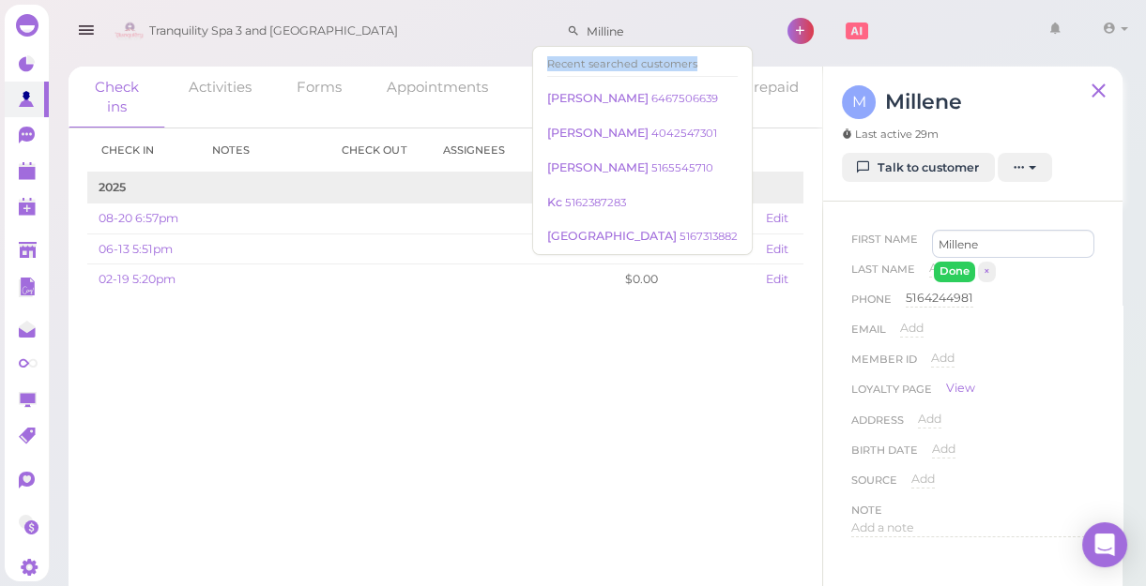
drag, startPoint x: 611, startPoint y: 63, endPoint x: 699, endPoint y: 66, distance: 88.2
click at [699, 66] on div "Recent searched customers" at bounding box center [642, 64] width 219 height 35
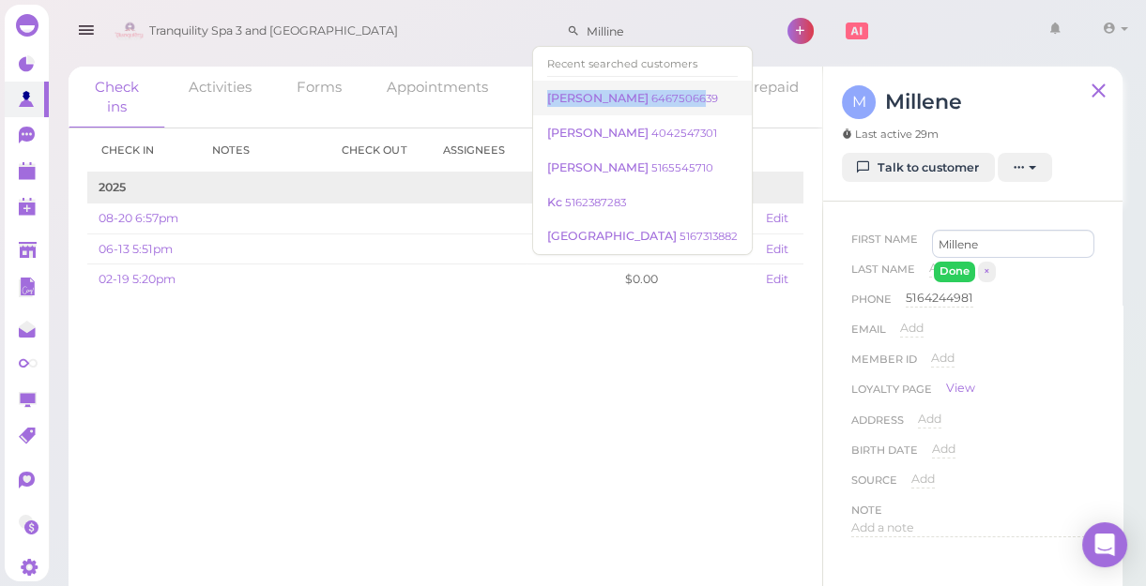
click at [660, 91] on div "Recent searched customers [PERSON_NAME] 6467506639 Justine 4042547301 [PERSON_N…" at bounding box center [642, 150] width 220 height 209
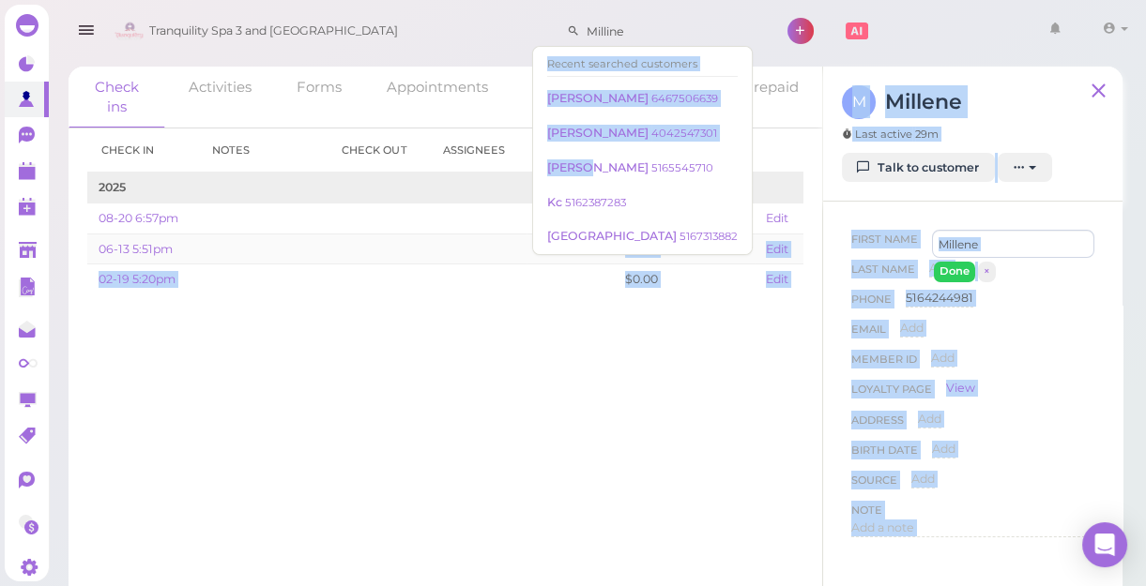
drag, startPoint x: 660, startPoint y: 92, endPoint x: 348, endPoint y: 246, distance: 347.4
click at [361, 246] on body "Dashboard Reports Customers Conversations 0" at bounding box center [573, 303] width 1146 height 607
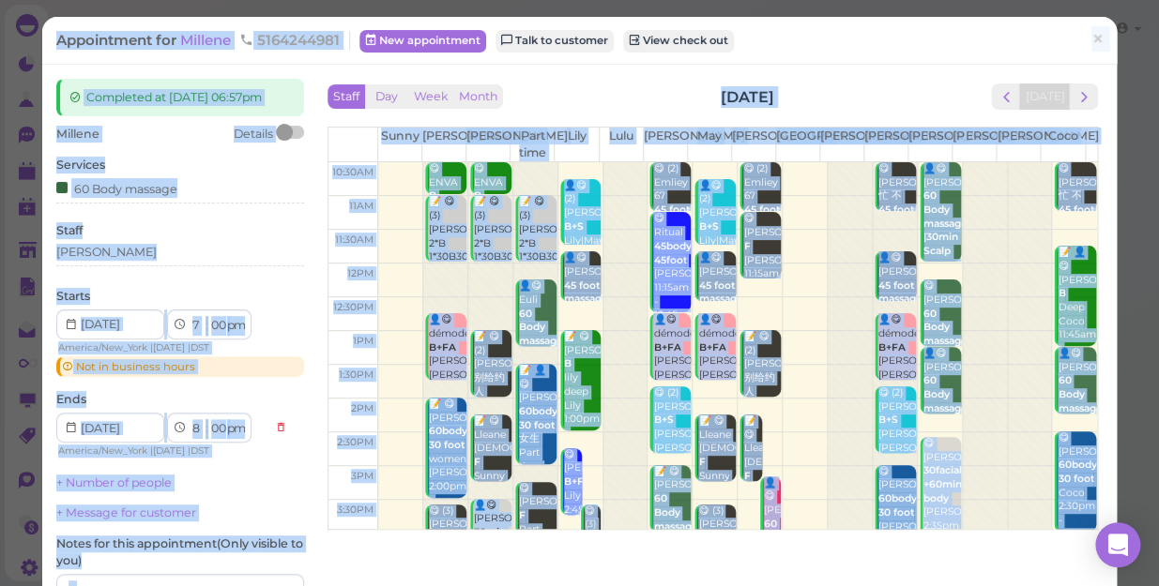
click at [1122, 110] on div "Appointment for [GEOGRAPHIC_DATA] 5164244981 New appointment Talk to customer V…" at bounding box center [579, 293] width 1159 height 586
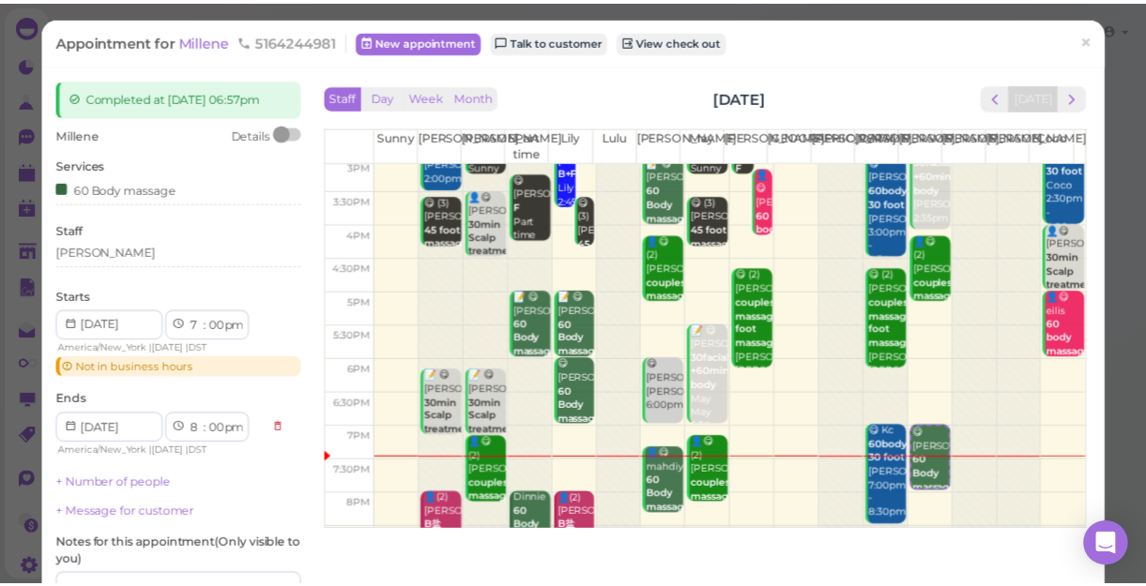
scroll to position [339, 0]
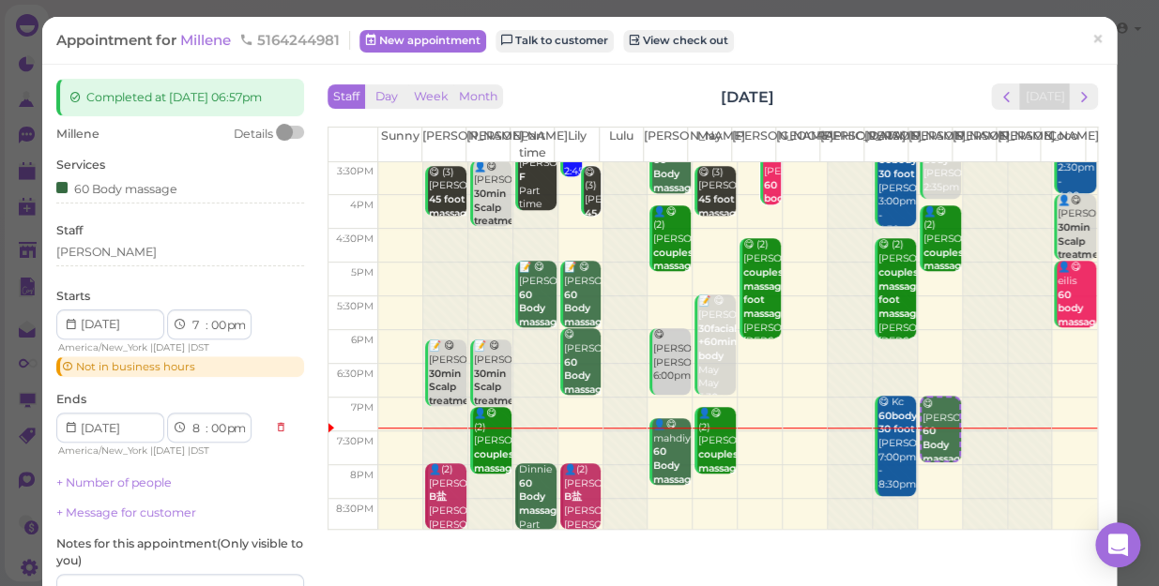
click at [749, 402] on td at bounding box center [737, 415] width 719 height 34
click at [1091, 32] on span "×" at bounding box center [1097, 39] width 12 height 26
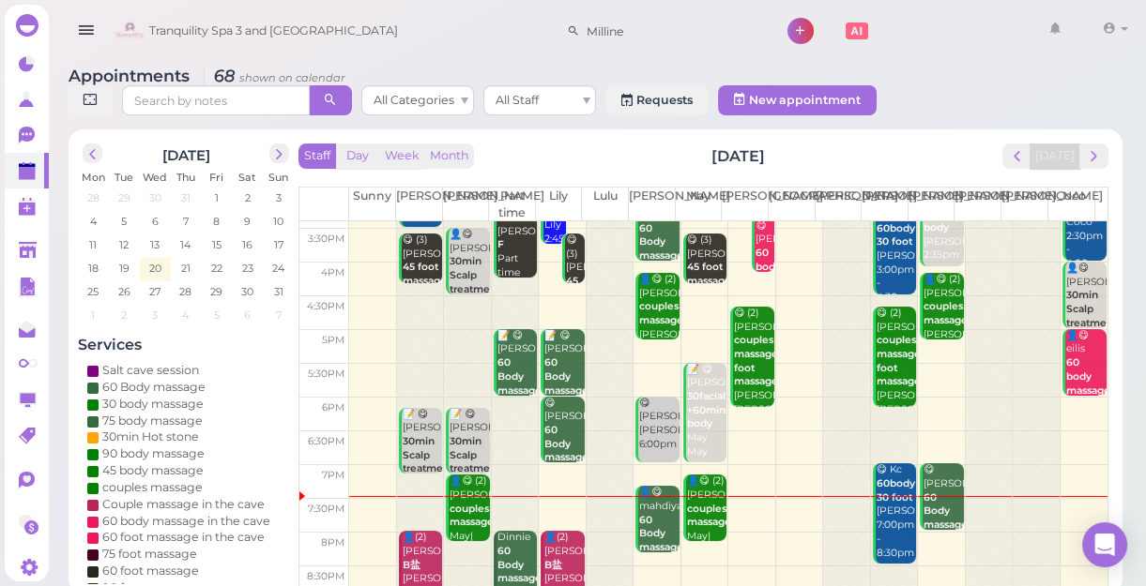
scroll to position [339, 0]
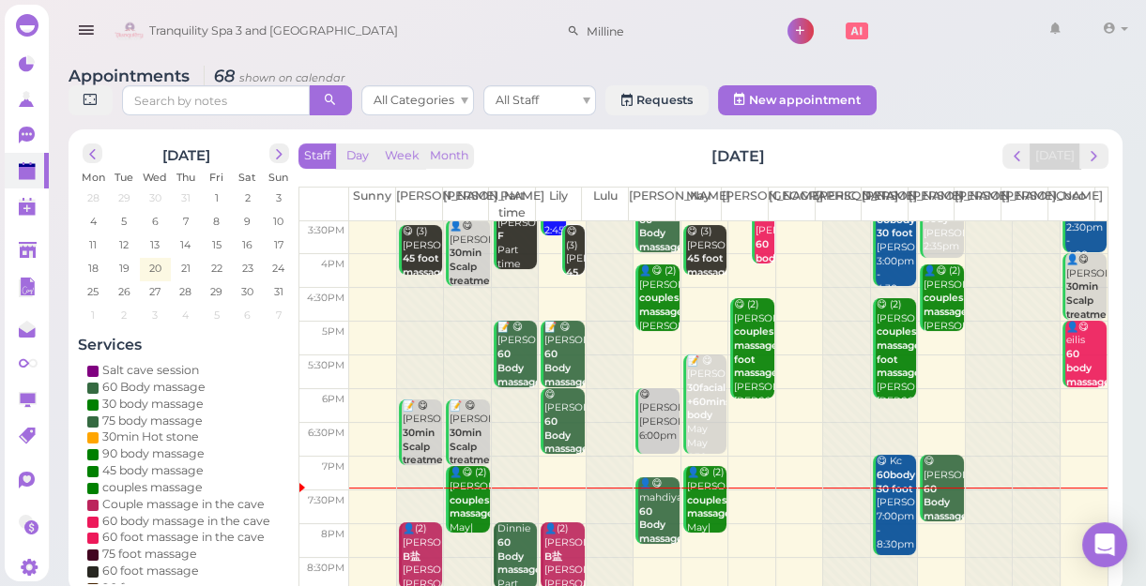
click at [736, 504] on td at bounding box center [728, 508] width 758 height 34
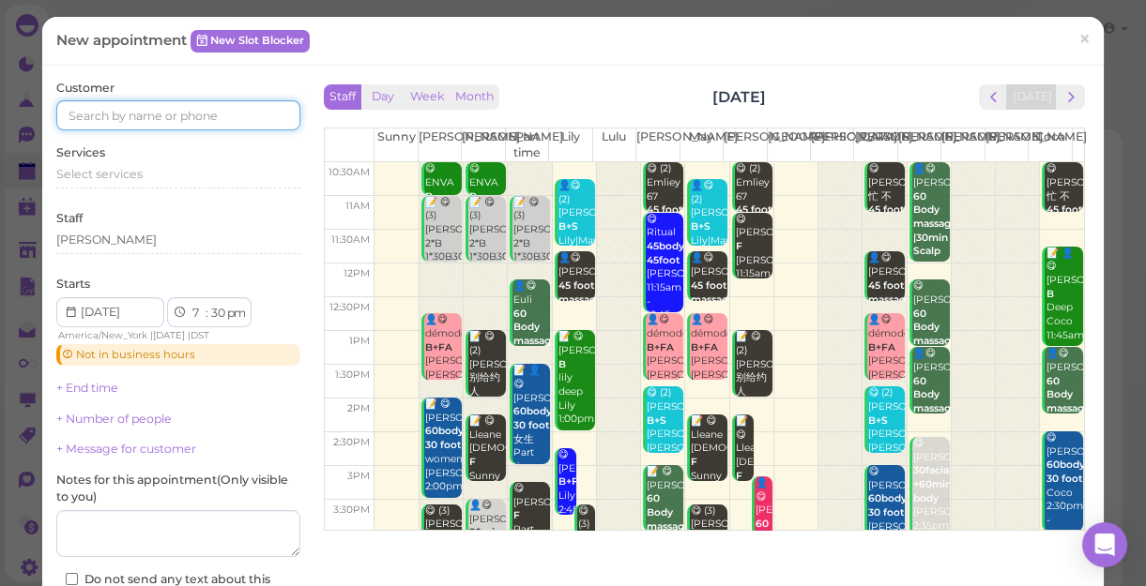
click at [245, 112] on input at bounding box center [178, 115] width 244 height 30
type input "5164950473"
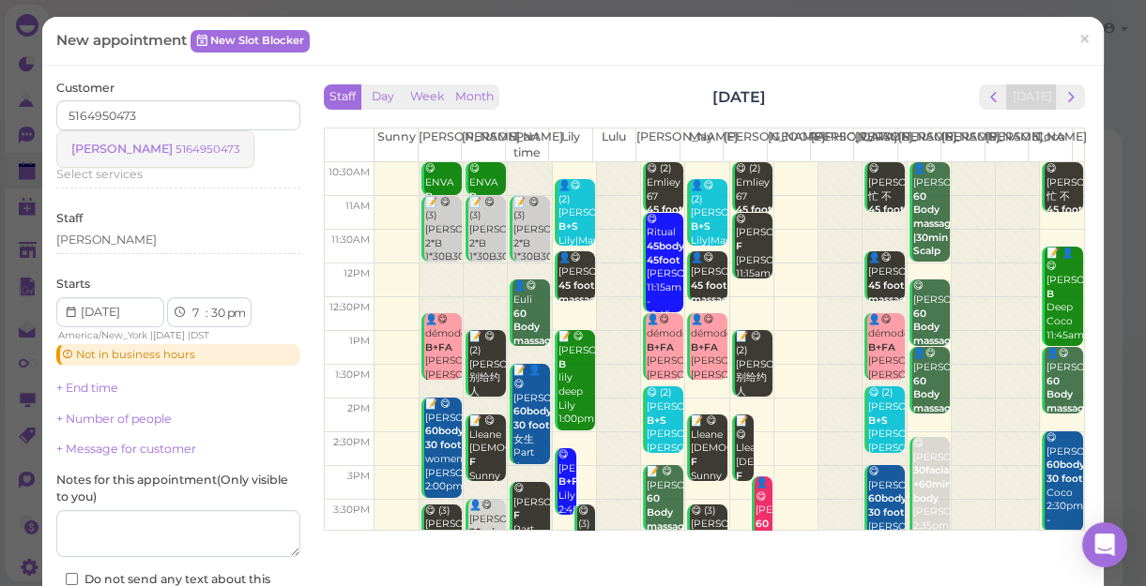
click at [126, 149] on span "[PERSON_NAME]" at bounding box center [123, 149] width 104 height 14
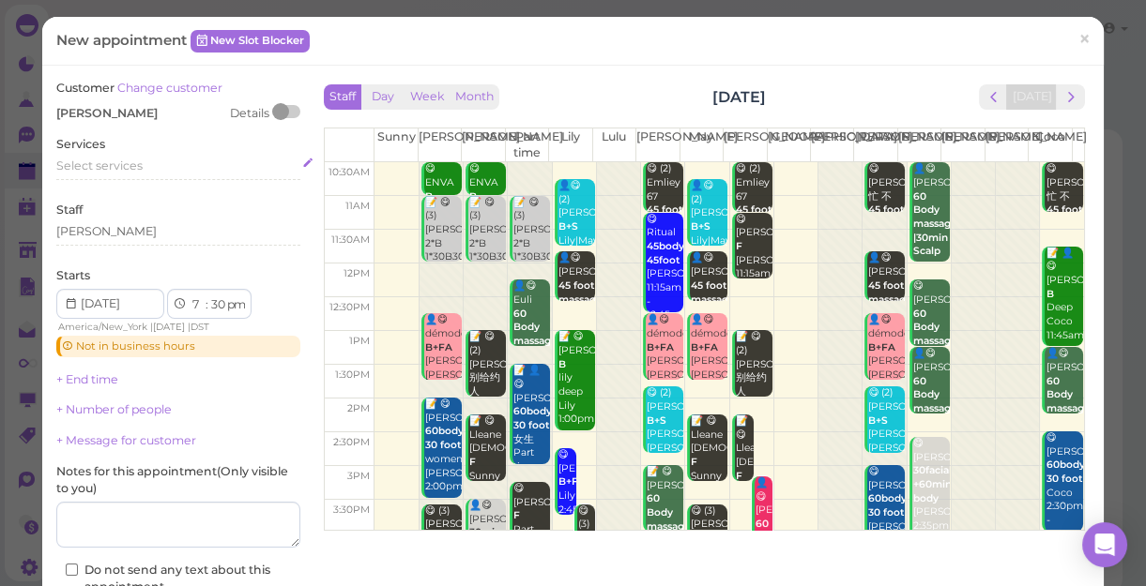
click at [132, 160] on span "Select services" at bounding box center [99, 166] width 86 height 14
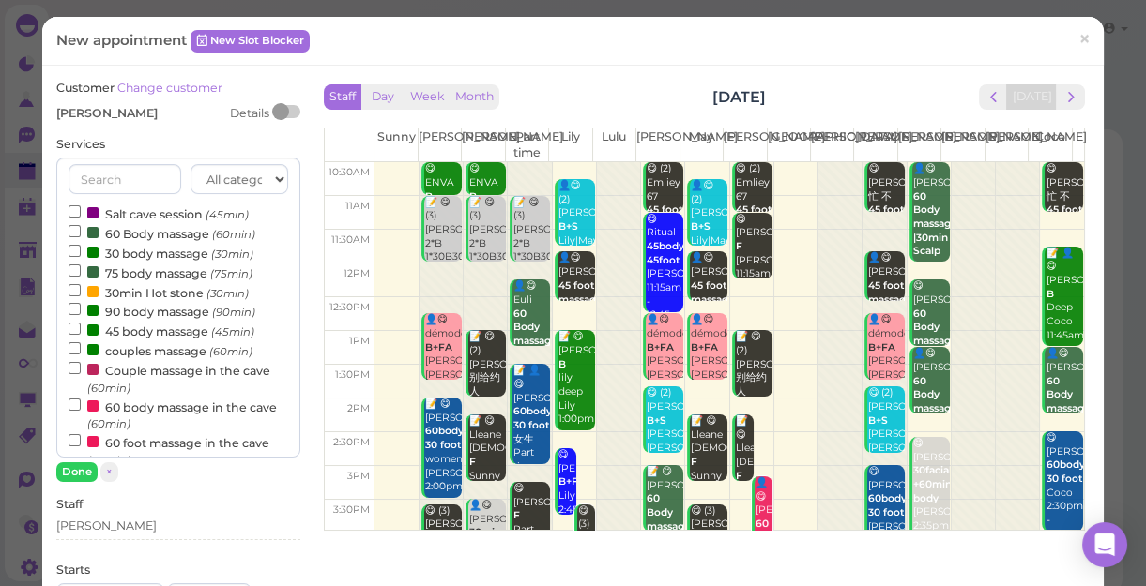
click at [157, 224] on label "60 Body massage (60min)" at bounding box center [161, 233] width 187 height 20
click at [81, 225] on input "60 Body massage (60min)" at bounding box center [74, 231] width 12 height 12
click at [80, 468] on button "Done" at bounding box center [76, 473] width 41 height 20
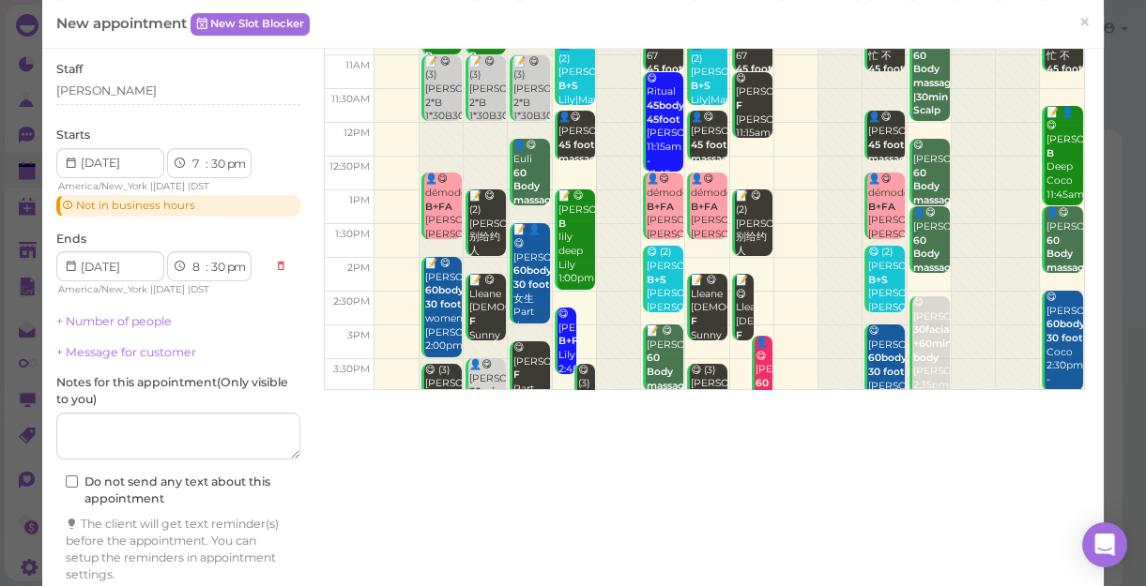
scroll to position [211, 0]
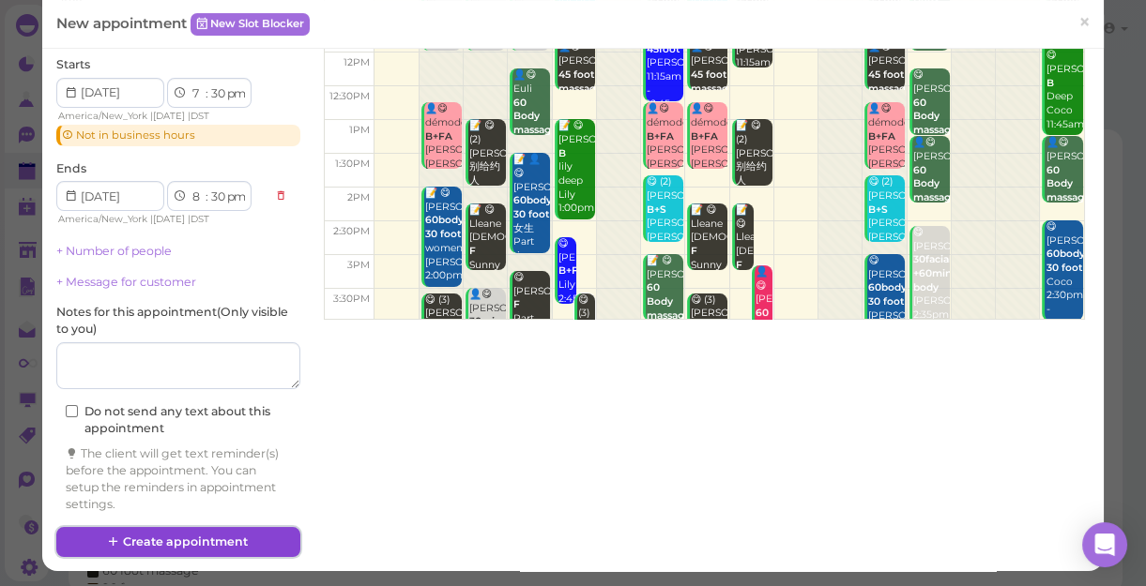
click at [210, 537] on button "Create appointment" at bounding box center [178, 542] width 244 height 30
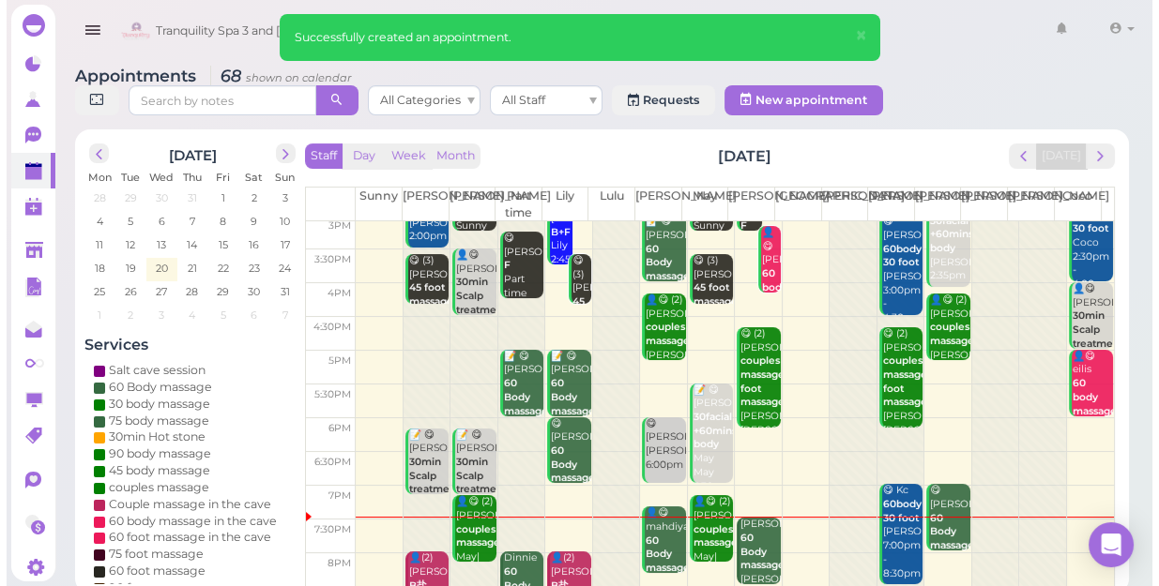
scroll to position [339, 0]
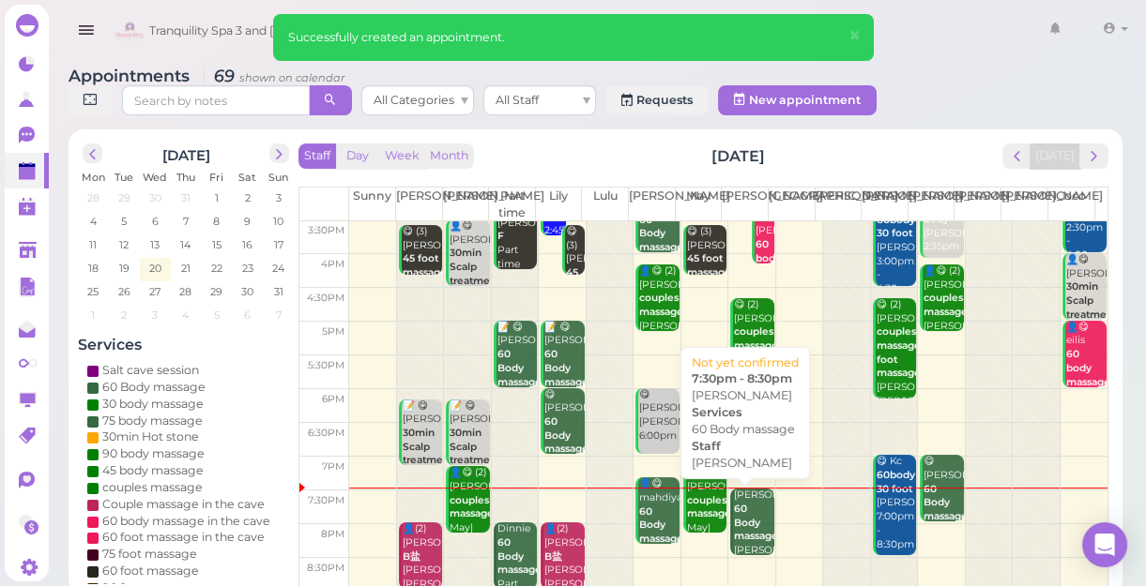
click at [747, 528] on div "[PERSON_NAME] 60 Body massage [PERSON_NAME] 7:30pm - 8:30pm" at bounding box center [753, 544] width 40 height 111
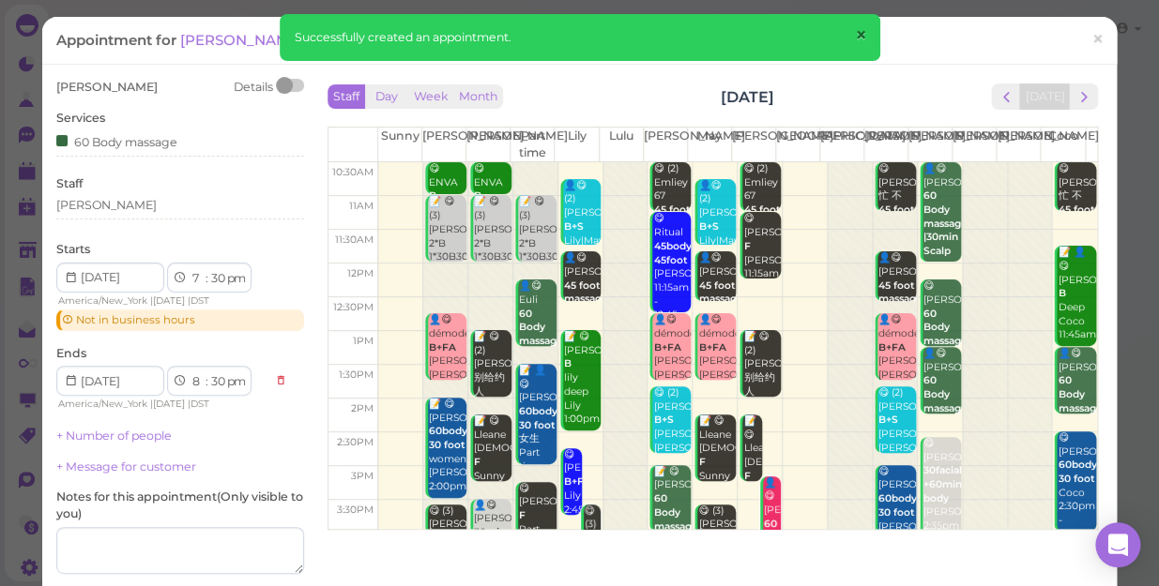
click at [861, 30] on span "×" at bounding box center [860, 36] width 12 height 26
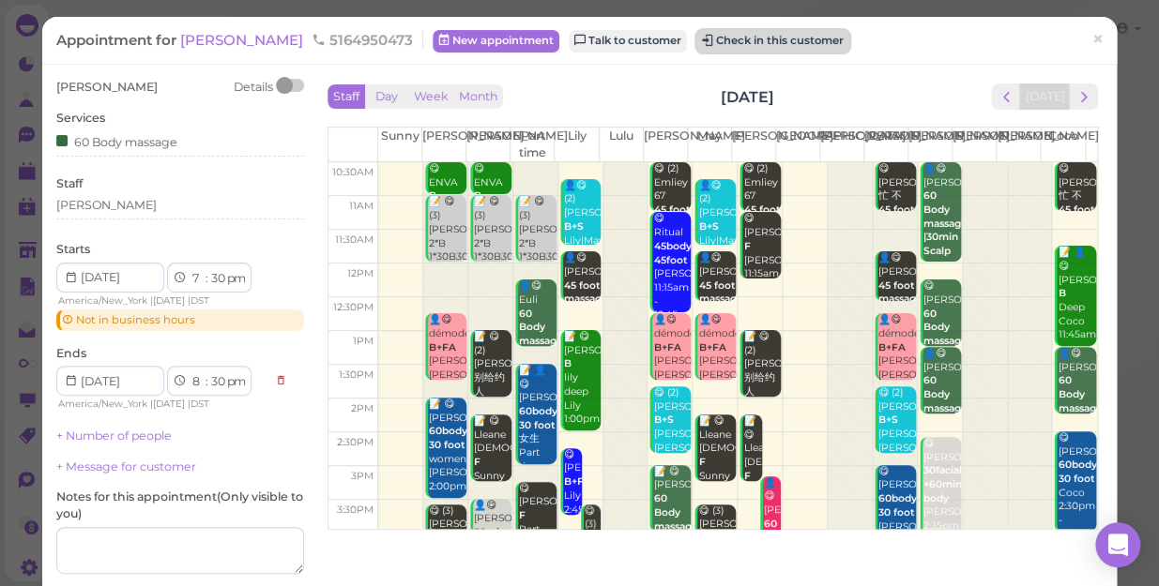
click at [782, 36] on button "Check in this customer" at bounding box center [772, 41] width 153 height 23
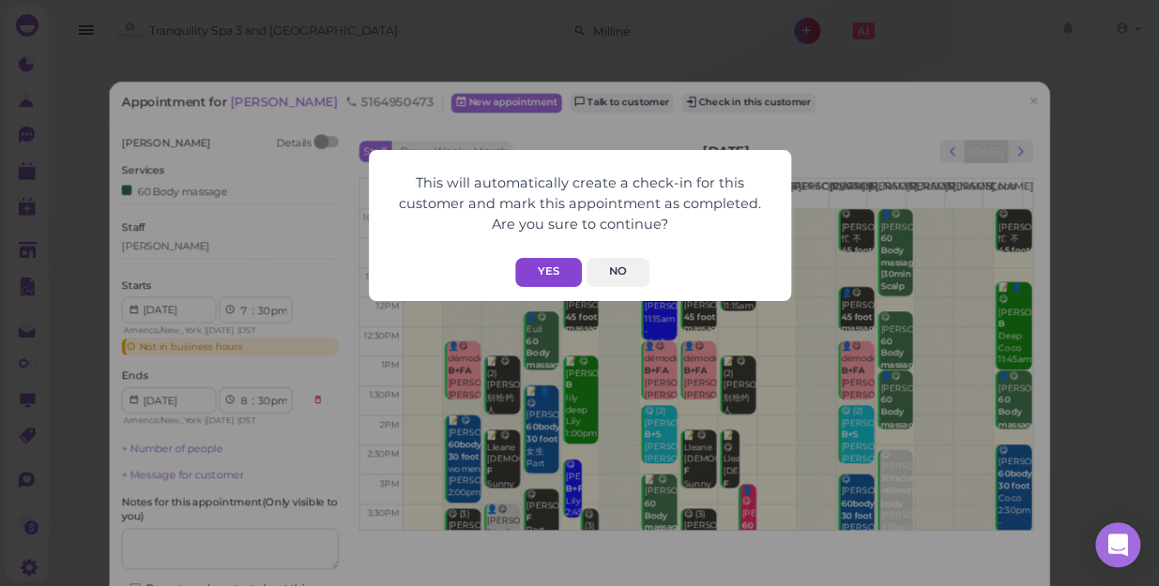
click at [549, 272] on button "Yes" at bounding box center [548, 272] width 67 height 29
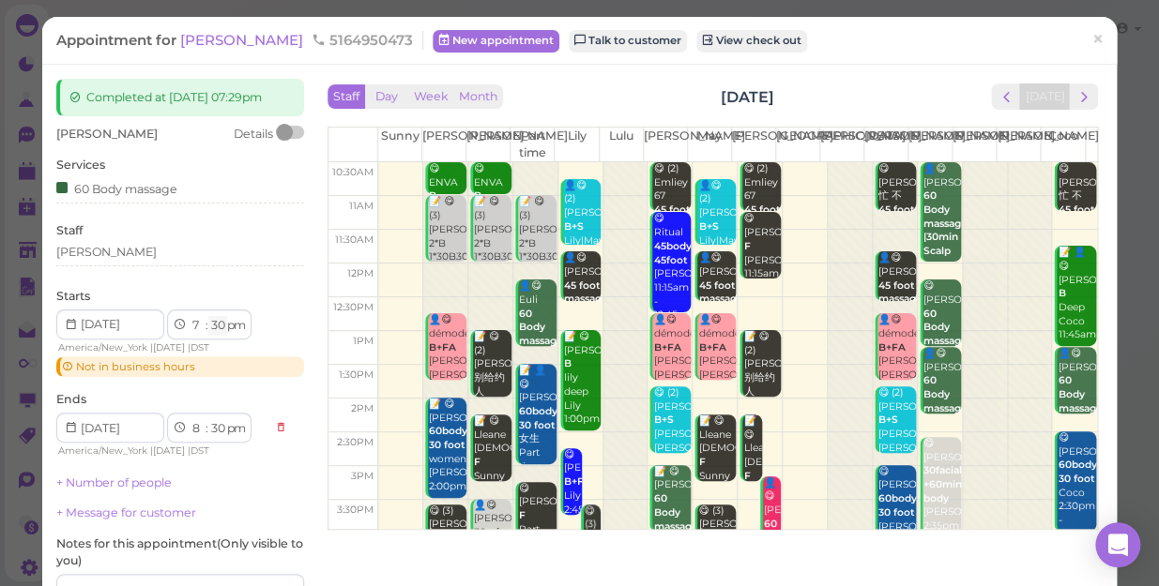
click at [219, 326] on select "00 05 10 15 20 25 30 35 40 45 50 55" at bounding box center [217, 326] width 19 height 20
select select "00"
click at [208, 316] on select "00 05 10 15 20 25 30 35 40 45 50 55" at bounding box center [217, 326] width 19 height 20
select select "00"
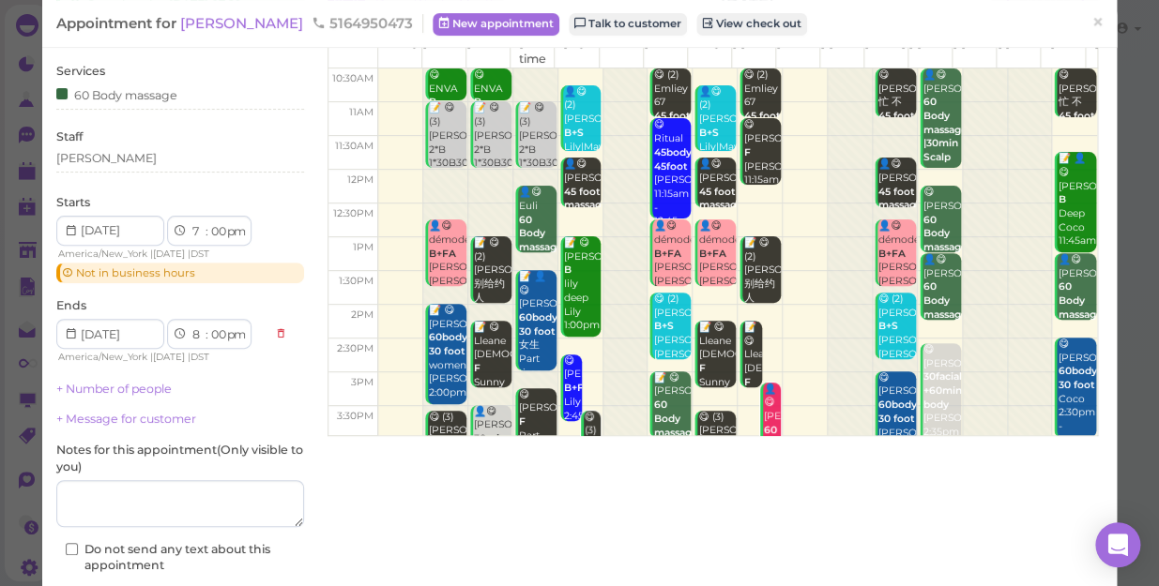
scroll to position [204, 0]
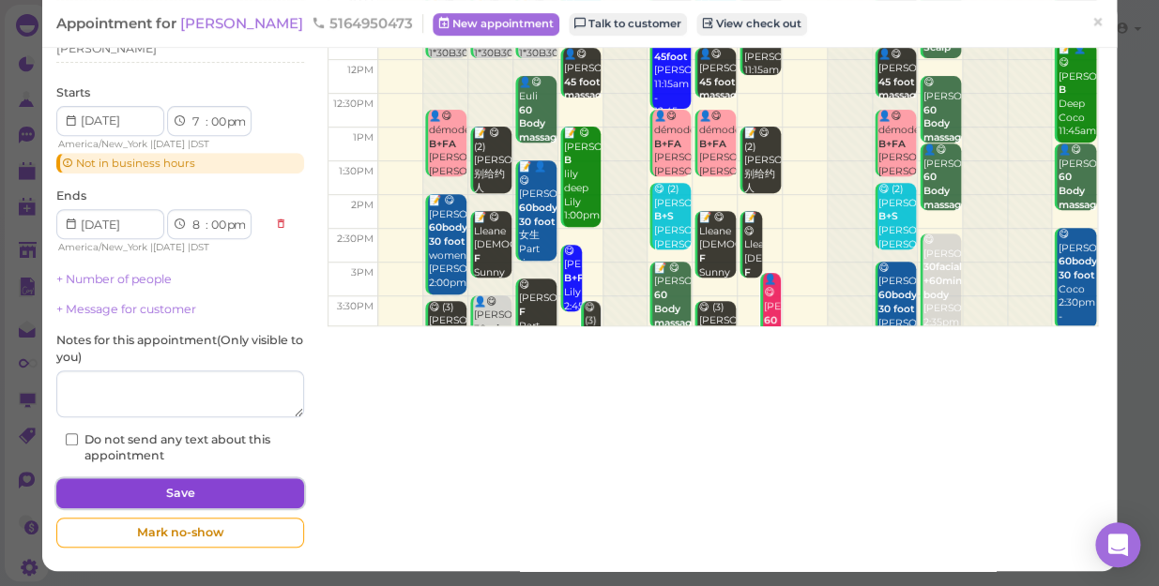
click at [236, 488] on button "Save" at bounding box center [180, 494] width 248 height 30
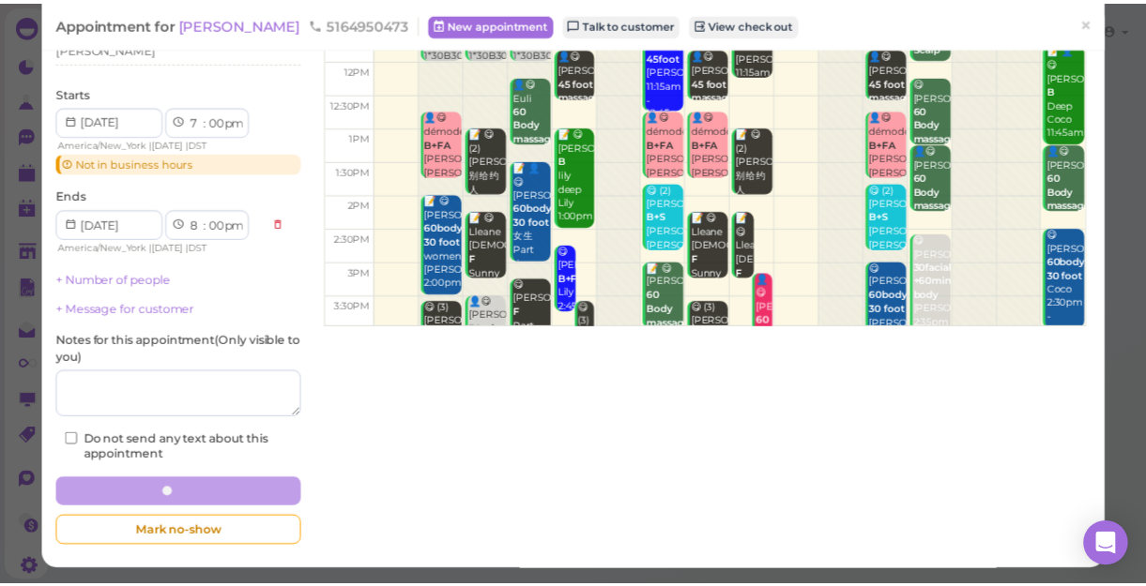
scroll to position [203, 0]
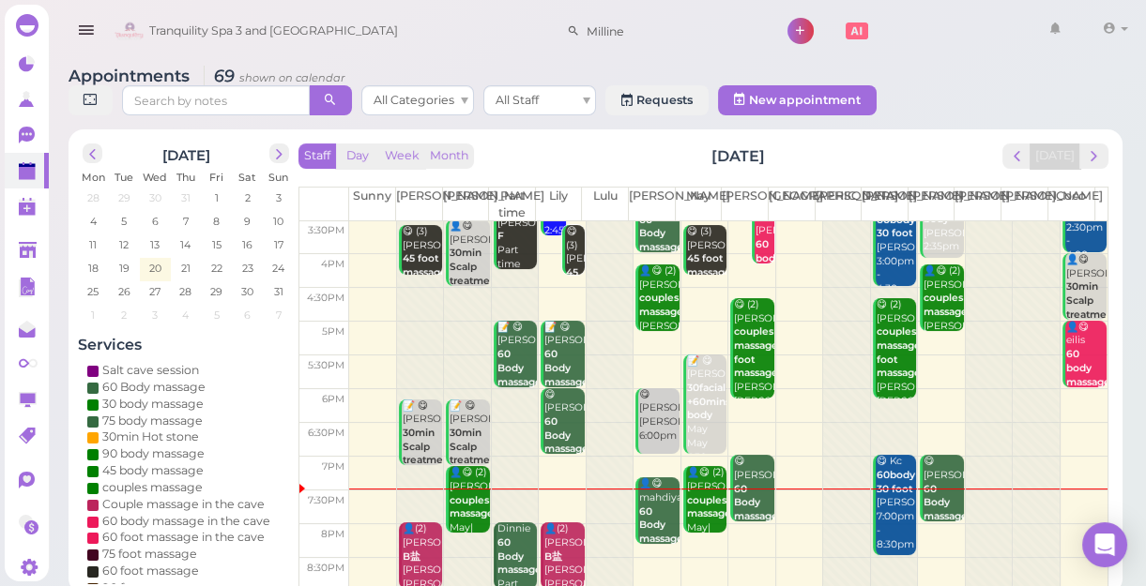
scroll to position [7, 0]
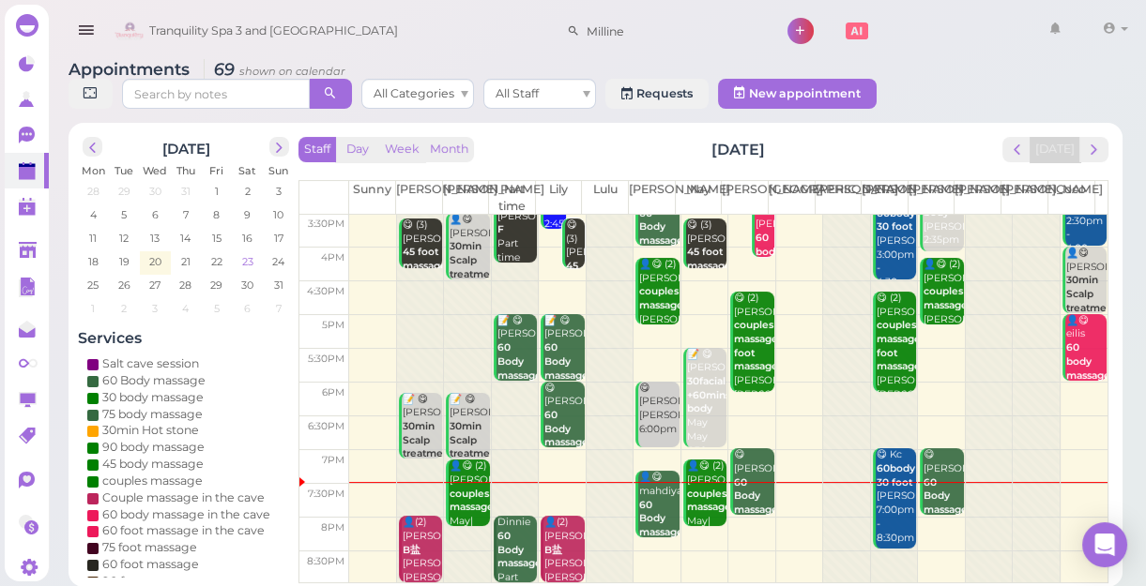
click at [248, 263] on span "23" at bounding box center [247, 261] width 15 height 17
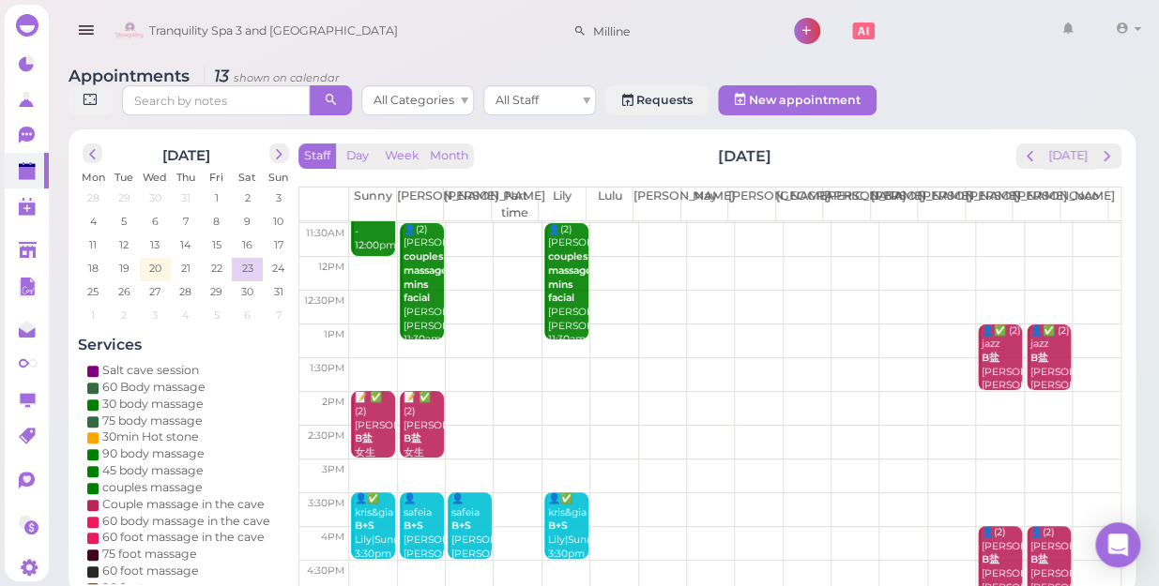
scroll to position [84, 0]
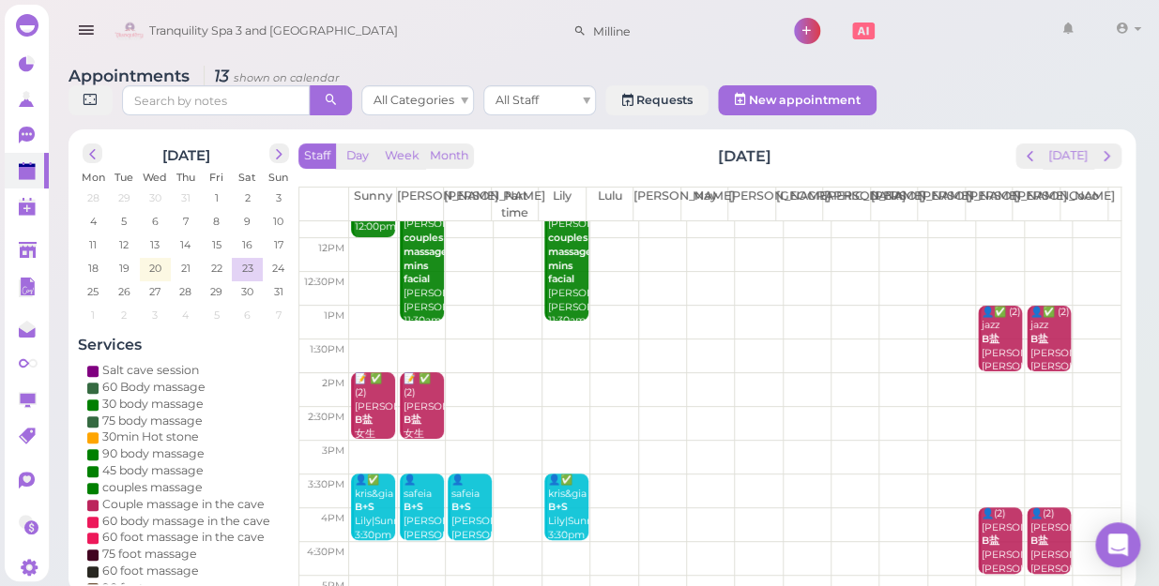
click at [356, 238] on td at bounding box center [734, 255] width 771 height 34
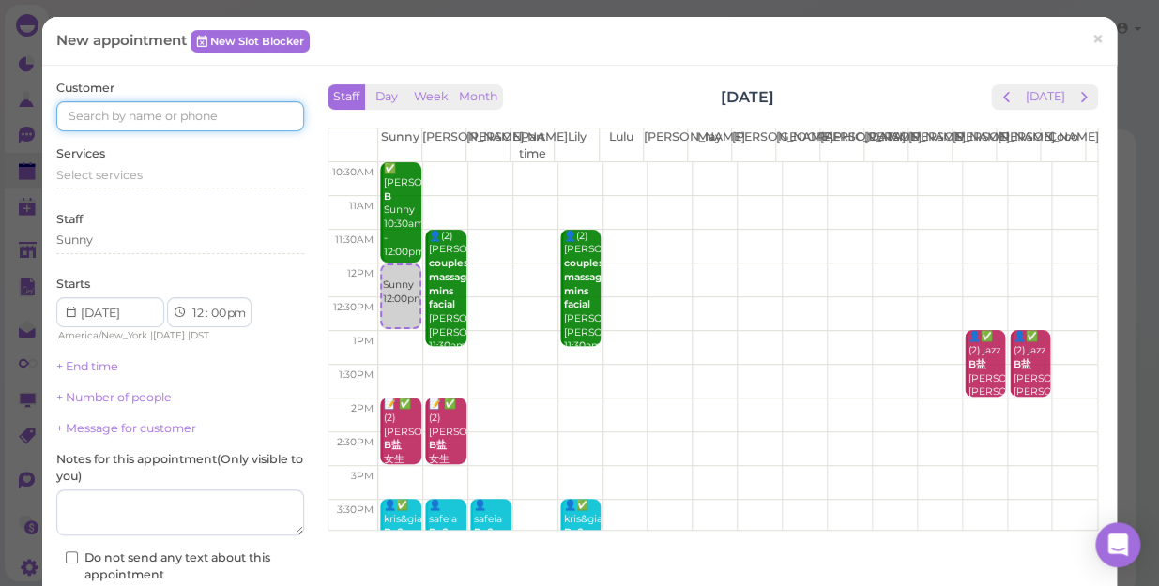
click at [155, 122] on input at bounding box center [180, 116] width 248 height 30
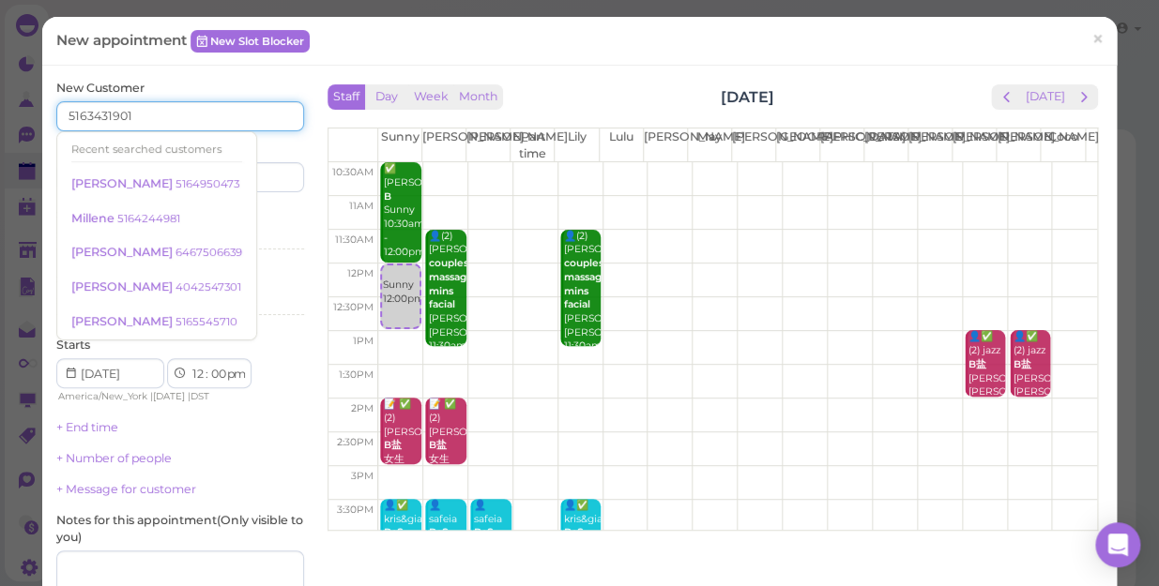
type input "5163431901"
click at [260, 178] on input at bounding box center [244, 177] width 119 height 30
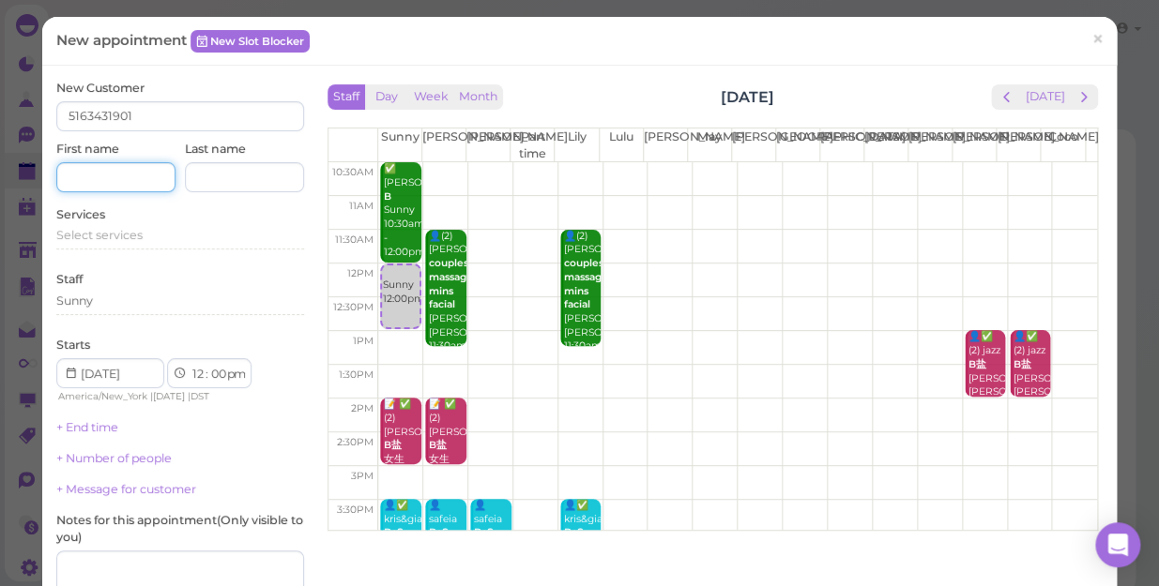
click at [75, 170] on input at bounding box center [115, 177] width 119 height 30
type input "[PERSON_NAME]"
click at [110, 233] on span "Select services" at bounding box center [99, 235] width 86 height 14
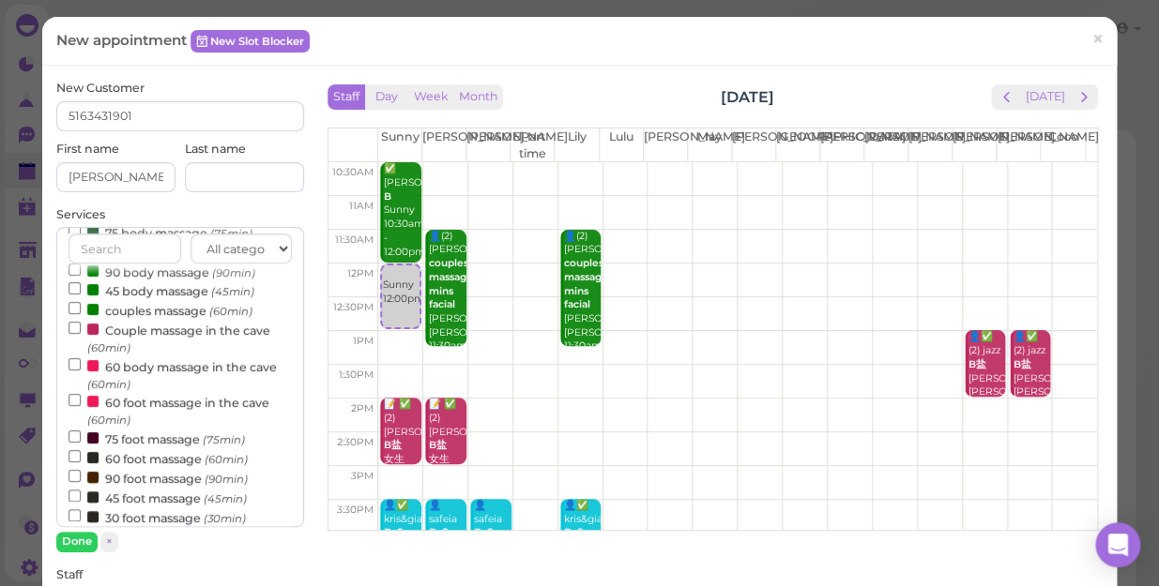
scroll to position [255, 0]
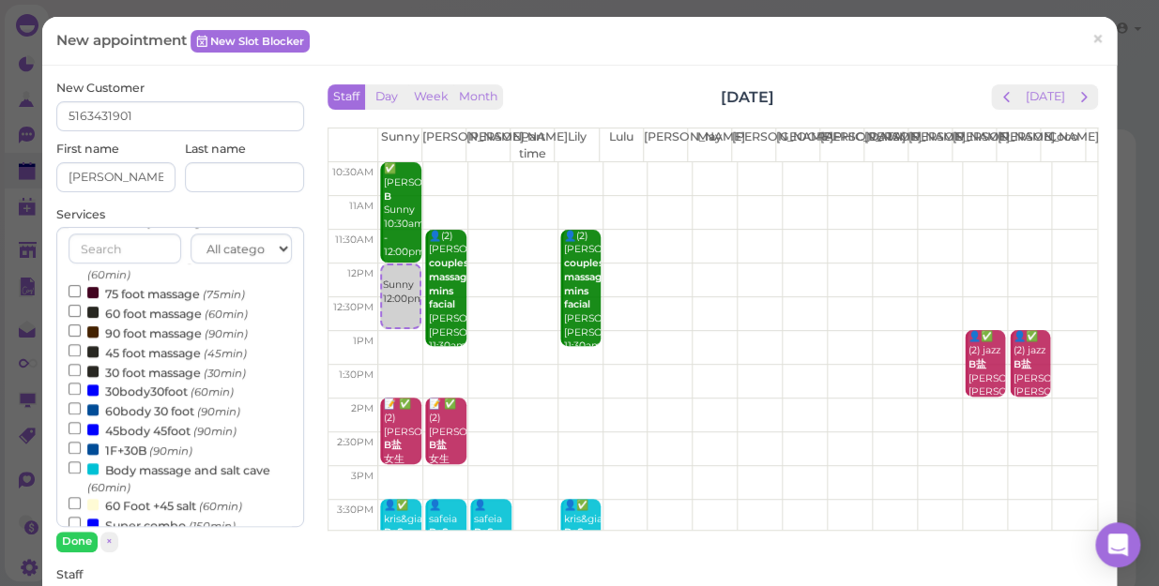
click at [144, 358] on label "45 foot massage (45min)" at bounding box center [157, 352] width 178 height 20
click at [81, 357] on input "45 foot massage (45min)" at bounding box center [74, 350] width 12 height 12
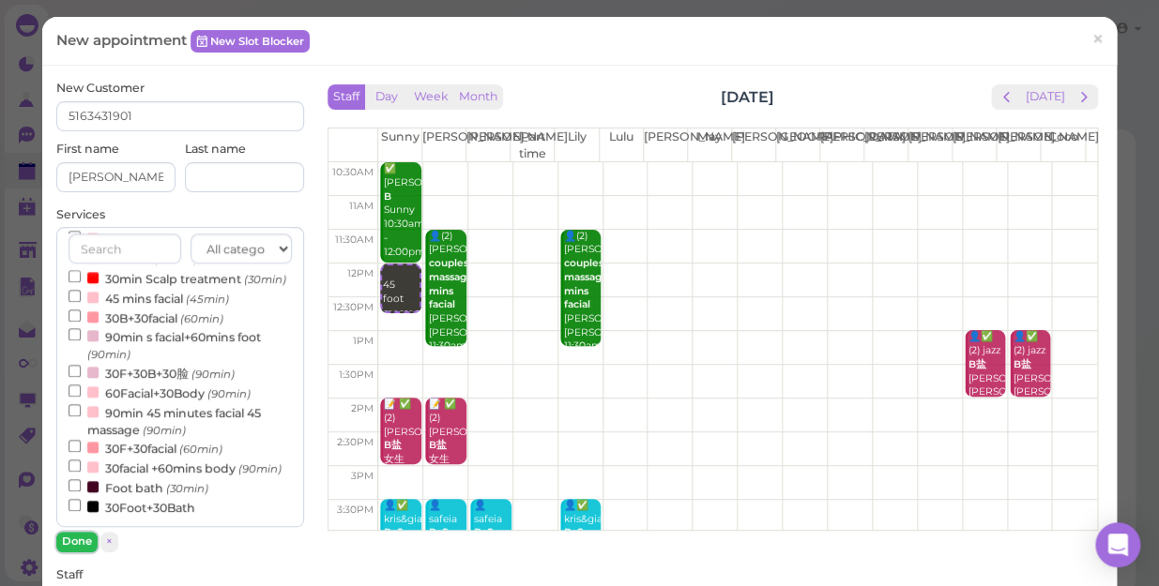
click at [75, 538] on button "Done" at bounding box center [76, 542] width 41 height 20
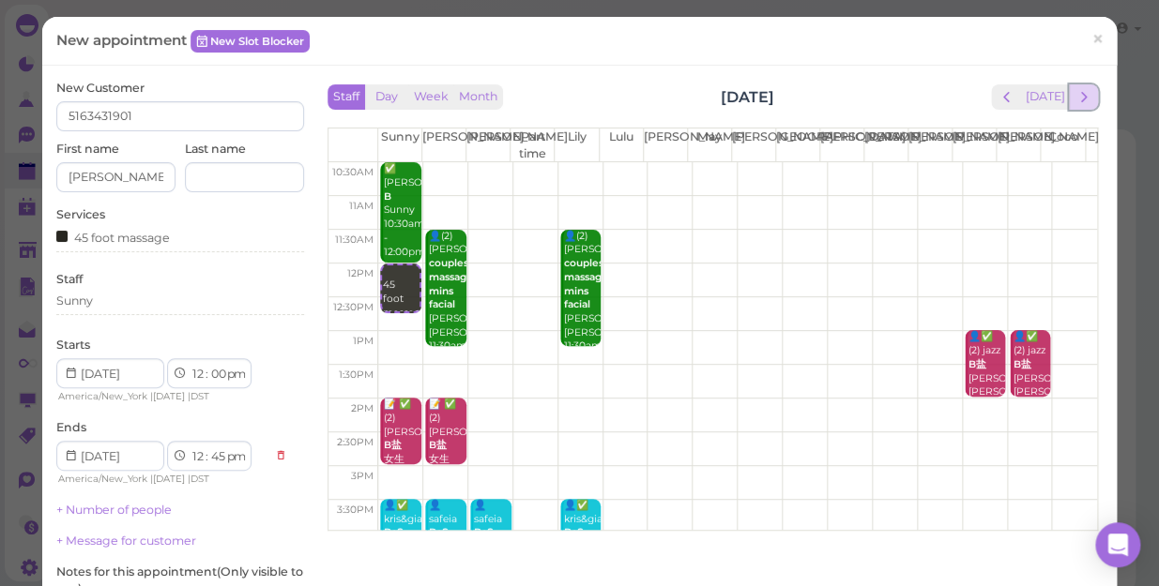
click at [1074, 102] on span "next" at bounding box center [1083, 97] width 18 height 18
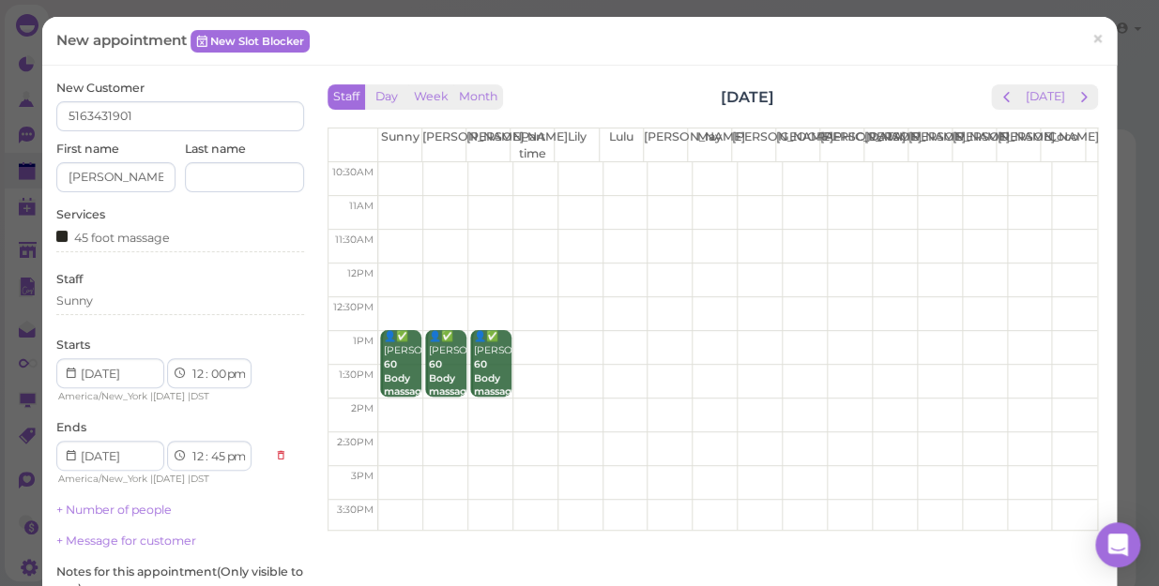
click at [387, 166] on td at bounding box center [737, 179] width 719 height 34
type input "[DATE]"
select select "10"
select select "30"
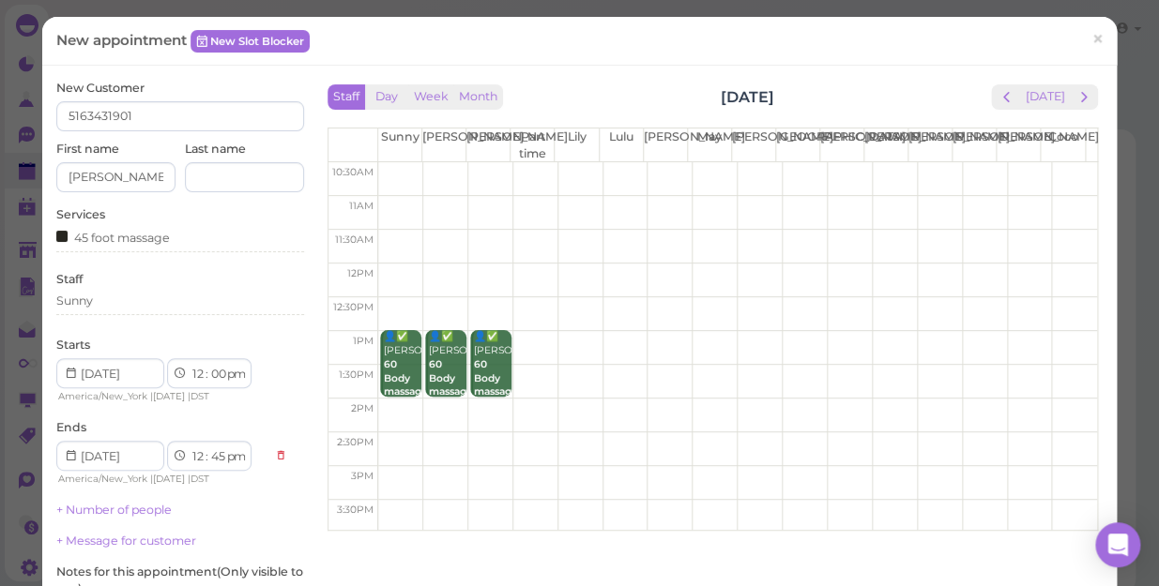
select select "am"
select select "11"
select select "15"
select select "am"
click at [69, 369] on icon at bounding box center [71, 373] width 12 height 17
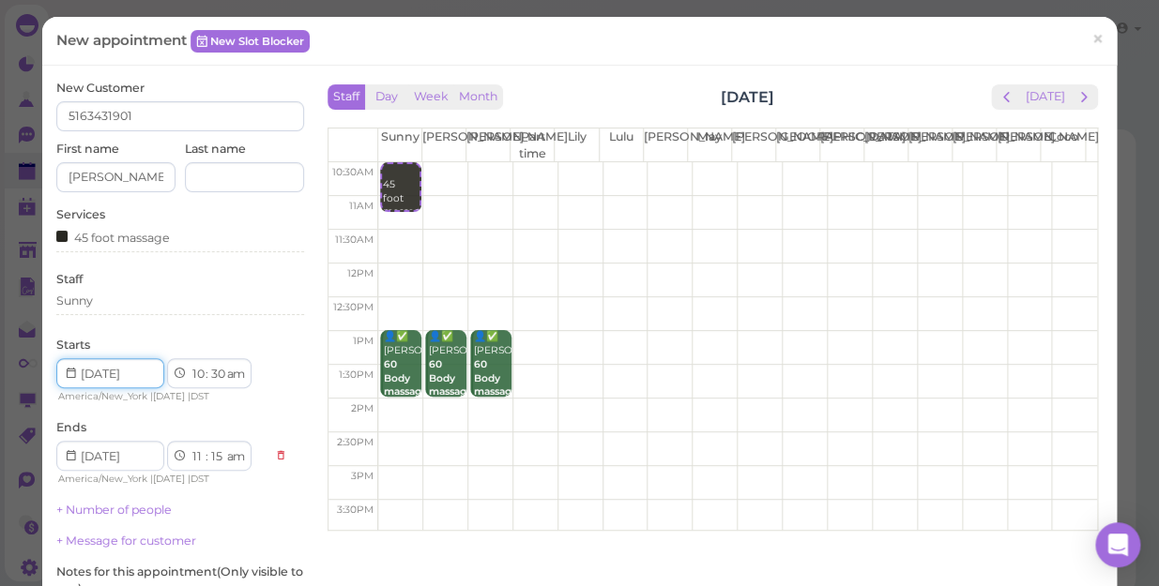
click at [129, 372] on input at bounding box center [110, 373] width 108 height 30
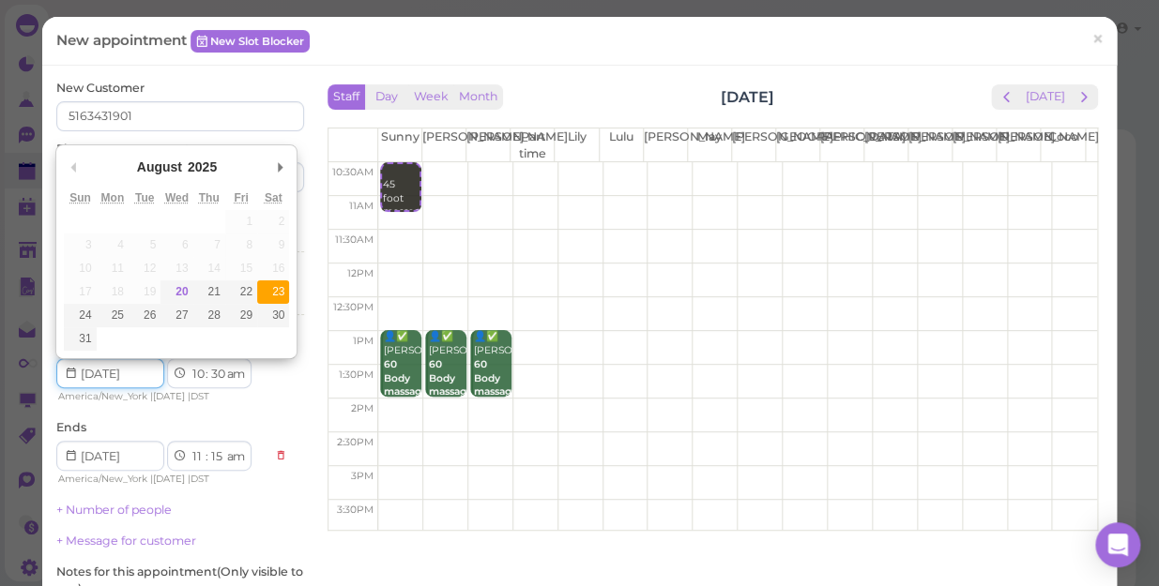
type input "[DATE]"
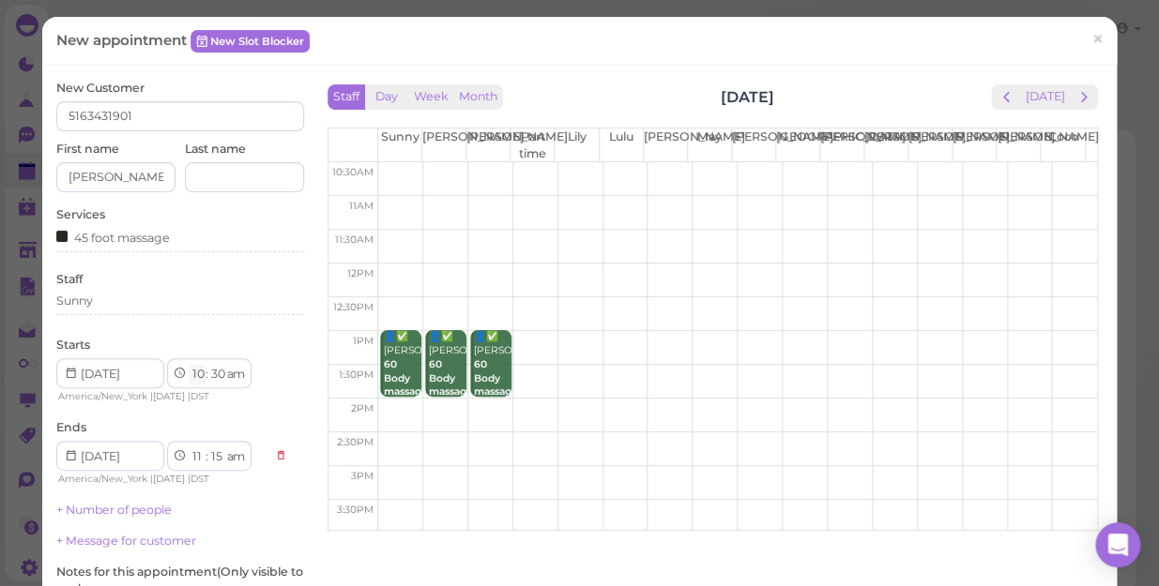
click at [197, 372] on select "1 2 3 4 5 6 7 8 9 10 11 12" at bounding box center [198, 375] width 16 height 20
click at [197, 375] on select "1 2 3 4 5 6 7 8 9 10 11 12" at bounding box center [198, 375] width 16 height 20
click at [199, 369] on select "1 2 3 4 5 6 7 8 9 10 11 12" at bounding box center [198, 375] width 16 height 20
select select "12"
click at [190, 365] on select "1 2 3 4 5 6 7 8 9 10 11 12" at bounding box center [198, 375] width 16 height 20
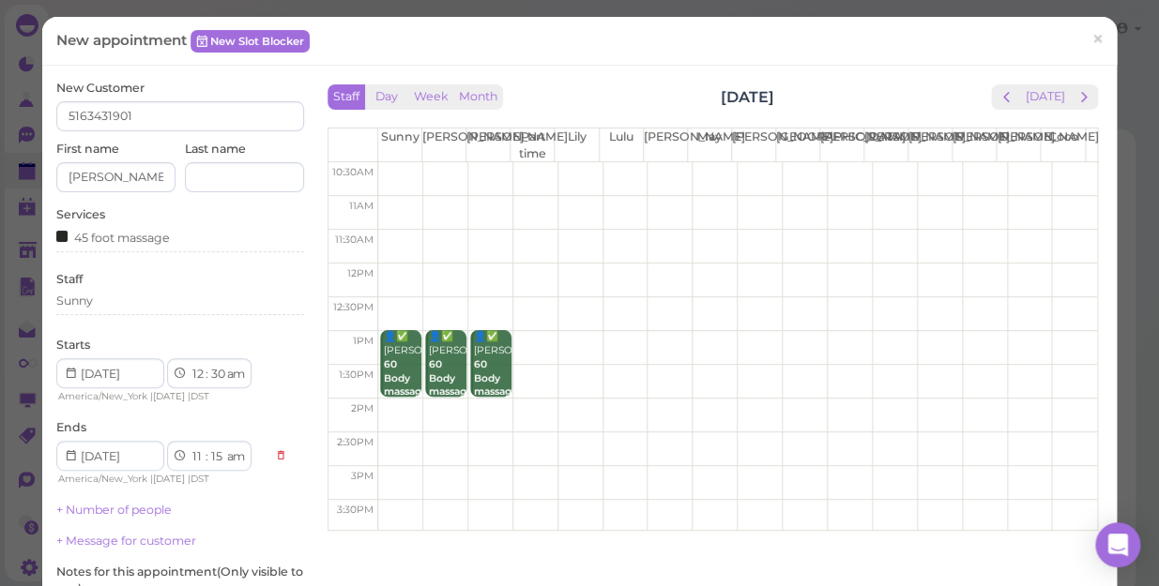
select select "1"
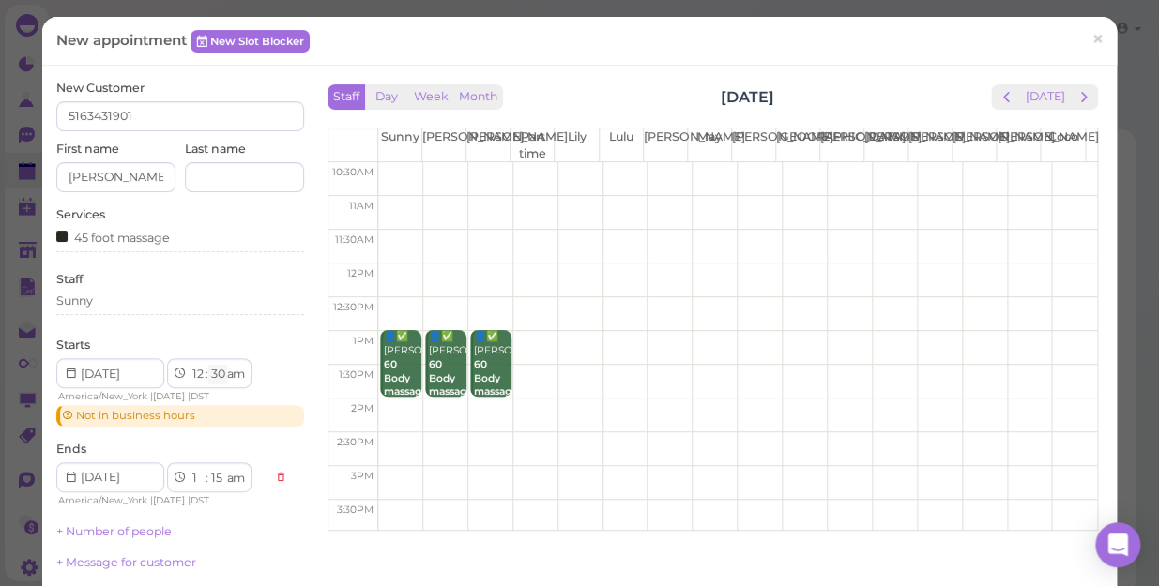
click at [220, 372] on select "00 05 10 15 20 25 30 35 40 45 50 55" at bounding box center [217, 375] width 19 height 20
select select "00"
click at [208, 365] on select "00 05 10 15 20 25 30 35 40 45 50 55" at bounding box center [217, 375] width 19 height 20
select select "12"
select select "45"
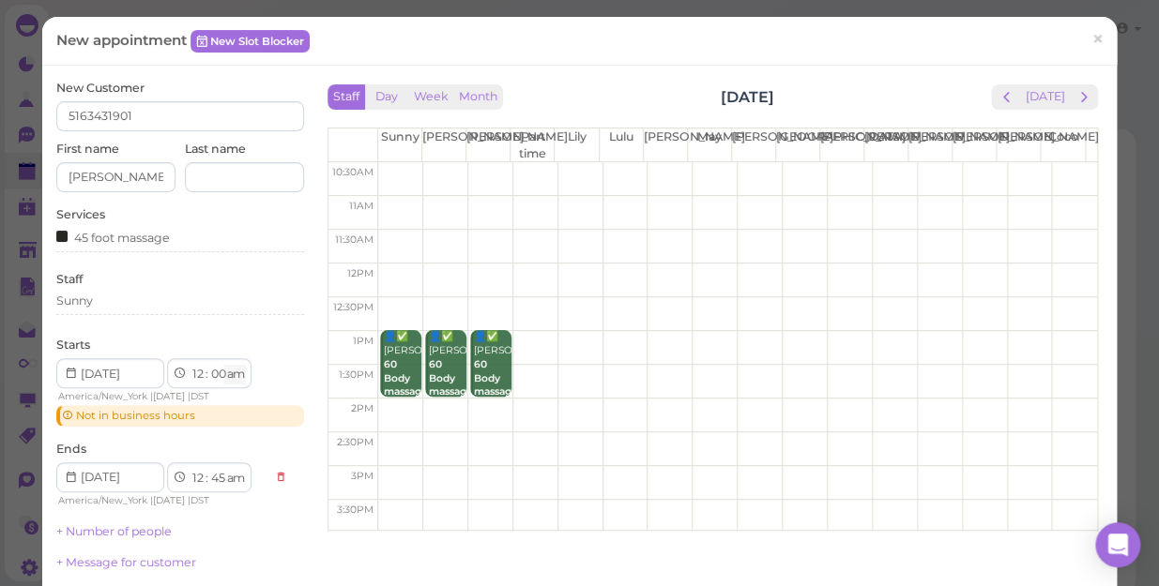
click at [234, 372] on select "am pm" at bounding box center [235, 375] width 22 height 20
select select "pm"
click at [226, 365] on select "am pm" at bounding box center [235, 375] width 22 height 20
select select "pm"
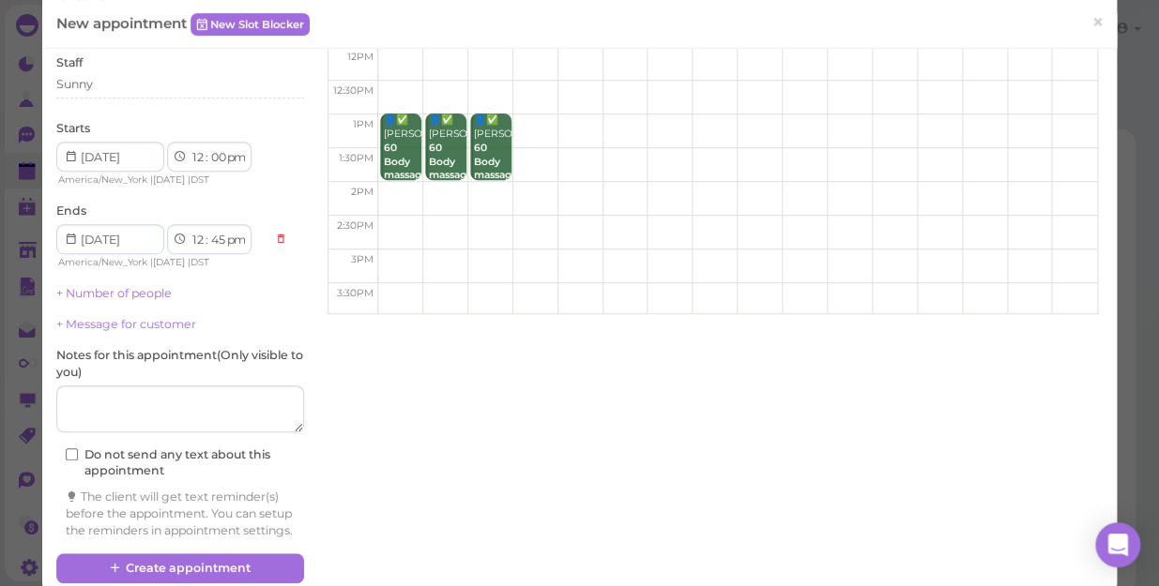
scroll to position [260, 0]
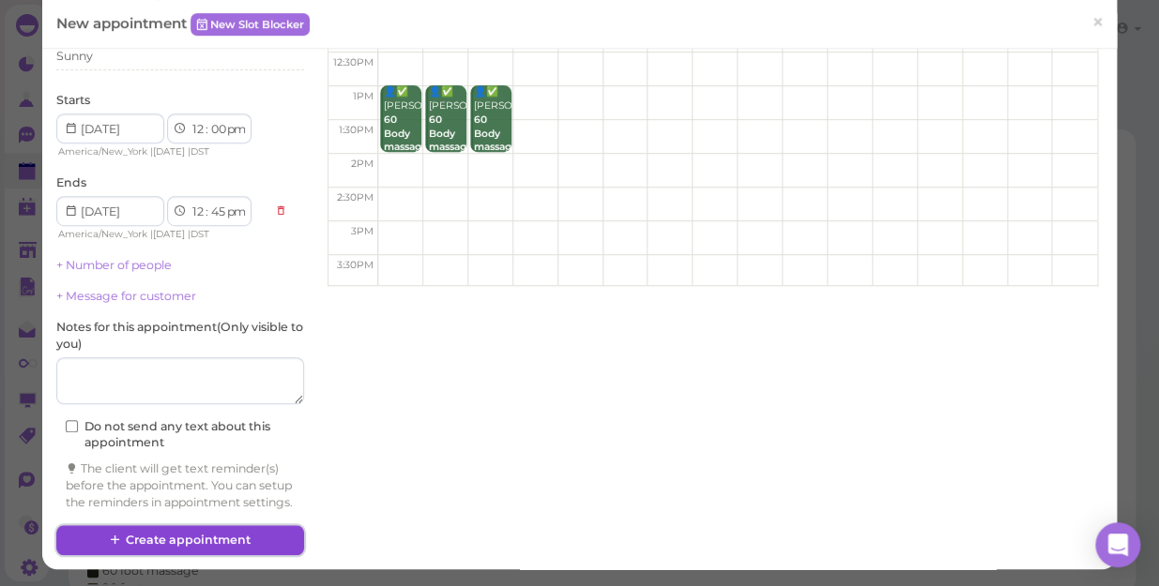
click at [254, 539] on button "Create appointment" at bounding box center [180, 540] width 248 height 30
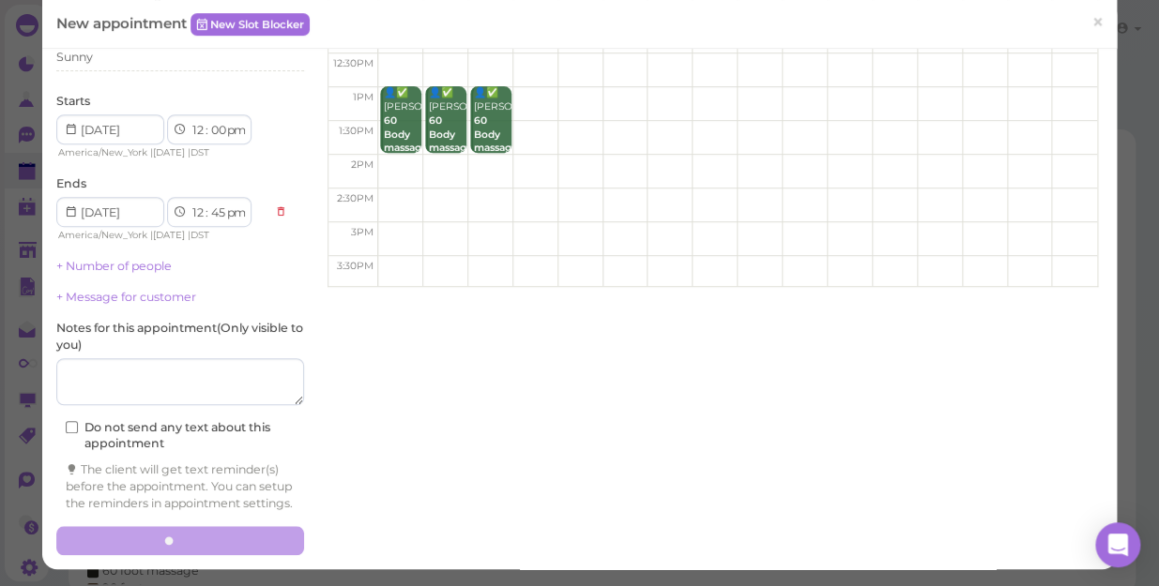
scroll to position [259, 0]
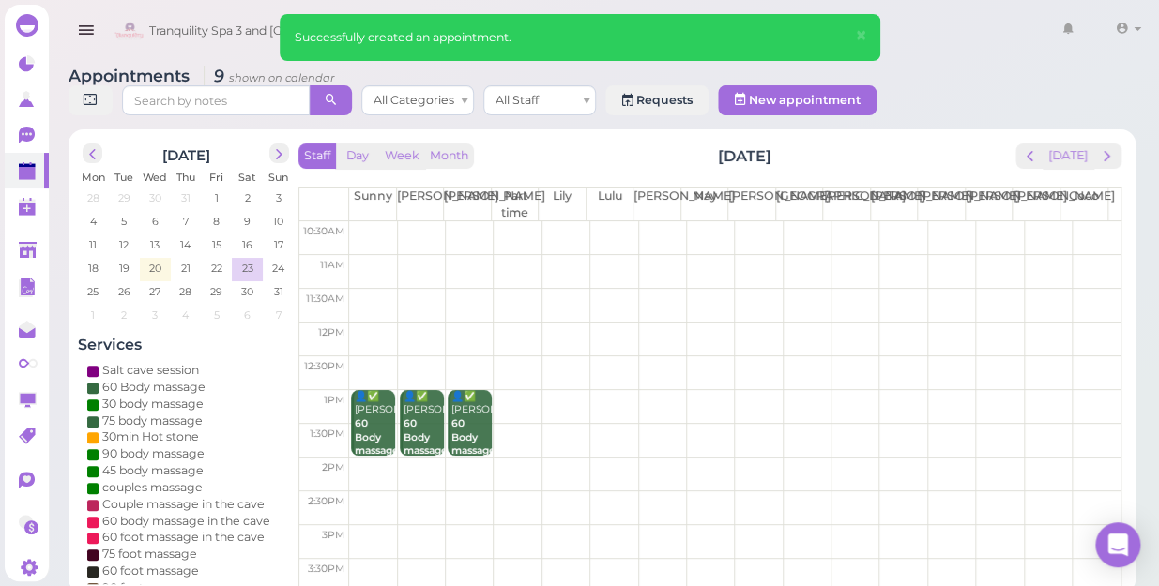
click at [359, 221] on td at bounding box center [734, 238] width 771 height 34
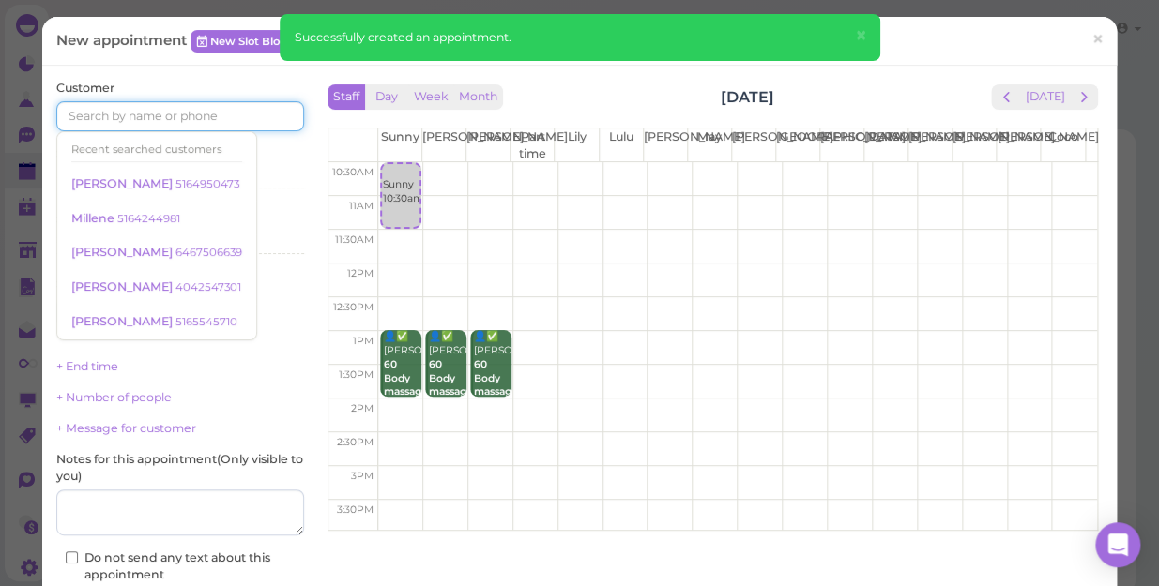
click at [203, 109] on input at bounding box center [180, 116] width 248 height 30
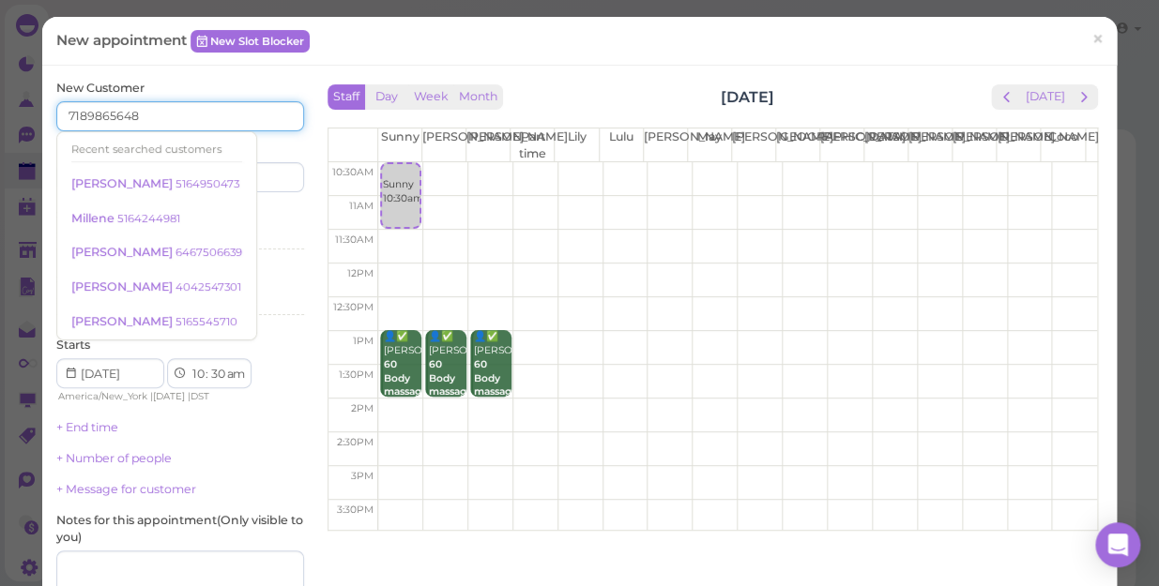
type input "7189865648"
click at [261, 177] on input at bounding box center [244, 177] width 119 height 30
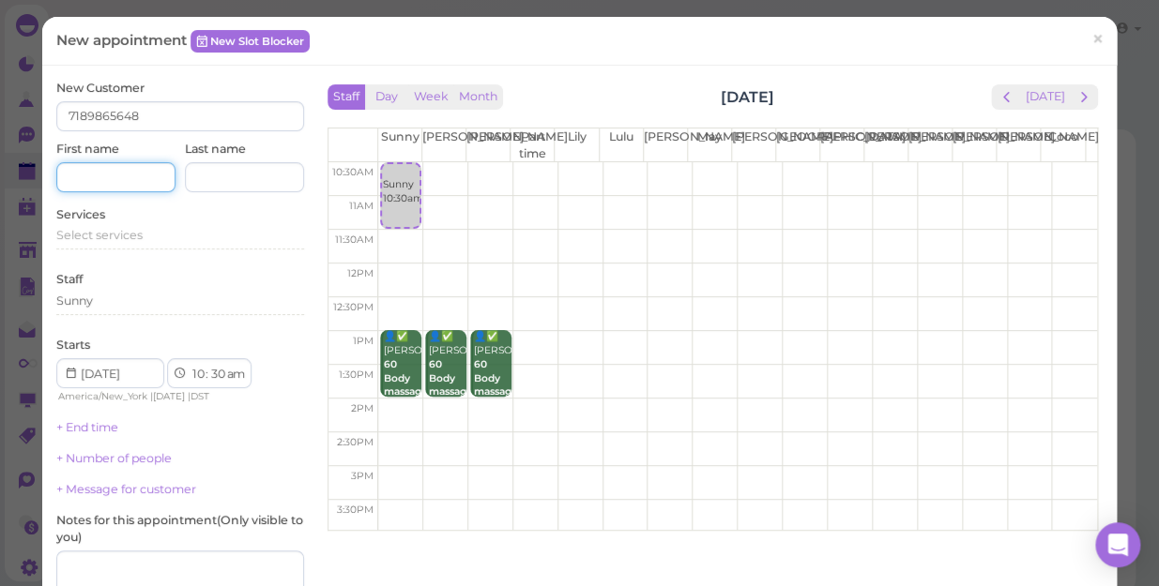
click at [142, 164] on input at bounding box center [115, 177] width 119 height 30
type input "[PERSON_NAME]"
click at [139, 234] on span "Select services" at bounding box center [99, 235] width 86 height 14
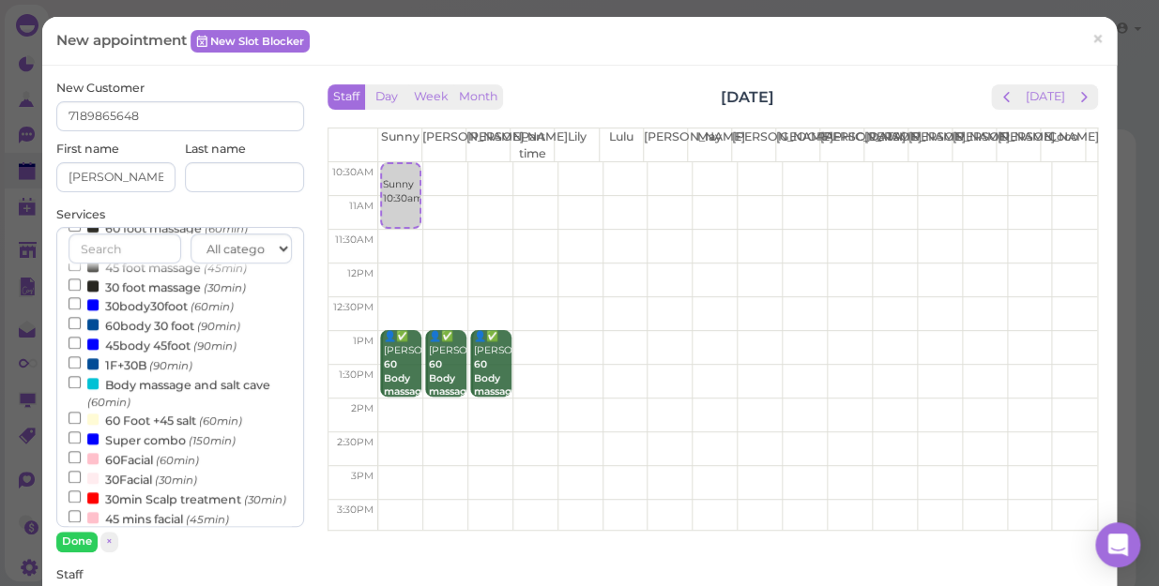
scroll to position [255, 0]
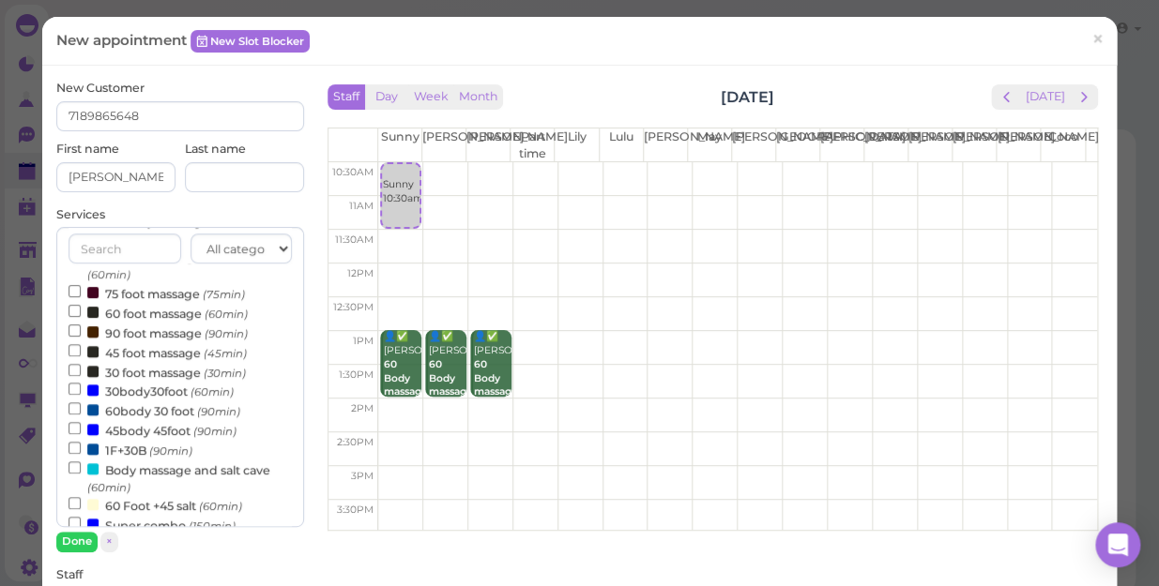
click at [174, 317] on label "60 foot massage (60min)" at bounding box center [157, 313] width 179 height 20
click at [81, 317] on input "60 foot massage (60min)" at bounding box center [74, 311] width 12 height 12
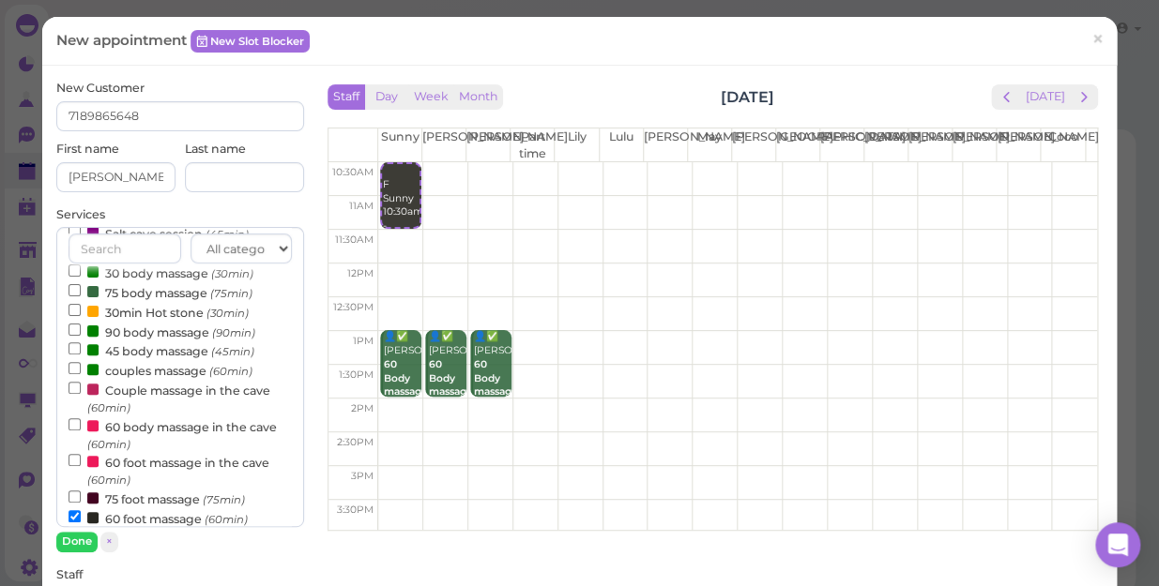
scroll to position [7, 0]
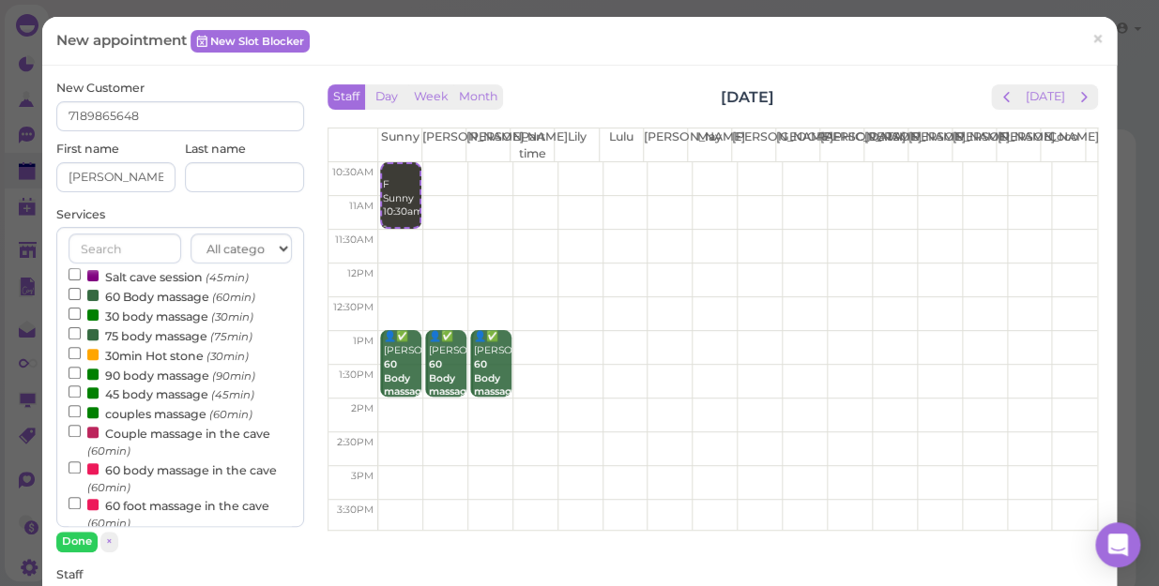
click at [171, 315] on label "30 body massage (30min)" at bounding box center [160, 316] width 185 height 20
click at [81, 315] on input "30 body massage (30min)" at bounding box center [74, 314] width 12 height 12
select select "12"
select select "00"
select select "pm"
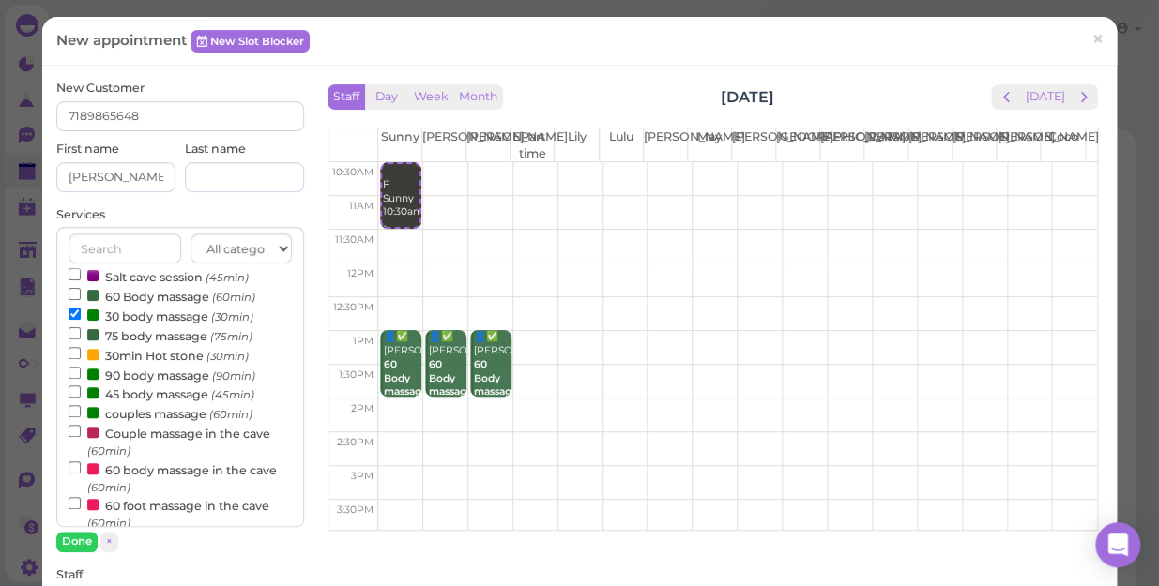
scroll to position [603, 0]
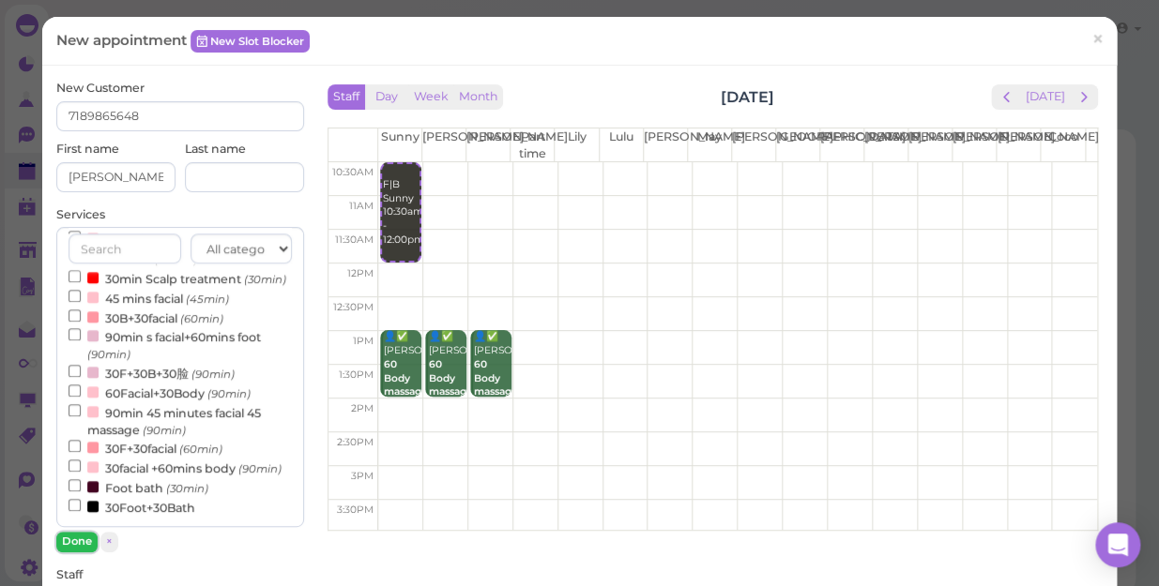
click at [86, 544] on button "Done" at bounding box center [76, 542] width 41 height 20
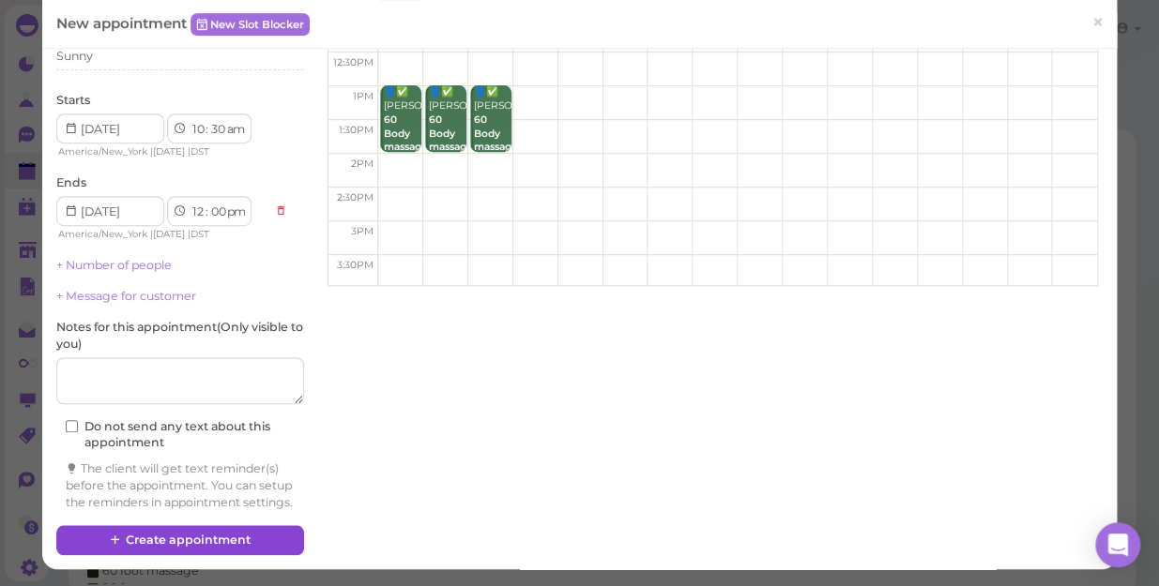
scroll to position [275, 0]
click at [228, 544] on button "Create appointment" at bounding box center [180, 540] width 248 height 30
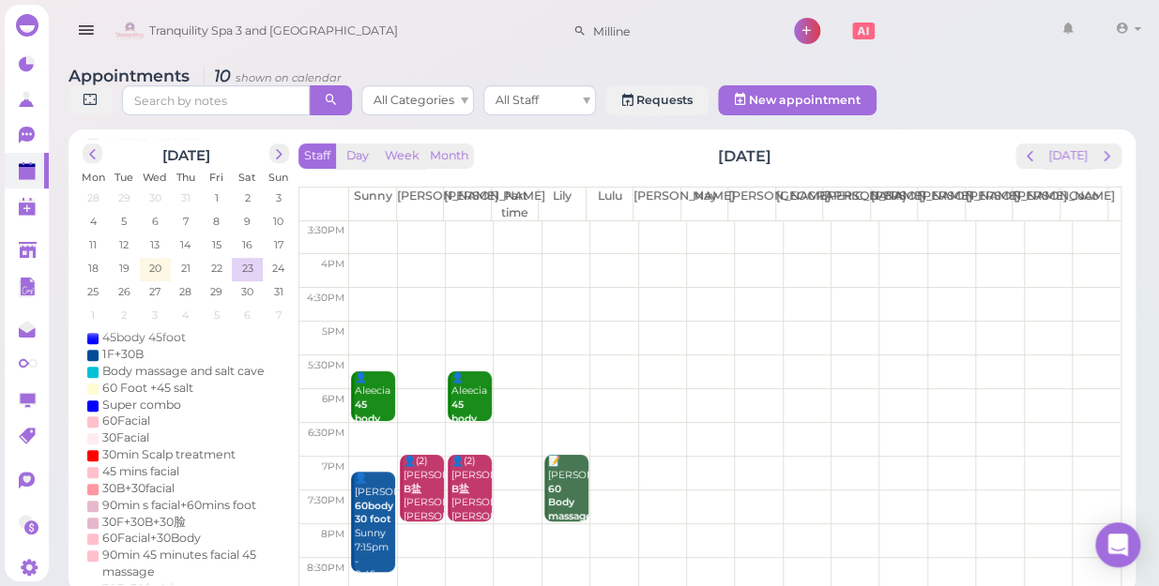
scroll to position [341, 0]
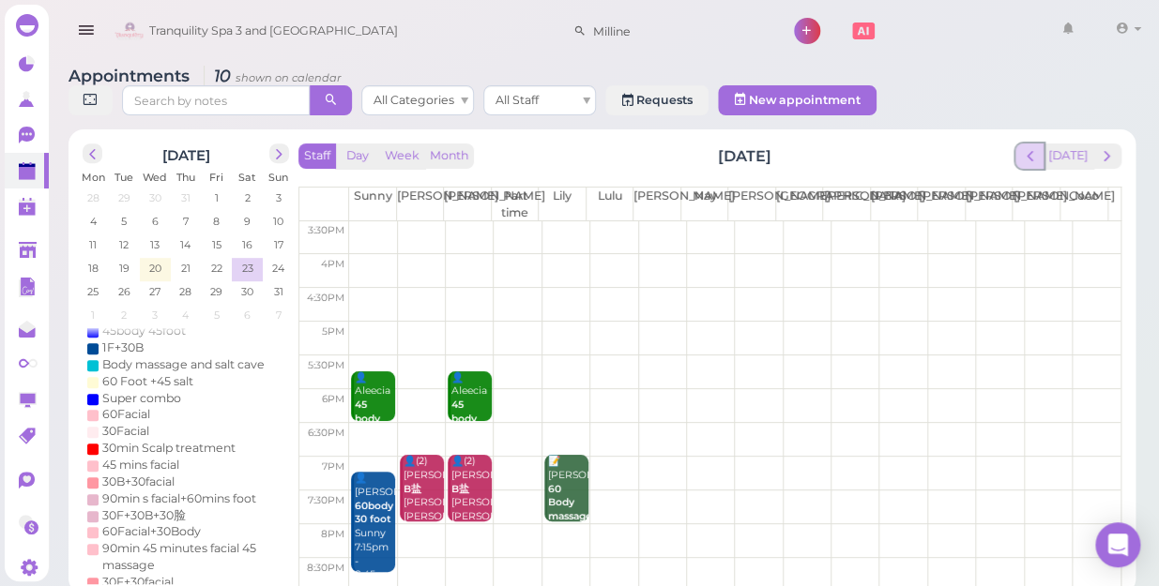
click at [1033, 147] on span "prev" at bounding box center [1030, 156] width 18 height 18
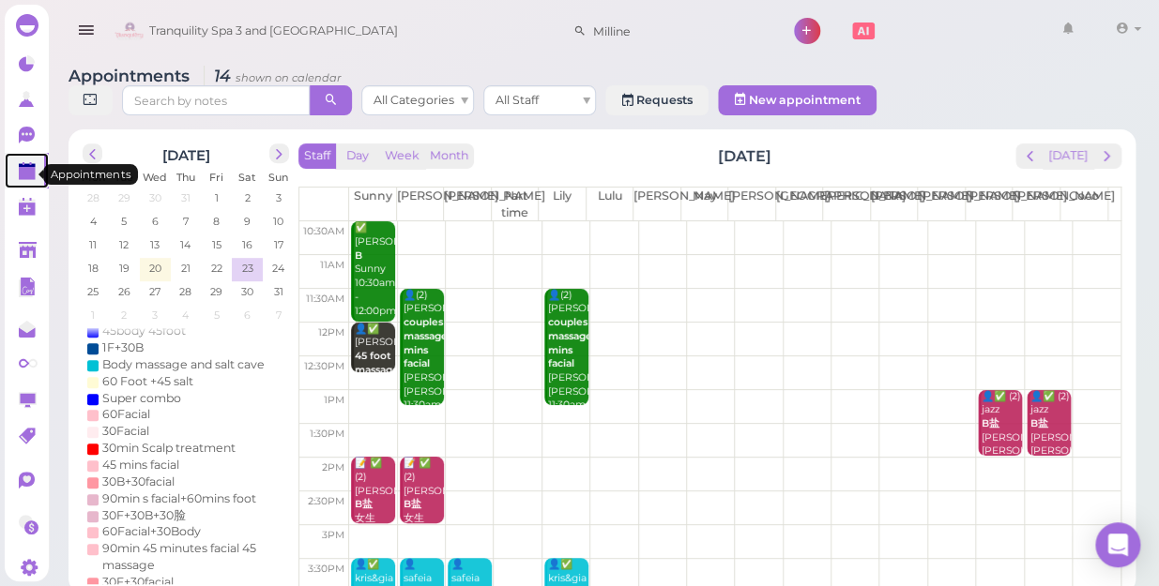
click at [29, 175] on polygon at bounding box center [27, 173] width 17 height 13
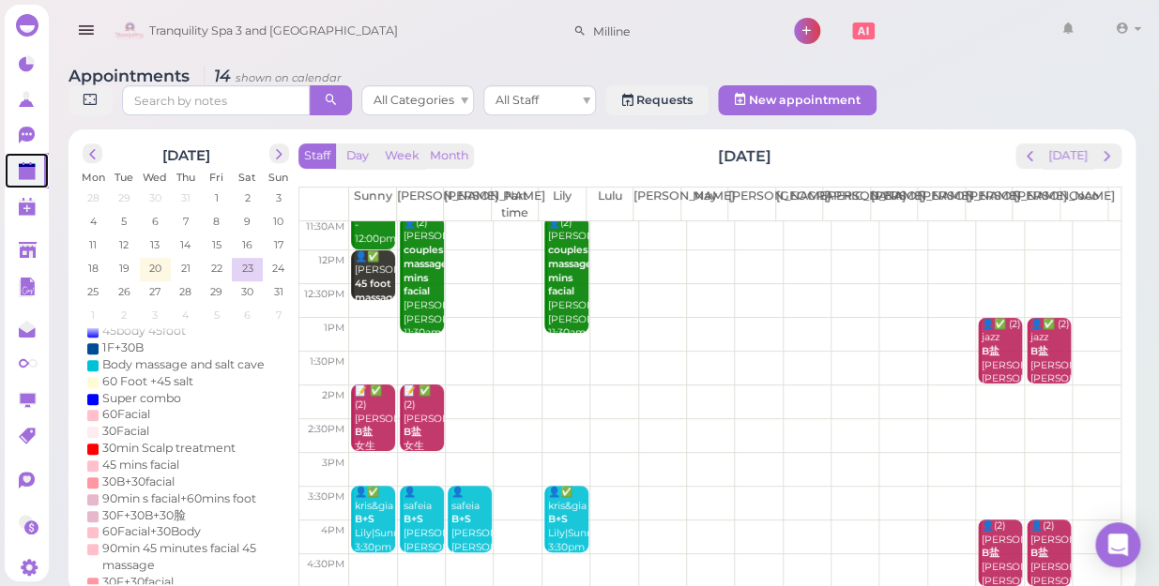
scroll to position [170, 0]
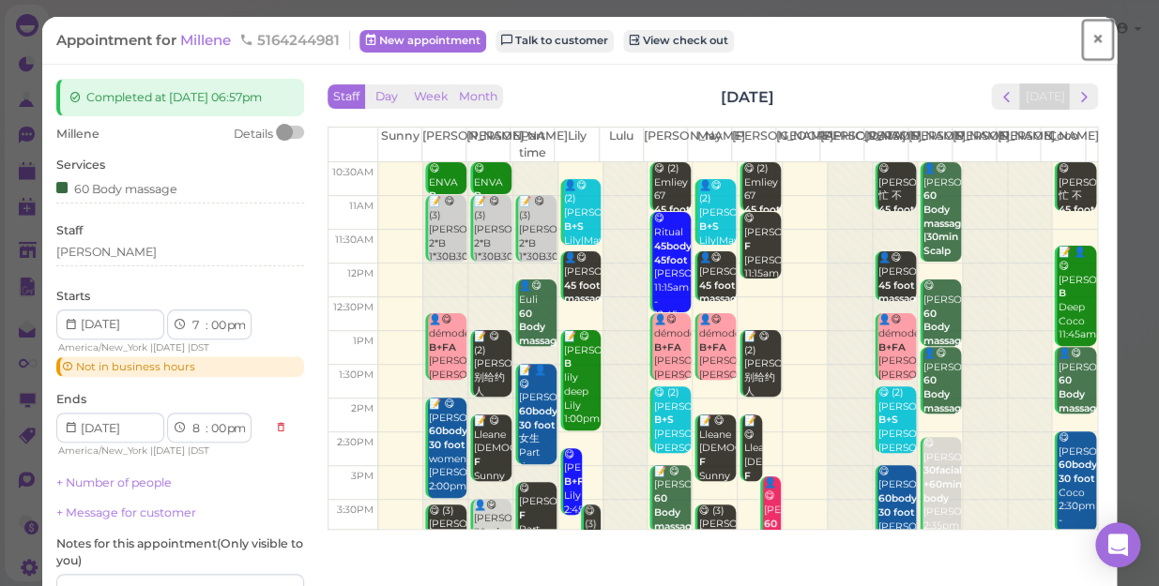
click at [1091, 34] on span "×" at bounding box center [1097, 39] width 12 height 26
click at [1091, 38] on span "×" at bounding box center [1097, 39] width 12 height 26
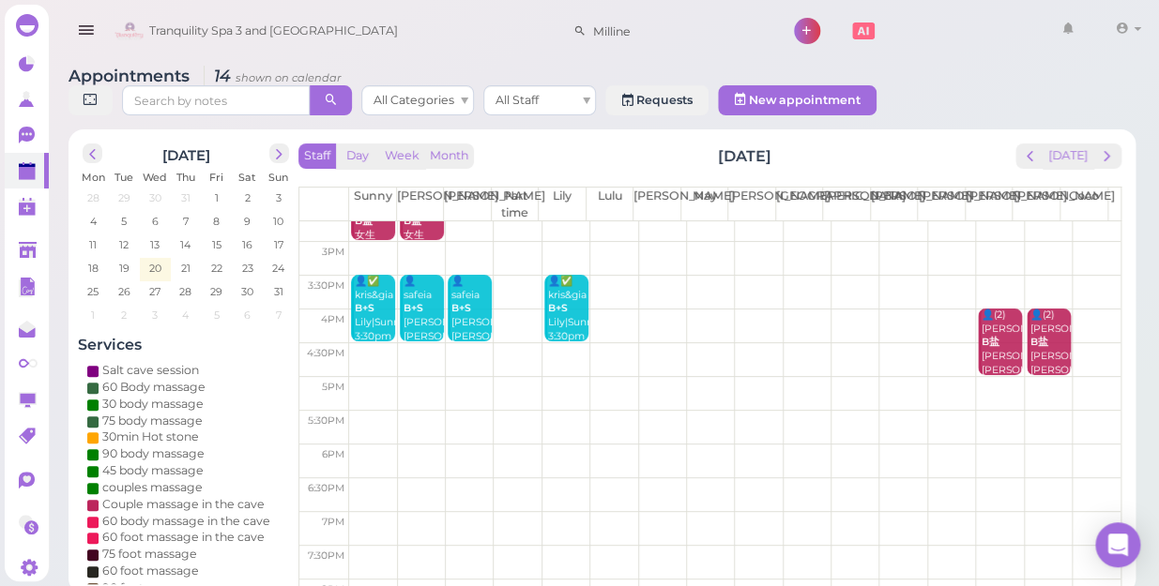
scroll to position [253, 0]
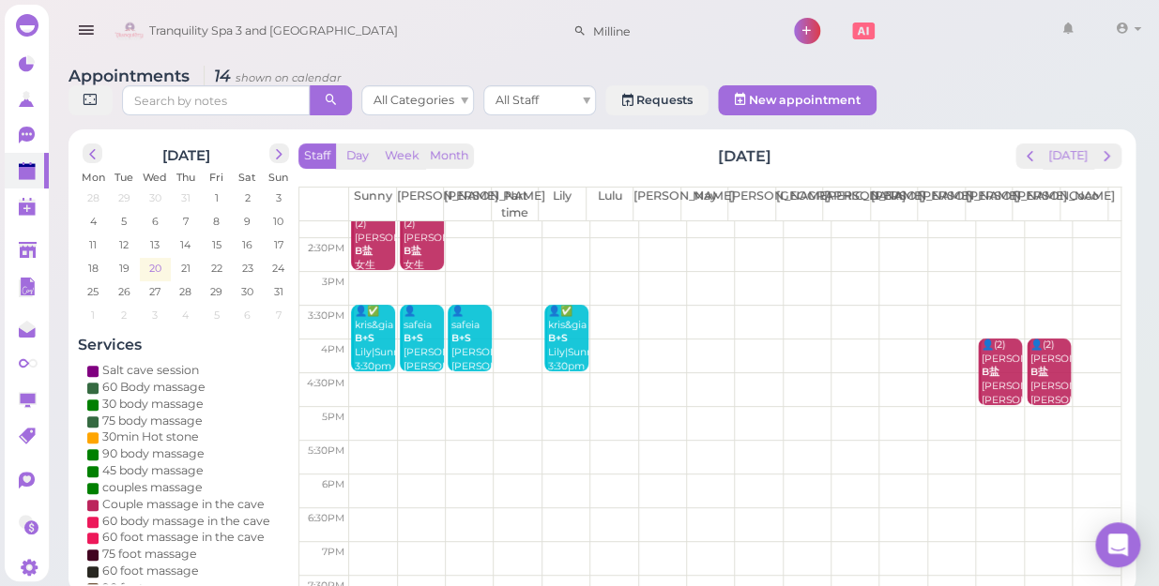
click at [152, 260] on span "20" at bounding box center [155, 268] width 16 height 17
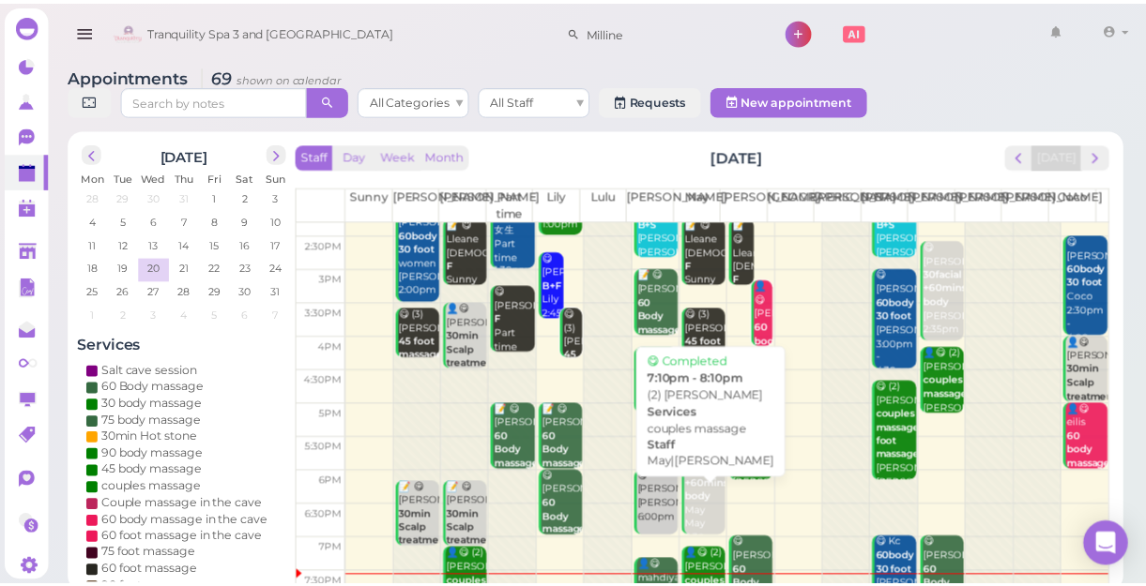
scroll to position [339, 0]
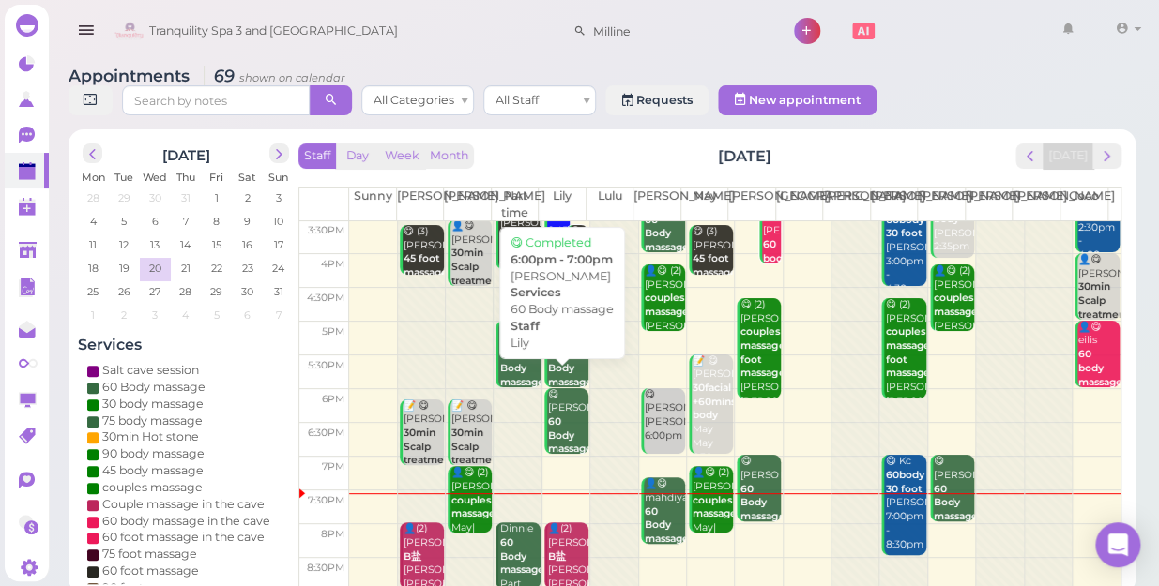
click at [563, 403] on div "😋 [PERSON_NAME]丽 60 Body massage Lily 6:00pm - 7:00pm" at bounding box center [567, 450] width 41 height 124
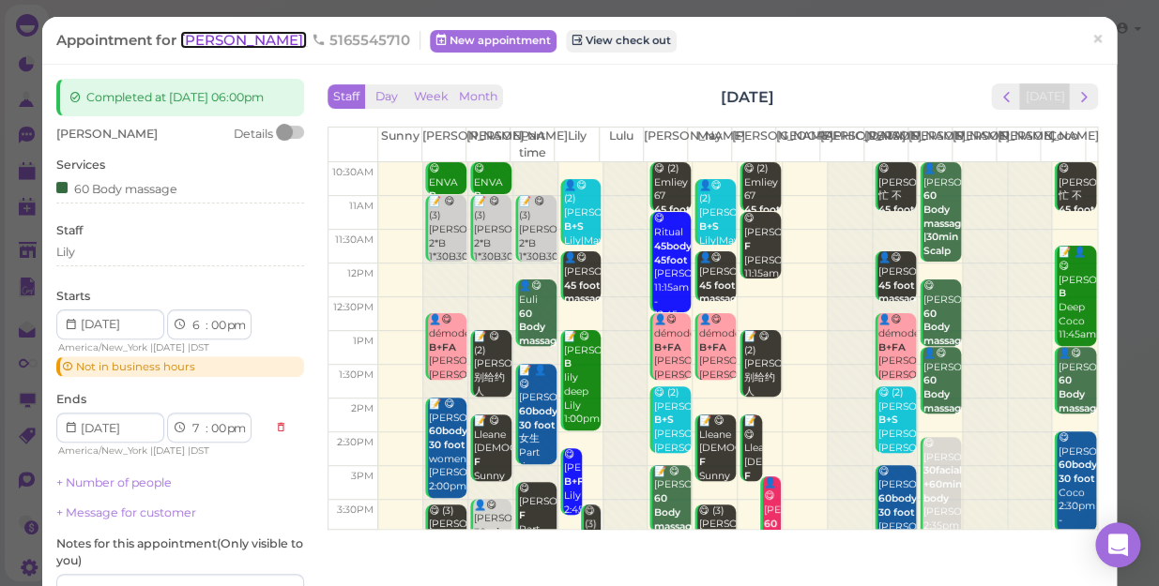
click at [240, 43] on span "[PERSON_NAME]" at bounding box center [243, 40] width 127 height 18
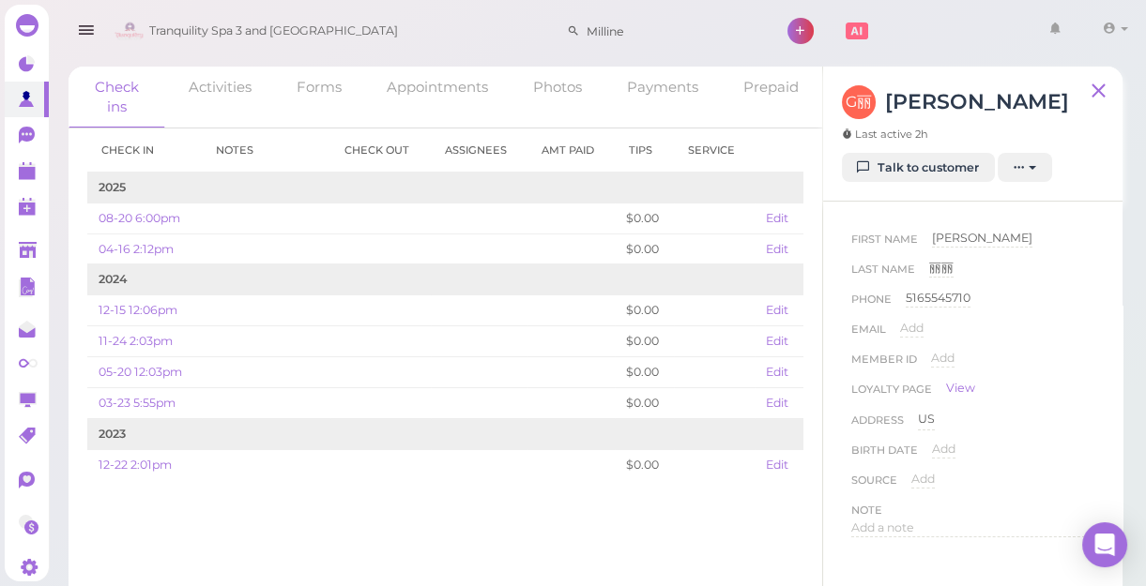
click at [923, 270] on div "Last Name 丽[PERSON_NAME]" at bounding box center [972, 275] width 243 height 30
click at [940, 266] on div "丽丽" at bounding box center [941, 269] width 24 height 18
drag, startPoint x: 956, startPoint y: 305, endPoint x: 858, endPoint y: 279, distance: 102.0
click at [956, 290] on div "丽丽 丽丽 Done ×" at bounding box center [1011, 275] width 165 height 30
click at [25, 173] on polygon at bounding box center [27, 173] width 17 height 13
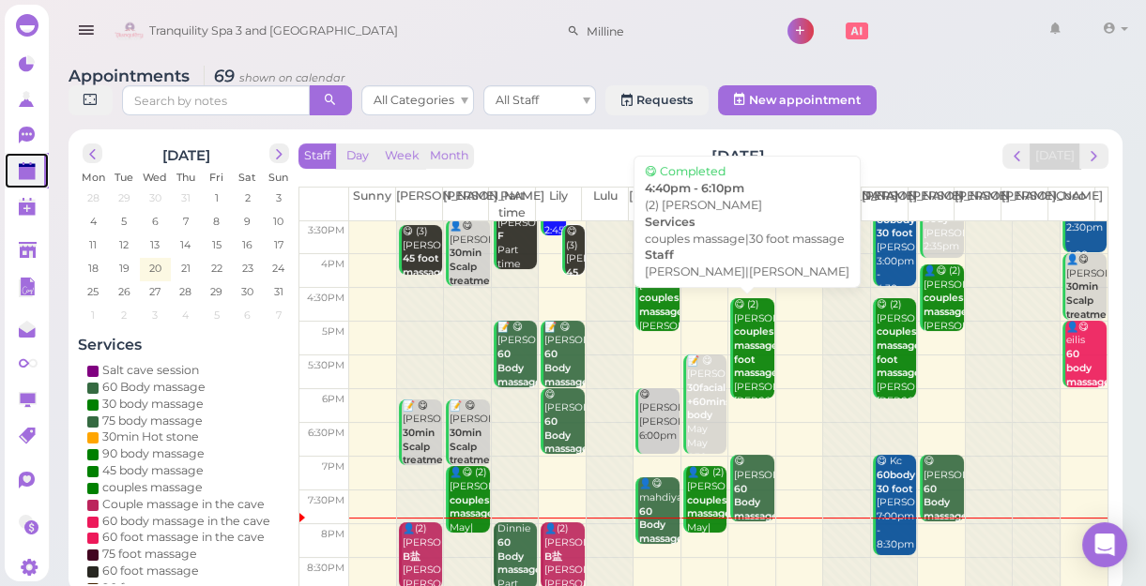
scroll to position [7, 0]
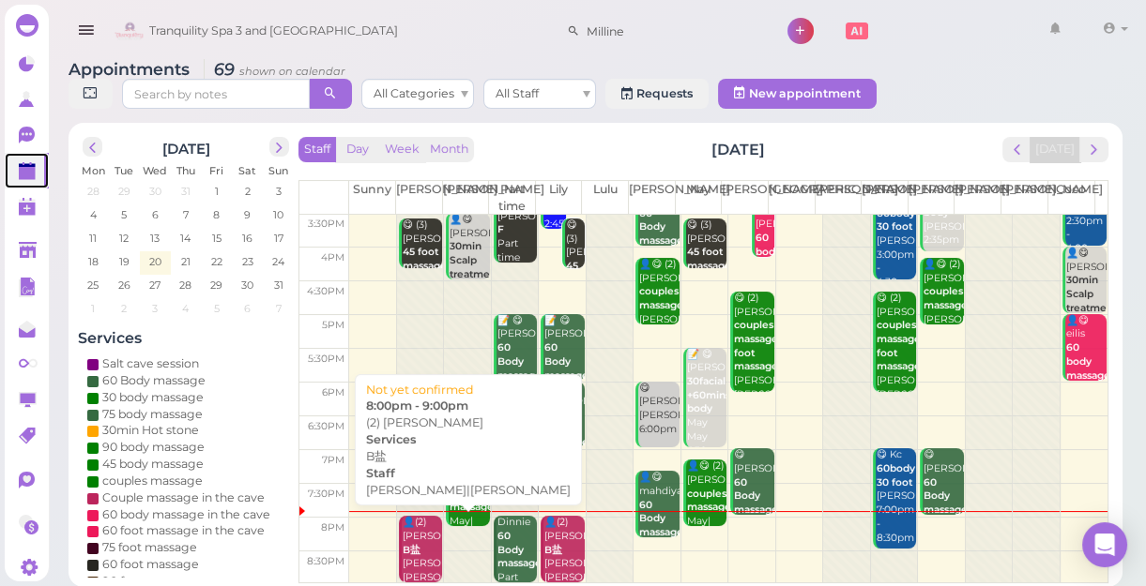
click at [412, 528] on div "👤(2) [PERSON_NAME] B盐 [PERSON_NAME]|Lily 8:00pm - 9:00pm" at bounding box center [422, 571] width 40 height 111
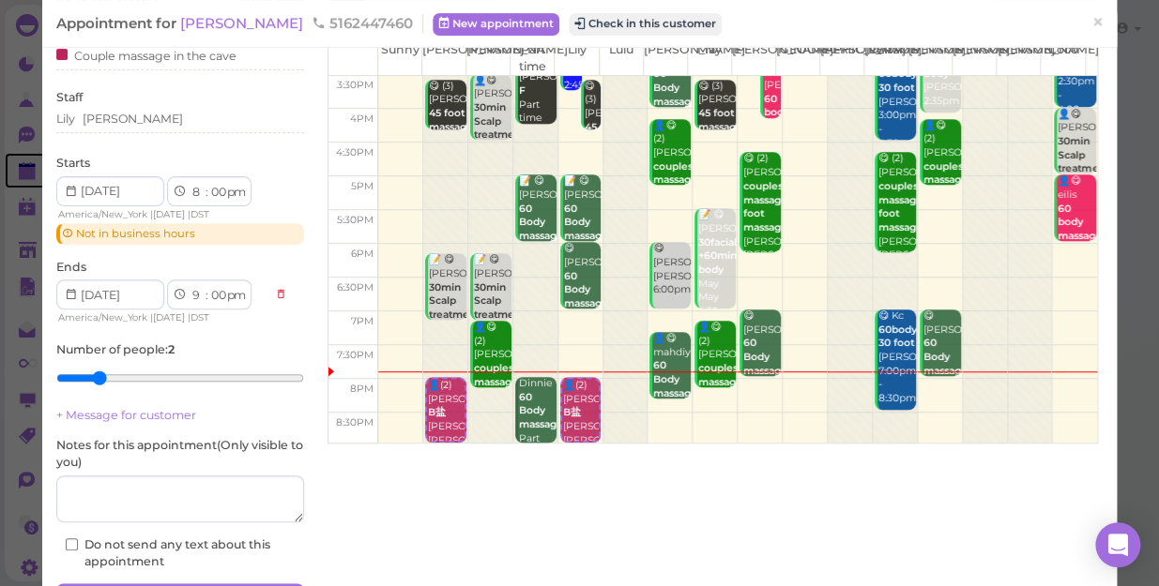
scroll to position [170, 0]
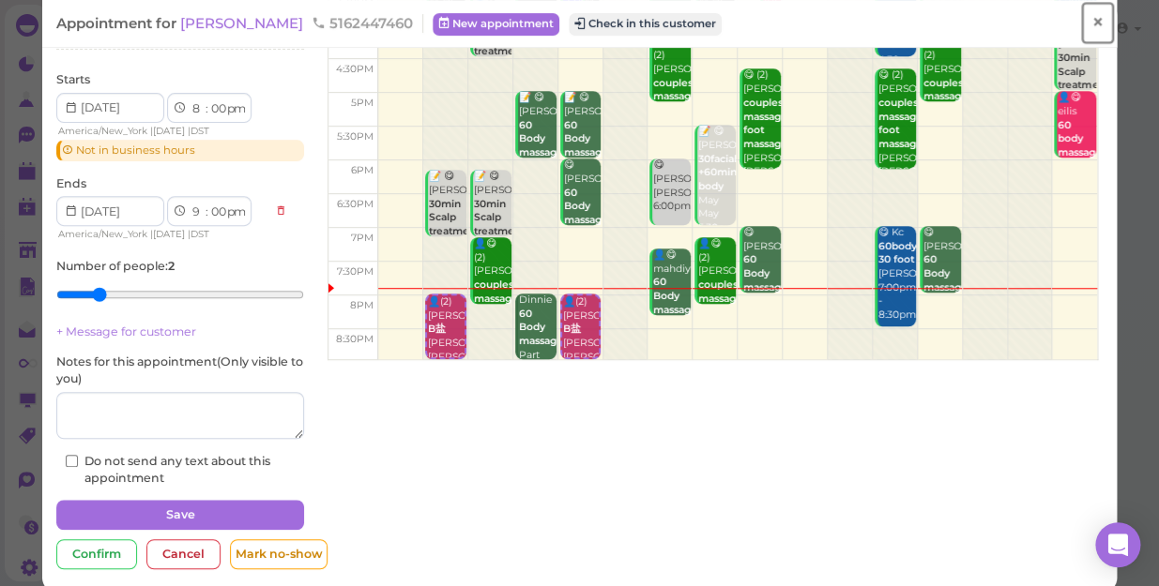
click at [1091, 22] on span "×" at bounding box center [1097, 22] width 12 height 26
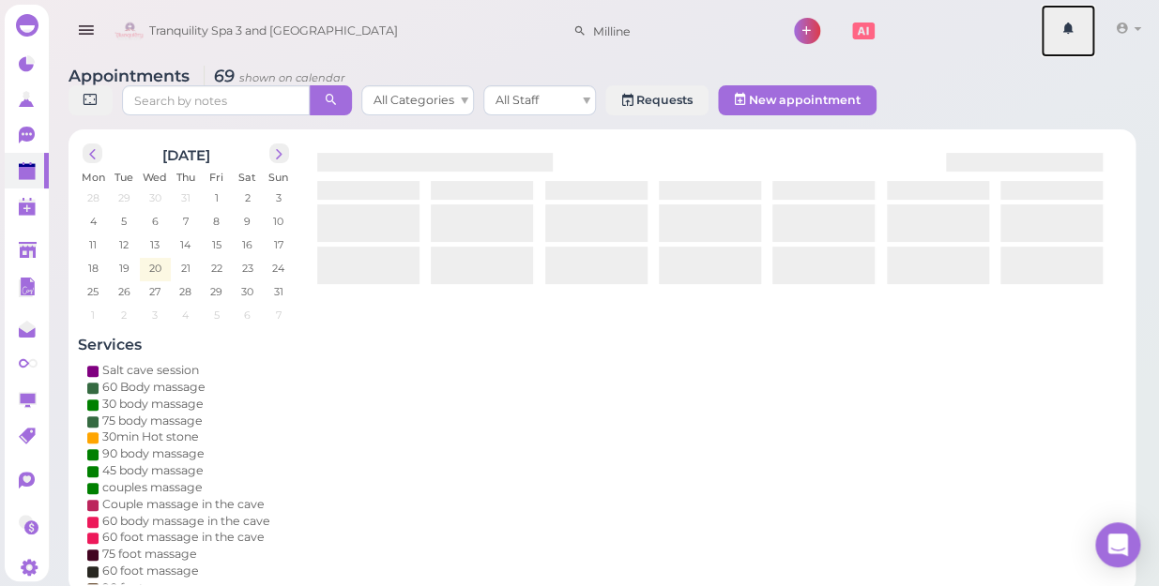
click at [1085, 22] on link at bounding box center [1068, 31] width 54 height 53
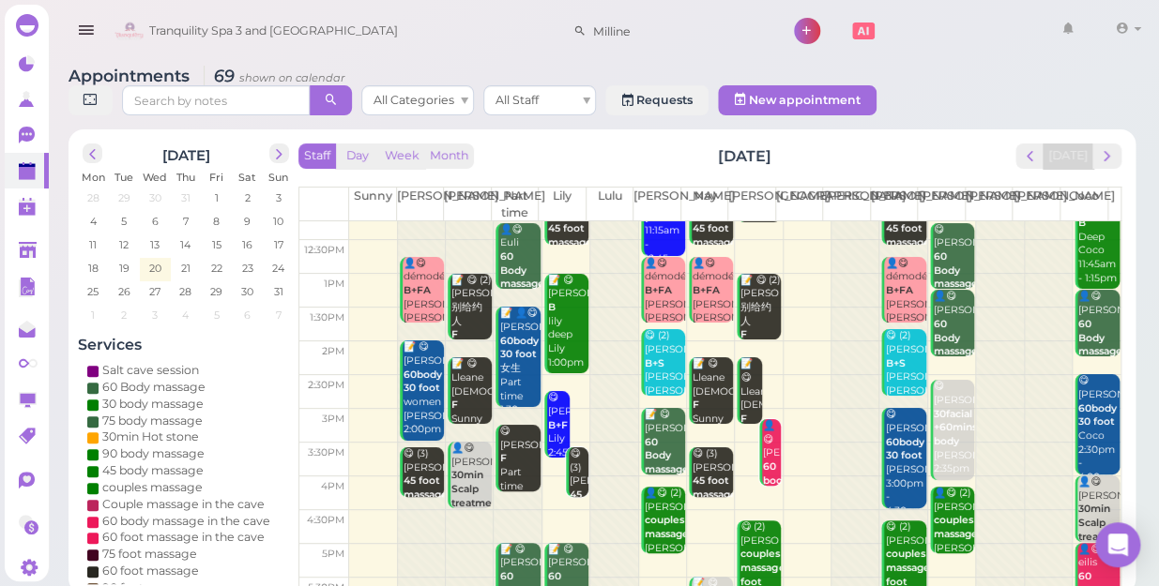
scroll to position [339, 0]
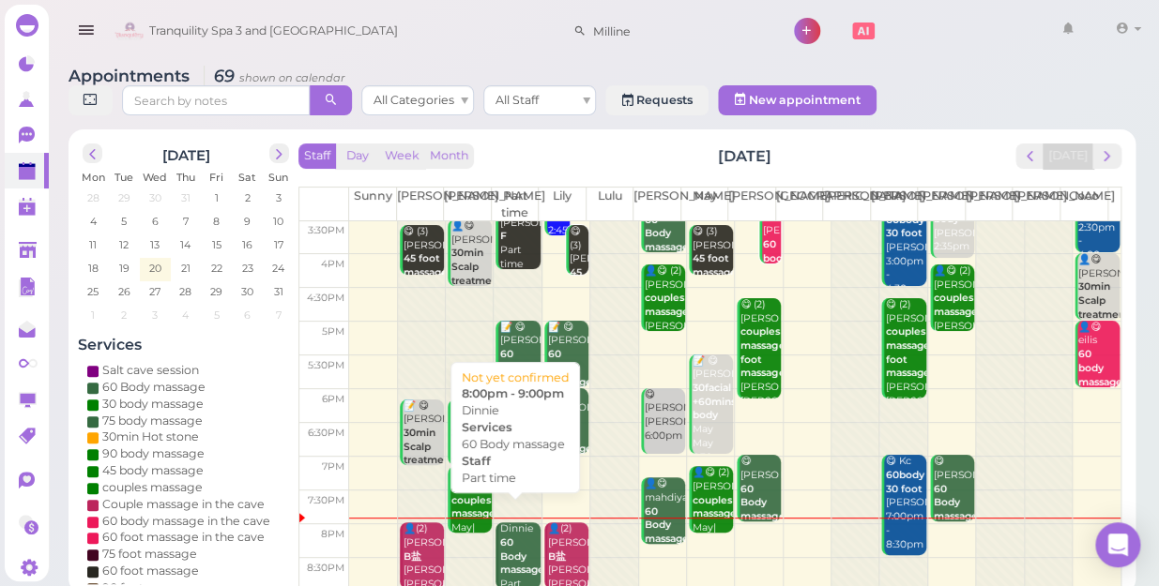
click at [509, 537] on b "60 Body massage" at bounding box center [521, 556] width 44 height 39
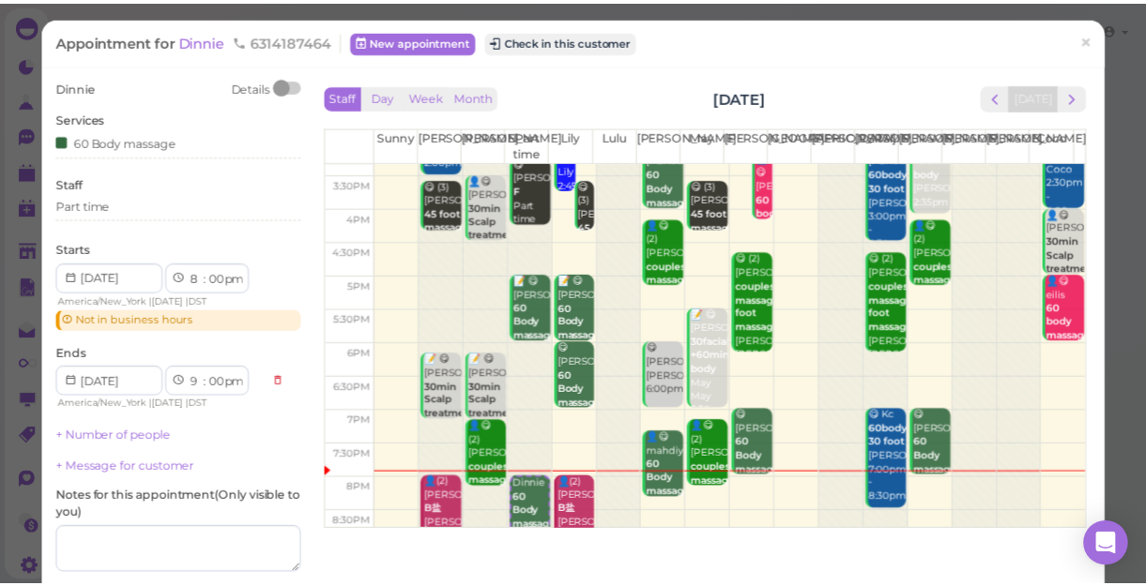
scroll to position [339, 0]
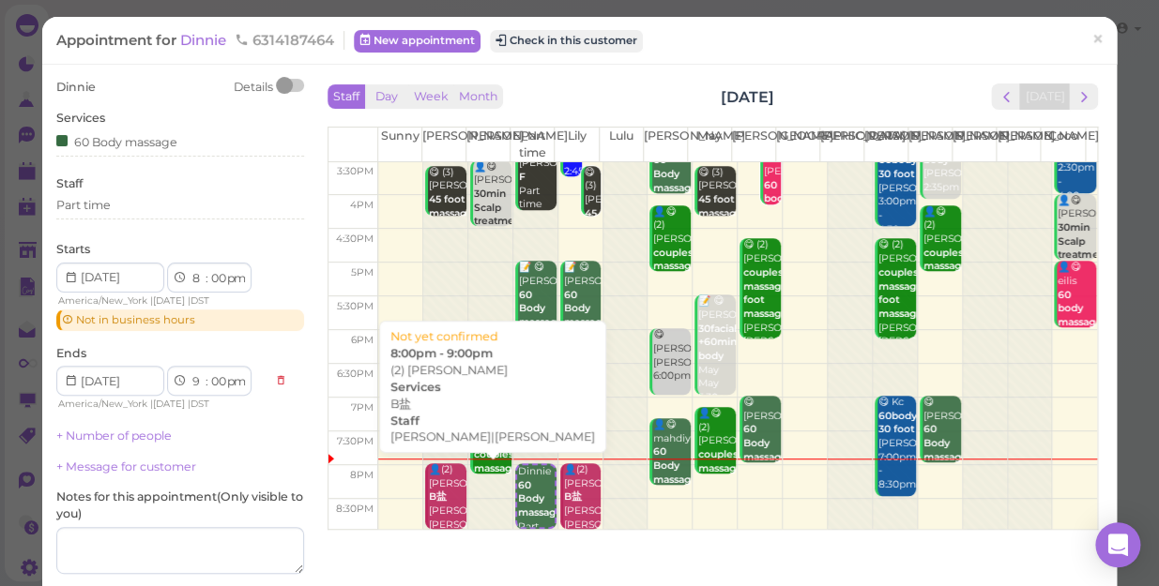
click at [442, 497] on div "👤(2) [PERSON_NAME] B盐 [PERSON_NAME]|Lily 8:00pm - 9:00pm" at bounding box center [447, 518] width 38 height 111
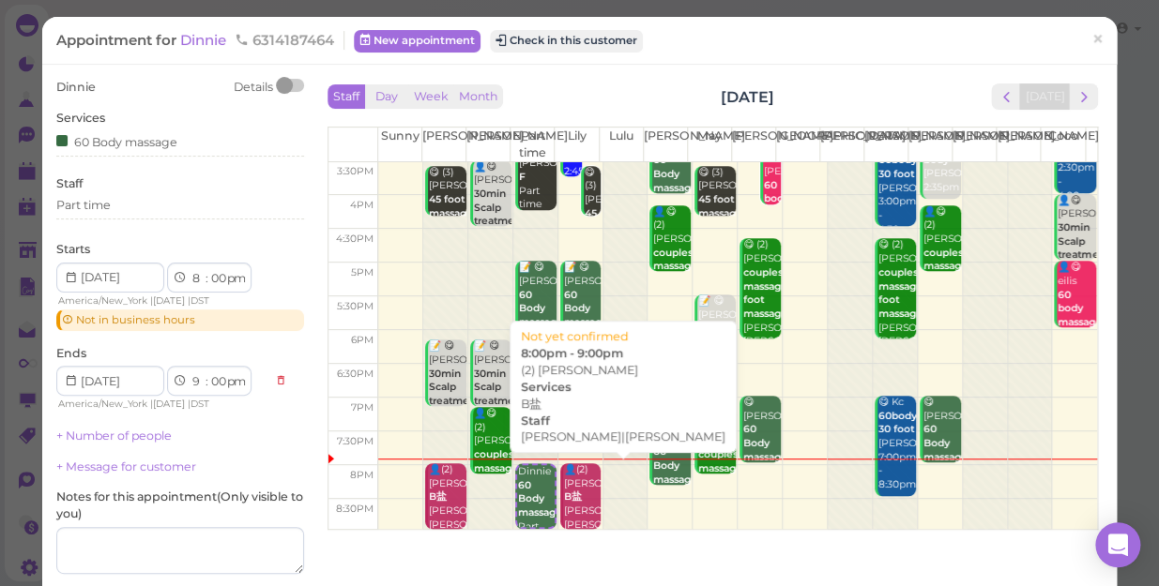
click at [568, 485] on div "👤(2) [PERSON_NAME] B盐 [PERSON_NAME]|Lily 8:00pm - 9:00pm" at bounding box center [582, 518] width 38 height 111
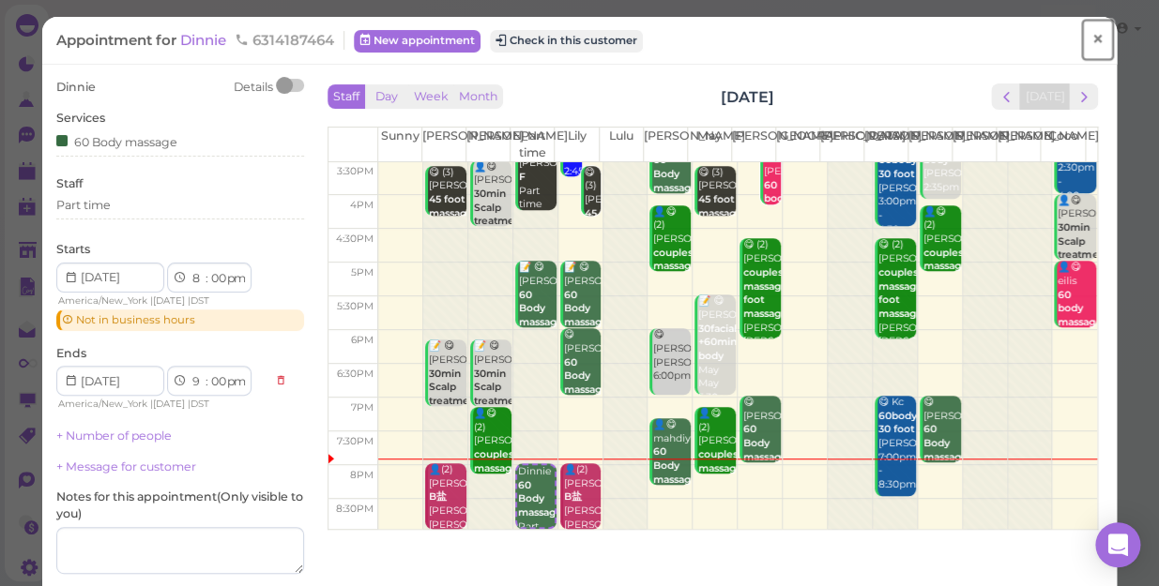
click at [1091, 38] on span "×" at bounding box center [1097, 39] width 12 height 26
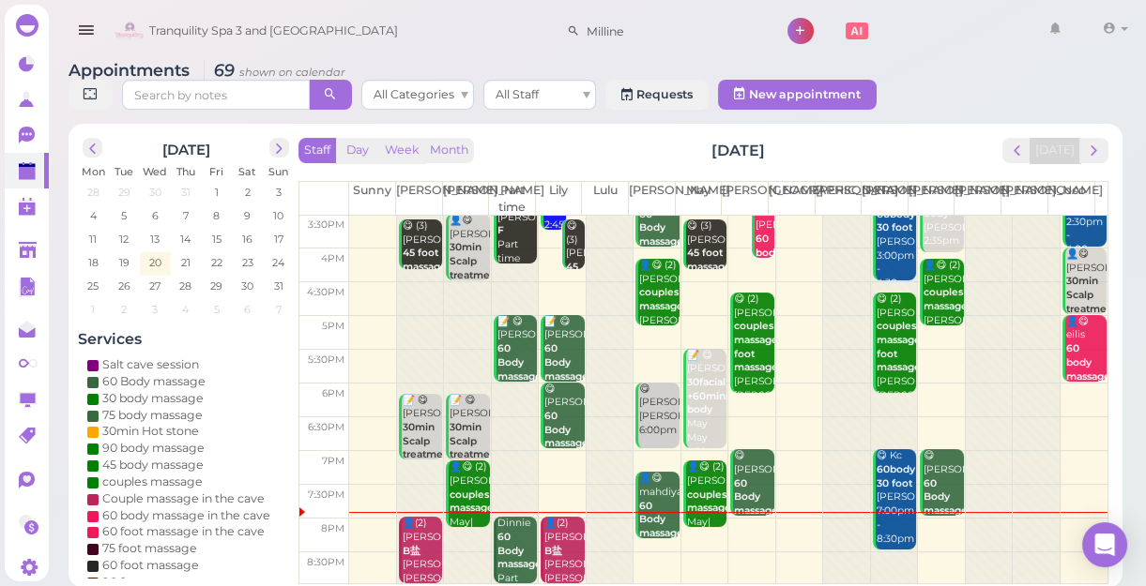
scroll to position [7, 0]
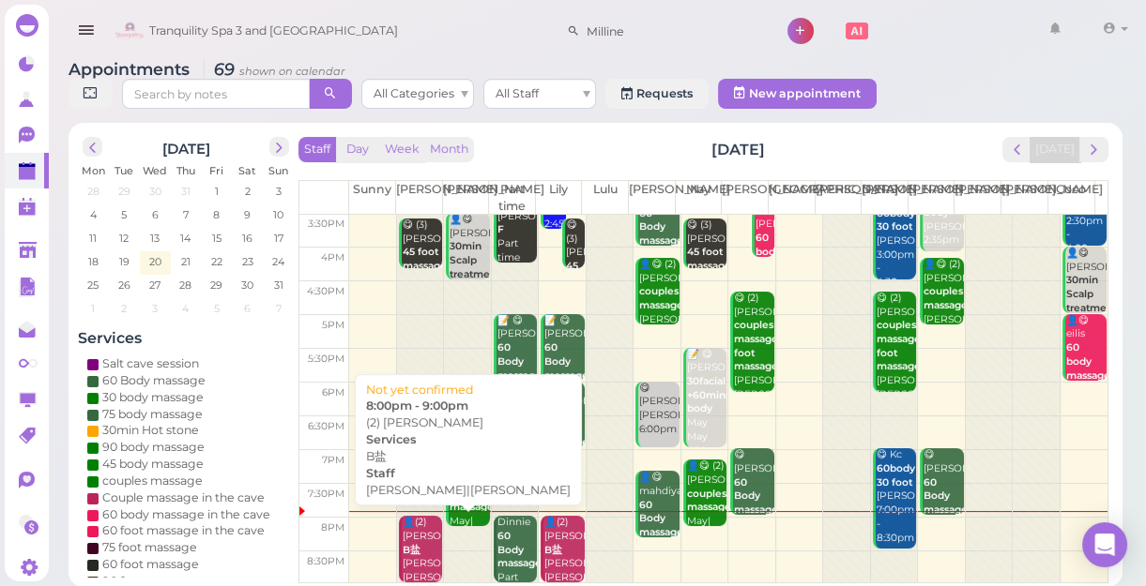
click at [421, 525] on div "👤(2) [PERSON_NAME] B盐 [PERSON_NAME]|Lily 8:00pm - 9:00pm" at bounding box center [422, 571] width 40 height 111
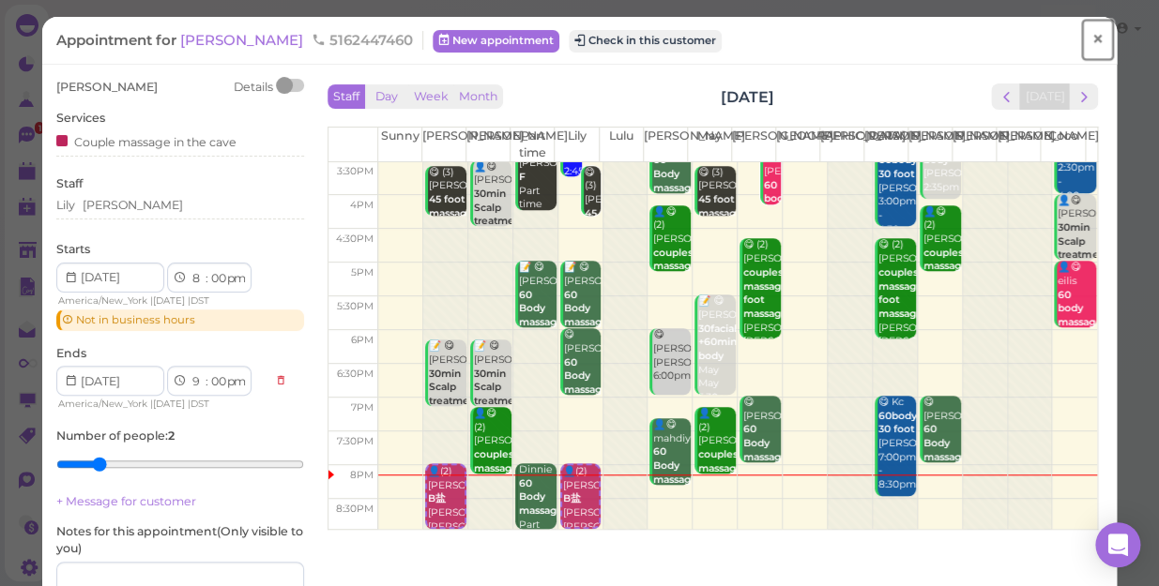
click at [1091, 36] on span "×" at bounding box center [1097, 39] width 12 height 26
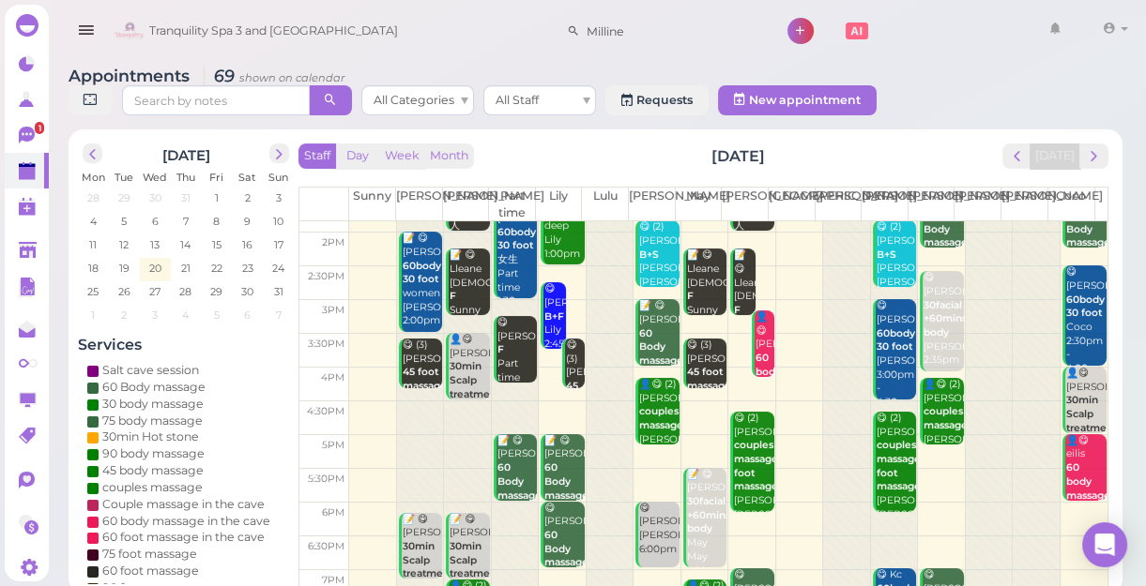
scroll to position [255, 0]
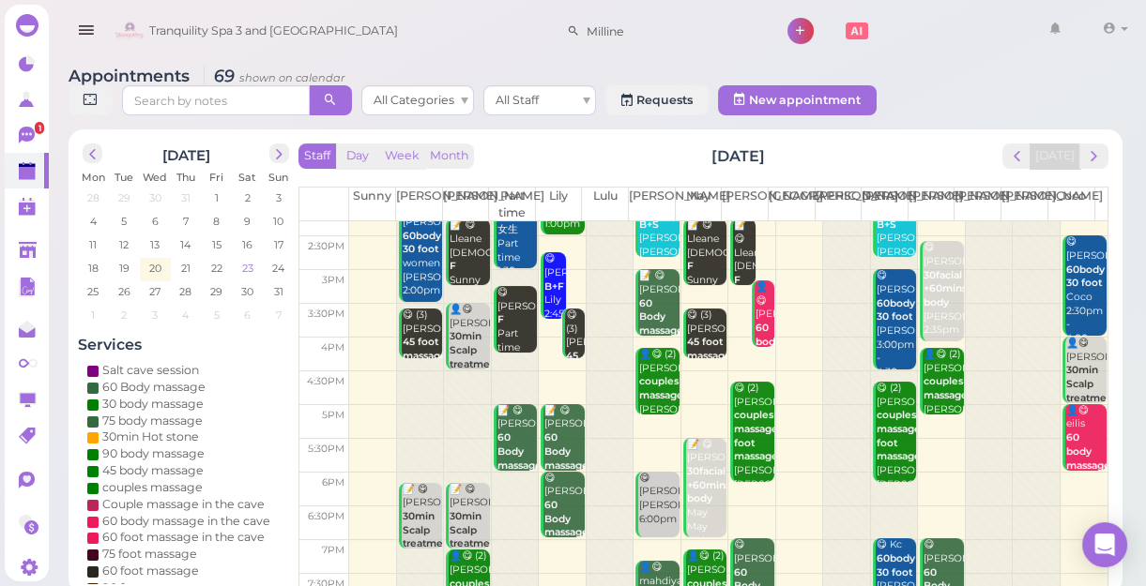
click at [250, 269] on span "23" at bounding box center [247, 268] width 15 height 17
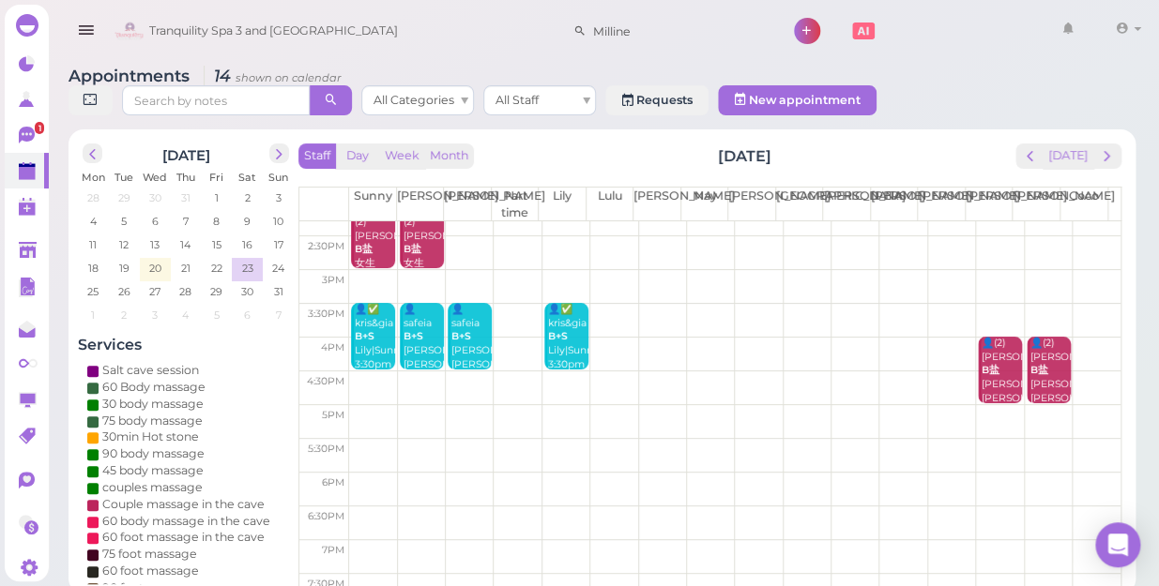
click at [599, 270] on td at bounding box center [734, 287] width 771 height 34
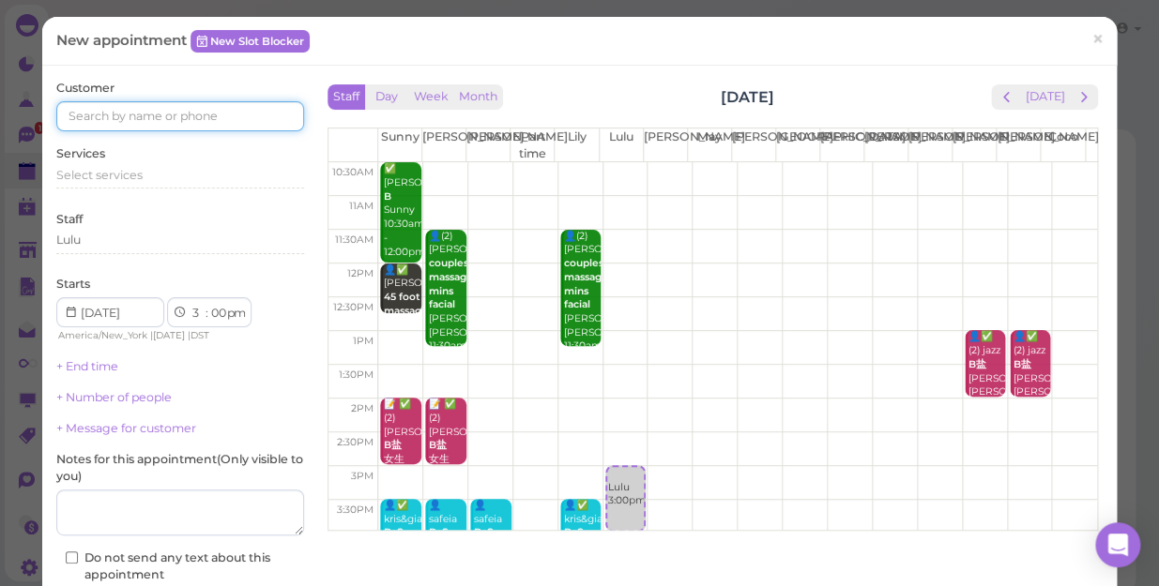
click at [153, 108] on input at bounding box center [180, 116] width 248 height 30
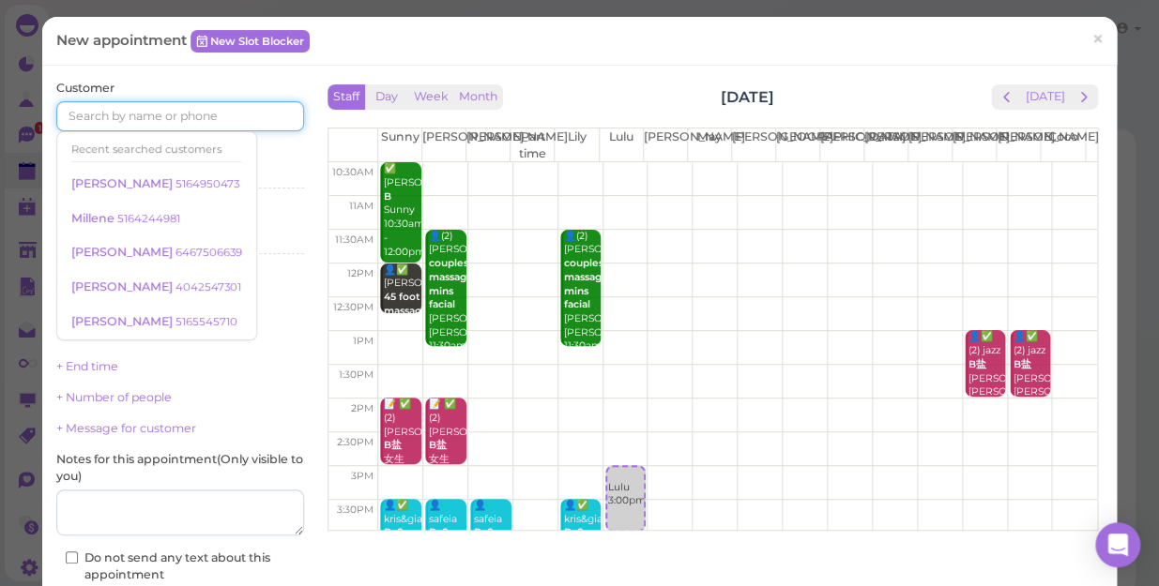
scroll to position [147, 0]
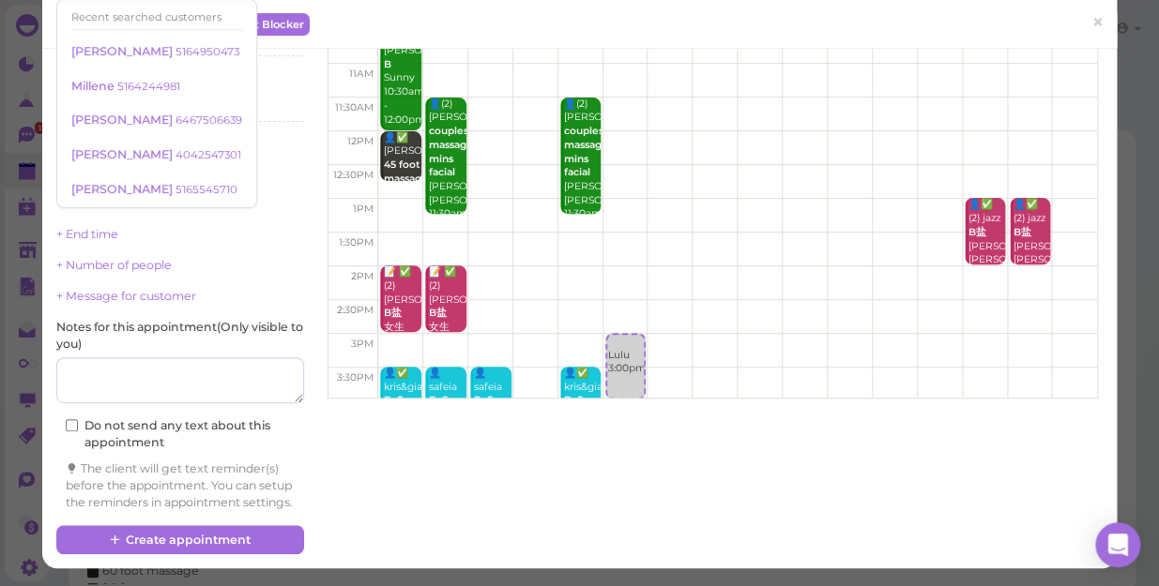
click at [376, 6] on div "New appointment New Slot Blocker ×" at bounding box center [579, 24] width 1074 height 49
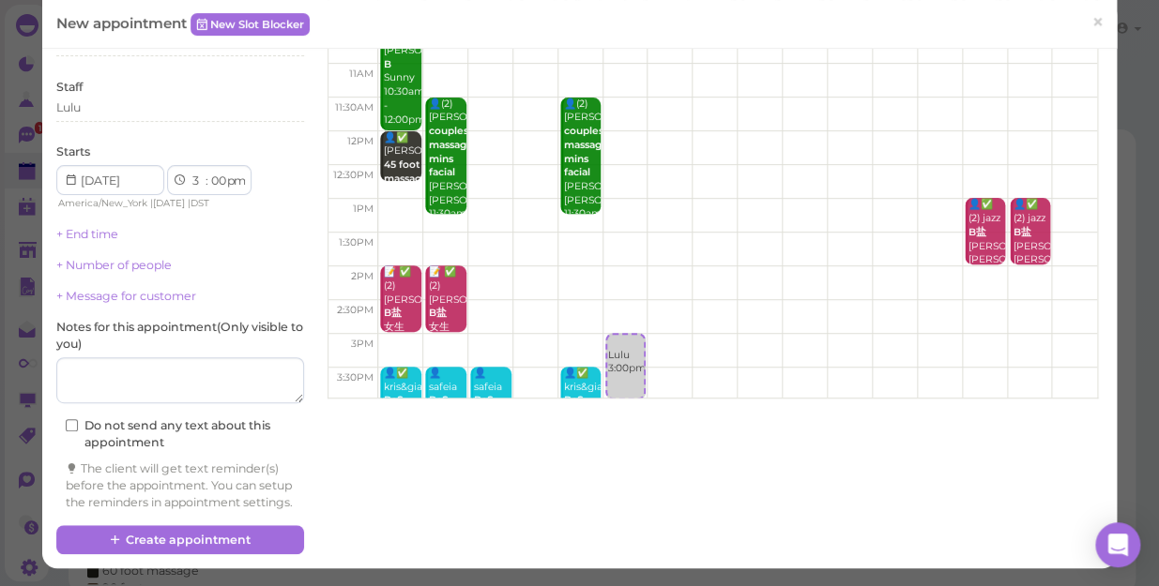
scroll to position [0, 0]
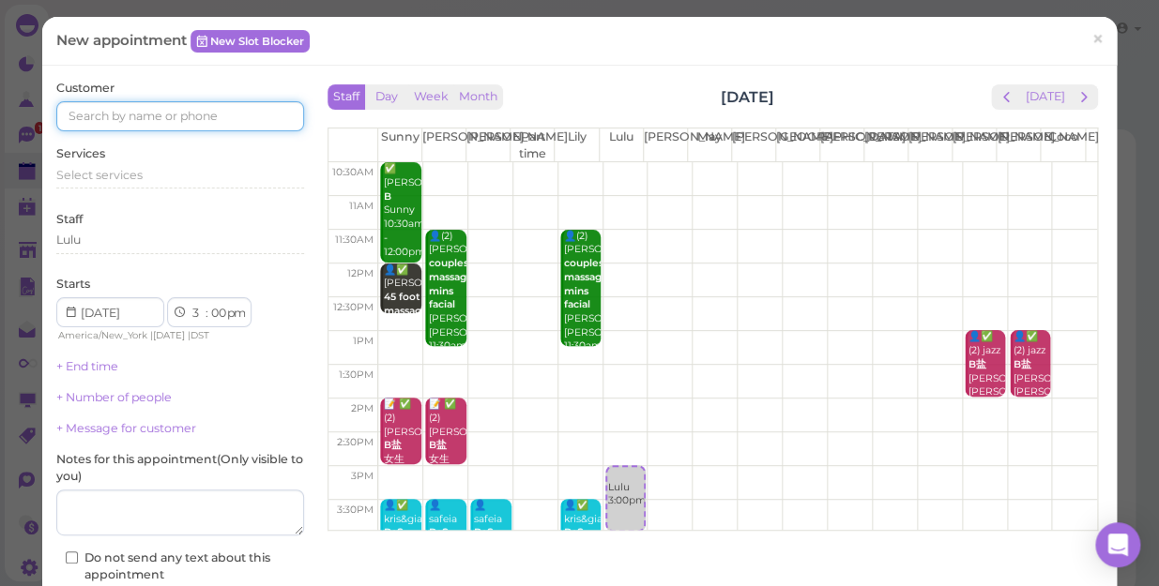
click at [179, 111] on input at bounding box center [180, 116] width 248 height 30
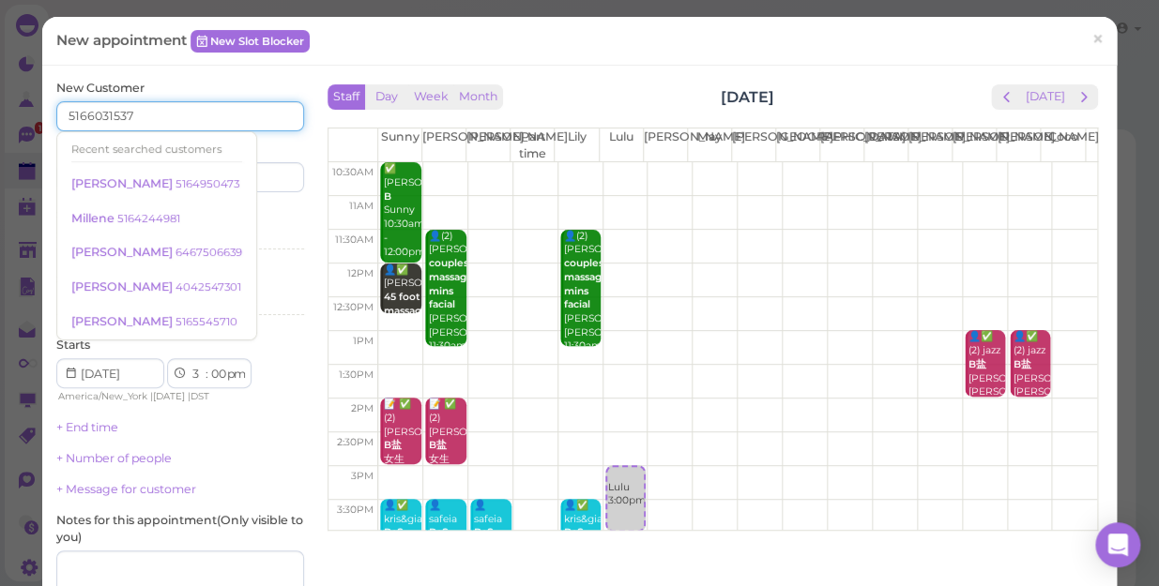
type input "5166031537"
click at [279, 180] on input at bounding box center [244, 177] width 119 height 30
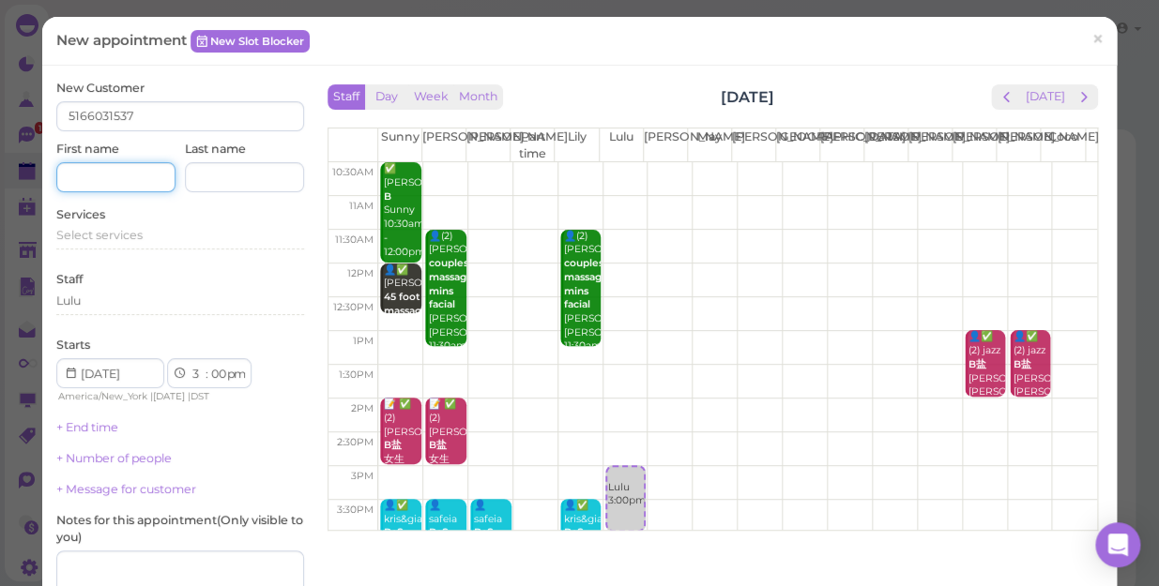
click at [151, 173] on input at bounding box center [115, 177] width 119 height 30
type input "[PERSON_NAME]"
click at [131, 234] on span "Select services" at bounding box center [99, 235] width 86 height 14
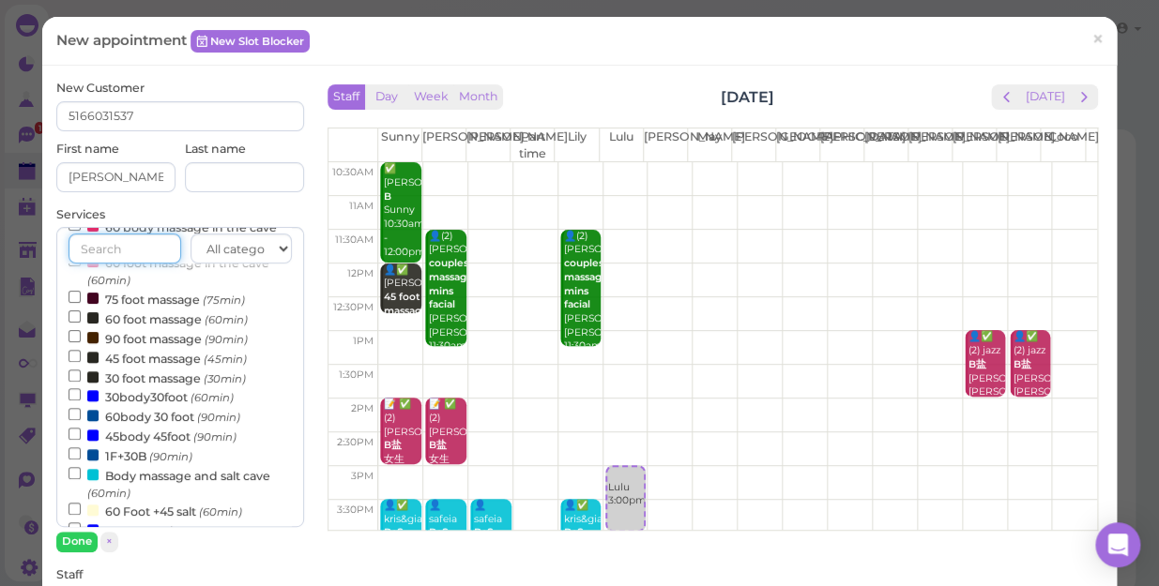
scroll to position [255, 0]
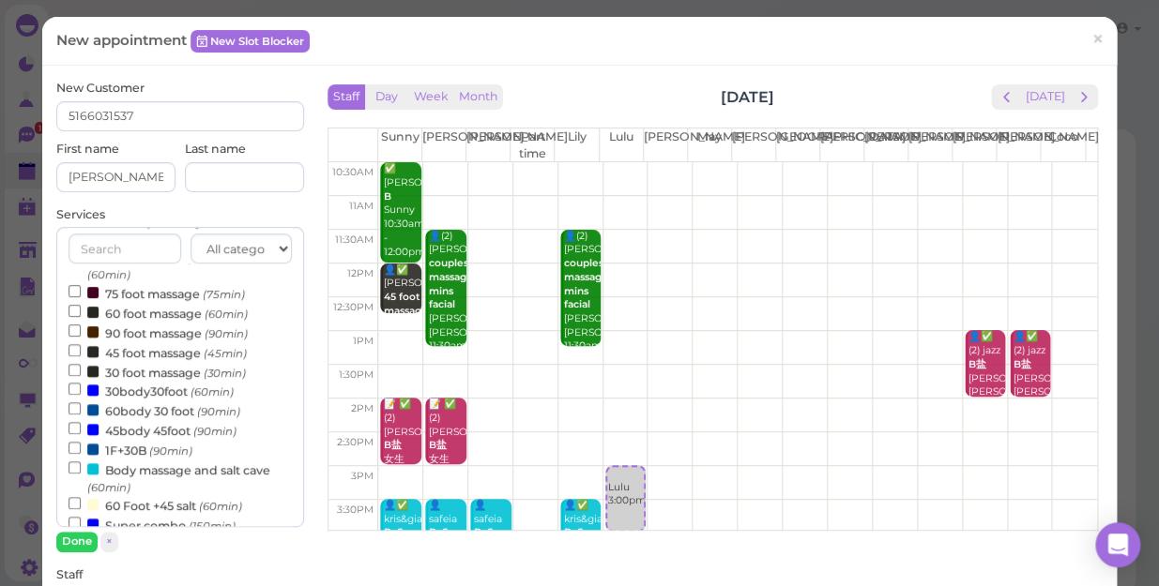
click at [160, 392] on label "30body30foot (60min)" at bounding box center [150, 391] width 165 height 20
click at [81, 392] on input "30body30foot (60min)" at bounding box center [74, 389] width 12 height 12
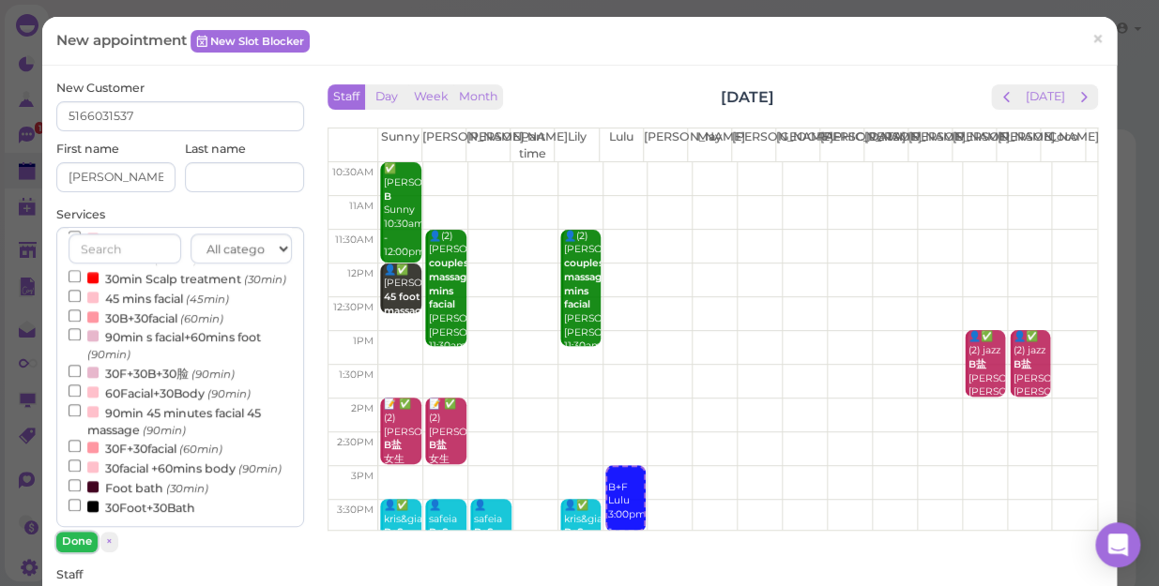
click at [66, 539] on button "Done" at bounding box center [76, 542] width 41 height 20
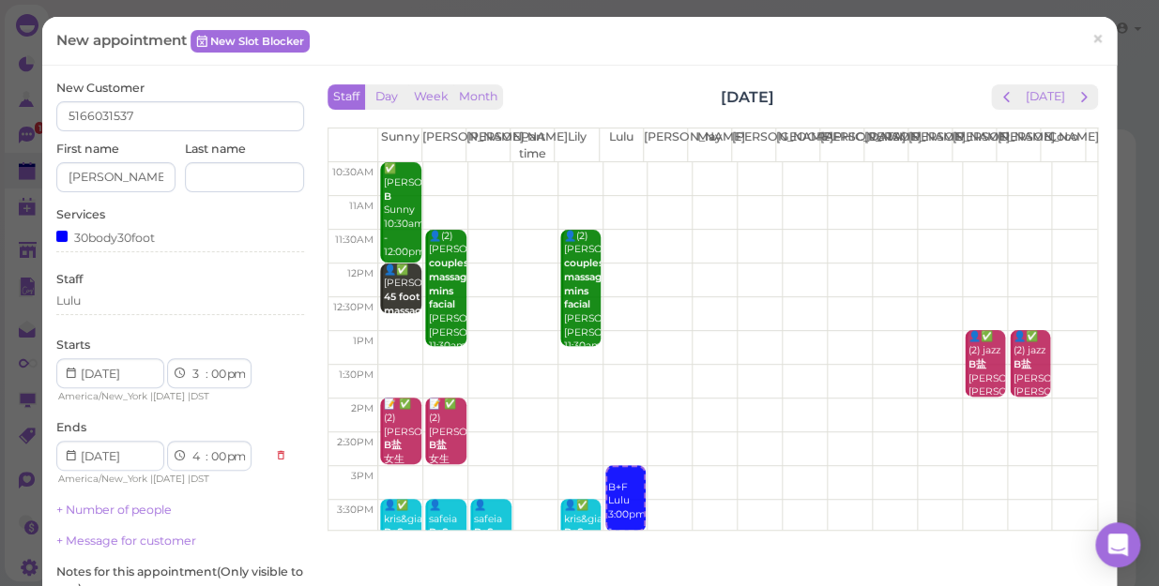
scroll to position [255, 0]
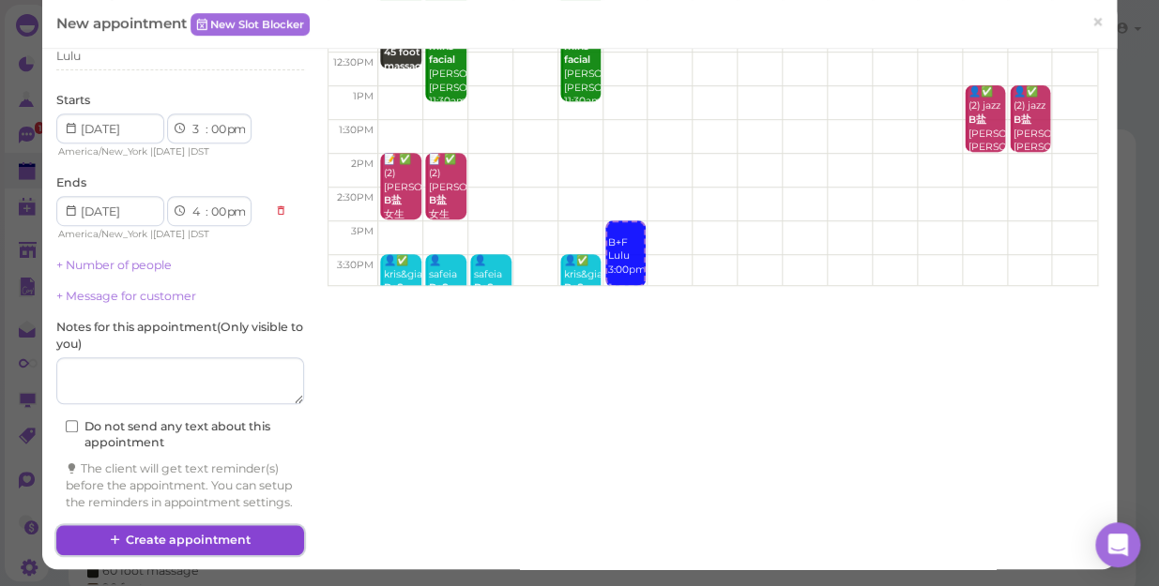
click at [151, 535] on button "Create appointment" at bounding box center [180, 540] width 248 height 30
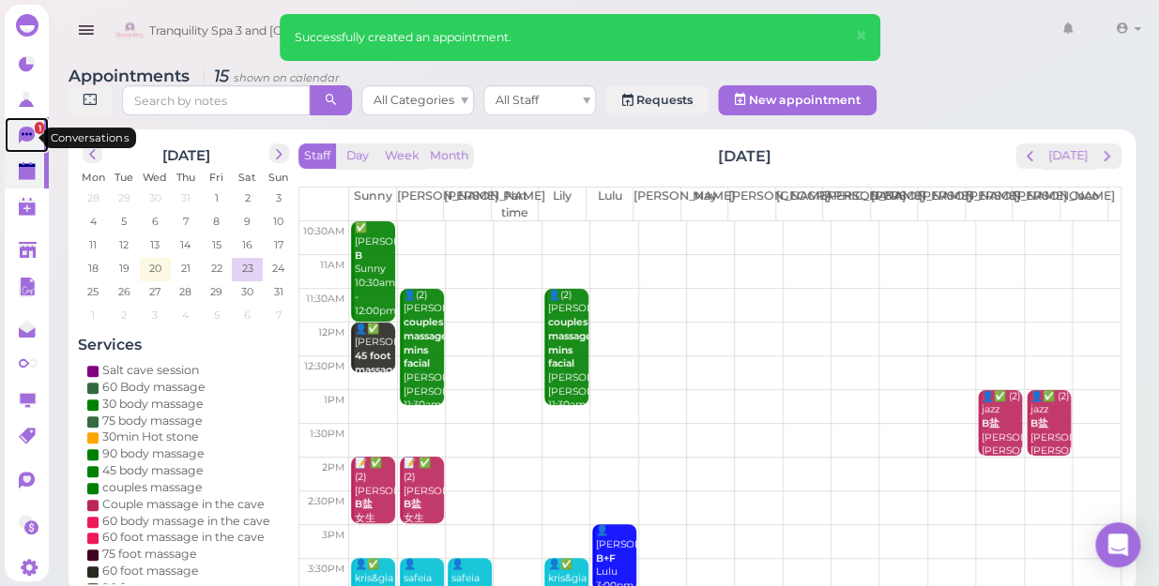
click at [35, 131] on span "1" at bounding box center [39, 128] width 9 height 12
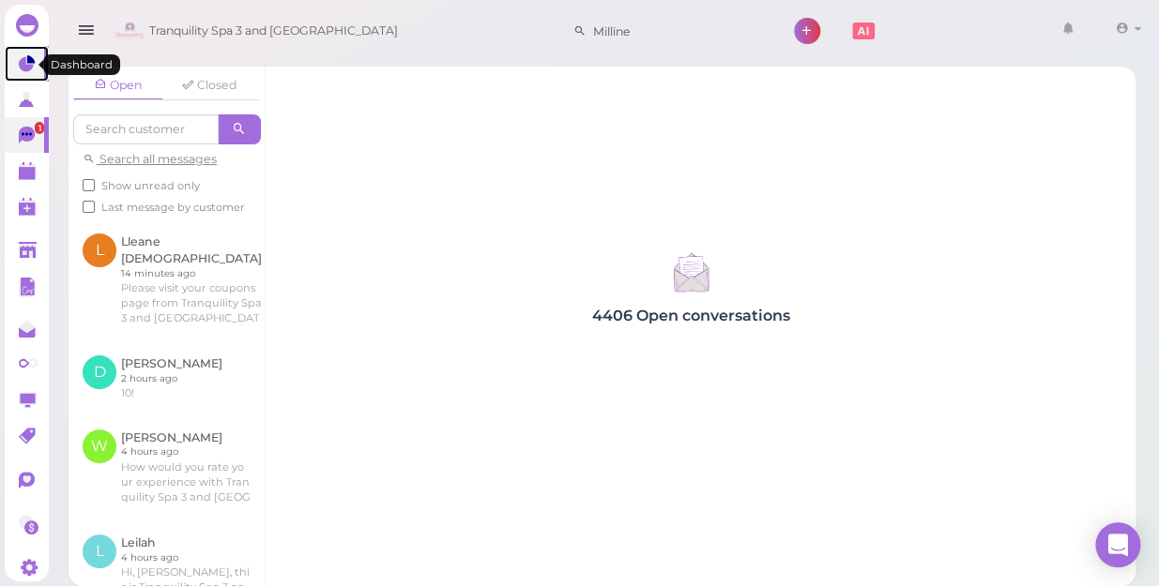
click at [28, 67] on icon at bounding box center [26, 64] width 15 height 15
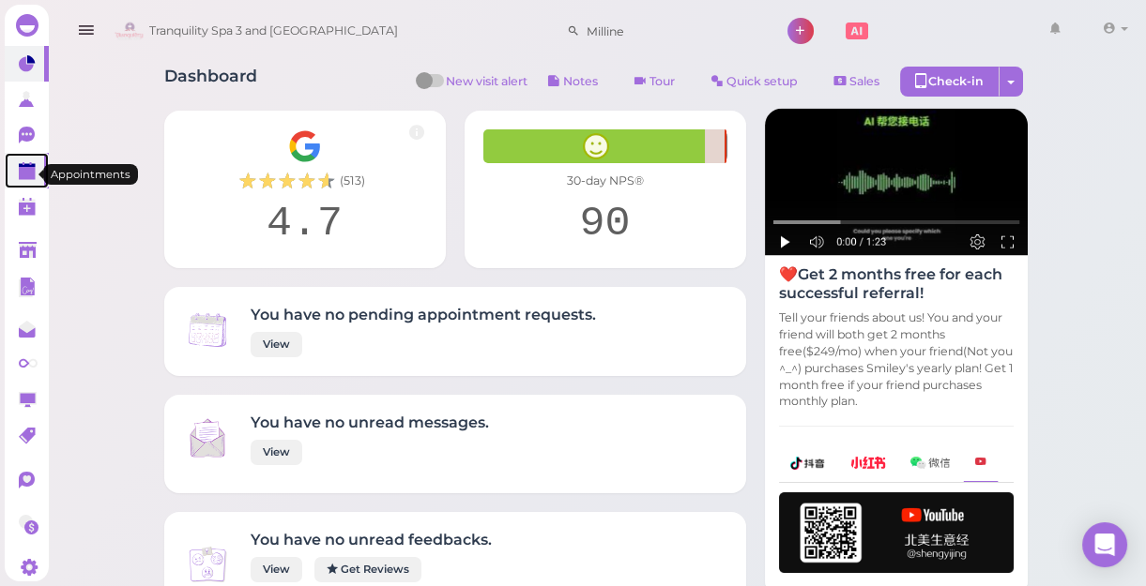
click at [29, 177] on polygon at bounding box center [27, 173] width 17 height 13
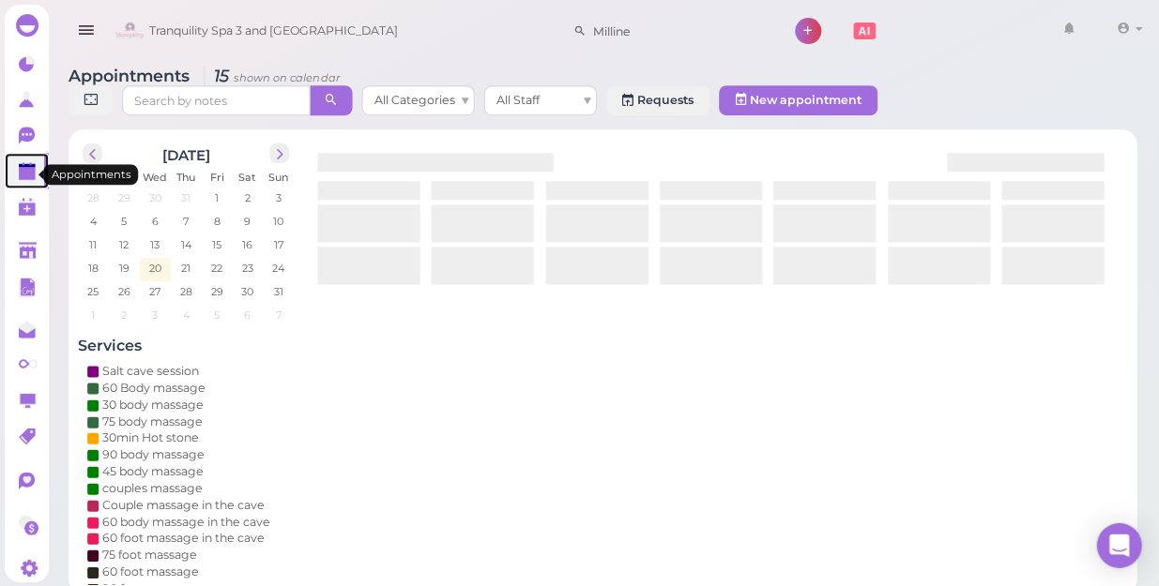
click at [29, 177] on polygon at bounding box center [27, 173] width 17 height 13
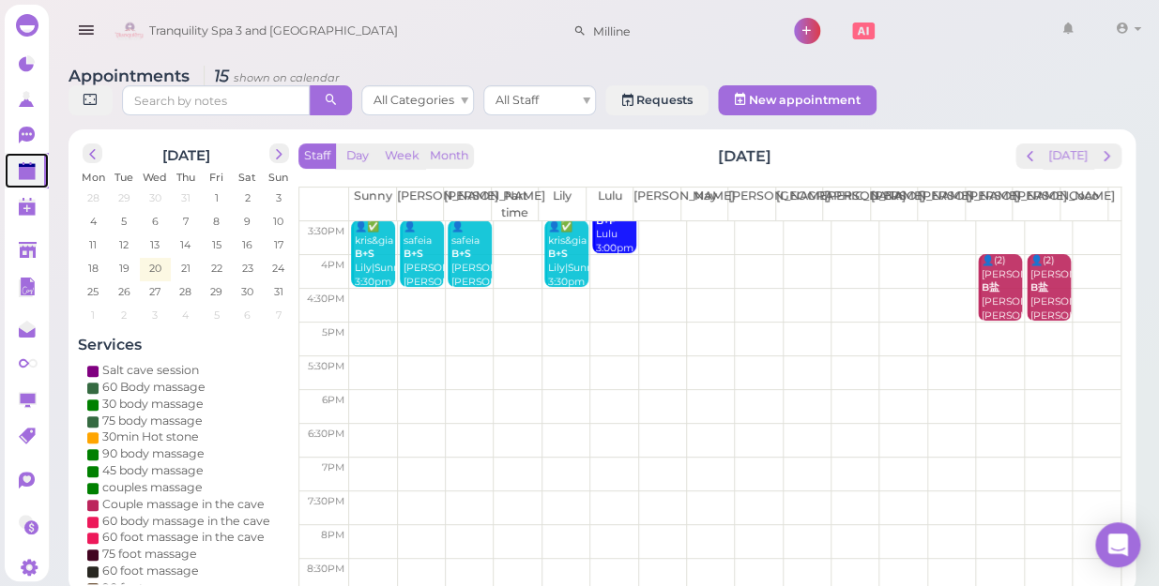
scroll to position [339, 0]
click at [160, 260] on span "20" at bounding box center [155, 268] width 16 height 17
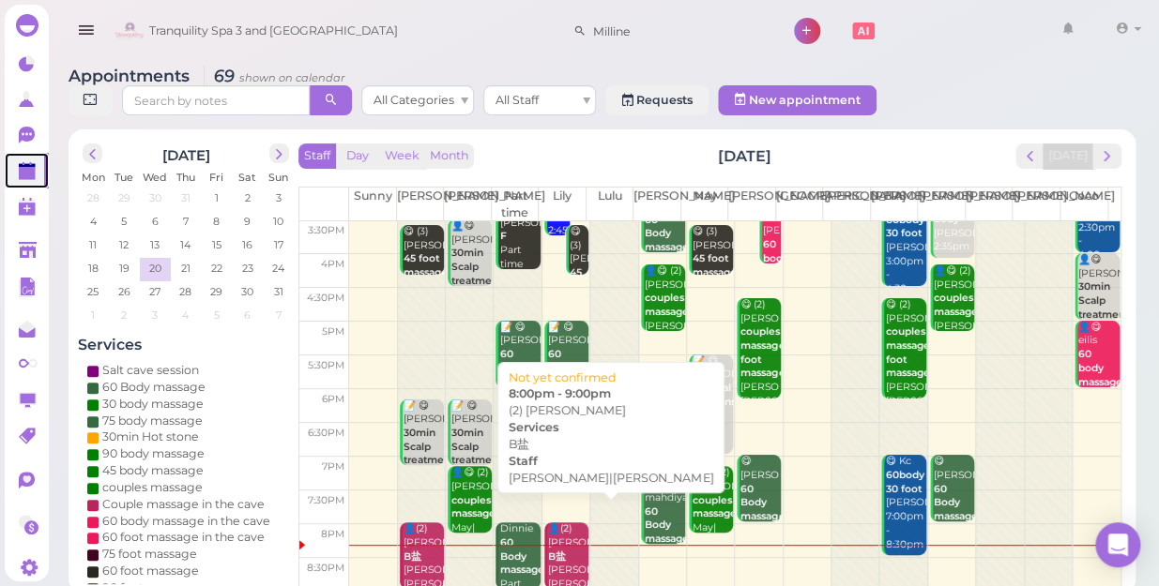
click at [567, 545] on div at bounding box center [565, 545] width 47 height 1
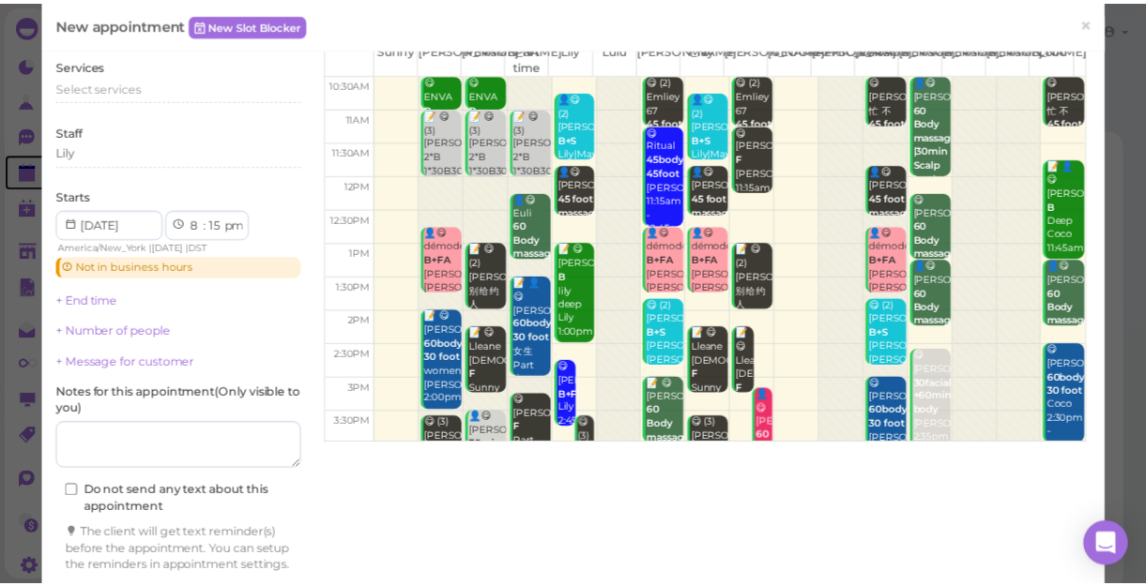
scroll to position [169, 0]
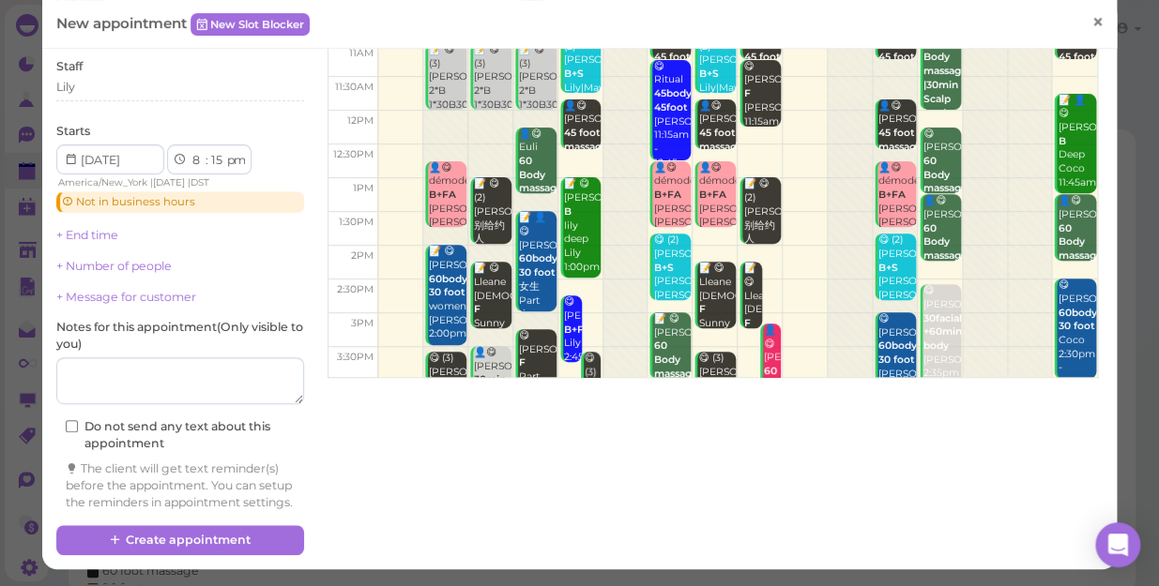
click at [1091, 22] on span "×" at bounding box center [1097, 22] width 12 height 26
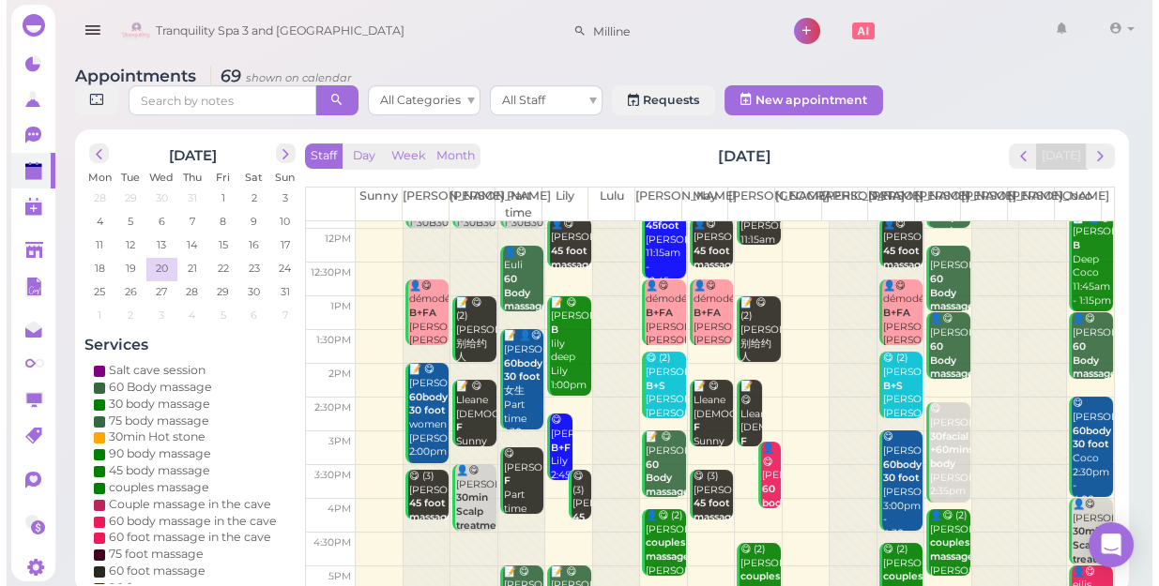
scroll to position [339, 0]
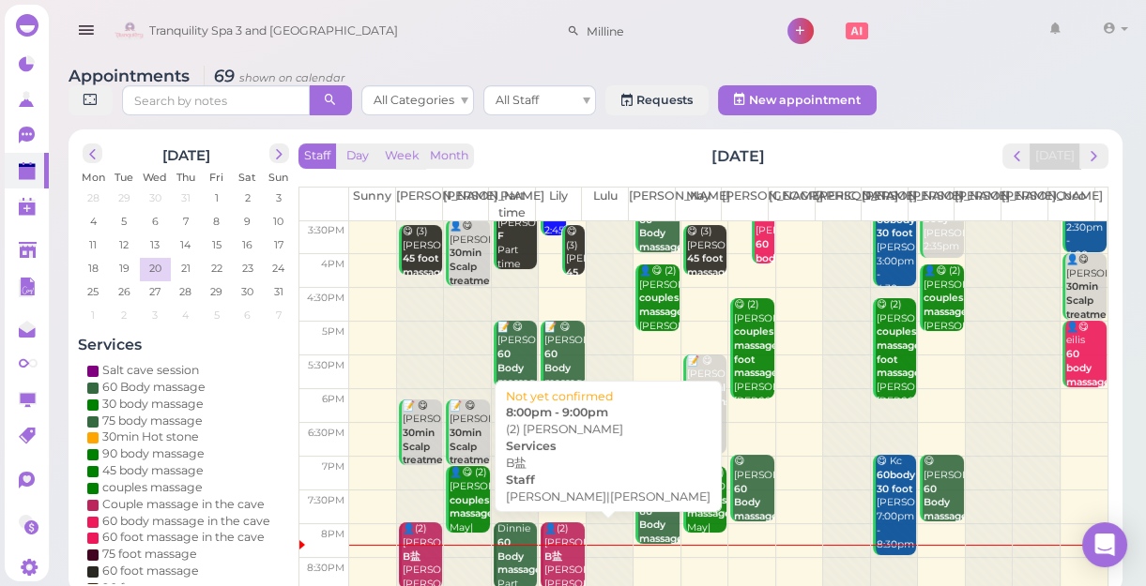
click at [556, 537] on div "👤(2) [PERSON_NAME] B盐 [PERSON_NAME]|Lily 8:00pm - 9:00pm" at bounding box center [563, 578] width 40 height 111
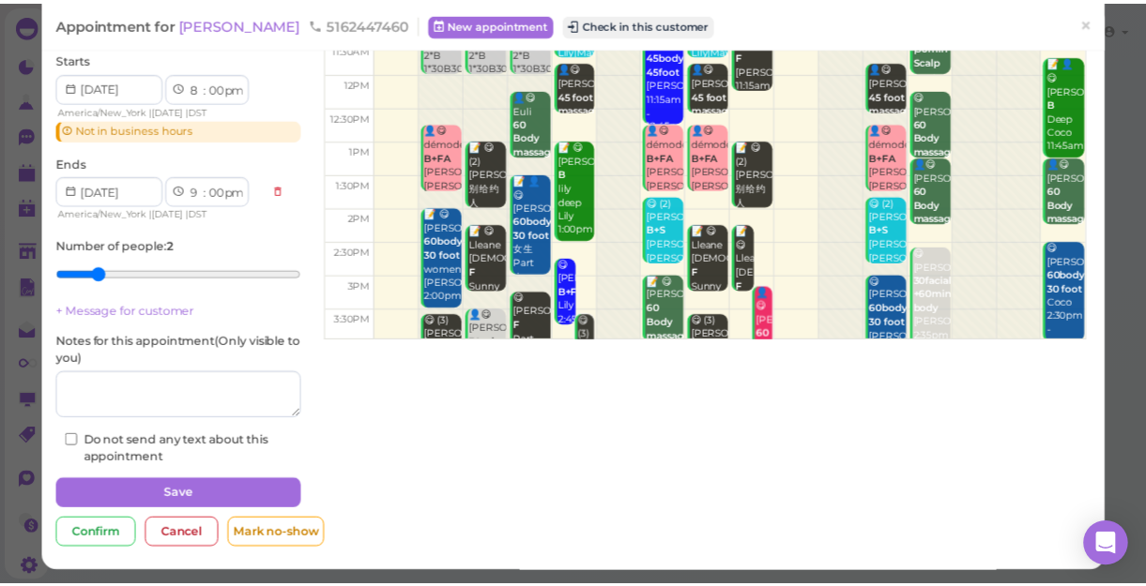
scroll to position [191, 0]
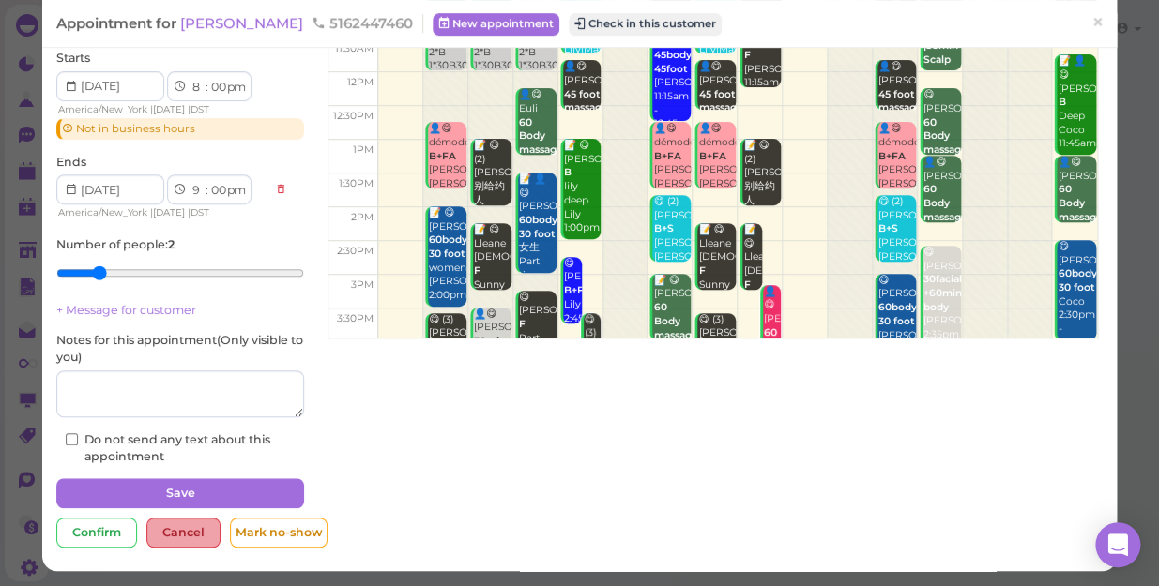
click at [180, 534] on div "Cancel" at bounding box center [183, 533] width 74 height 30
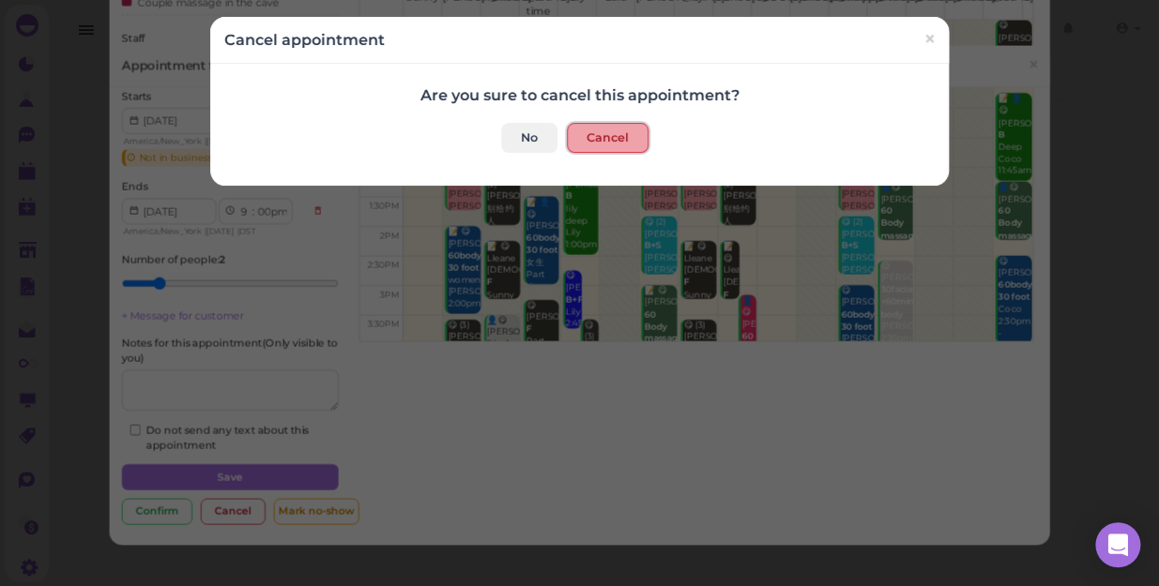
click at [598, 140] on button "Cancel" at bounding box center [608, 138] width 82 height 30
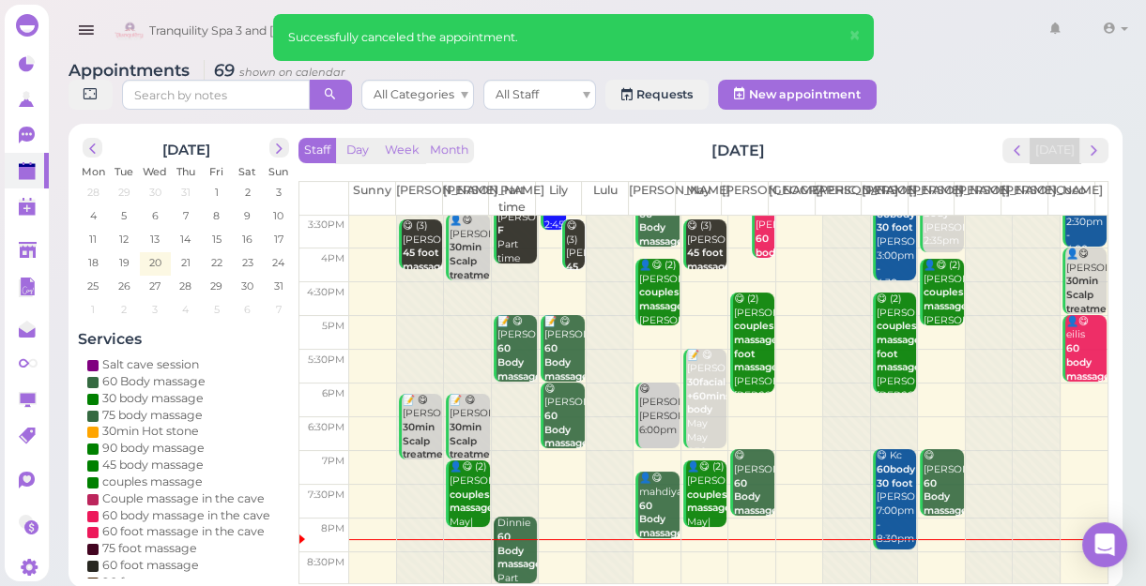
scroll to position [7, 0]
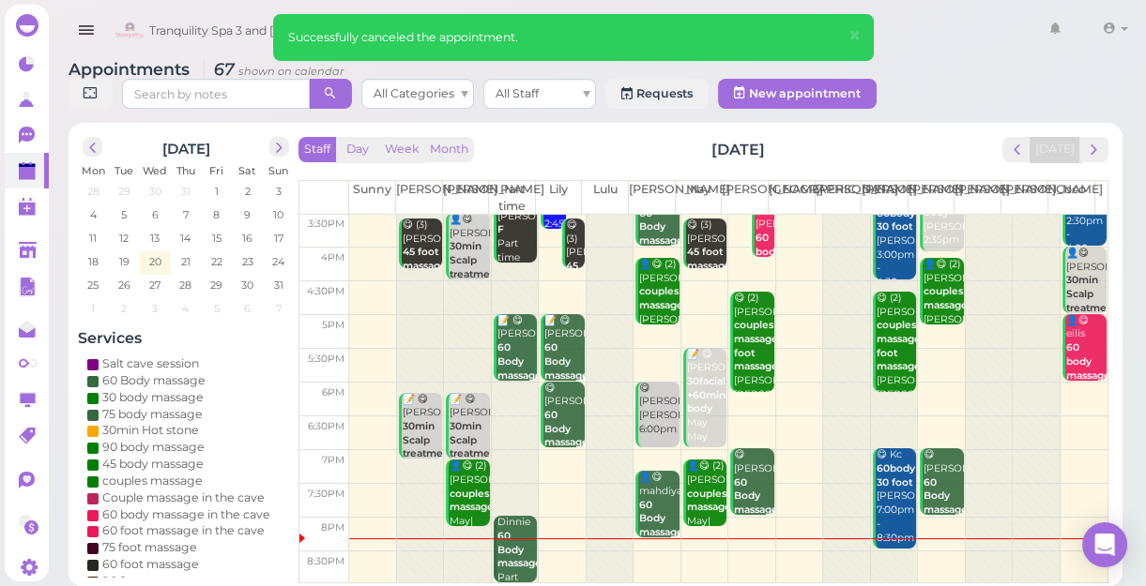
click at [507, 539] on div at bounding box center [515, 539] width 47 height 1
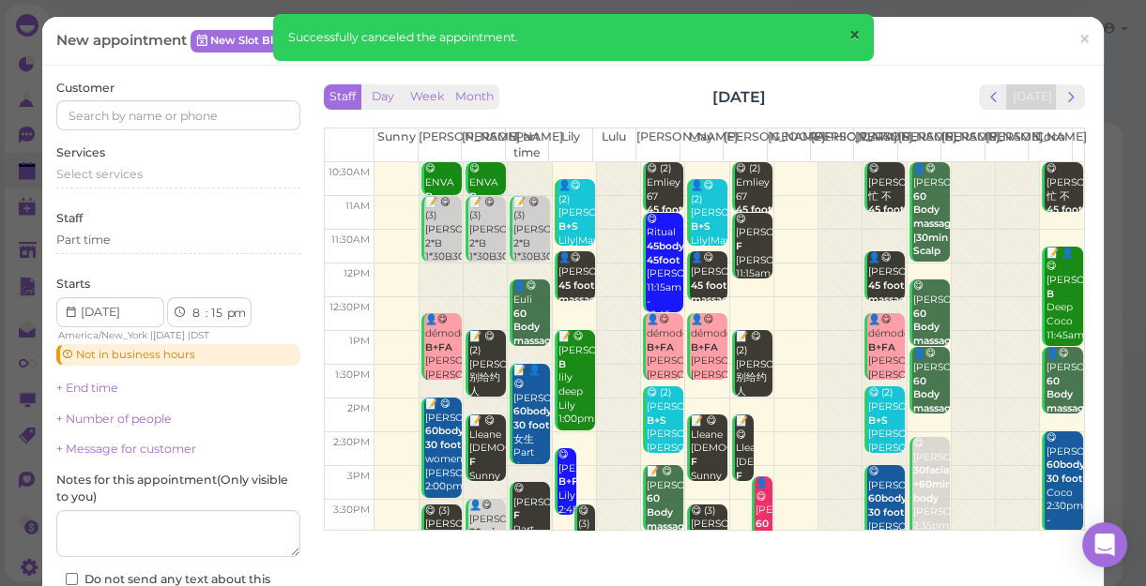
click at [859, 35] on span "×" at bounding box center [853, 36] width 12 height 26
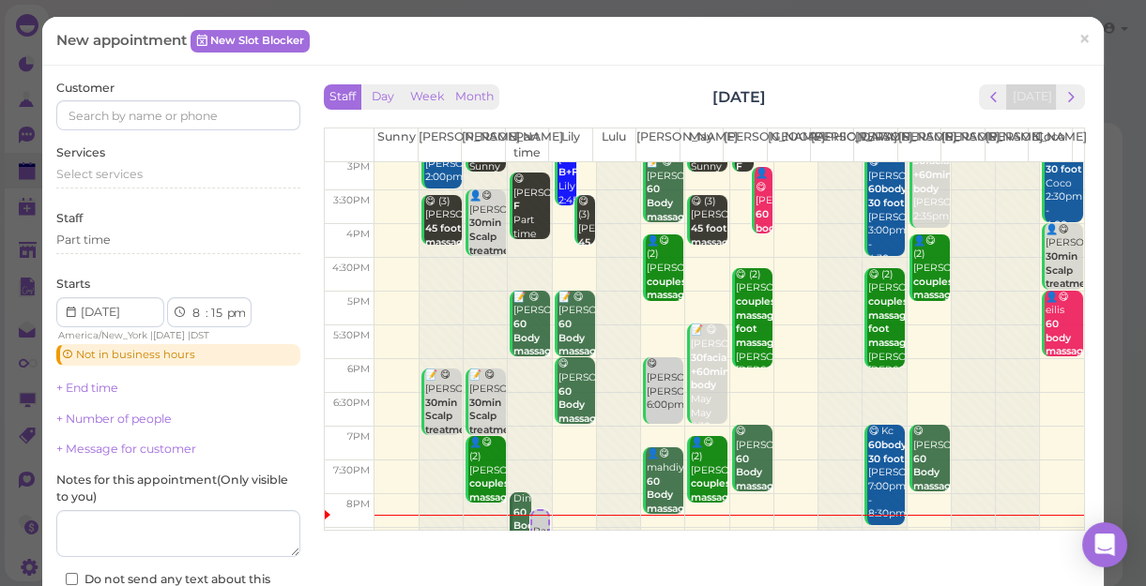
scroll to position [339, 0]
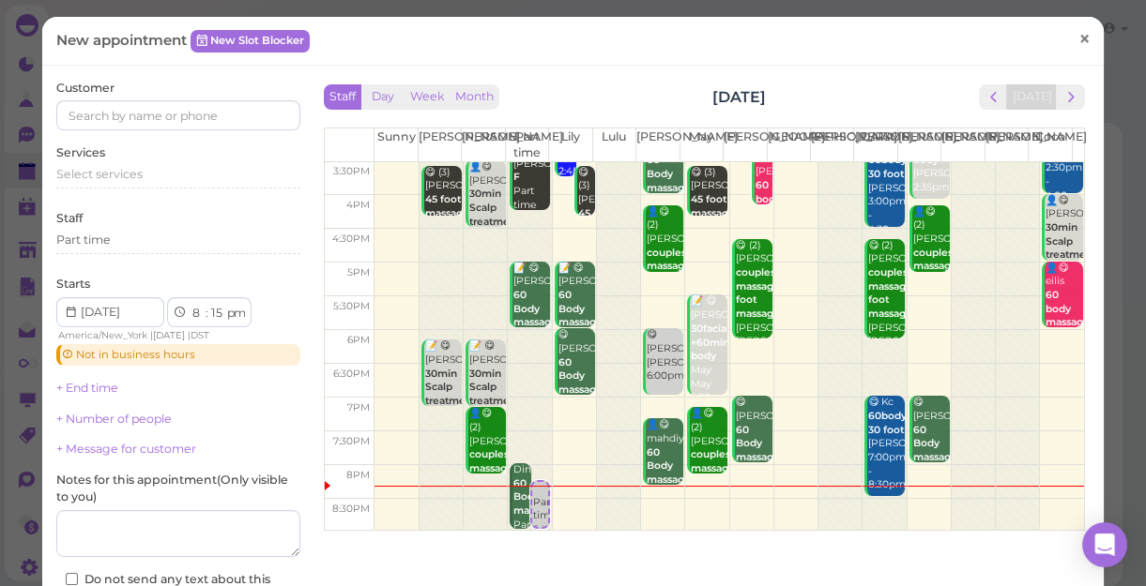
click at [1078, 38] on link "×" at bounding box center [1084, 40] width 35 height 44
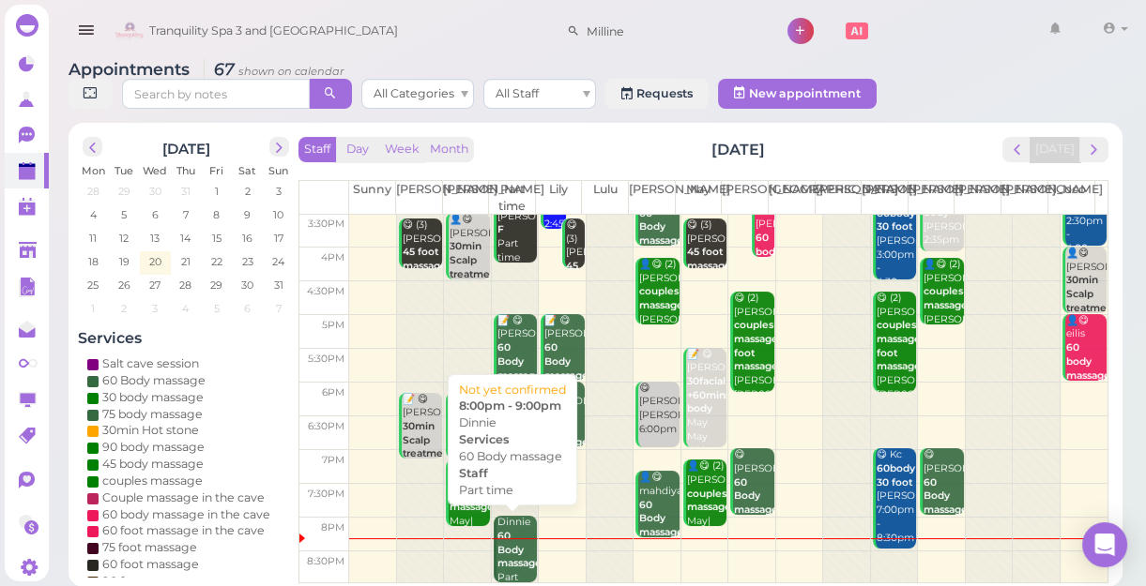
click at [507, 534] on b "60 Body massage" at bounding box center [519, 549] width 44 height 39
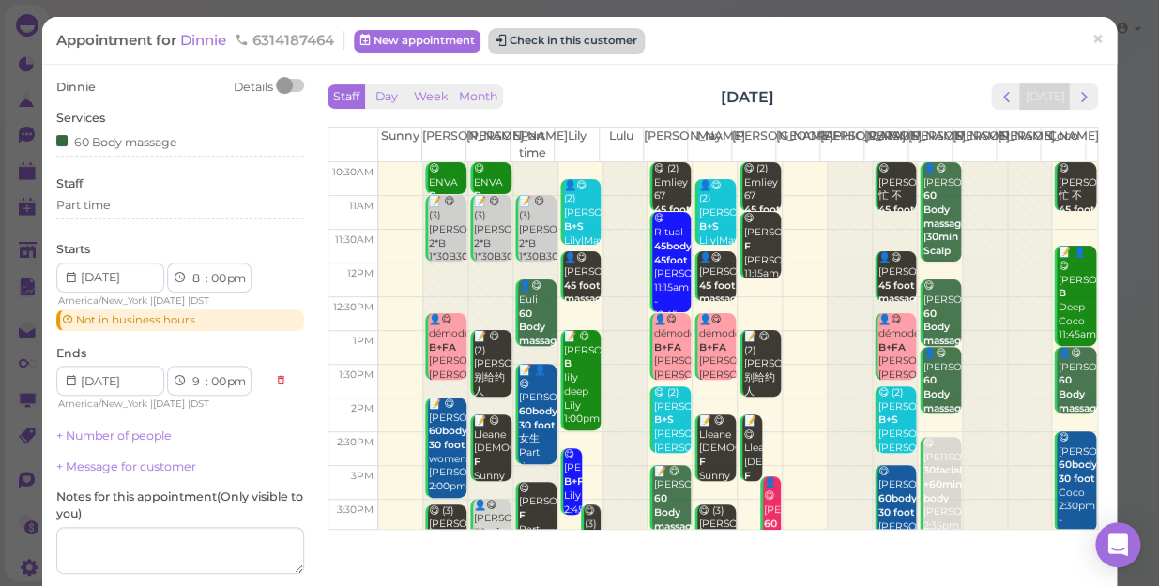
click at [565, 38] on button "Check in this customer" at bounding box center [566, 41] width 153 height 23
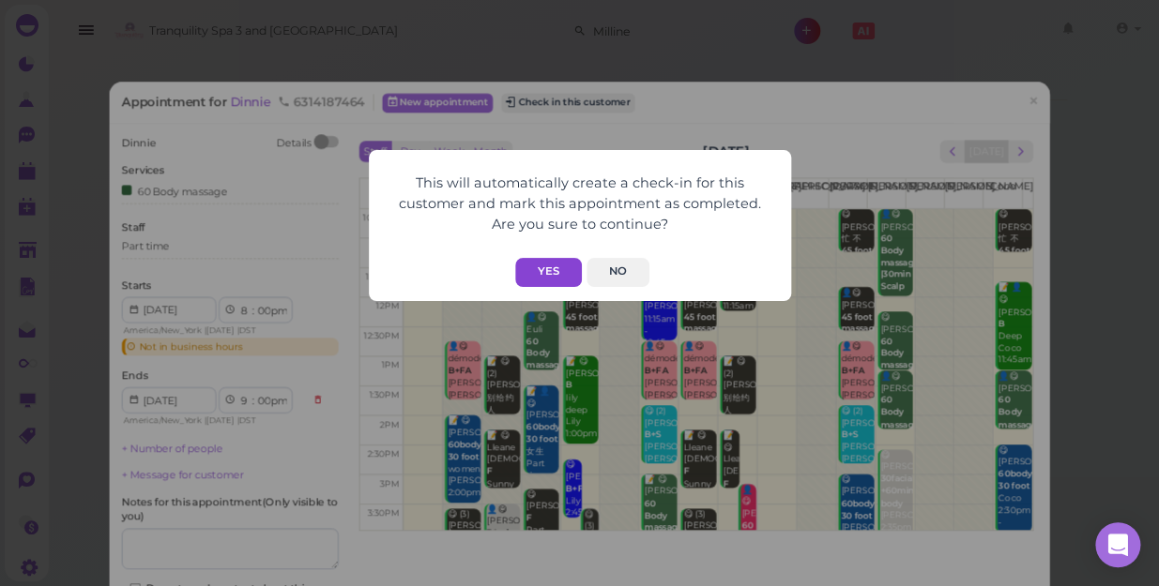
click at [540, 269] on button "Yes" at bounding box center [548, 272] width 67 height 29
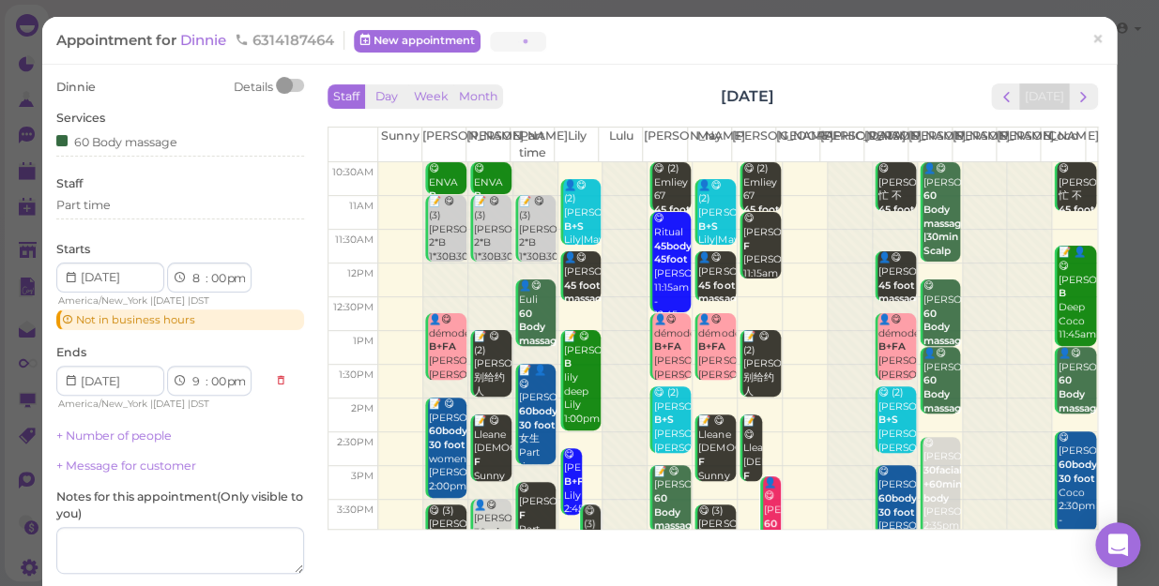
click at [540, 250] on button "Yes" at bounding box center [548, 234] width 67 height 29
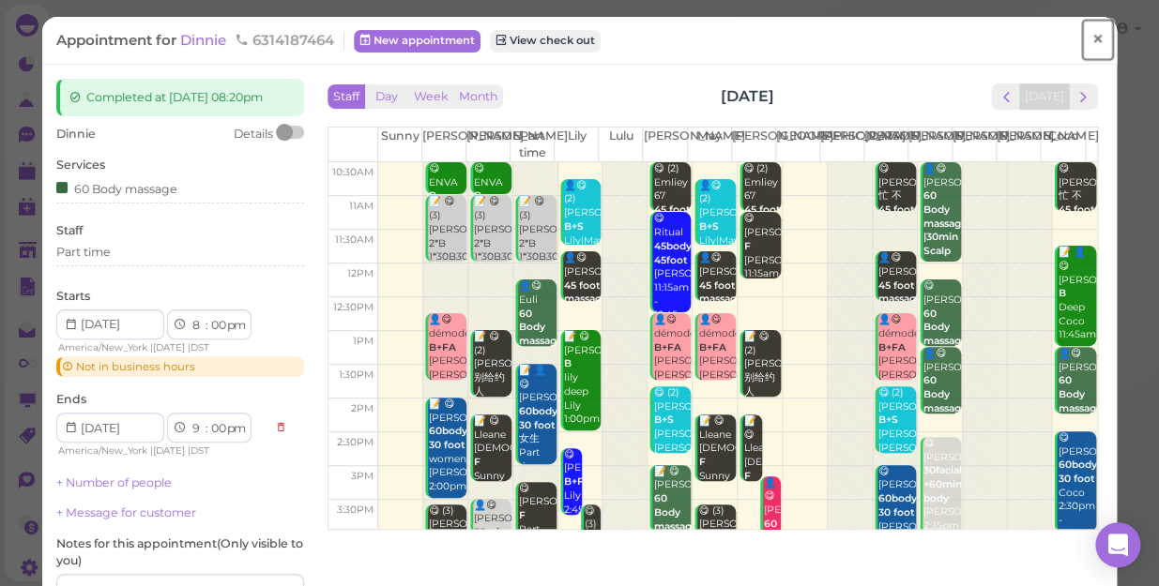
click at [1091, 38] on span "×" at bounding box center [1097, 39] width 12 height 26
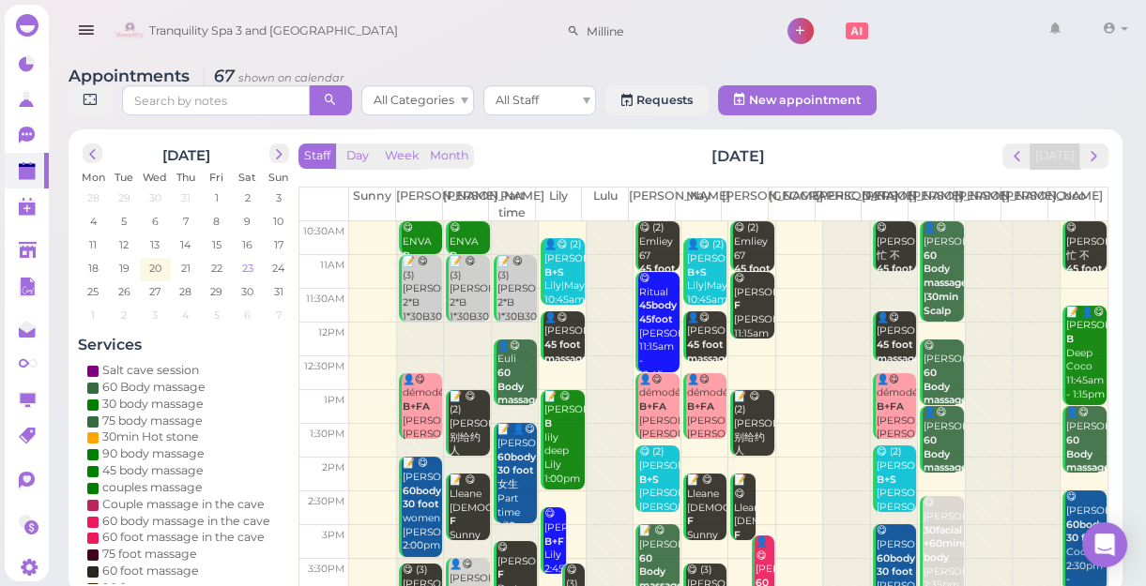
click at [248, 265] on span "23" at bounding box center [247, 268] width 15 height 17
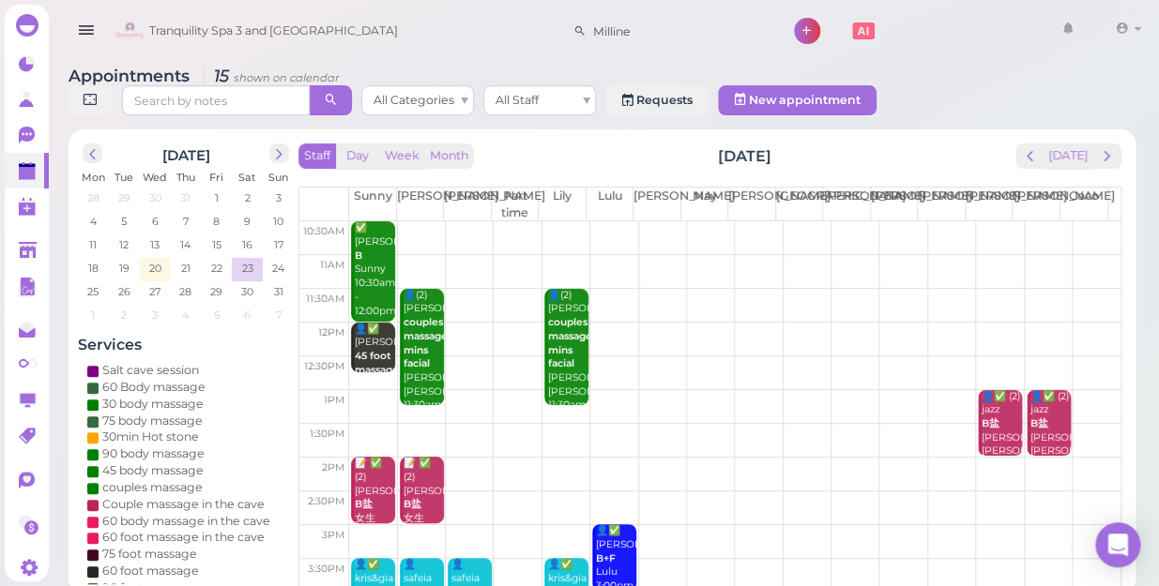
click at [373, 357] on td at bounding box center [734, 374] width 771 height 34
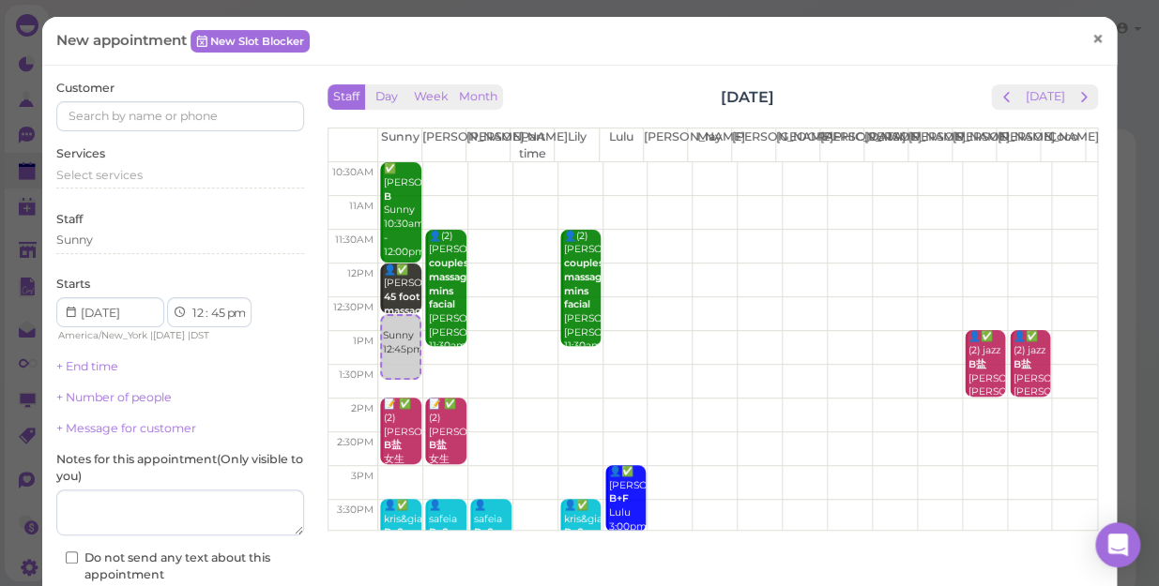
click at [1091, 38] on span "×" at bounding box center [1097, 39] width 12 height 26
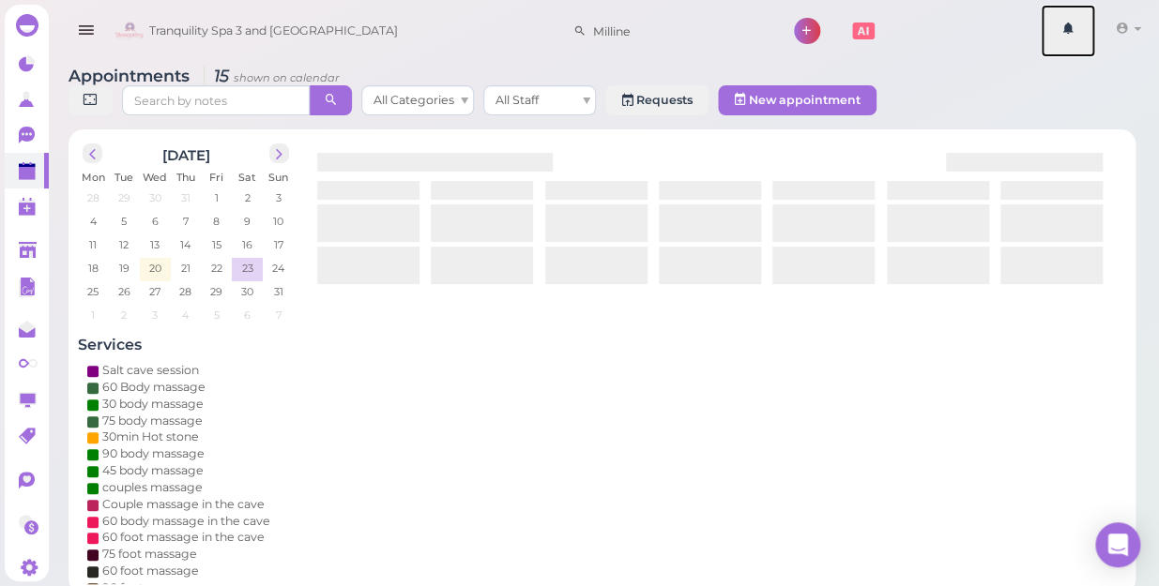
click at [1080, 38] on link at bounding box center [1068, 31] width 54 height 53
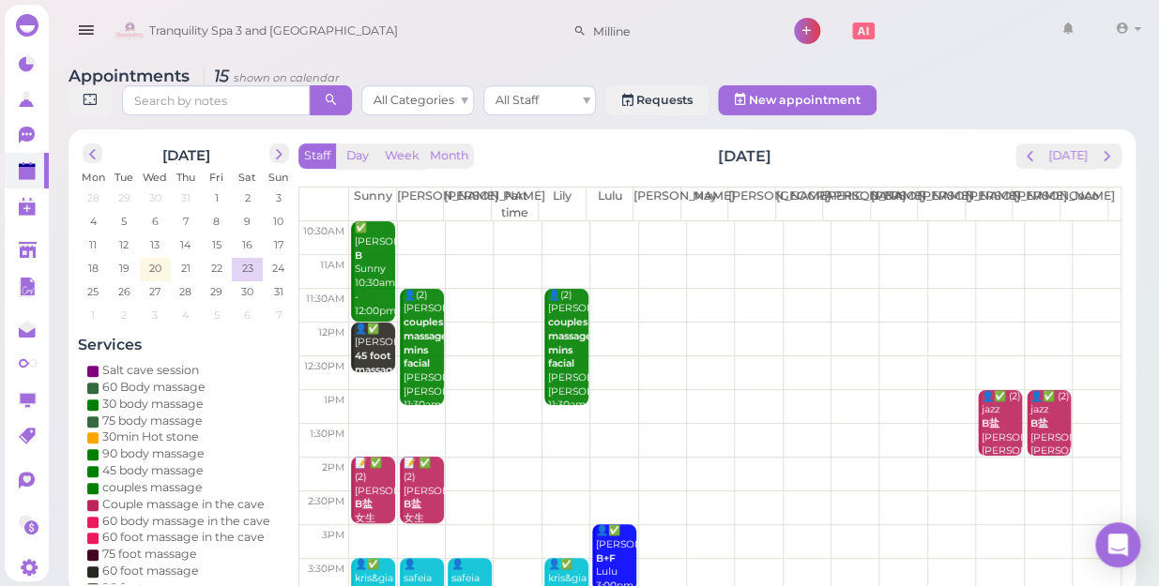
click at [463, 323] on td at bounding box center [734, 340] width 771 height 34
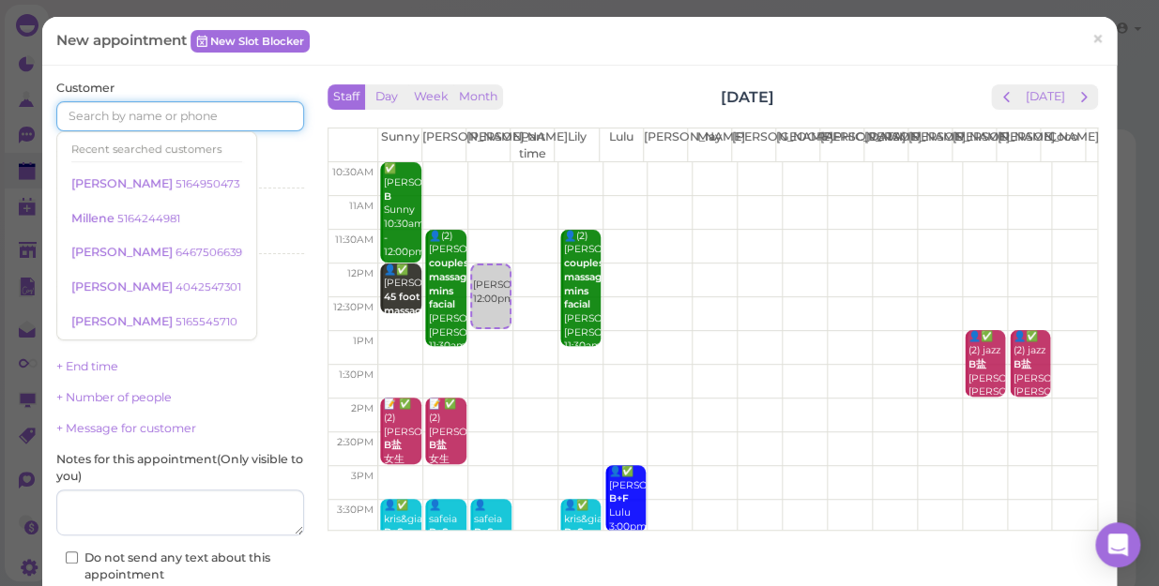
click at [138, 115] on input at bounding box center [180, 116] width 248 height 30
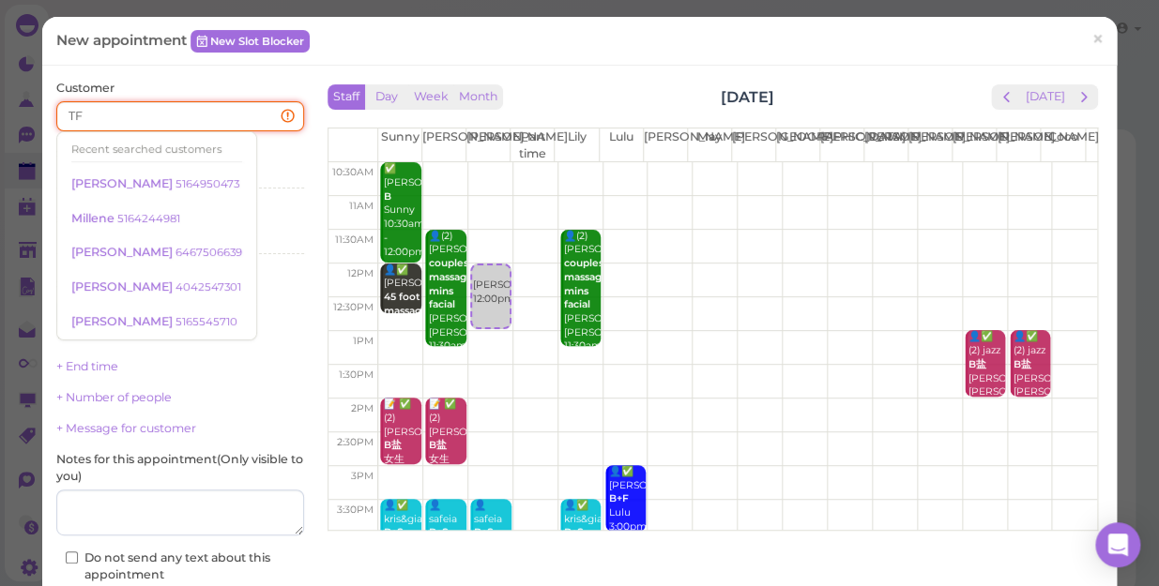
type input "T"
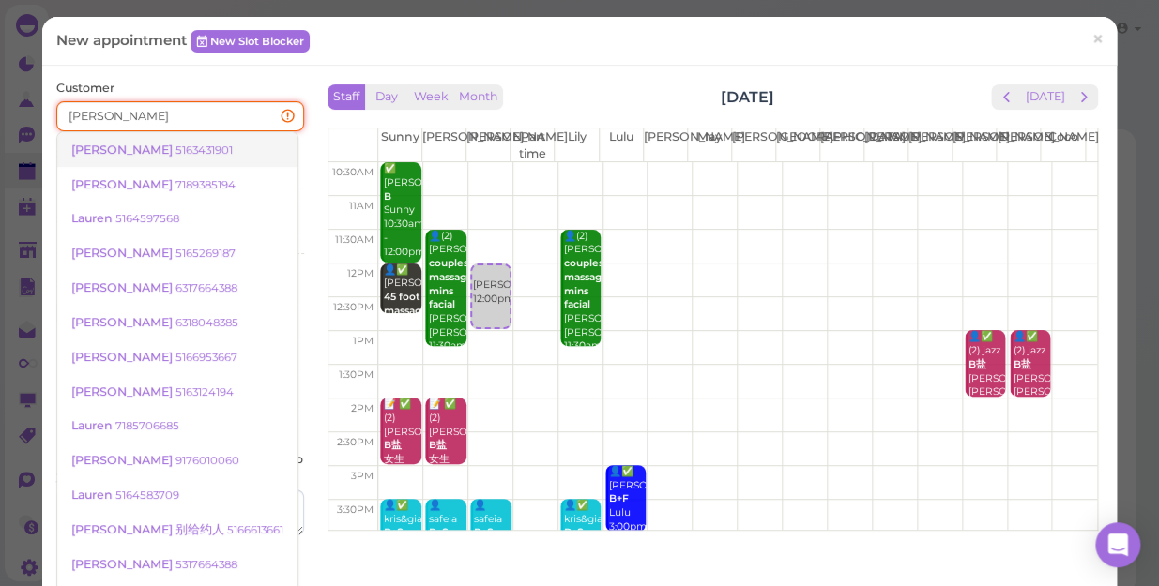
type input "LAU"
click at [175, 148] on small "5163431901" at bounding box center [203, 150] width 57 height 13
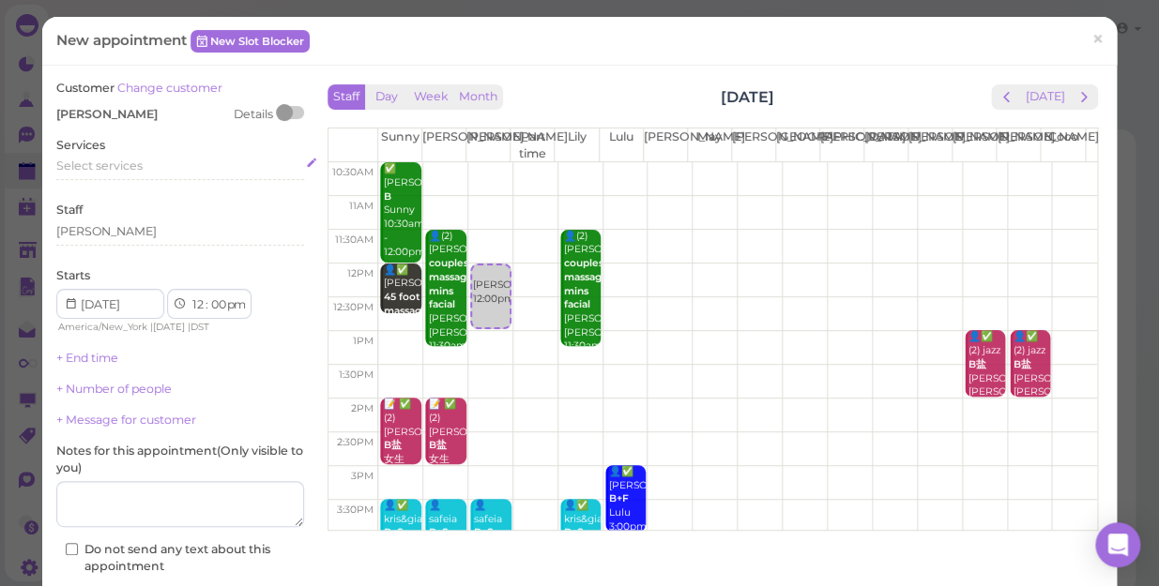
click at [144, 163] on div "Select services" at bounding box center [180, 166] width 248 height 17
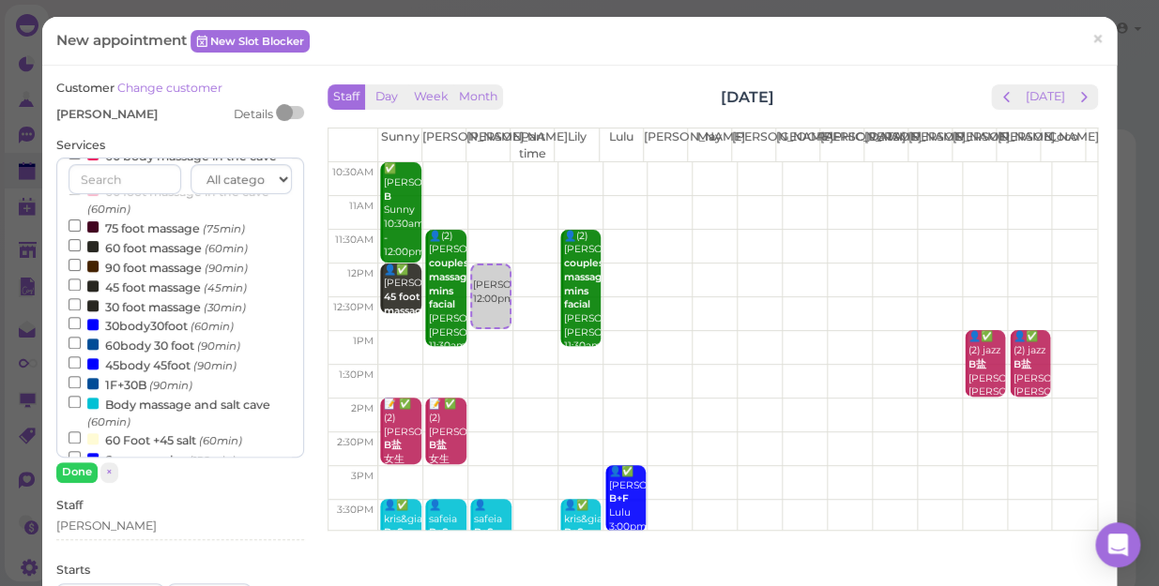
scroll to position [255, 0]
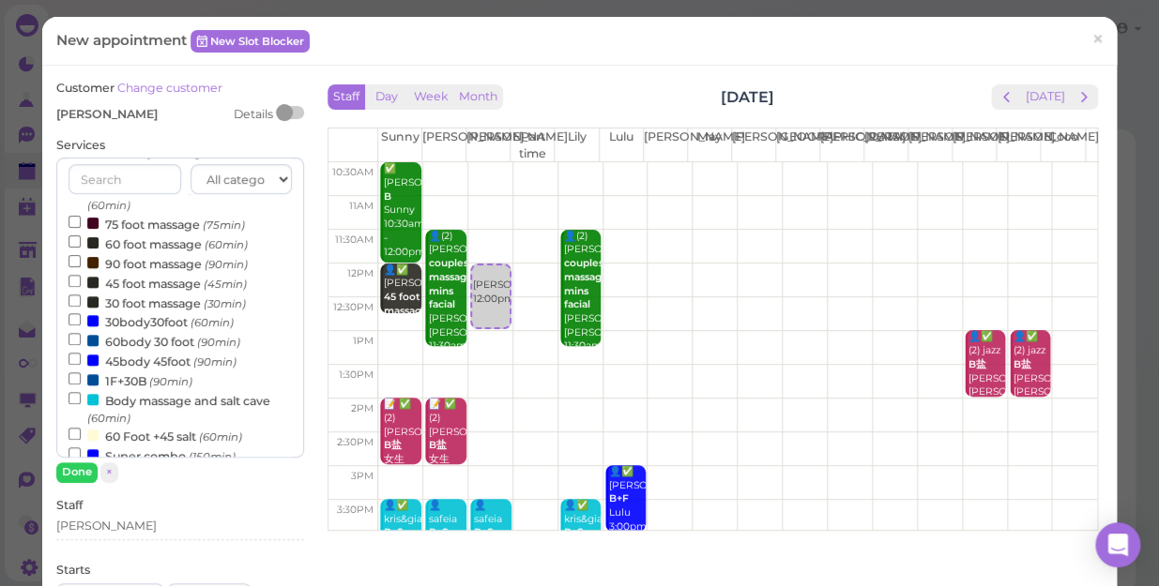
click at [122, 281] on label "45 foot massage (45min)" at bounding box center [157, 283] width 178 height 20
click at [81, 281] on input "45 foot massage (45min)" at bounding box center [74, 281] width 12 height 12
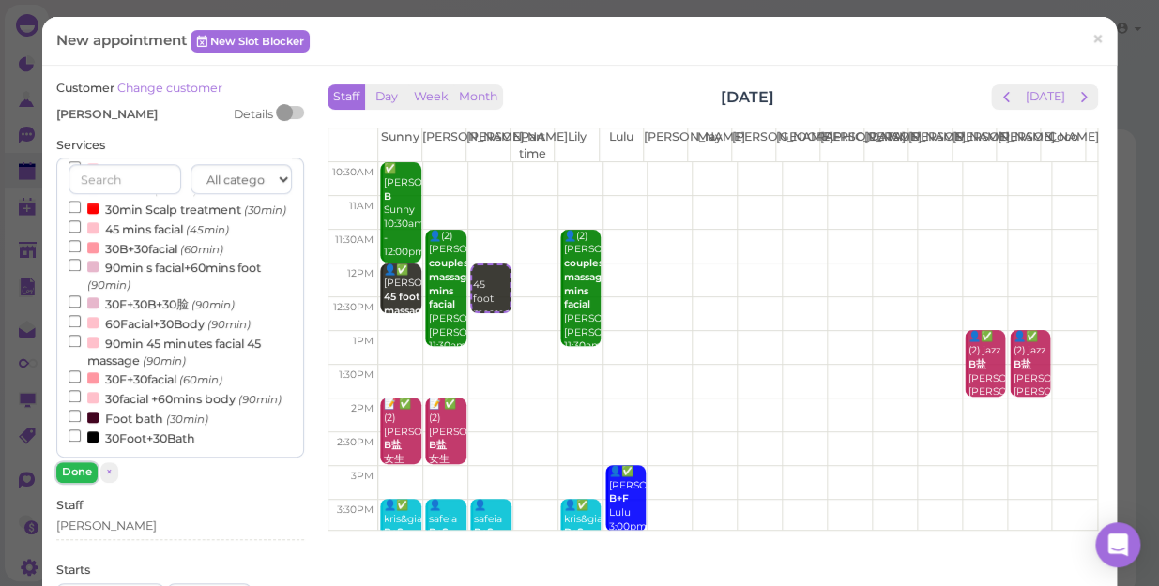
click at [83, 472] on button "Done" at bounding box center [76, 473] width 41 height 20
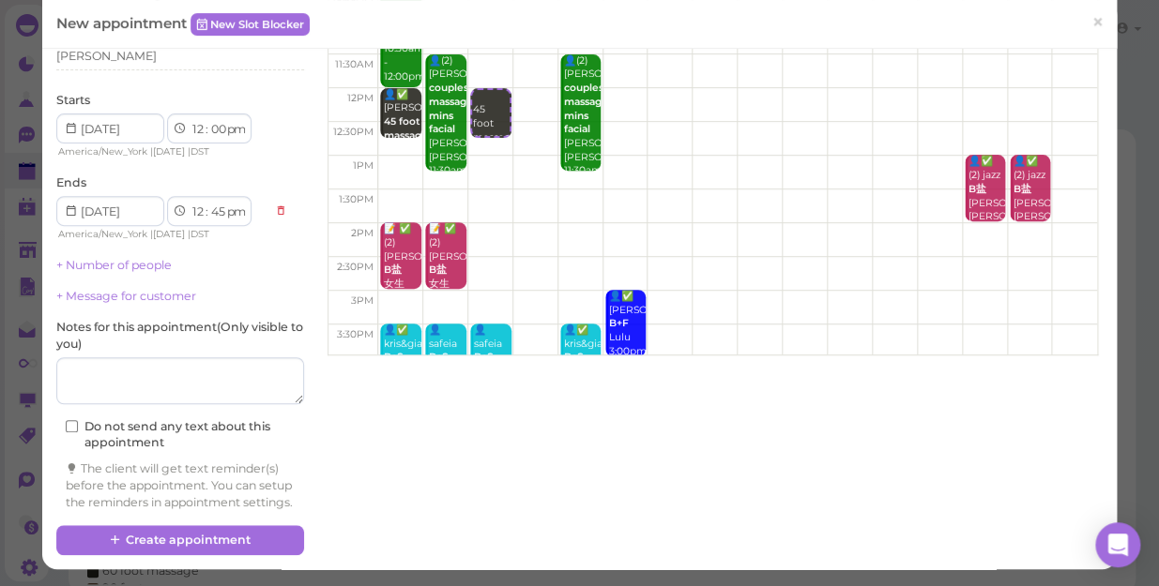
scroll to position [190, 0]
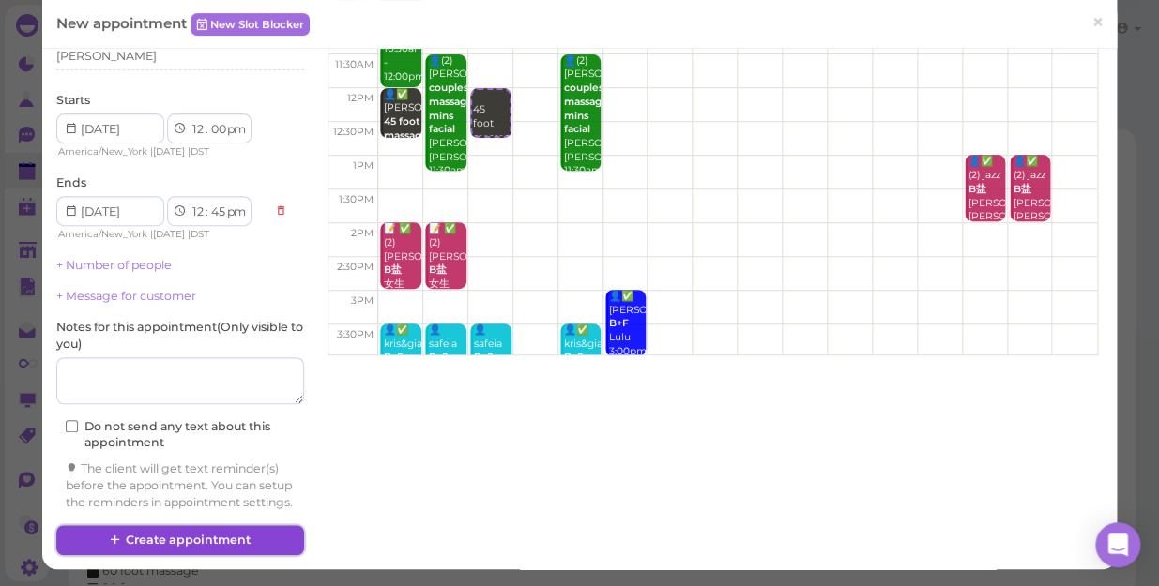
click at [213, 541] on button "Create appointment" at bounding box center [180, 540] width 248 height 30
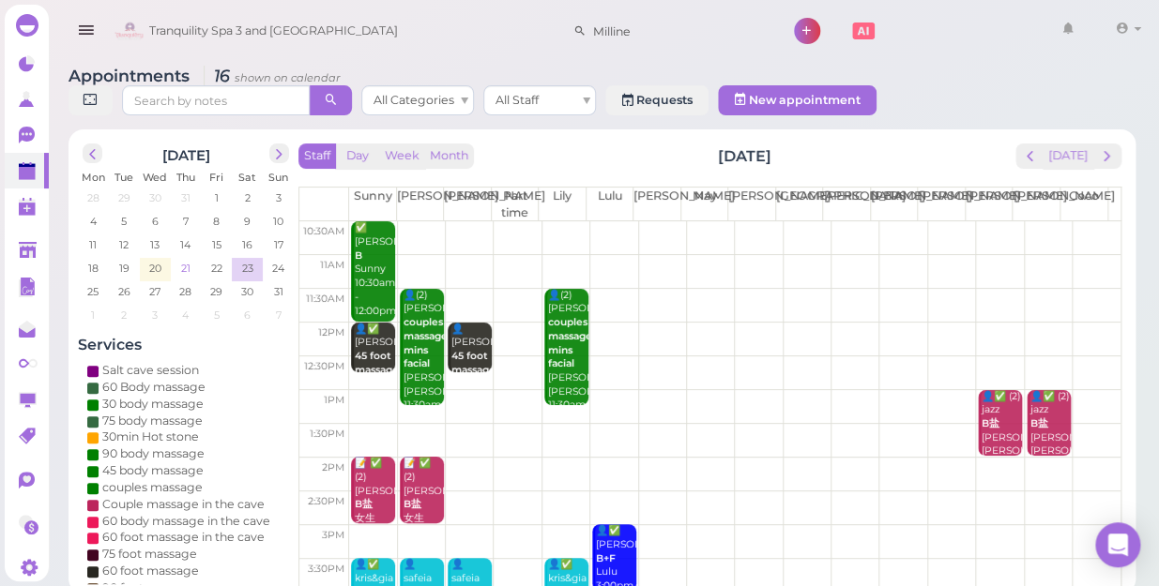
click at [187, 260] on span "21" at bounding box center [185, 268] width 13 height 17
